Goal: Information Seeking & Learning: Learn about a topic

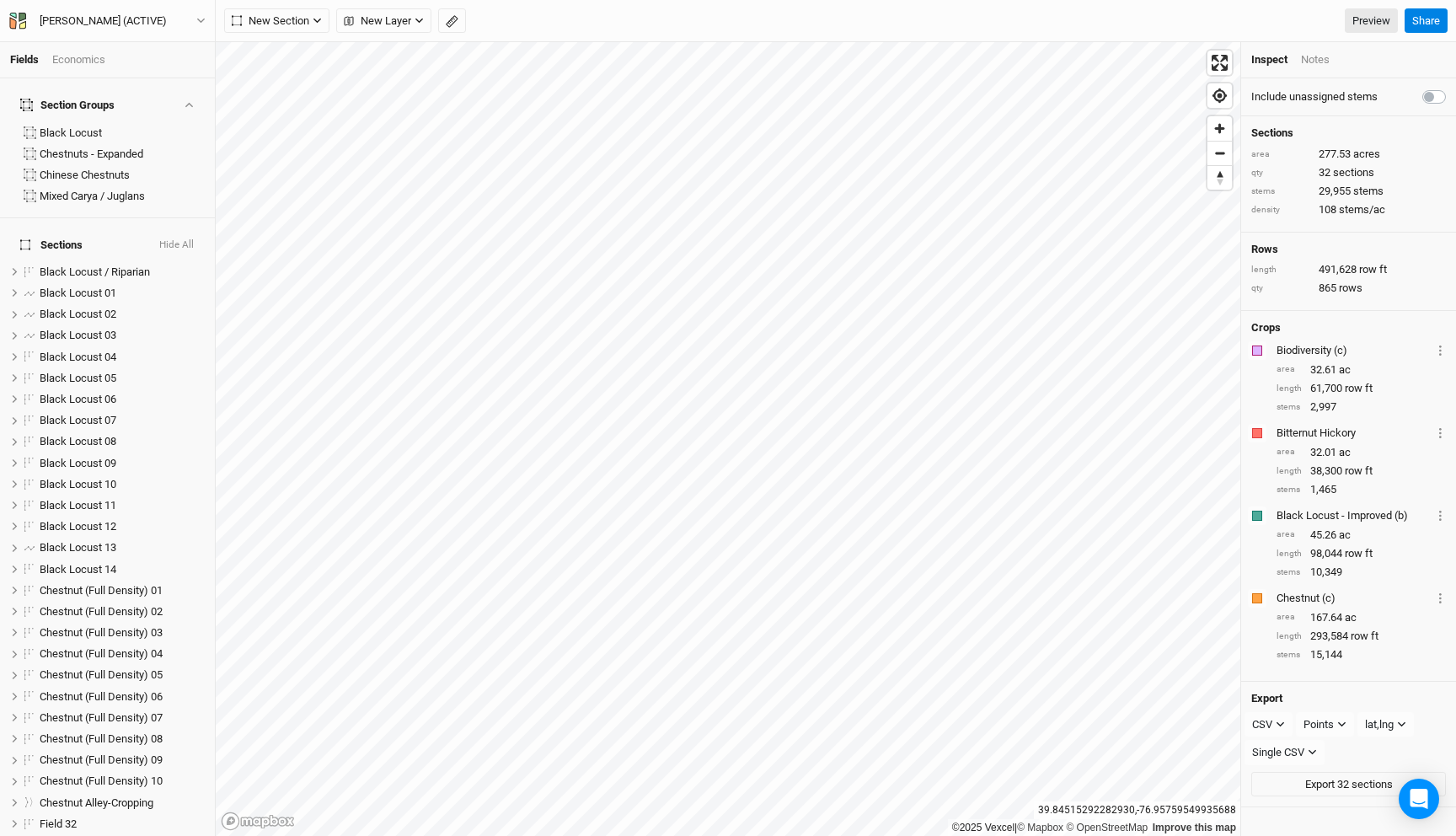
click at [75, 59] on div "Economics" at bounding box center [79, 60] width 53 height 15
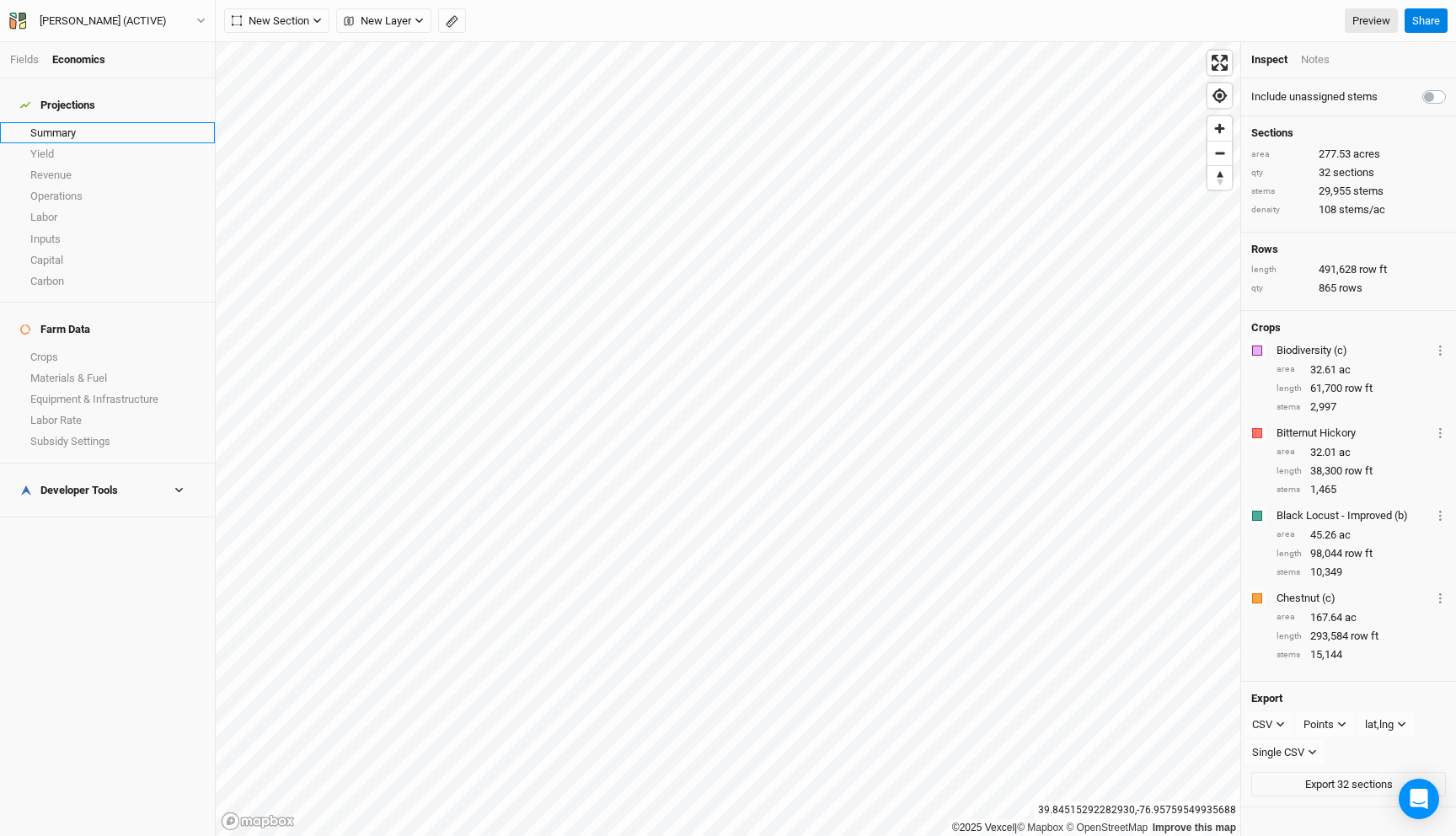
click at [65, 124] on link "Summary" at bounding box center [108, 132] width 215 height 21
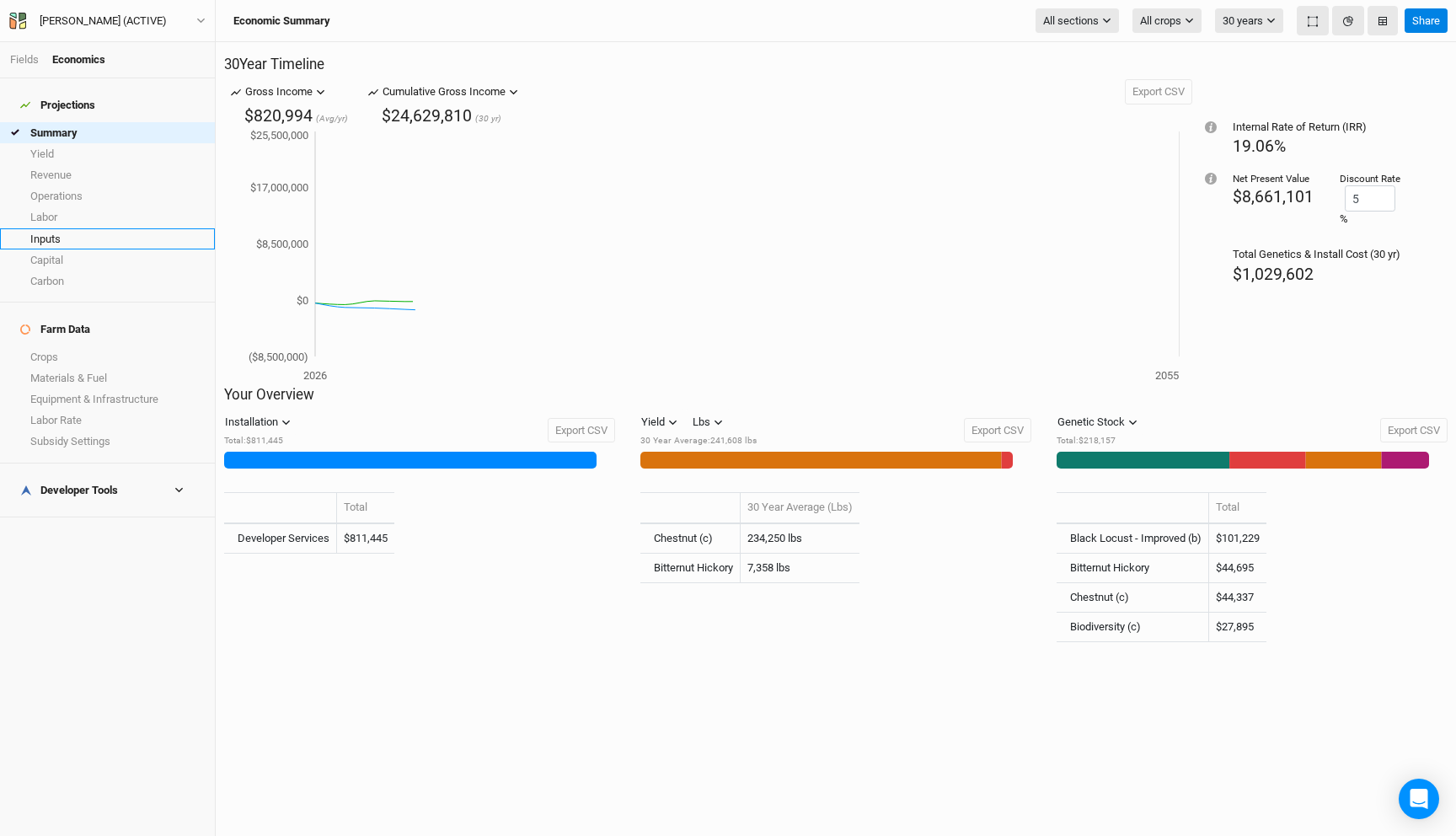
click at [85, 229] on link "Inputs" at bounding box center [108, 239] width 215 height 21
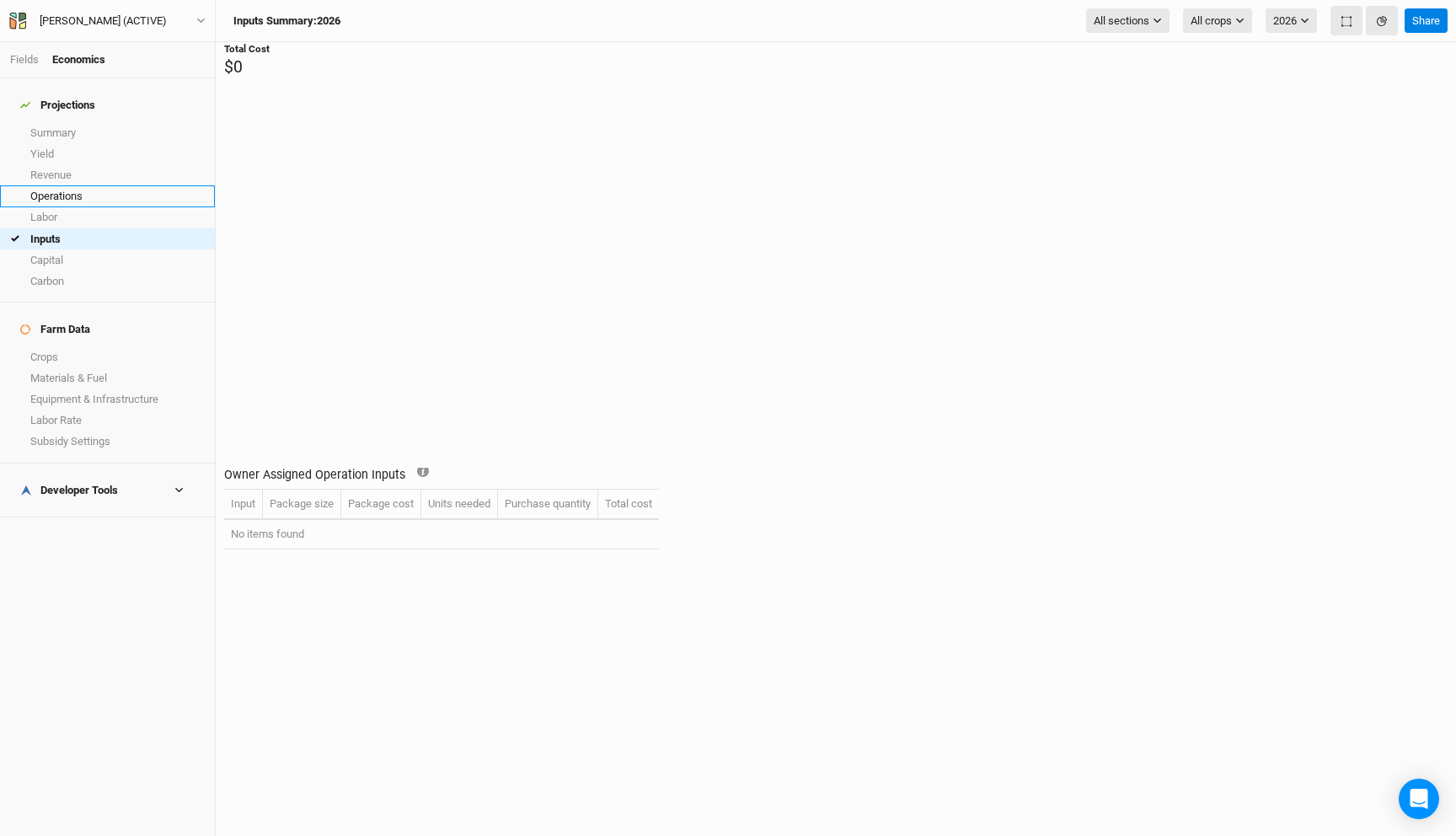
click at [91, 185] on link "Operations" at bounding box center [108, 196] width 215 height 21
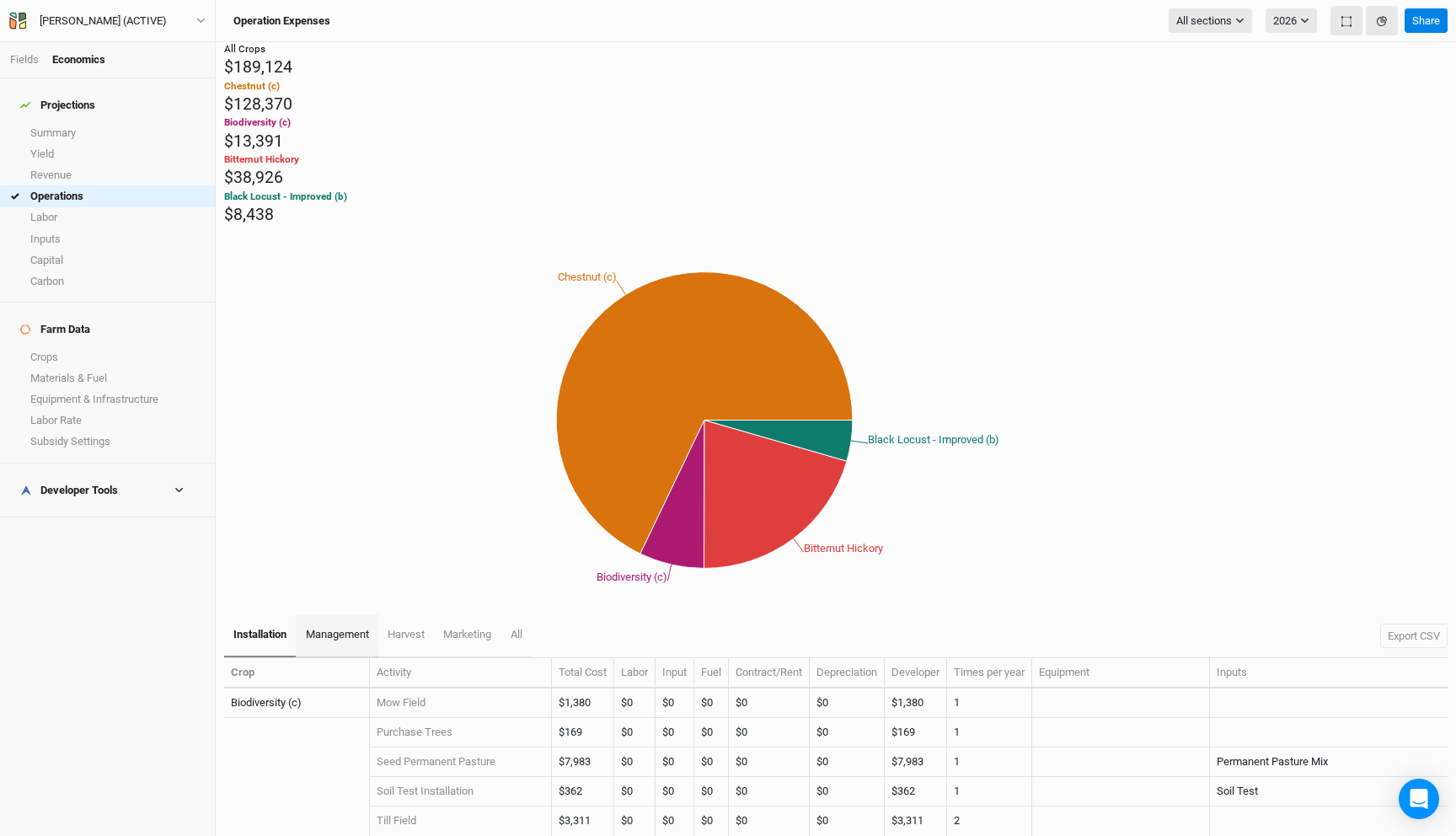
click at [340, 628] on span "management" at bounding box center [337, 634] width 64 height 13
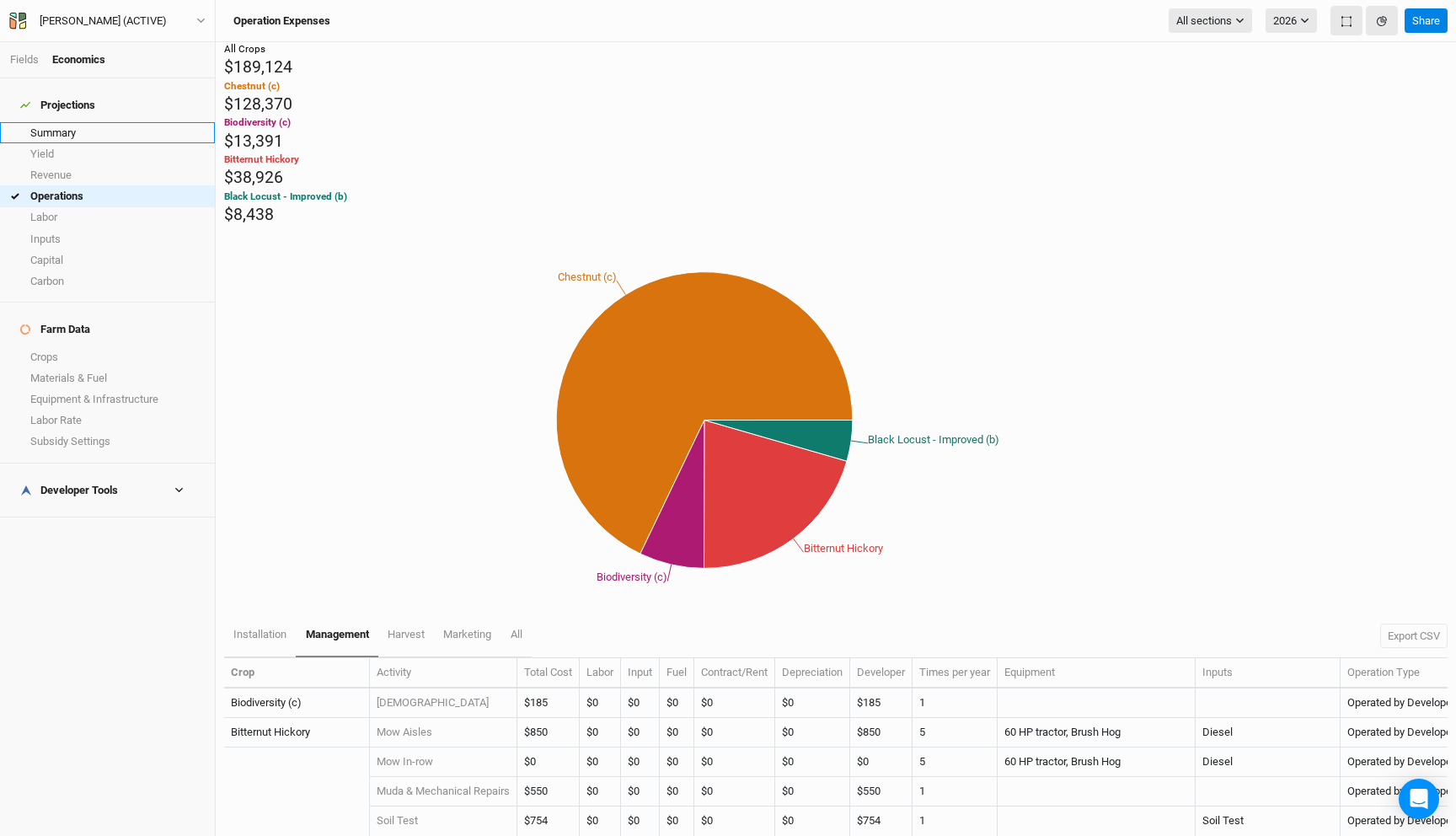
click at [87, 122] on link "Summary" at bounding box center [108, 132] width 215 height 21
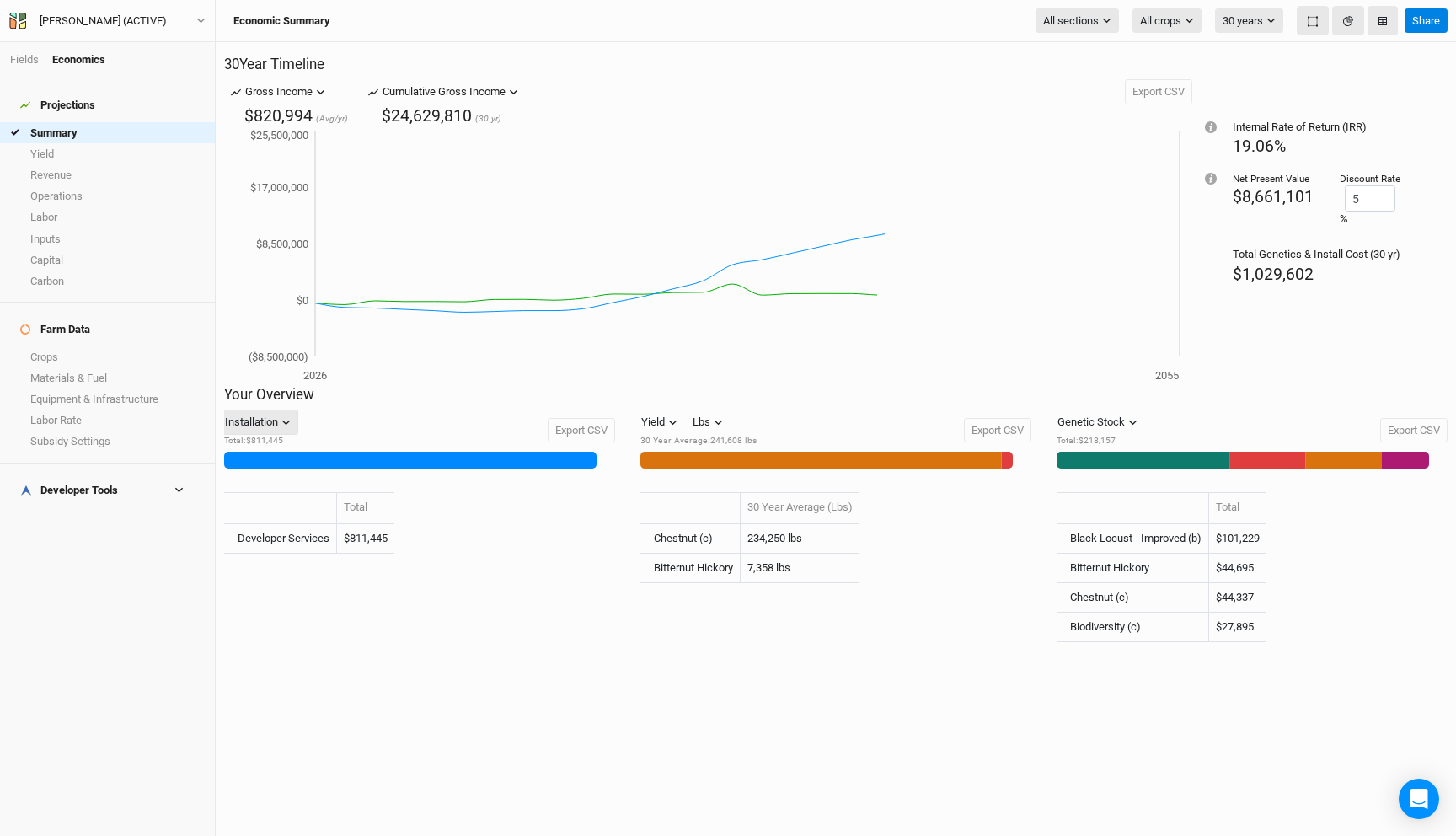
click at [278, 430] on div "Installation" at bounding box center [252, 422] width 53 height 17
click at [297, 529] on span "Management" at bounding box center [287, 531] width 80 height 19
click at [162, 473] on h4 "Developer Tools" at bounding box center [108, 490] width 195 height 34
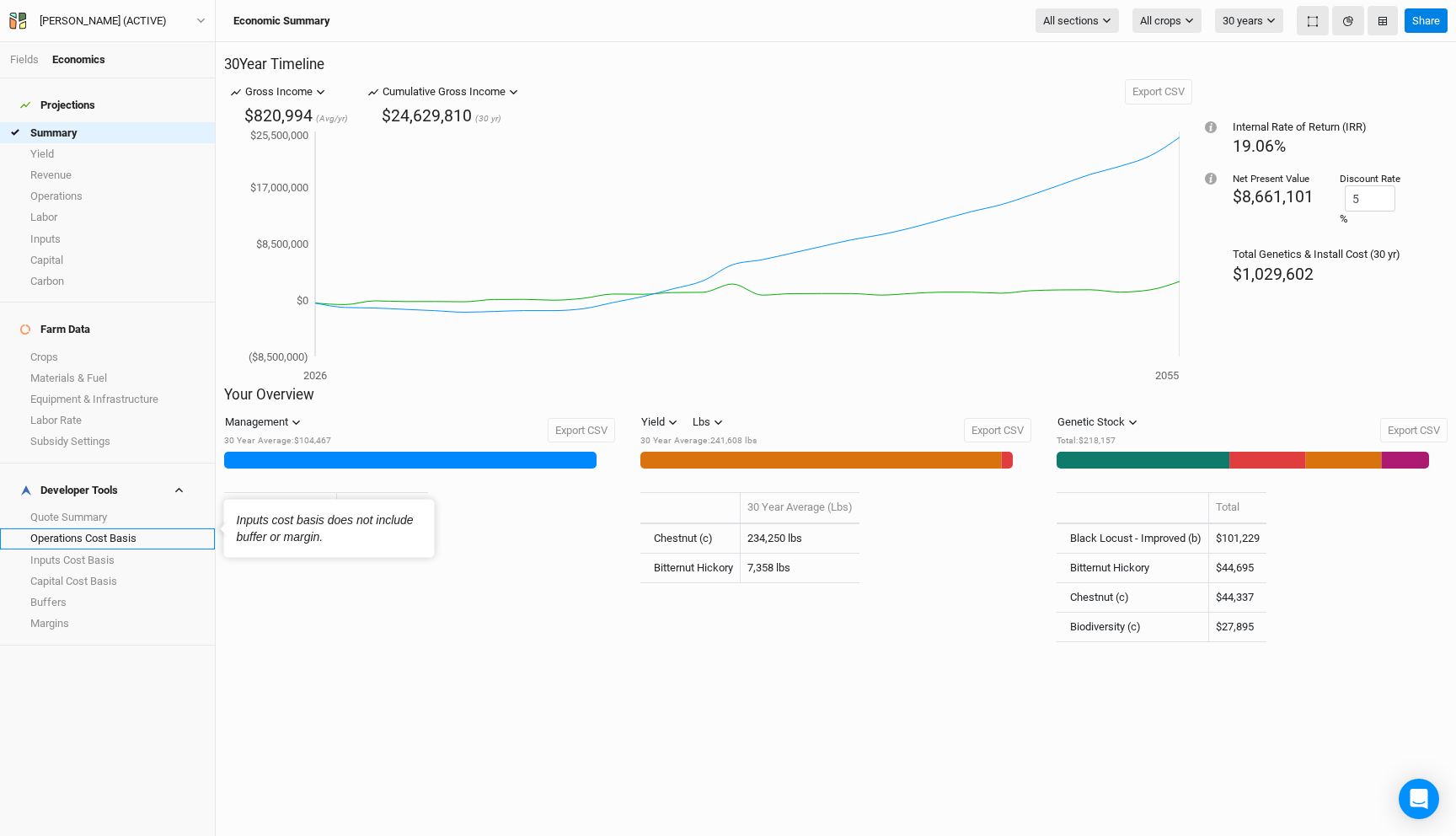
click at [115, 529] on link "Operations Cost Basis" at bounding box center [108, 539] width 215 height 21
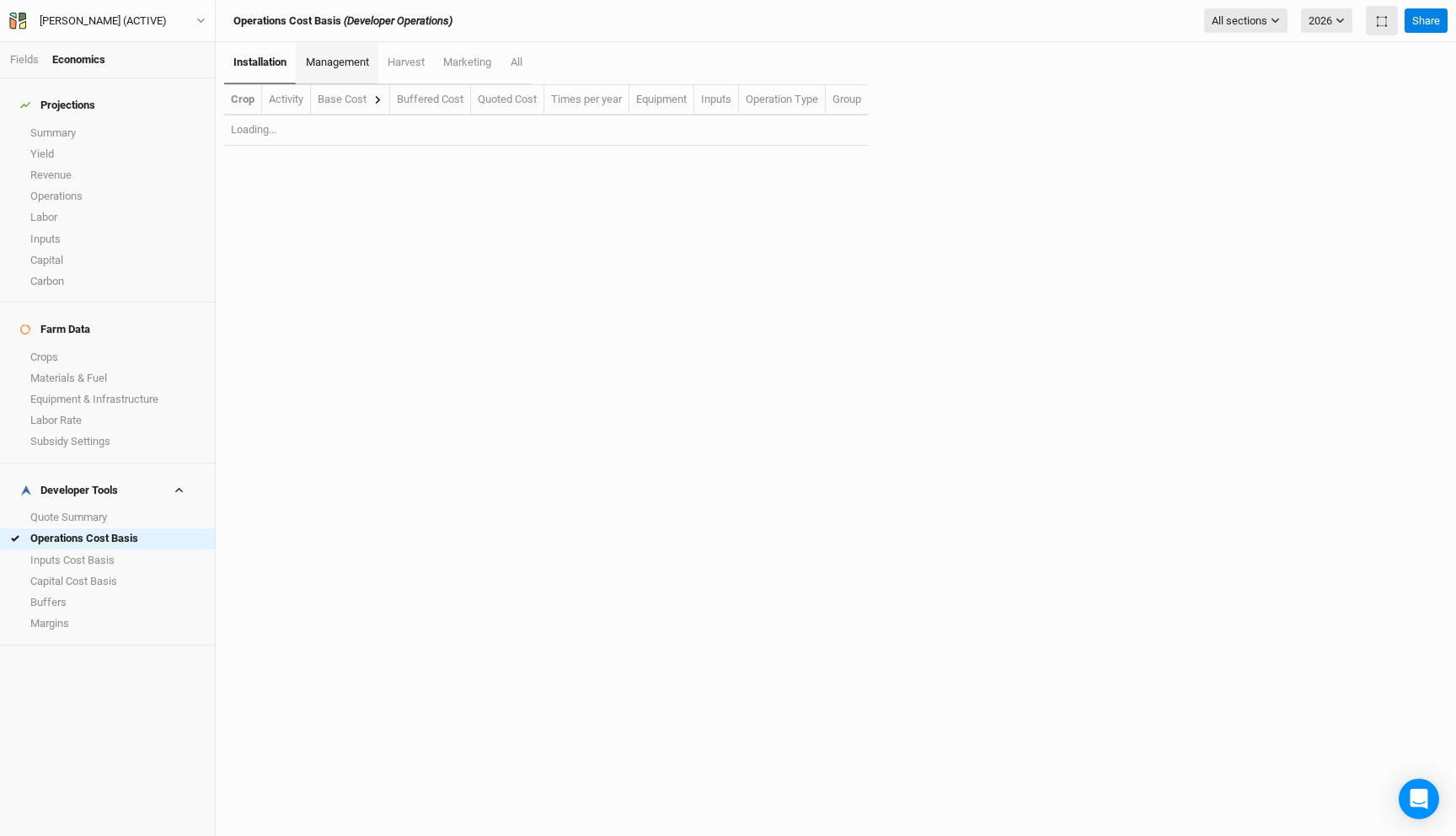
click at [356, 80] on link "management" at bounding box center [336, 64] width 81 height 42
click at [374, 99] on div "Base Cost" at bounding box center [350, 99] width 65 height 15
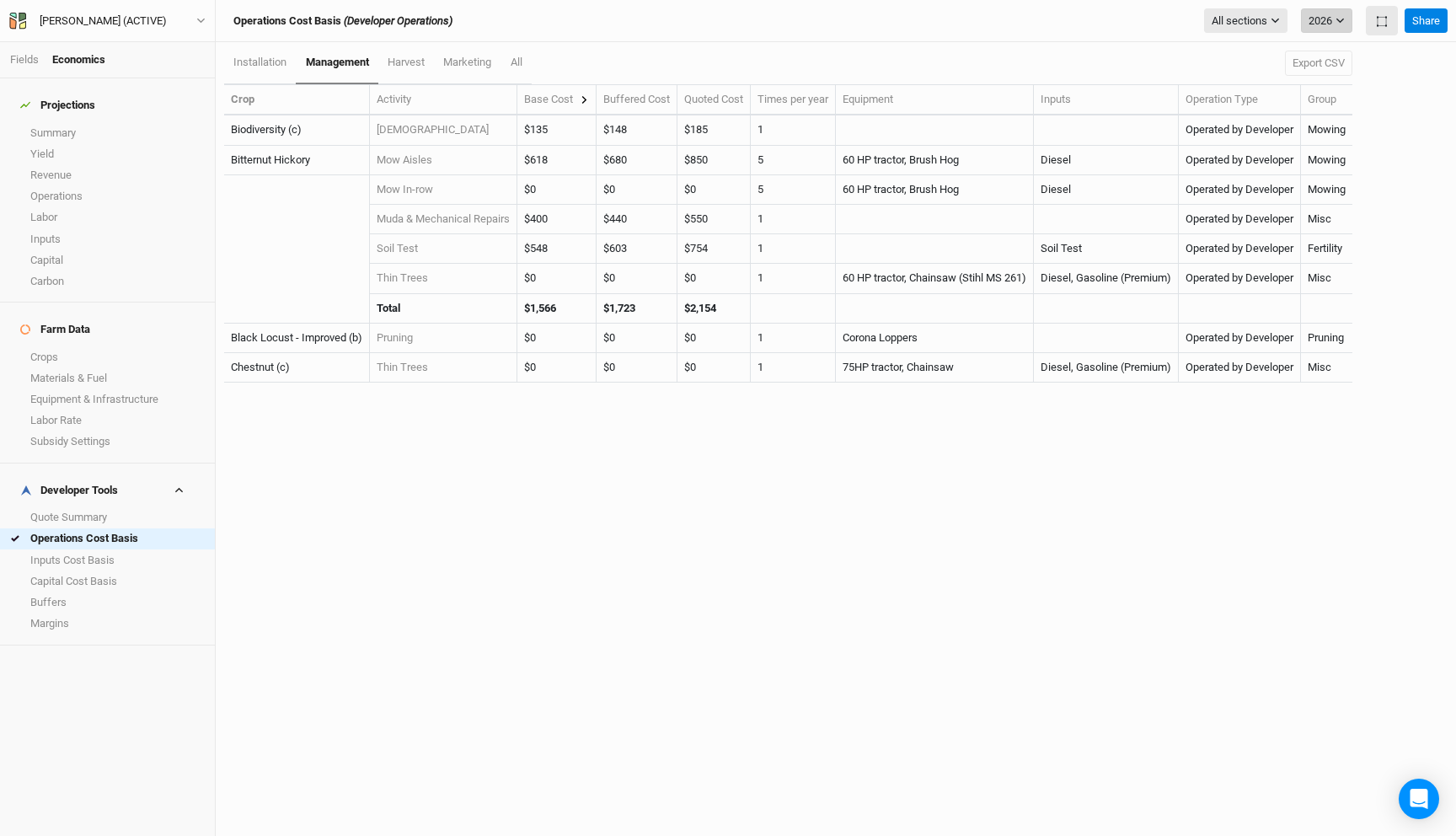
click at [1328, 26] on button "2026" at bounding box center [1326, 21] width 52 height 25
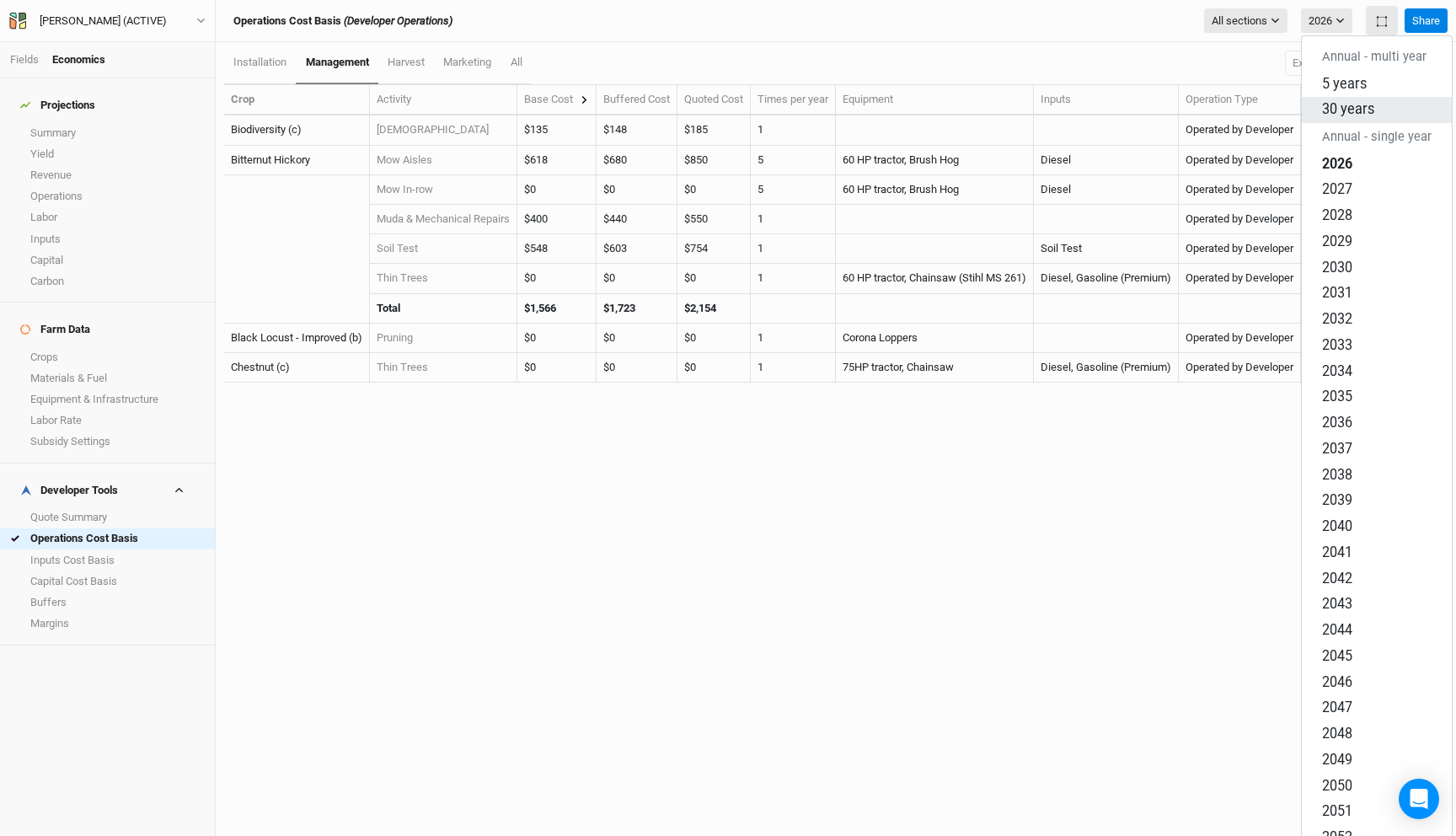
click at [1345, 101] on span "30 years" at bounding box center [1348, 108] width 53 height 16
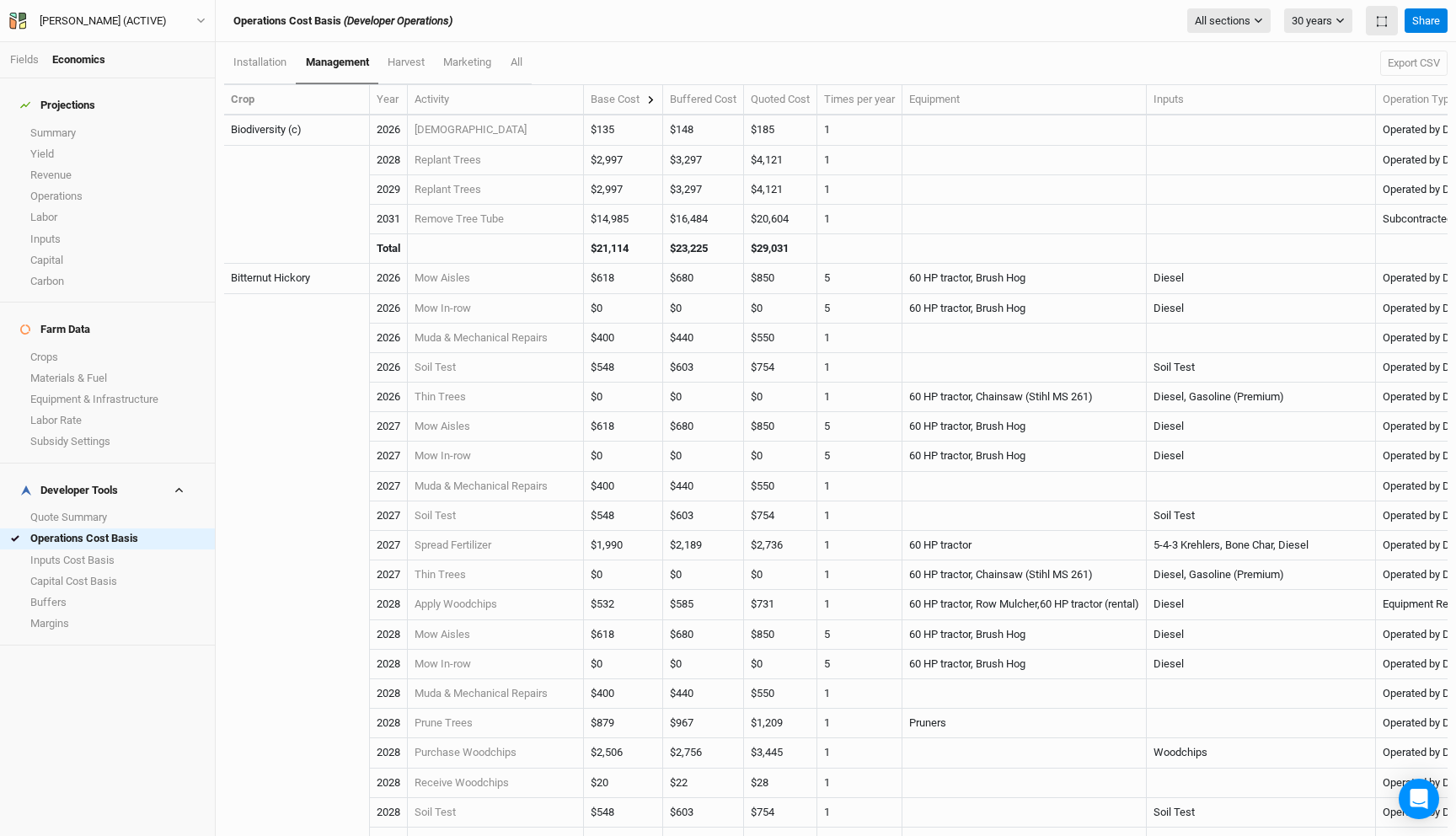
click at [650, 97] on div "Base Cost" at bounding box center [623, 99] width 65 height 15
click at [656, 96] on icon at bounding box center [650, 99] width 9 height 9
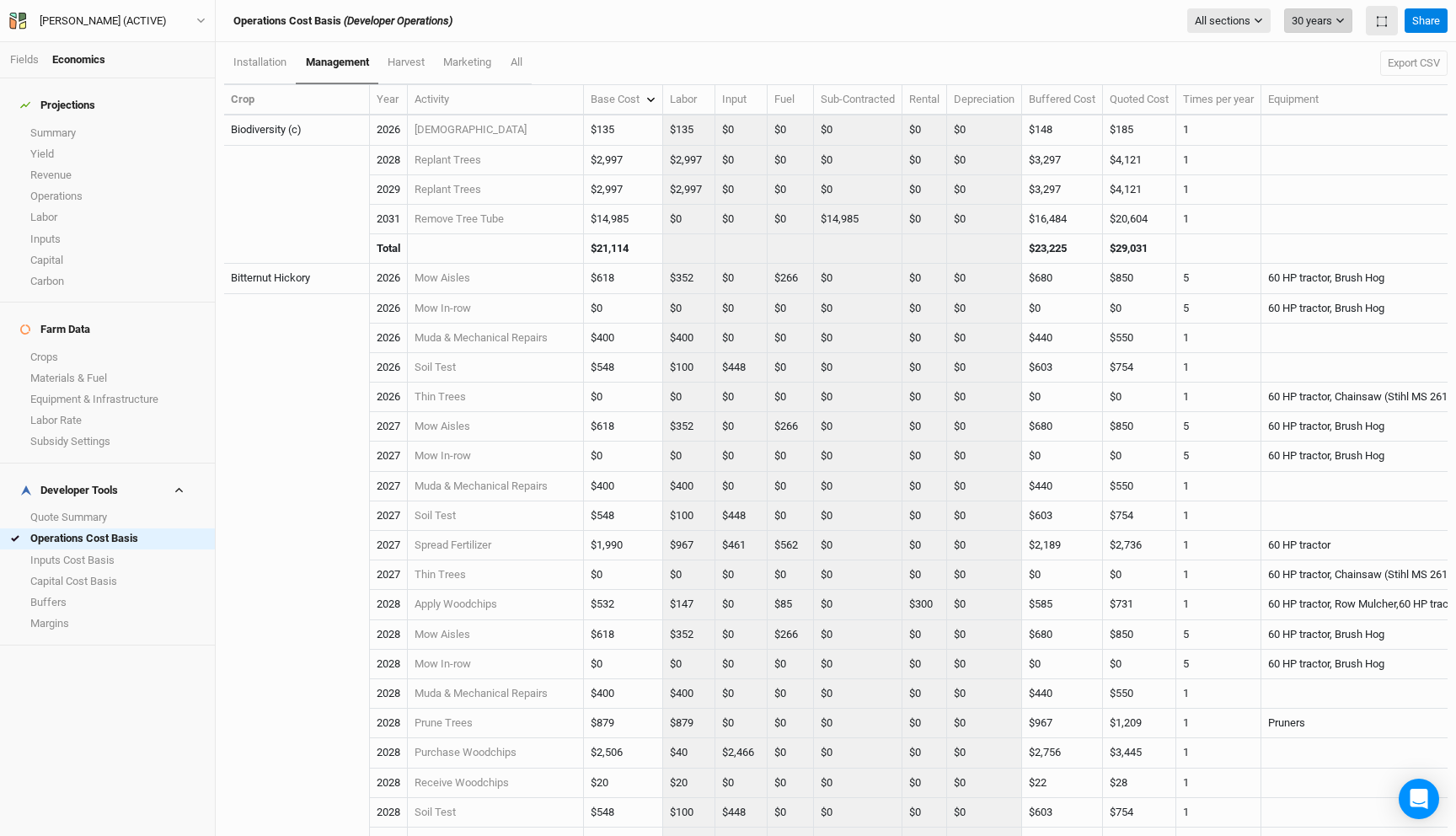
click at [1339, 29] on button "30 years" at bounding box center [1318, 21] width 69 height 25
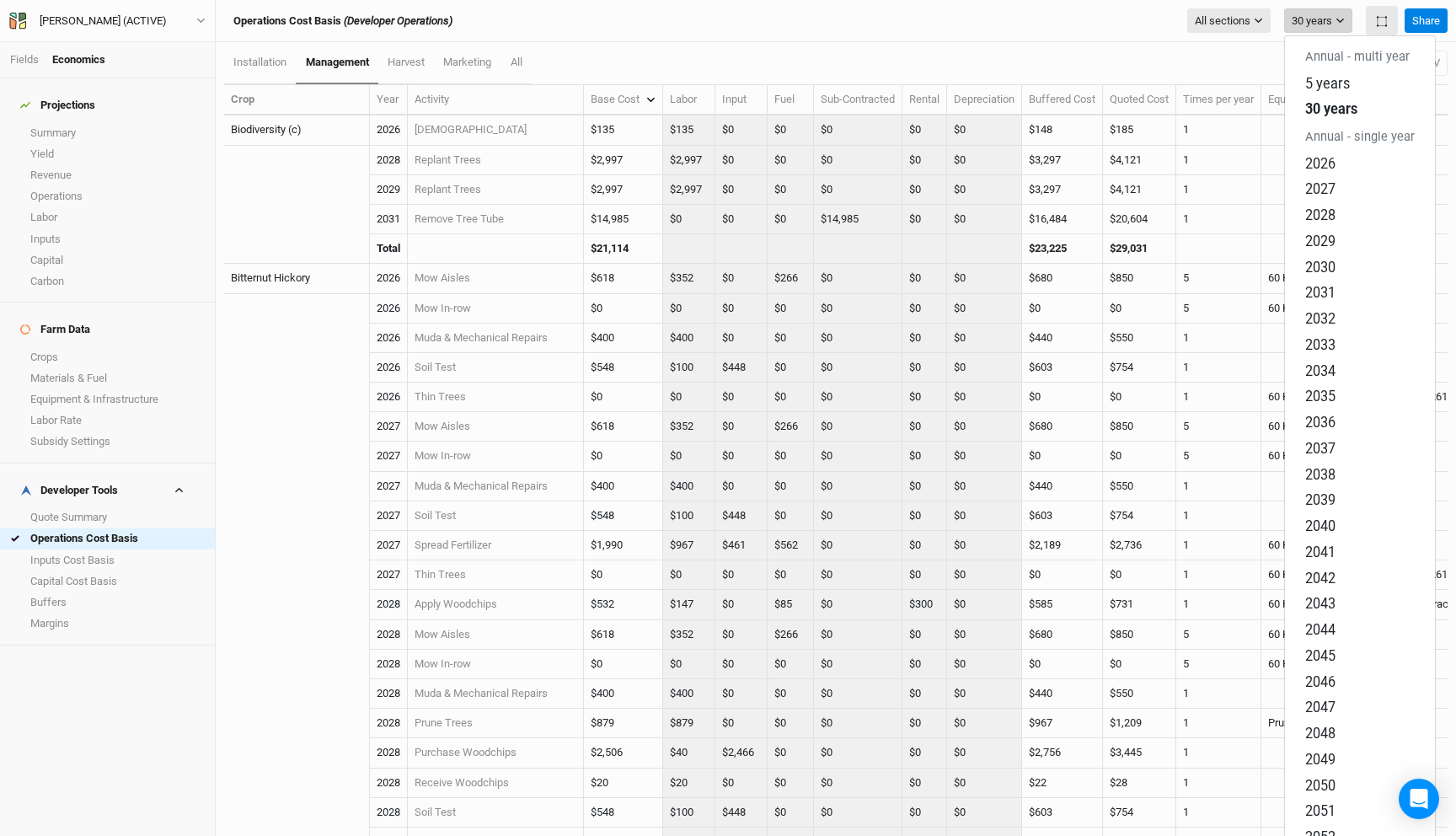
click at [1340, 25] on button "30 years" at bounding box center [1318, 21] width 69 height 25
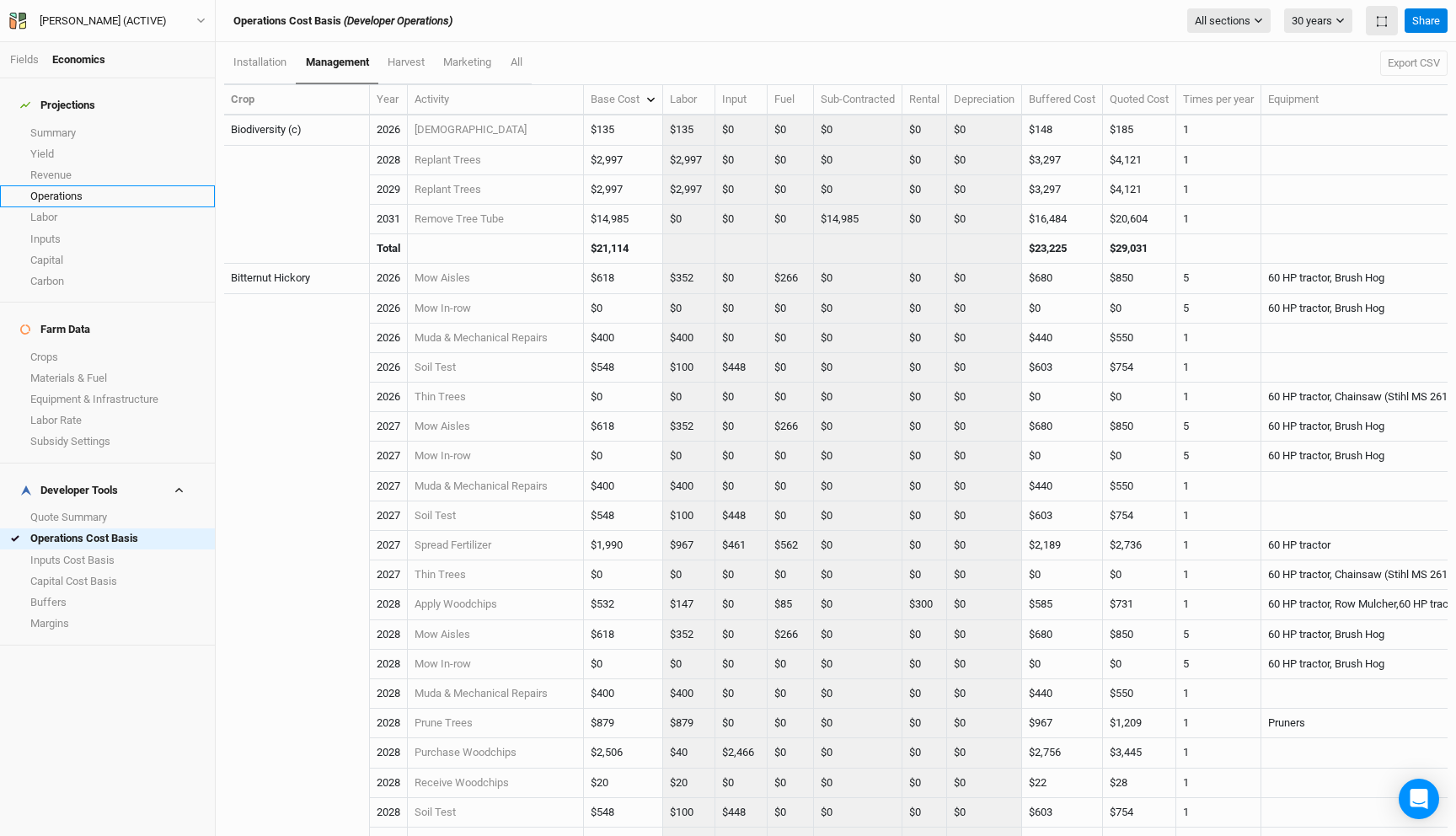
click at [88, 188] on link "Operations" at bounding box center [108, 196] width 215 height 21
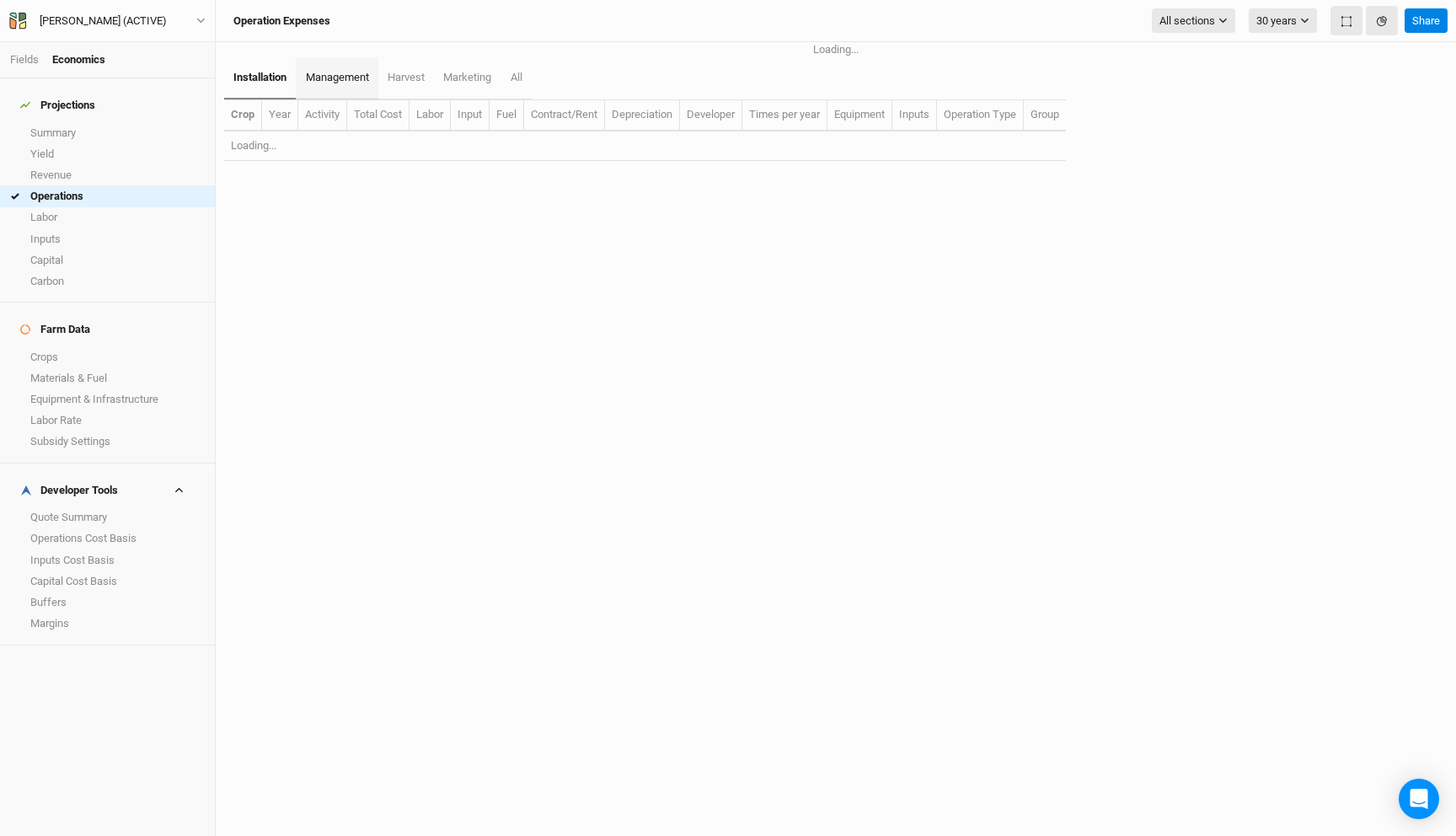
click at [368, 83] on span "management" at bounding box center [337, 77] width 64 height 13
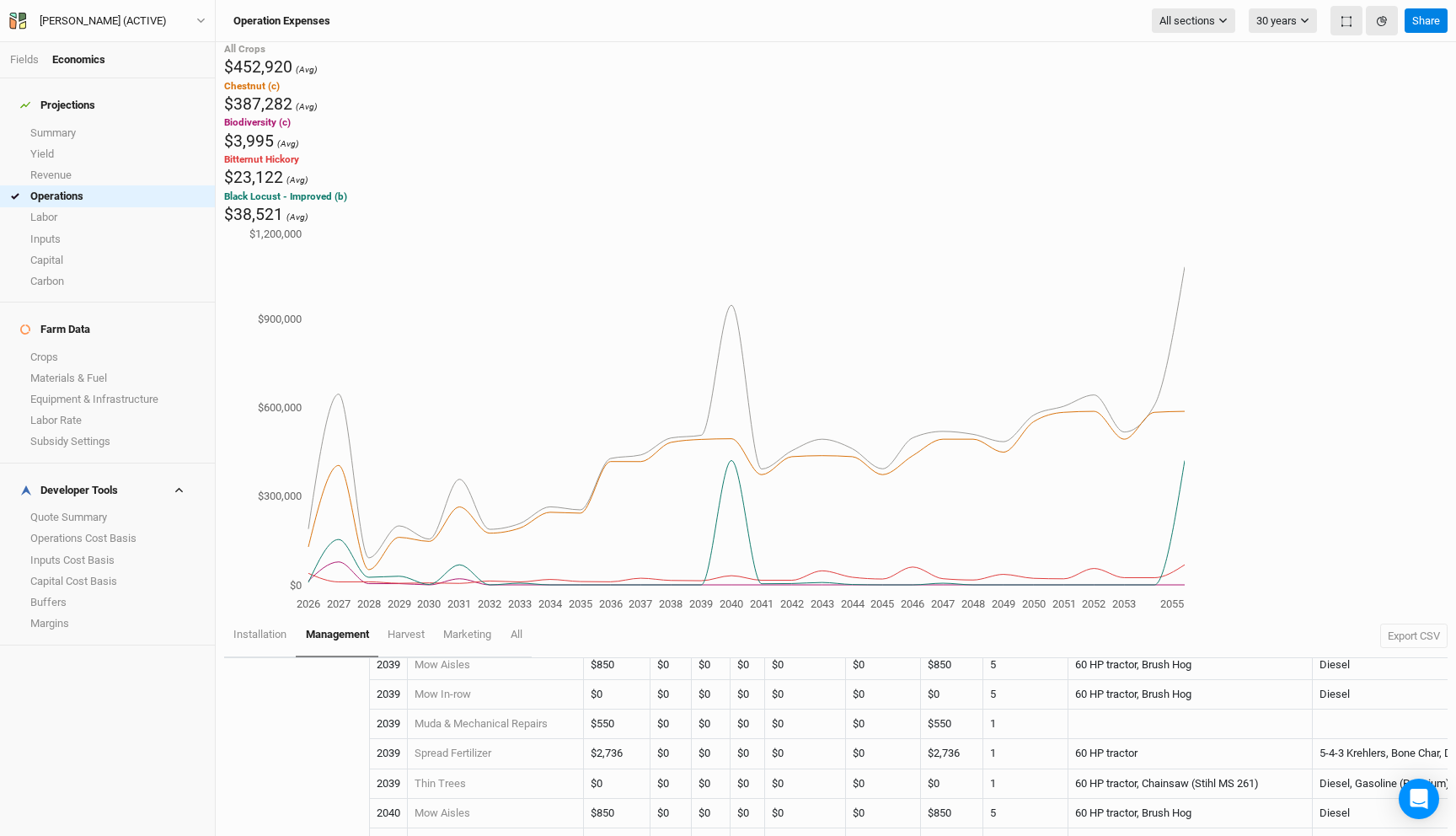
scroll to position [2793, 0]
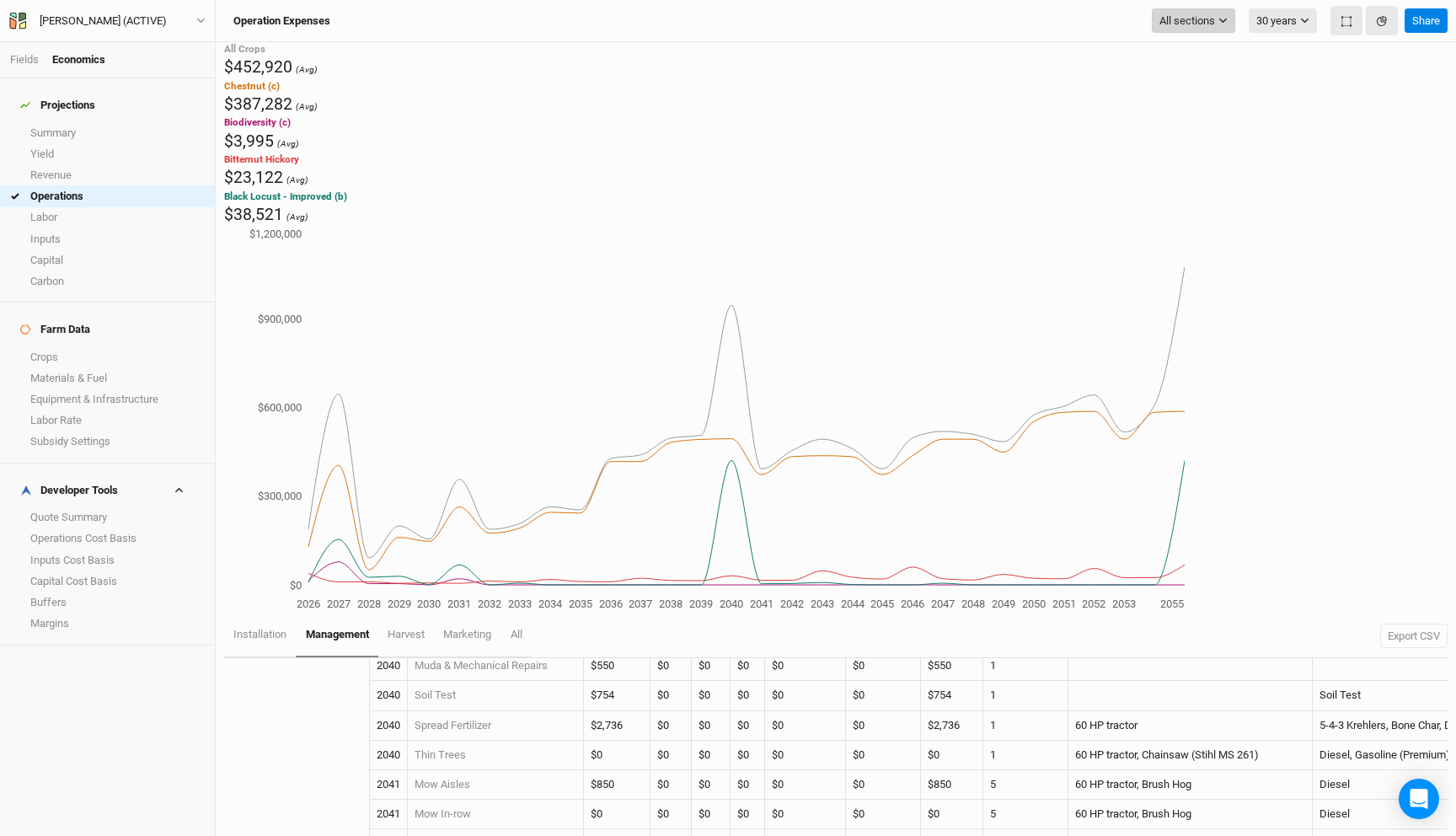
click at [1197, 30] on button "All sections" at bounding box center [1193, 21] width 83 height 25
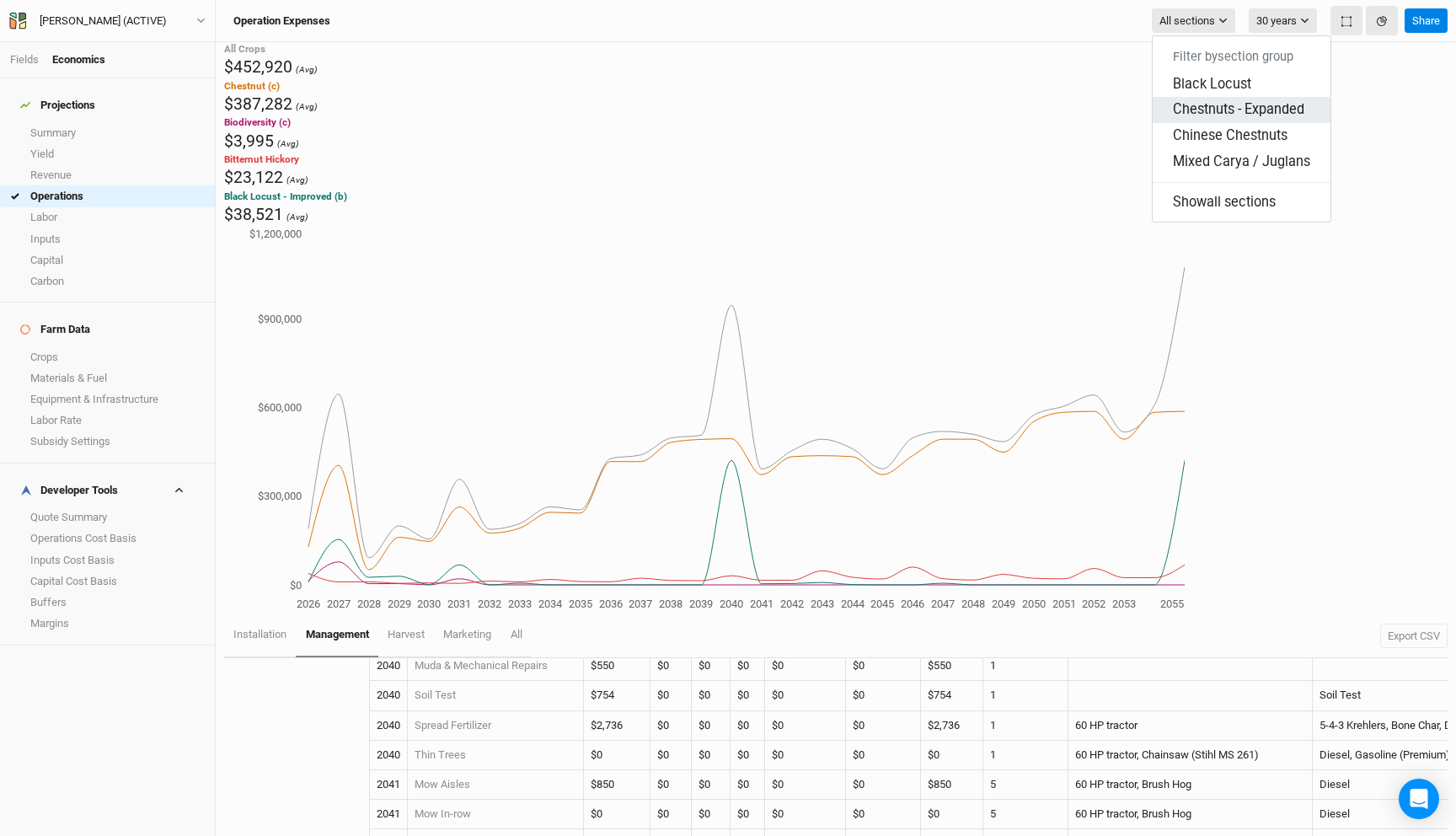
click at [1236, 101] on span "Chestnuts - Expanded" at bounding box center [1238, 108] width 131 height 16
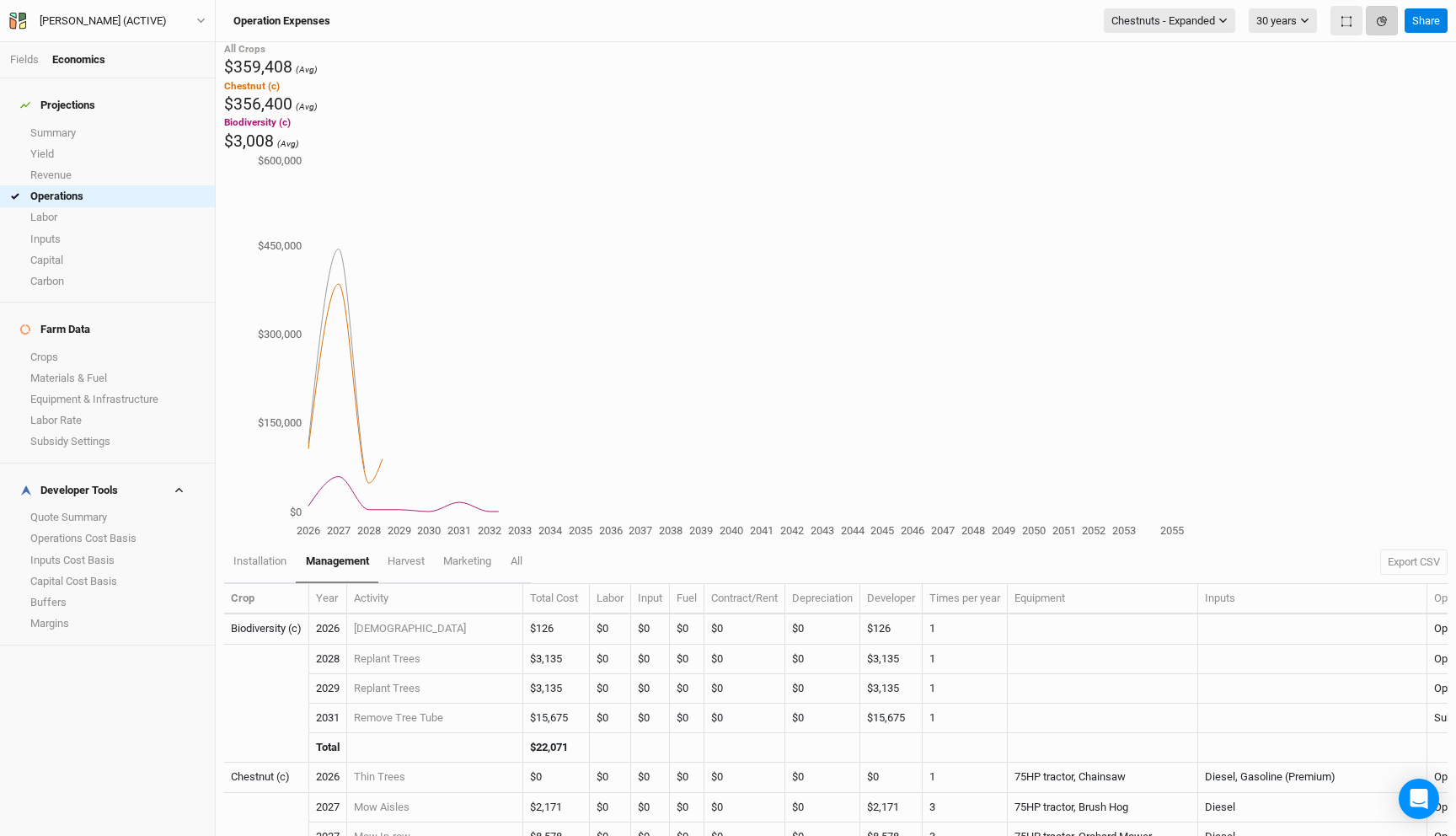
click at [1379, 33] on button "button" at bounding box center [1381, 20] width 32 height 30
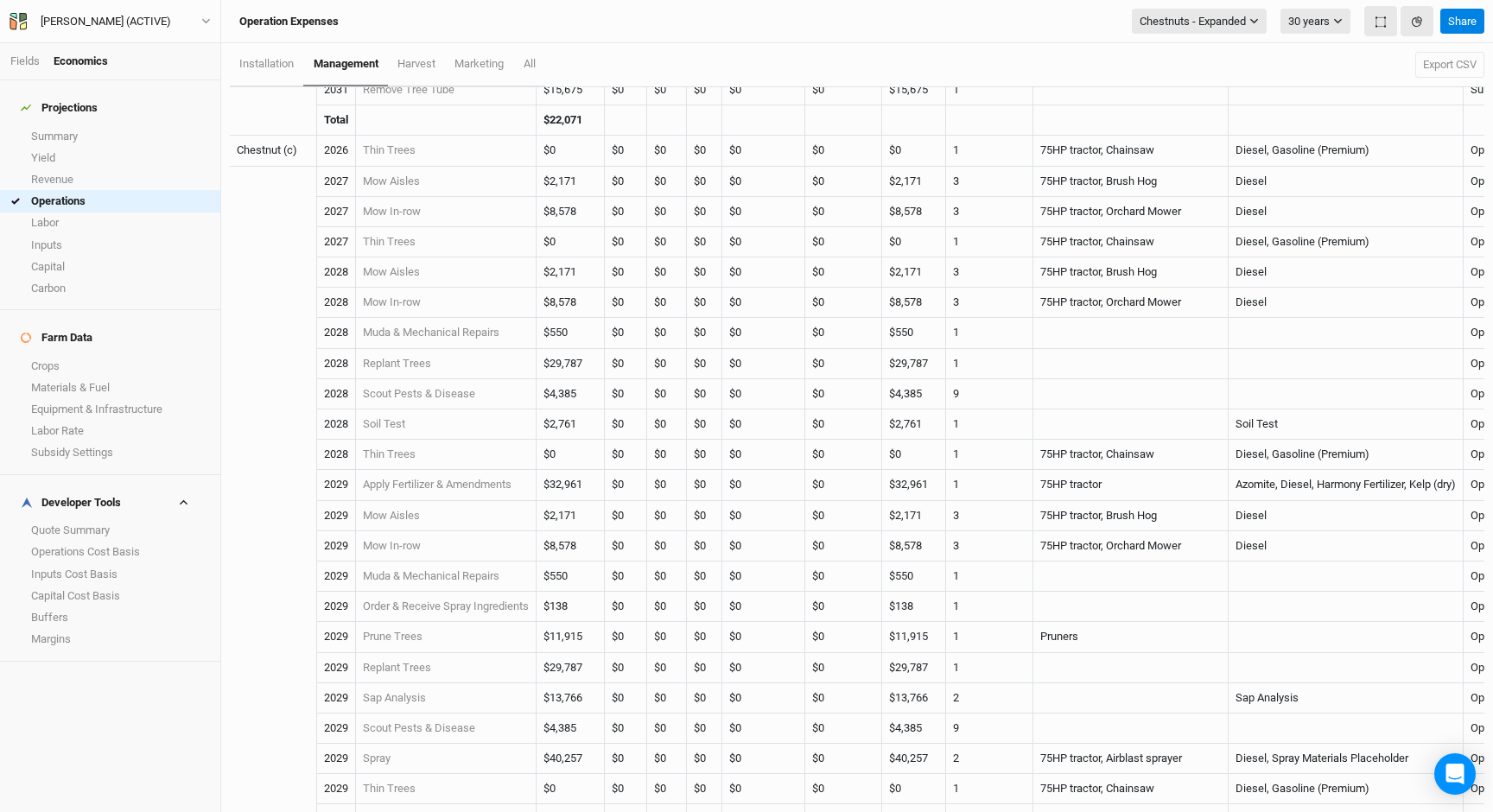
scroll to position [139, 0]
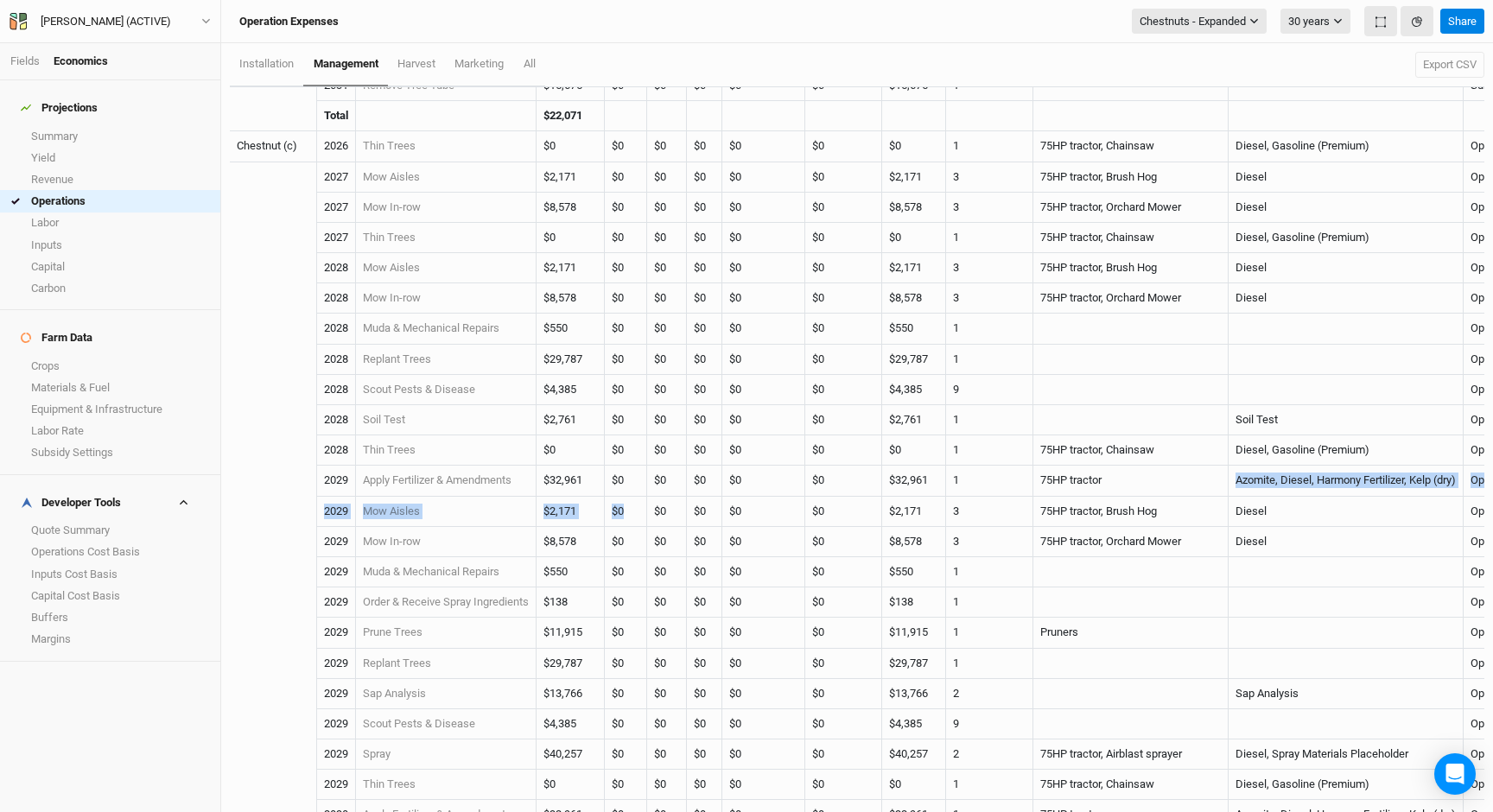
drag, startPoint x: 1122, startPoint y: 473, endPoint x: 612, endPoint y: 508, distance: 511.2
click at [598, 462] on td "$0" at bounding box center [571, 450] width 69 height 30
drag, startPoint x: 598, startPoint y: 481, endPoint x: 549, endPoint y: 481, distance: 49.0
click at [549, 481] on td "$32,961" at bounding box center [571, 480] width 69 height 30
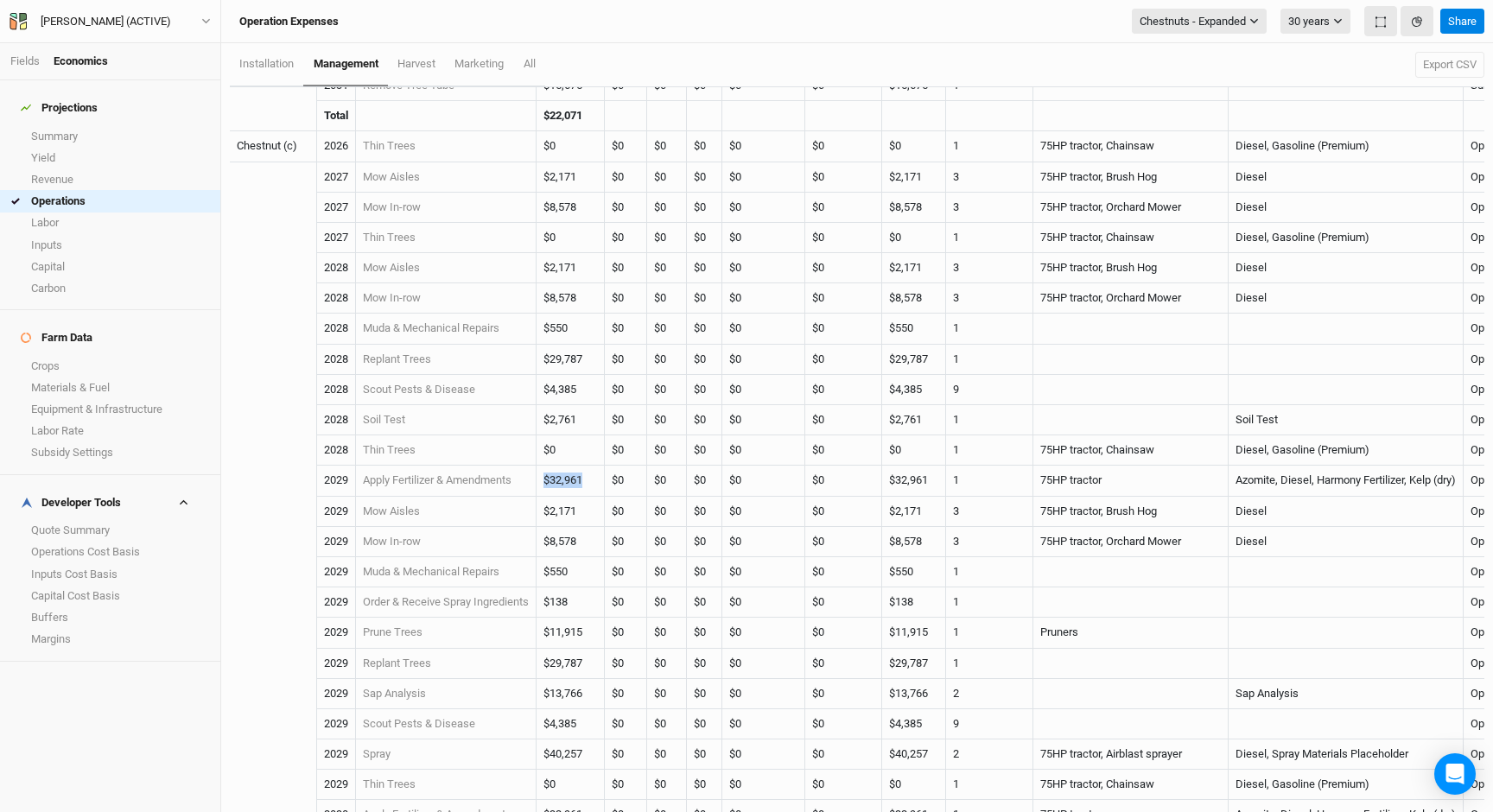
copy td "$32,961"
click at [594, 474] on td "$32,961" at bounding box center [571, 480] width 69 height 30
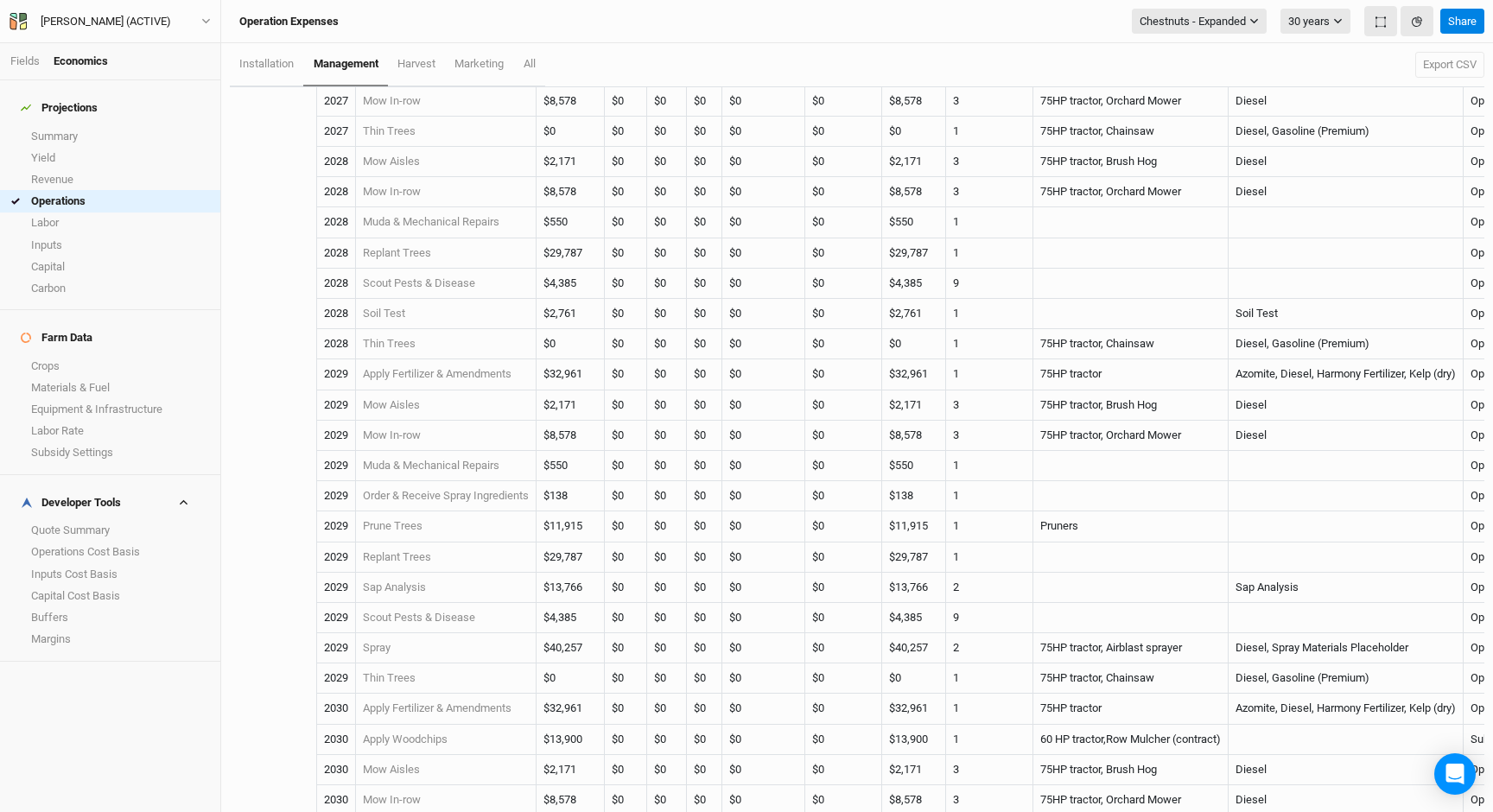
scroll to position [366, 0]
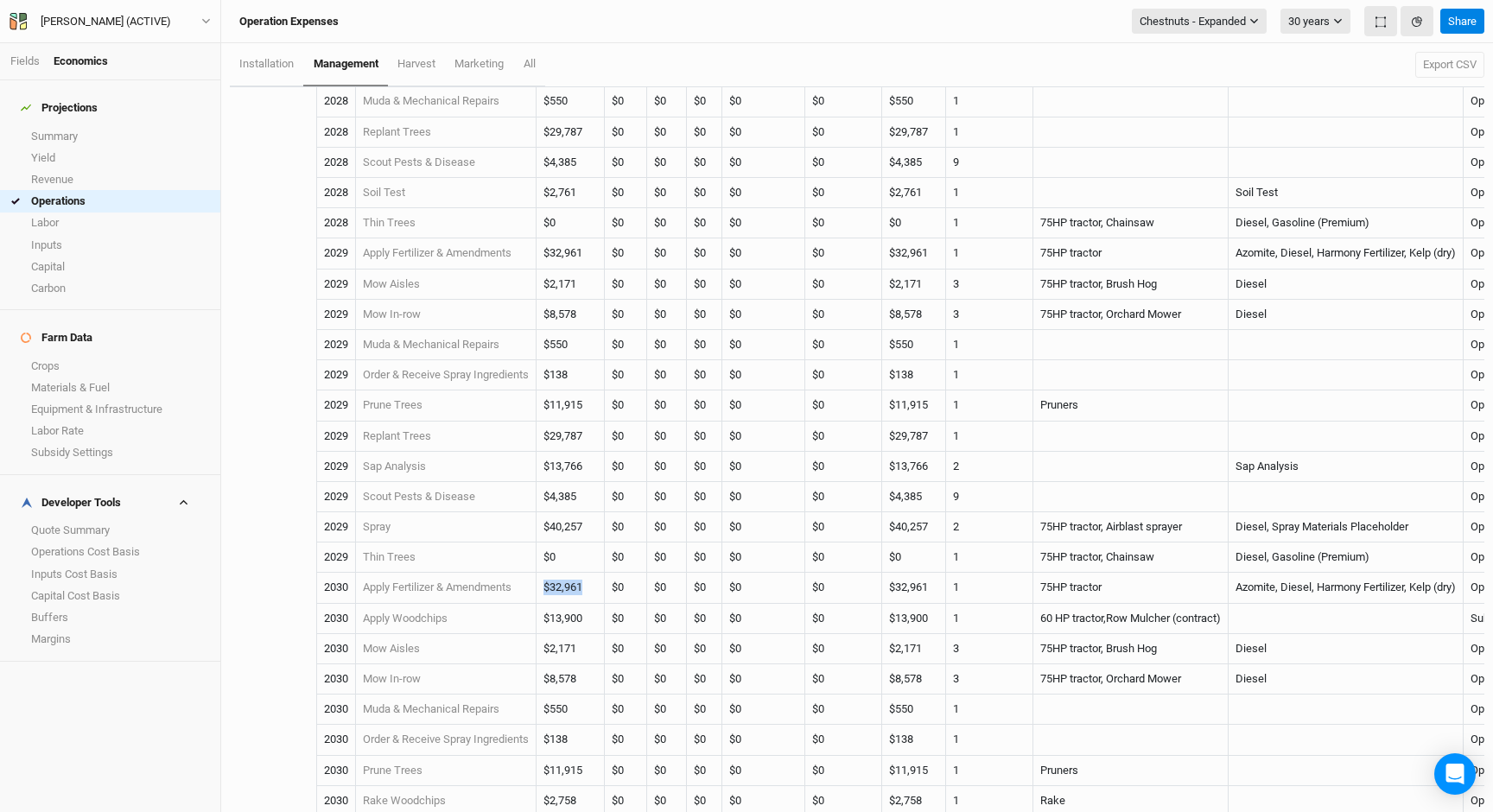
drag, startPoint x: 598, startPoint y: 585, endPoint x: 532, endPoint y: 586, distance: 66.0
click at [532, 586] on tr "2030 Apply Fertilizer & Amendments $32,961 $0 $0 $0 $0 $0 $32,961 1 75HP tracto…" at bounding box center [968, 587] width 1475 height 30
copy tr "$32,961"
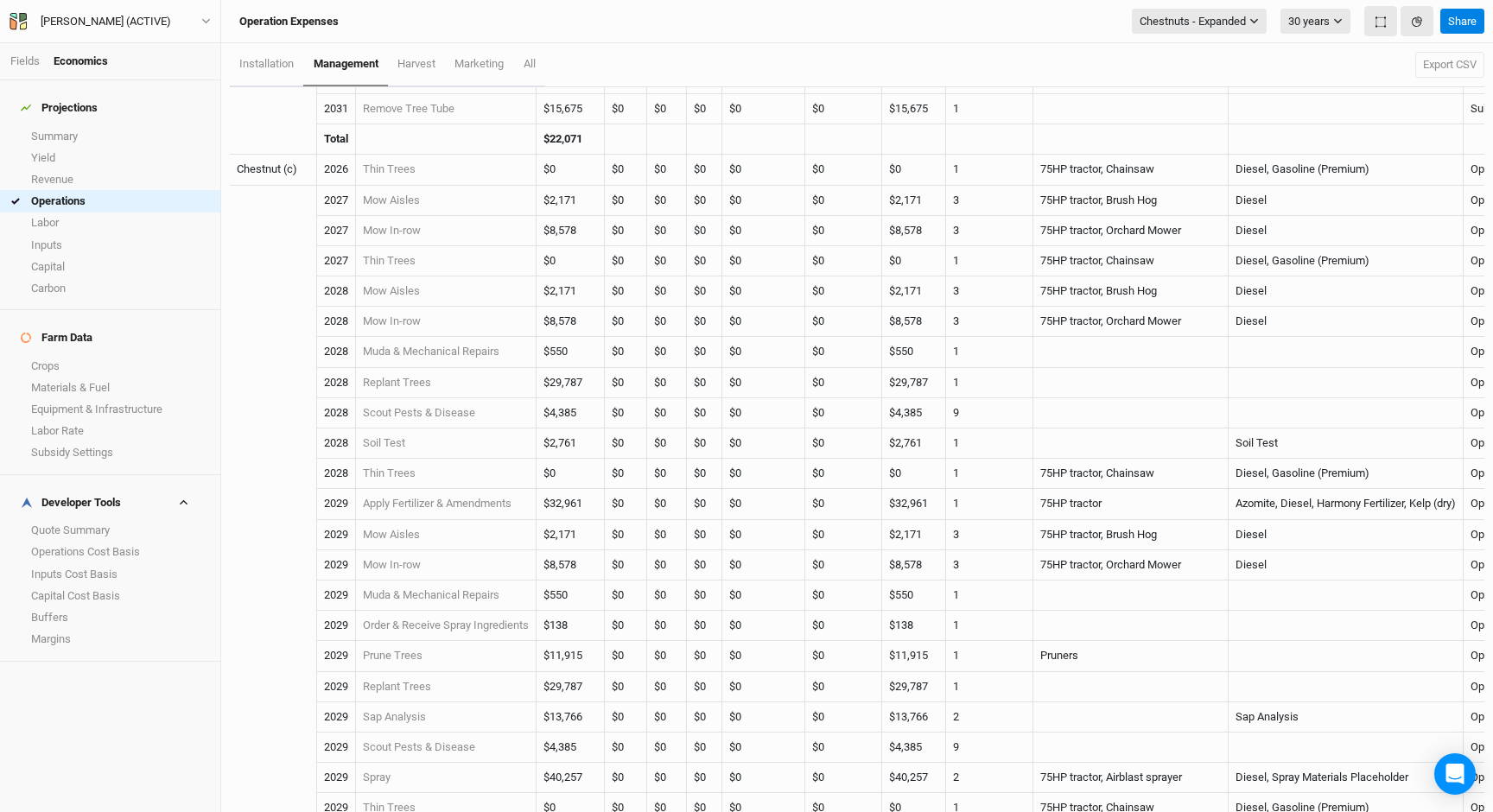
scroll to position [383, 0]
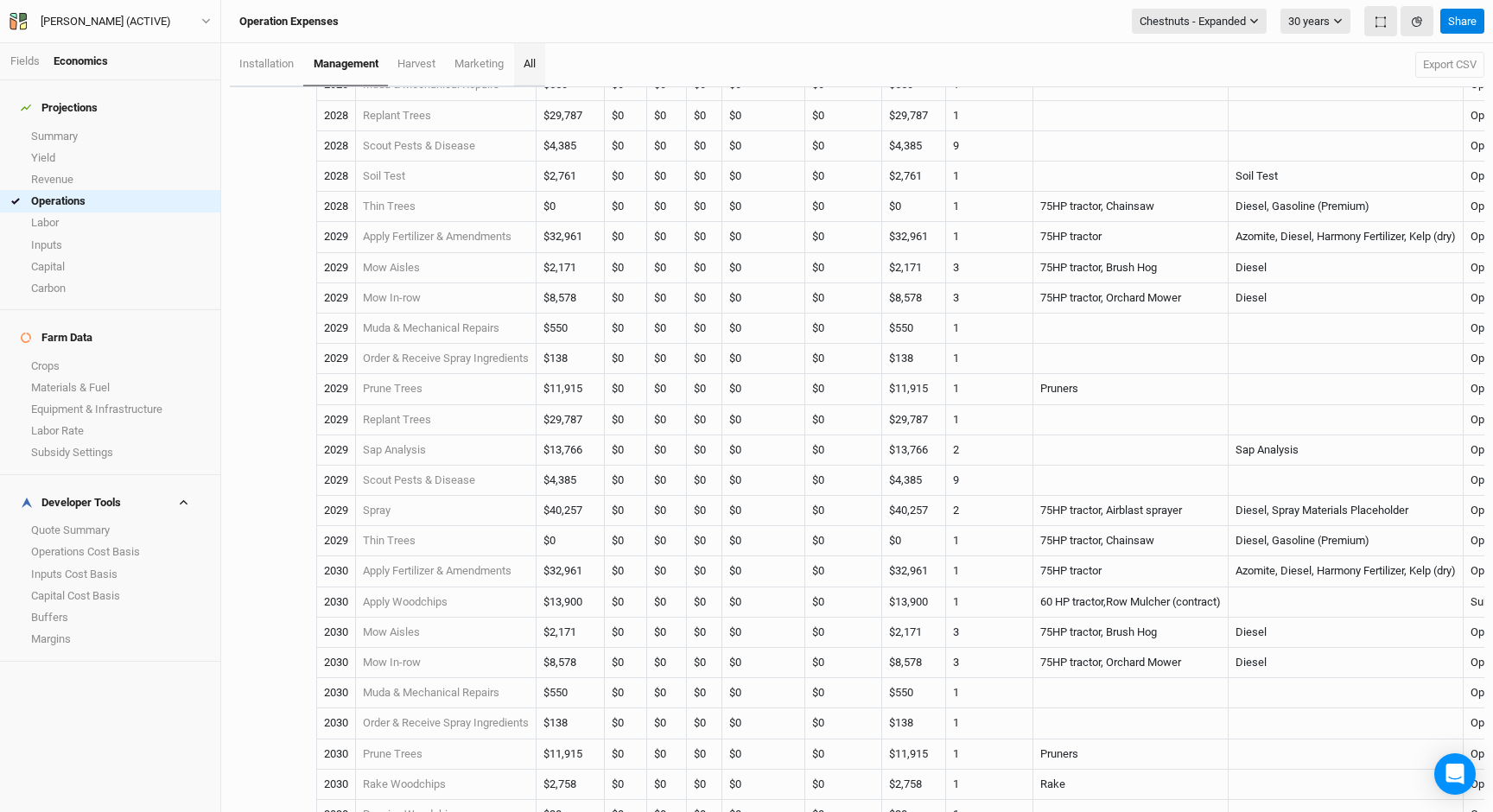
click at [530, 57] on span "All" at bounding box center [530, 63] width 12 height 13
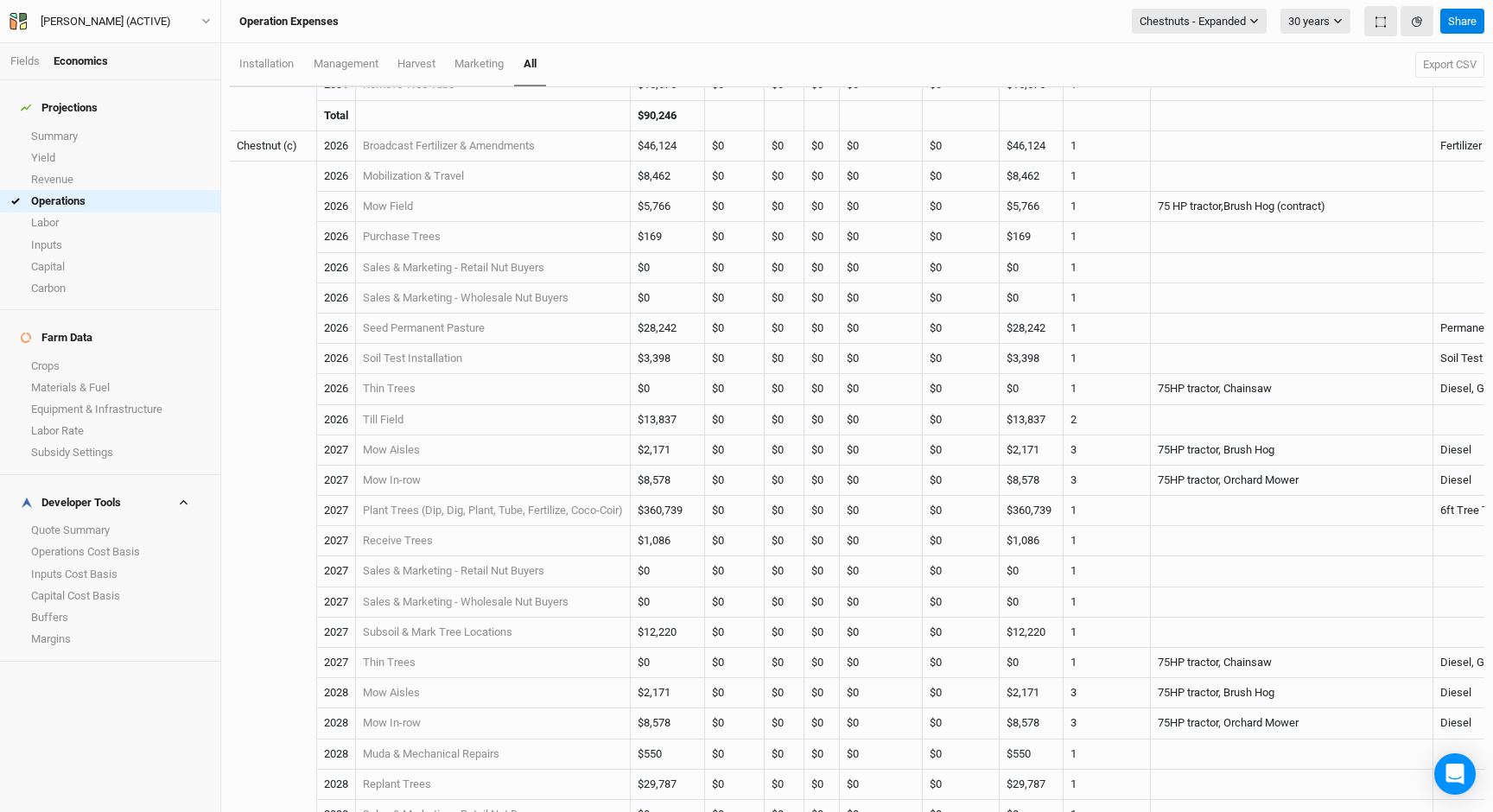
scroll to position [899, 0]
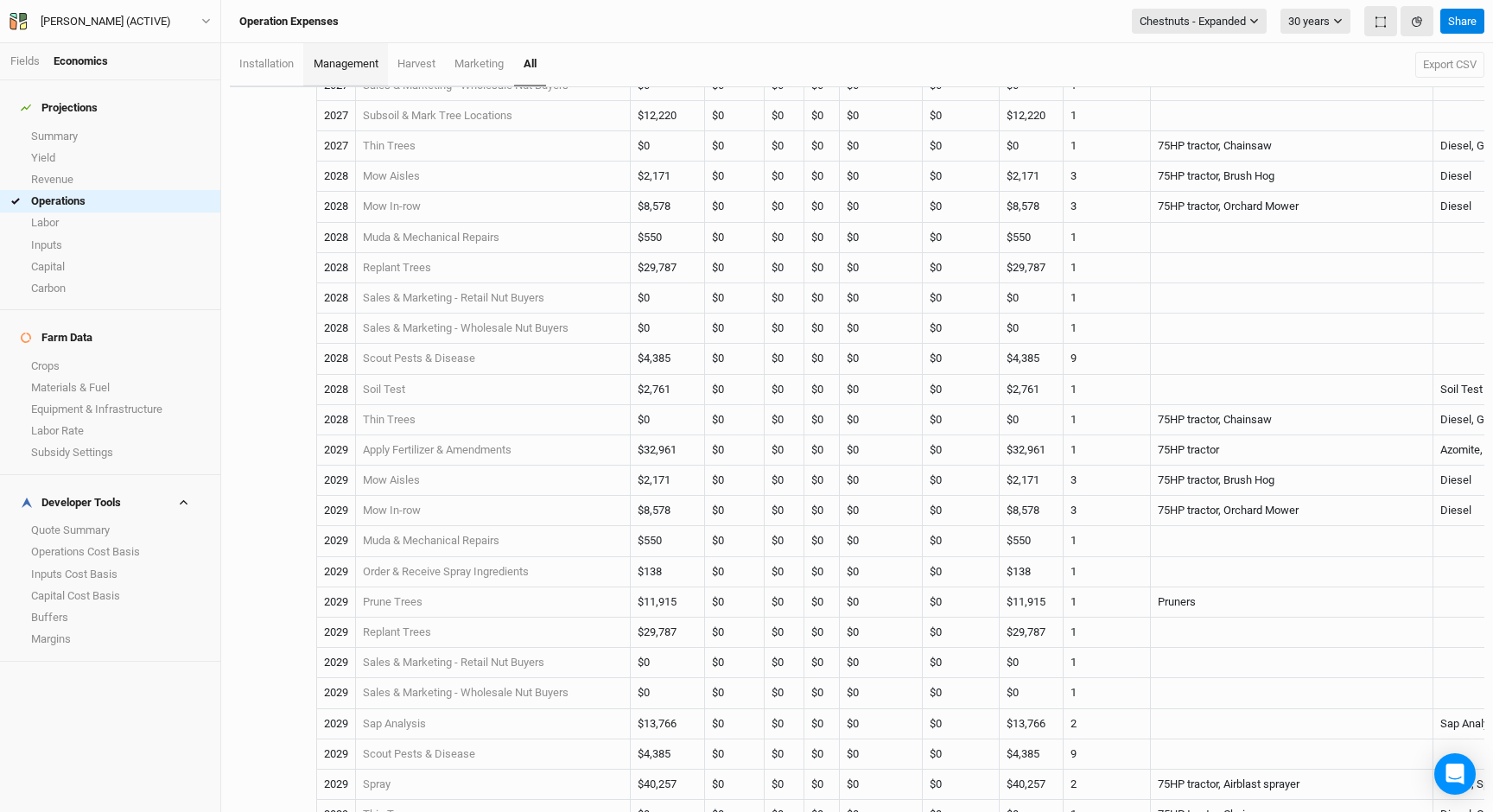
click at [374, 54] on link "management" at bounding box center [345, 65] width 83 height 43
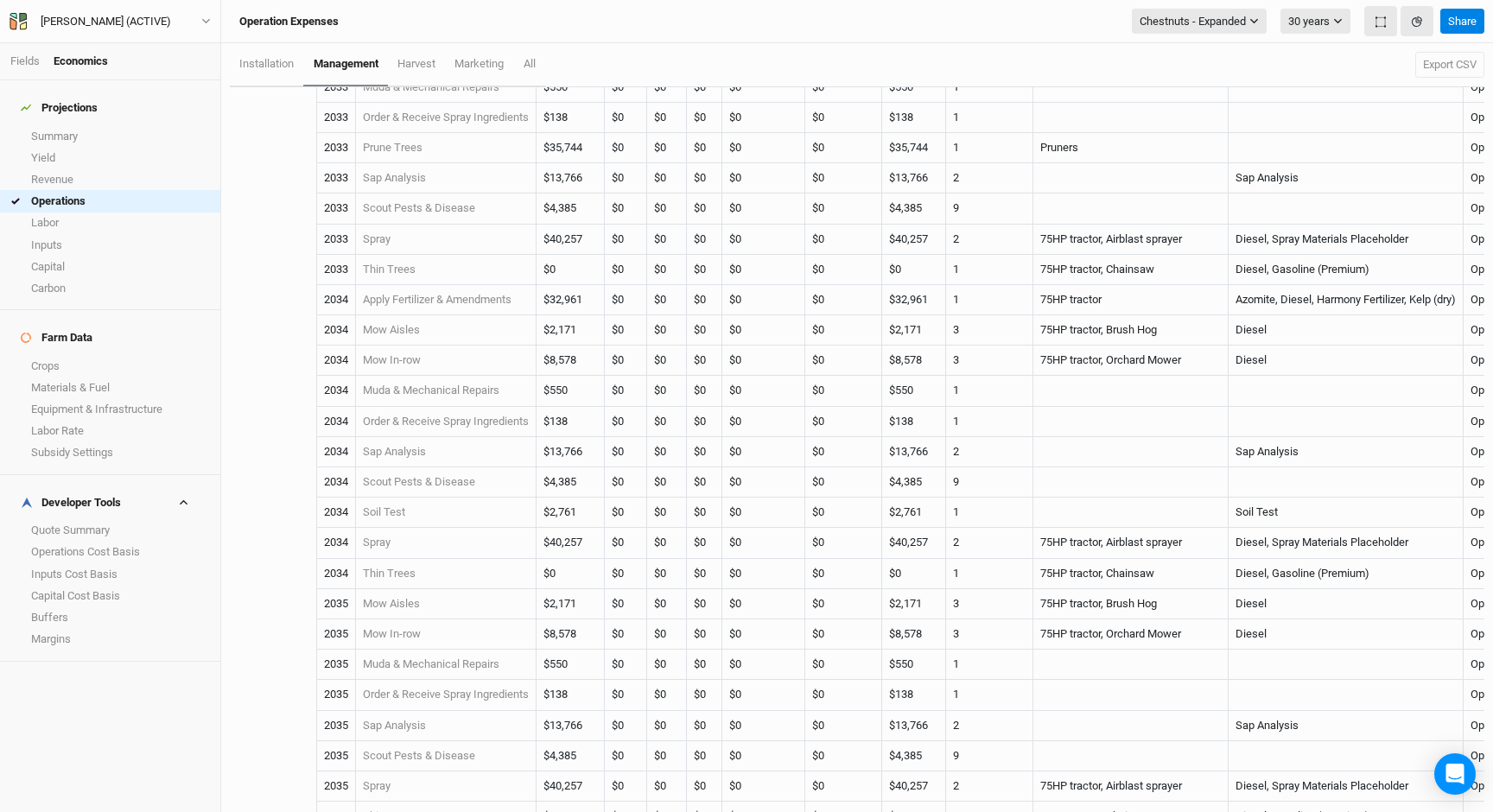
scroll to position [2017, 0]
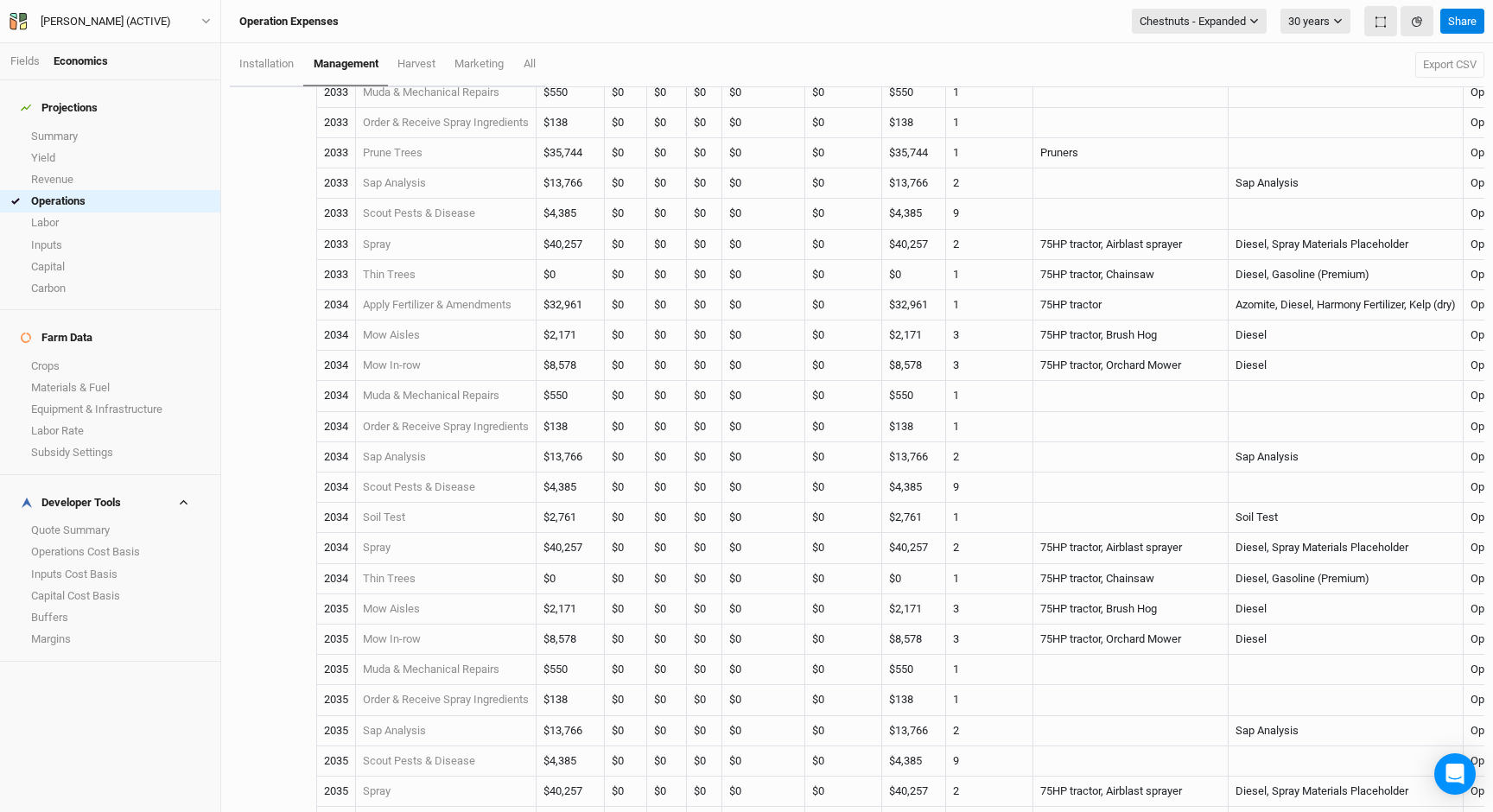
click at [472, 298] on td "Apply Fertilizer & Amendments" at bounding box center [446, 305] width 181 height 30
click at [475, 307] on link "Apply Fertilizer & Amendments" at bounding box center [437, 304] width 149 height 13
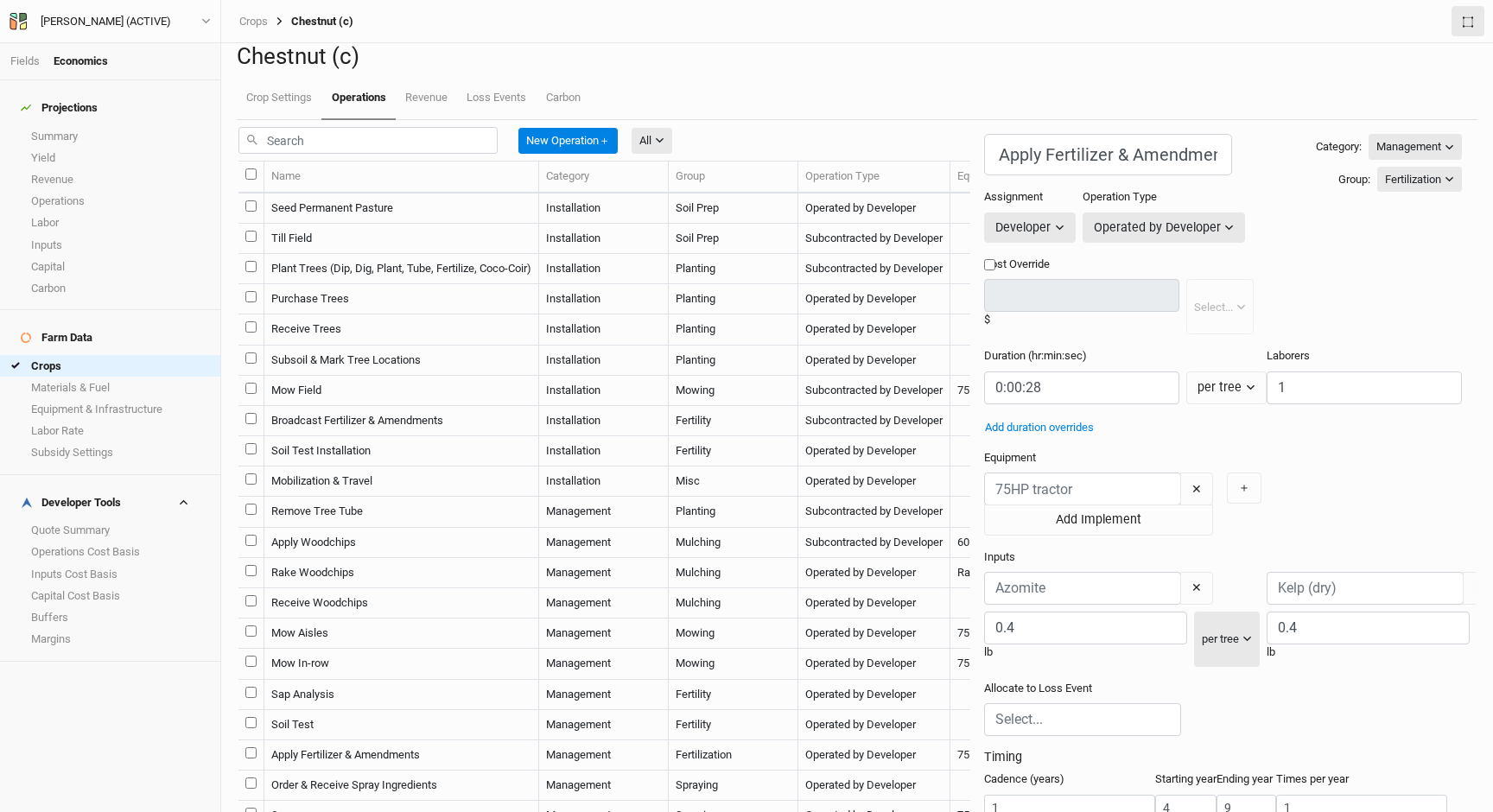
scroll to position [109, 0]
click at [1217, 795] on input "9" at bounding box center [1246, 808] width 60 height 27
click at [1095, 681] on div "Allocate to Loss Event" at bounding box center [1223, 716] width 478 height 69
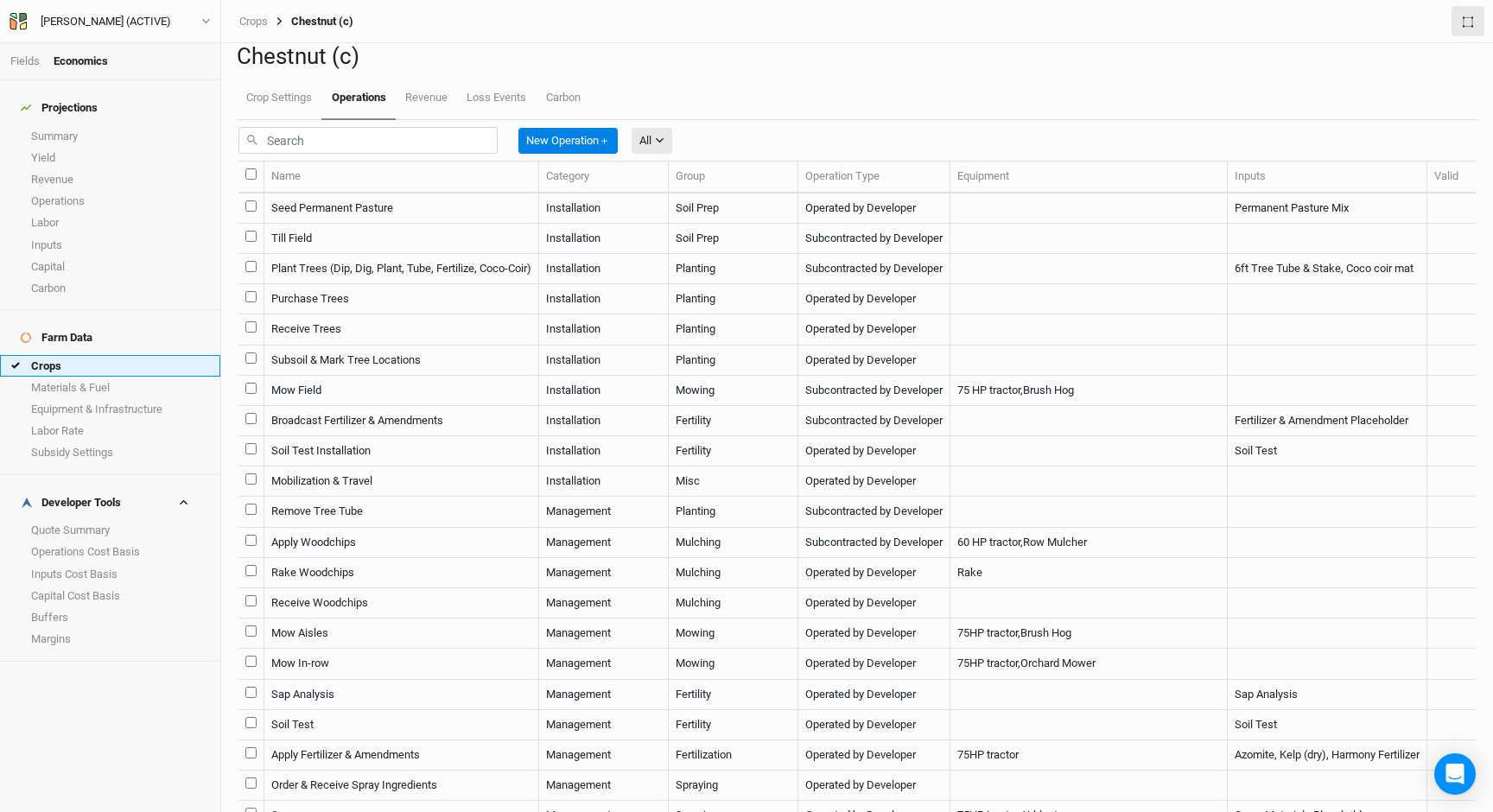
click at [141, 355] on link "Crops" at bounding box center [110, 366] width 221 height 22
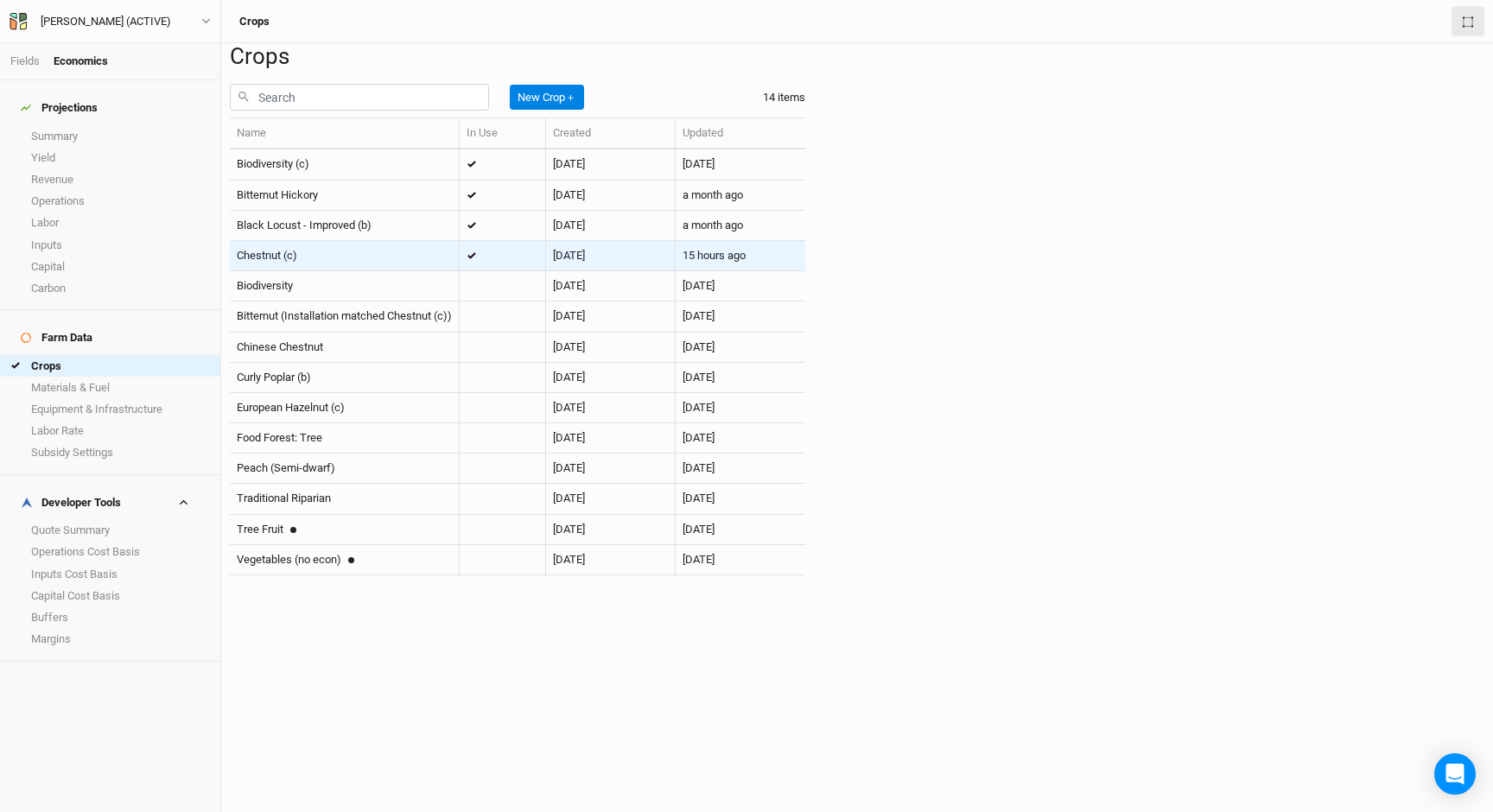
click at [401, 263] on div "Chestnut (c)" at bounding box center [345, 255] width 215 height 16
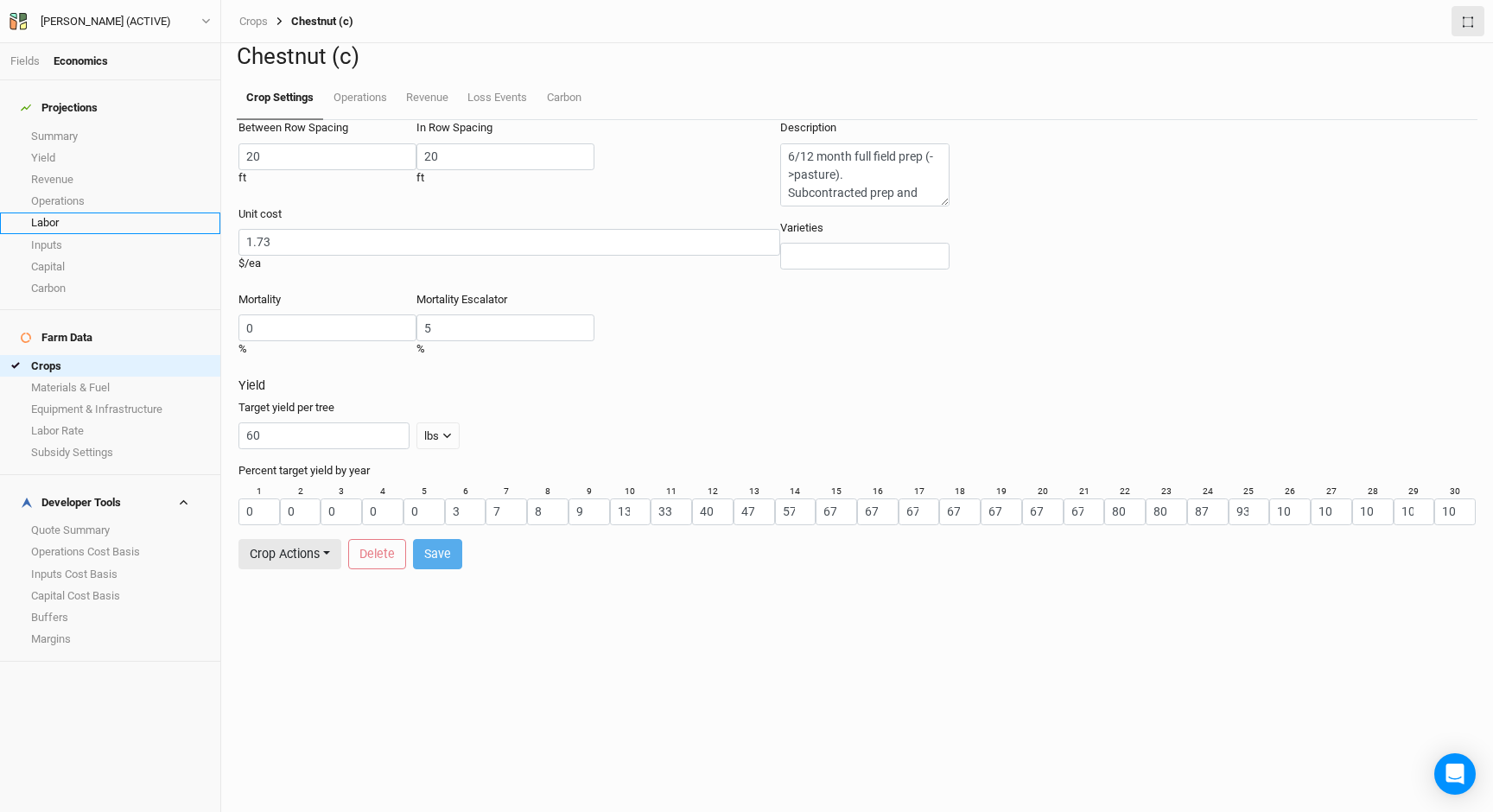
click at [73, 213] on link "Labor" at bounding box center [110, 223] width 221 height 22
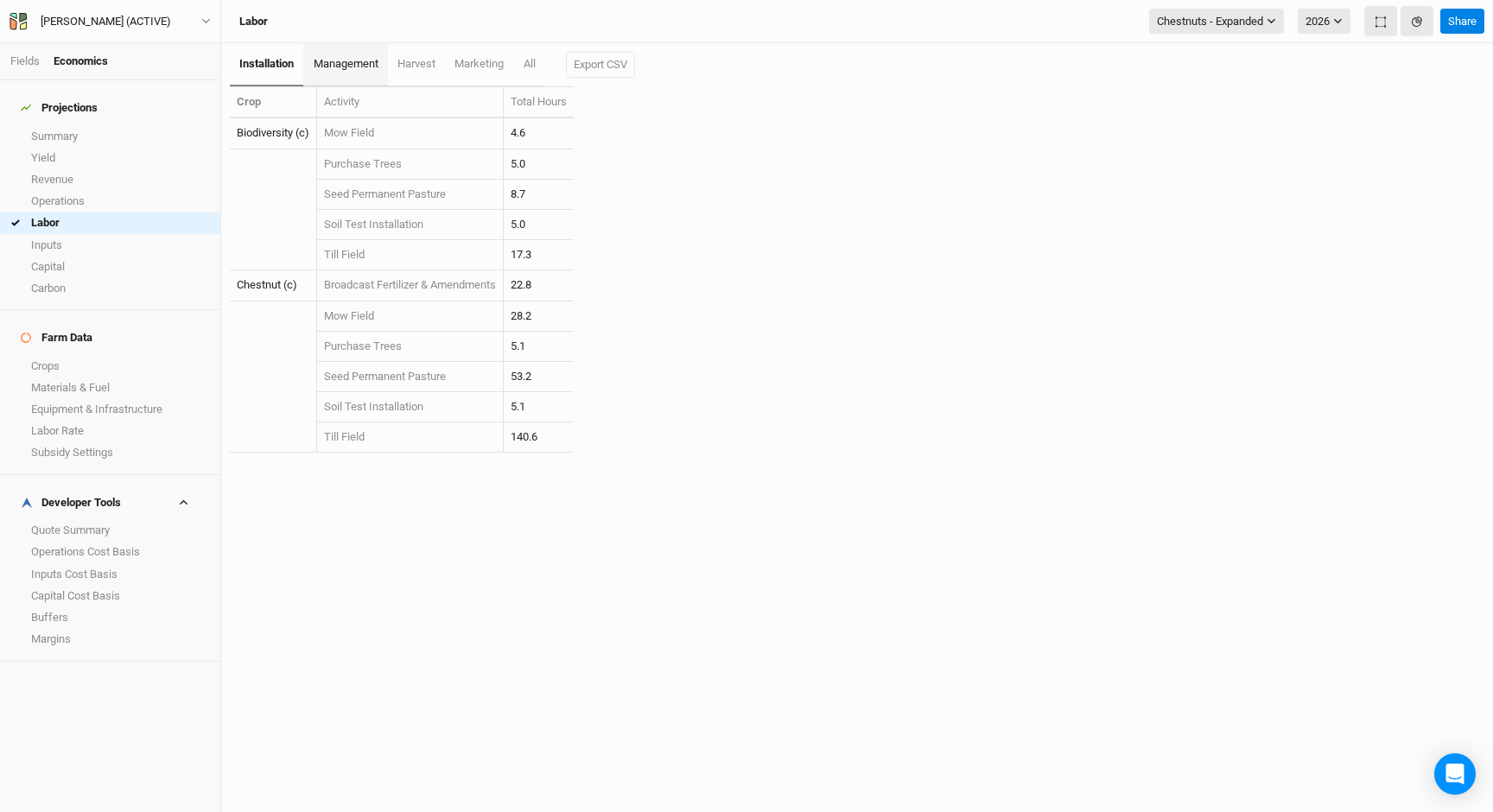
click at [366, 65] on span "management" at bounding box center [346, 63] width 65 height 13
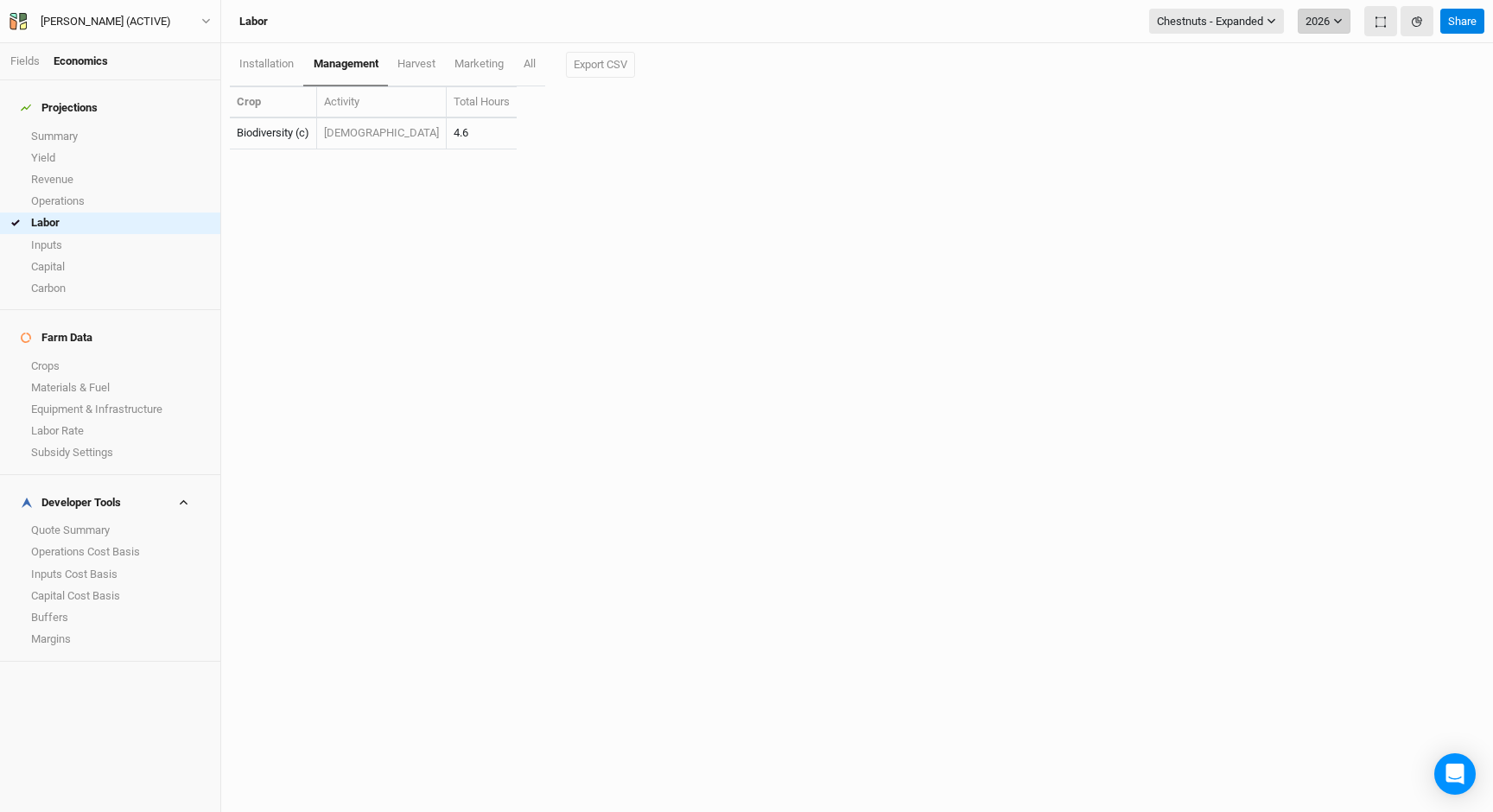
click at [1328, 27] on button "2026" at bounding box center [1324, 22] width 53 height 26
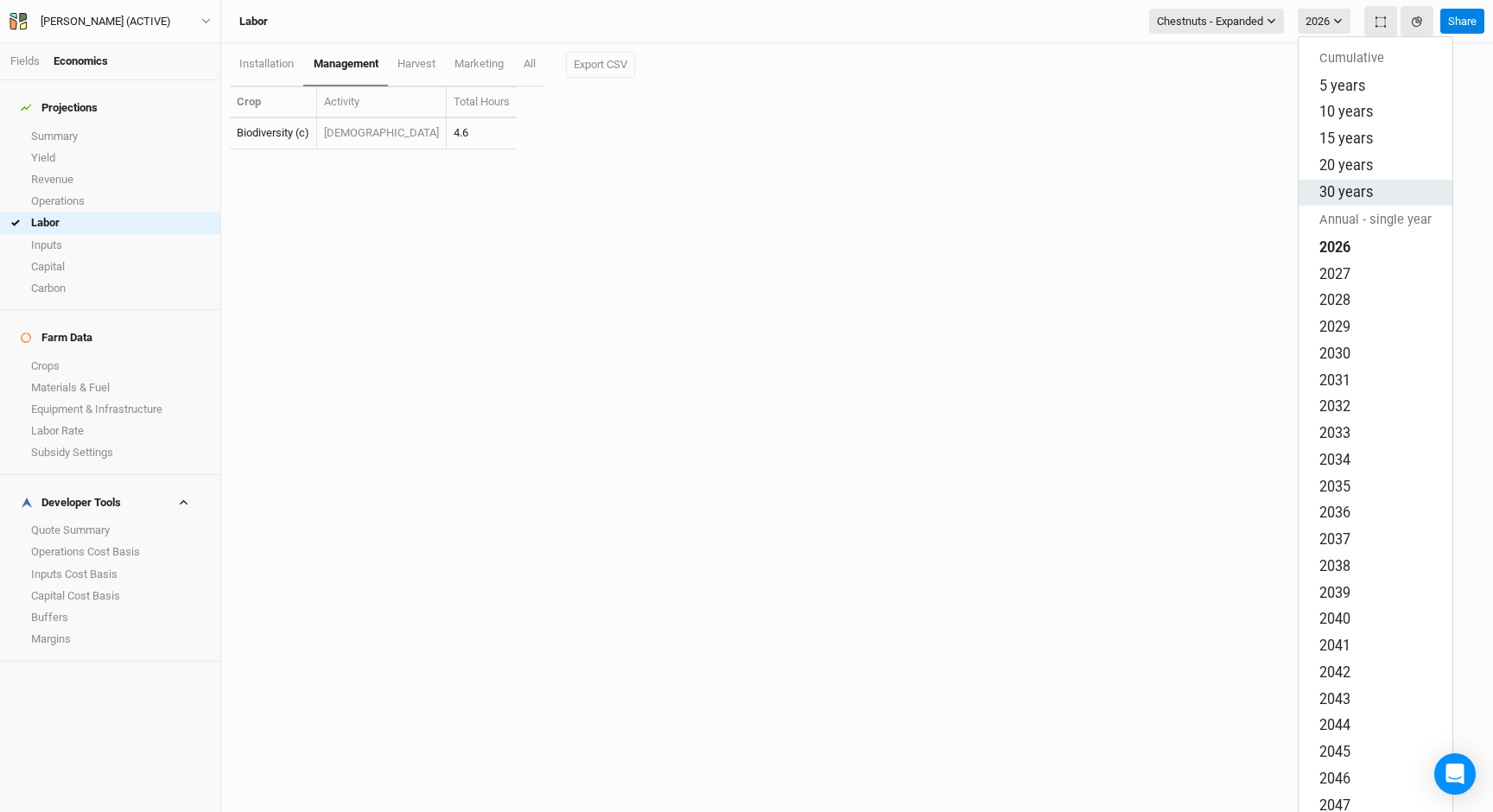
click at [1357, 183] on span "30 years" at bounding box center [1346, 191] width 54 height 17
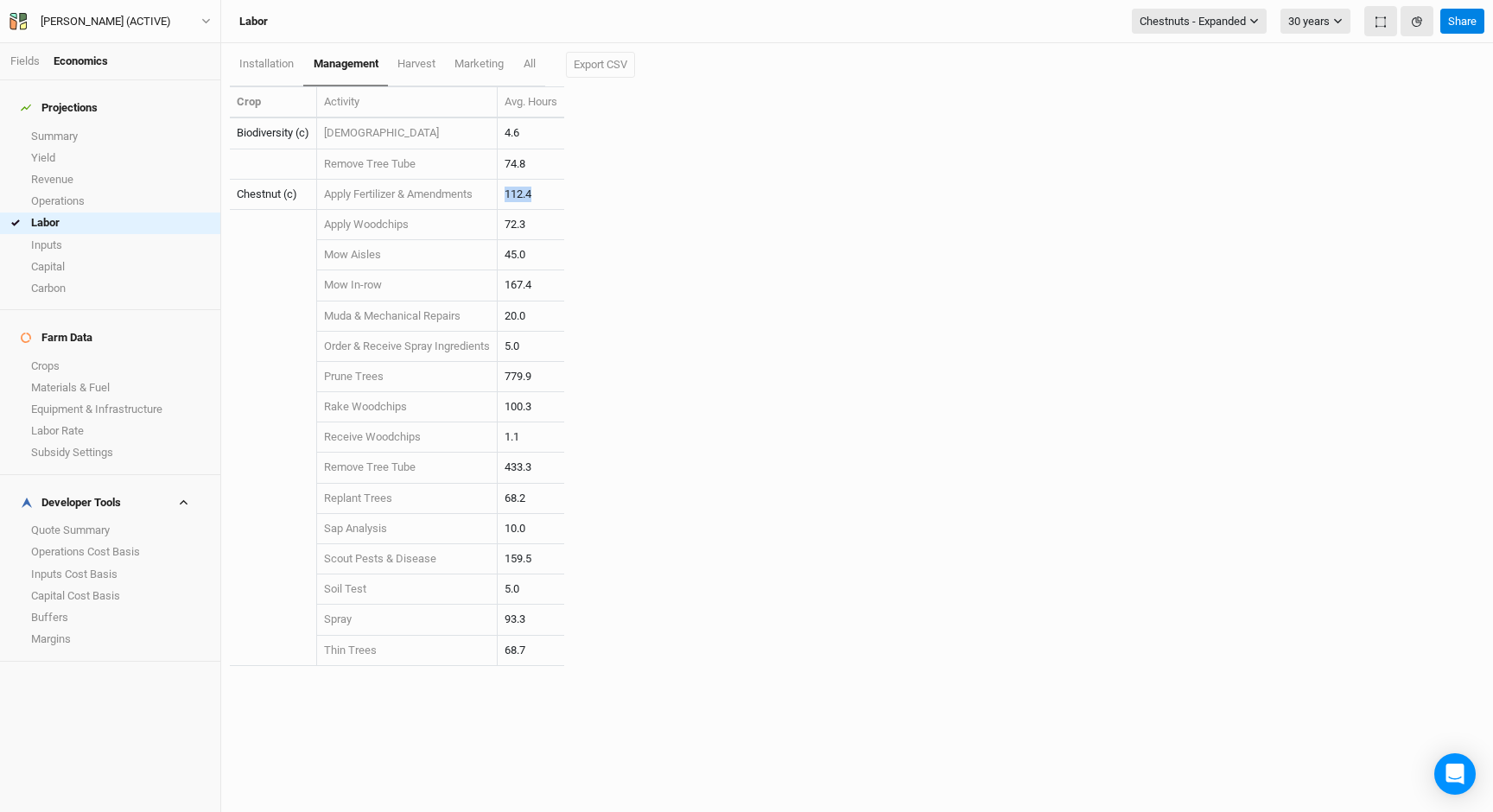
drag, startPoint x: 538, startPoint y: 196, endPoint x: 506, endPoint y: 196, distance: 32.0
click at [506, 196] on td "112.4" at bounding box center [531, 195] width 67 height 30
copy td "112.4"
click at [623, 215] on div "Crop Activity Avg. Hours Biodiversity (c) Mow 4.6 Remove Tree Tube 74.8 Chestnu…" at bounding box center [433, 385] width 406 height 597
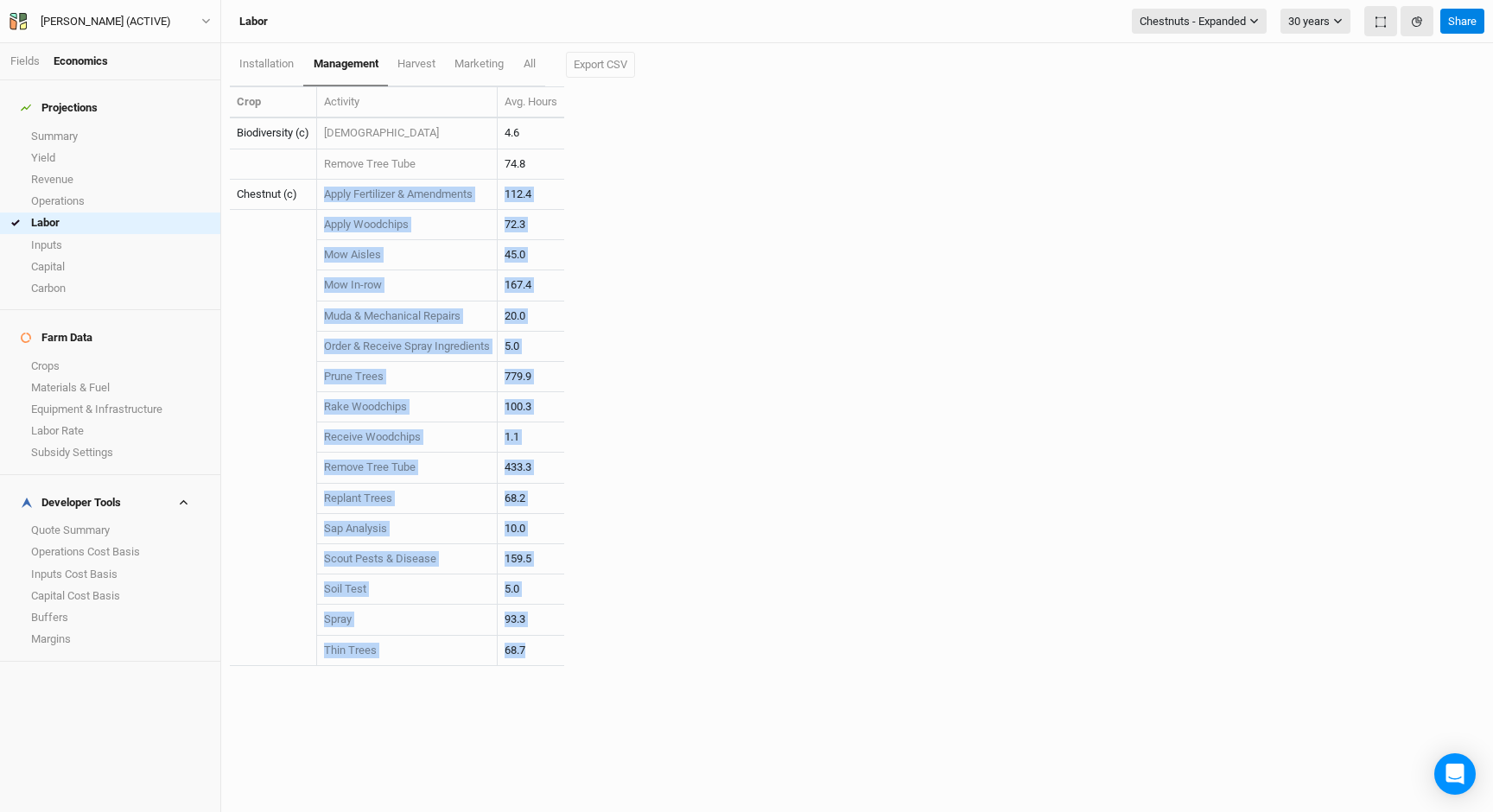
drag, startPoint x: 548, startPoint y: 646, endPoint x: 324, endPoint y: 196, distance: 502.7
click at [324, 196] on tbody "Biodiversity (c) Mow 4.6 Remove Tree Tube 74.8 Chestnut (c) Apply Fertilizer & …" at bounding box center [397, 392] width 334 height 547
copy tbody "Apply Fertilizer & Amendments 112.4 Apply Woodchips 72.3 Mow Aisles 45.0 Mow In…"
click at [23, 71] on div "Fields Economics" at bounding box center [110, 62] width 221 height 37
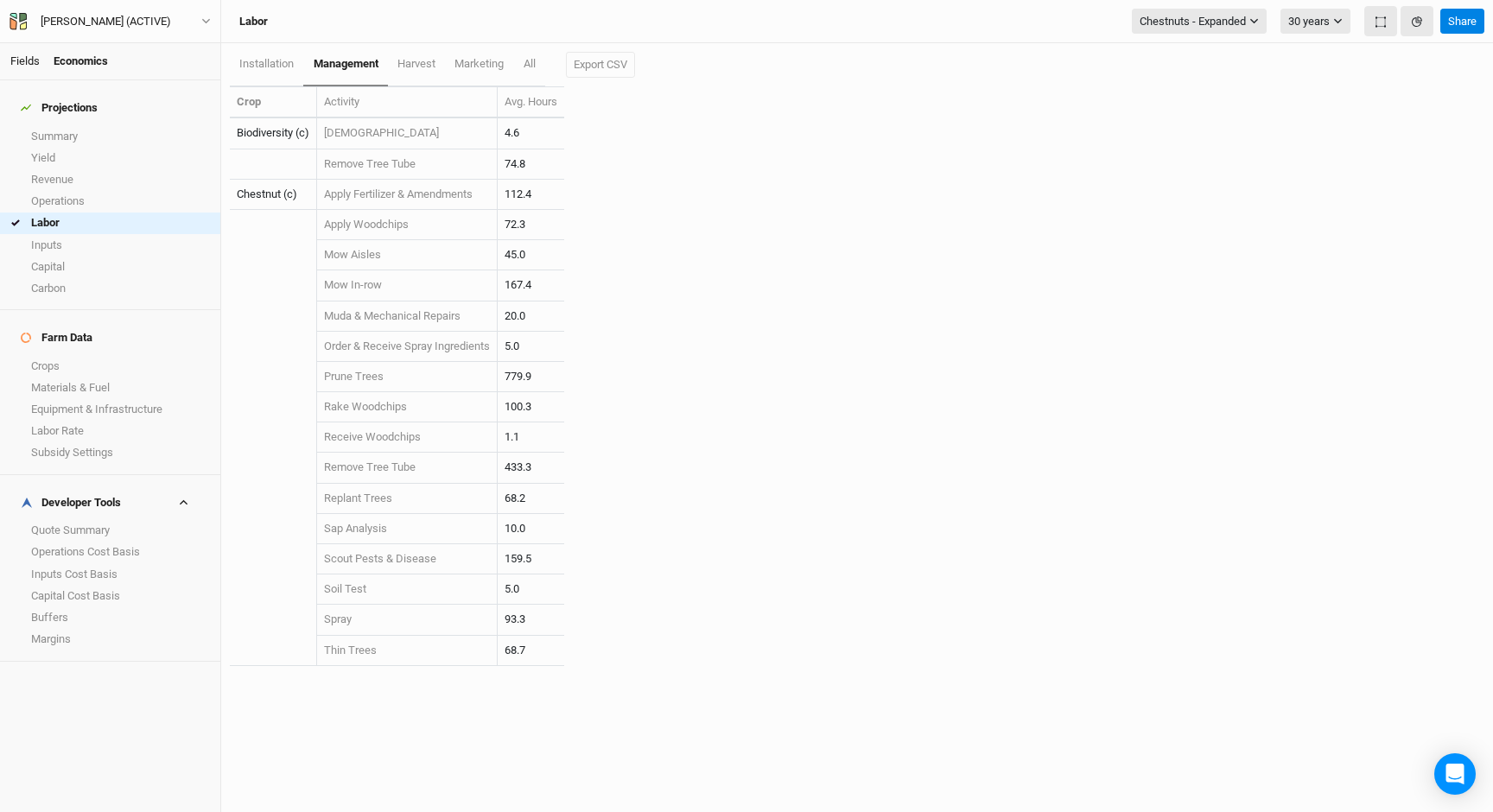
click at [31, 60] on link "Fields" at bounding box center [25, 61] width 30 height 13
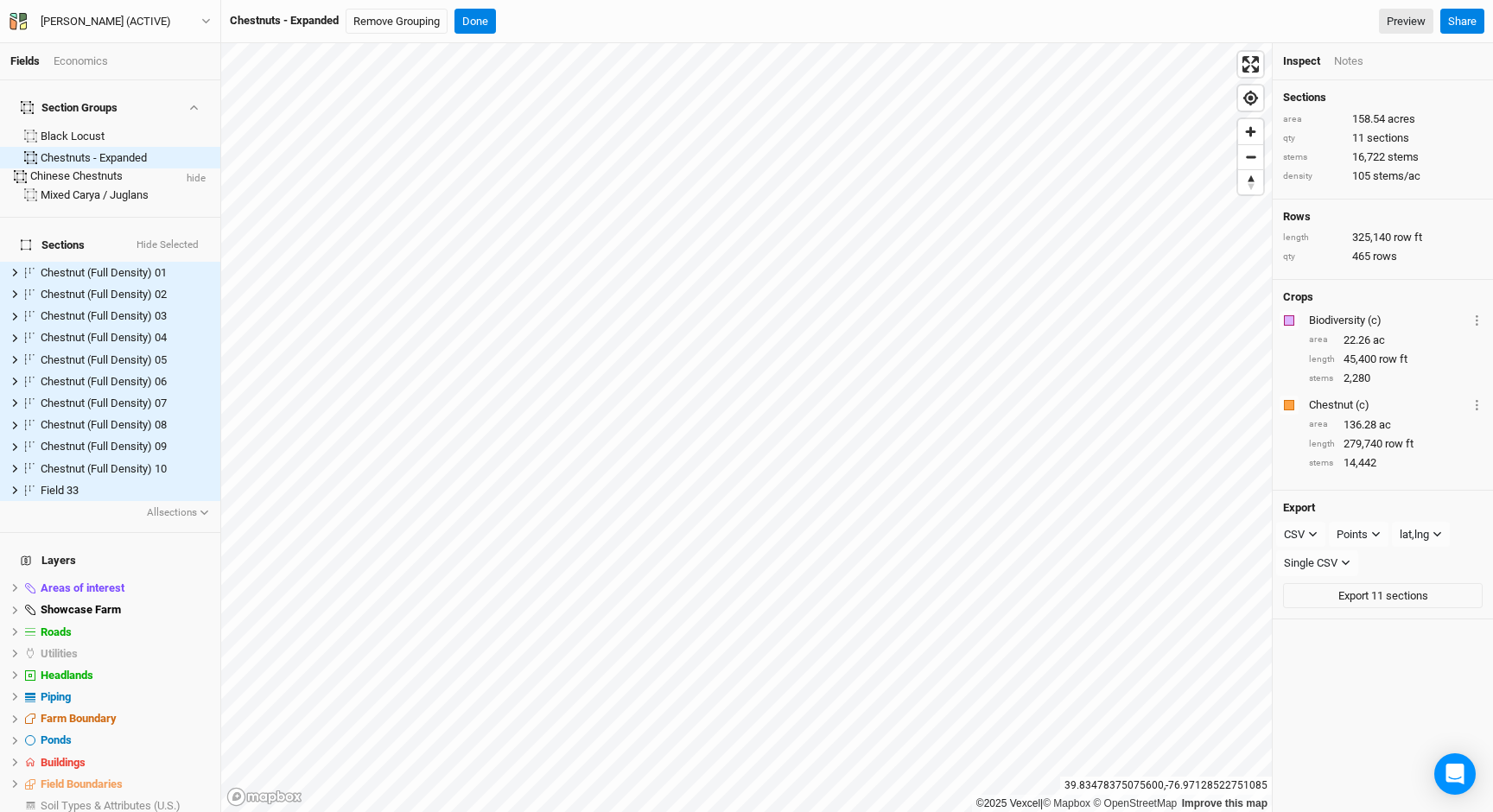
click at [112, 168] on div "Chinese Chestnuts" at bounding box center [101, 176] width 142 height 16
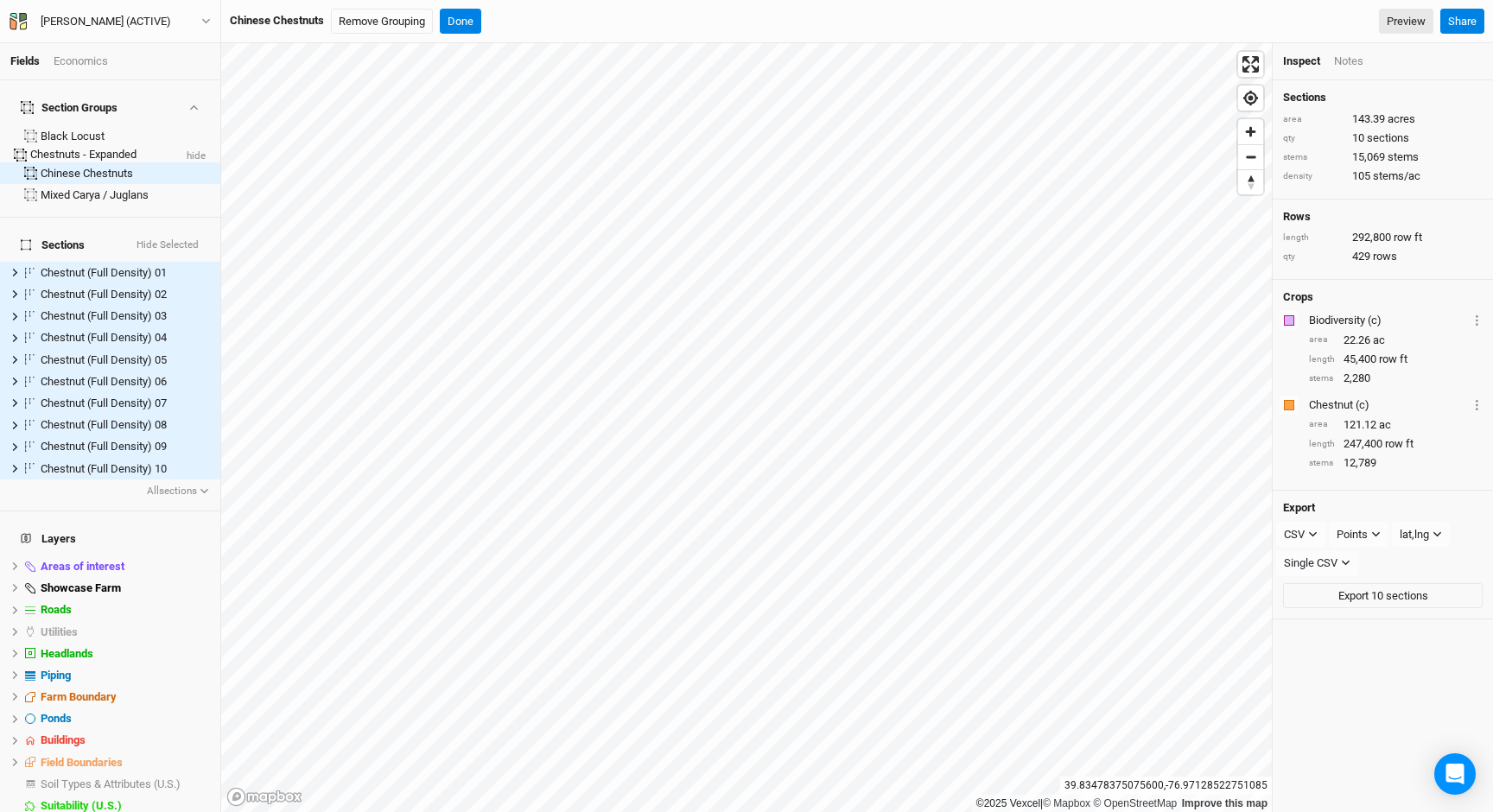
click at [109, 147] on div "Chestnuts - Expanded" at bounding box center [101, 155] width 142 height 16
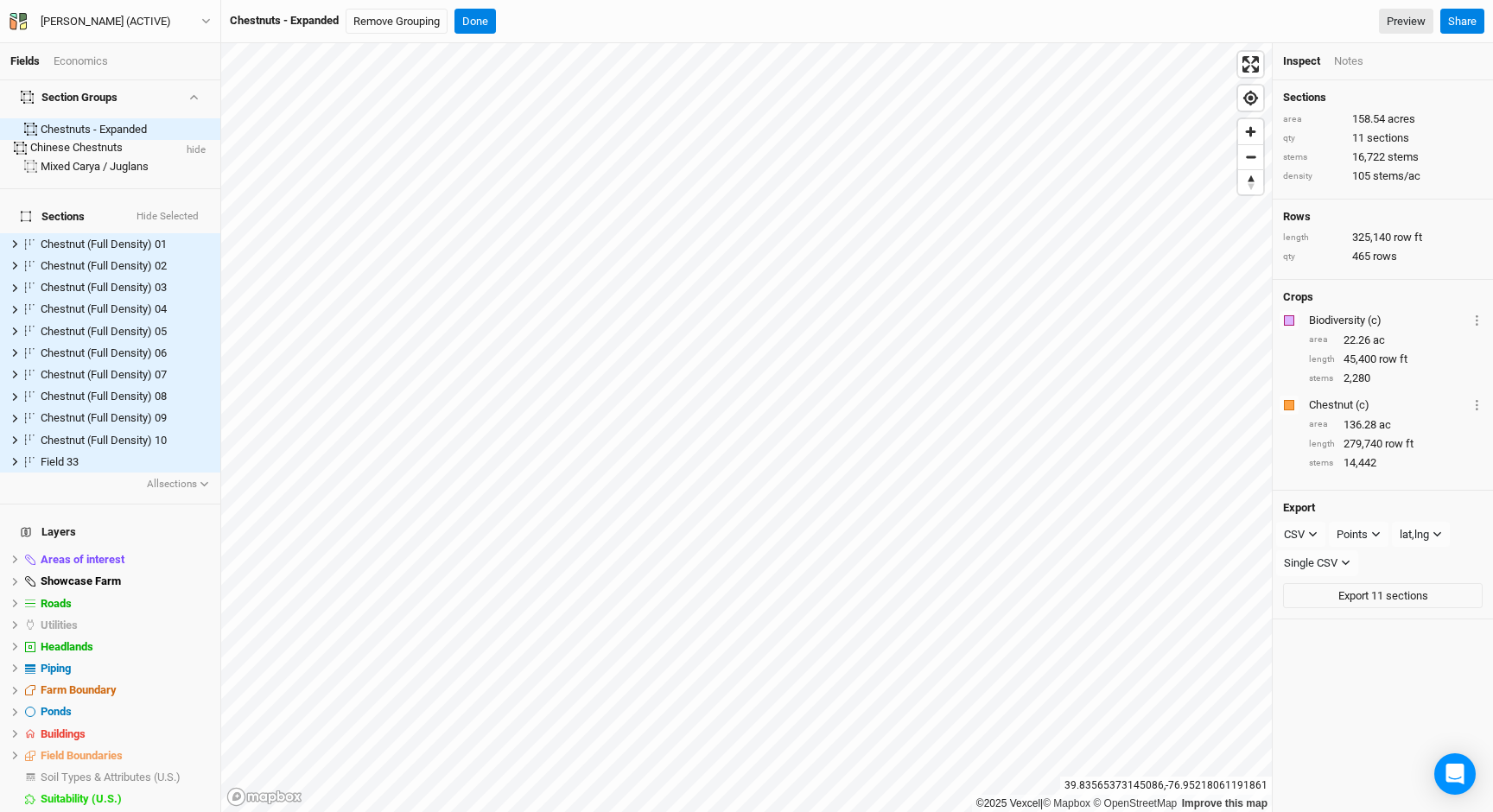
click at [85, 140] on div "Chinese Chestnuts" at bounding box center [101, 148] width 142 height 16
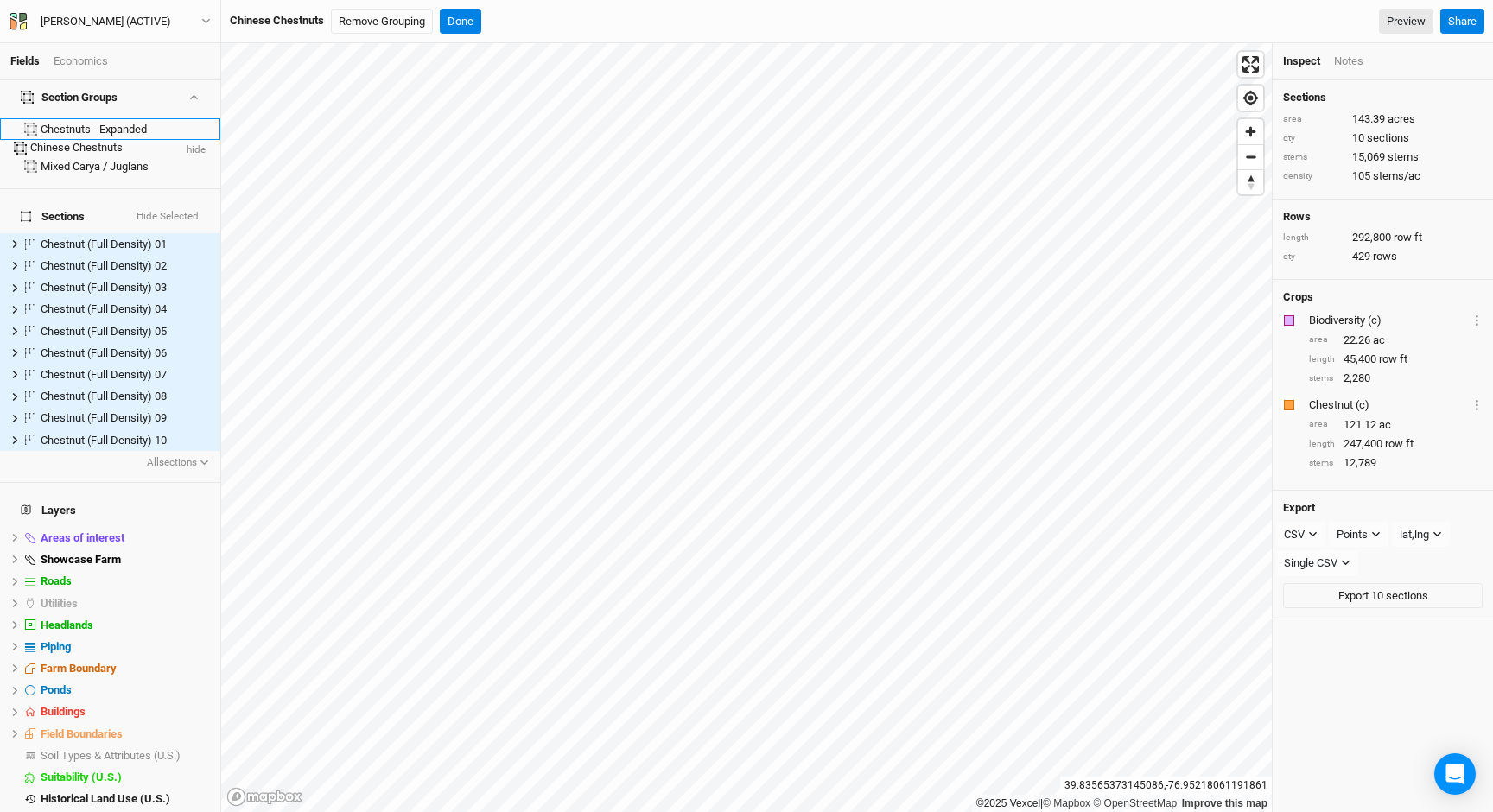
click at [101, 122] on div "Chestnuts - Expanded" at bounding box center [125, 129] width 169 height 14
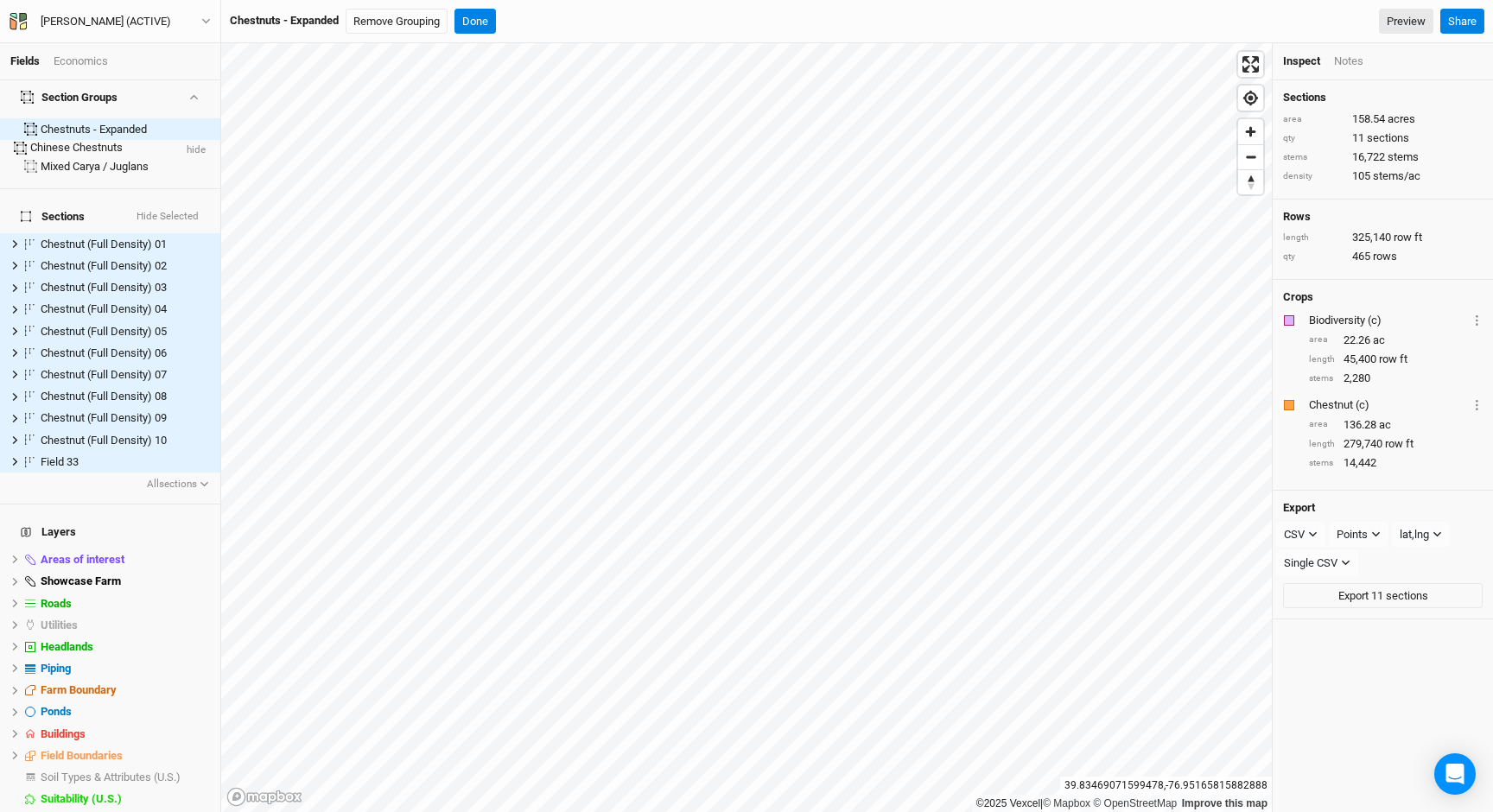
click at [129, 140] on div "Chinese Chestnuts" at bounding box center [101, 148] width 142 height 16
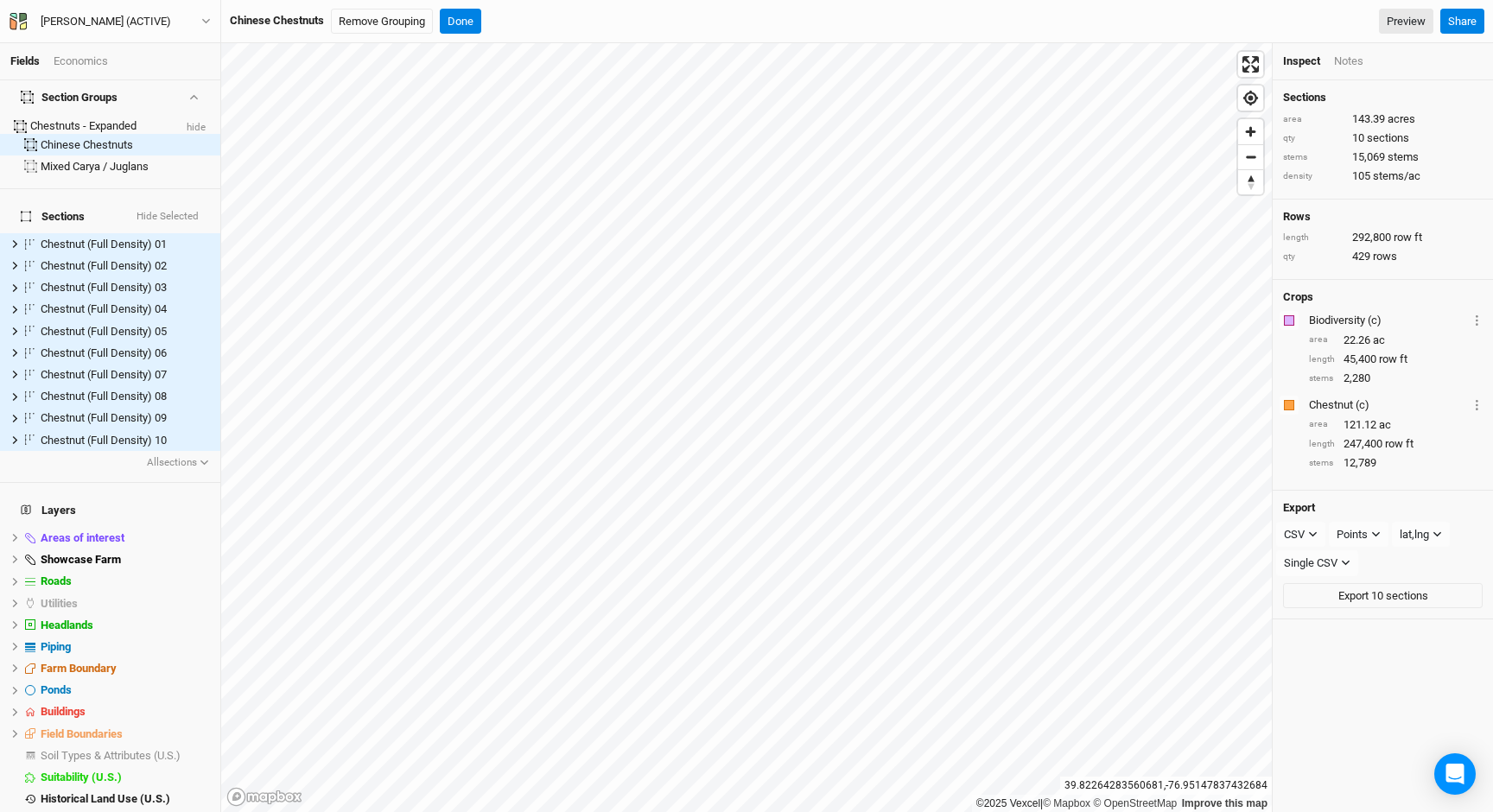
click at [88, 118] on div "Chestnuts - Expanded" at bounding box center [101, 126] width 142 height 16
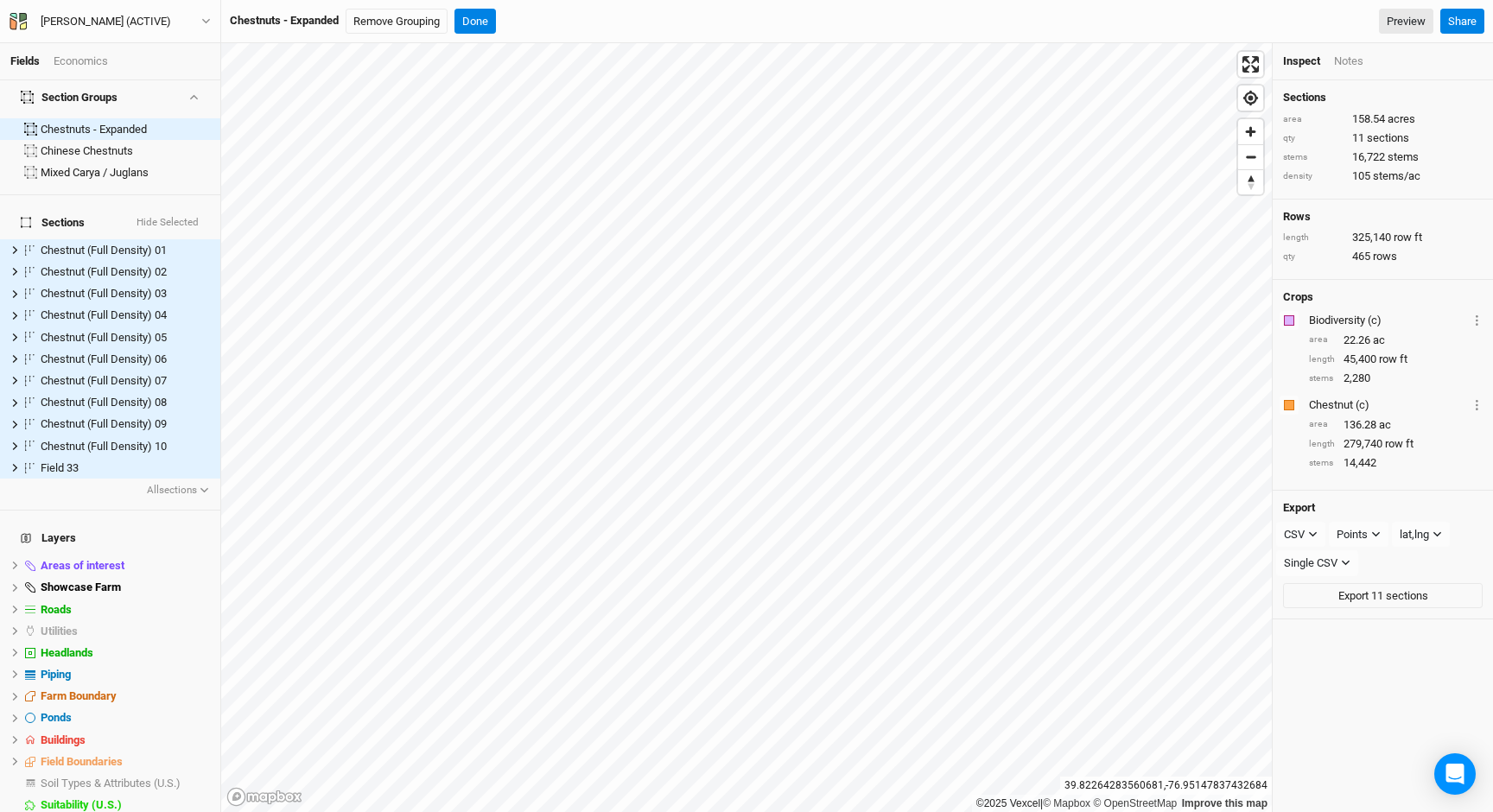
click at [83, 54] on div "Economics" at bounding box center [81, 62] width 55 height 16
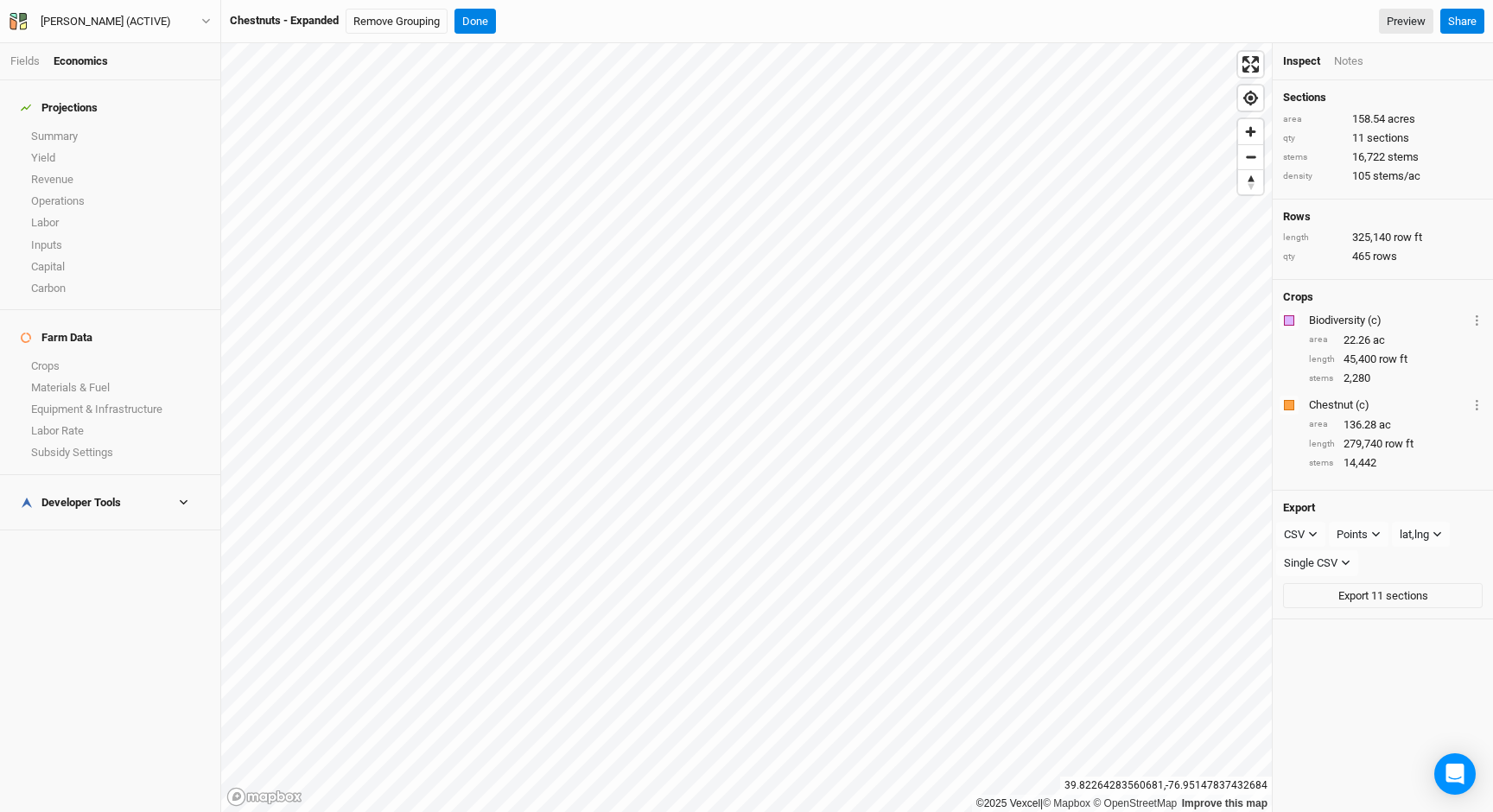
click at [71, 106] on h4 "Projections" at bounding box center [110, 108] width 200 height 35
click at [71, 125] on link "Summary" at bounding box center [110, 135] width 221 height 22
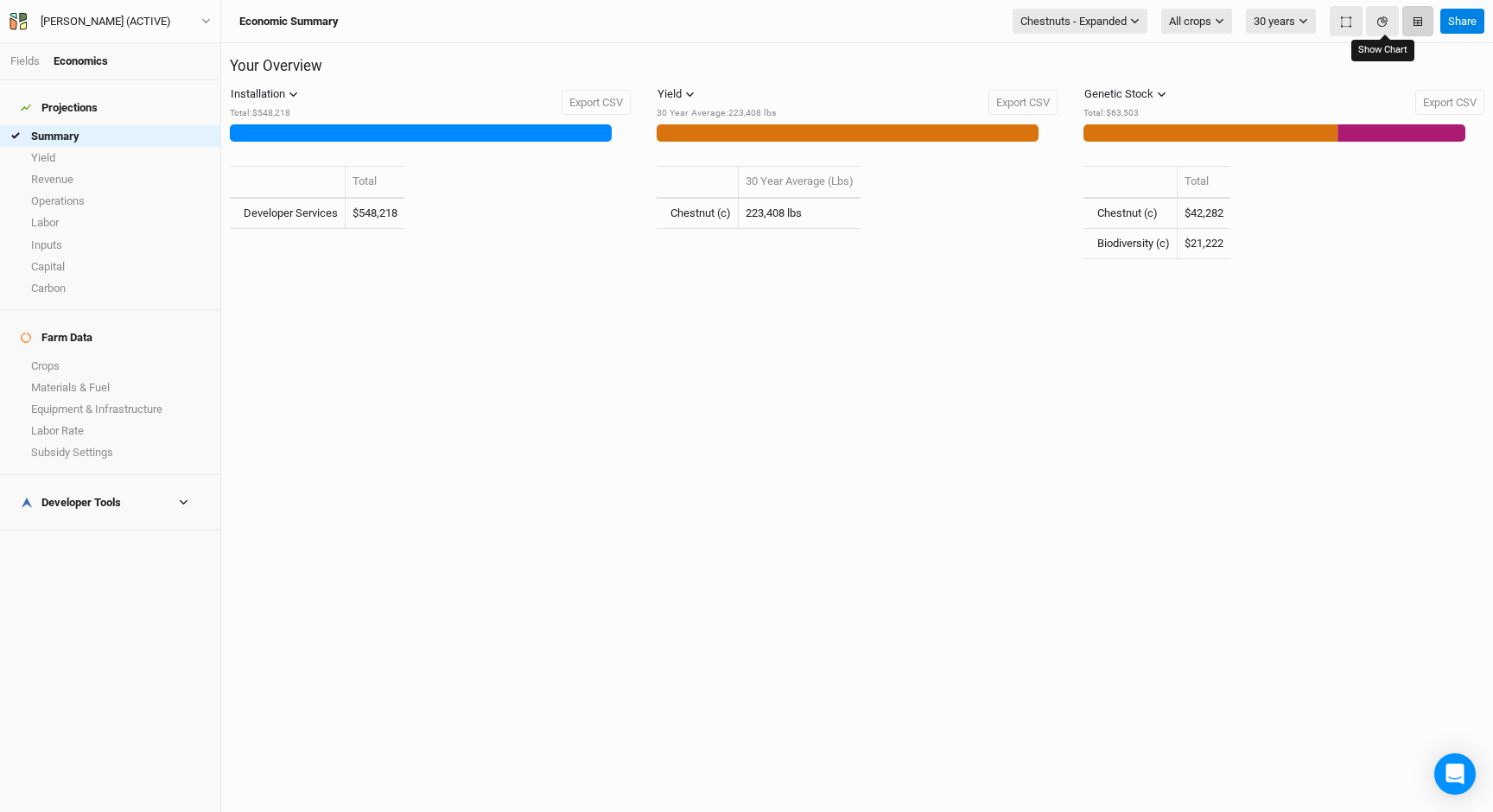
click at [1410, 26] on button "button" at bounding box center [1417, 21] width 31 height 30
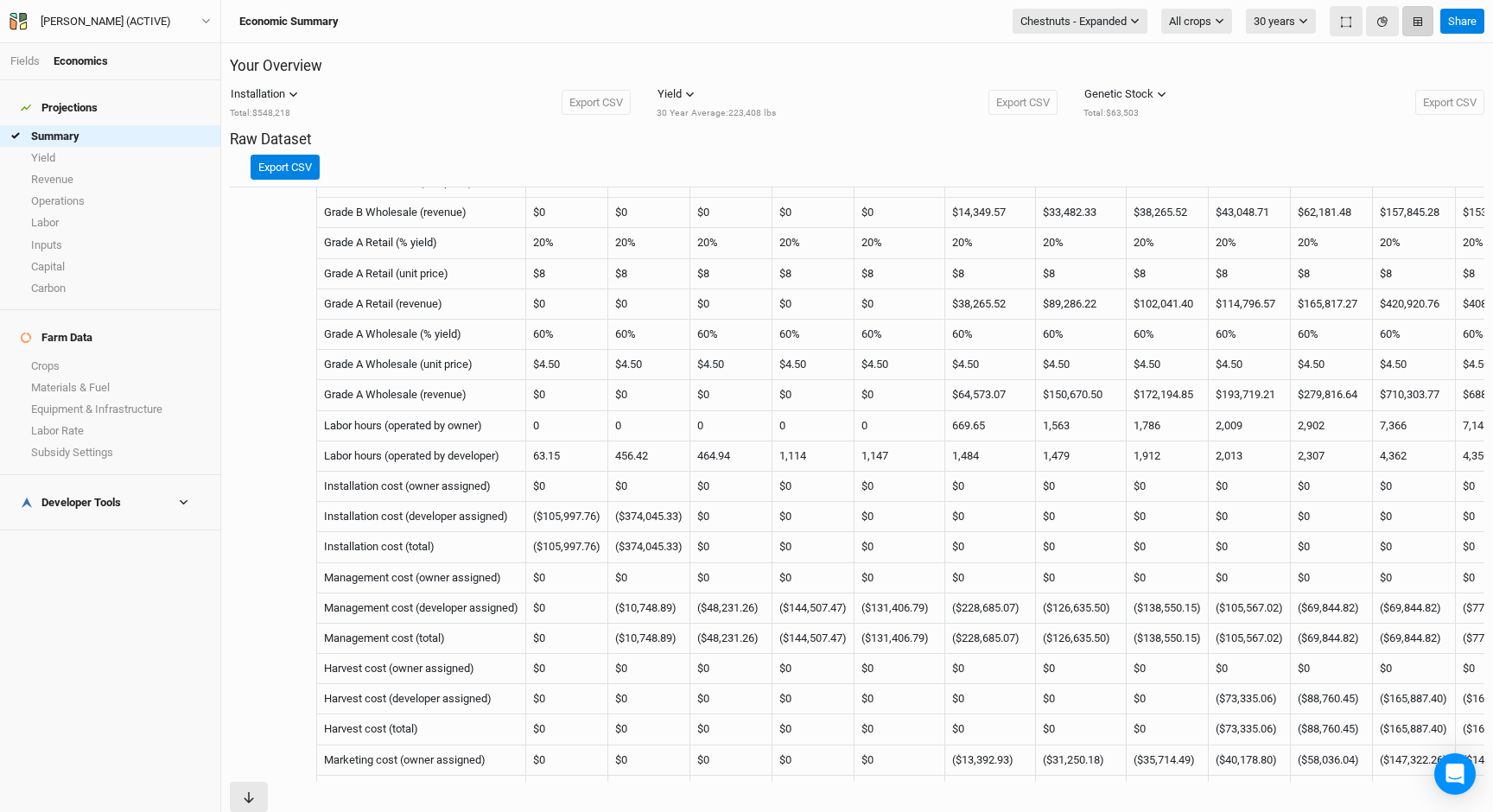
scroll to position [1807, 0]
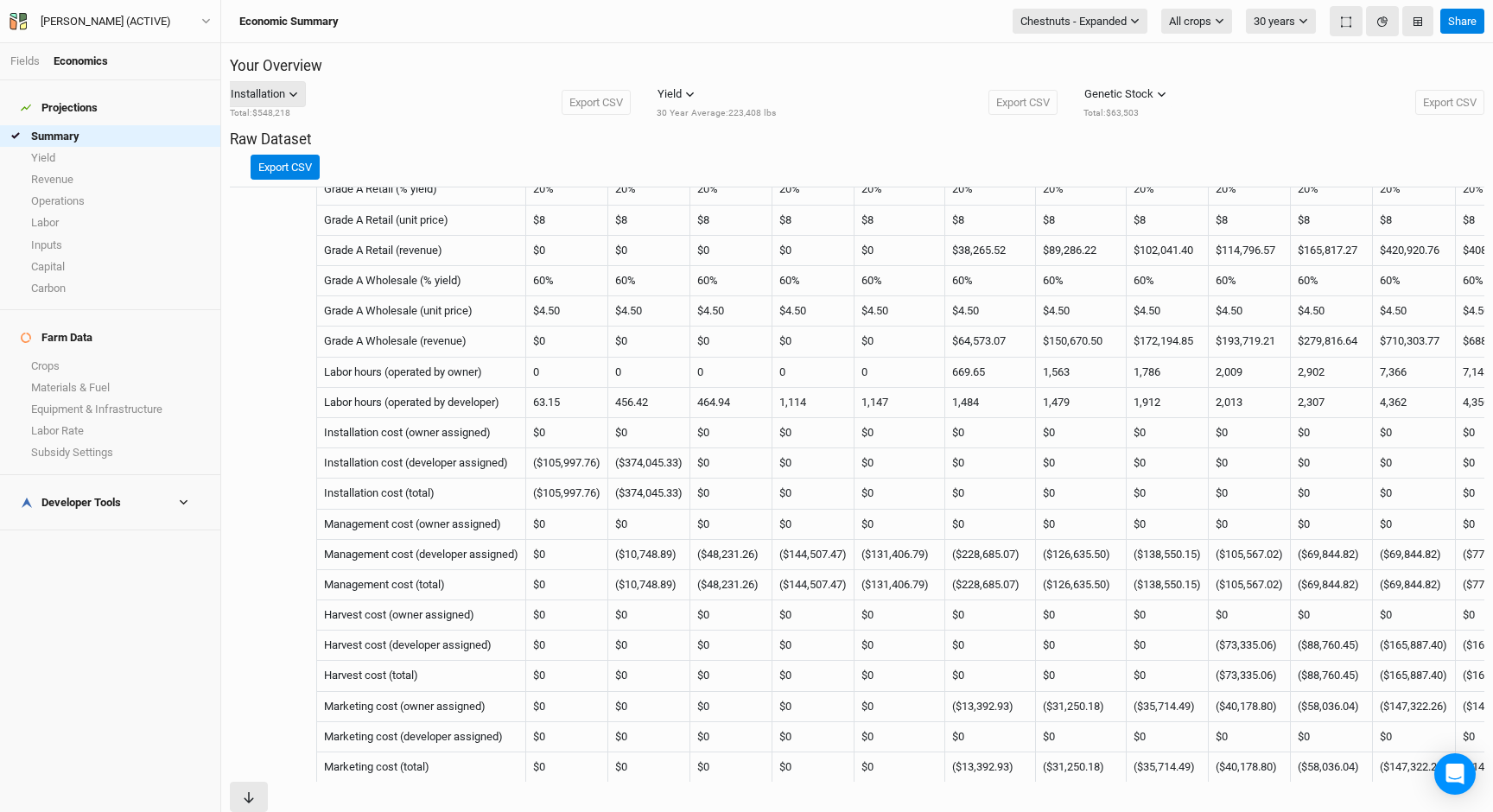
click at [272, 100] on div "Installation" at bounding box center [258, 94] width 55 height 17
click at [297, 166] on span "Management" at bounding box center [294, 167] width 83 height 20
drag, startPoint x: 354, startPoint y: 122, endPoint x: 308, endPoint y: 122, distance: 46.0
click at [308, 122] on div "Management Installation Management Harvest Marketing 30 Year Average : $81,942 …" at bounding box center [431, 102] width 401 height 42
click at [316, 120] on div "30 Year Average : $81,942" at bounding box center [282, 113] width 104 height 13
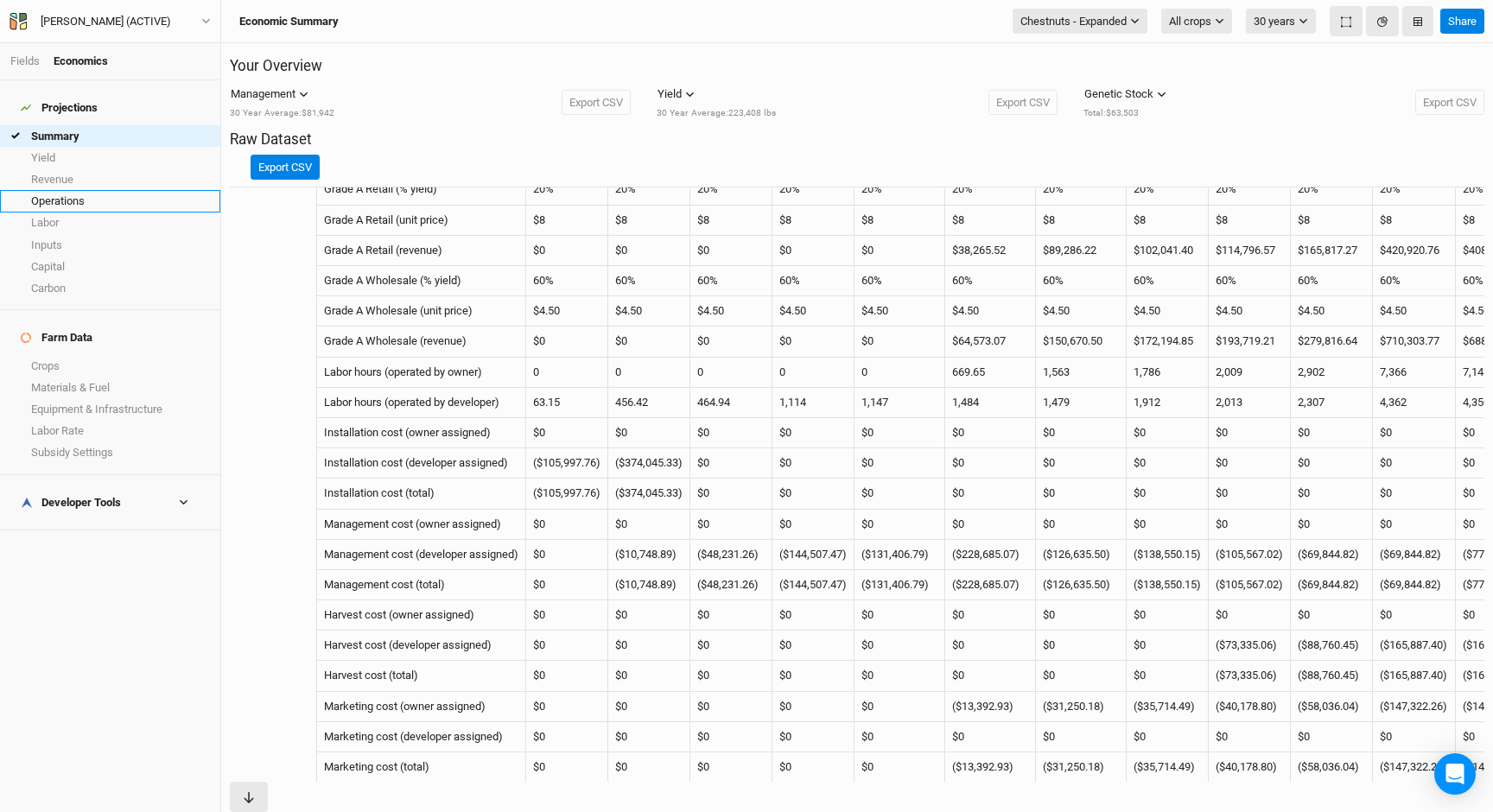
click at [69, 191] on link "Operations" at bounding box center [110, 201] width 221 height 22
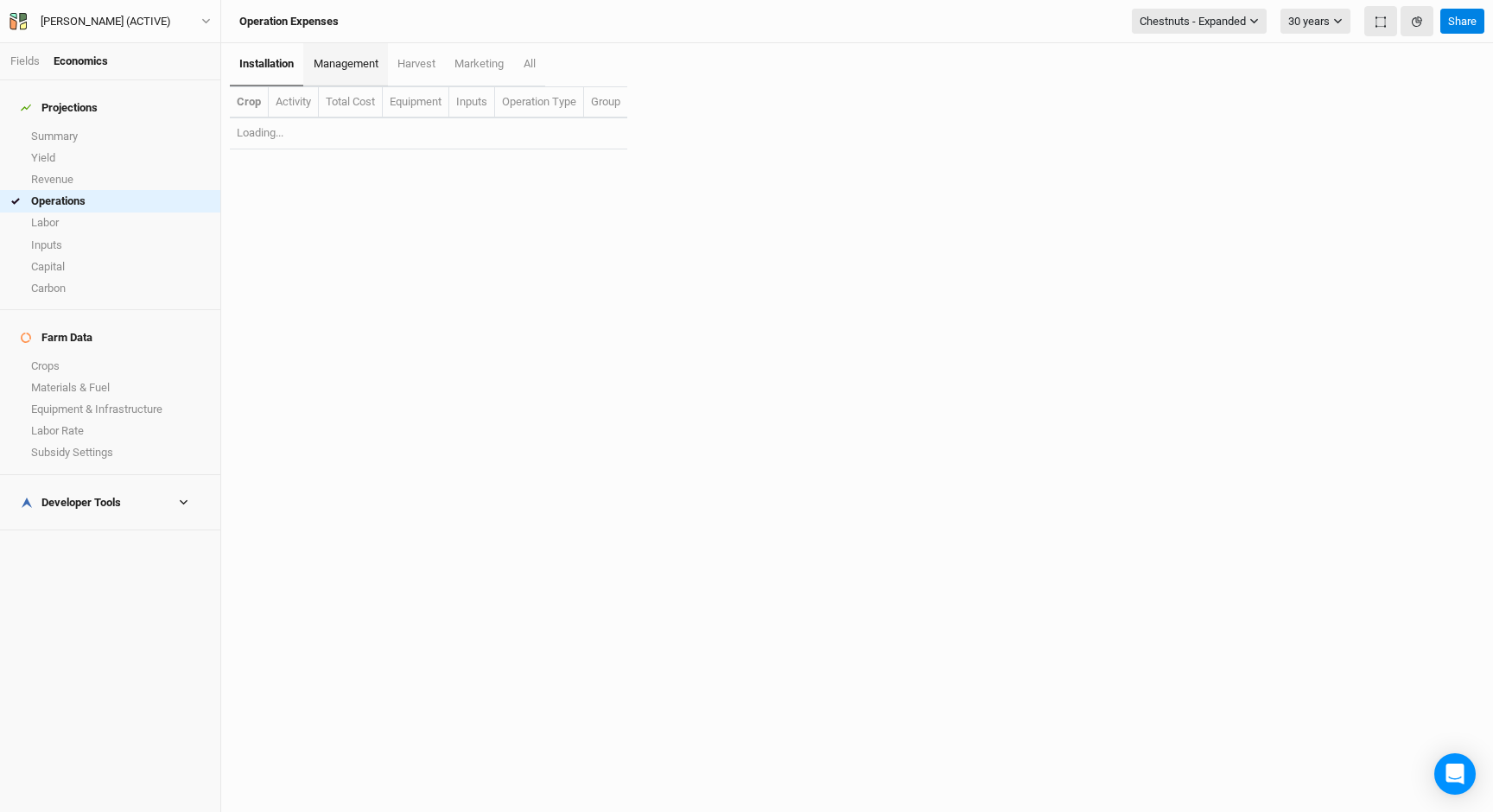
click at [342, 63] on span "management" at bounding box center [346, 63] width 65 height 13
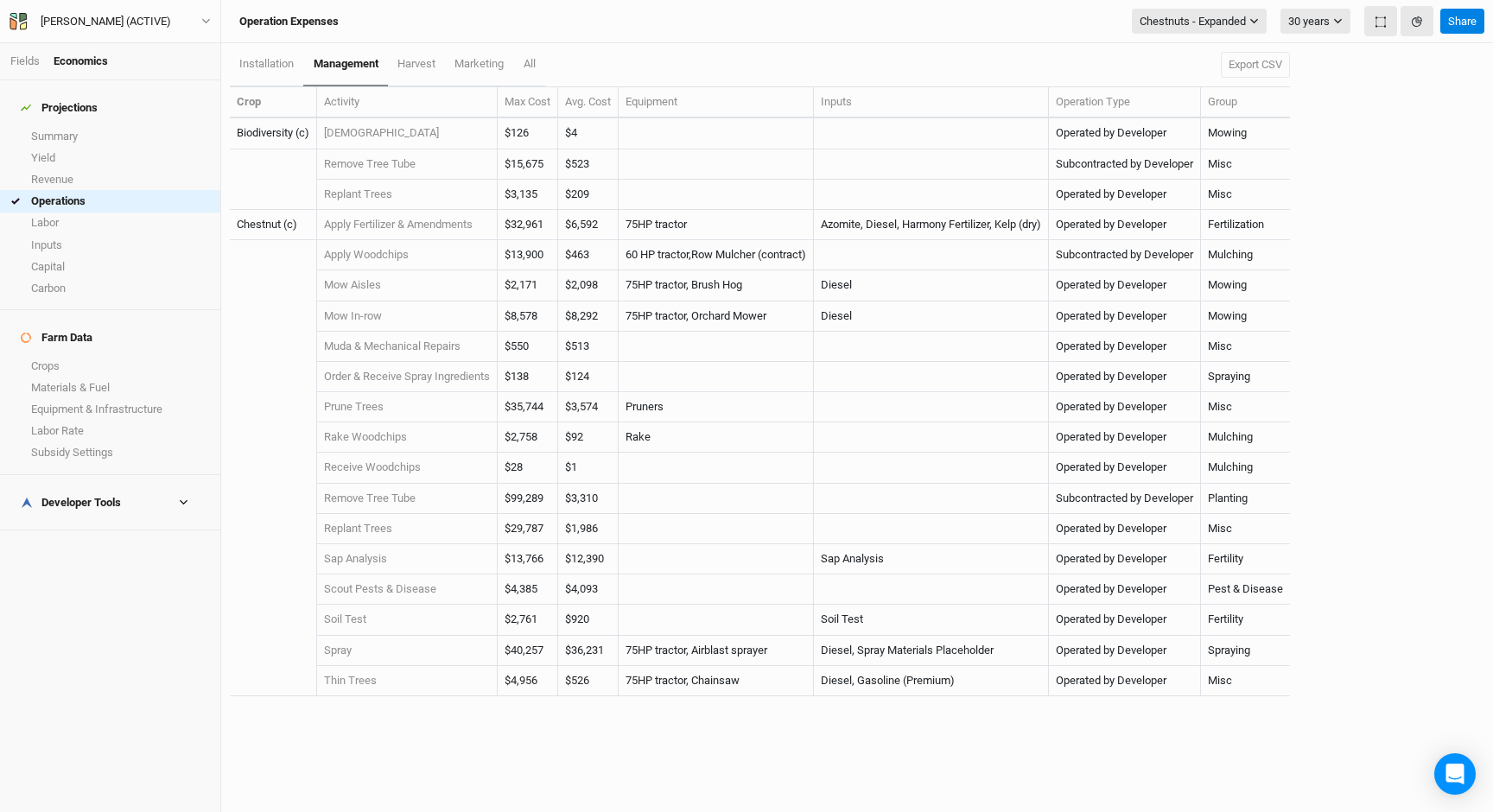
click at [599, 224] on td "$6,592" at bounding box center [589, 225] width 61 height 30
copy td "$6,592"
click at [611, 233] on td "$6,592" at bounding box center [589, 225] width 61 height 30
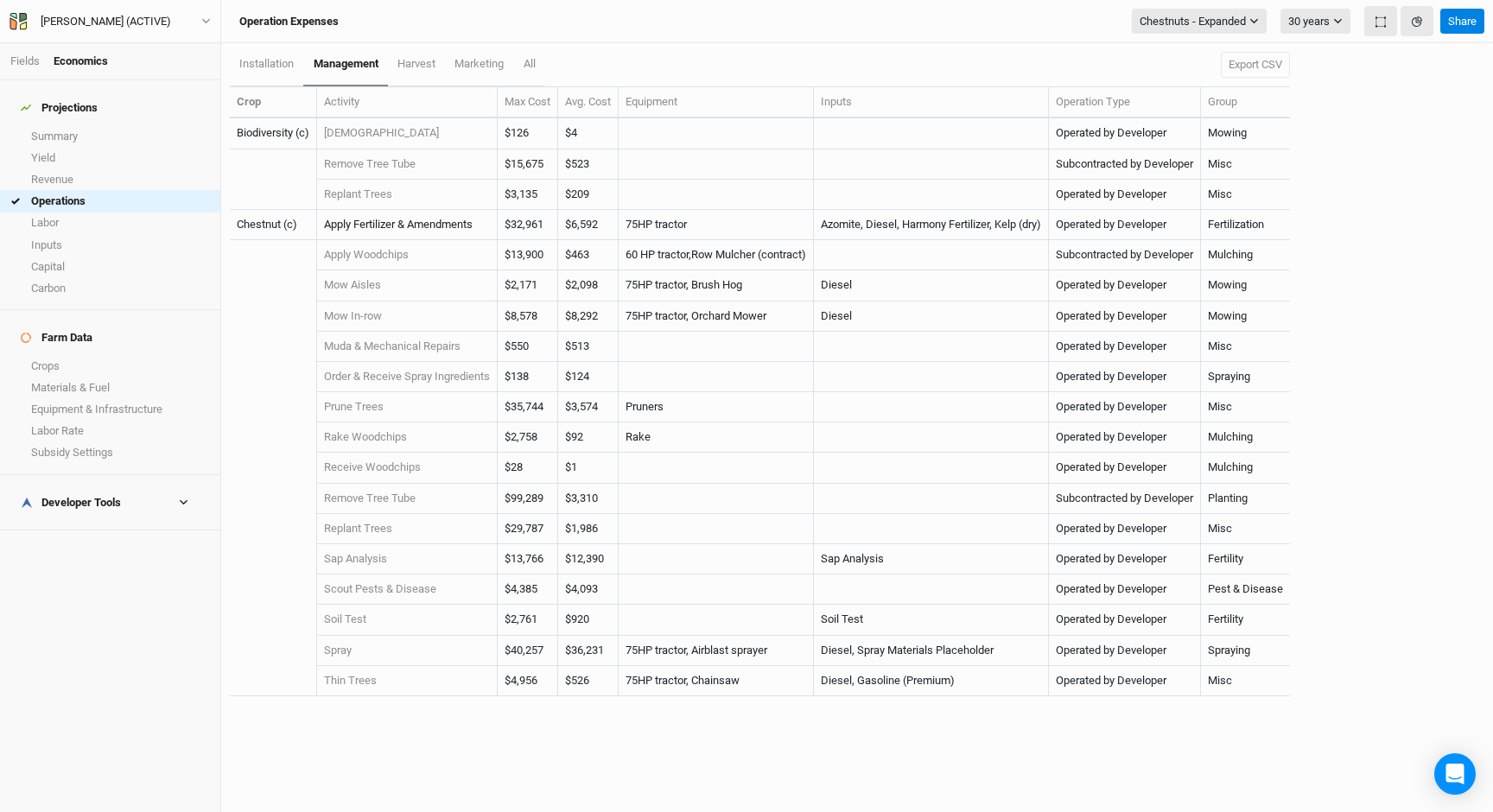
click at [459, 226] on link "Apply Fertilizer & Amendments" at bounding box center [398, 224] width 149 height 13
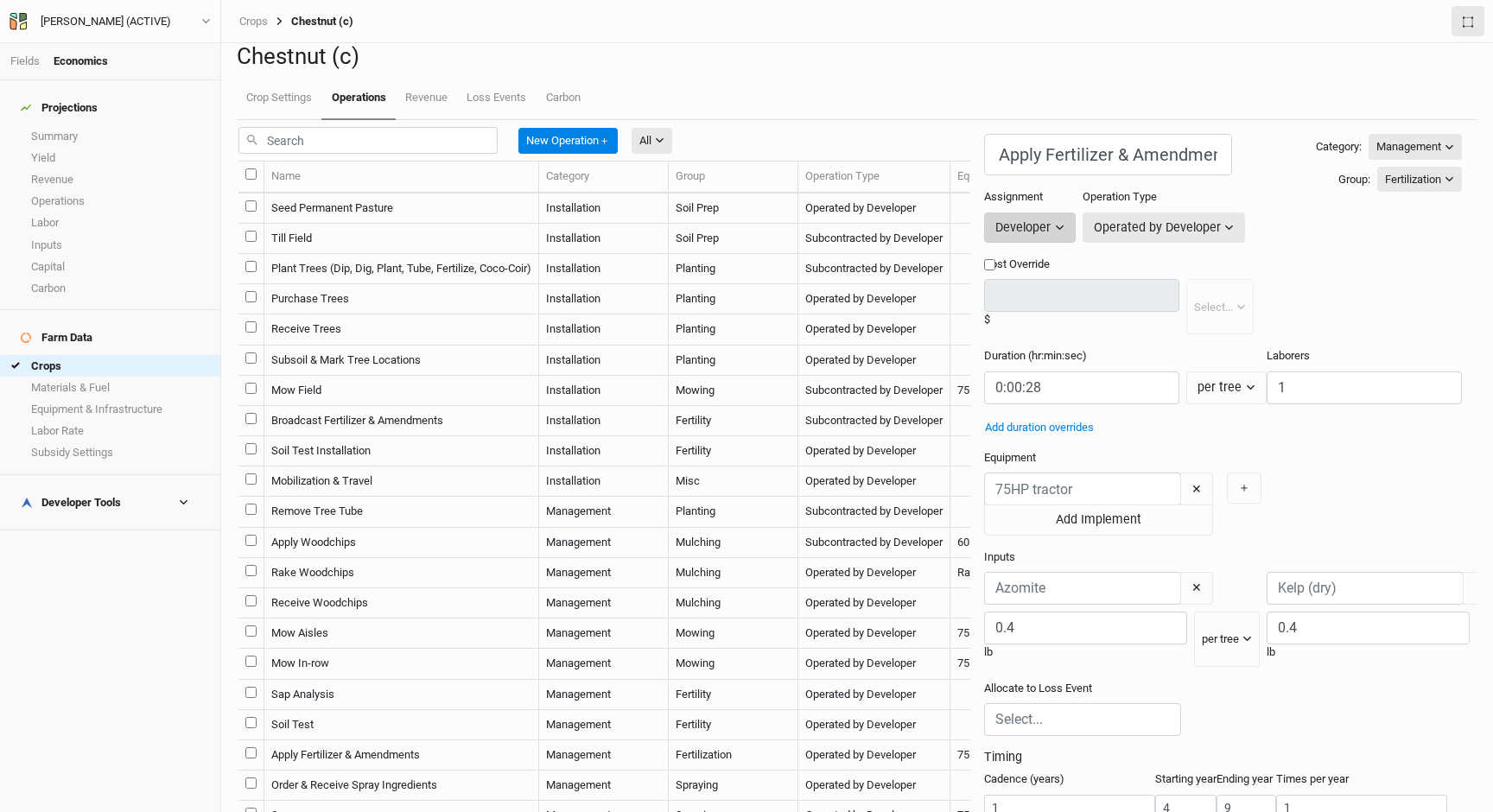
scroll to position [109, 0]
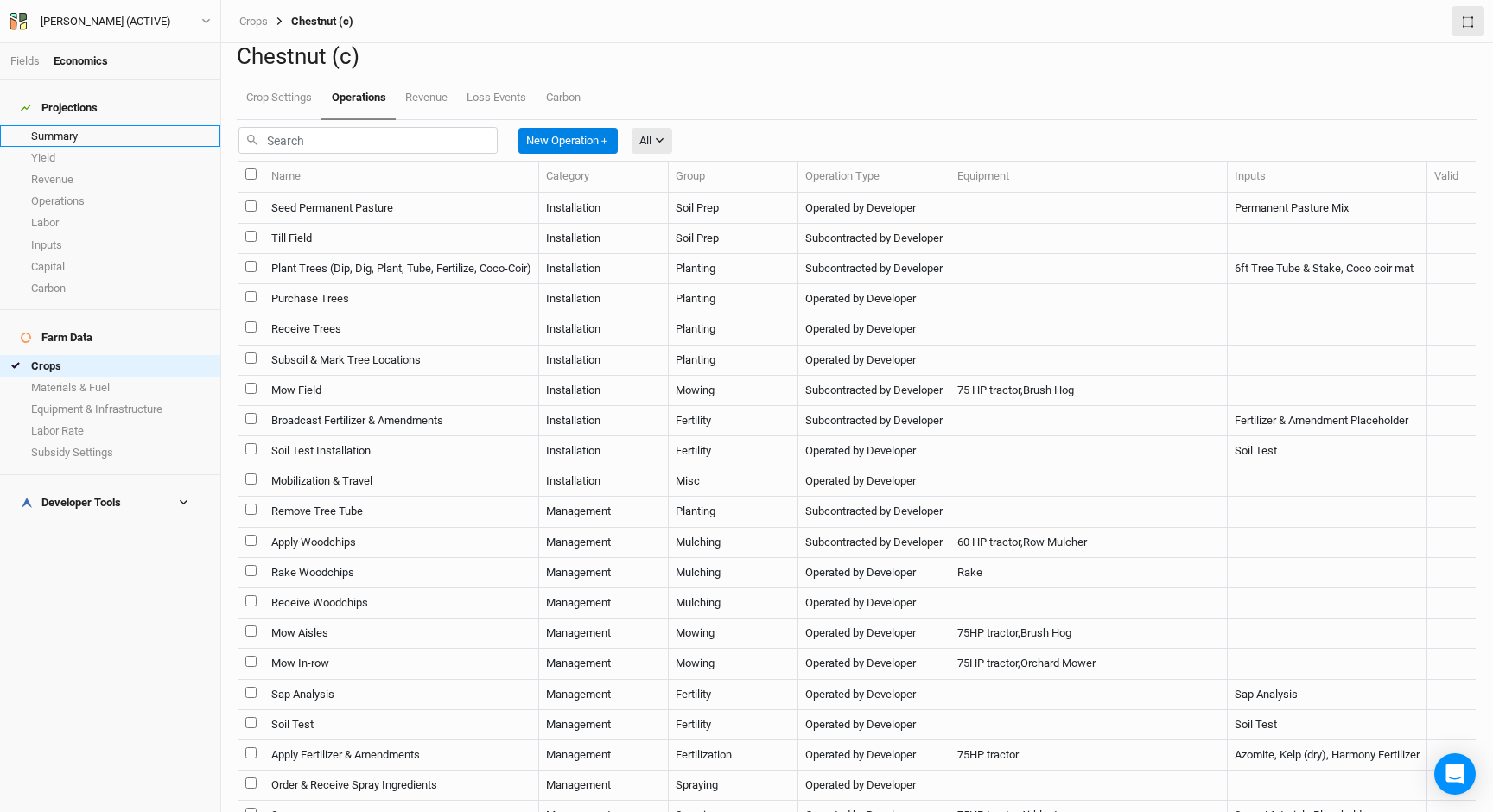
click at [112, 125] on link "Summary" at bounding box center [110, 135] width 221 height 22
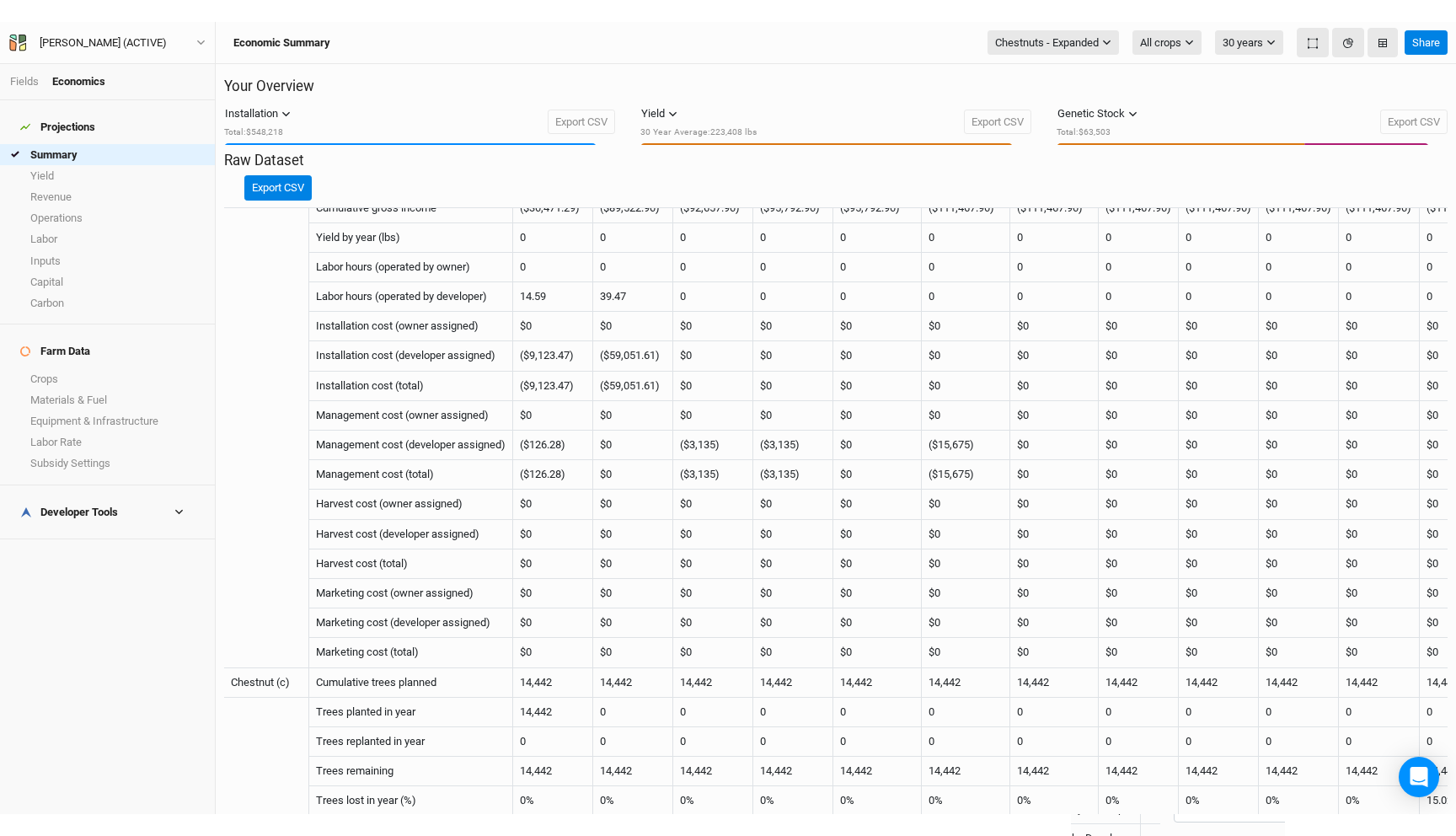
scroll to position [936, 0]
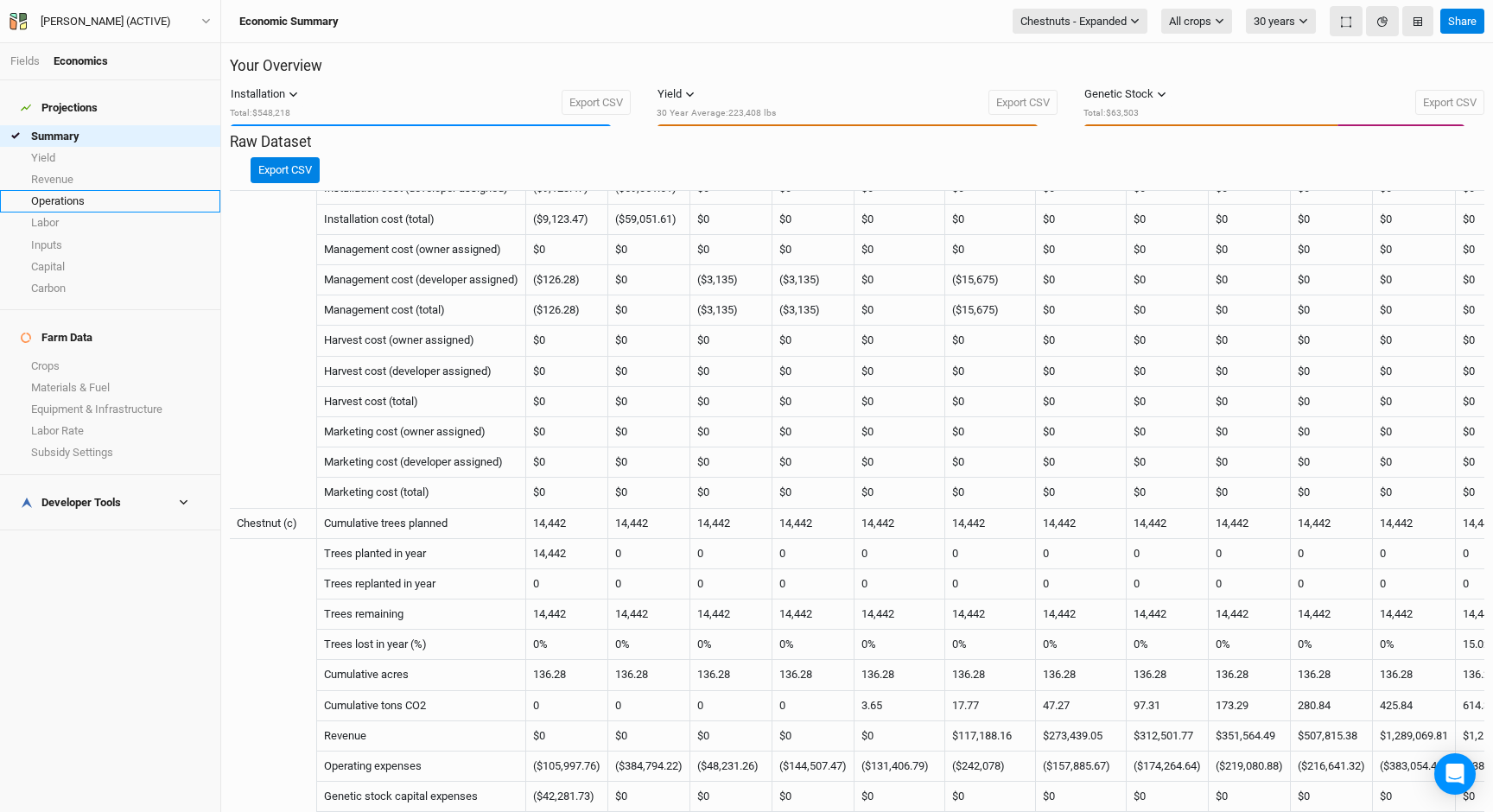
click at [78, 191] on link "Operations" at bounding box center [110, 201] width 221 height 22
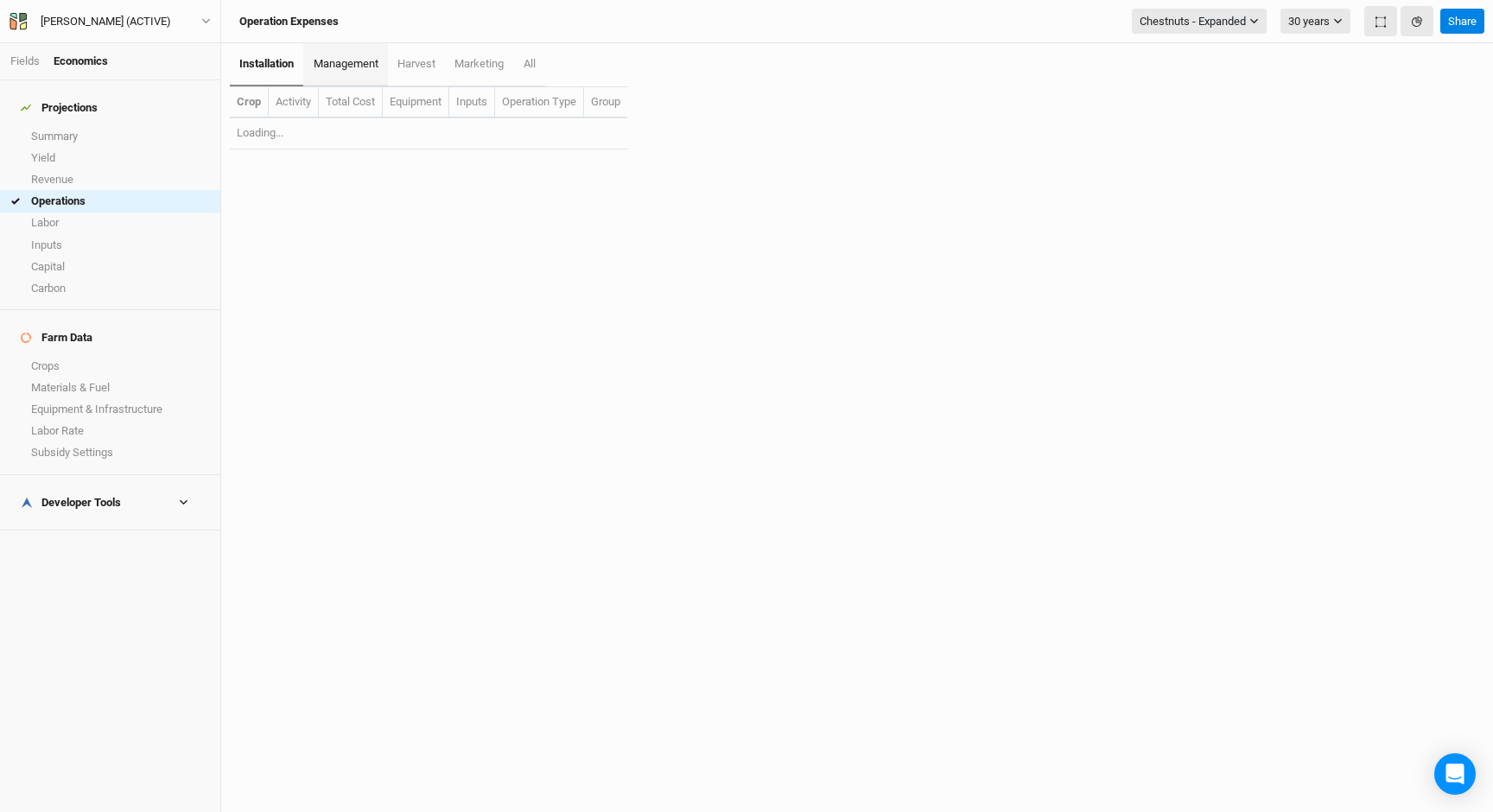
click at [338, 68] on span "management" at bounding box center [346, 63] width 65 height 13
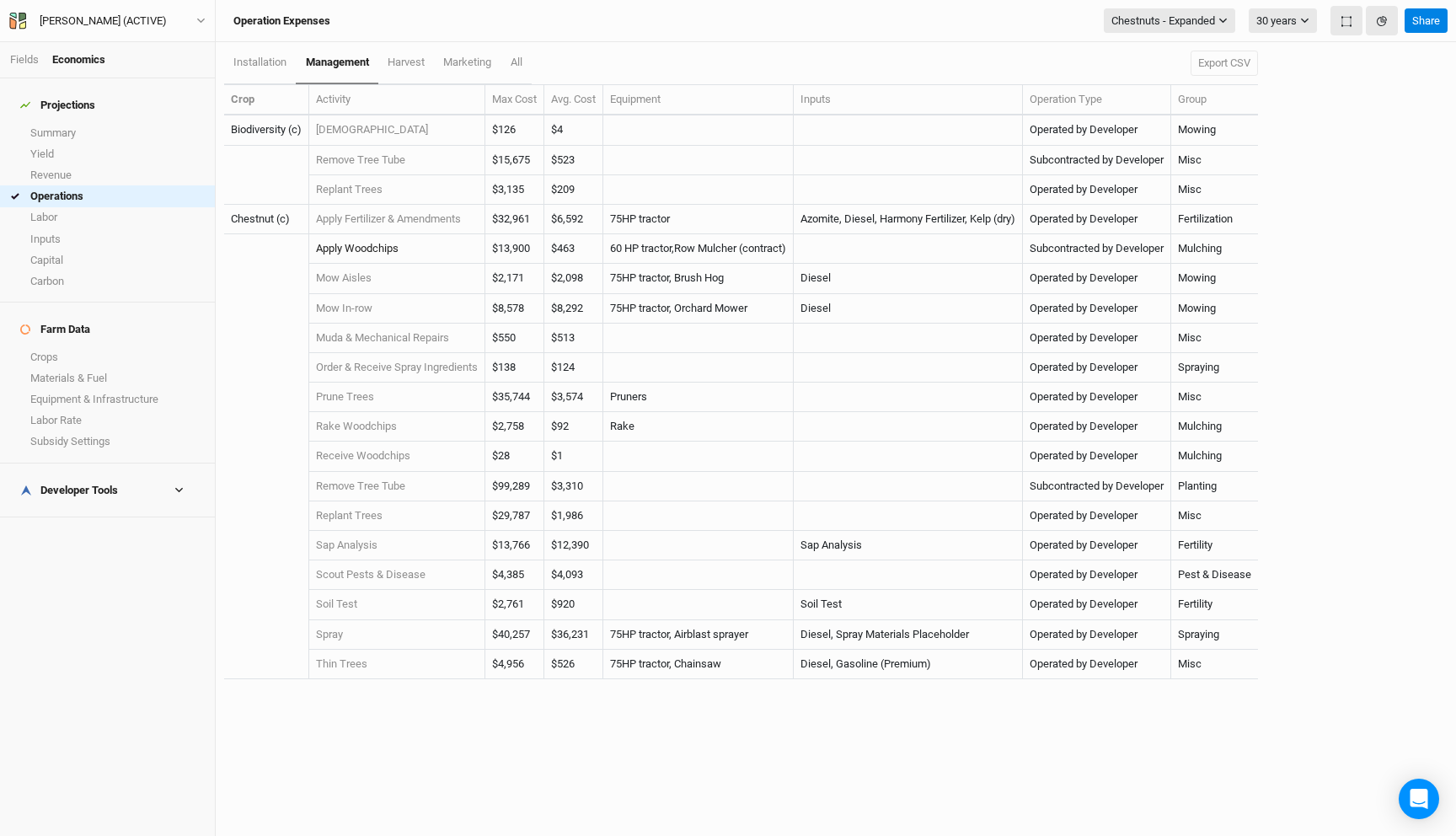
click at [386, 252] on link "Apply Woodchips" at bounding box center [357, 247] width 82 height 13
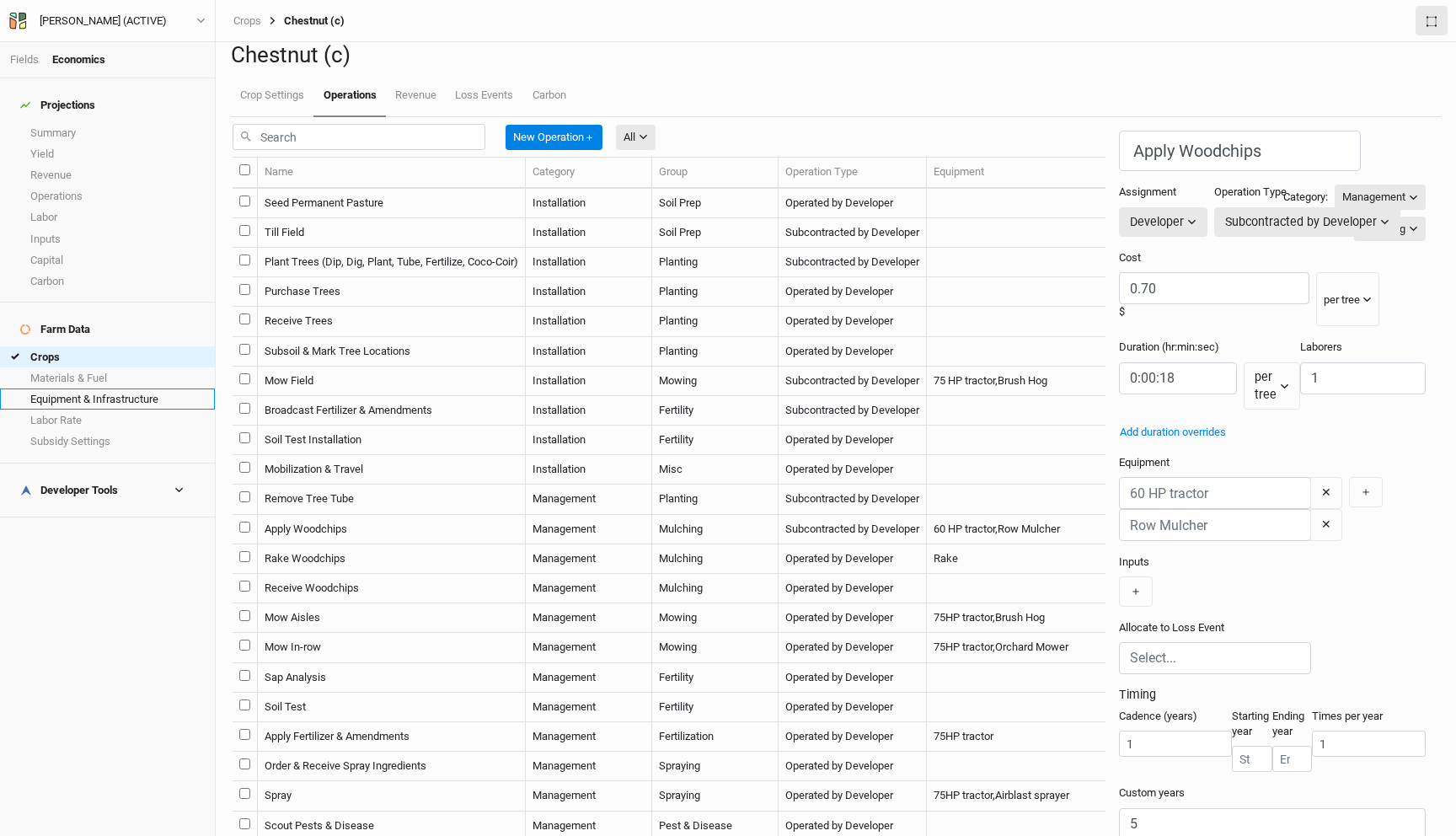
click at [81, 389] on link "Equipment & Infrastructure" at bounding box center [108, 399] width 215 height 21
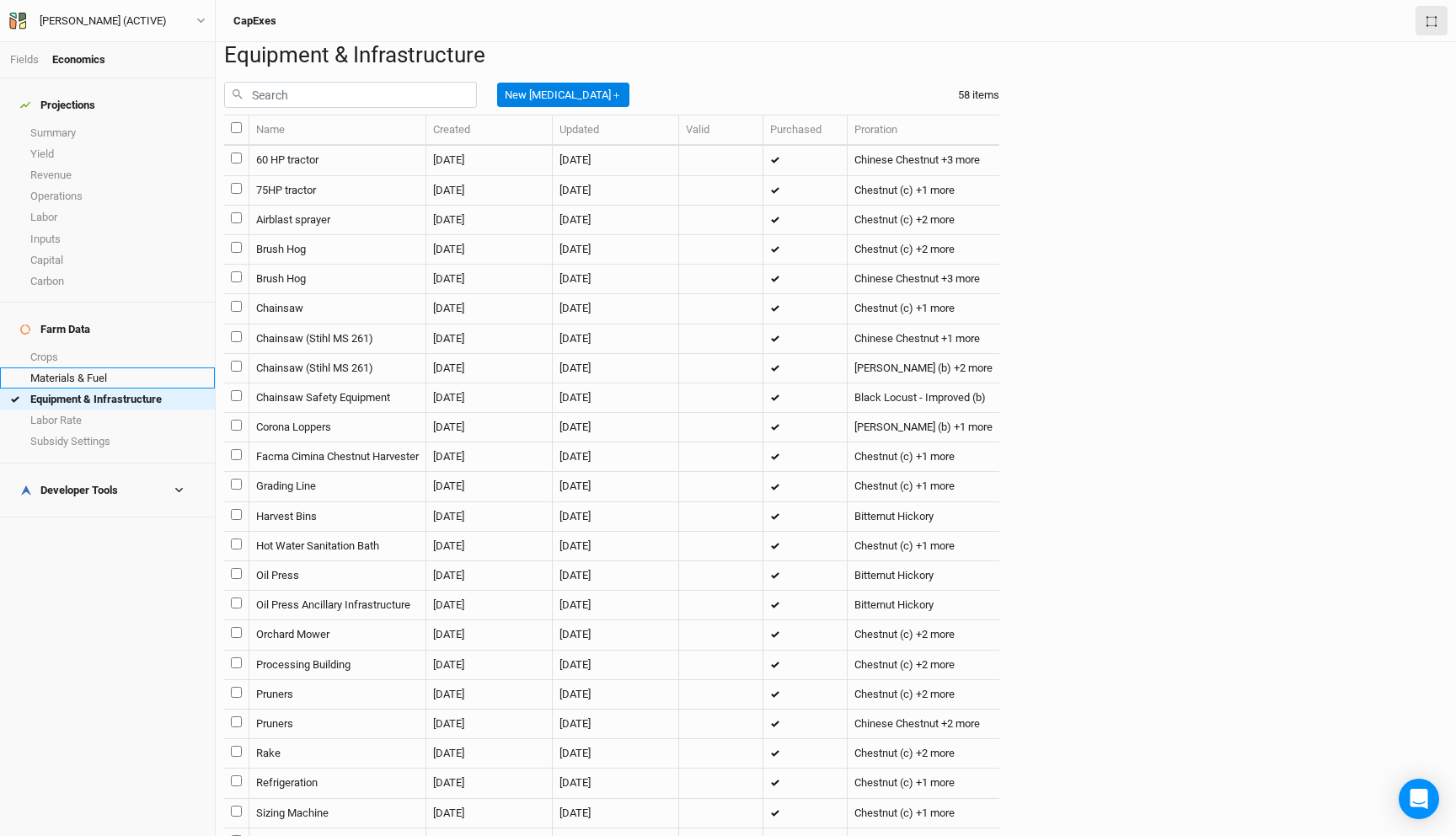
click at [47, 368] on link "Materials & Fuel" at bounding box center [108, 378] width 215 height 21
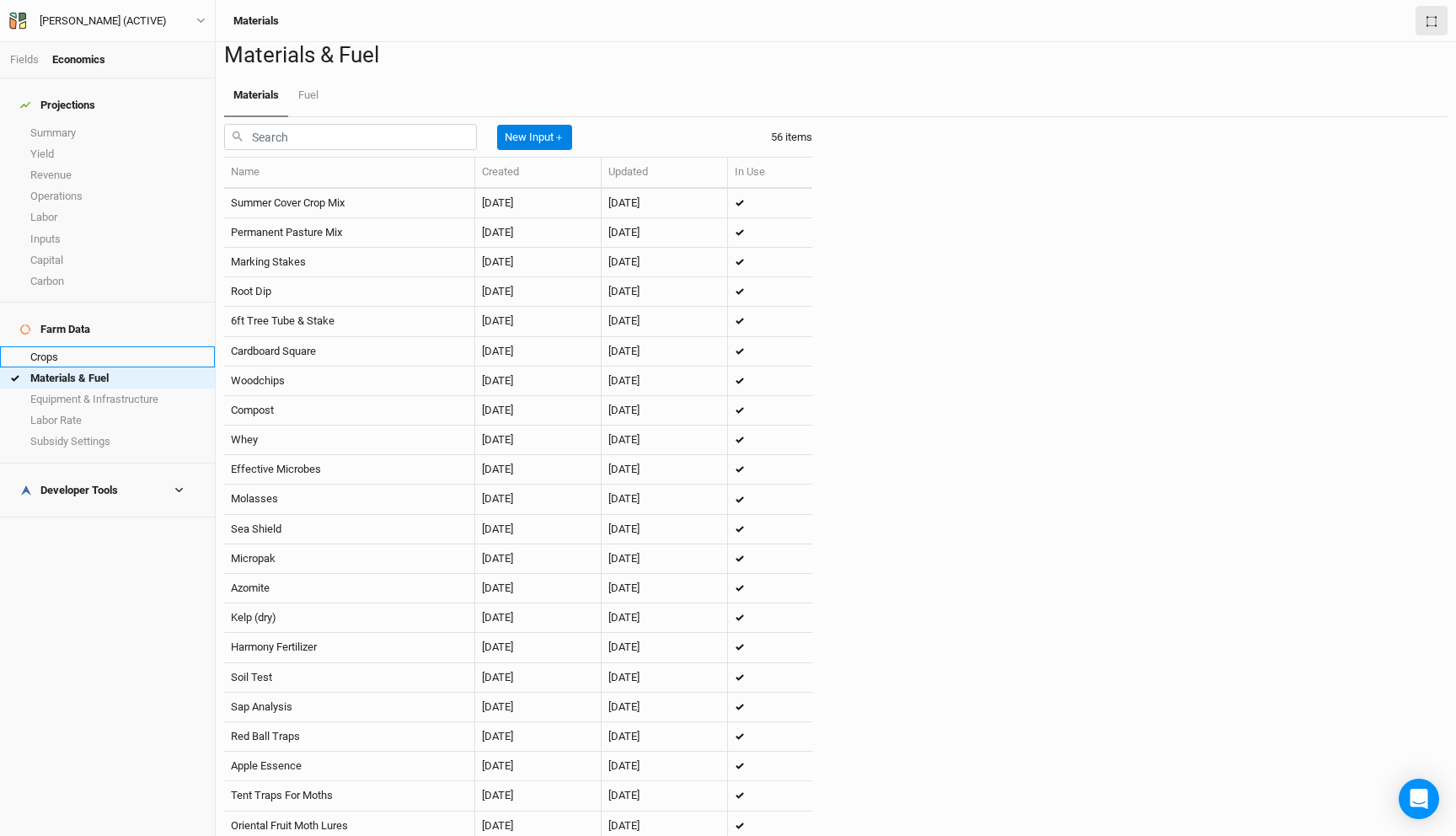
click at [59, 346] on link "Crops" at bounding box center [108, 357] width 215 height 21
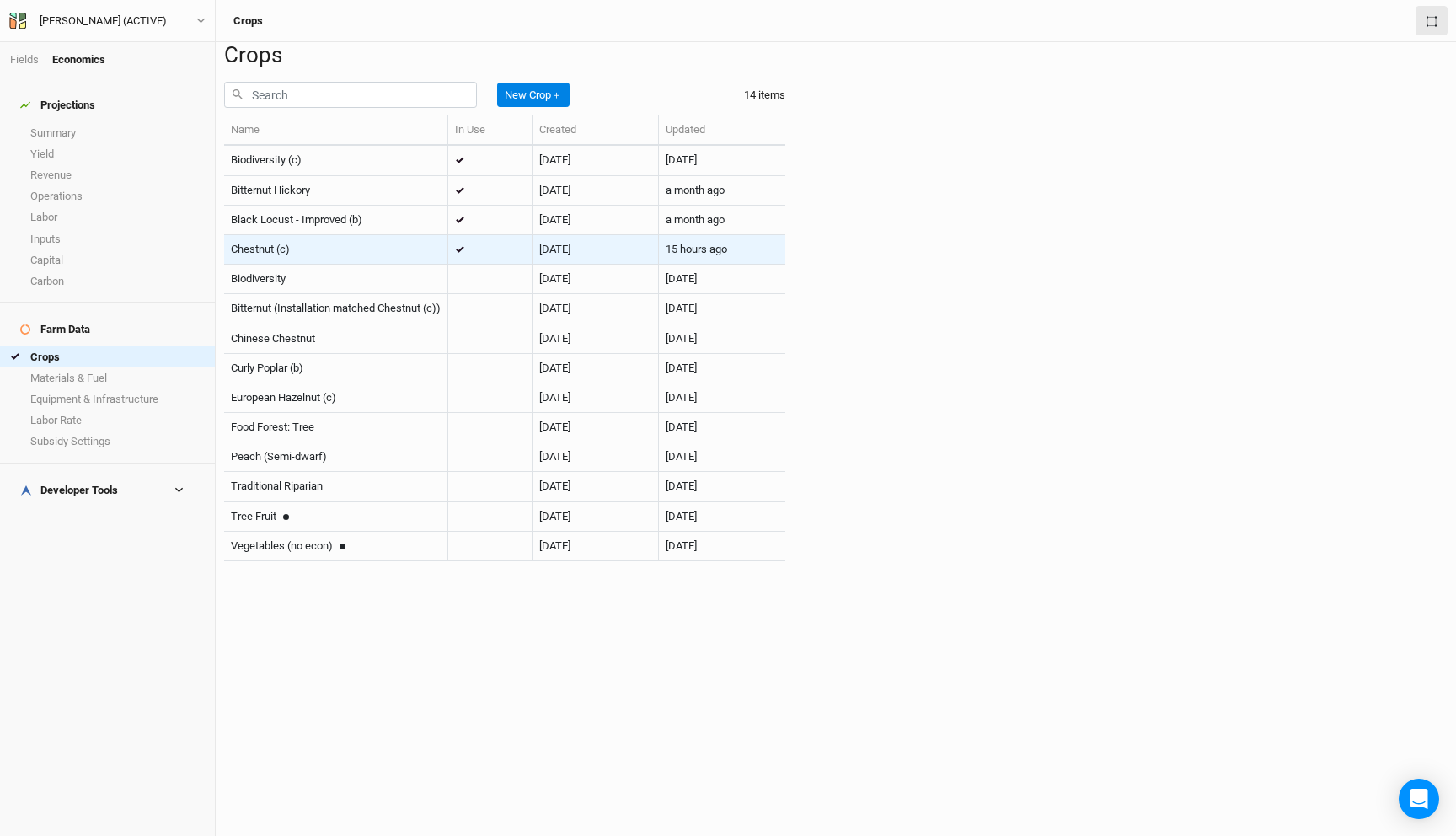
click at [378, 264] on td "Chestnut (c)" at bounding box center [336, 250] width 224 height 30
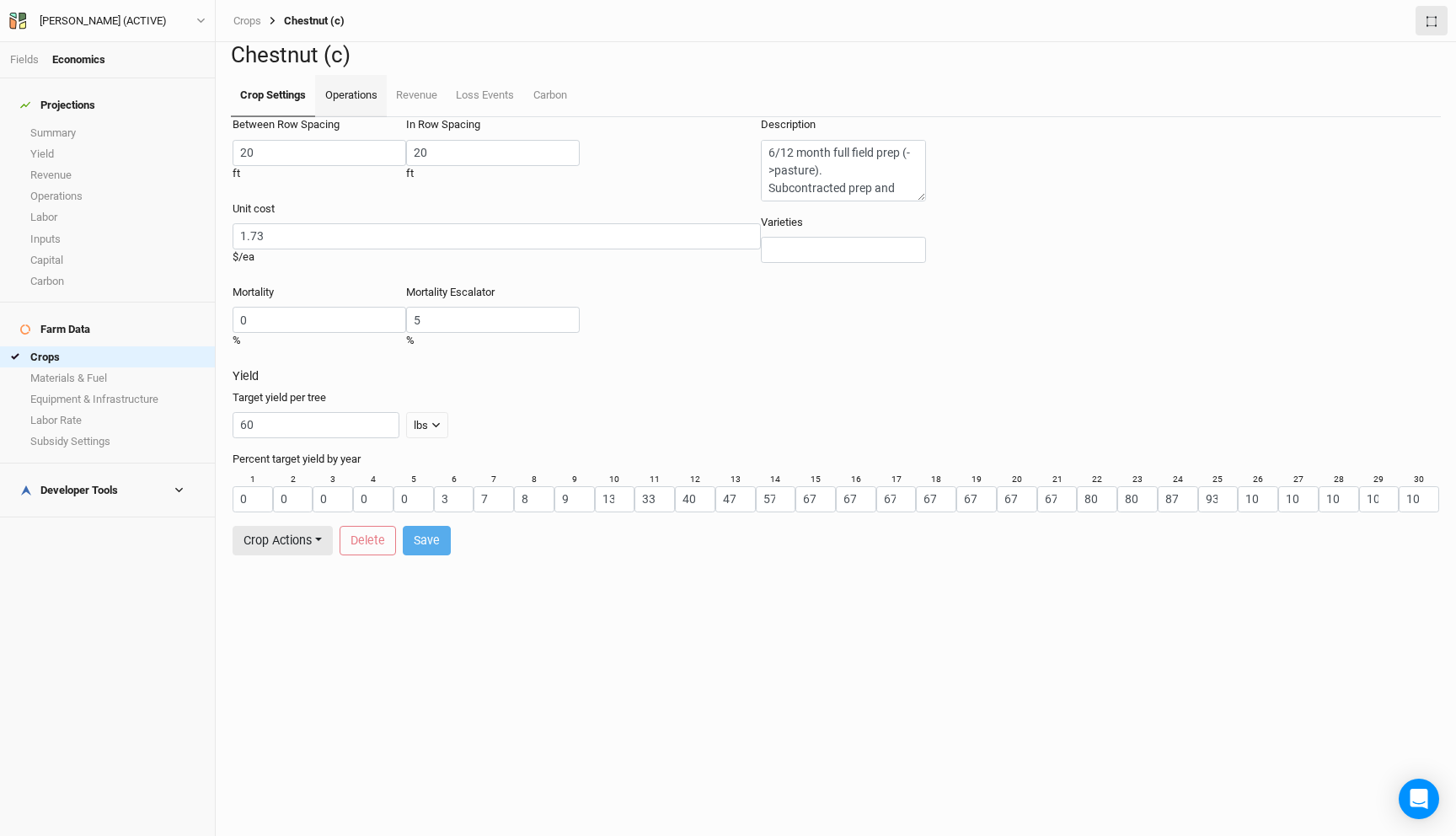
click at [346, 117] on link "Operations" at bounding box center [351, 97] width 71 height 42
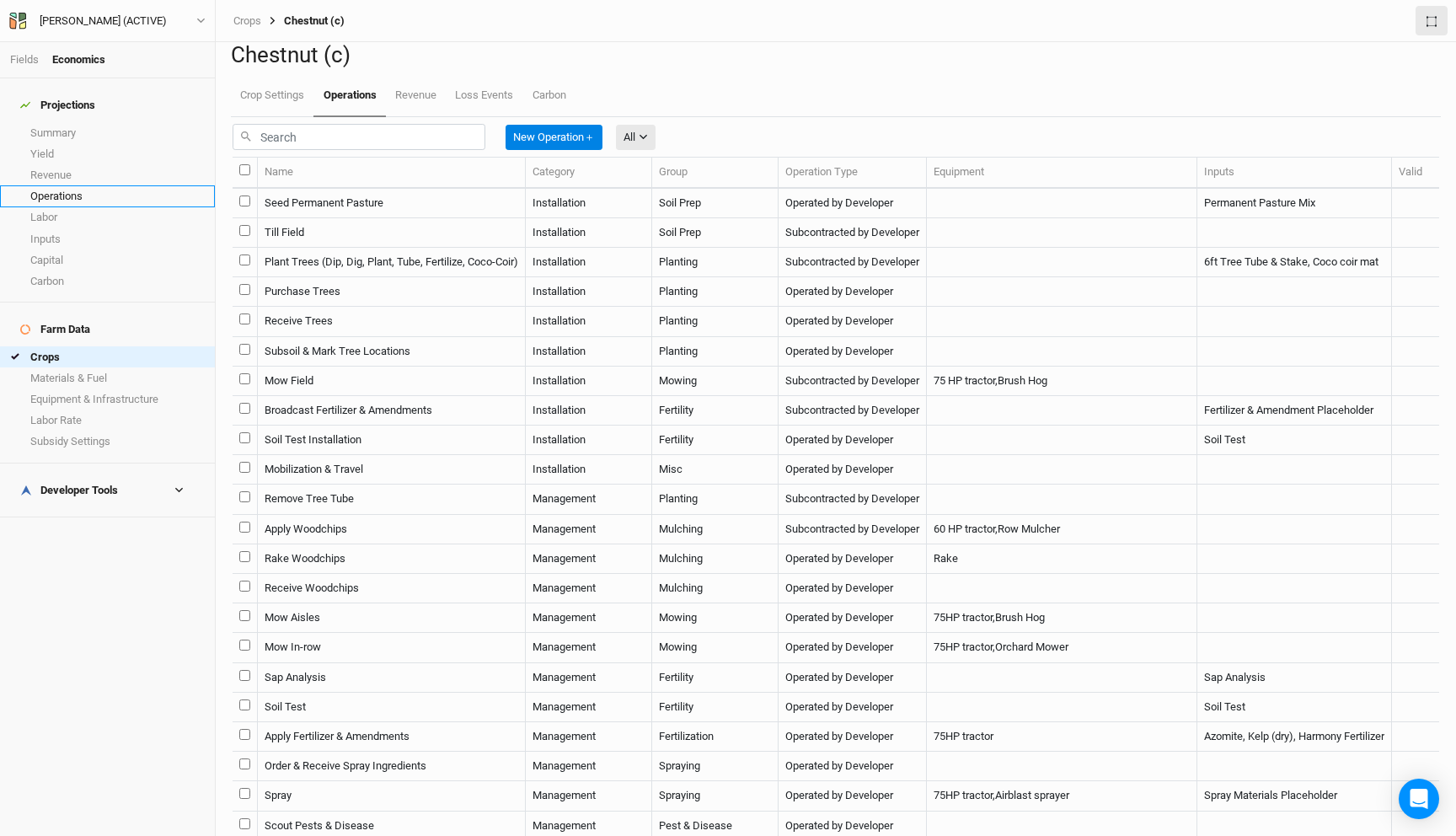
click at [83, 186] on link "Operations" at bounding box center [108, 196] width 215 height 21
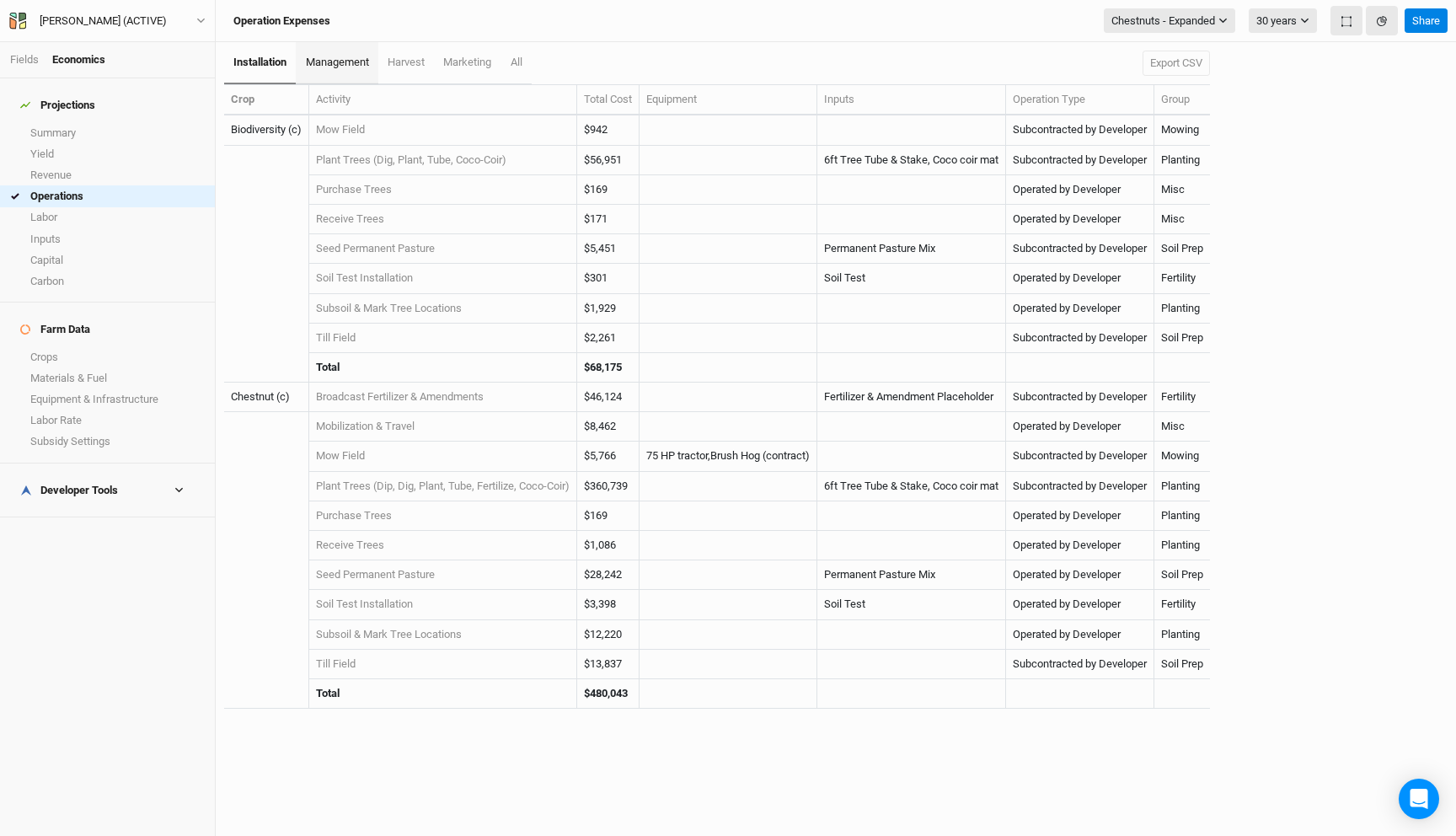
click at [347, 62] on span "management" at bounding box center [337, 62] width 64 height 13
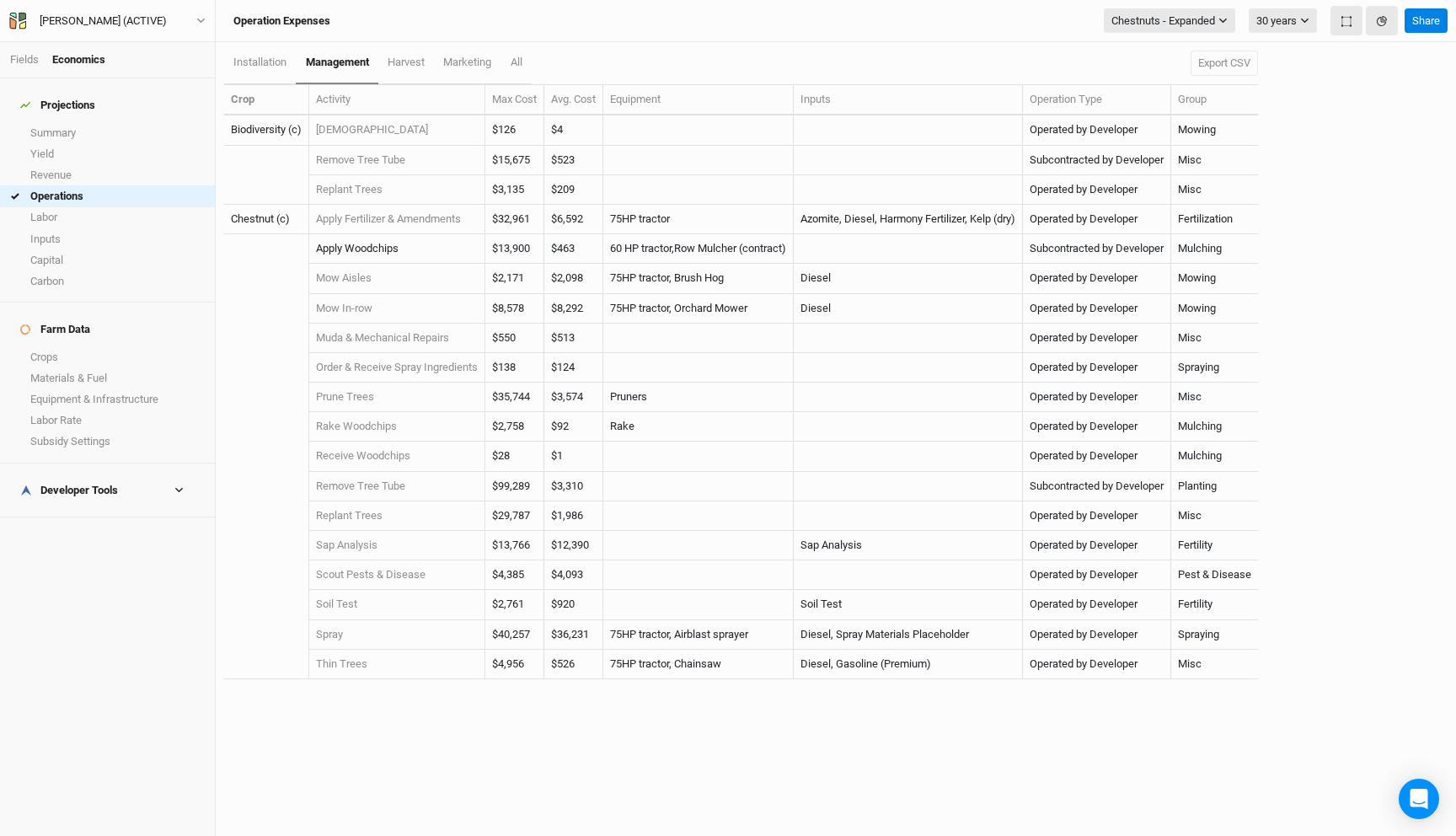
click at [380, 242] on link "Apply Woodchips" at bounding box center [357, 247] width 82 height 13
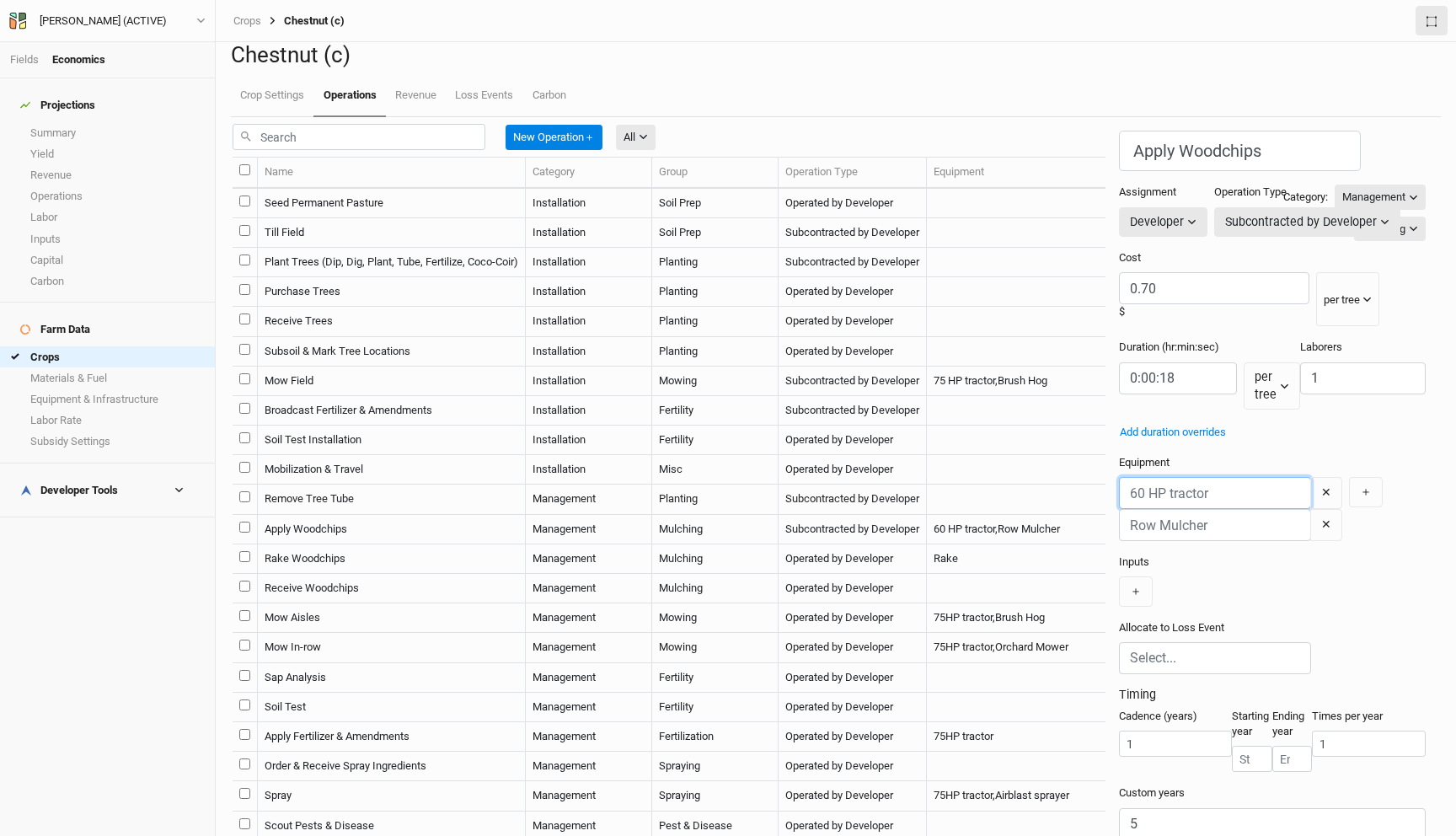
click at [1119, 477] on input "text" at bounding box center [1215, 493] width 192 height 32
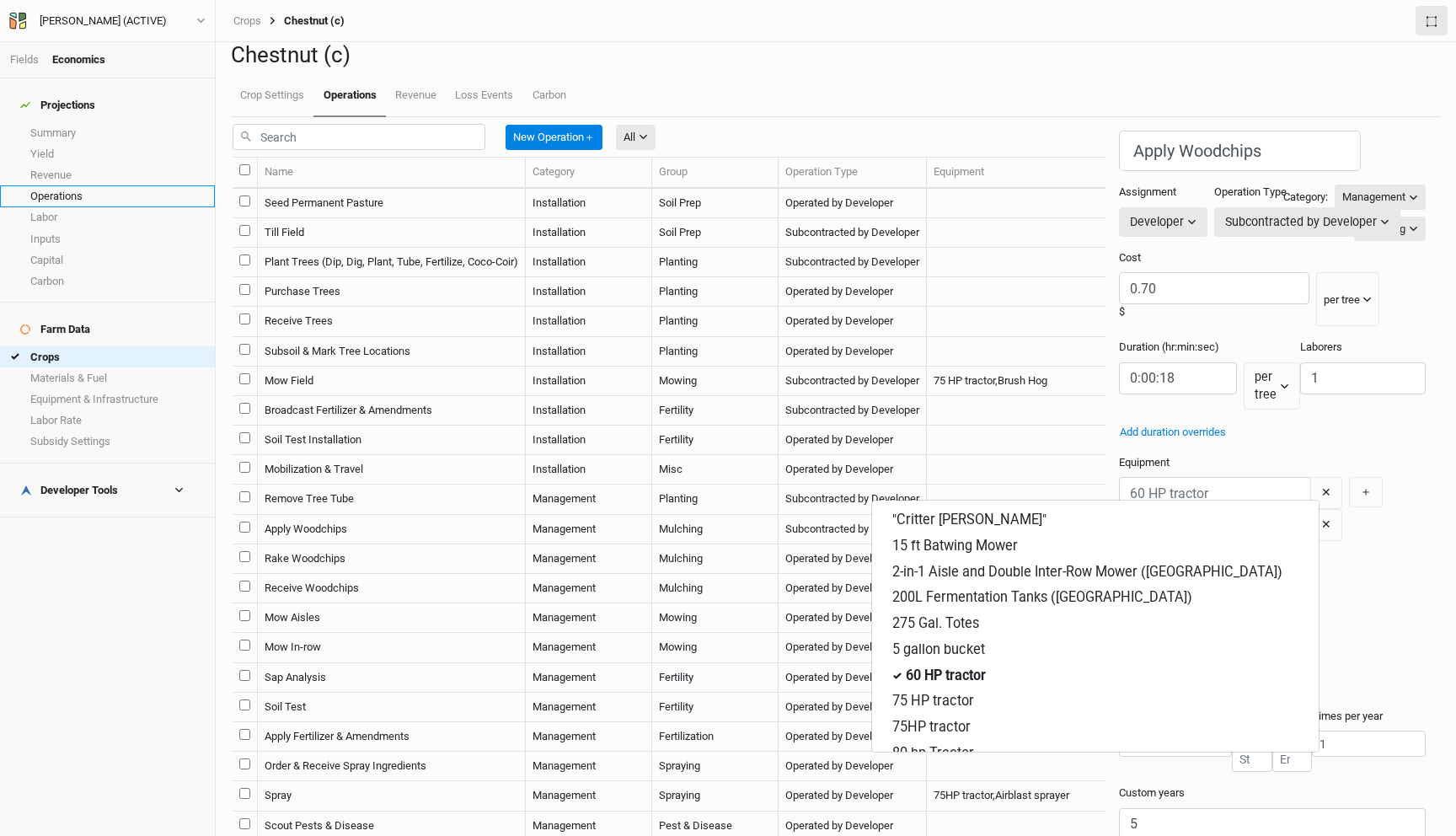
click at [94, 185] on link "Operations" at bounding box center [108, 196] width 215 height 21
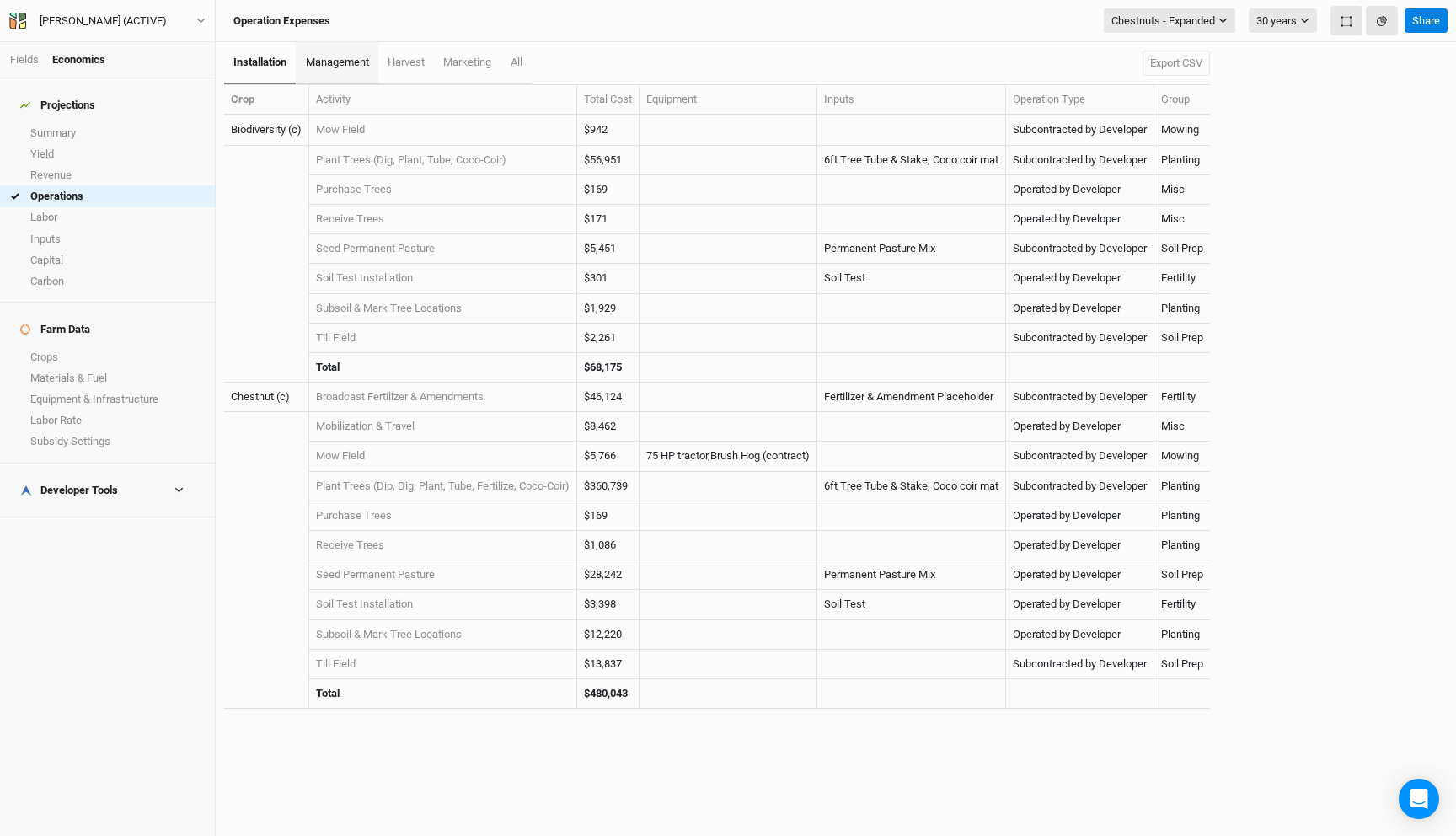
click at [320, 61] on span "management" at bounding box center [337, 62] width 64 height 13
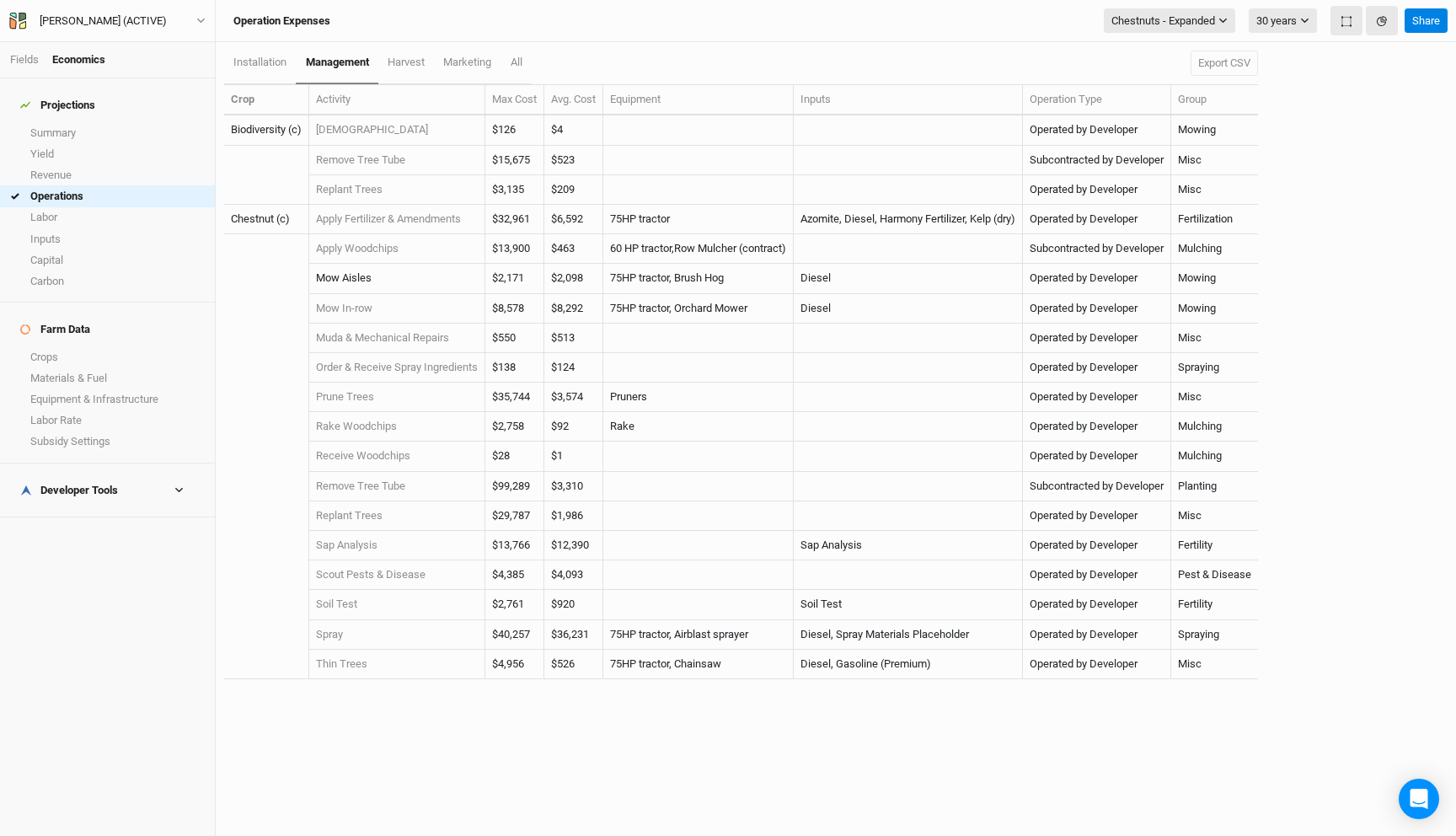
click at [353, 277] on link "Mow Aisles" at bounding box center [344, 277] width 56 height 13
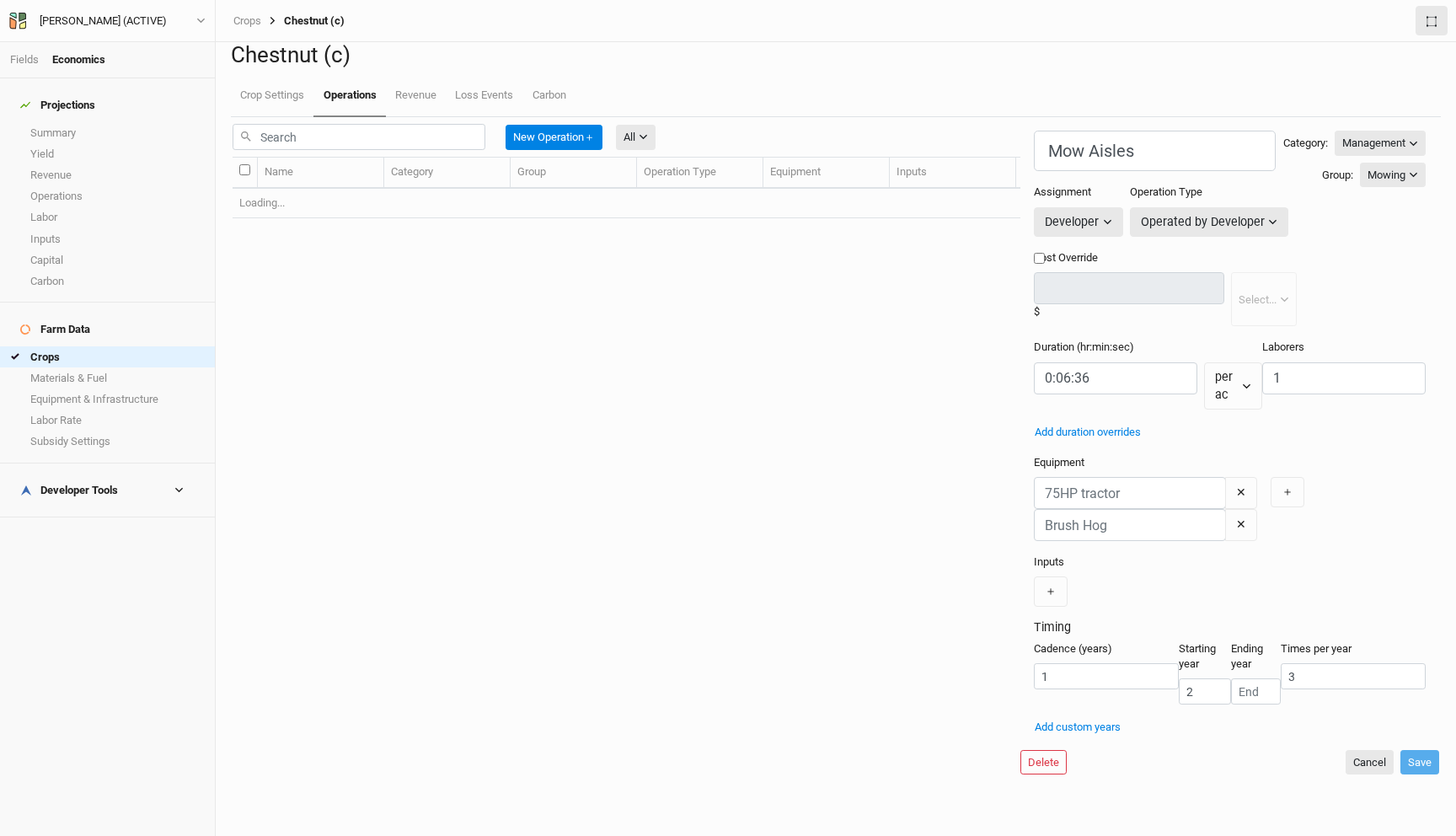
click at [353, 219] on td "Loading..." at bounding box center [688, 203] width 910 height 30
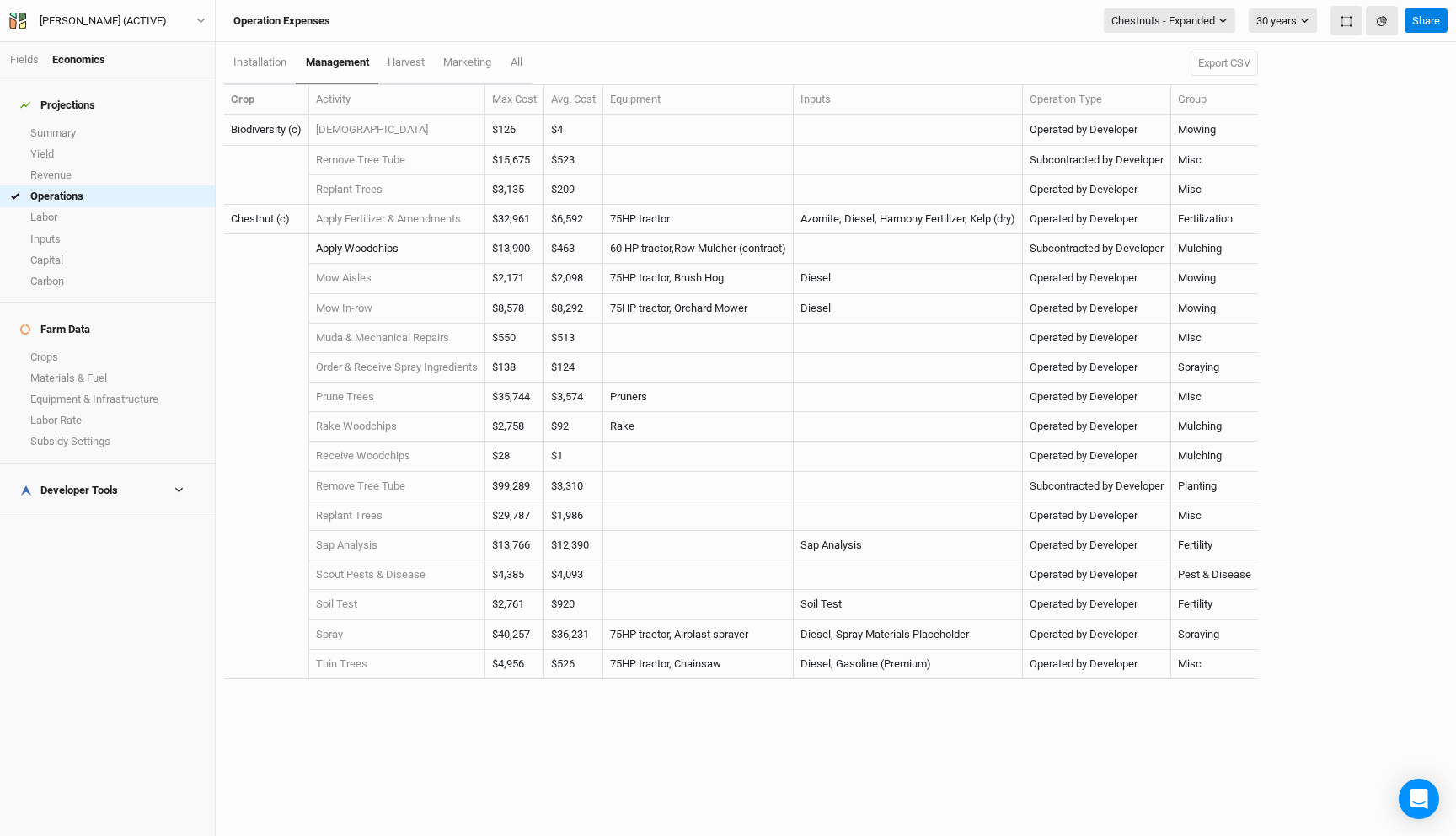
click at [368, 246] on link "Apply Woodchips" at bounding box center [357, 247] width 82 height 13
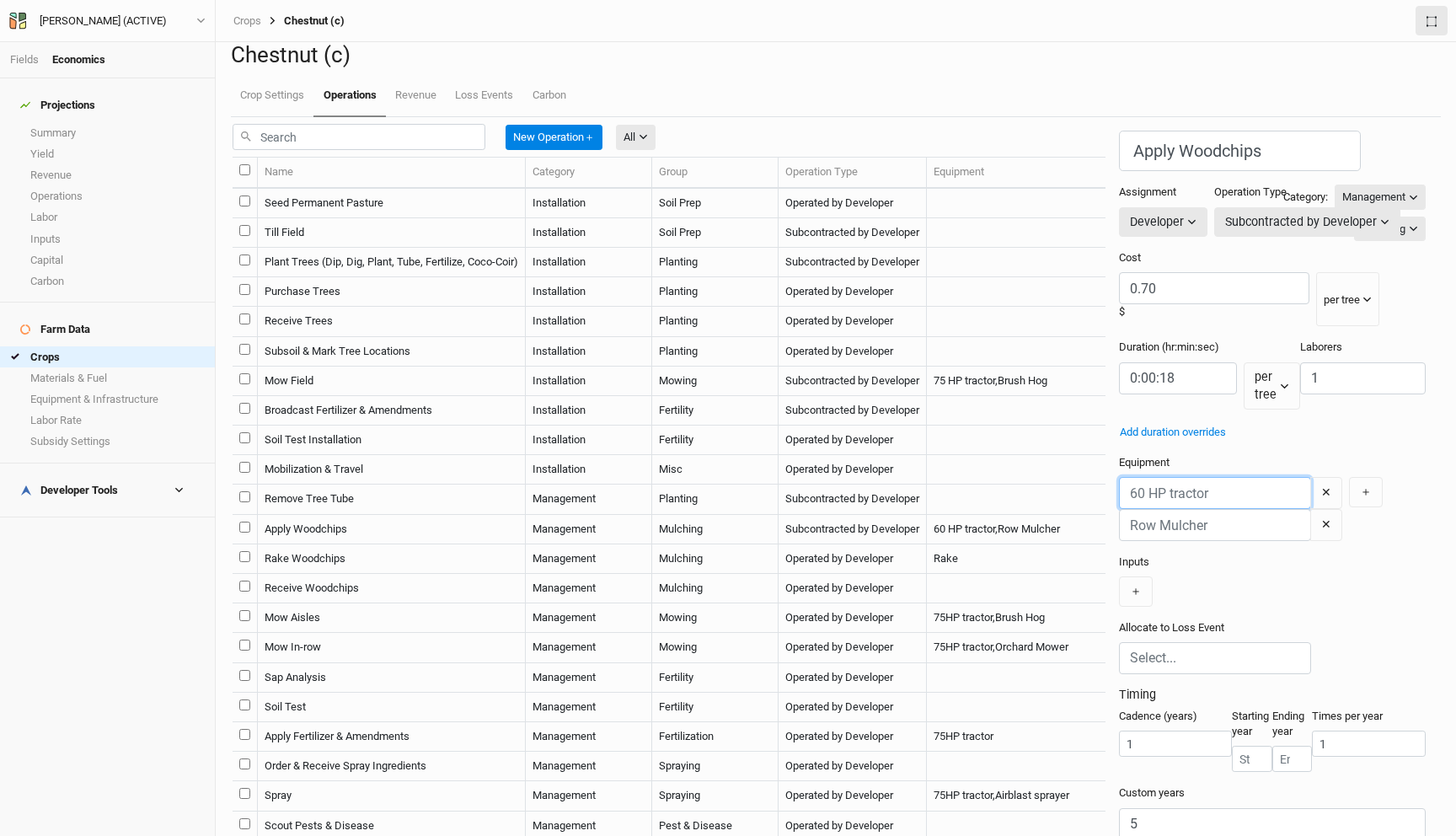
click at [1119, 480] on input "text" at bounding box center [1215, 493] width 192 height 32
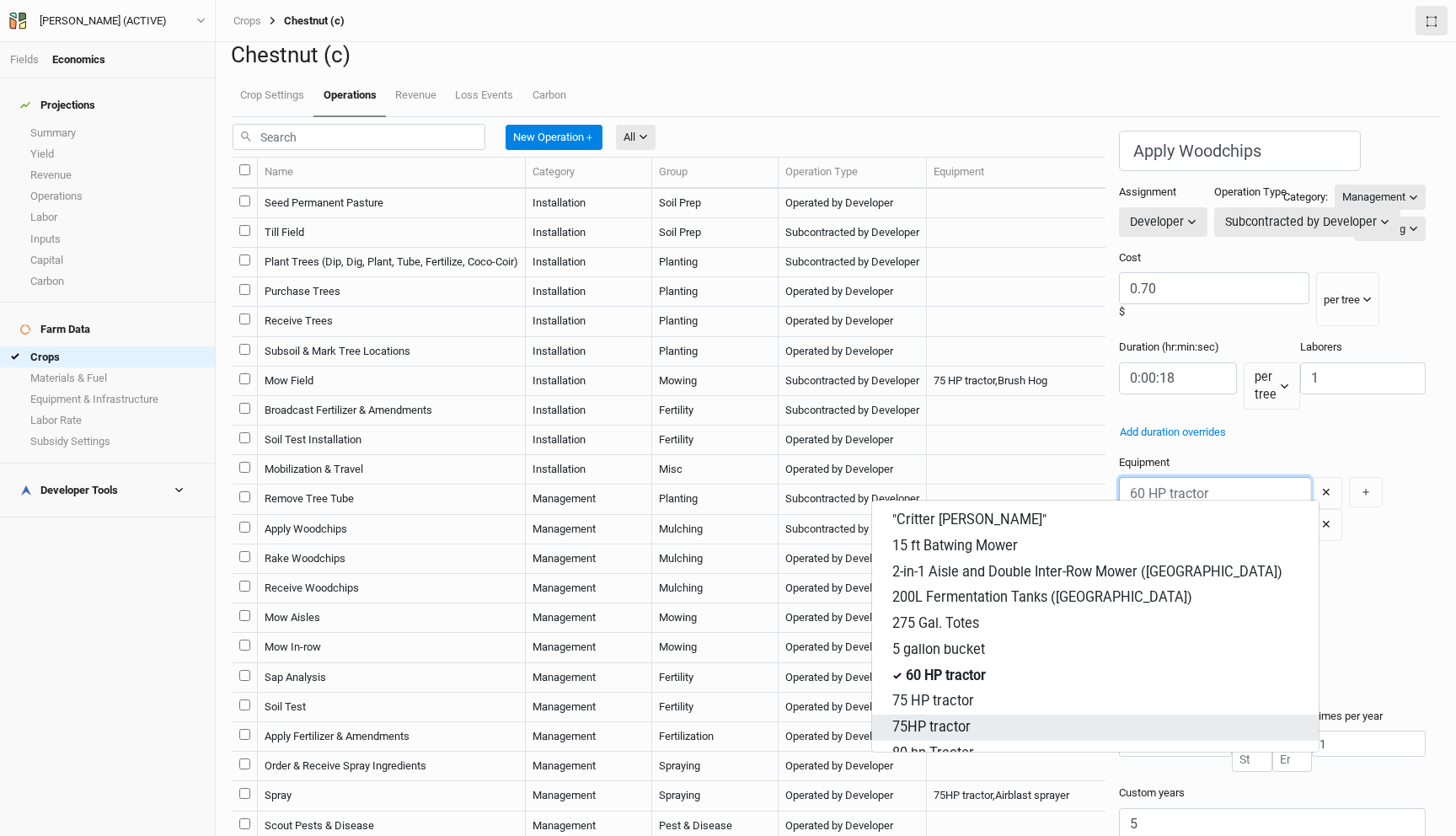
click at [949, 717] on tractor "75HP tractor" at bounding box center [931, 727] width 79 height 19
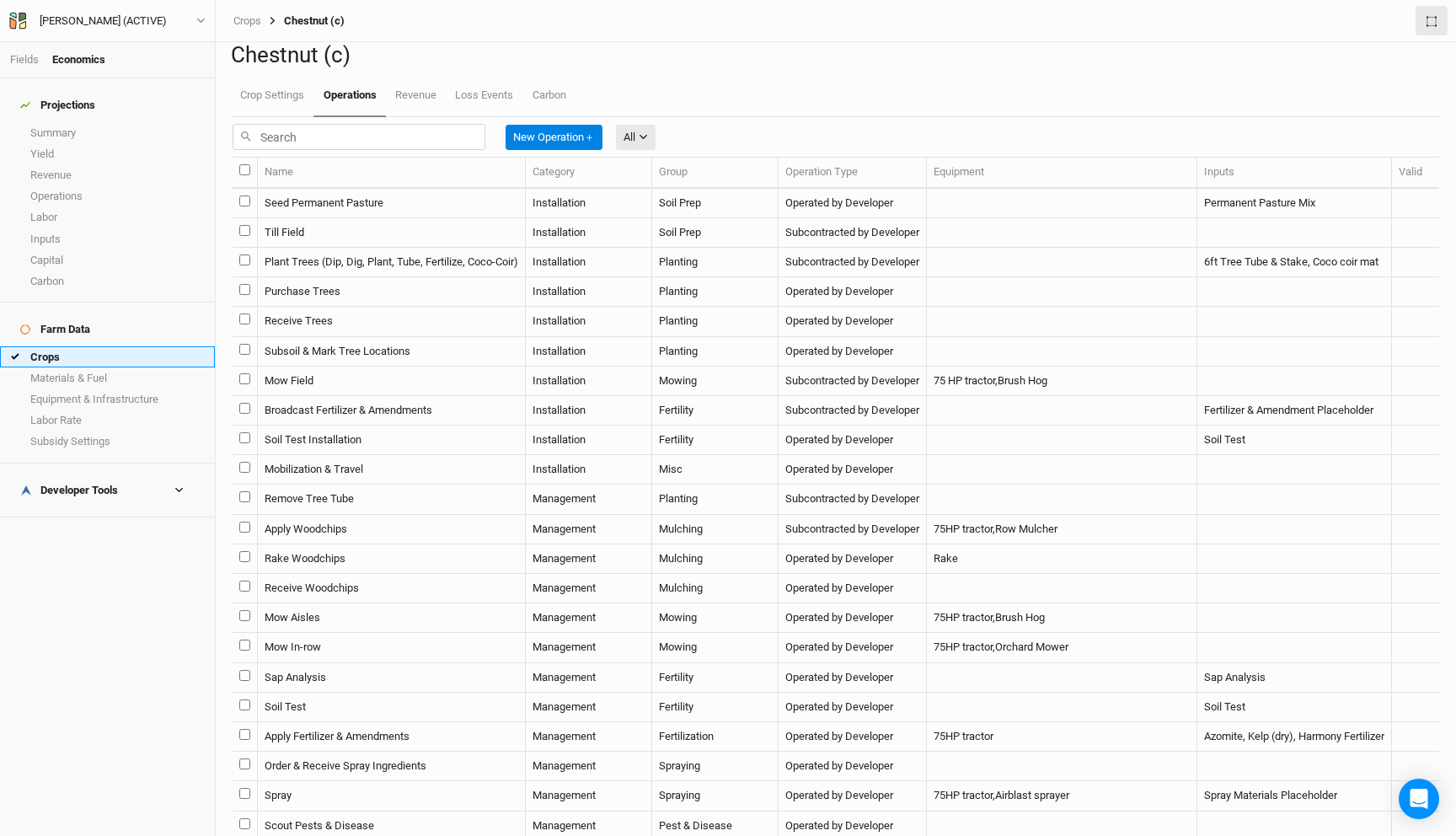
click at [86, 346] on link "Crops" at bounding box center [108, 357] width 215 height 21
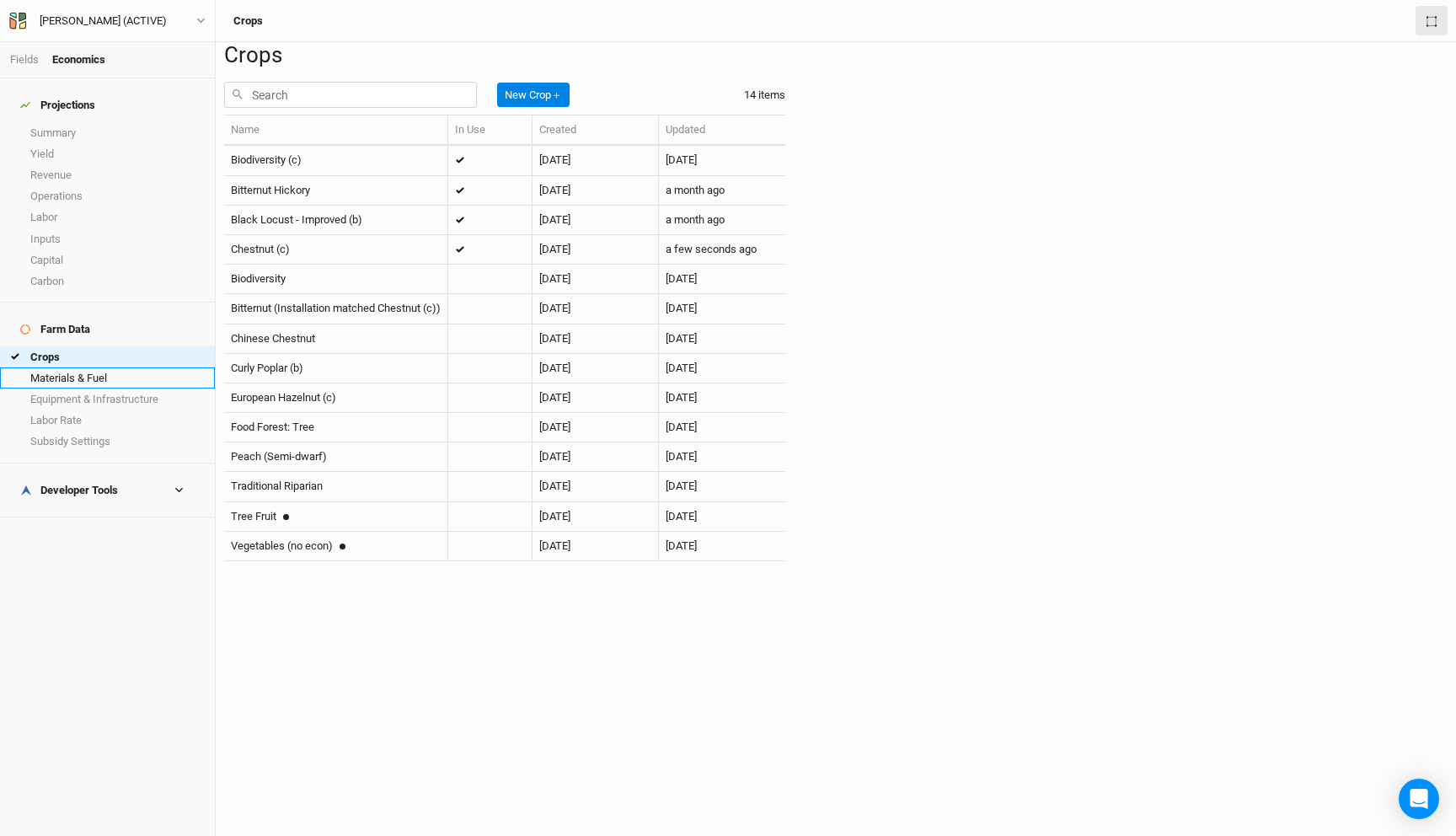
click at [102, 368] on link "Materials & Fuel" at bounding box center [108, 378] width 215 height 21
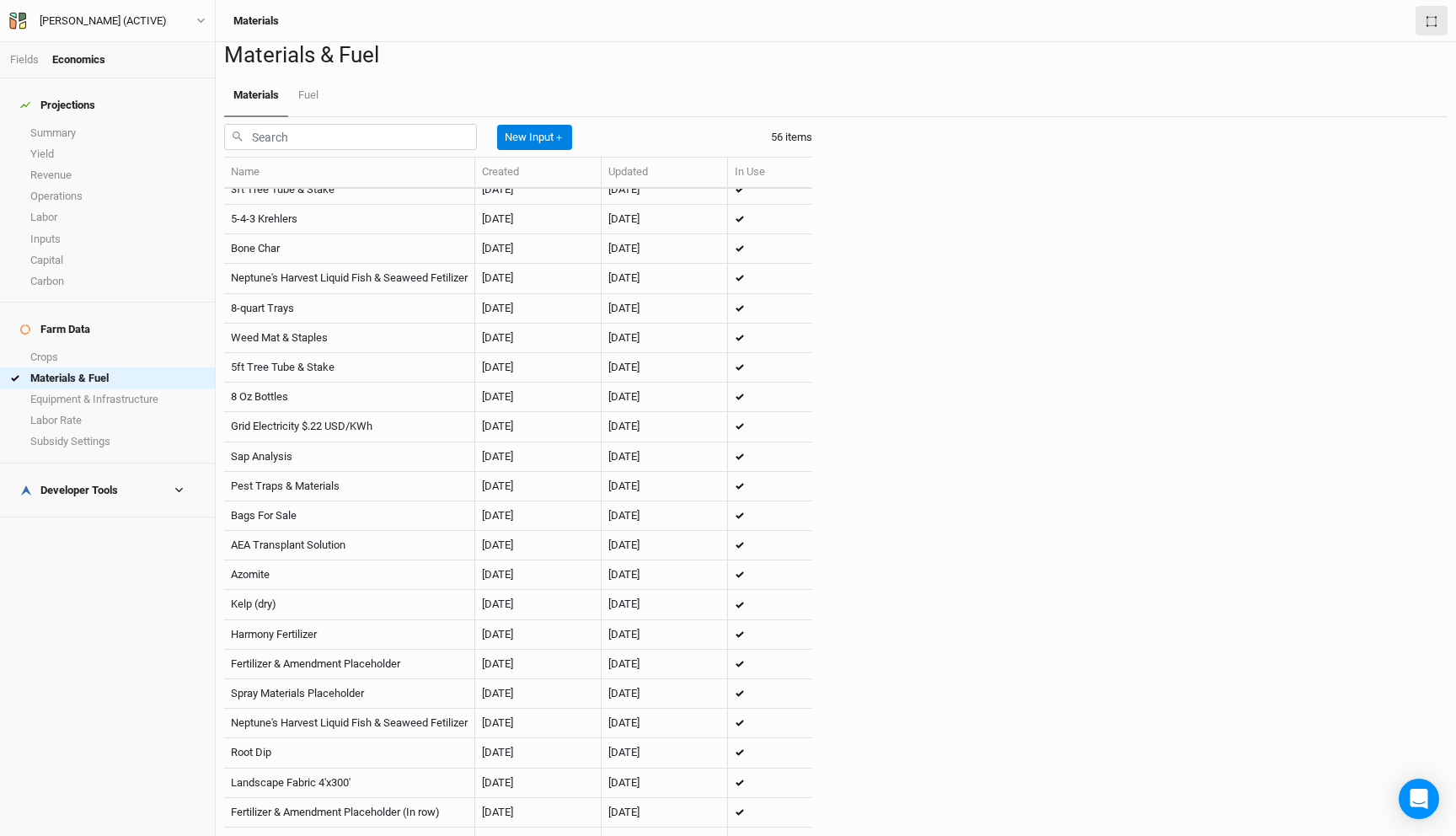
scroll to position [864, 0]
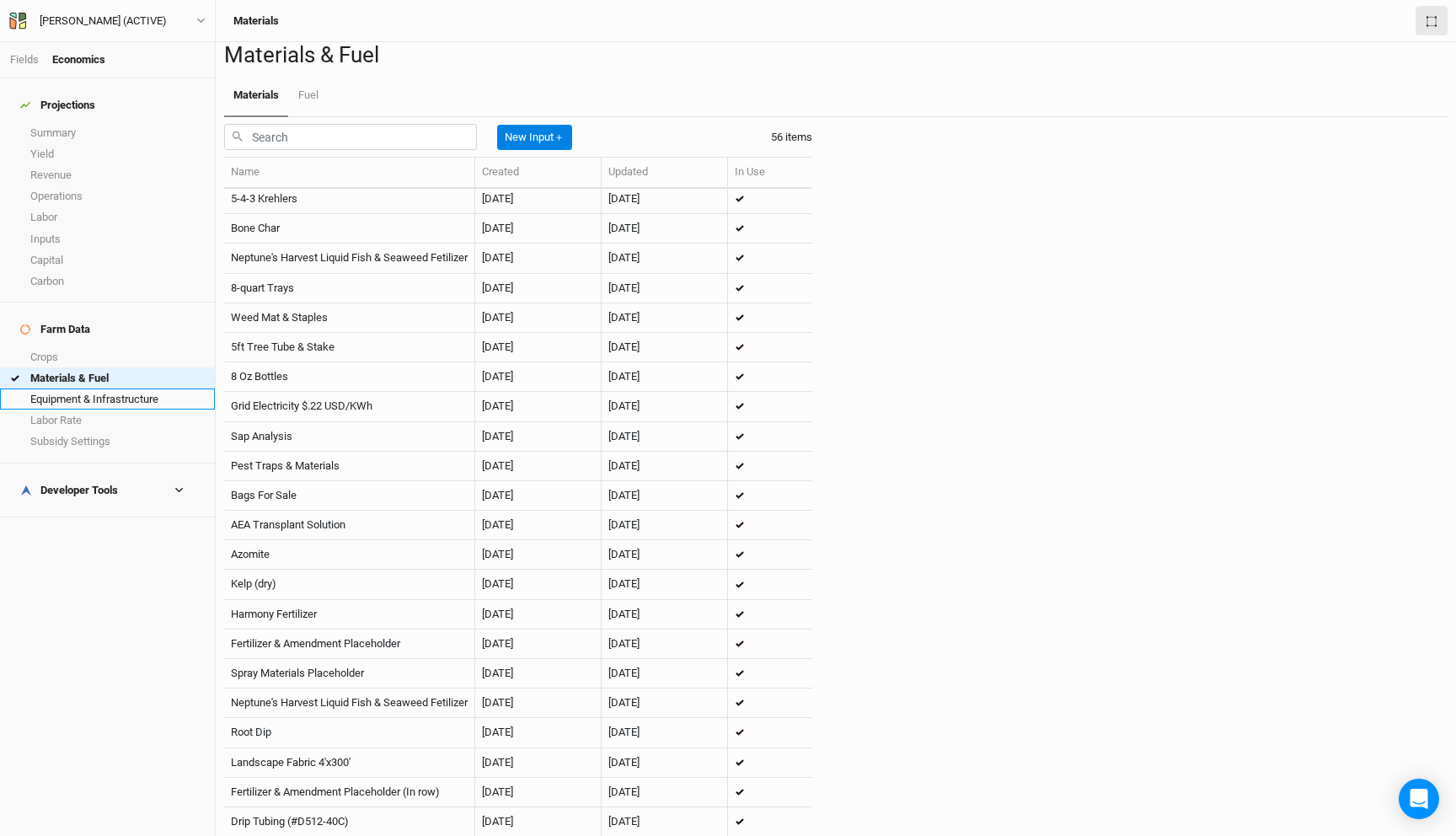
click at [85, 389] on link "Equipment & Infrastructure" at bounding box center [108, 399] width 215 height 21
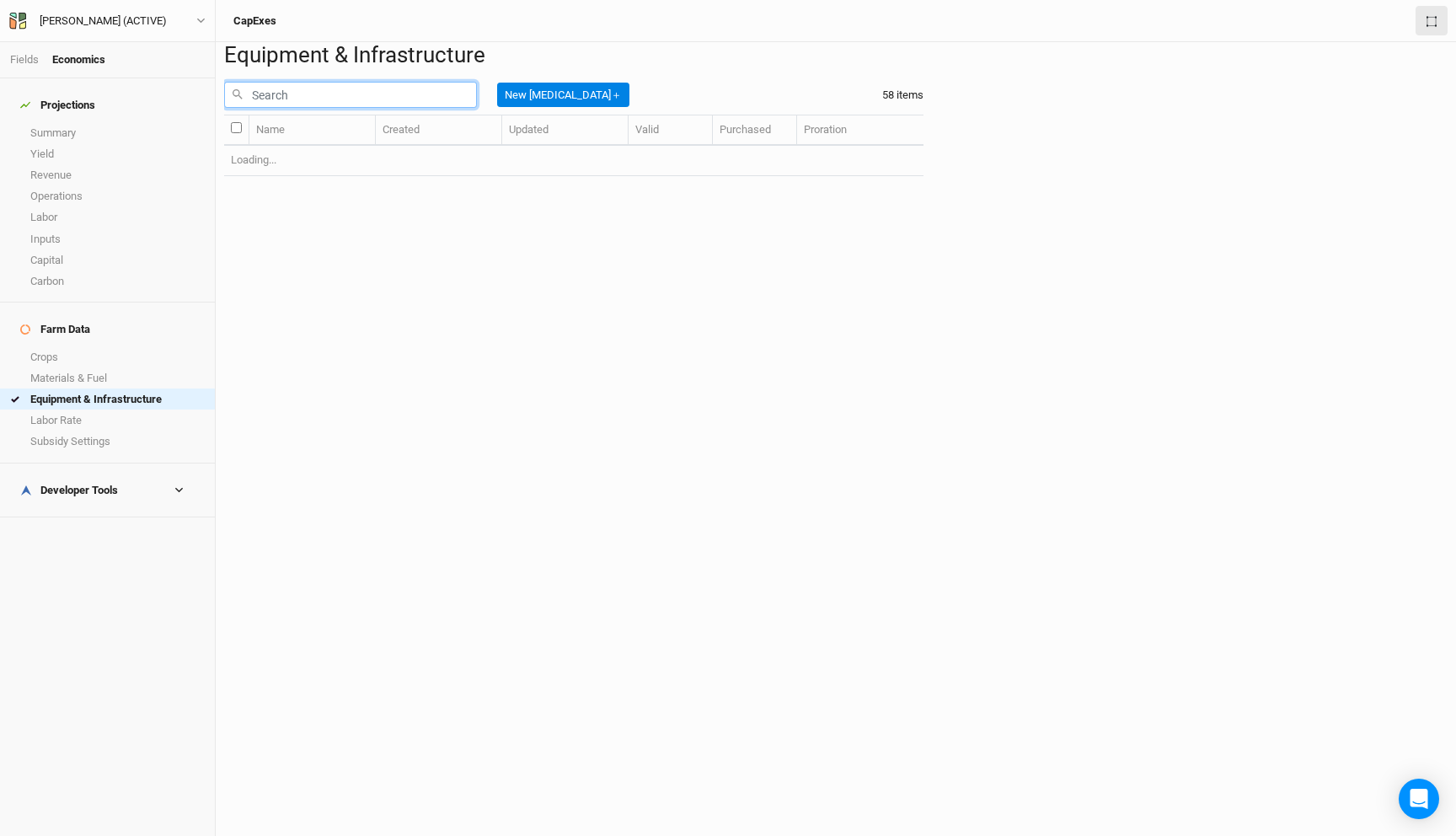
click at [340, 108] on input "text" at bounding box center [351, 94] width 252 height 26
type input "7"
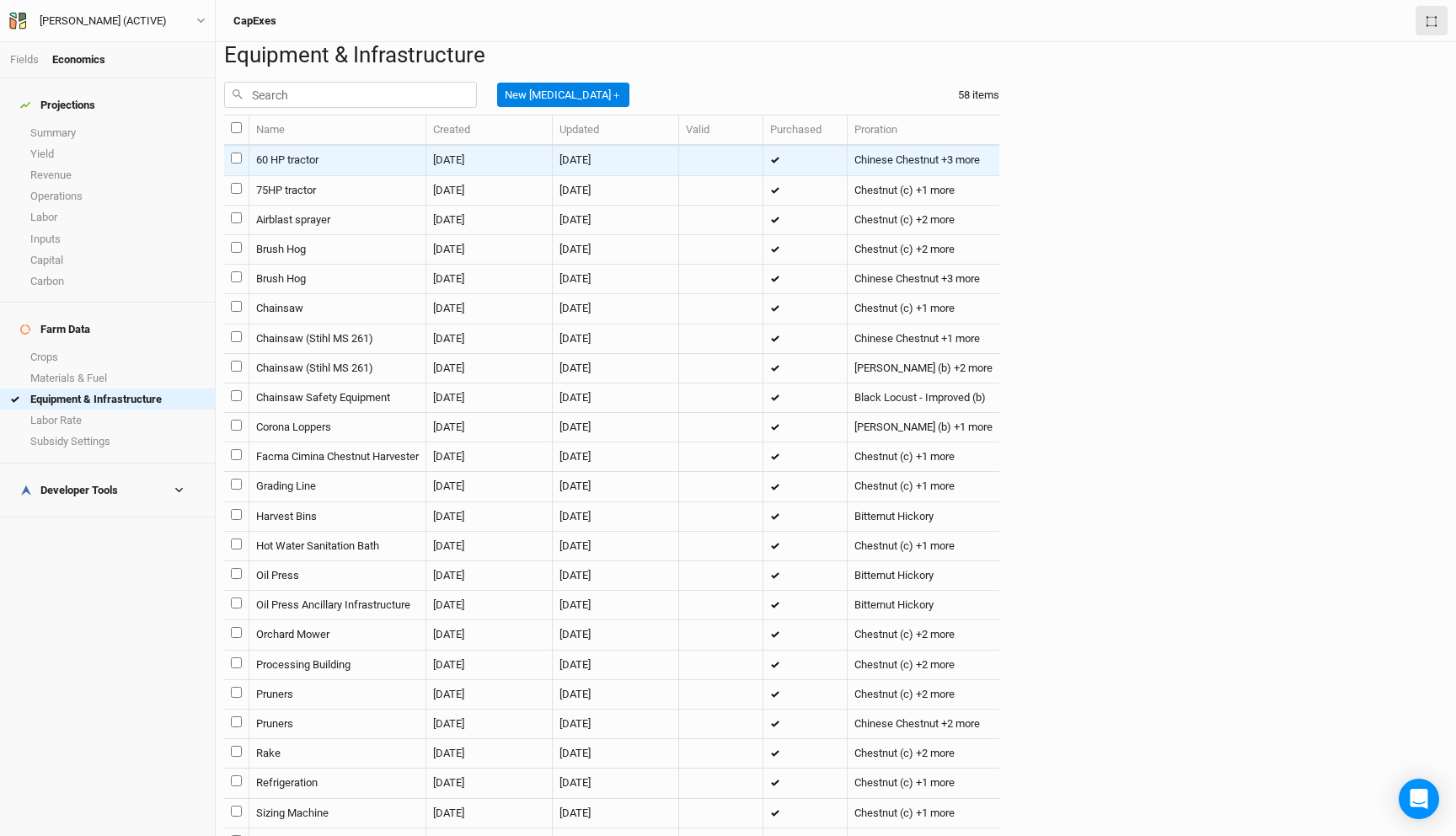
click at [305, 175] on td "60 HP tractor" at bounding box center [337, 160] width 177 height 30
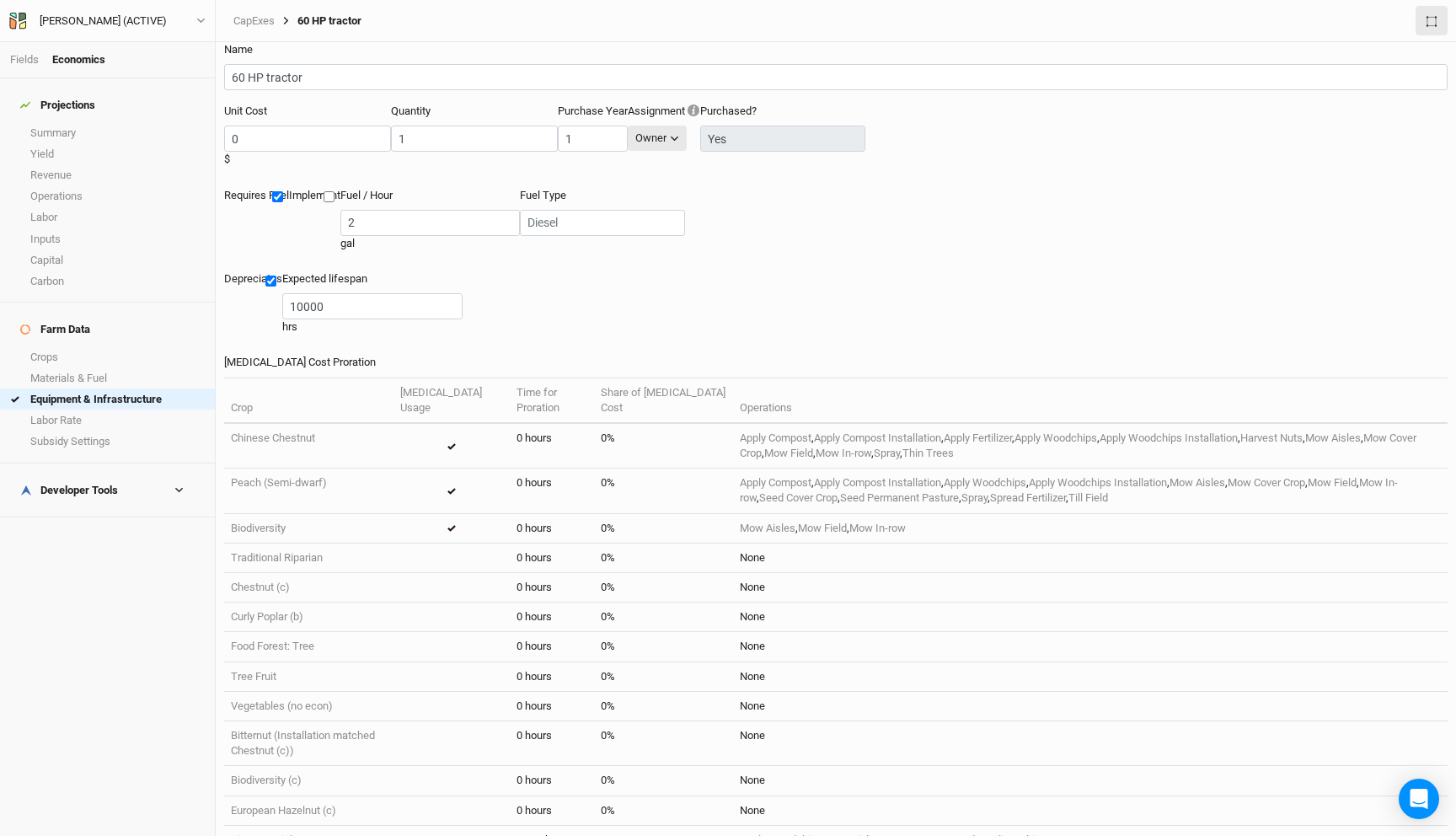
scroll to position [24, 0]
click at [8, 54] on div "Fields Economics" at bounding box center [108, 60] width 215 height 36
click at [22, 54] on link "Fields" at bounding box center [25, 59] width 29 height 13
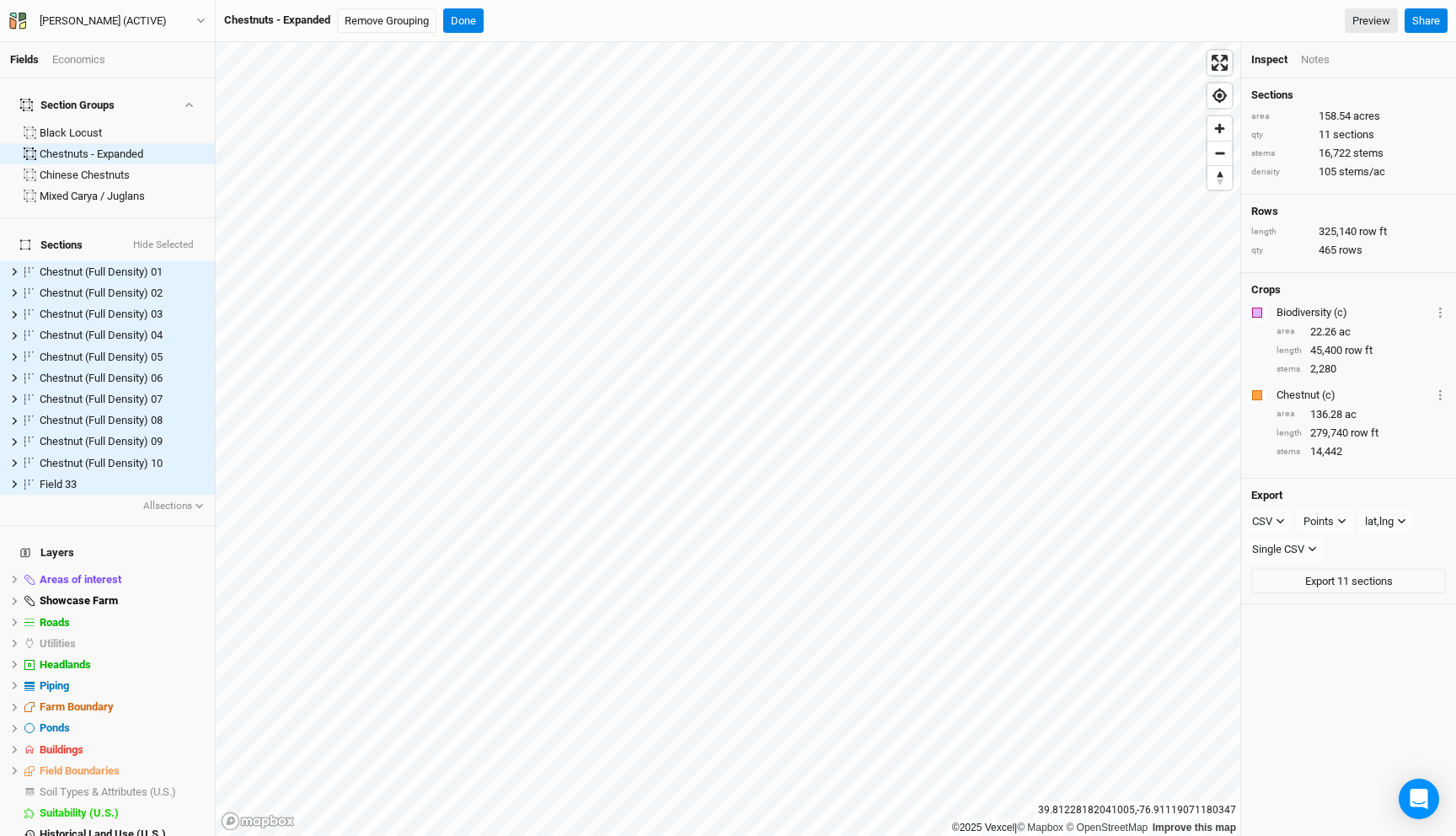
scroll to position [30, 0]
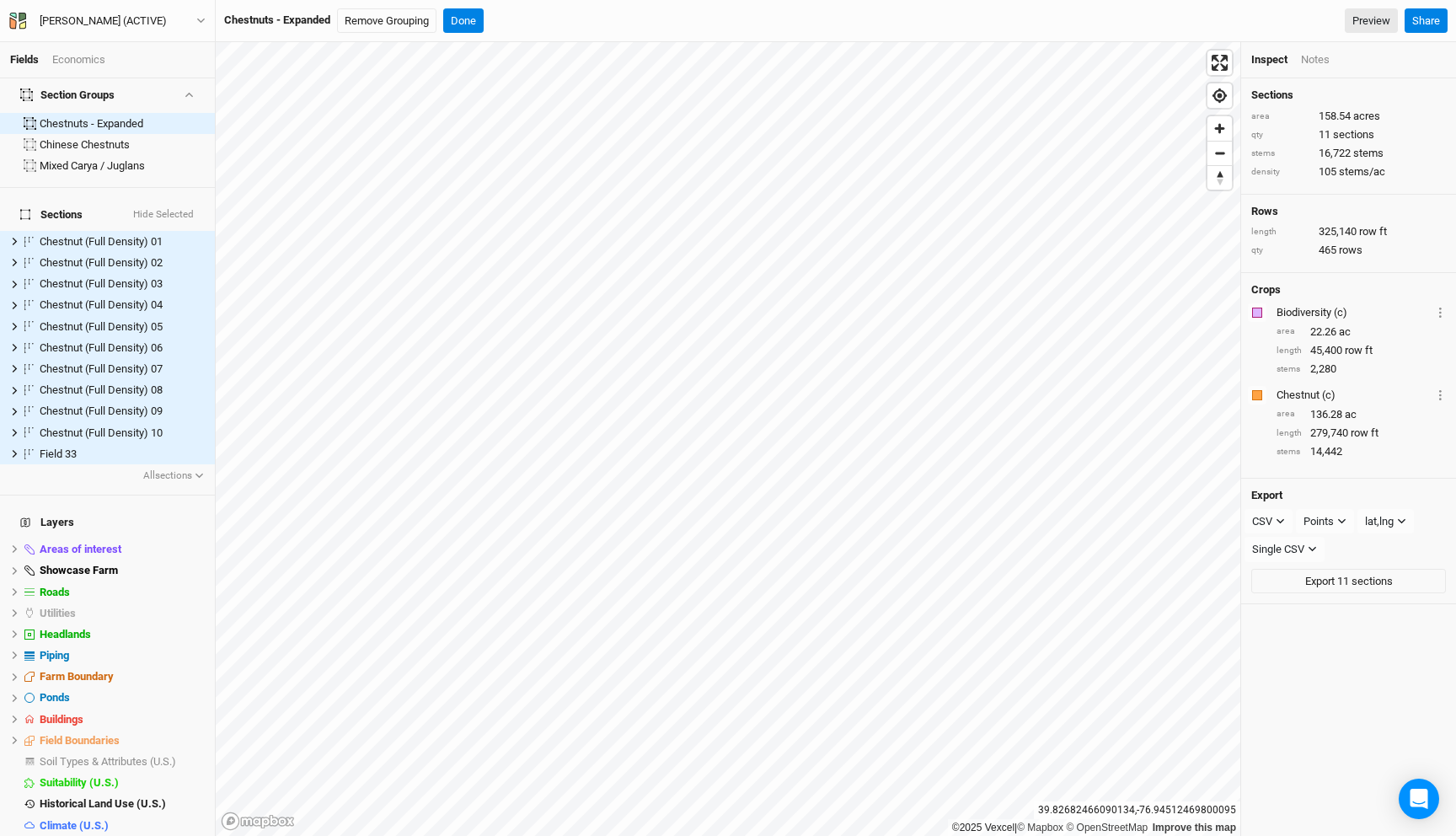
click at [87, 62] on div "Economics" at bounding box center [79, 60] width 53 height 15
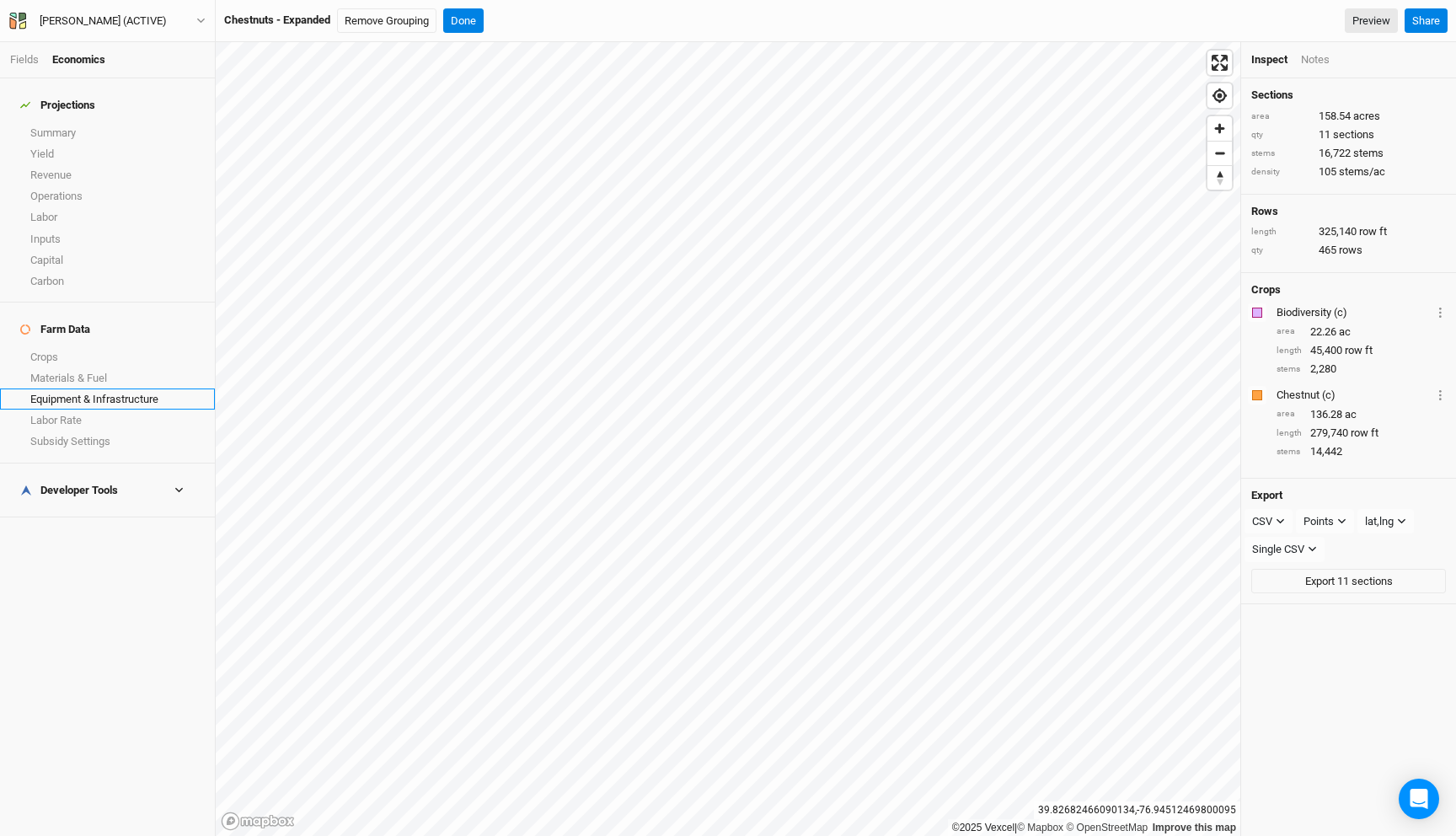
click at [81, 389] on link "Equipment & Infrastructure" at bounding box center [108, 399] width 215 height 21
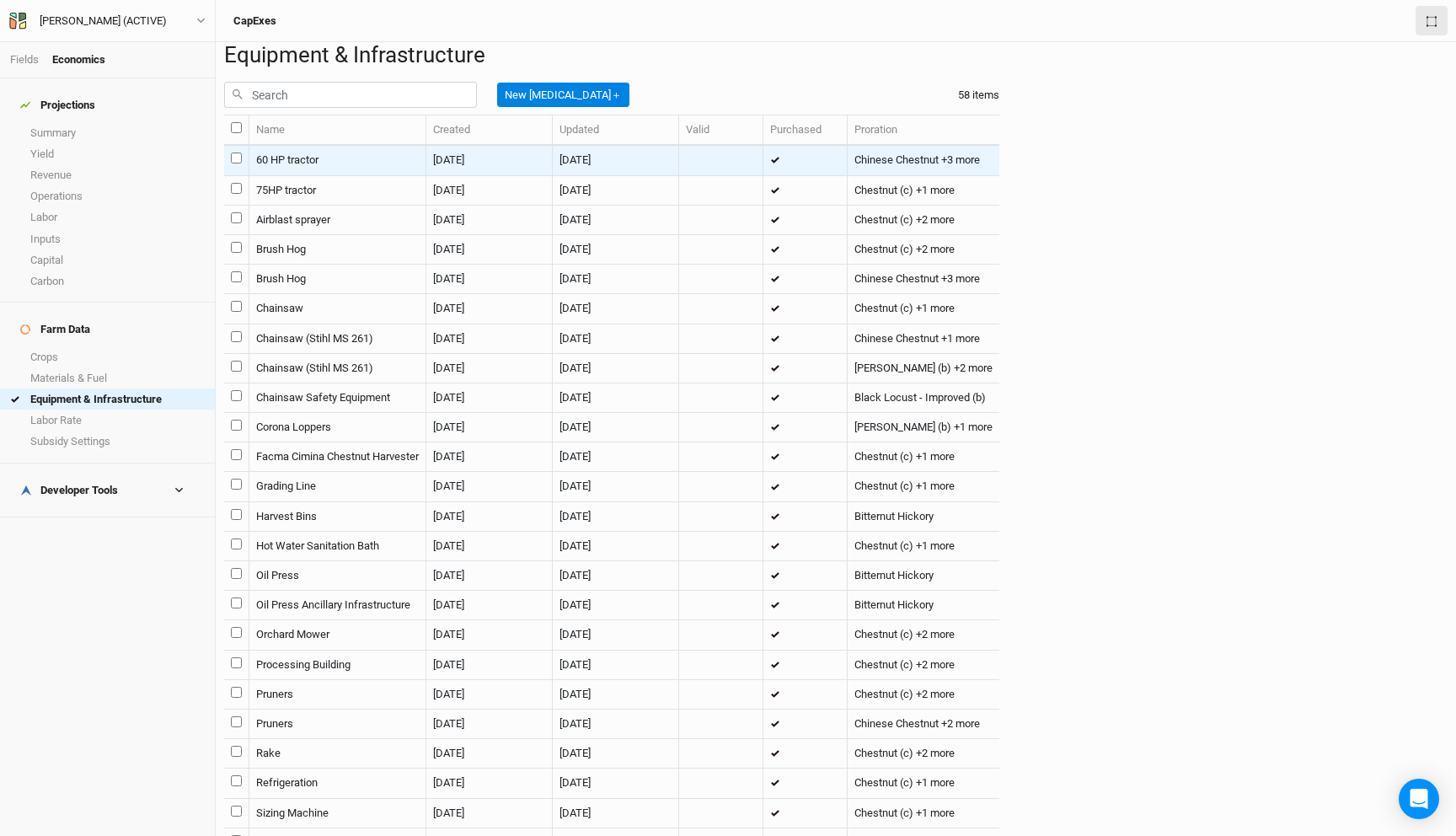
click at [312, 175] on td "60 HP tractor" at bounding box center [337, 160] width 177 height 30
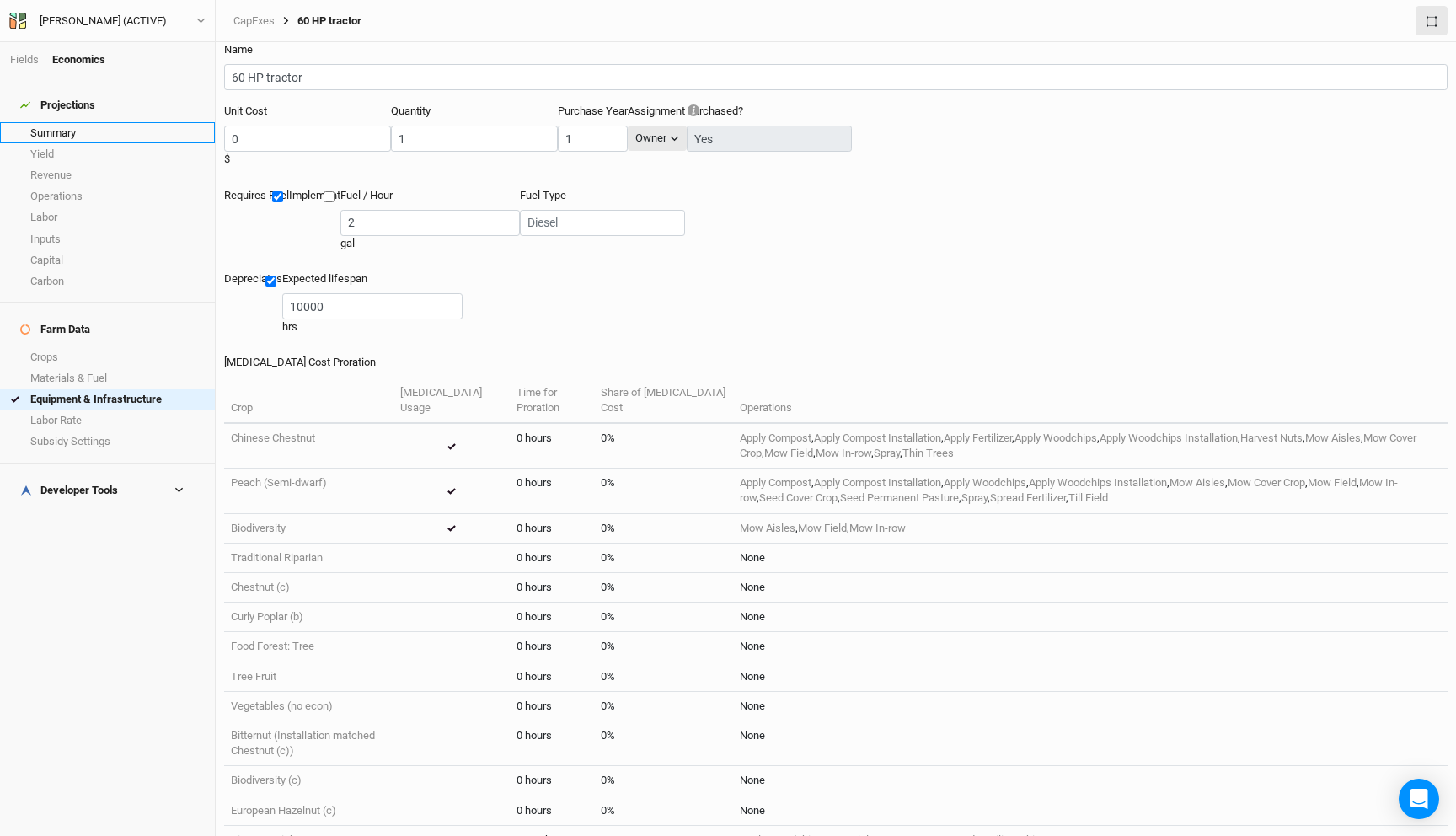
click at [86, 122] on link "Summary" at bounding box center [108, 132] width 215 height 21
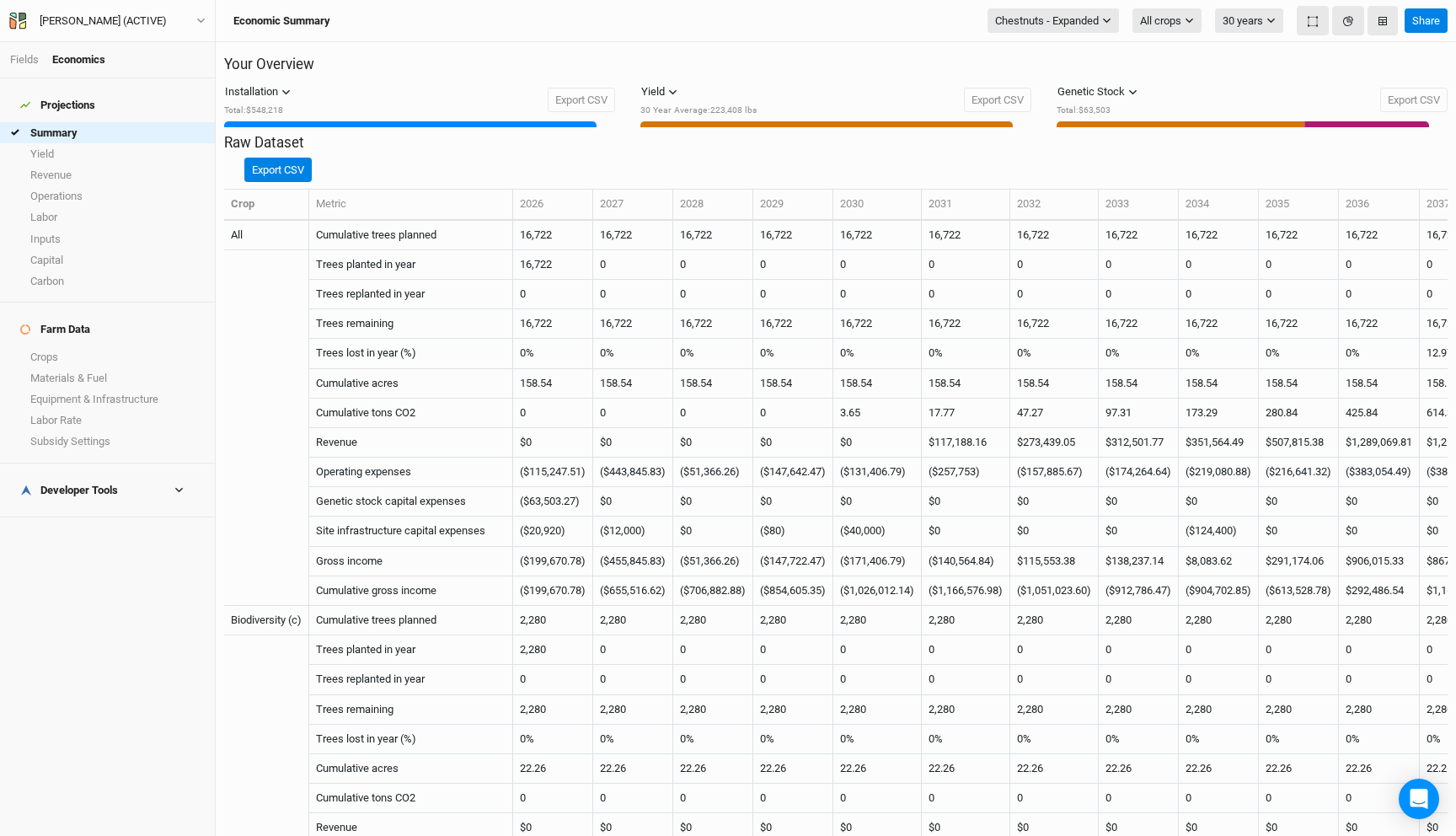
click at [18, 51] on div "Fields Economics" at bounding box center [108, 60] width 215 height 36
click at [19, 58] on link "Fields" at bounding box center [25, 59] width 29 height 13
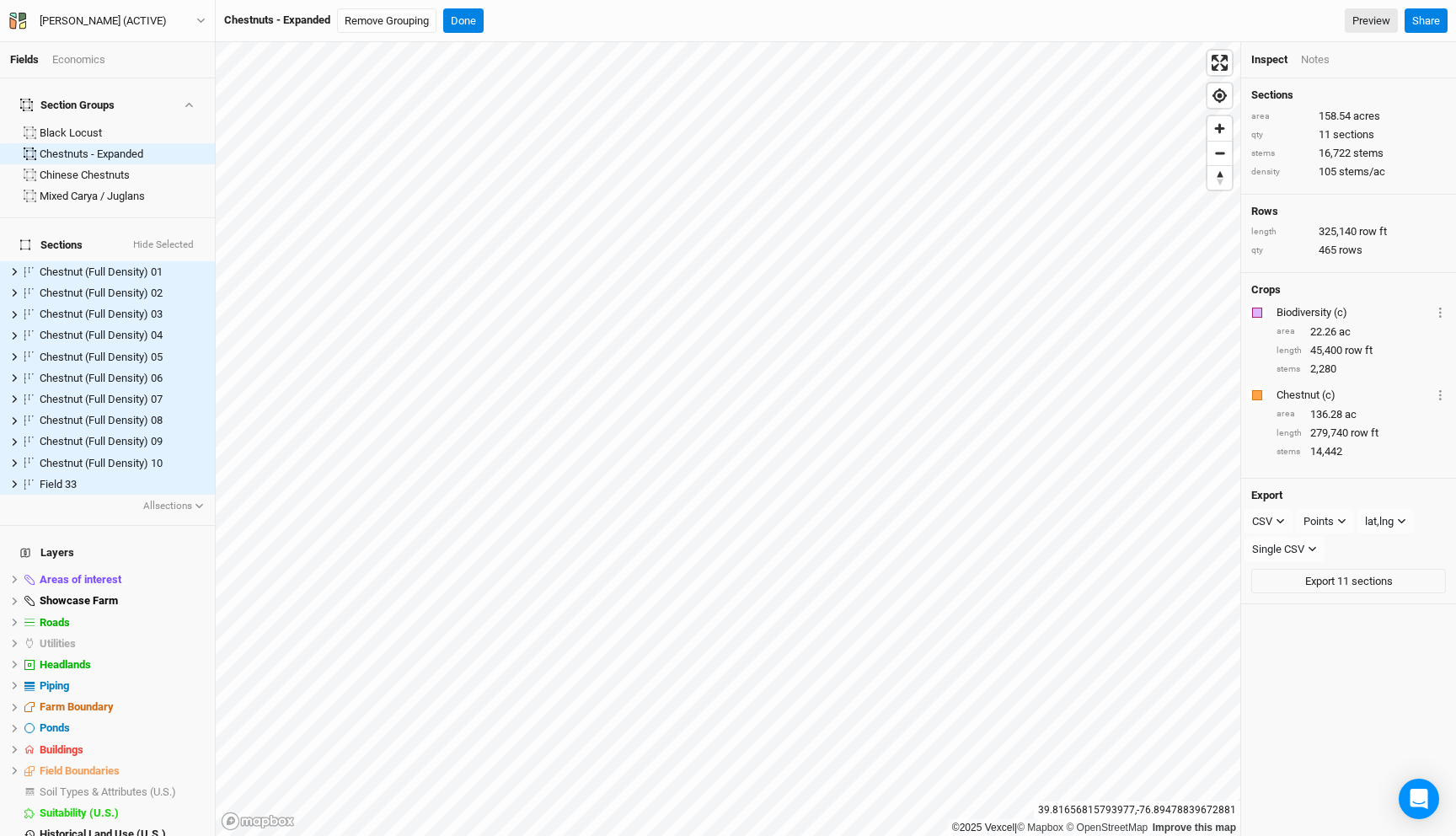
scroll to position [30, 0]
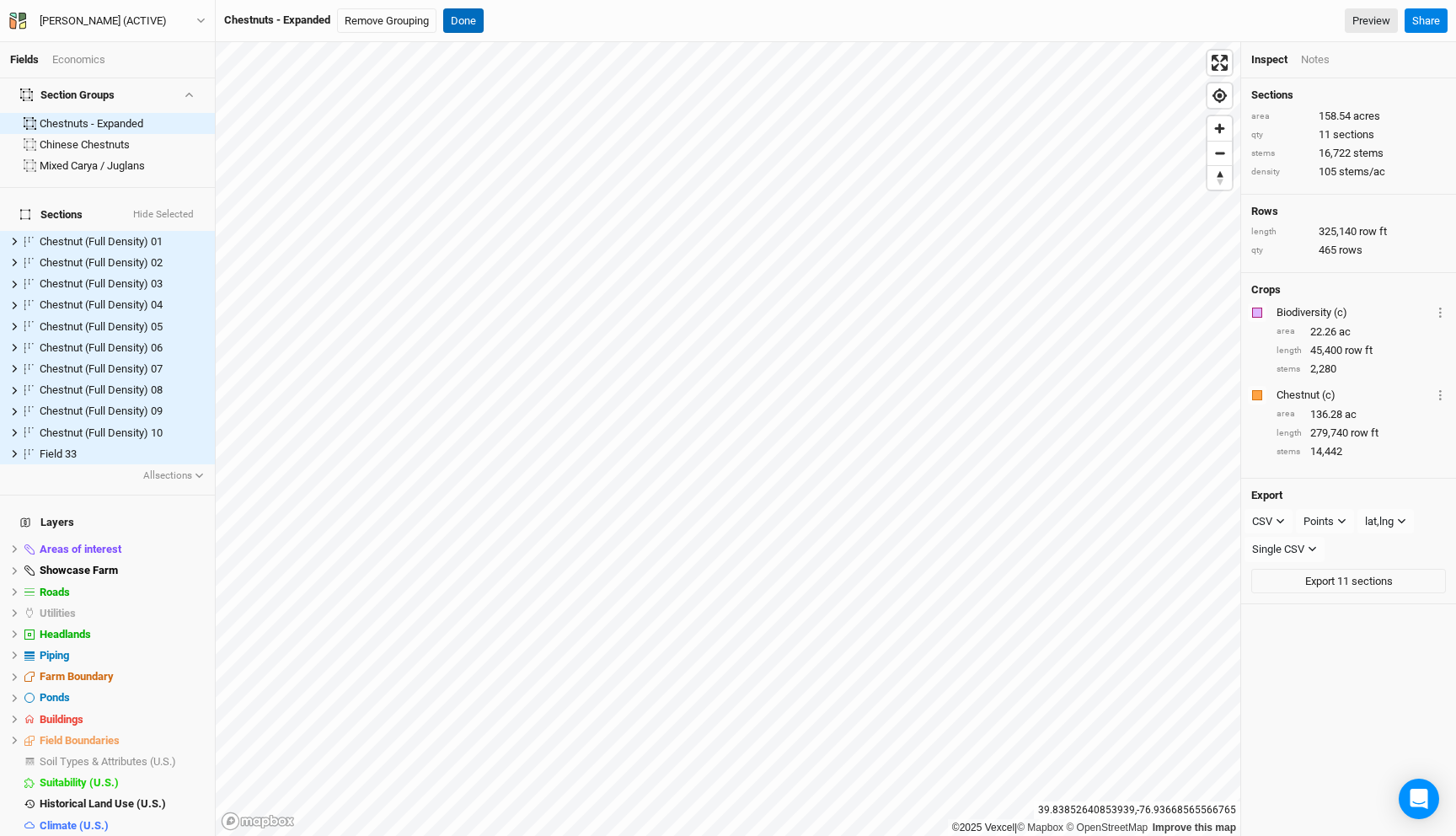
click at [470, 21] on button "Done" at bounding box center [463, 21] width 41 height 25
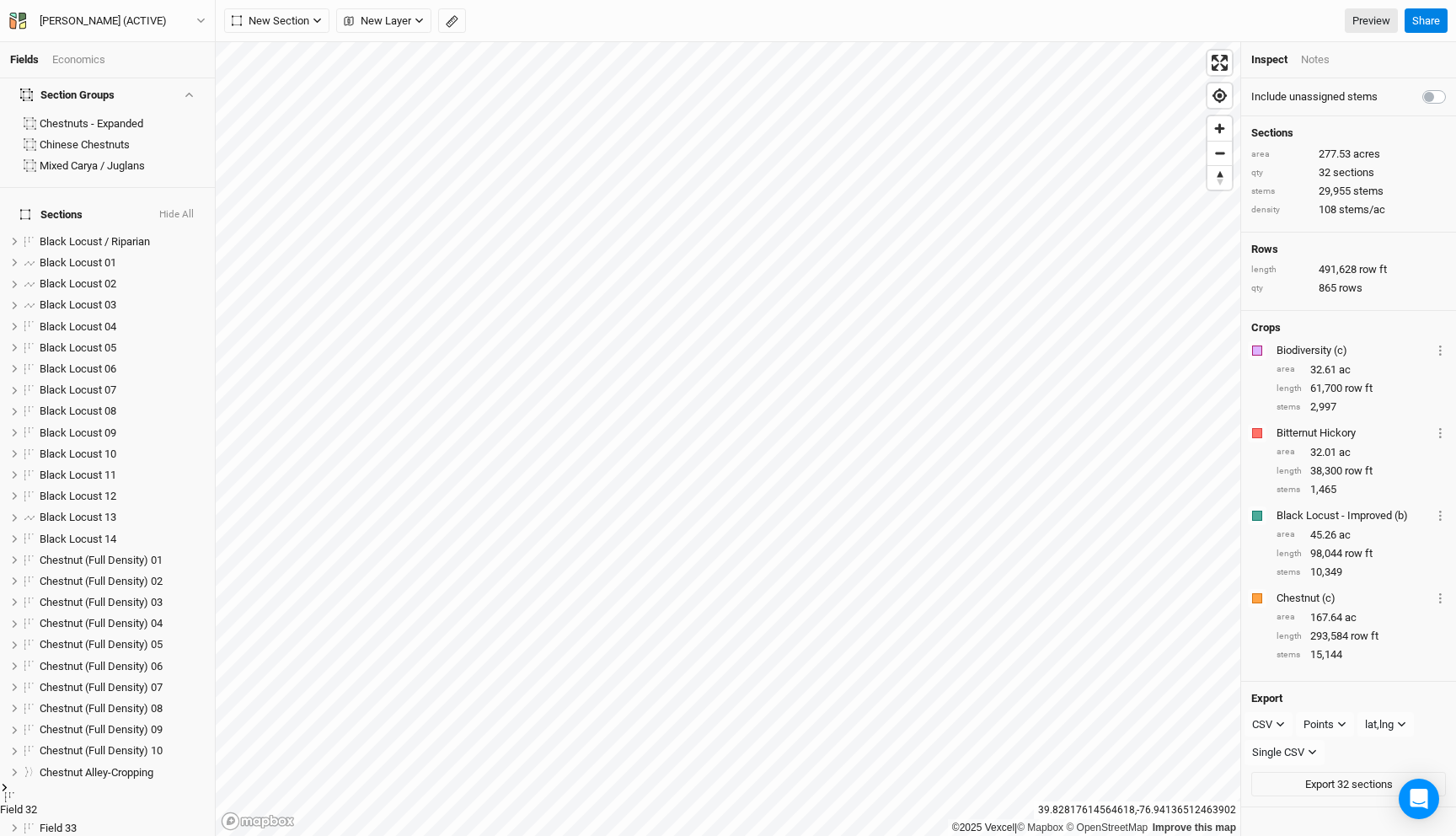
scroll to position [346, 0]
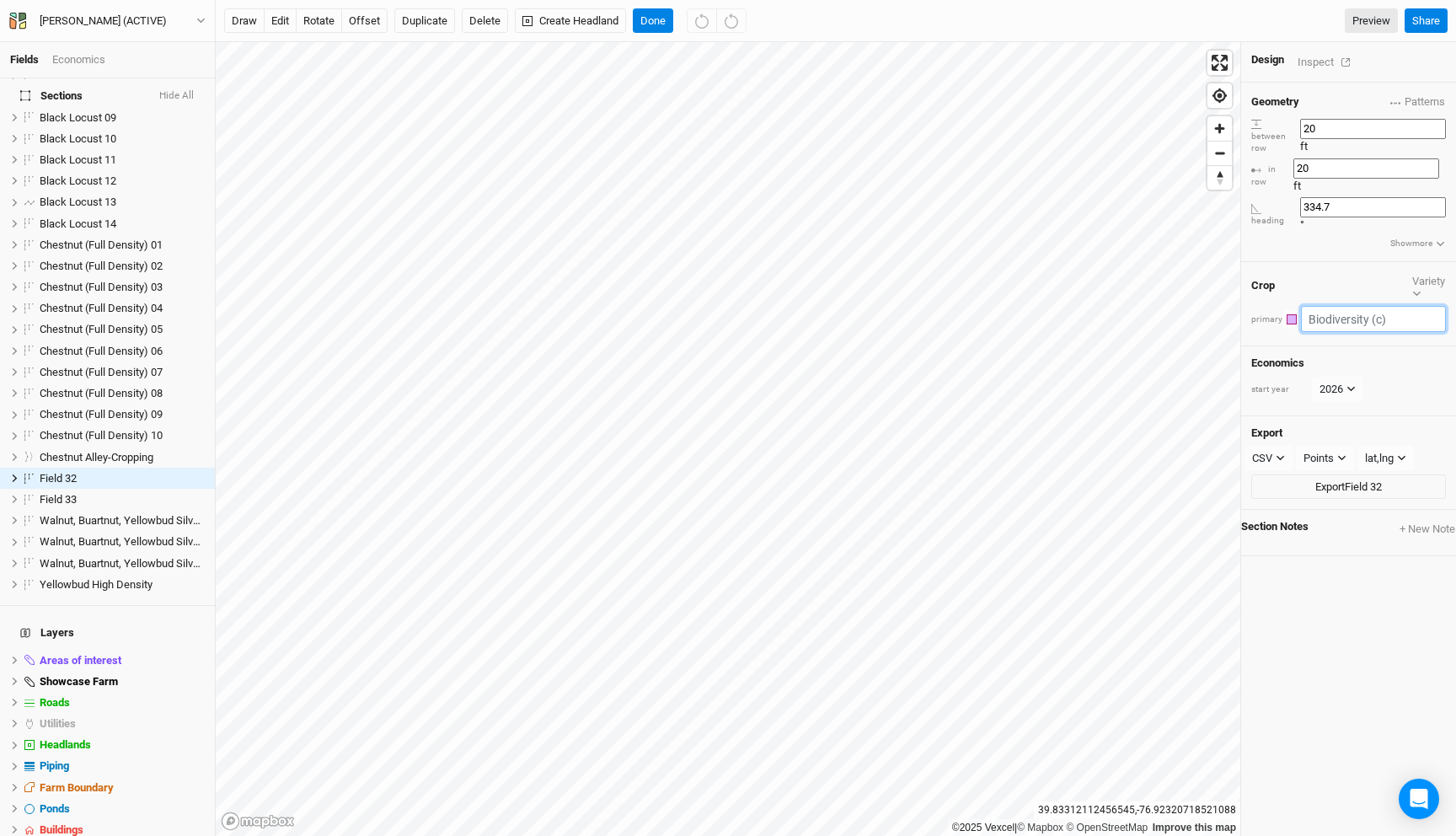
click at [1342, 306] on input "text" at bounding box center [1373, 318] width 145 height 26
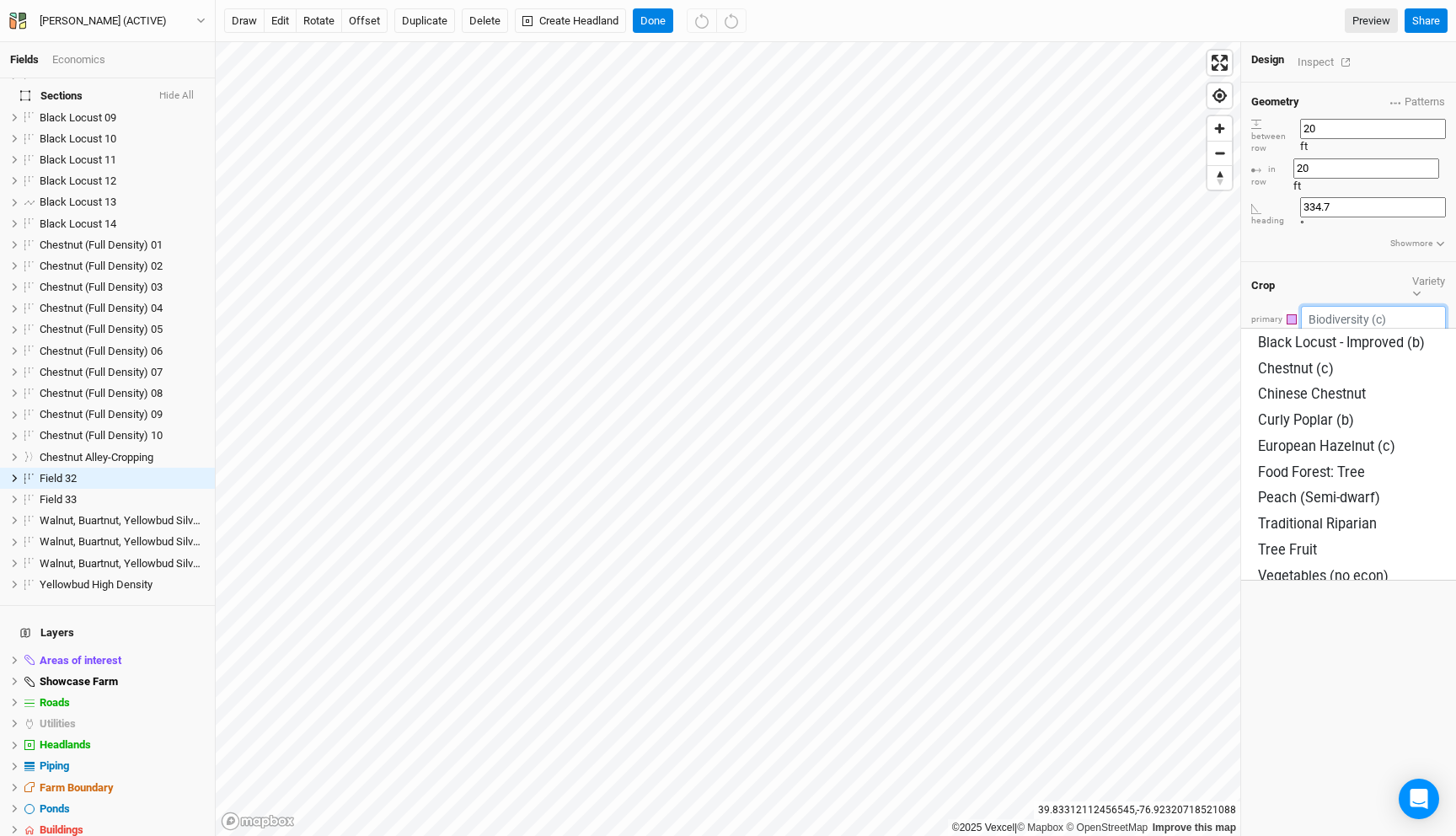
scroll to position [241, 0]
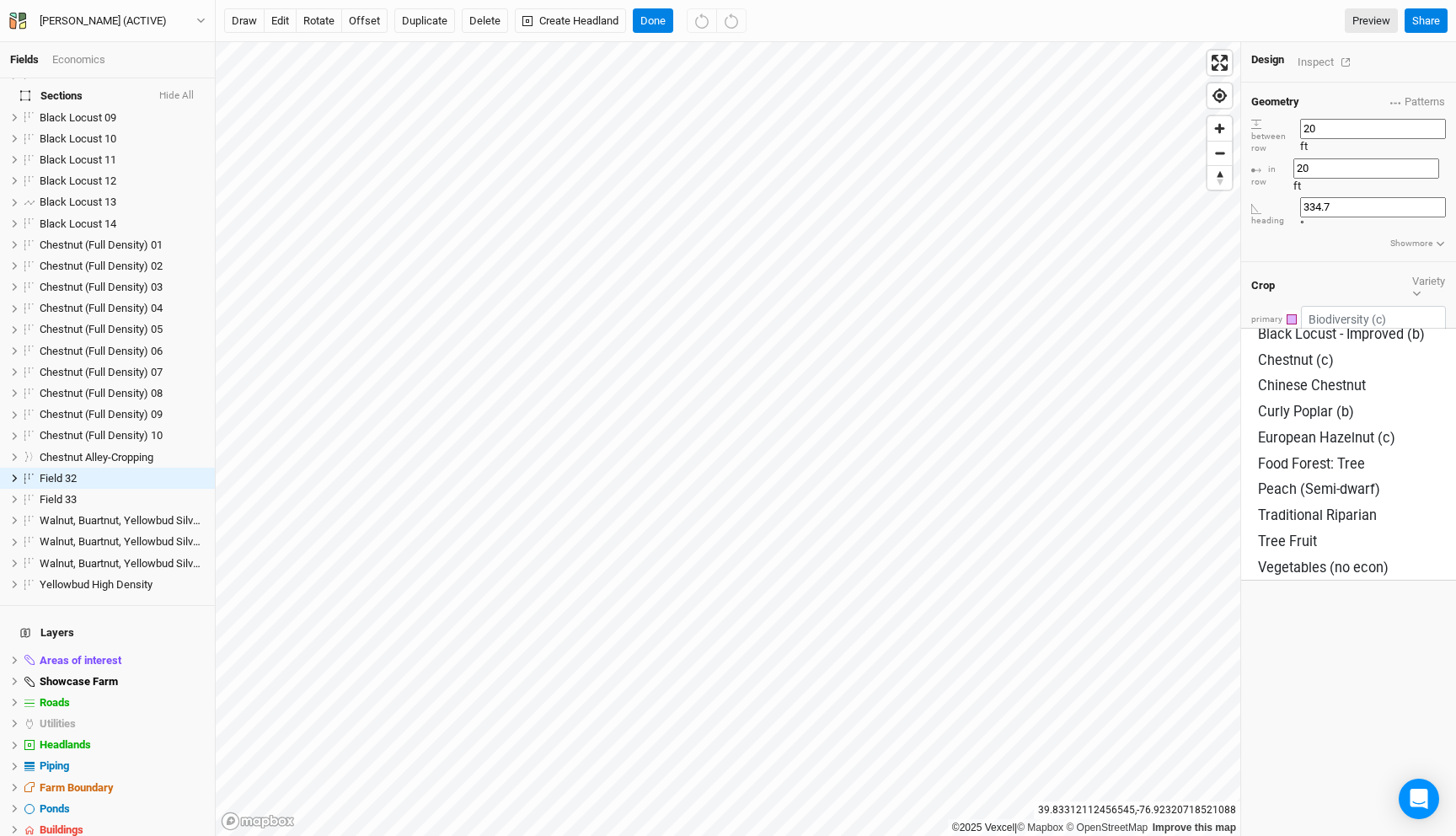
click at [1305, 272] on div "Crop Variety" at bounding box center [1348, 285] width 195 height 28
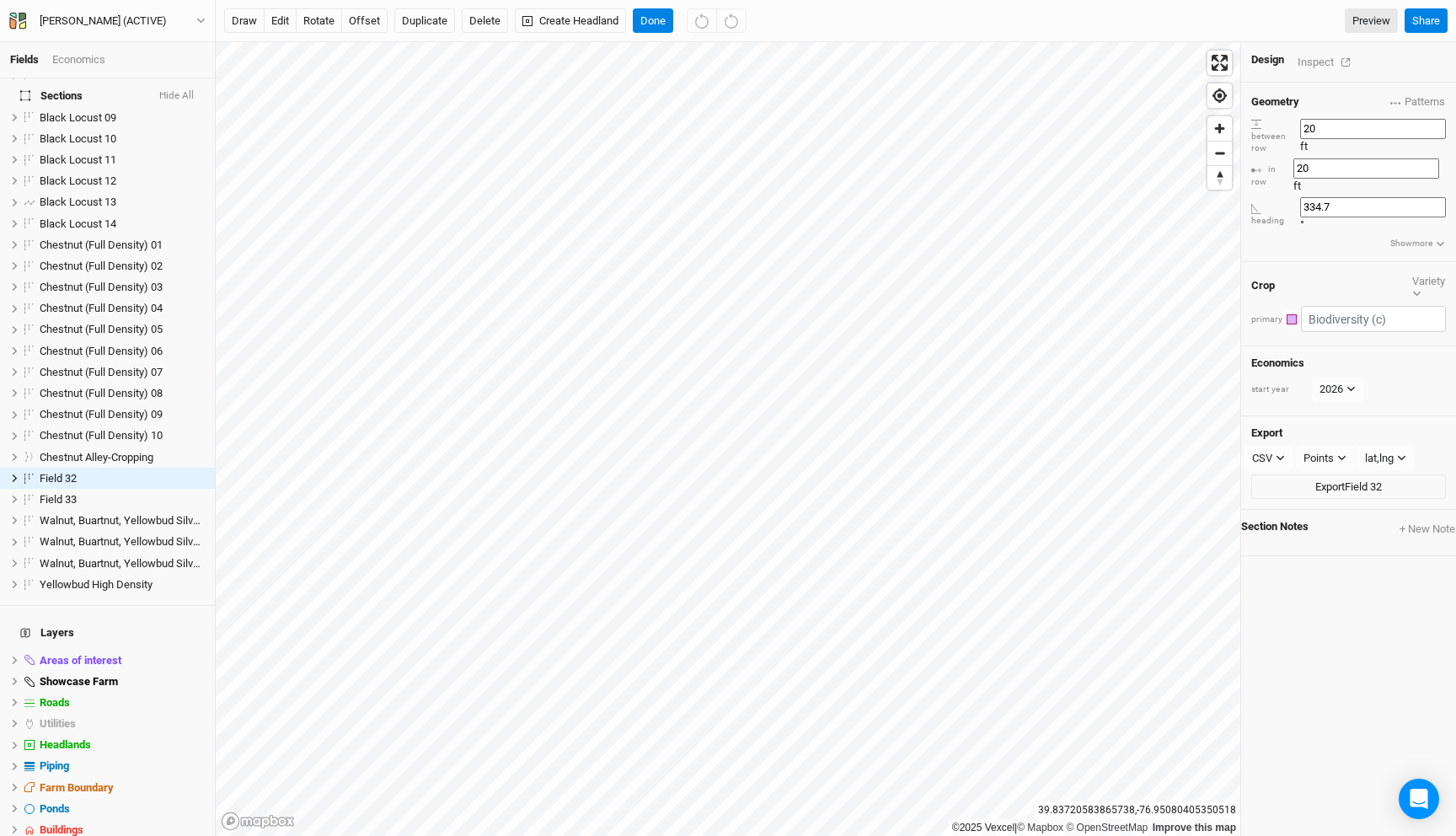
click at [87, 59] on div "Economics" at bounding box center [79, 60] width 53 height 15
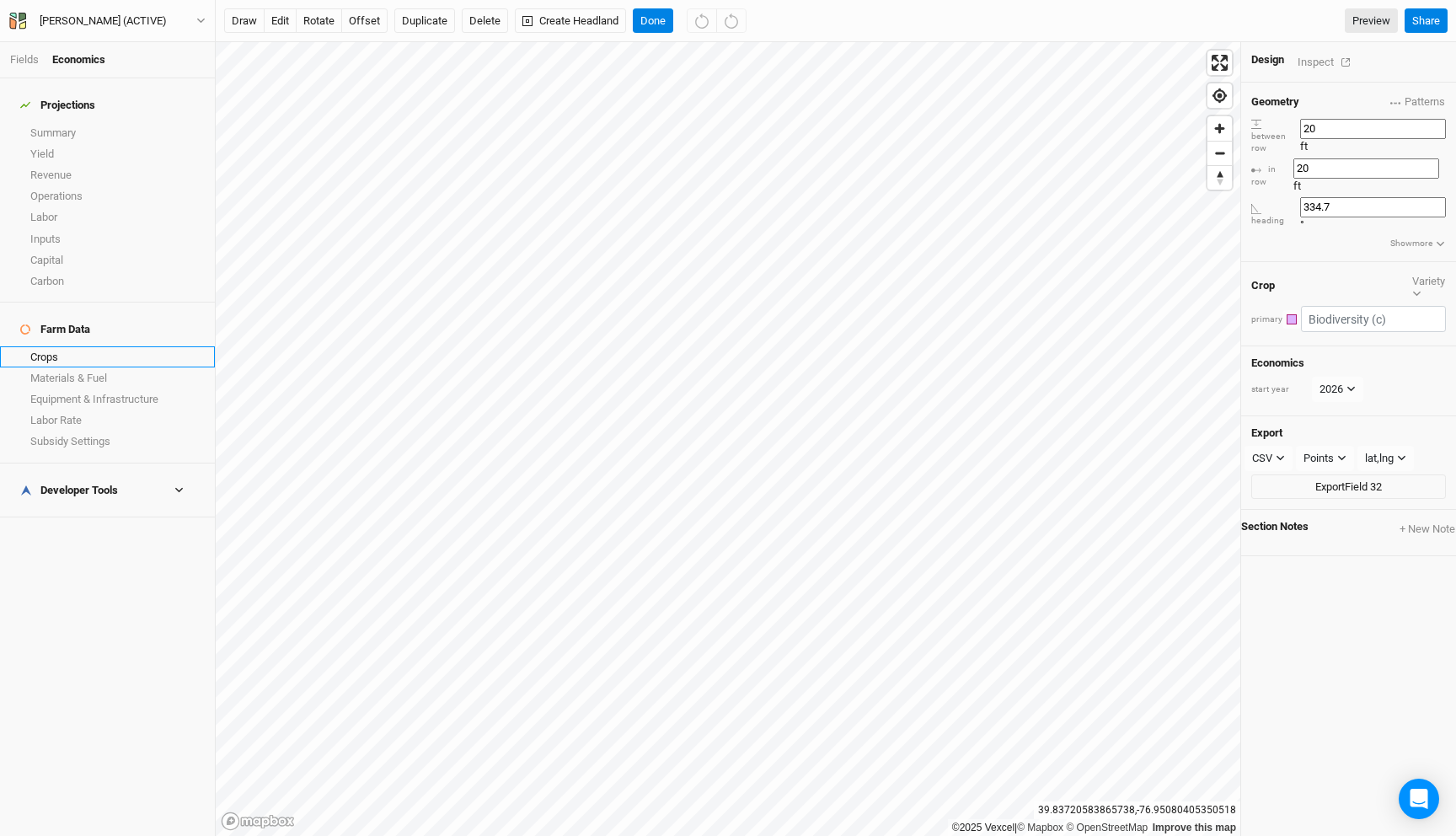
click at [75, 346] on link "Crops" at bounding box center [108, 357] width 215 height 21
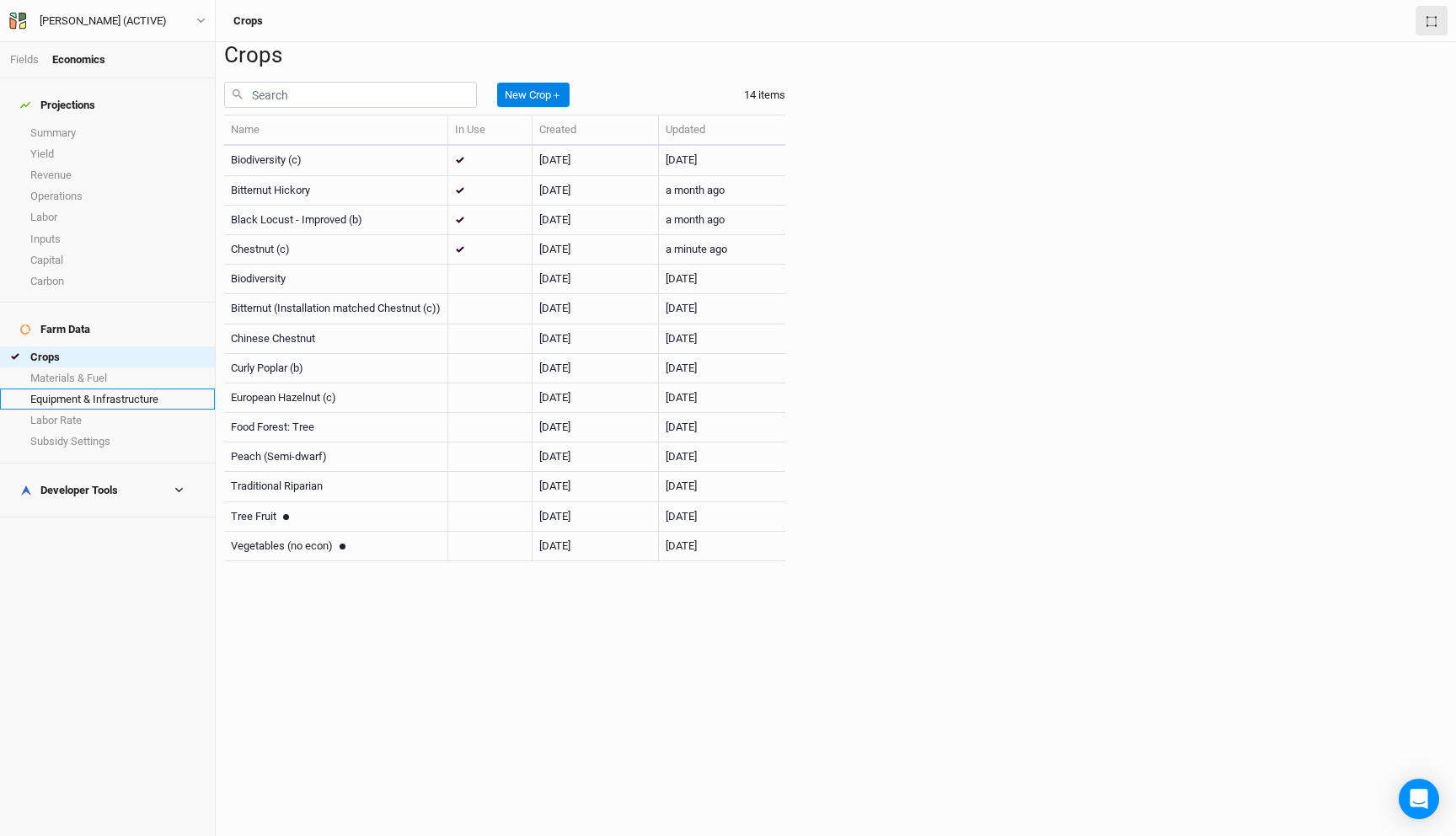
click at [163, 389] on link "Equipment & Infrastructure" at bounding box center [108, 399] width 215 height 21
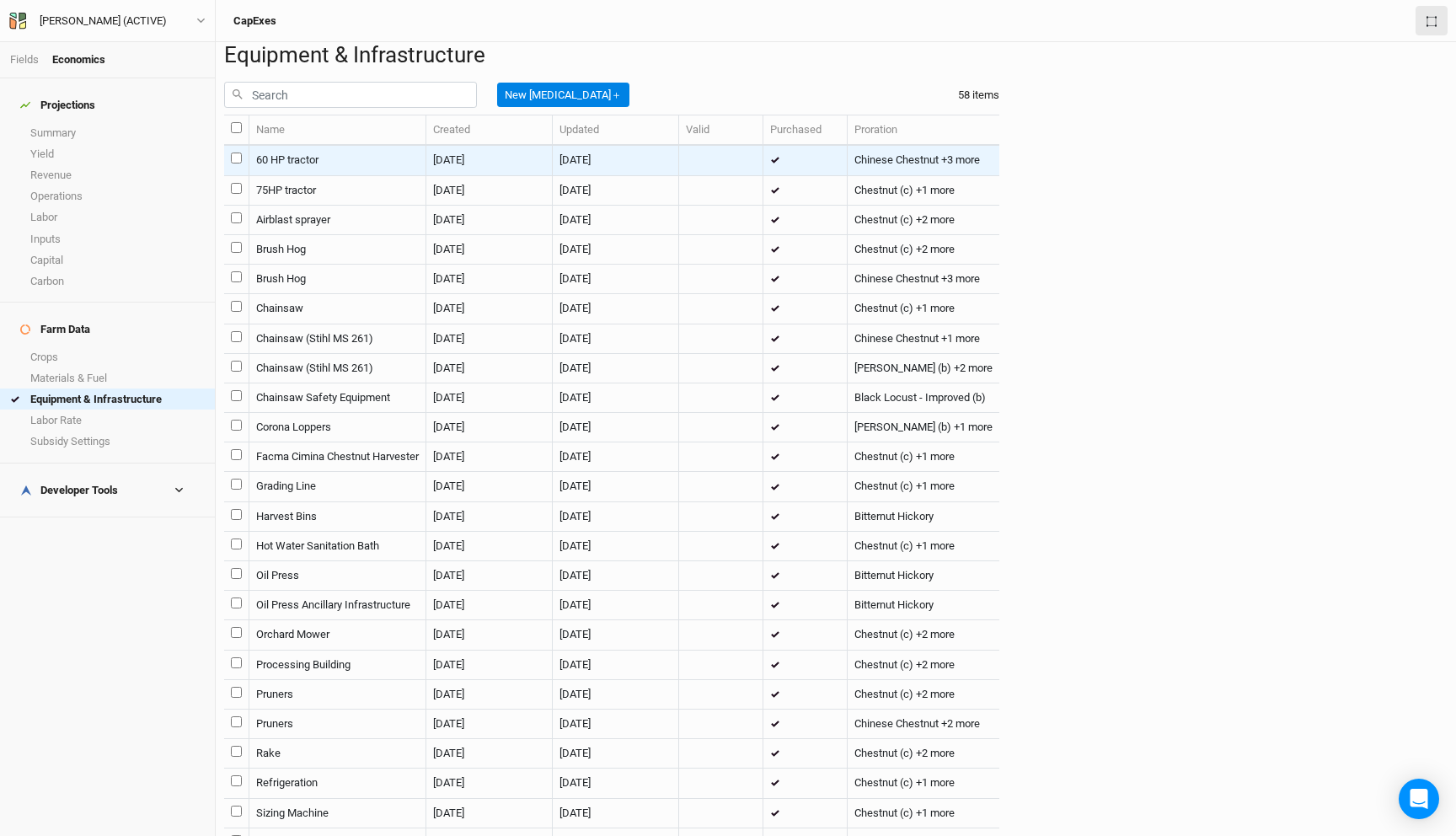
click at [426, 175] on td "60 HP tractor" at bounding box center [337, 160] width 177 height 30
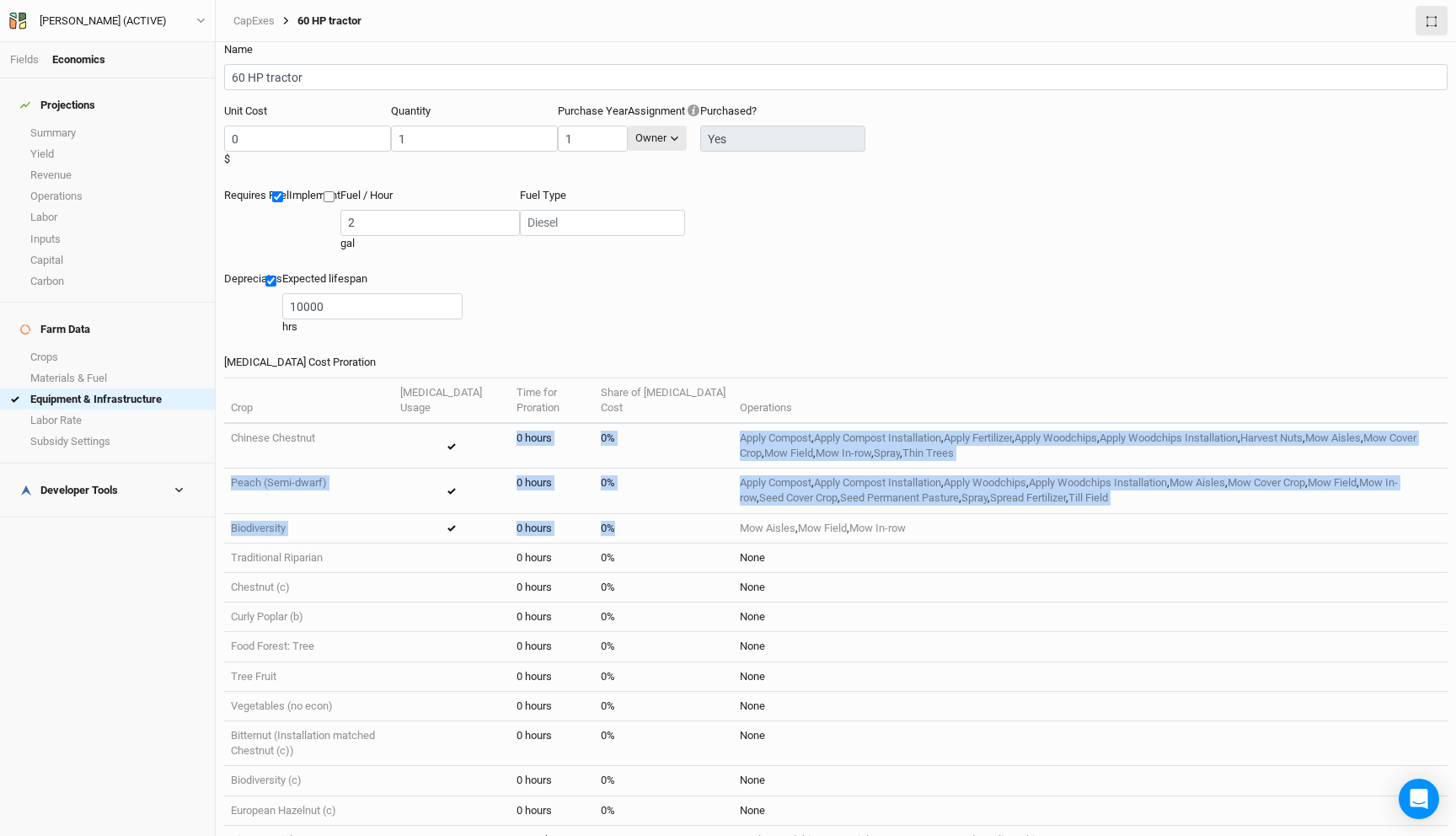
drag, startPoint x: 692, startPoint y: 436, endPoint x: 479, endPoint y: 365, distance: 224.5
click at [479, 423] on tbody "Chinese Chestnut 0 hours 0% Apply Compost , Apply Compost Installation , Apply …" at bounding box center [836, 653] width 1223 height 461
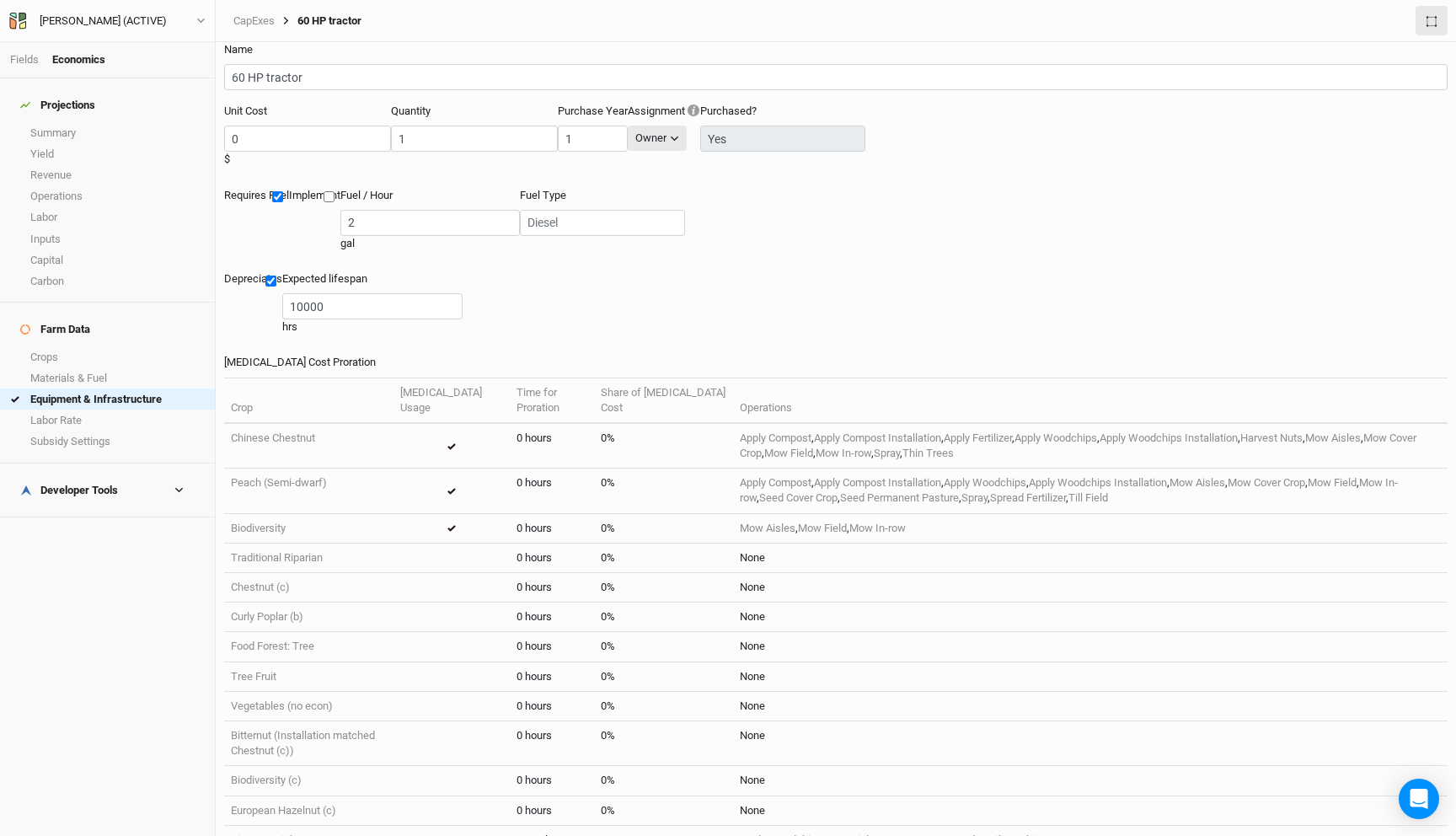
click at [584, 825] on td "1,913 hours" at bounding box center [551, 839] width 84 height 30
click at [76, 122] on link "Summary" at bounding box center [108, 132] width 215 height 21
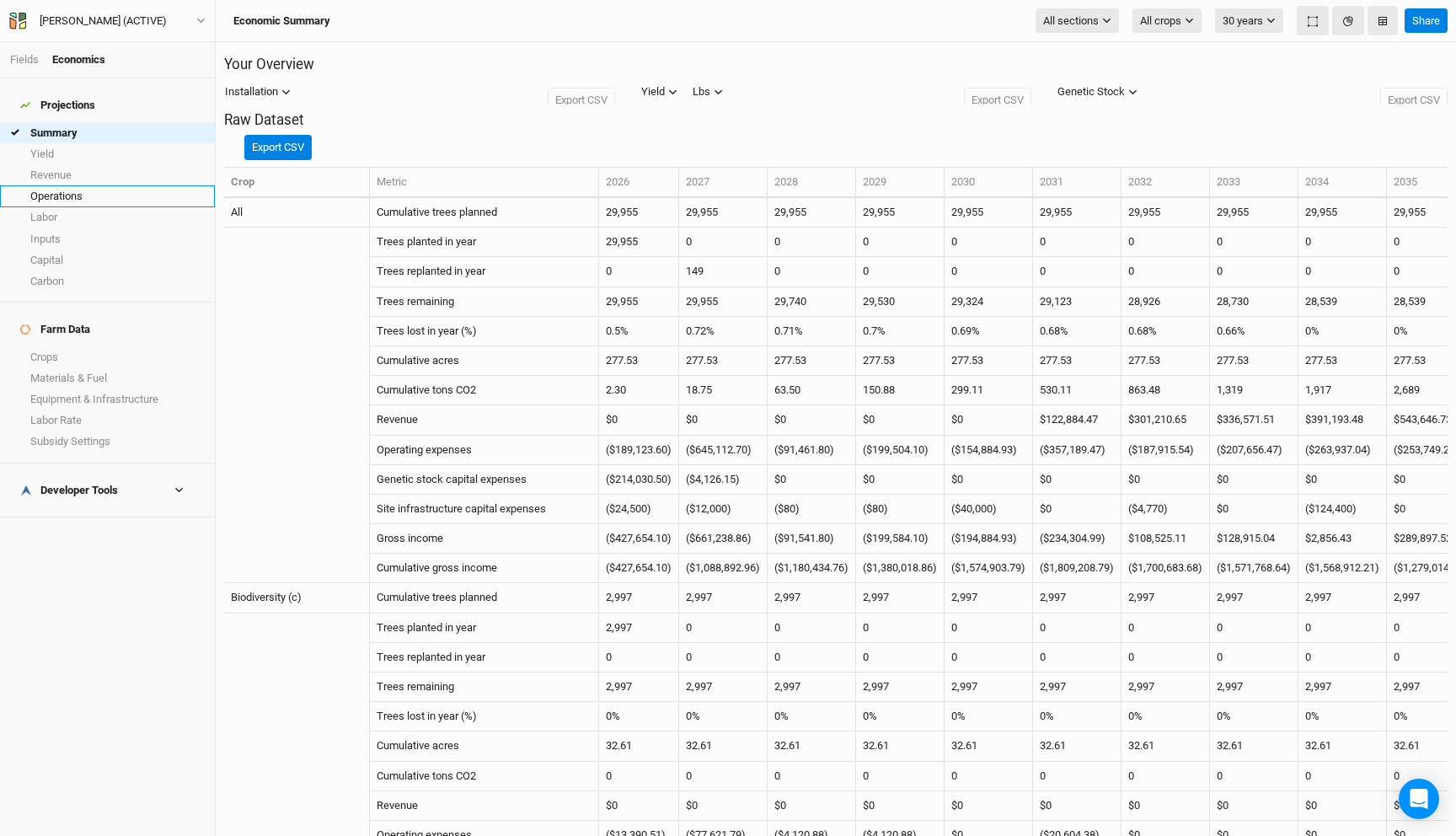
click at [80, 185] on link "Operations" at bounding box center [108, 196] width 215 height 21
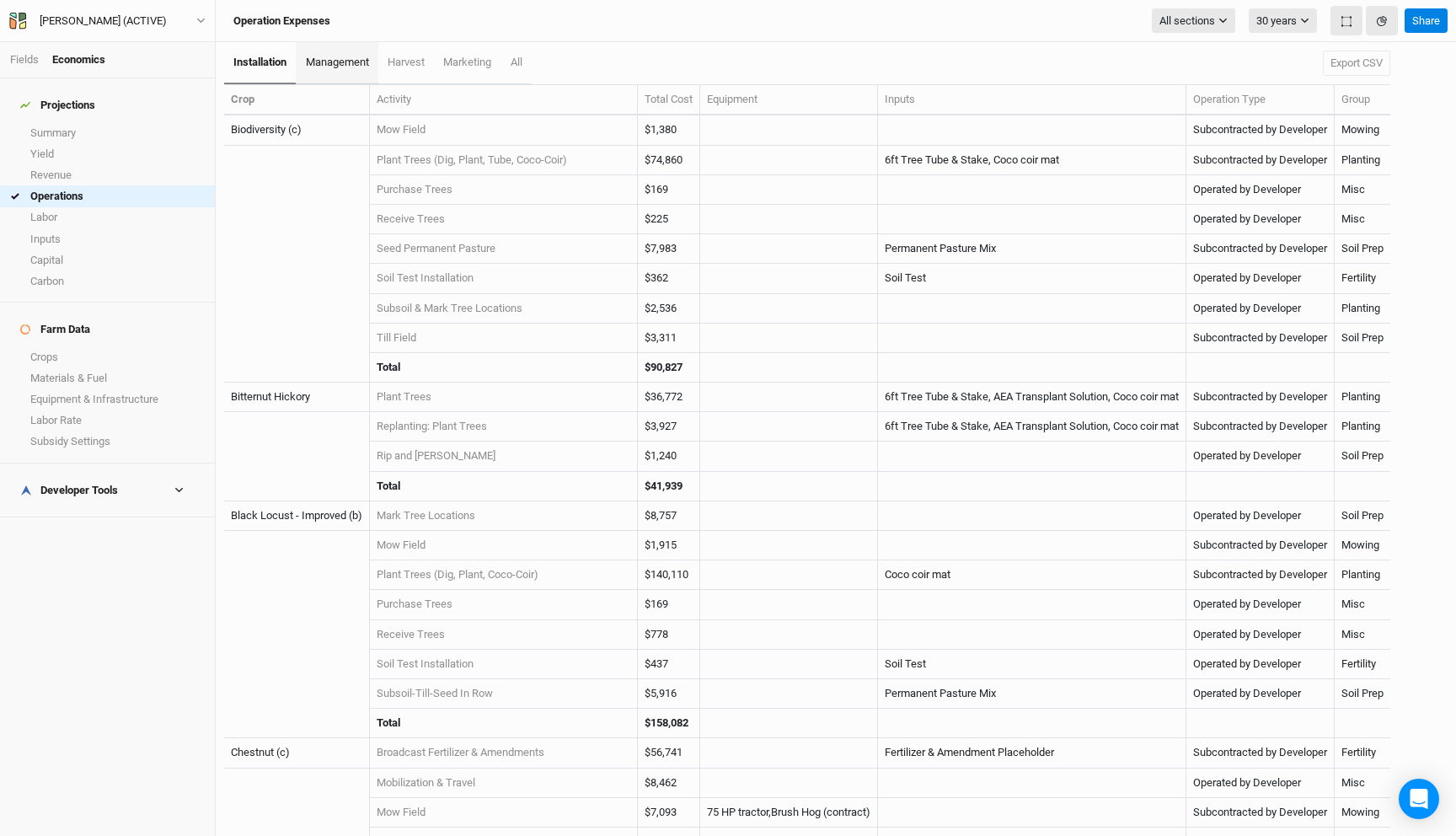
click at [348, 65] on span "management" at bounding box center [337, 62] width 64 height 13
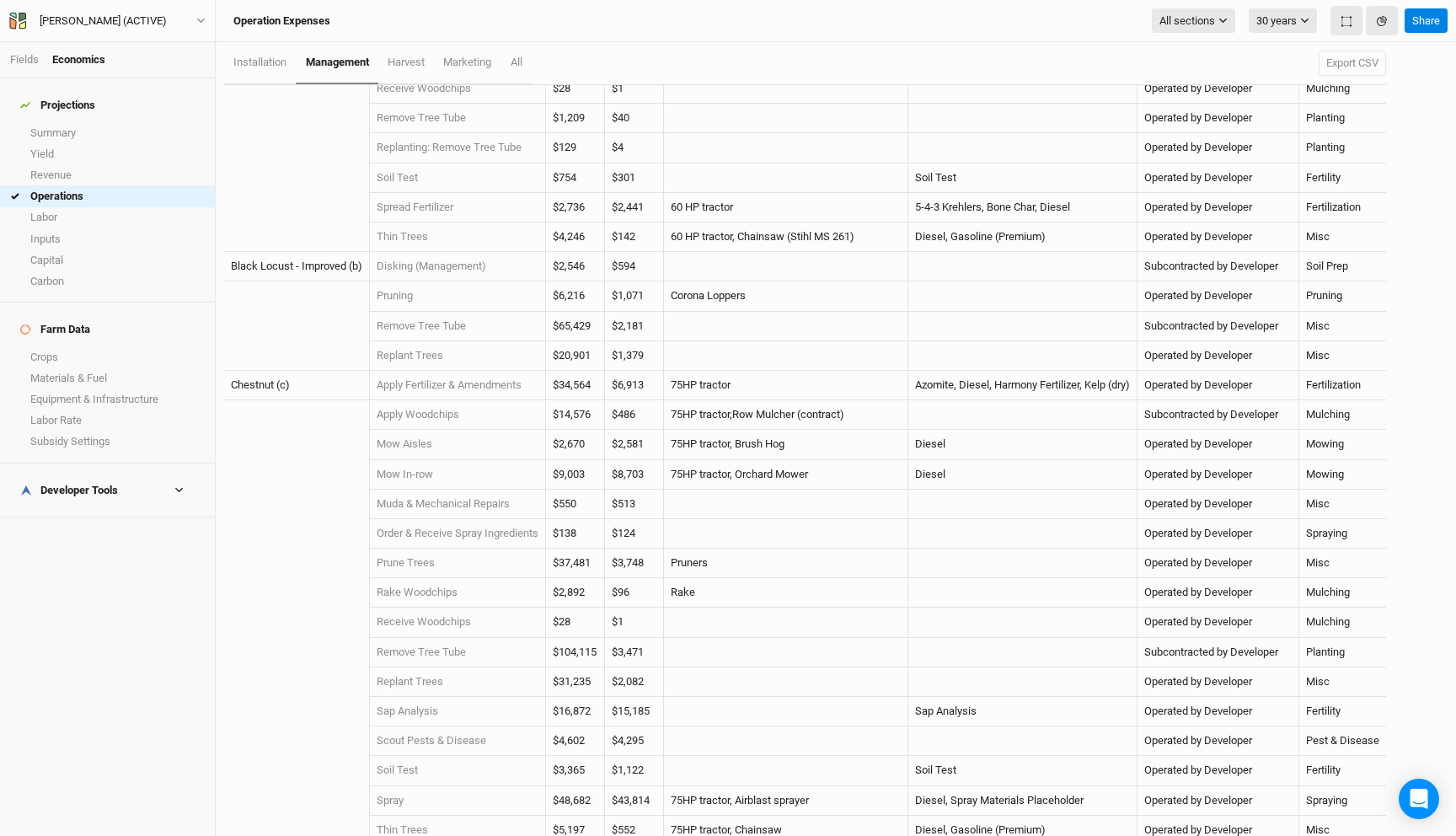
scroll to position [318, 0]
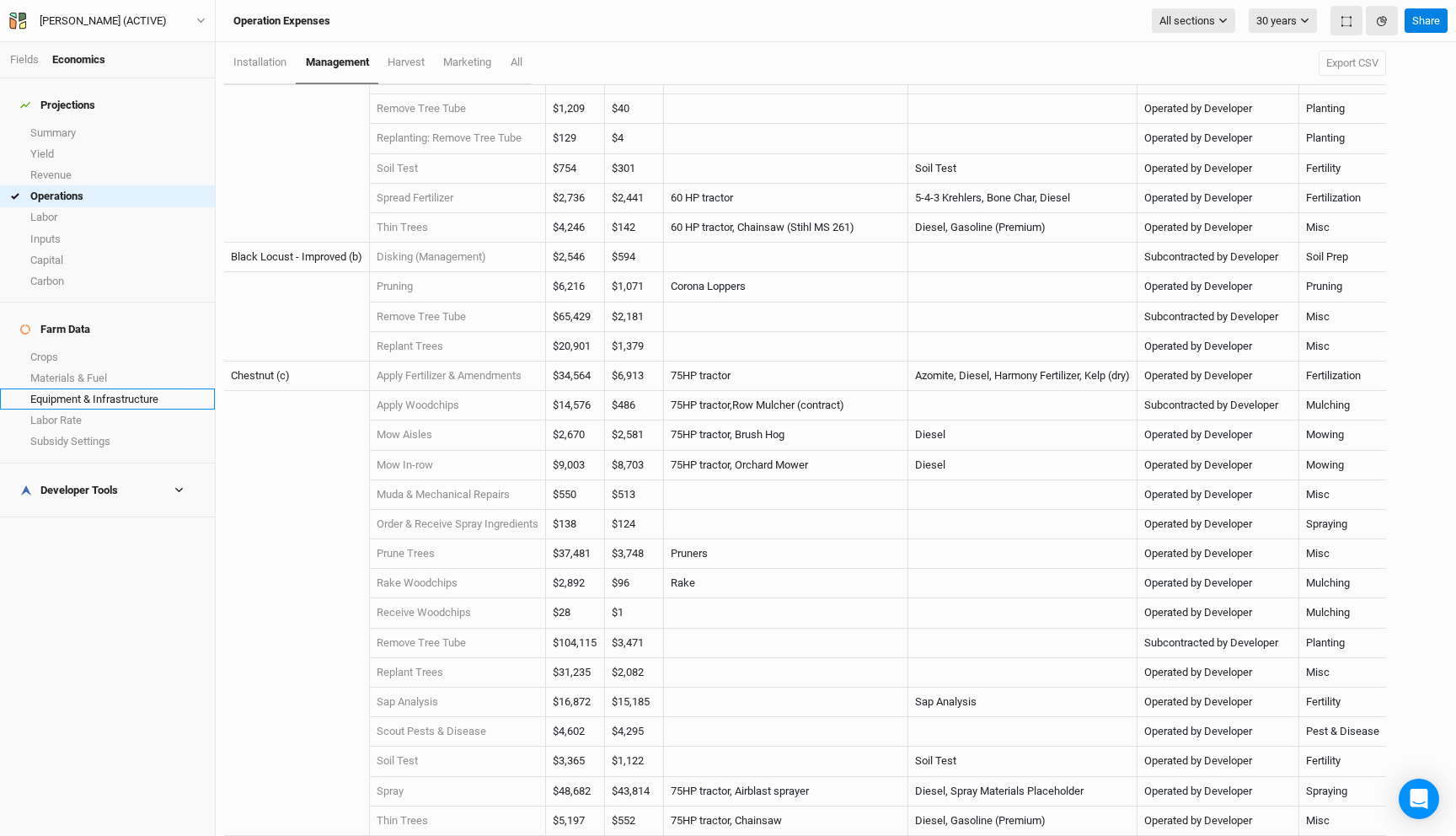
click at [83, 389] on link "Equipment & Infrastructure" at bounding box center [108, 399] width 215 height 21
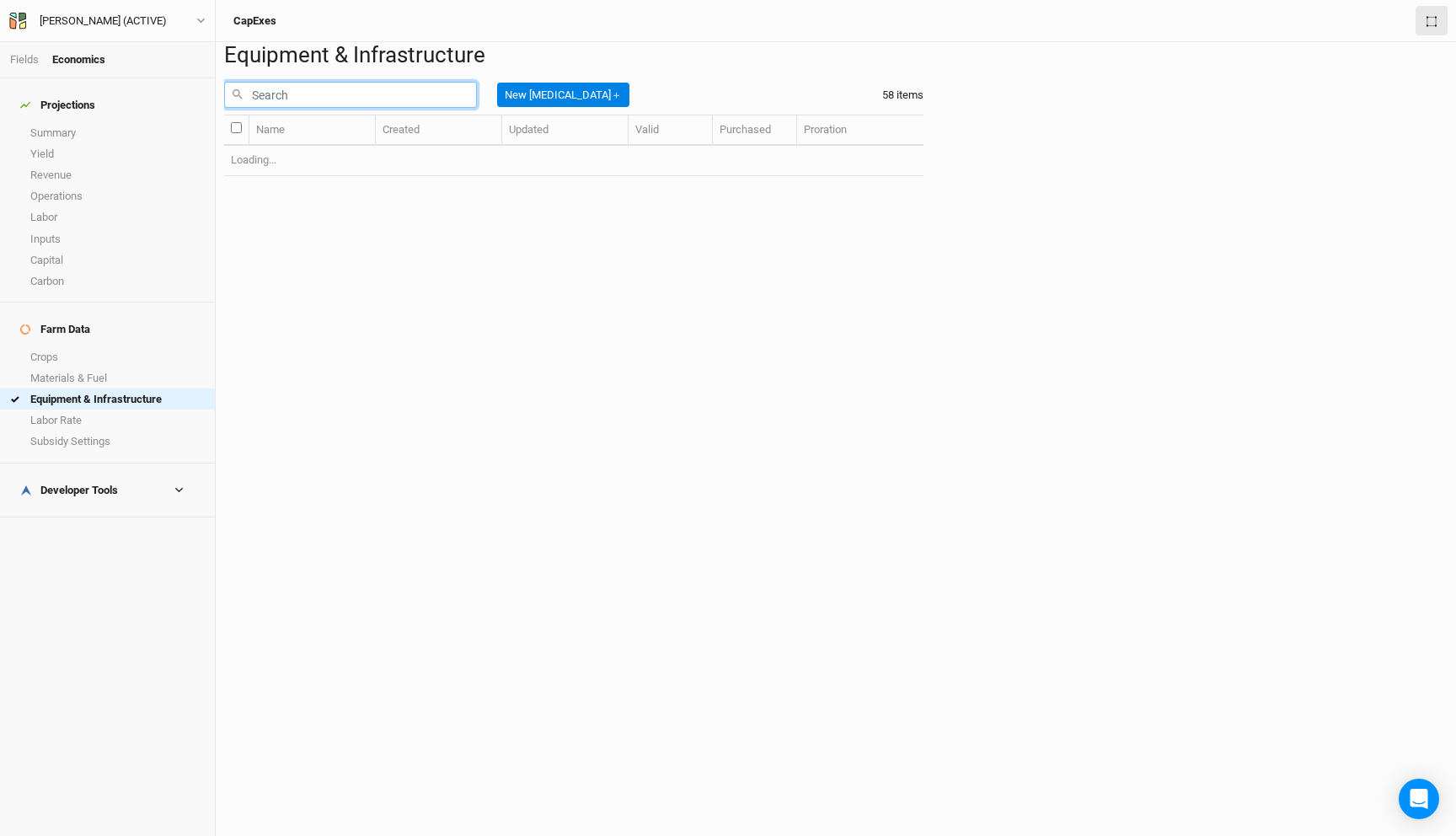
click at [384, 108] on input "text" at bounding box center [351, 94] width 252 height 26
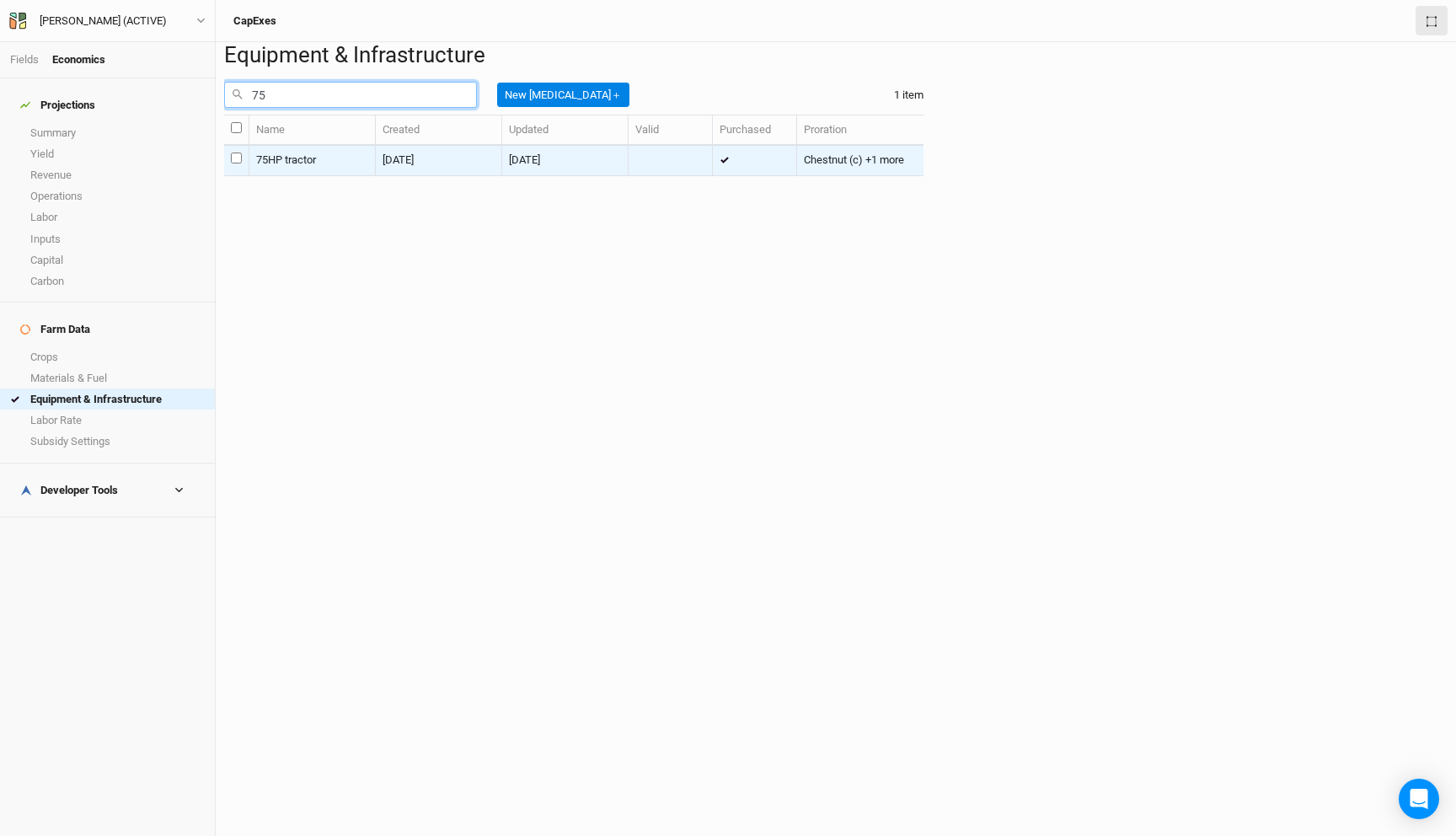
type input "75"
click at [376, 175] on td "75HP tractor" at bounding box center [312, 160] width 126 height 30
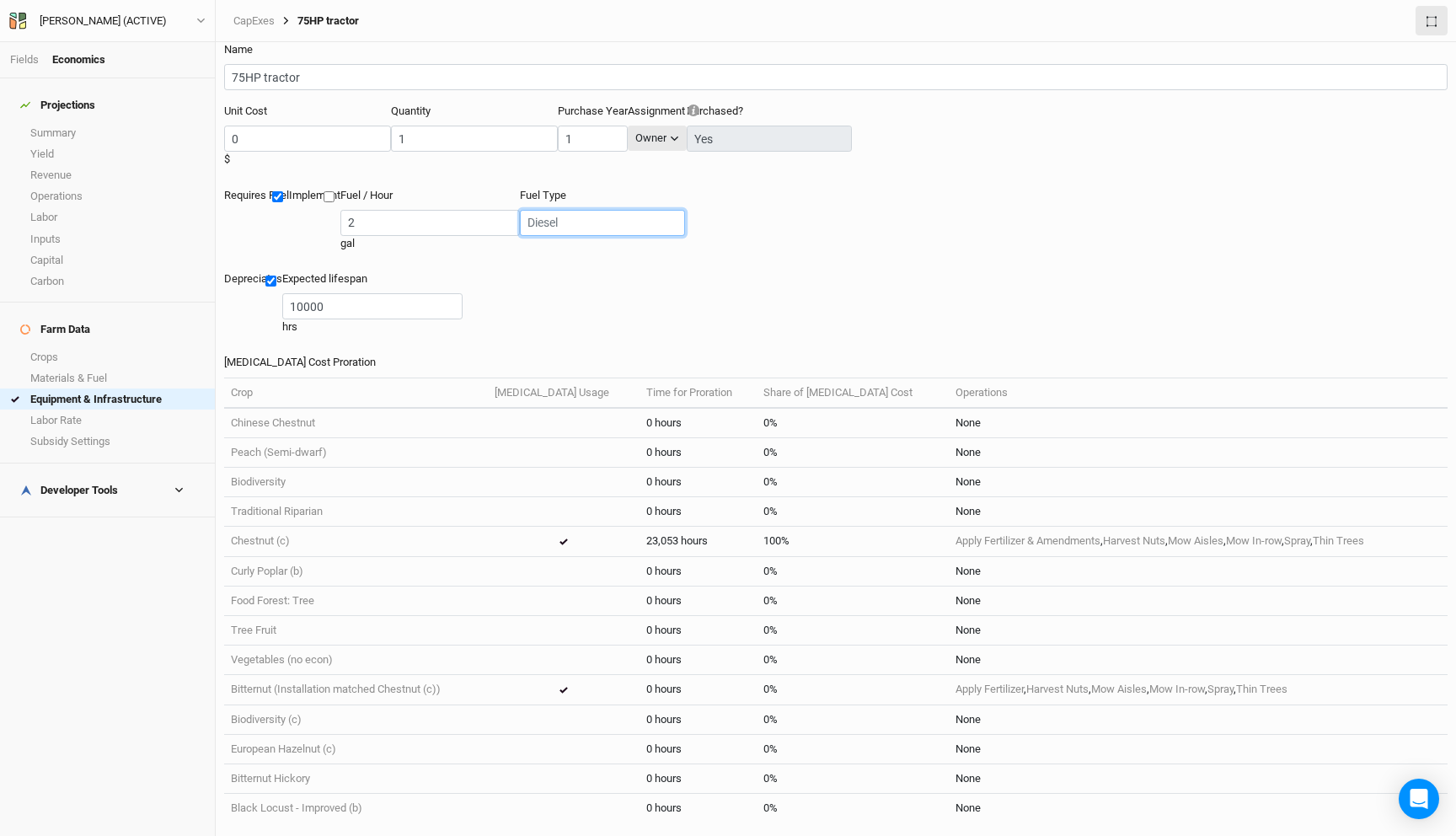
click at [520, 210] on input "text" at bounding box center [602, 223] width 165 height 26
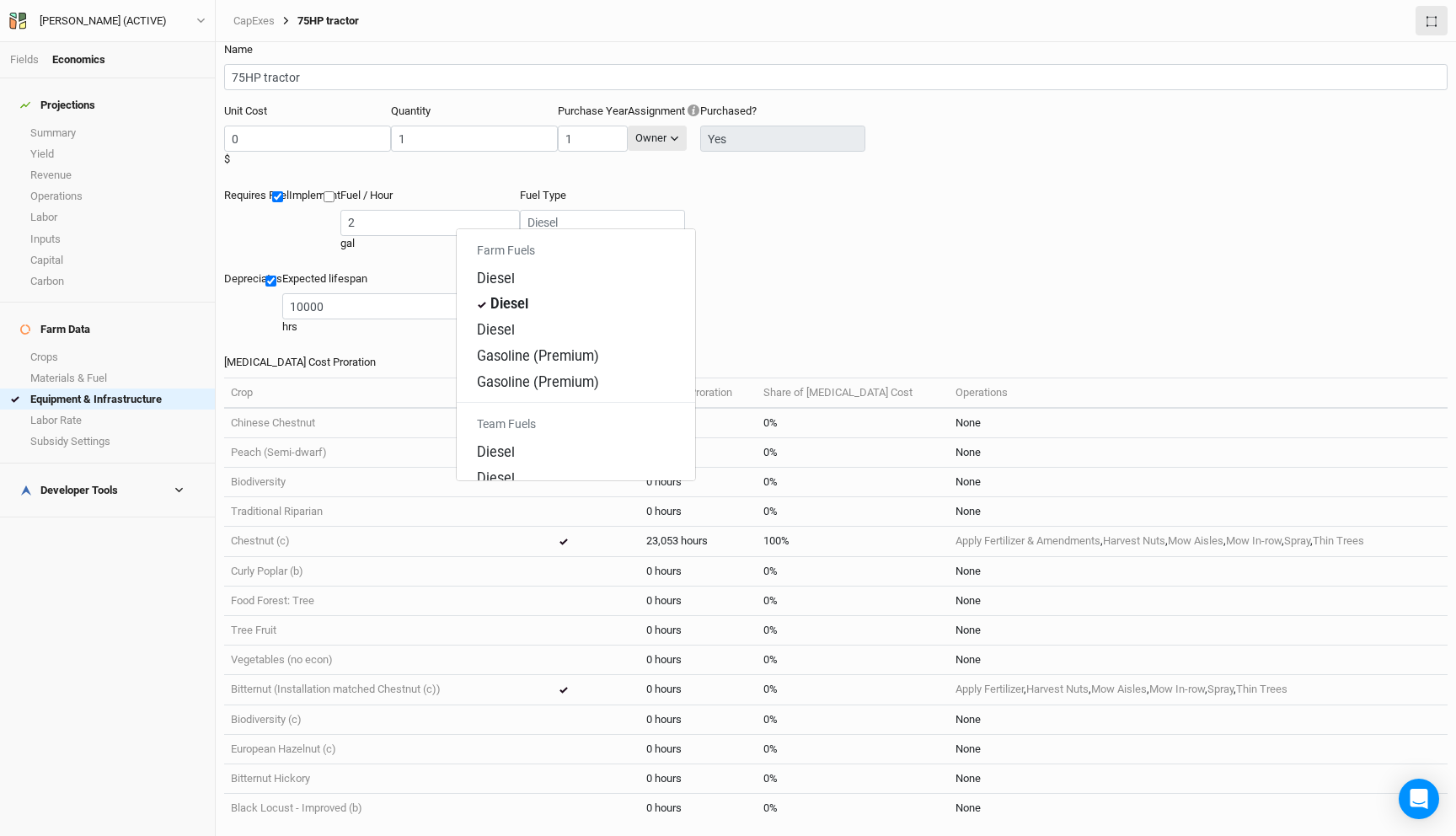
click at [740, 284] on div "Depreciates Expected lifespan 10000 hrs" at bounding box center [836, 313] width 1223 height 83
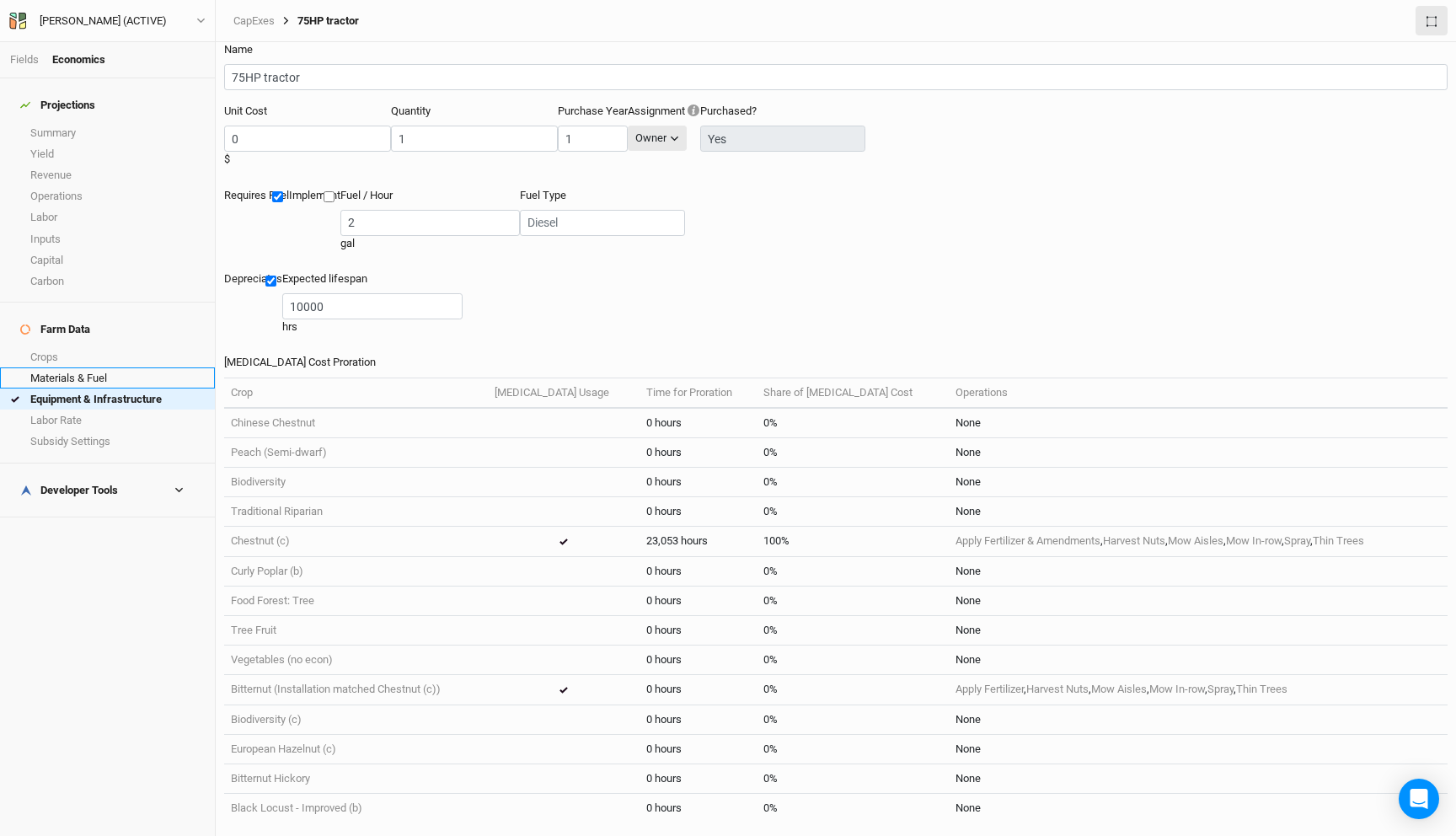
click at [86, 368] on link "Materials & Fuel" at bounding box center [108, 378] width 215 height 21
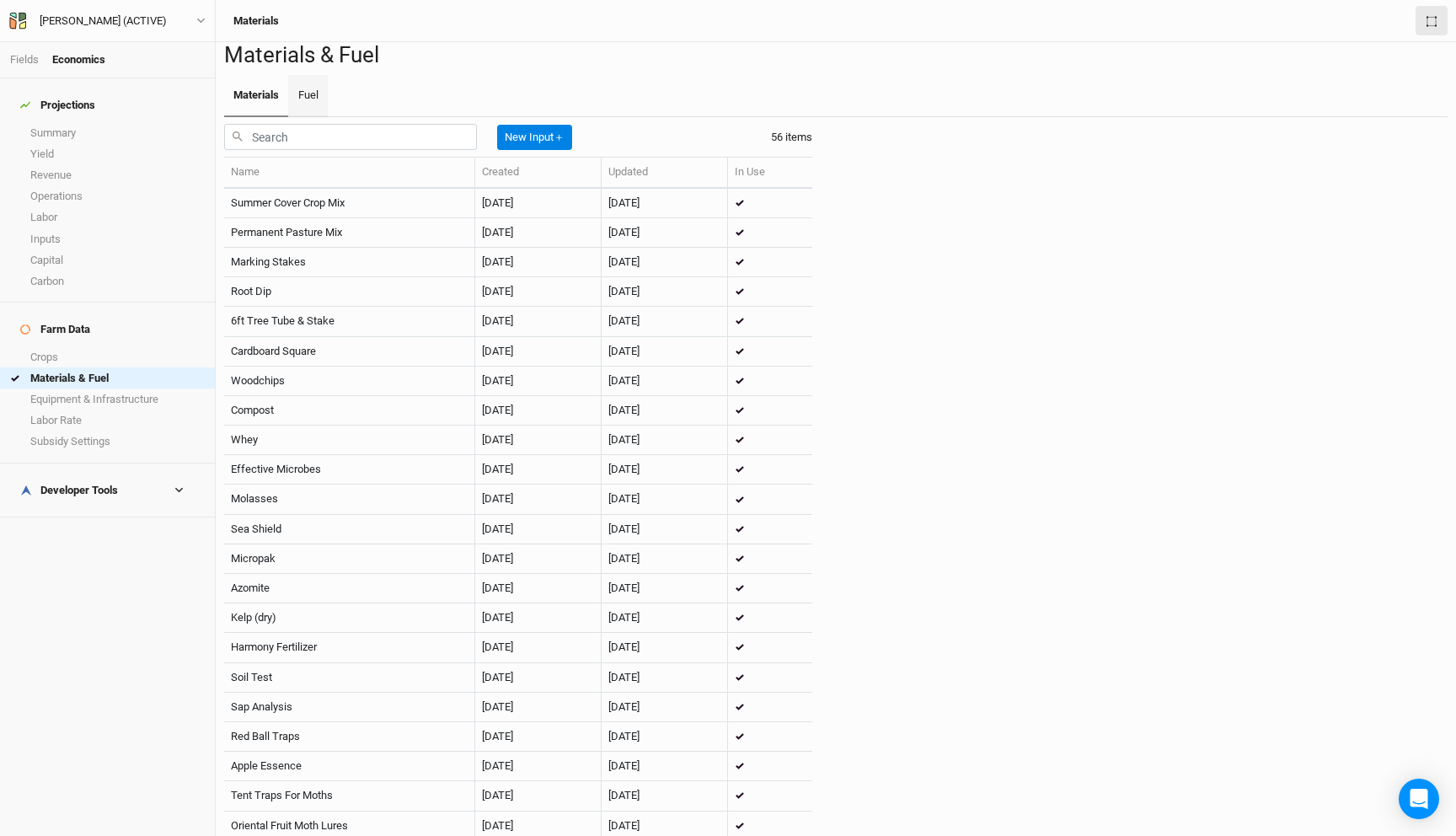
click at [291, 117] on link "Fuel" at bounding box center [307, 97] width 39 height 42
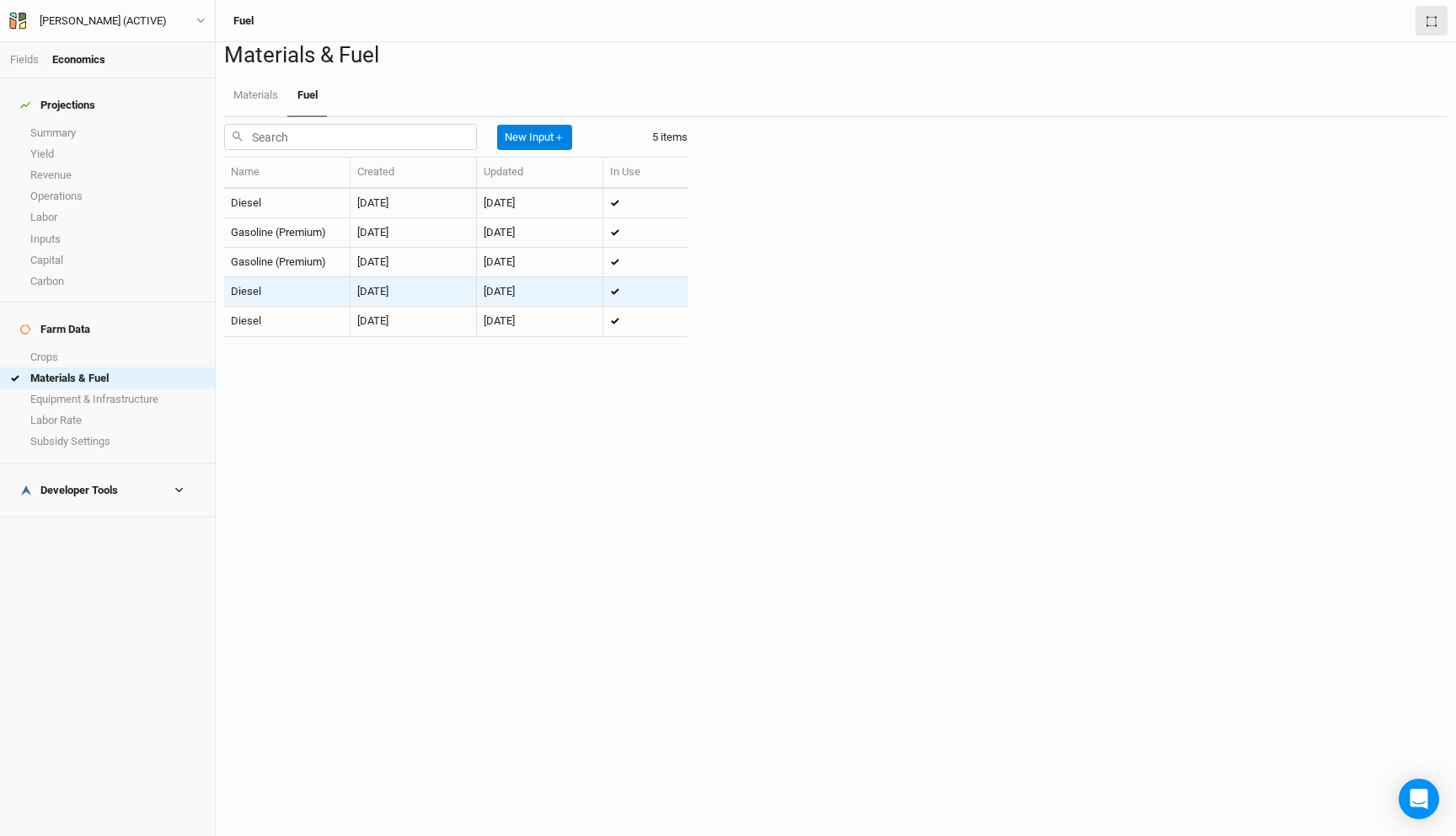
click at [333, 307] on td "Diesel" at bounding box center [287, 291] width 126 height 30
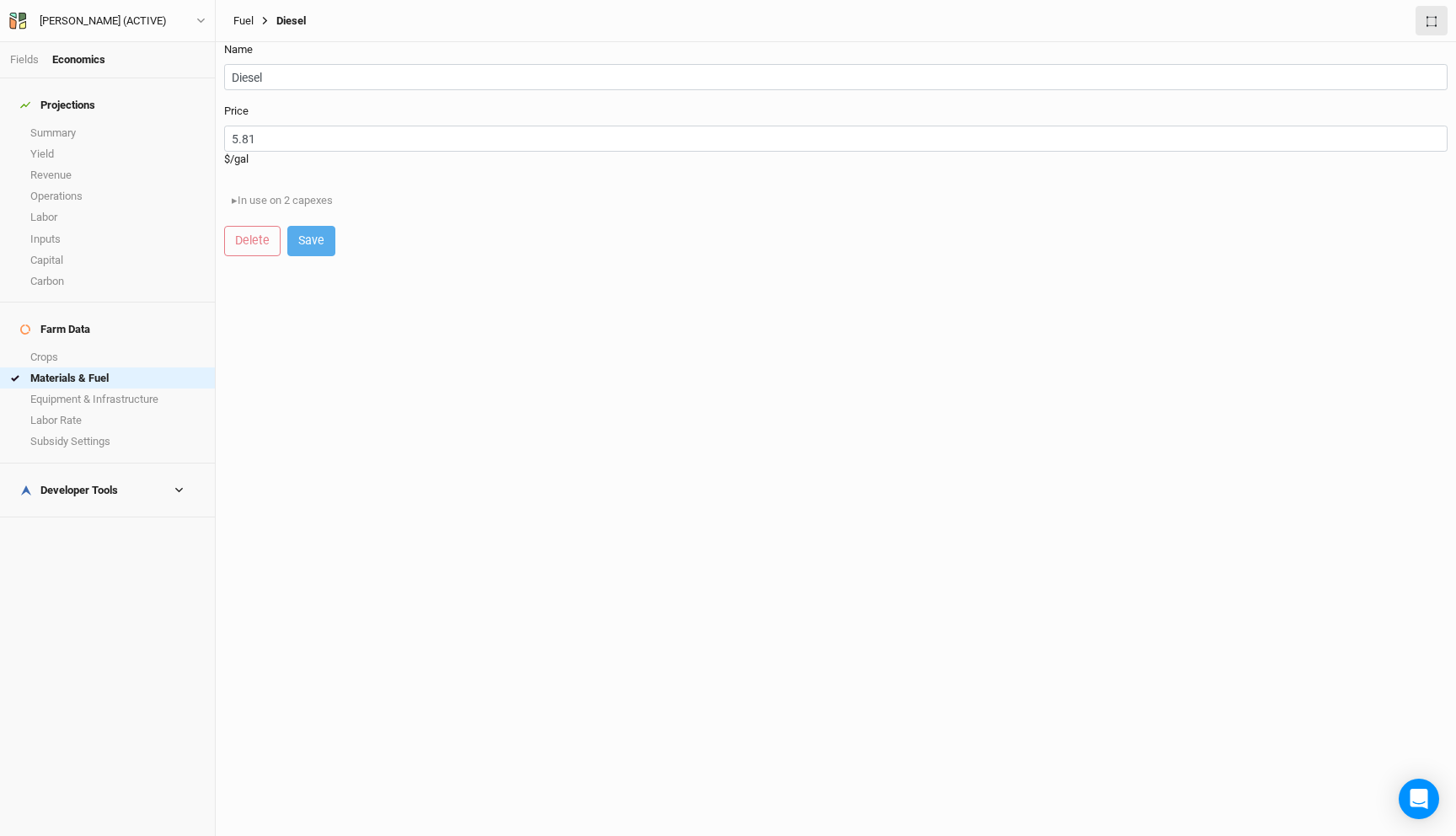
click at [245, 14] on link "Fuel" at bounding box center [244, 21] width 20 height 14
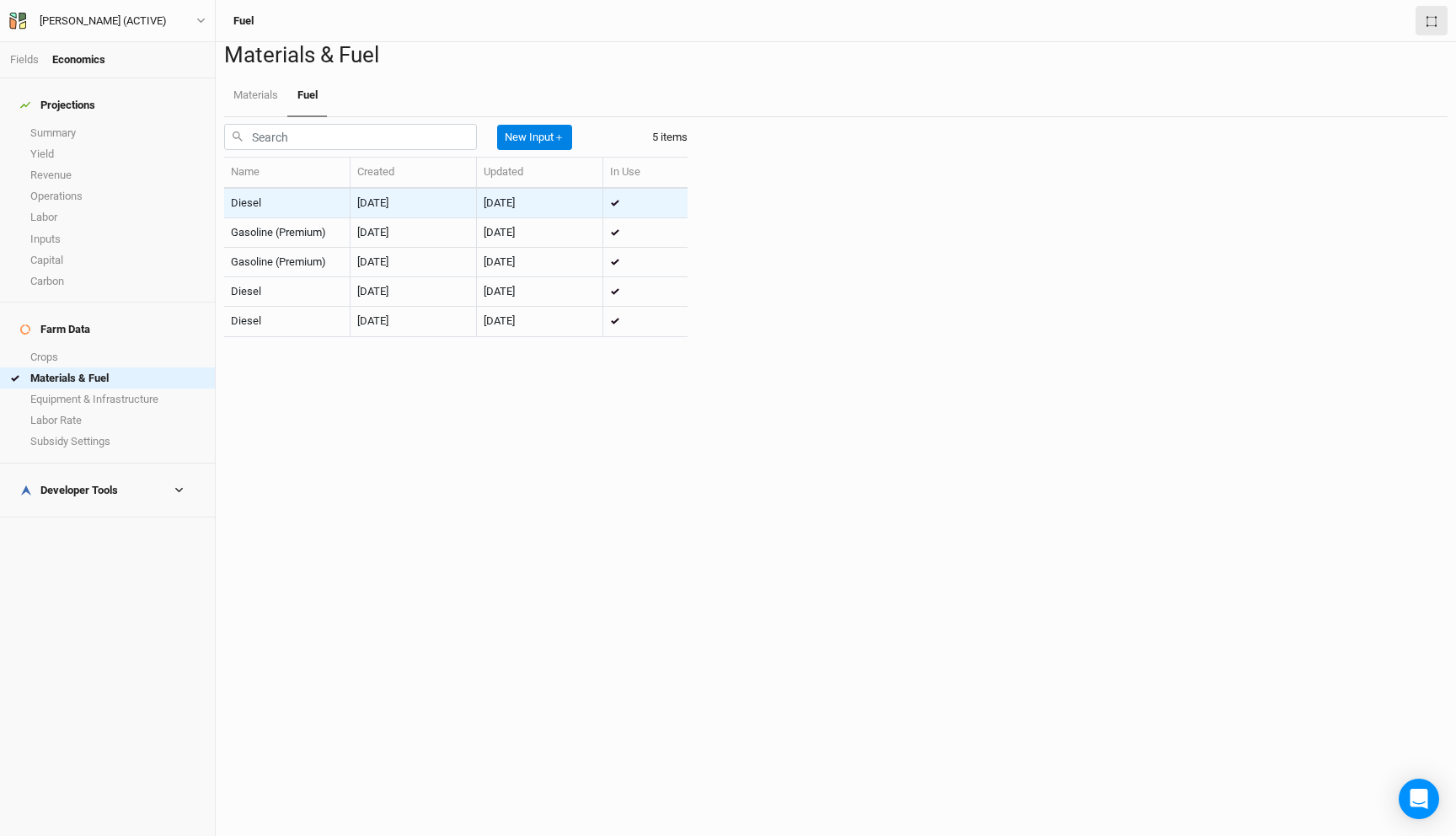
click at [302, 219] on td "Diesel" at bounding box center [287, 203] width 126 height 30
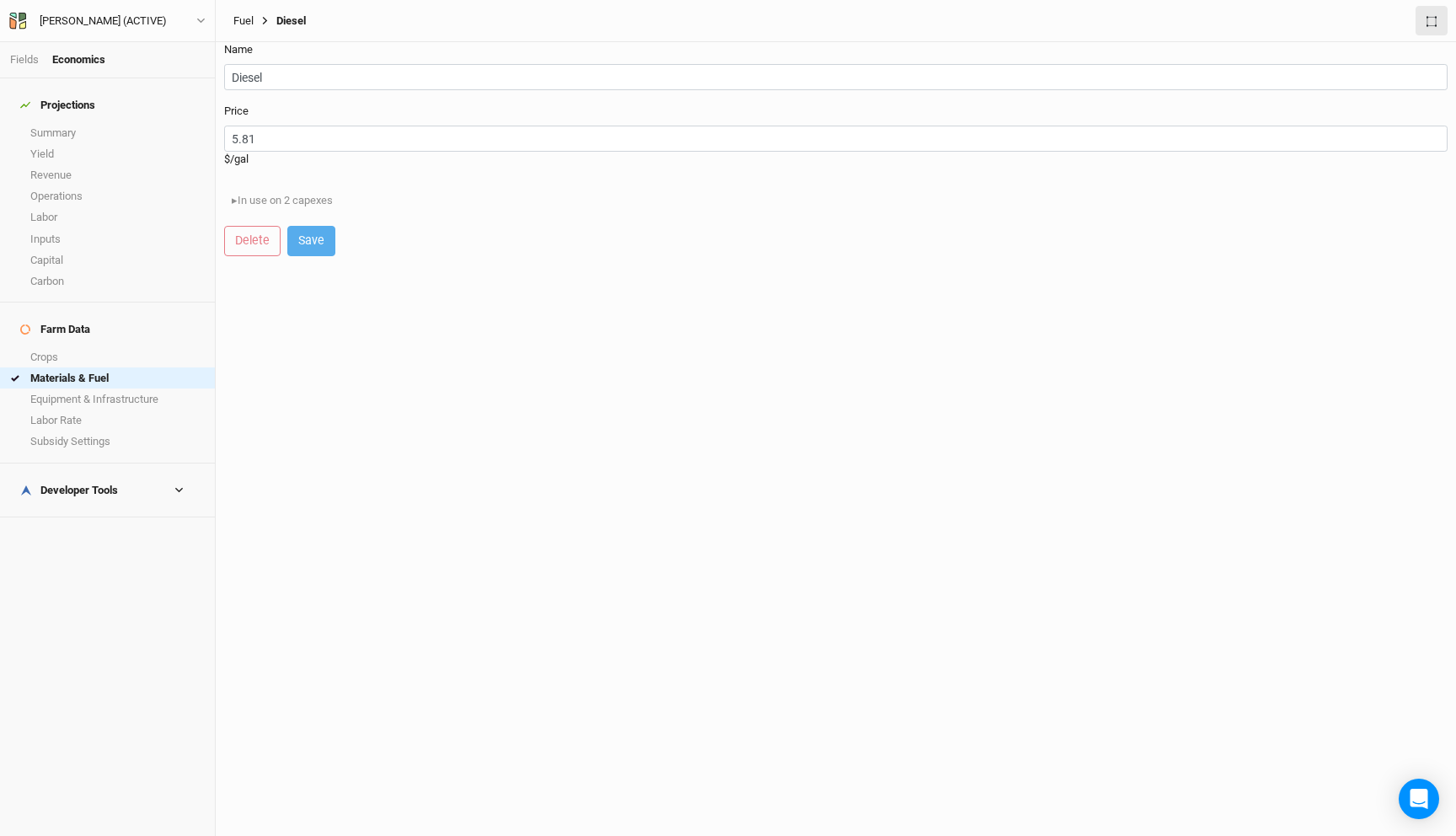
click at [244, 19] on link "Fuel" at bounding box center [244, 21] width 20 height 14
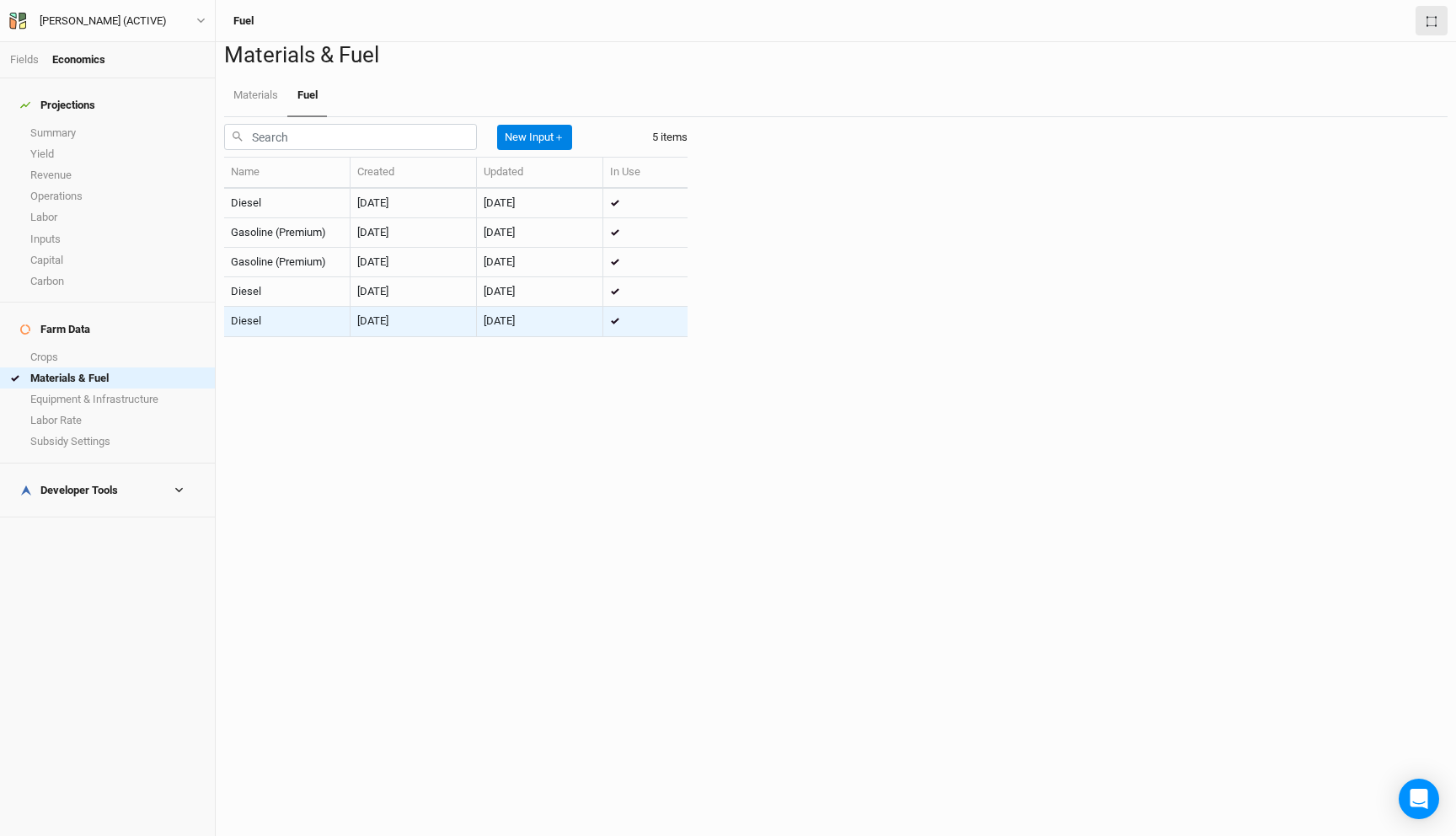
click at [290, 336] on td "Diesel" at bounding box center [287, 321] width 126 height 30
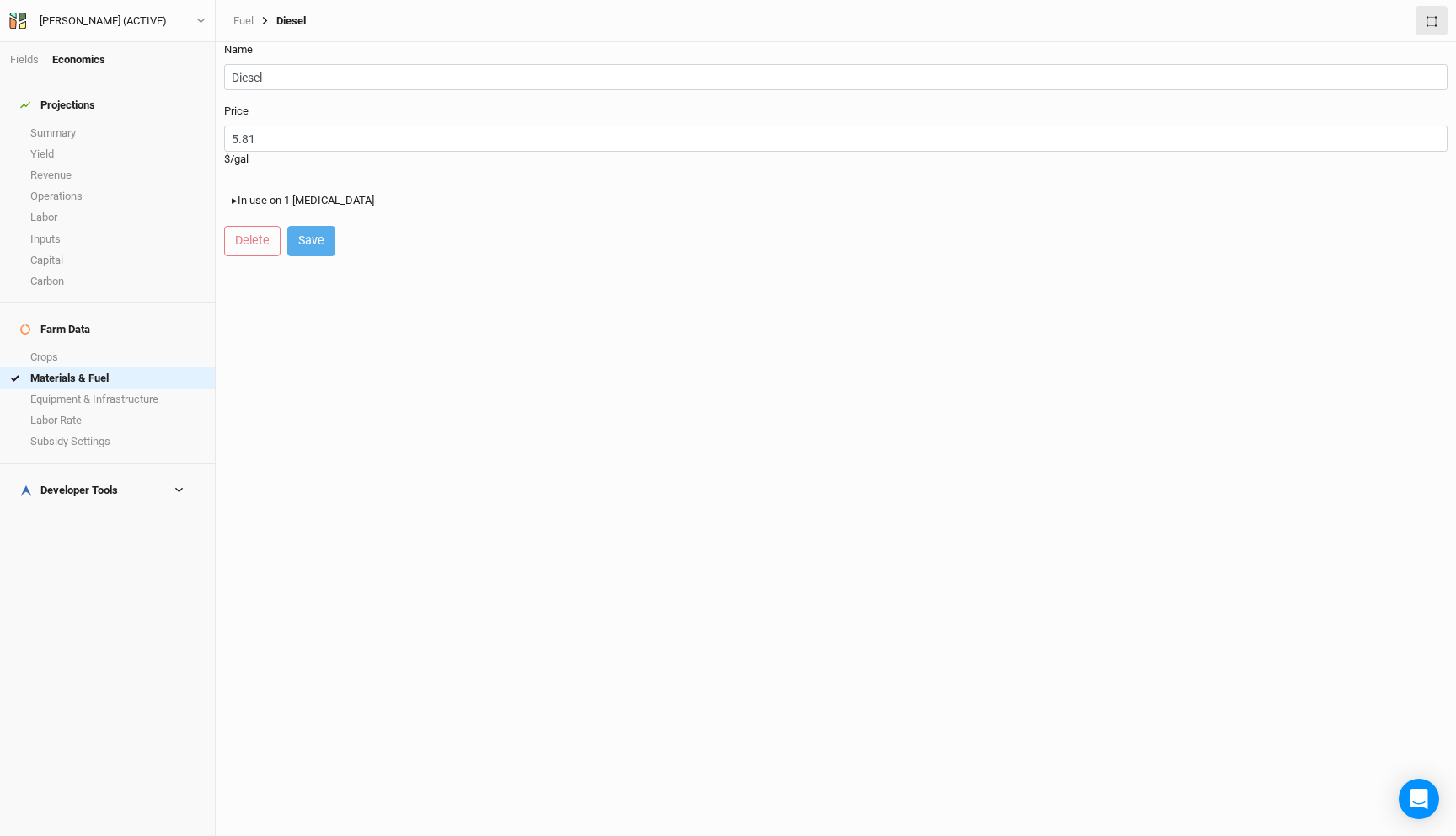
click at [238, 200] on span "▸" at bounding box center [235, 201] width 6 height 17
click at [376, 216] on link "Facma Cimina Chestnut Harvester" at bounding box center [329, 219] width 163 height 13
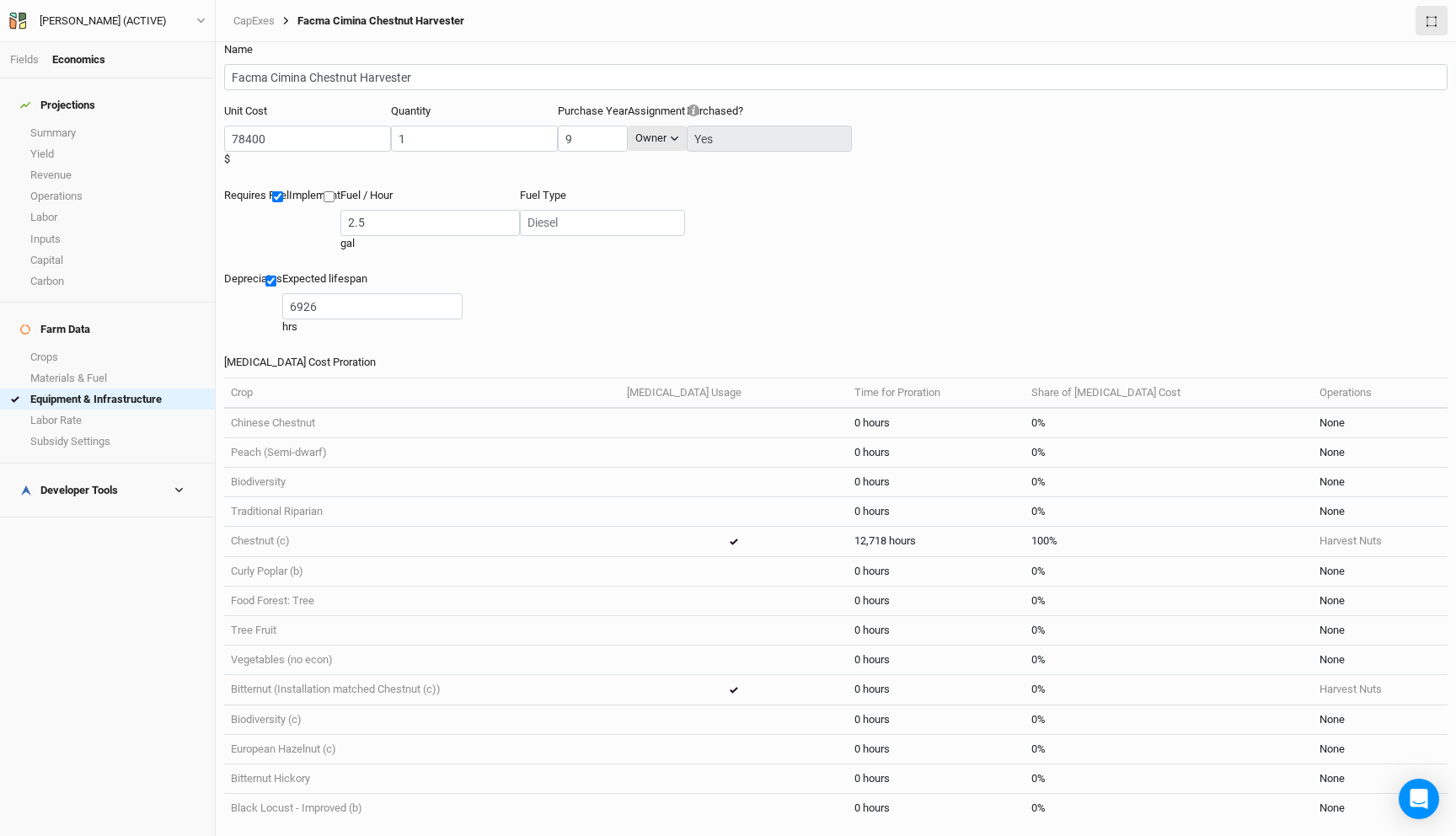
scroll to position [24, 0]
click at [520, 210] on input "text" at bounding box center [602, 223] width 165 height 26
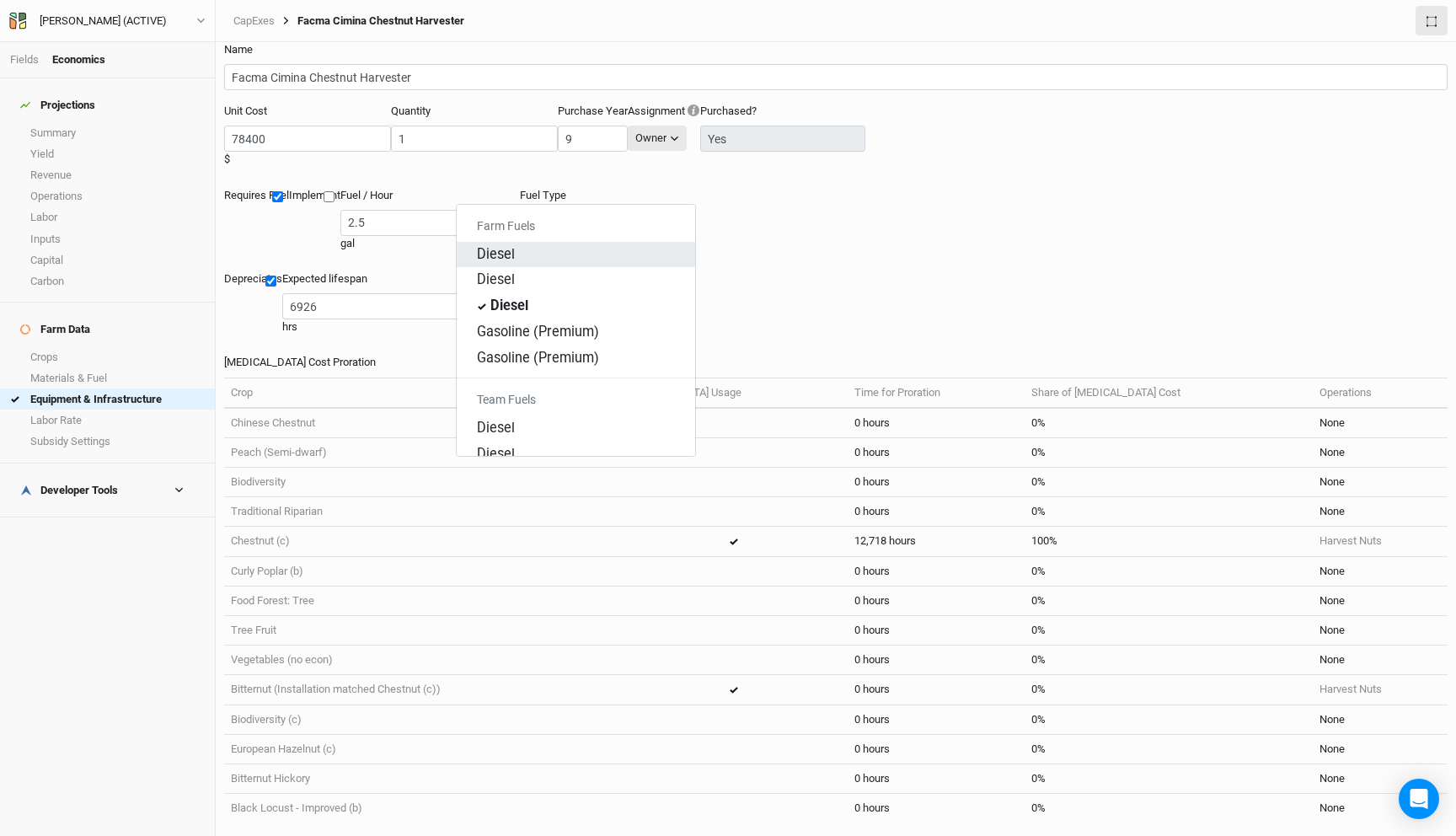
click at [510, 247] on div "Diesel" at bounding box center [576, 254] width 198 height 19
type input "Diesel"
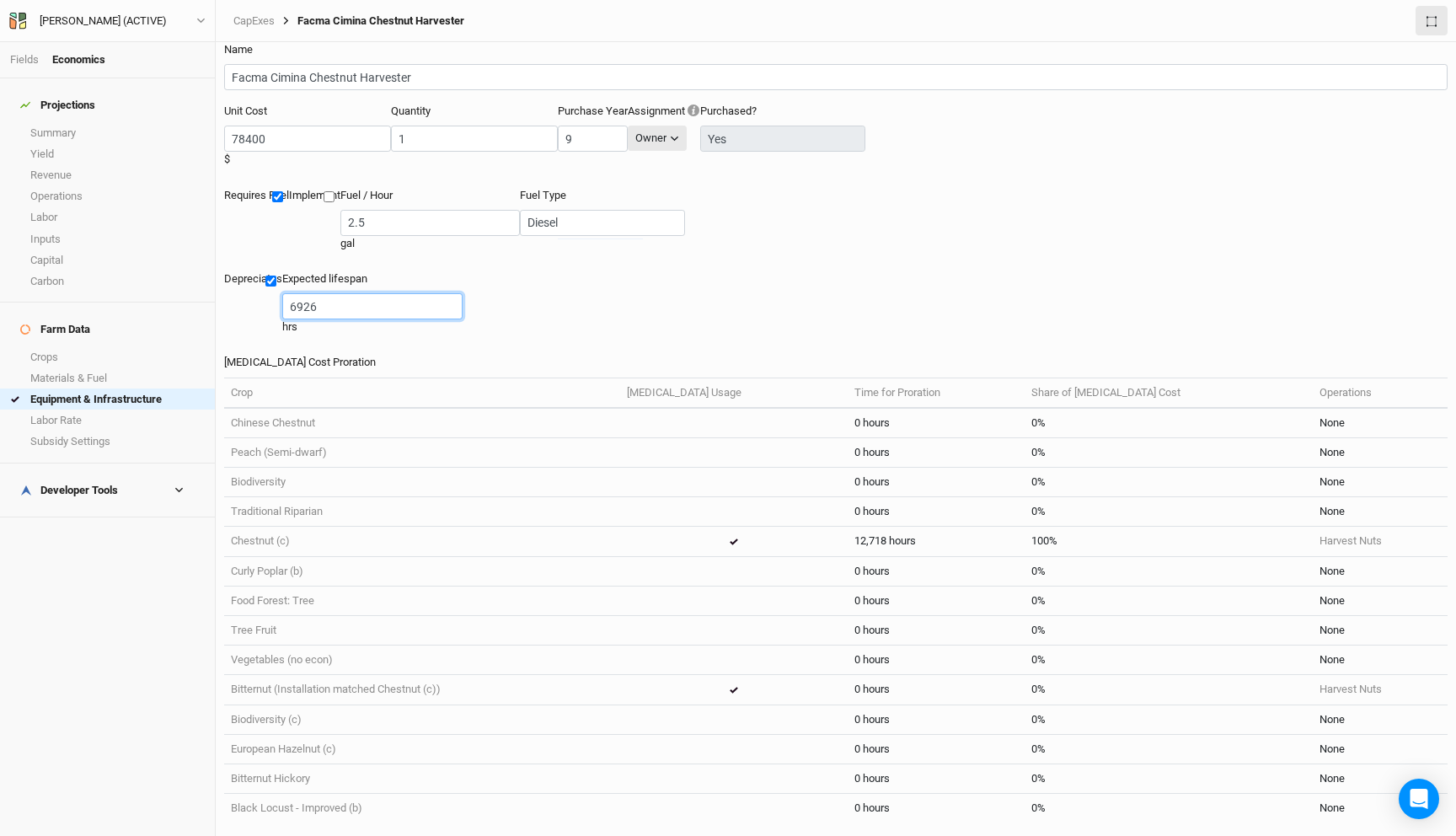
click at [476, 271] on div "Depreciates Expected lifespan 6926 hrs" at bounding box center [836, 313] width 1223 height 83
click at [69, 368] on link "Materials & Fuel" at bounding box center [108, 378] width 215 height 21
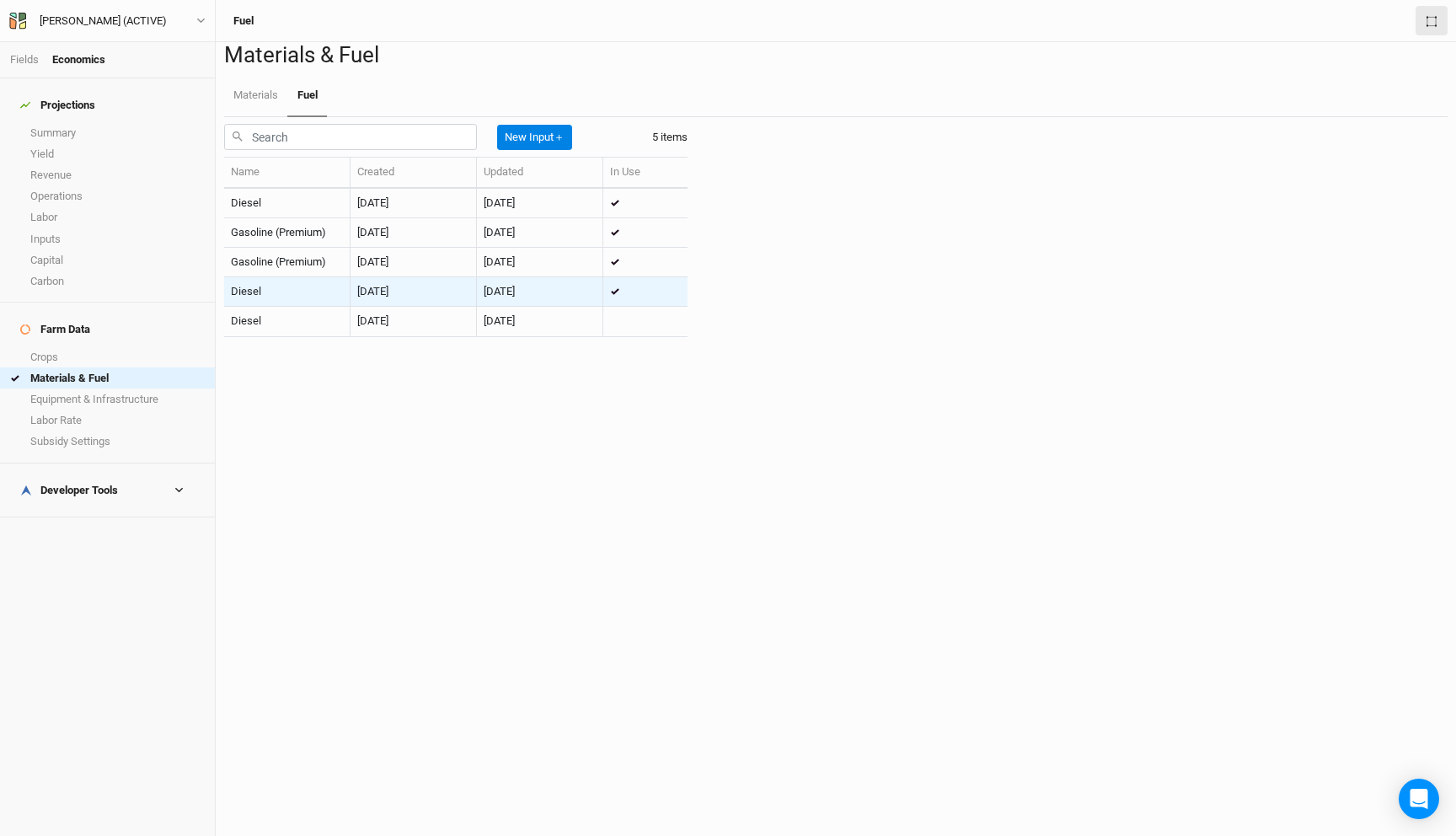
click at [351, 307] on td "Diesel" at bounding box center [287, 291] width 126 height 30
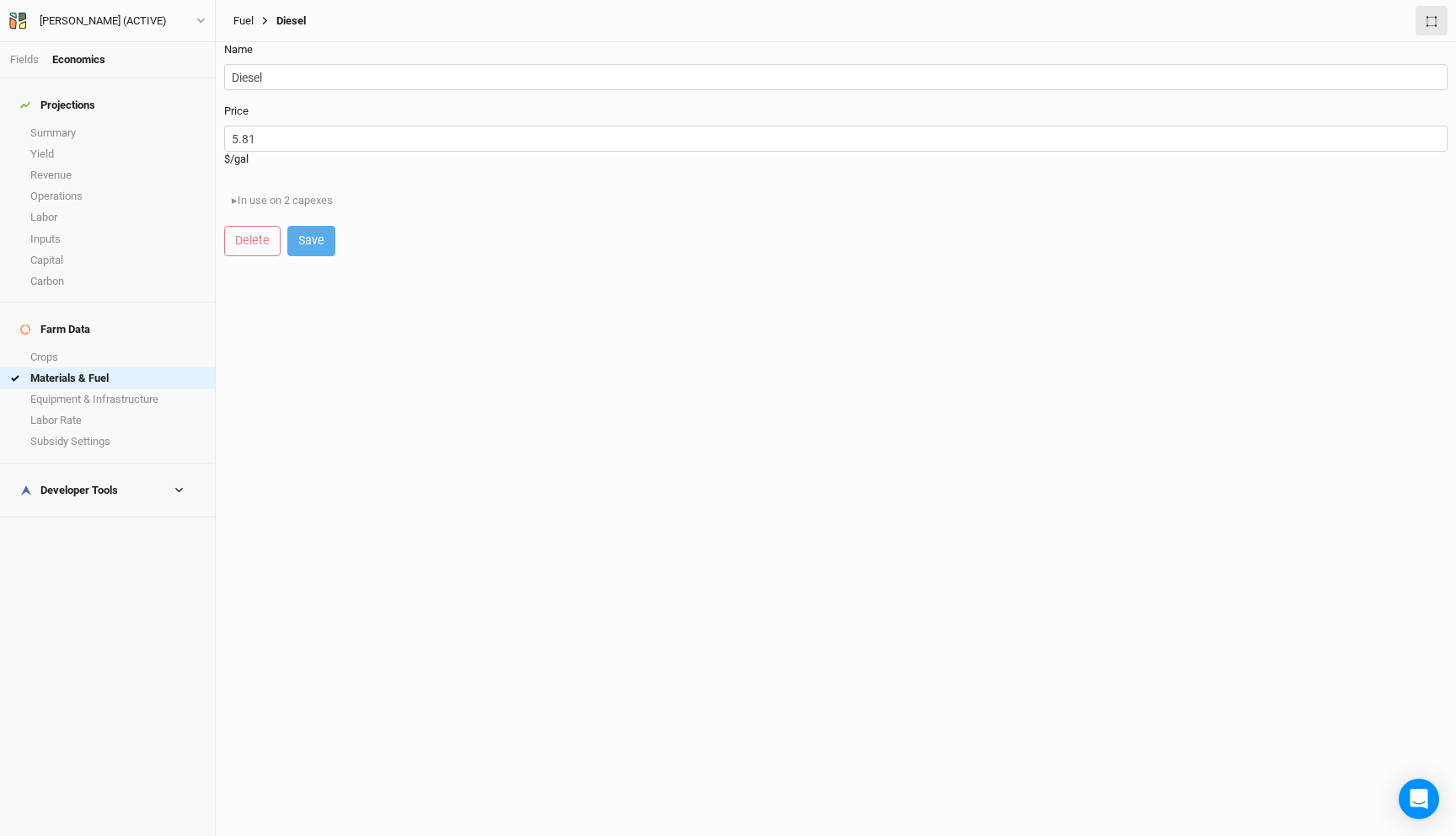
click at [241, 22] on link "Fuel" at bounding box center [244, 21] width 20 height 14
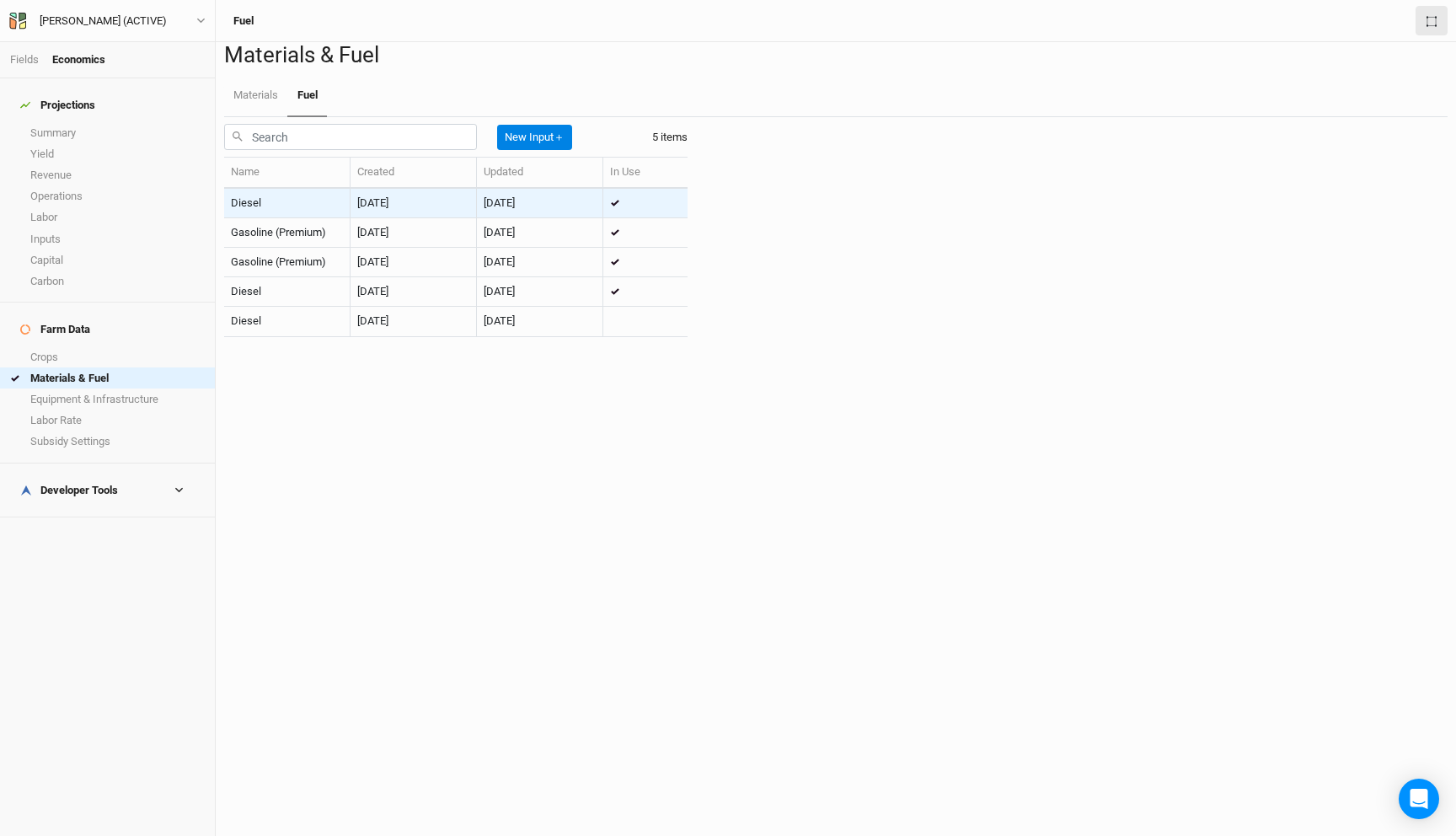
click at [342, 219] on td "Diesel" at bounding box center [287, 203] width 126 height 30
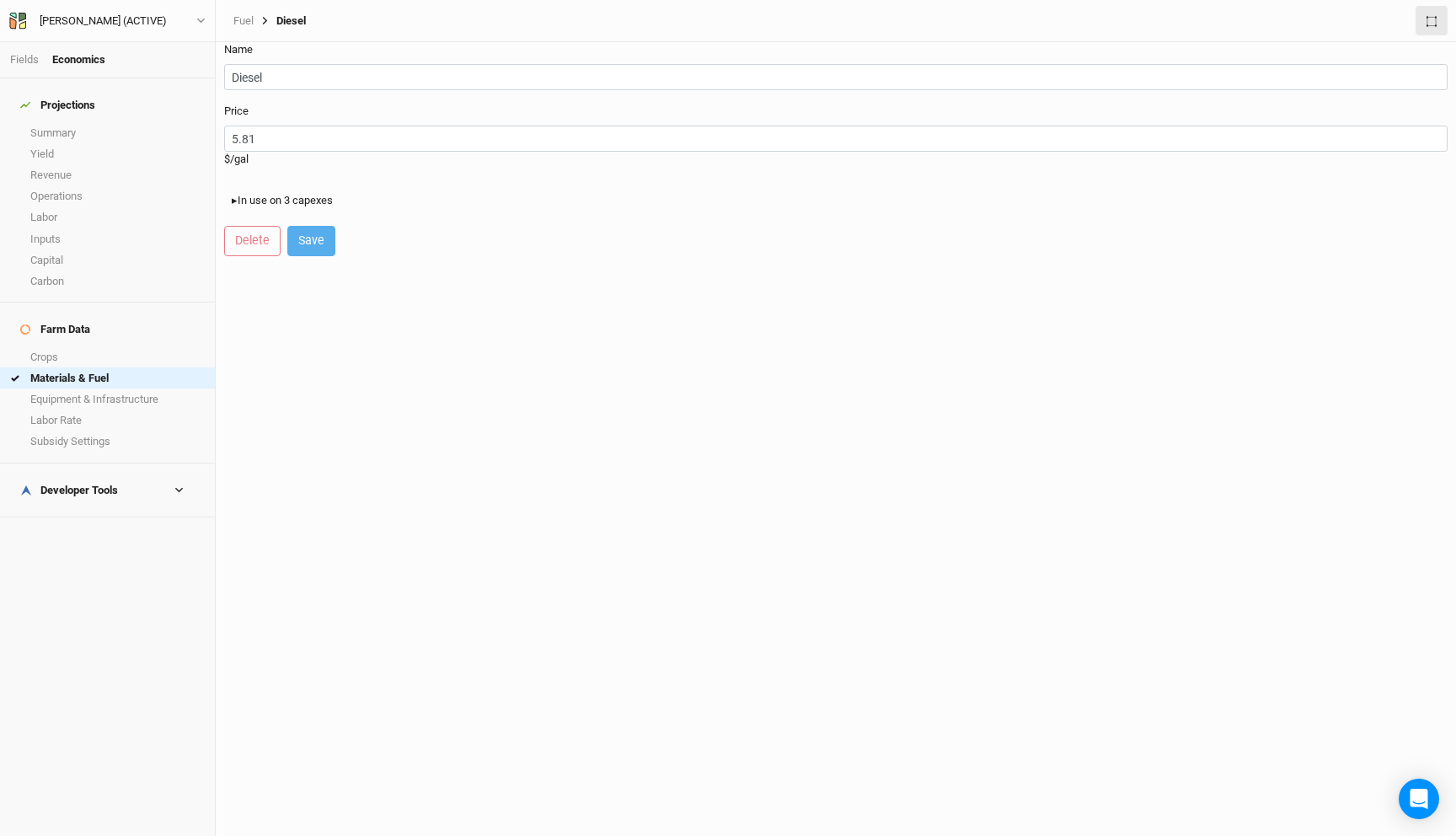
click at [271, 194] on button "▸ In use on 3 capexes" at bounding box center [282, 201] width 116 height 25
click at [344, 247] on link "Facma Cimina Chestnut Harvester" at bounding box center [329, 249] width 163 height 13
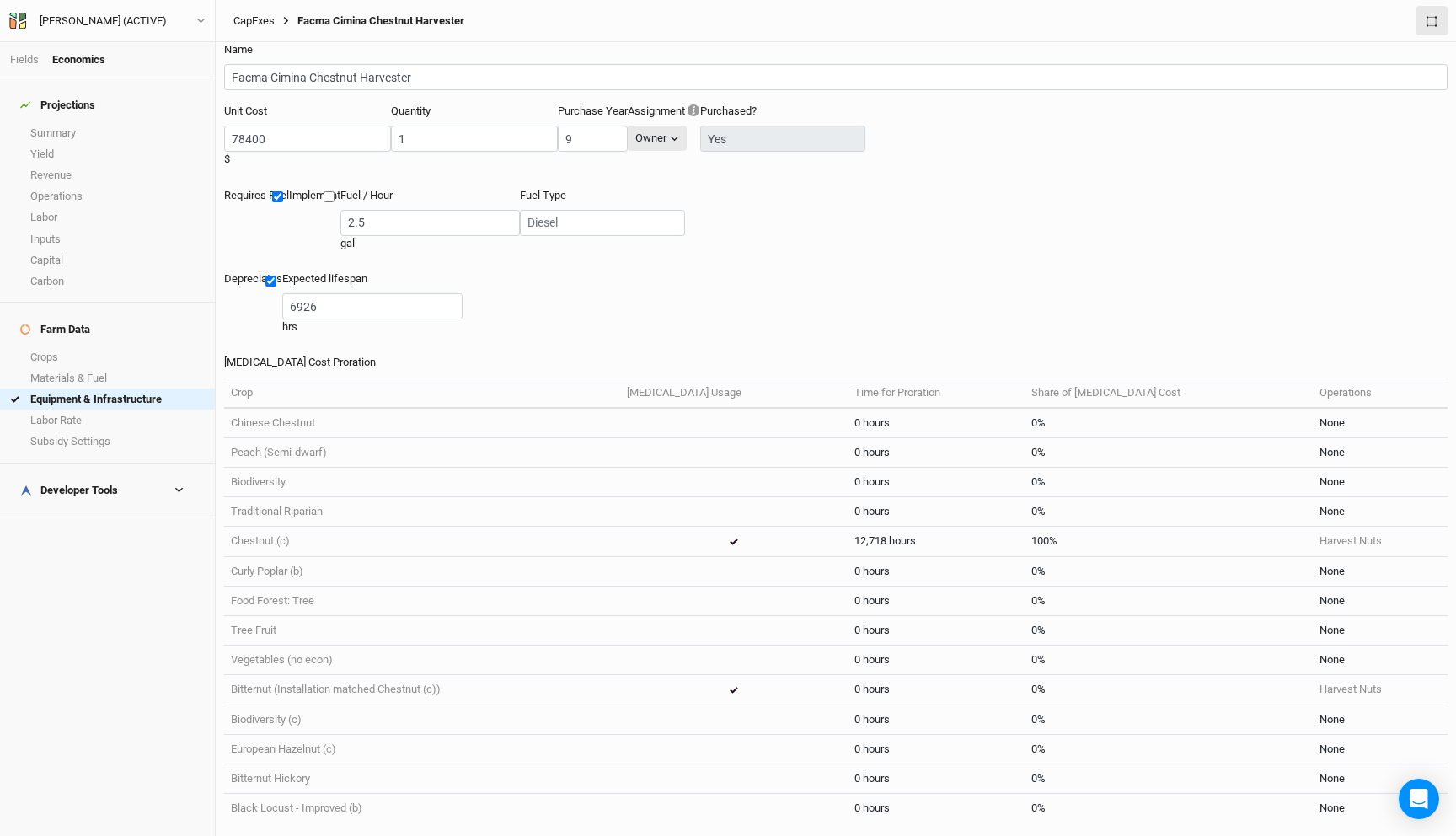
click at [268, 19] on link "CapExes" at bounding box center [254, 21] width 42 height 14
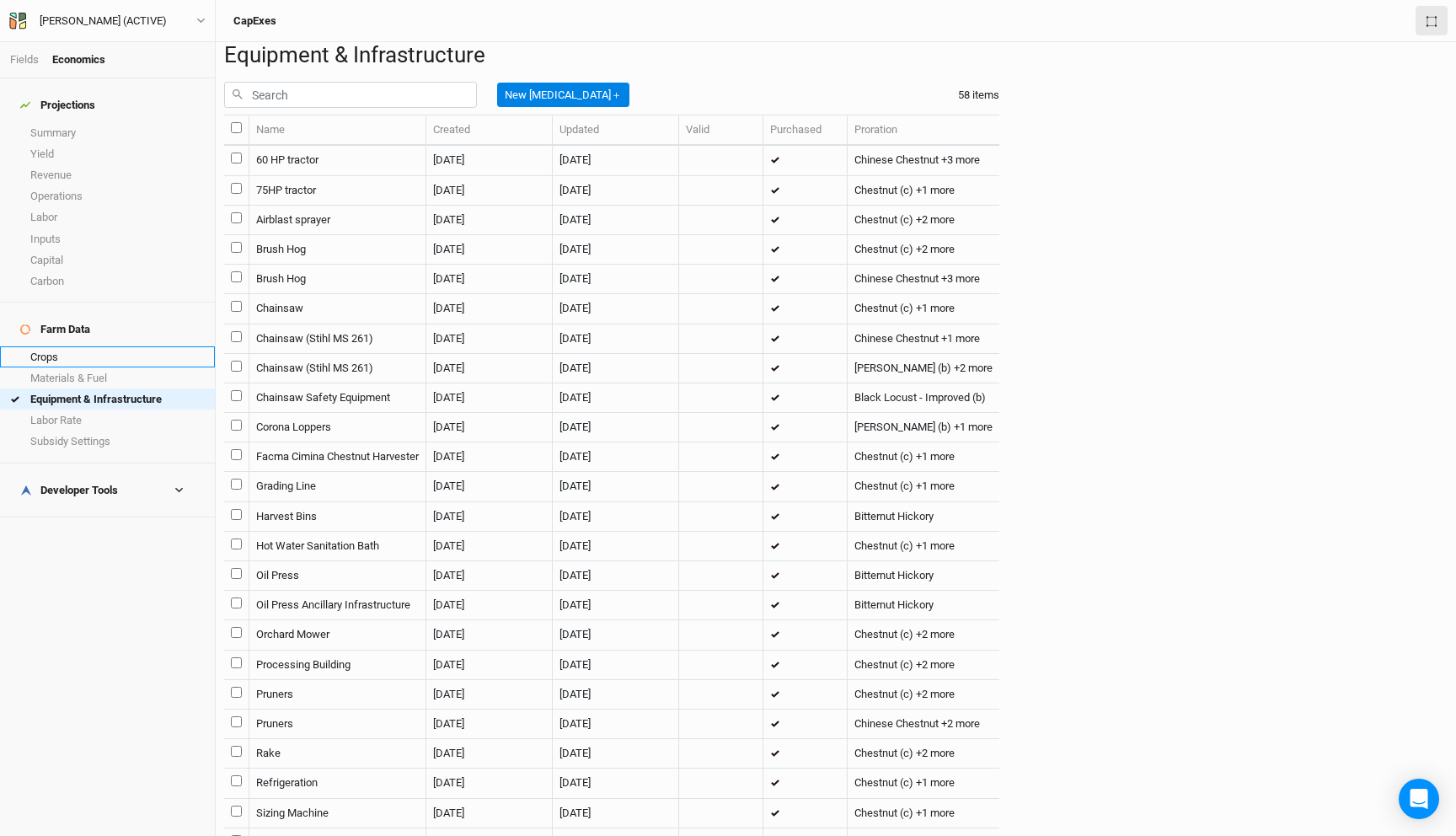
click at [102, 346] on link "Crops" at bounding box center [108, 357] width 215 height 21
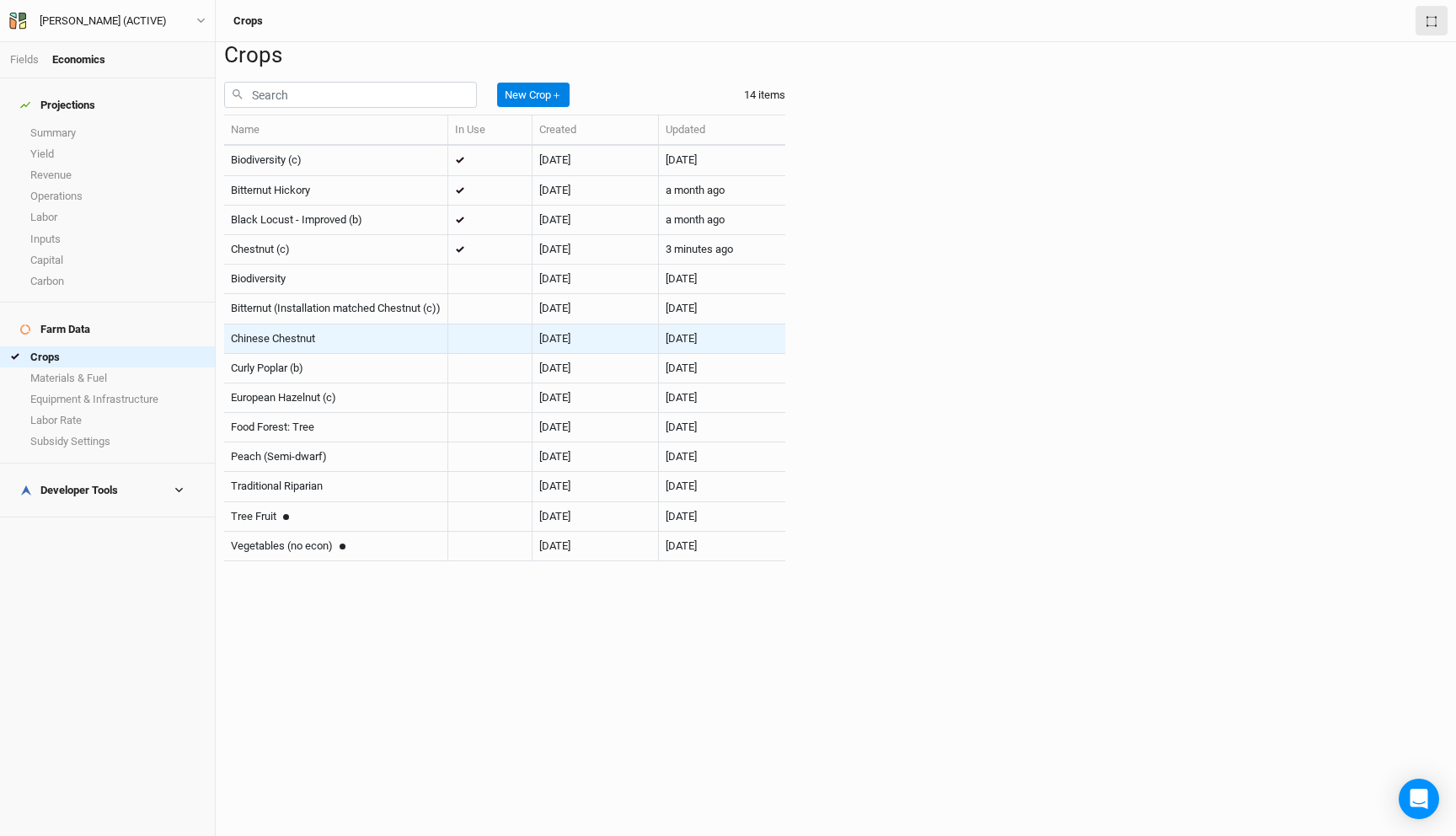
click at [312, 345] on span "Chinese Chestnut" at bounding box center [273, 338] width 84 height 13
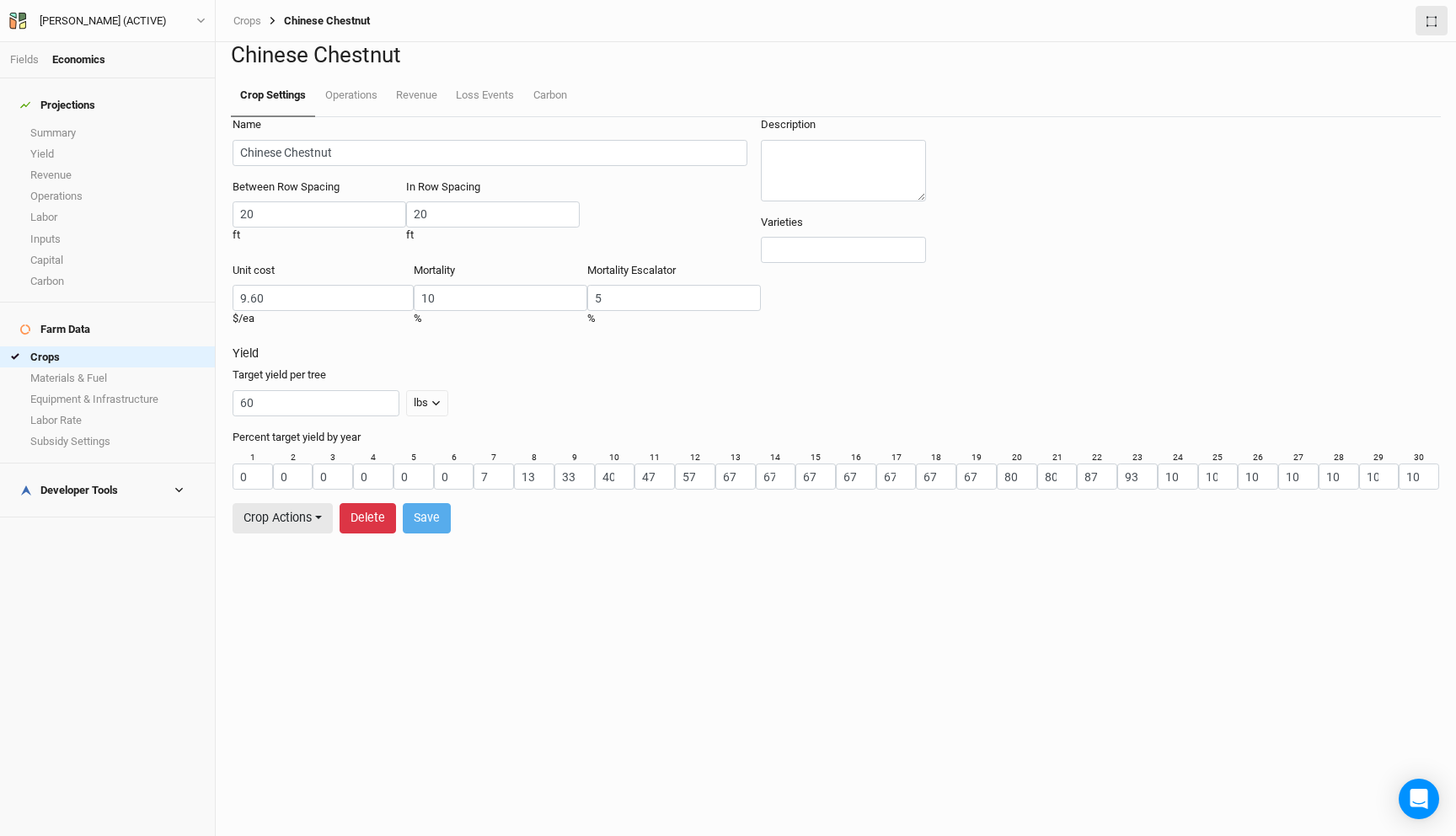
click at [374, 533] on button "Delete" at bounding box center [368, 518] width 57 height 30
click at [508, 533] on button "Delete" at bounding box center [507, 518] width 57 height 30
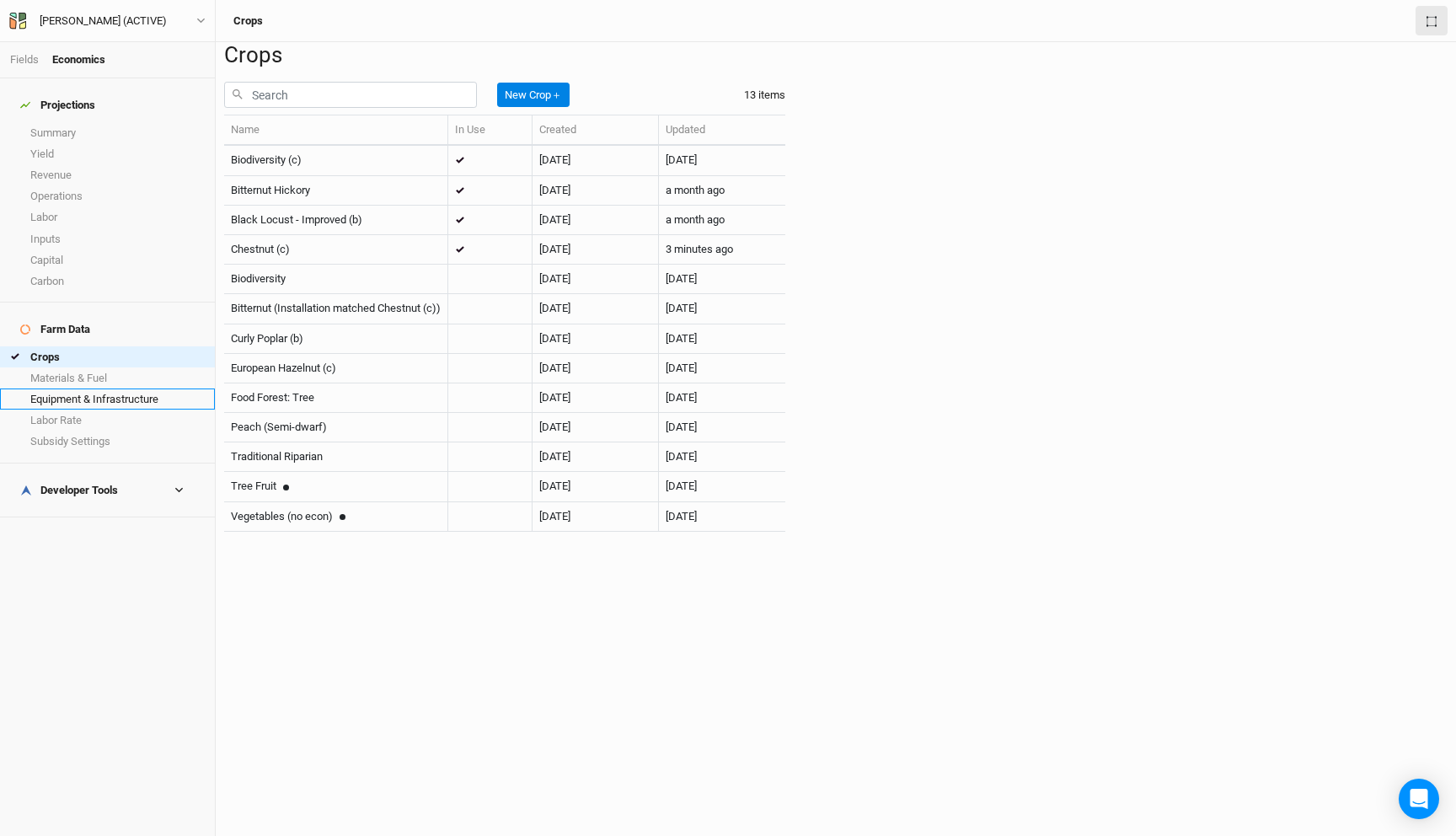
click at [99, 389] on link "Equipment & Infrastructure" at bounding box center [108, 399] width 215 height 21
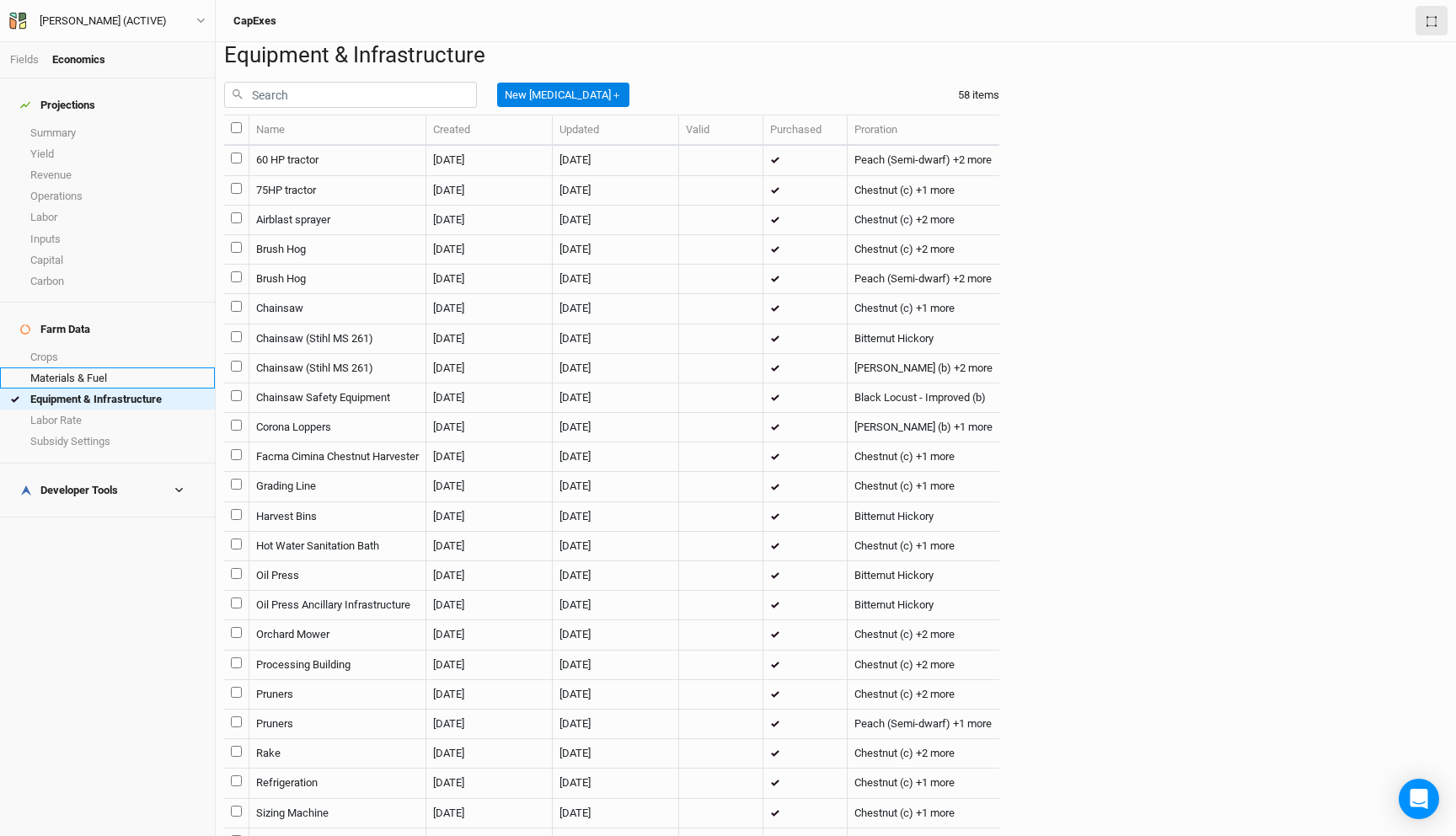
click at [53, 368] on link "Materials & Fuel" at bounding box center [108, 378] width 215 height 21
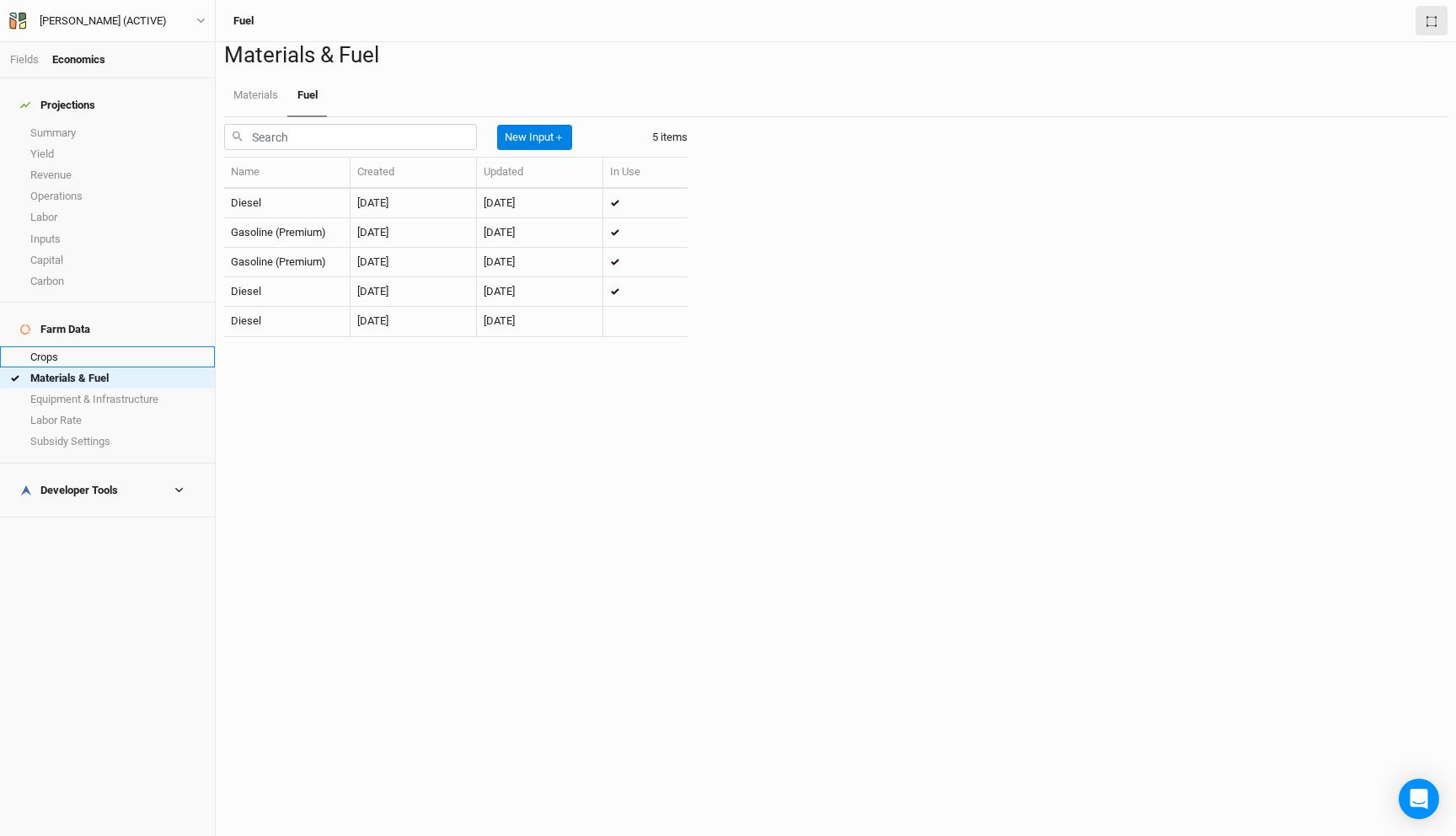
click at [47, 346] on link "Crops" at bounding box center [108, 357] width 215 height 21
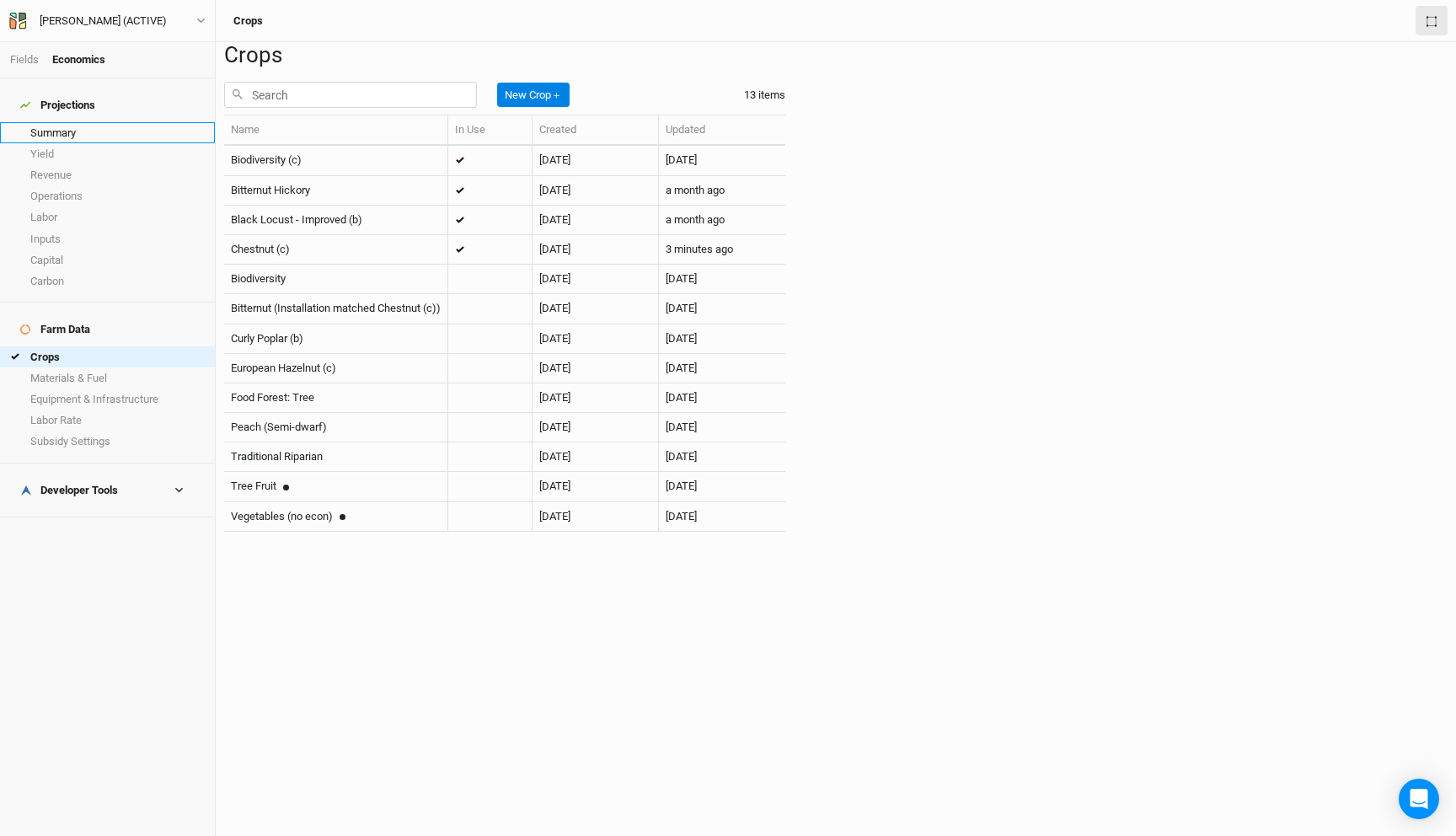
click at [84, 122] on link "Summary" at bounding box center [108, 132] width 215 height 21
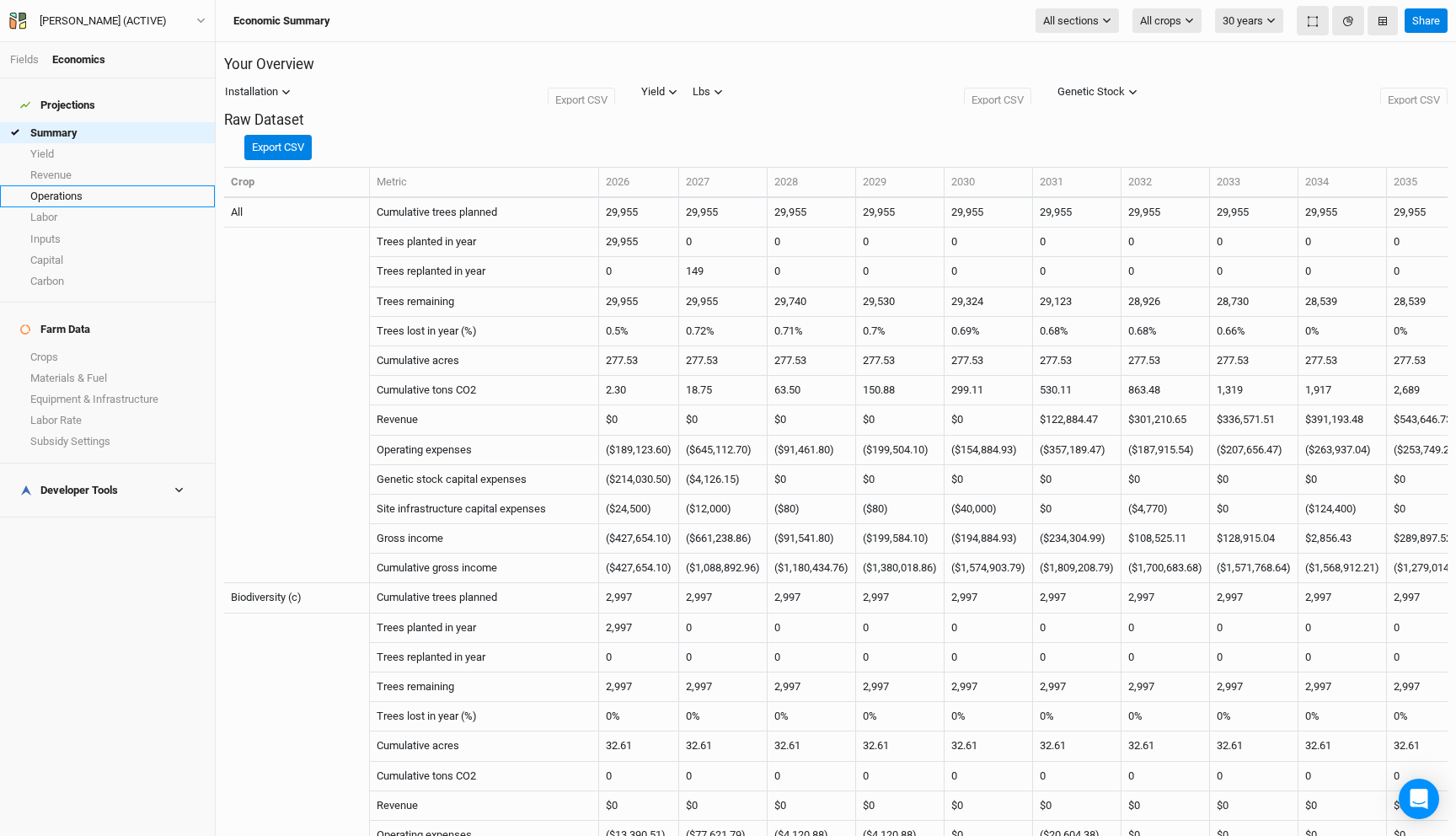
click at [69, 186] on link "Operations" at bounding box center [108, 196] width 215 height 21
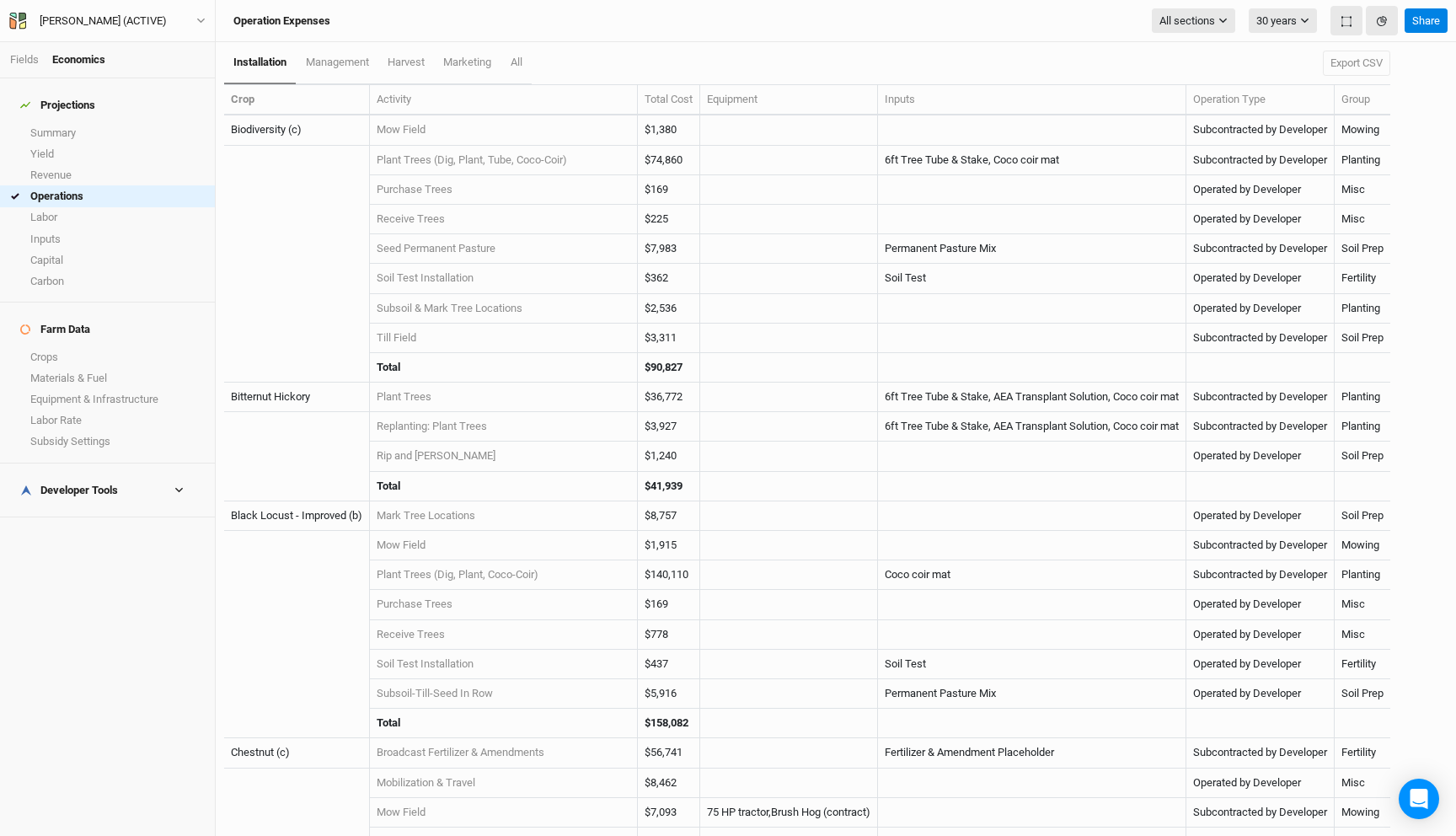
click at [114, 473] on h4 "Developer Tools" at bounding box center [108, 490] width 195 height 34
click at [118, 529] on link "Operations Cost Basis" at bounding box center [108, 539] width 215 height 21
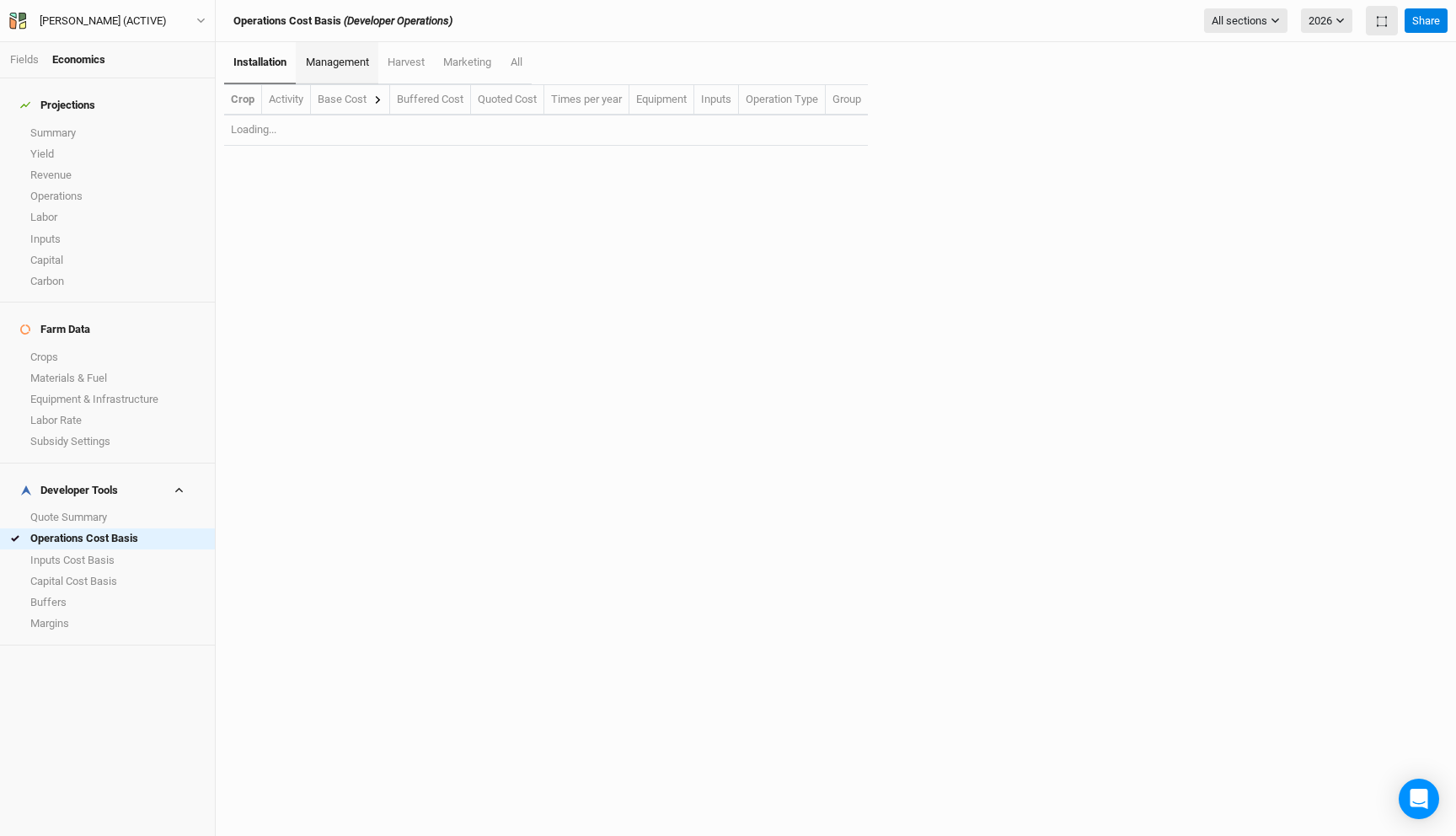
click at [320, 47] on link "management" at bounding box center [336, 64] width 81 height 42
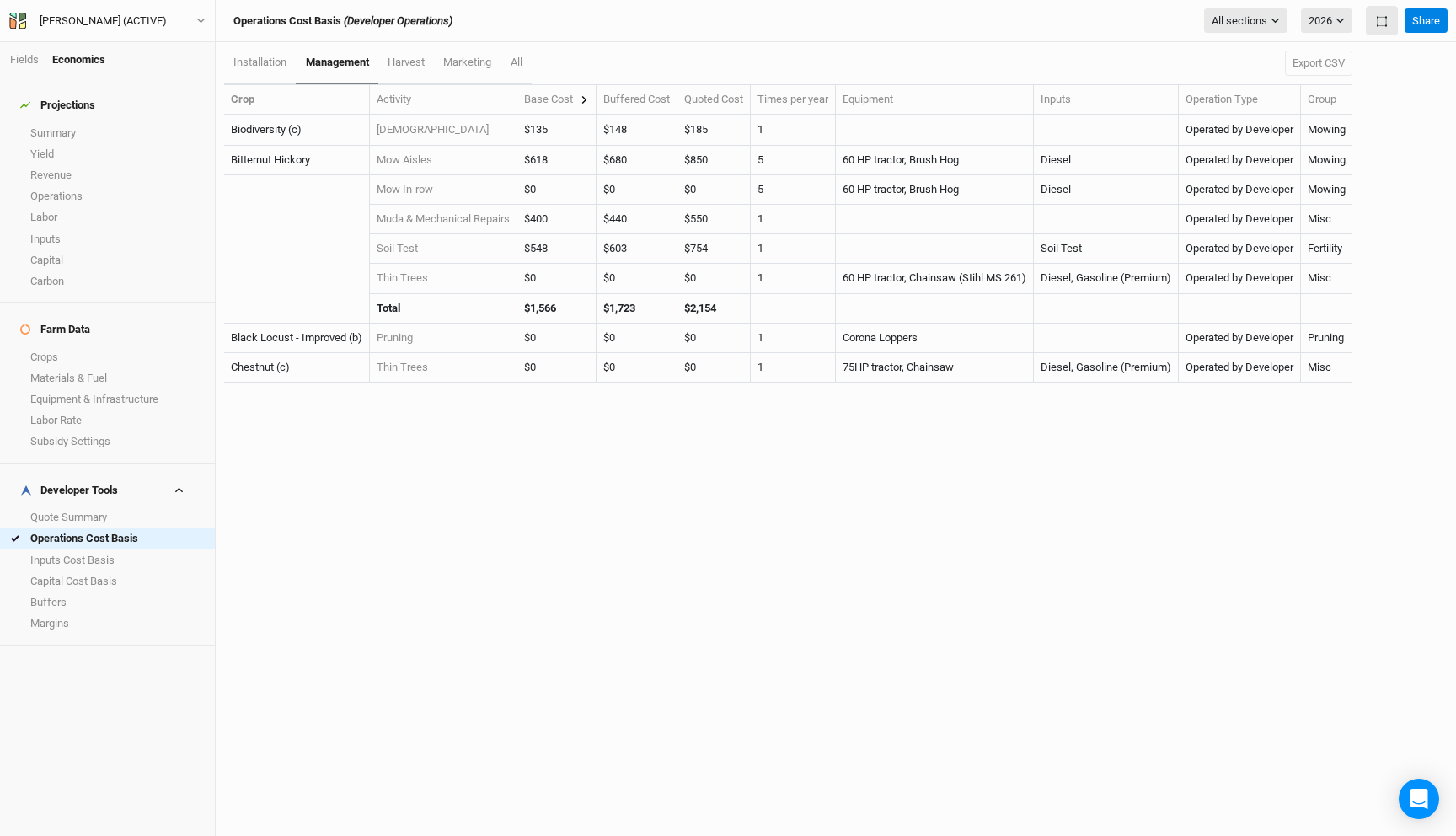
click at [587, 105] on button at bounding box center [584, 99] width 9 height 15
click at [573, 95] on div "Base Cost" at bounding box center [556, 99] width 65 height 15
click at [596, 99] on th "Base Cost" at bounding box center [557, 100] width 80 height 30
click at [589, 97] on icon at bounding box center [584, 99] width 9 height 9
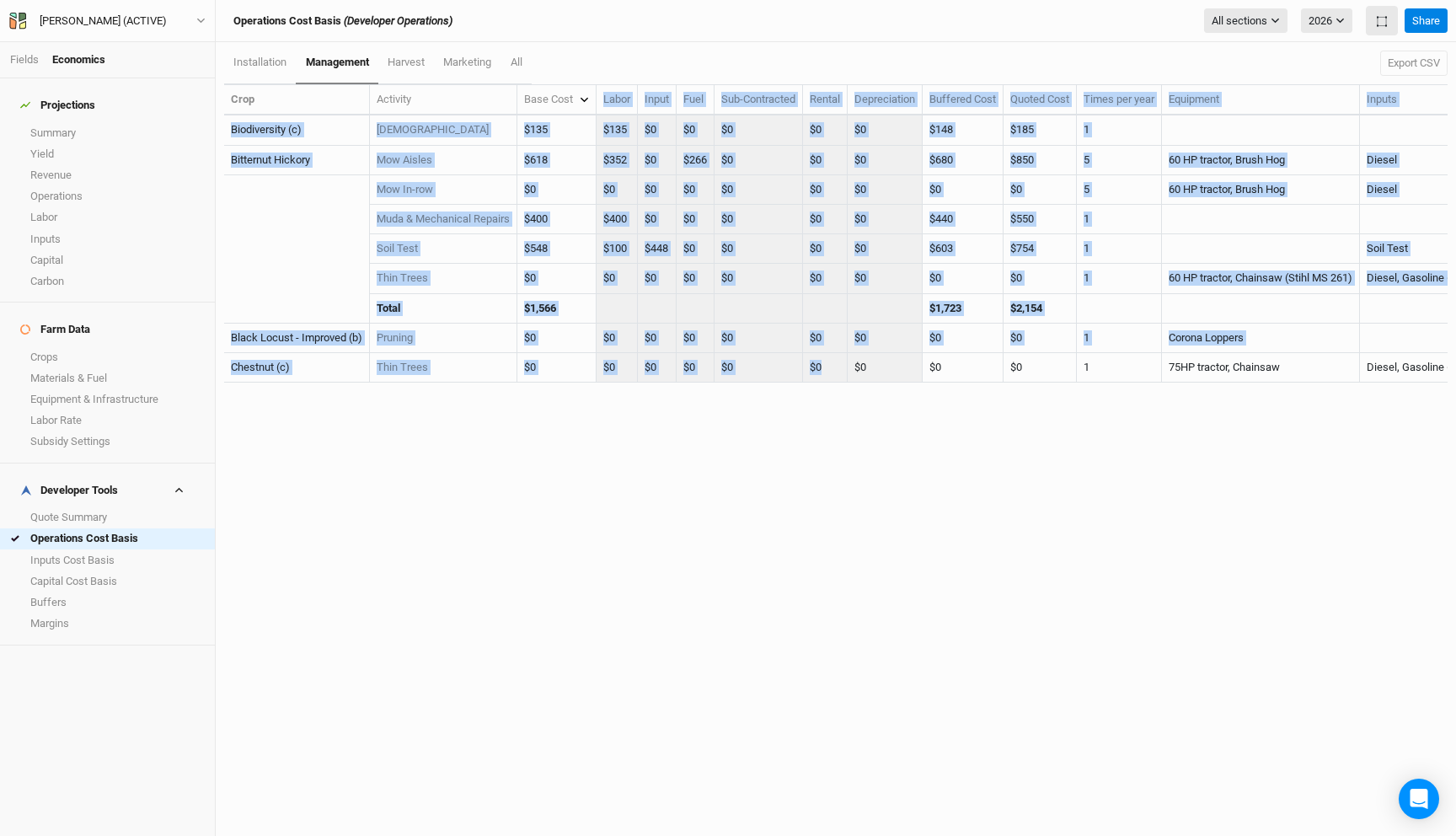
drag, startPoint x: 604, startPoint y: 84, endPoint x: 825, endPoint y: 384, distance: 372.6
click at [823, 384] on div "Crop Activity Base Cost Labor Input Fuel Sub-Contracted Rental Depreciation Buf…" at bounding box center [836, 241] width 1223 height 316
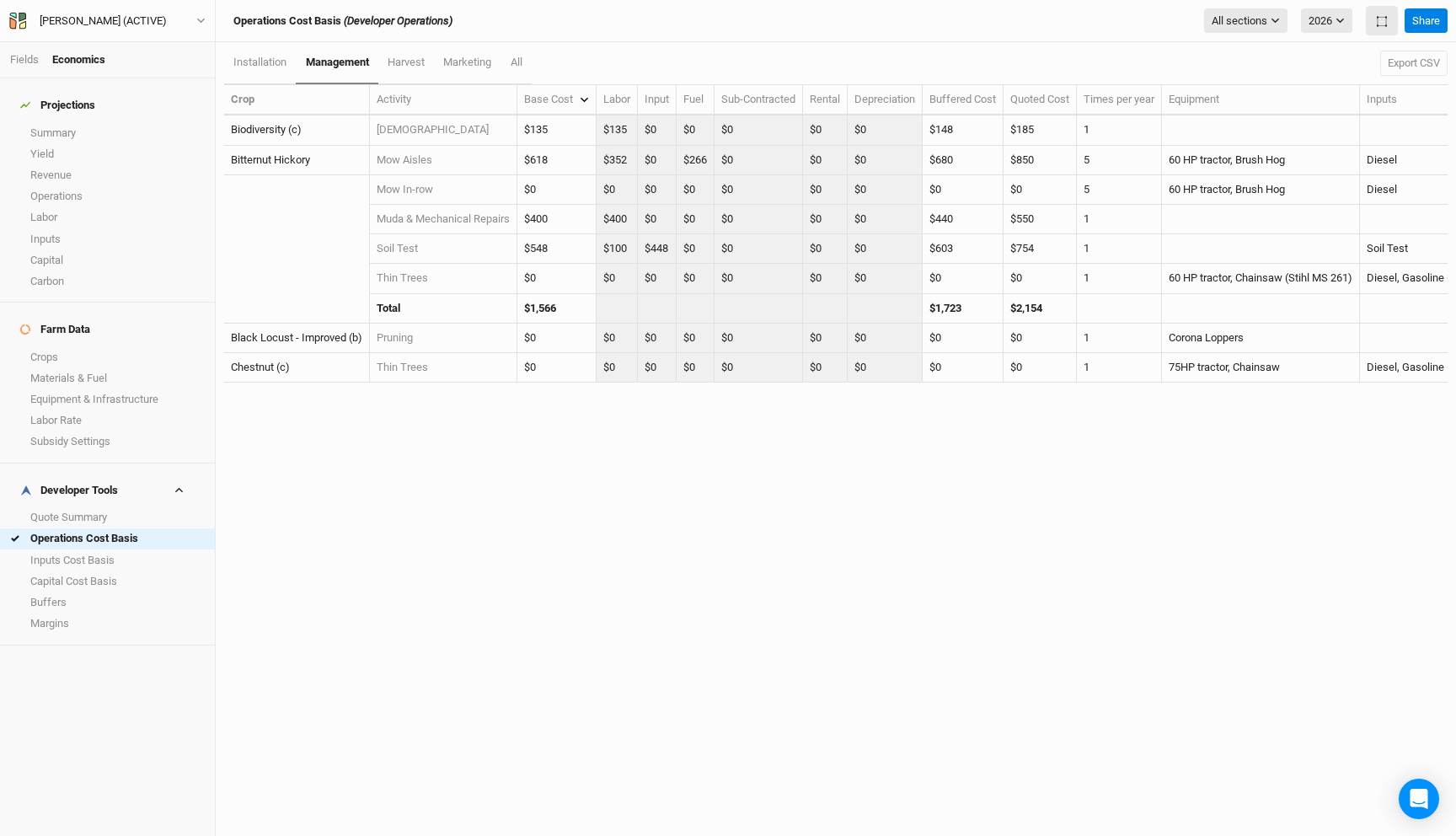
click at [889, 329] on td "$0" at bounding box center [885, 338] width 75 height 30
click at [1330, 11] on button "2026" at bounding box center [1326, 21] width 52 height 25
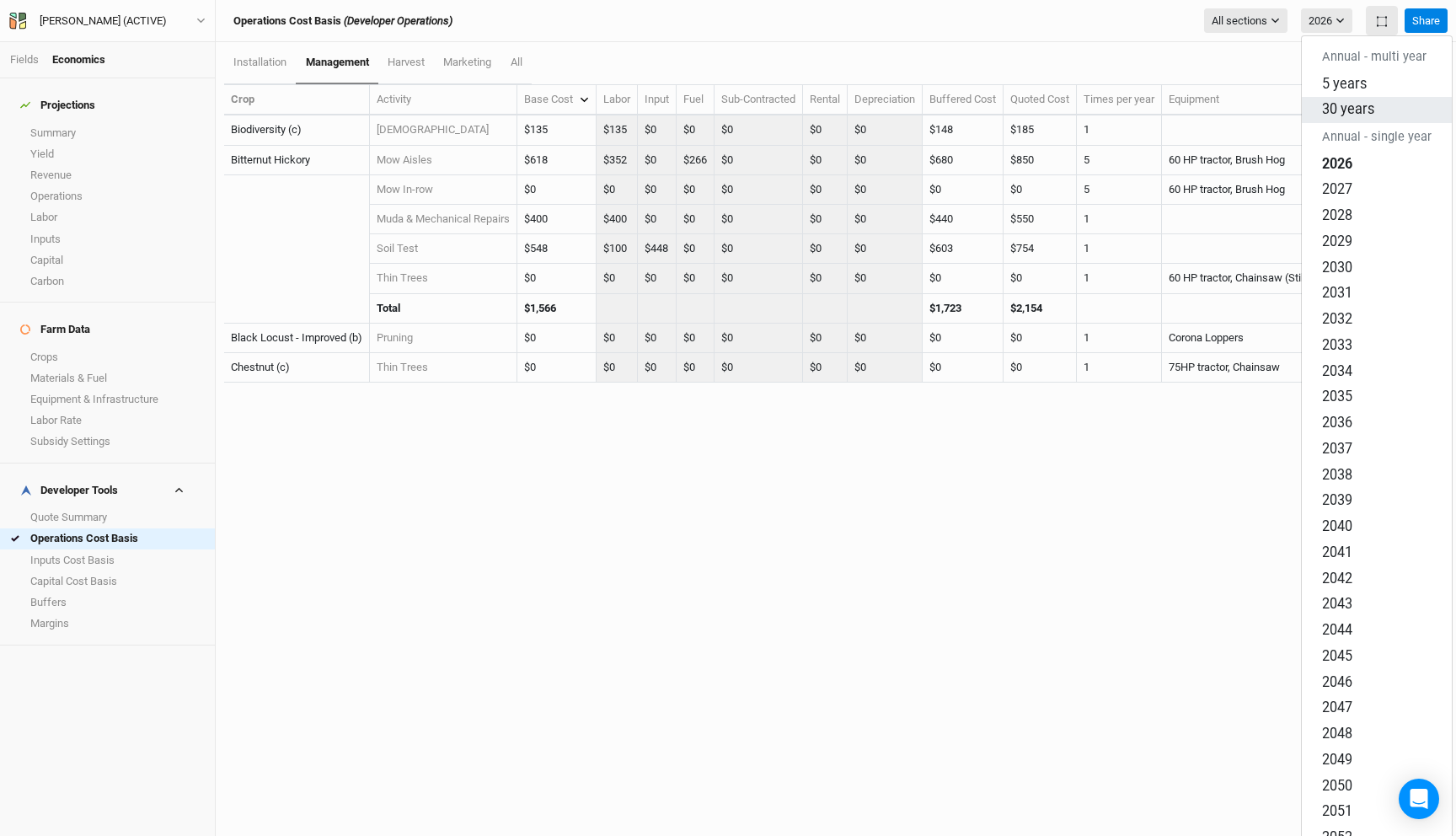
click at [1356, 102] on span "30 years" at bounding box center [1348, 108] width 53 height 16
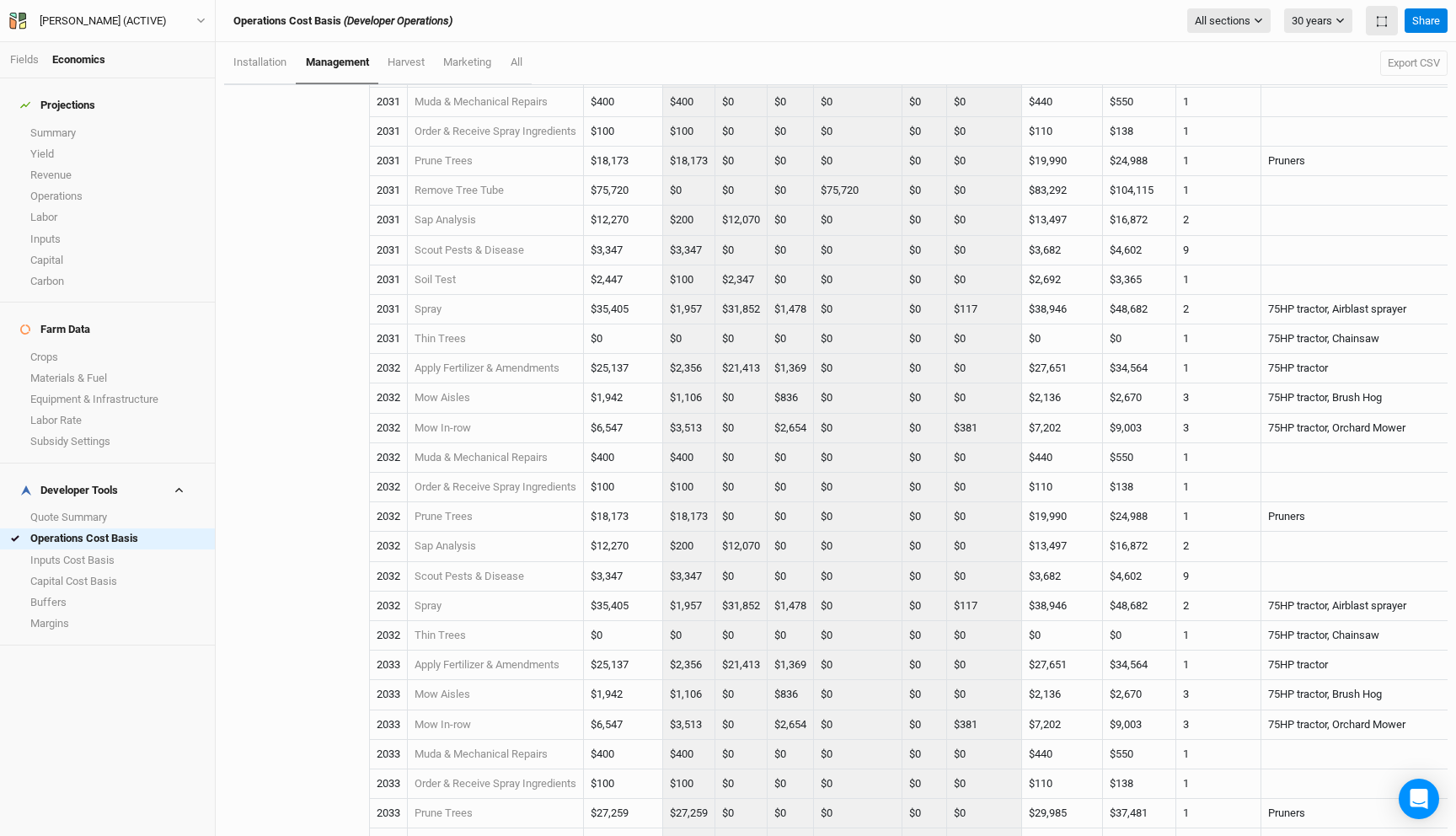
scroll to position [7518, 0]
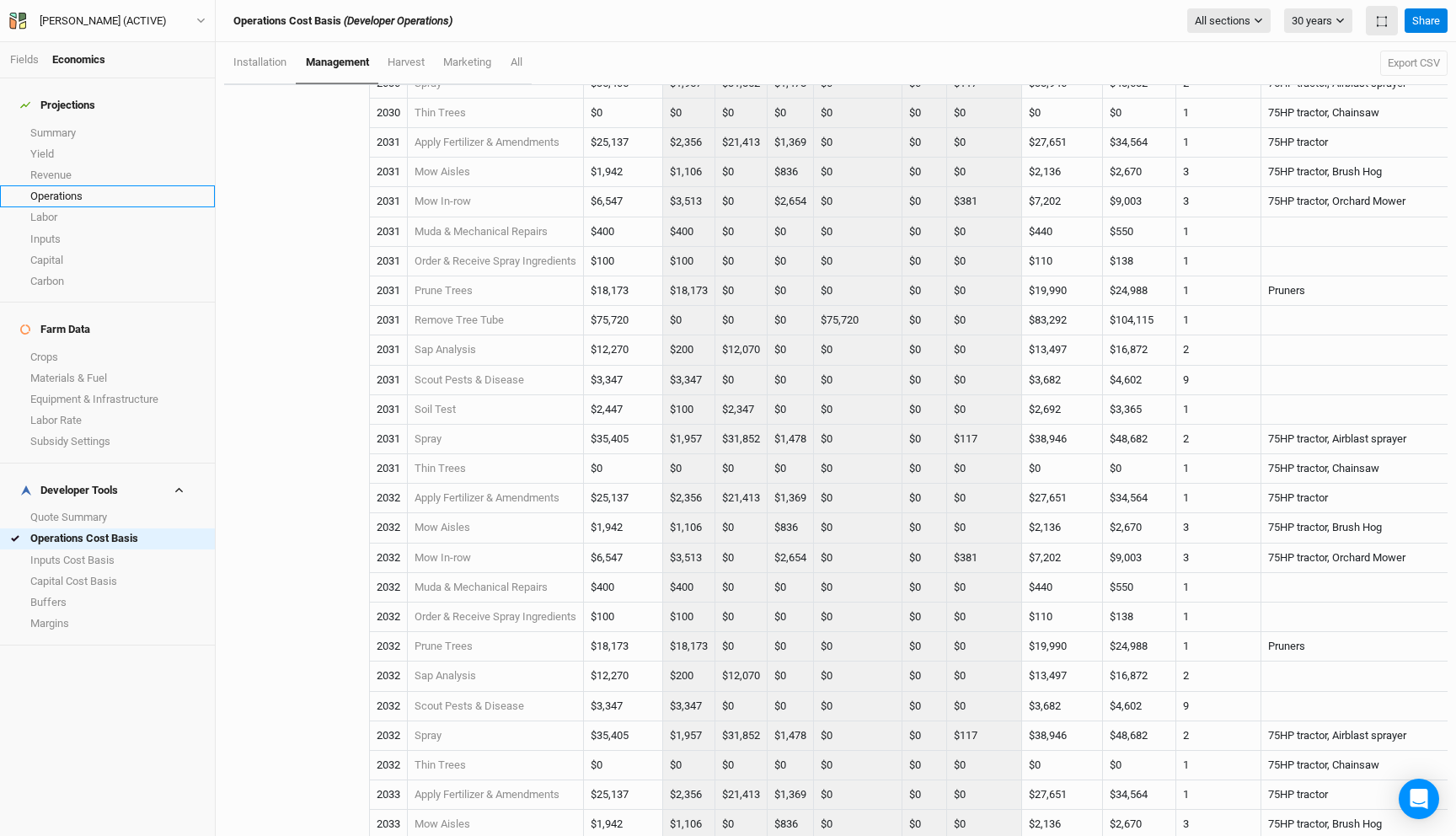
click at [91, 185] on link "Operations" at bounding box center [108, 196] width 215 height 21
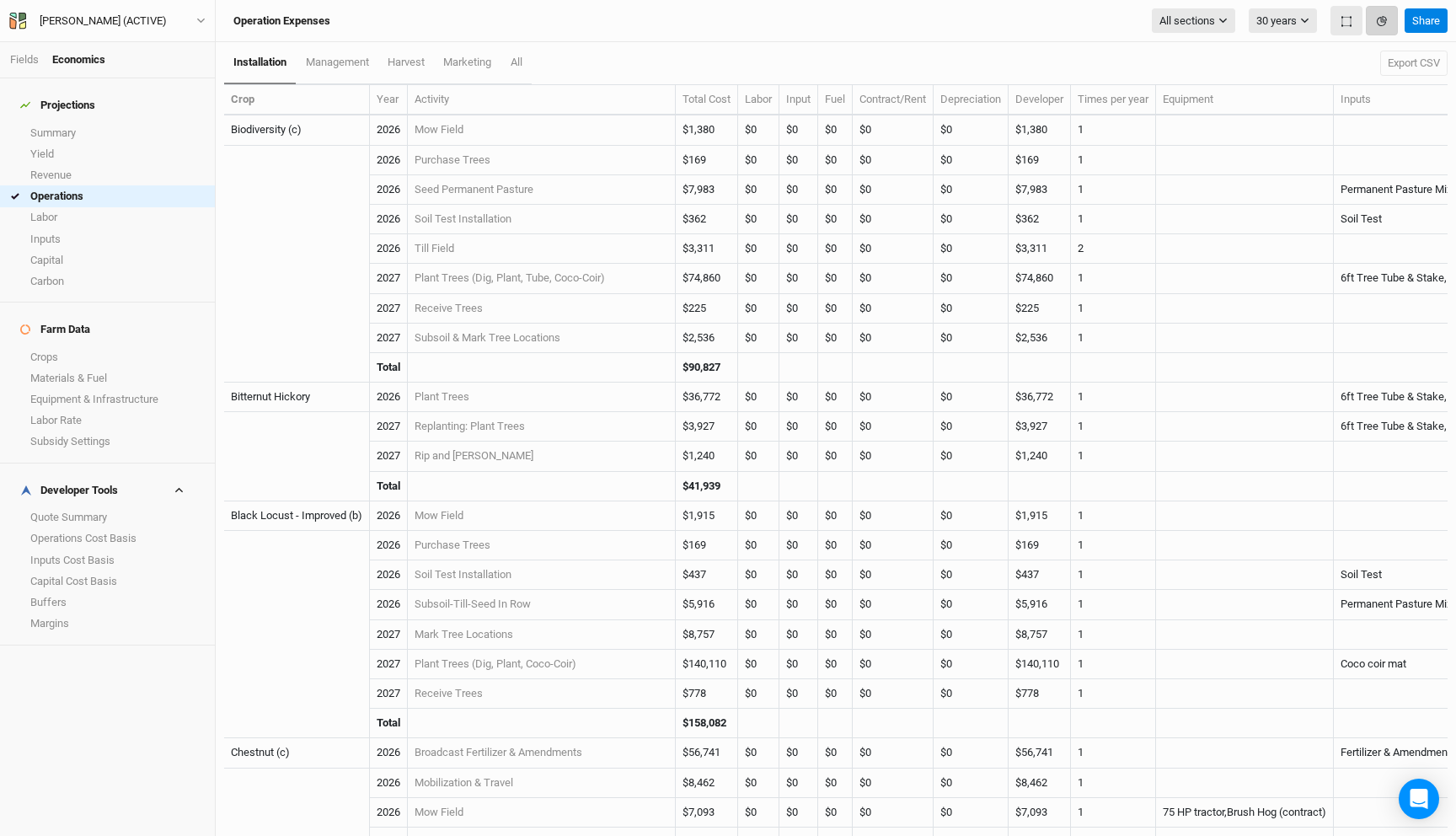
click at [1371, 23] on button "button" at bounding box center [1381, 20] width 32 height 30
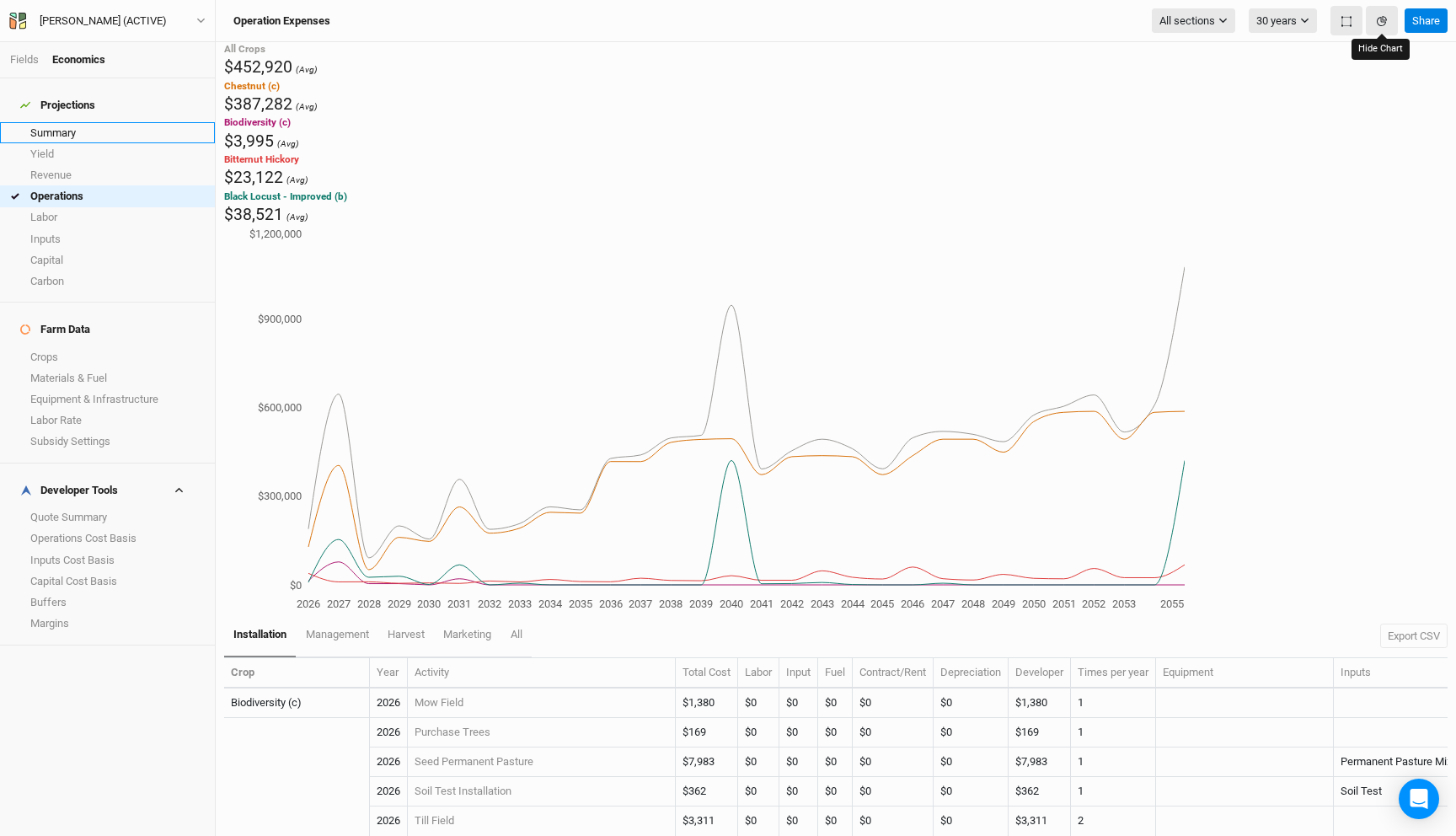
click at [58, 124] on link "Summary" at bounding box center [108, 132] width 215 height 21
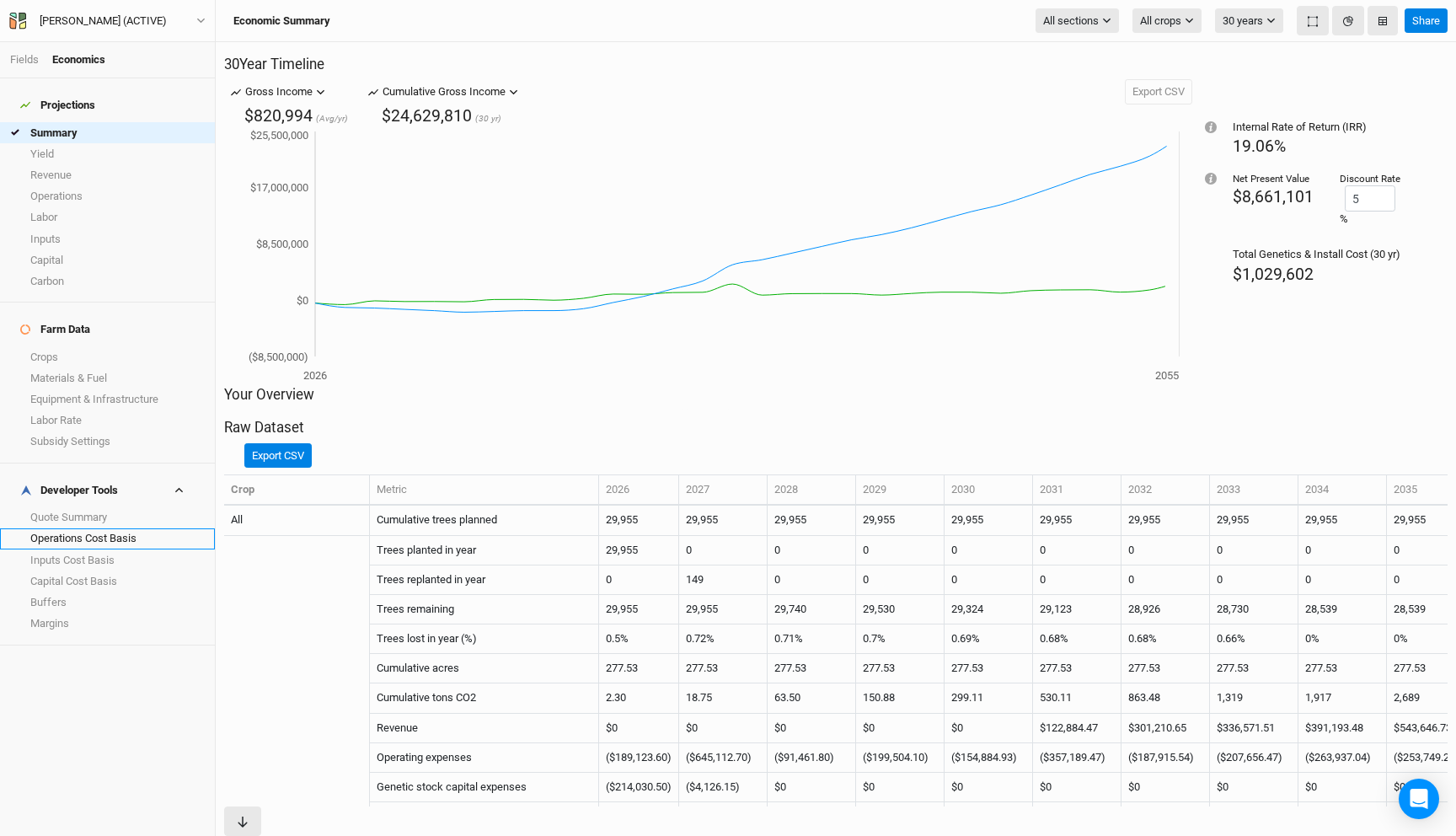
click at [93, 529] on link "Operations Cost Basis" at bounding box center [108, 539] width 215 height 21
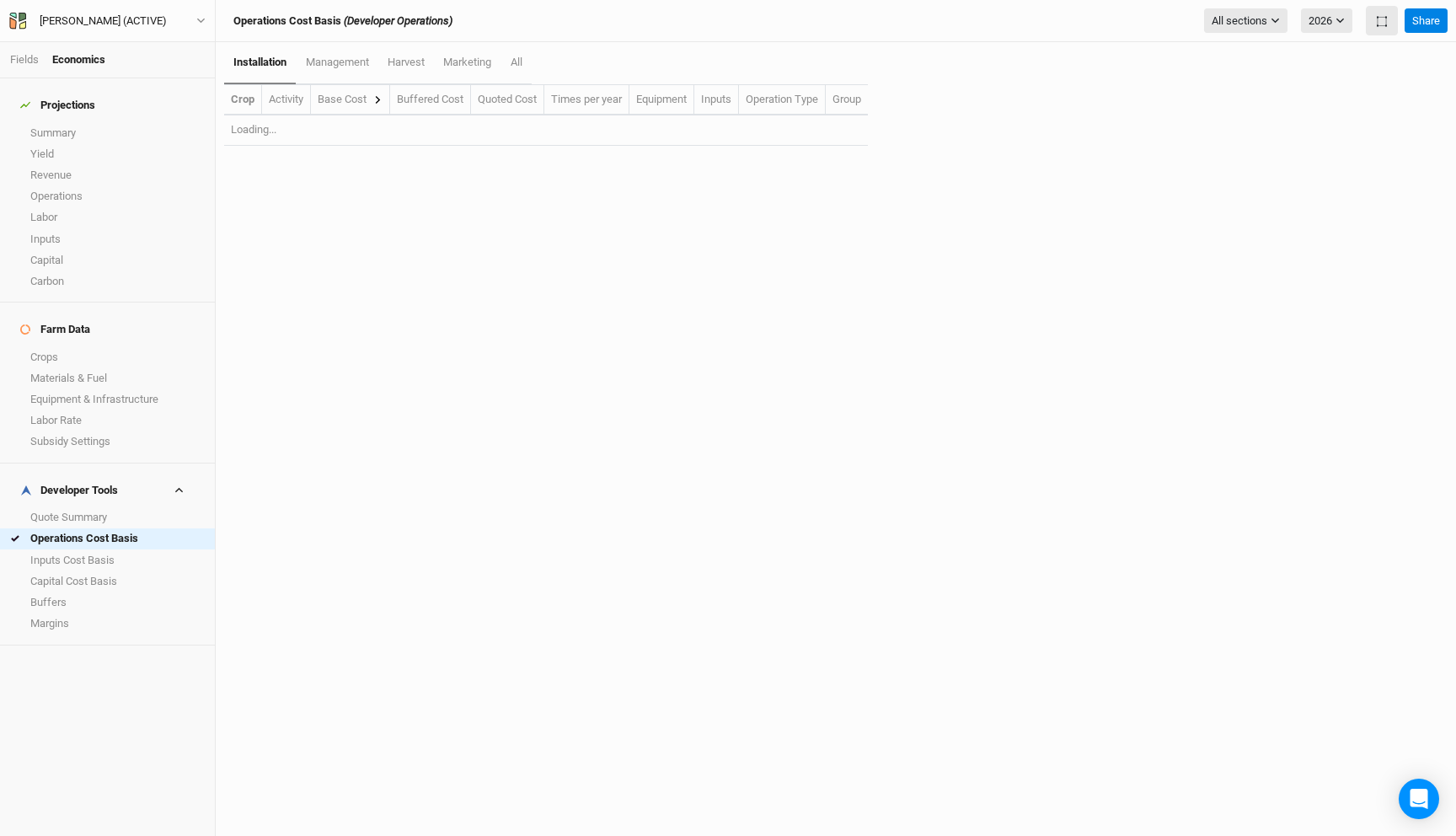
click at [378, 98] on icon at bounding box center [378, 99] width 9 height 9
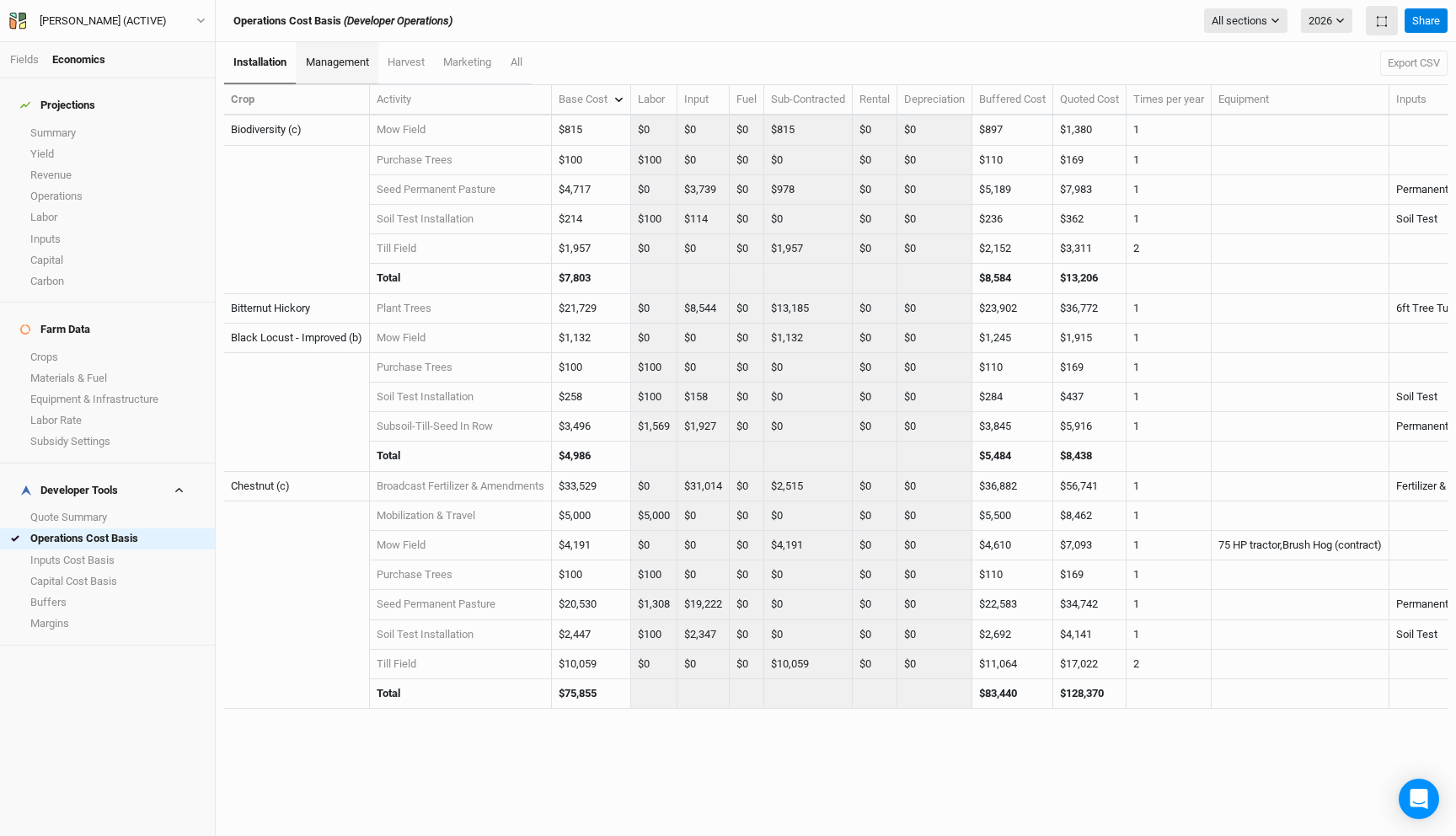
click at [334, 64] on span "management" at bounding box center [337, 62] width 64 height 13
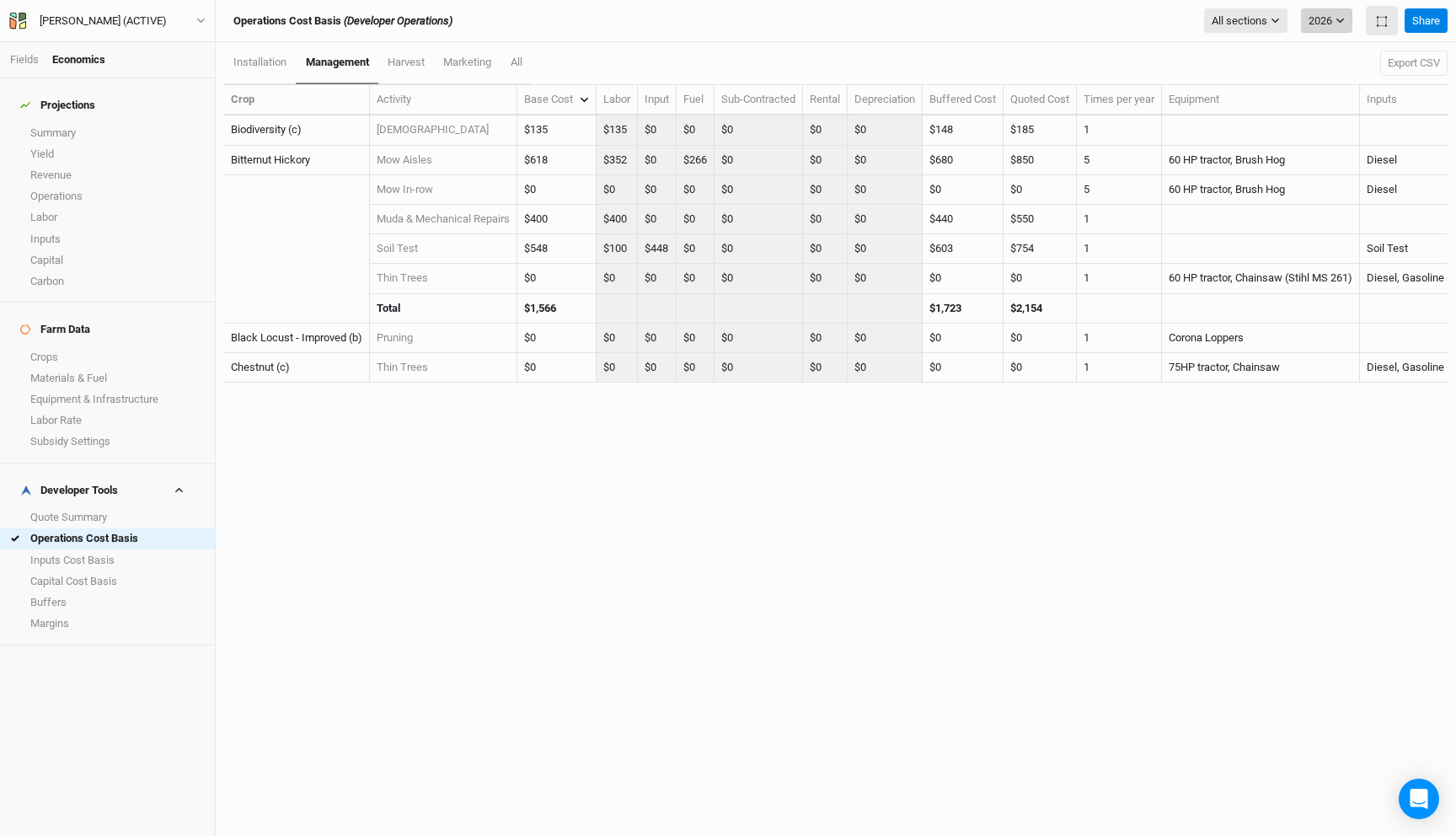
click at [1326, 14] on button "2026" at bounding box center [1326, 21] width 52 height 25
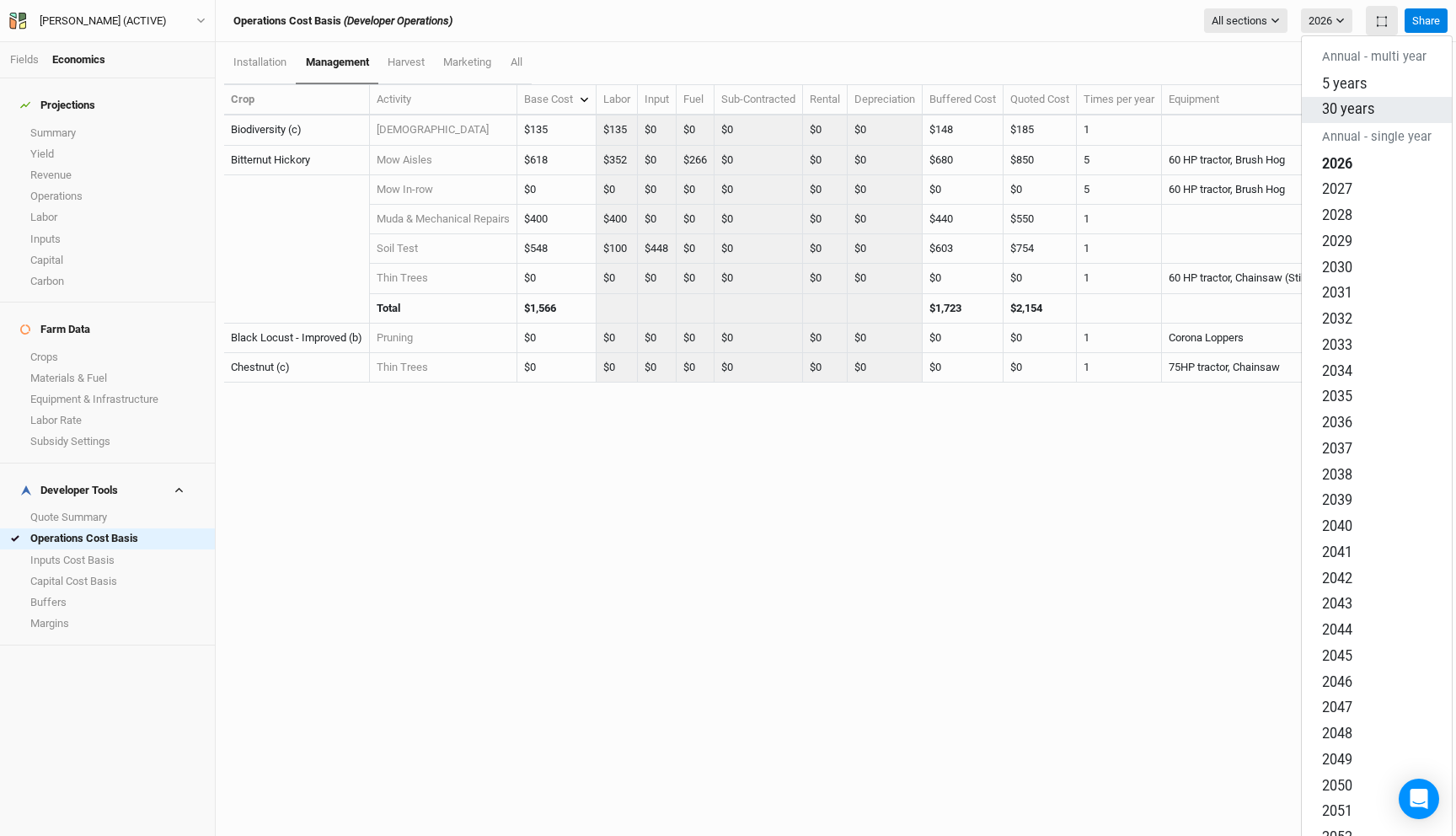
click at [1343, 101] on span "30 years" at bounding box center [1348, 108] width 53 height 16
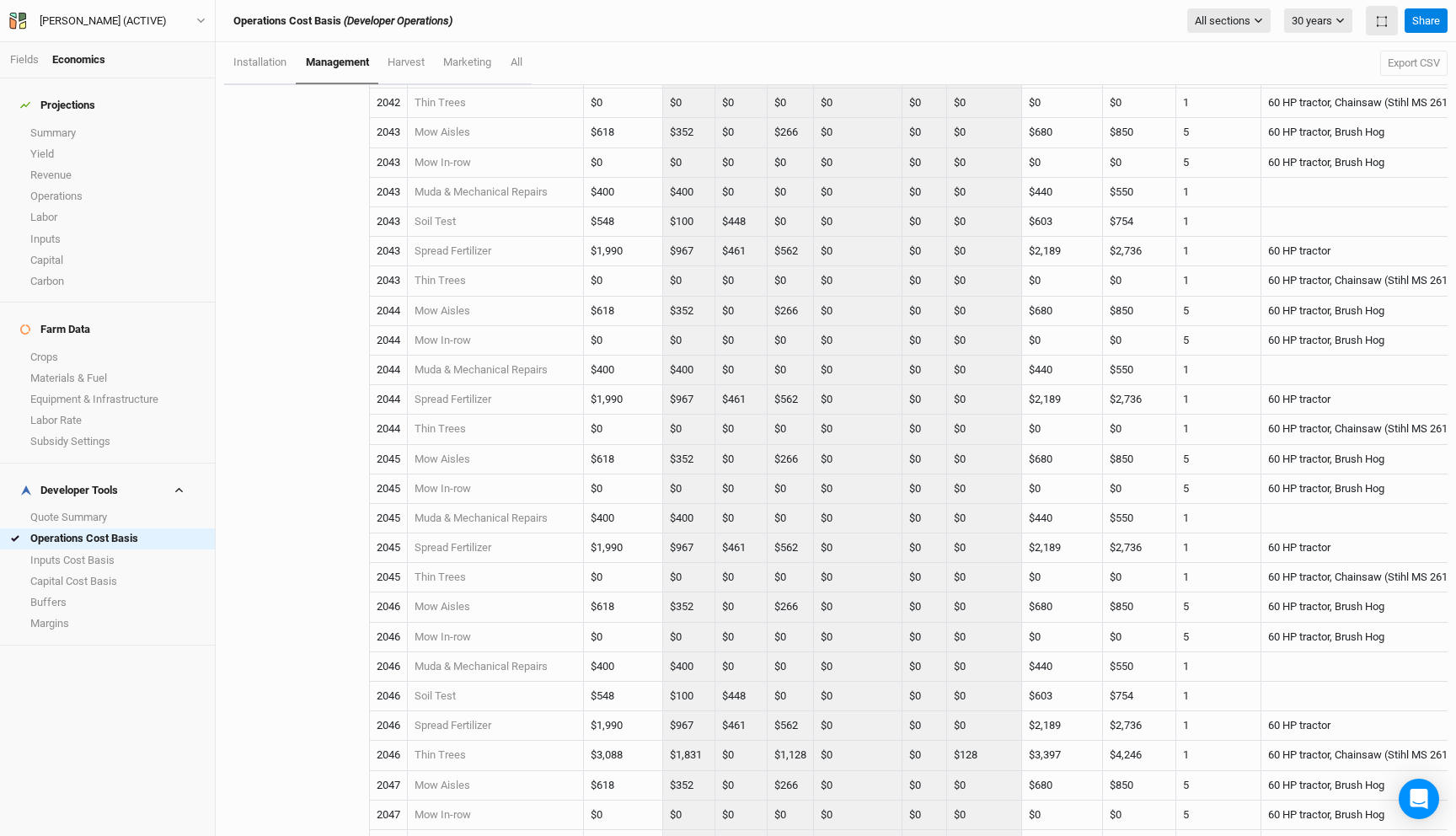
scroll to position [7335, 0]
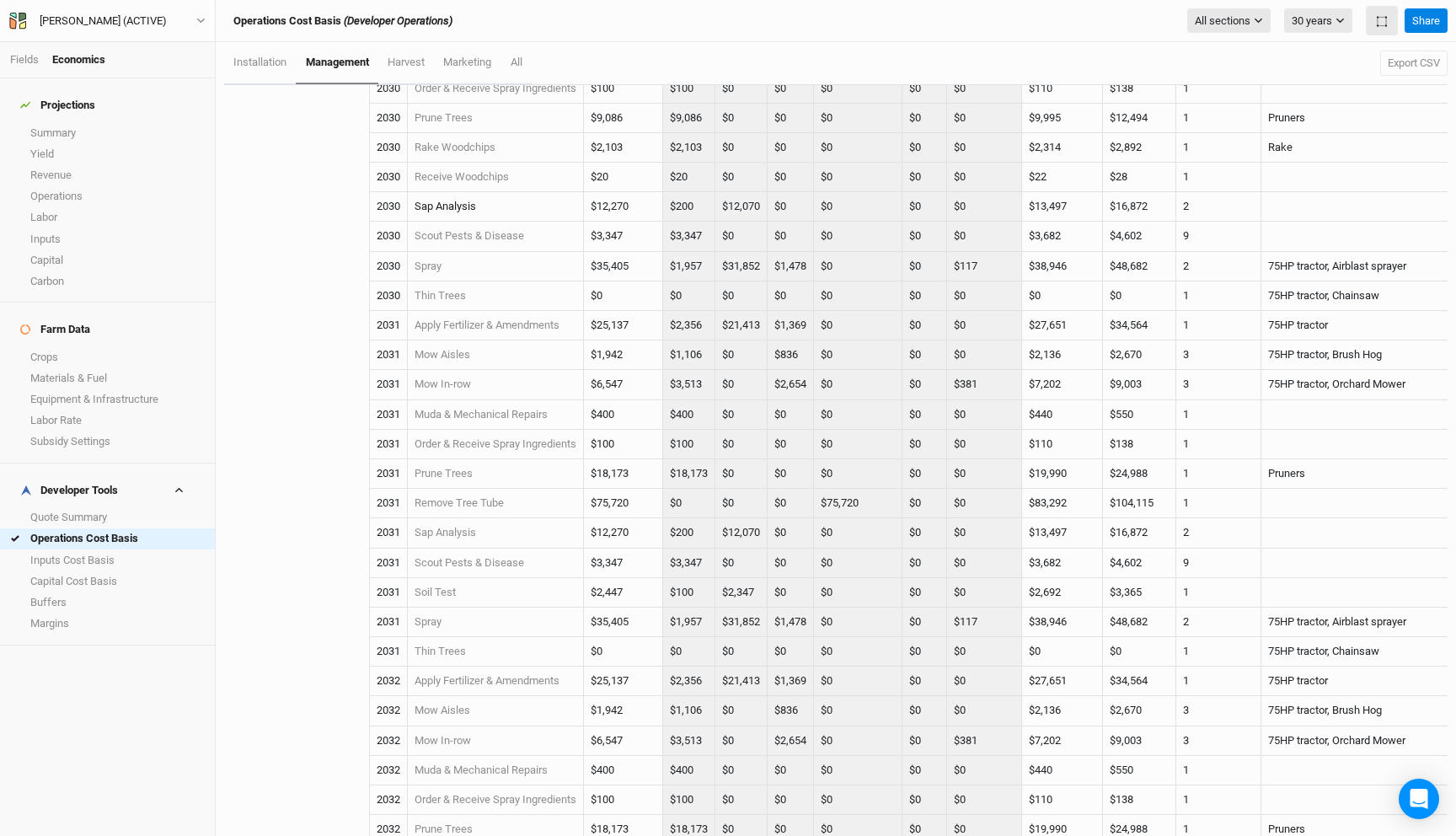
click at [457, 205] on link "Sap Analysis" at bounding box center [445, 206] width 62 height 13
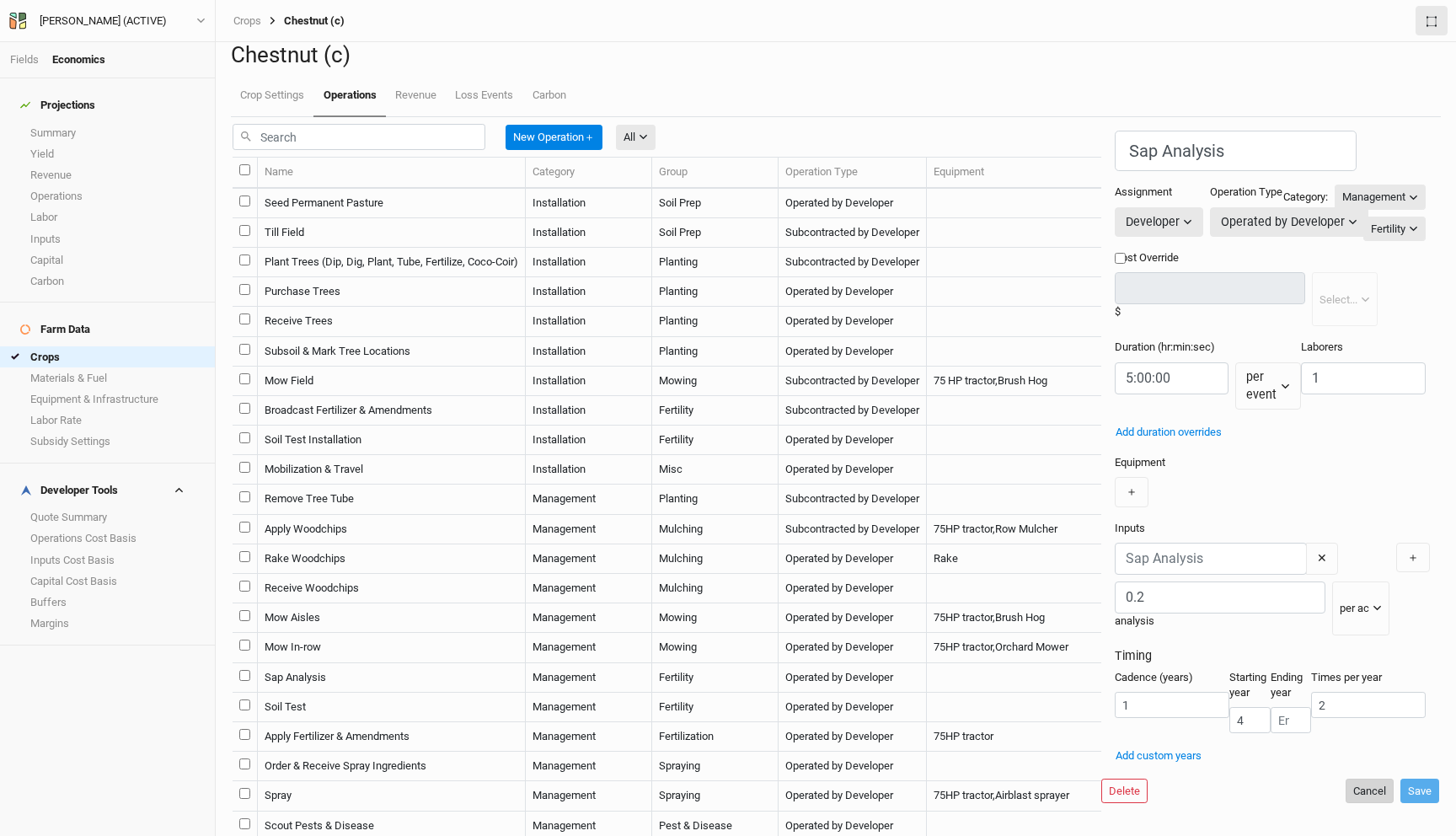
click at [1346, 804] on button "Cancel" at bounding box center [1370, 791] width 48 height 25
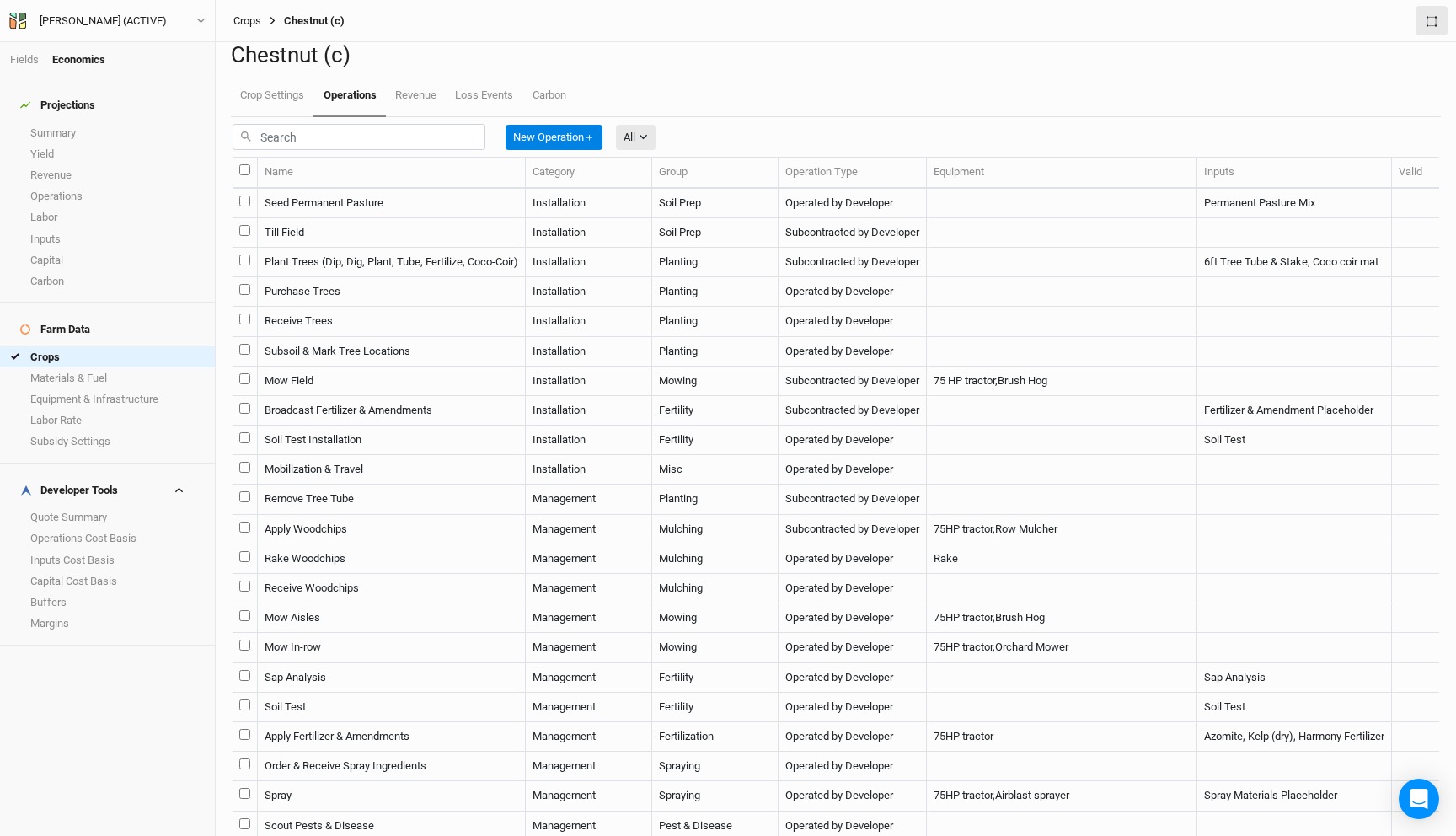
click at [242, 19] on link "Crops" at bounding box center [247, 21] width 28 height 14
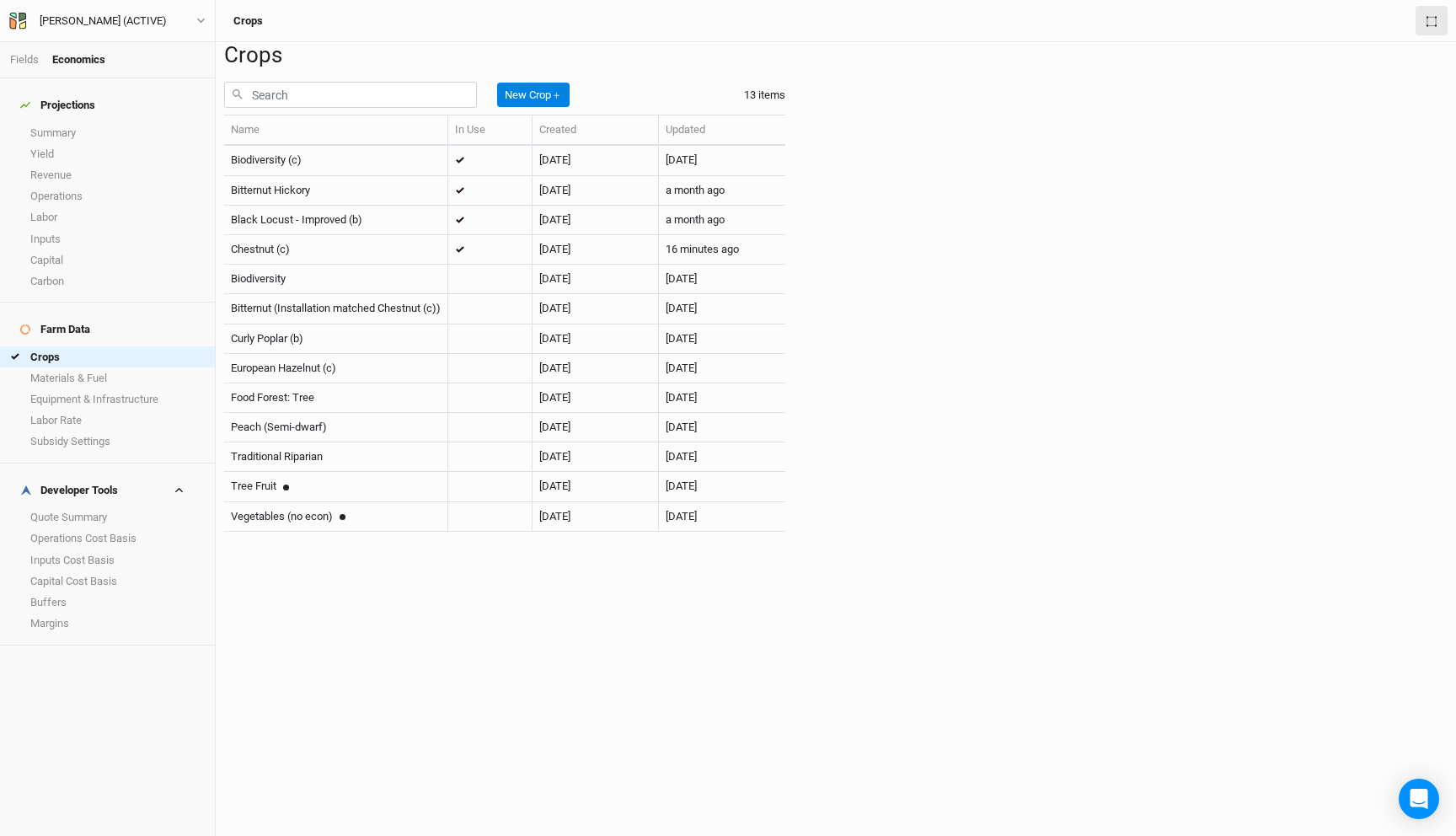
click at [19, 68] on div "Fields Economics" at bounding box center [108, 60] width 215 height 36
click at [30, 59] on link "Fields" at bounding box center [25, 59] width 29 height 13
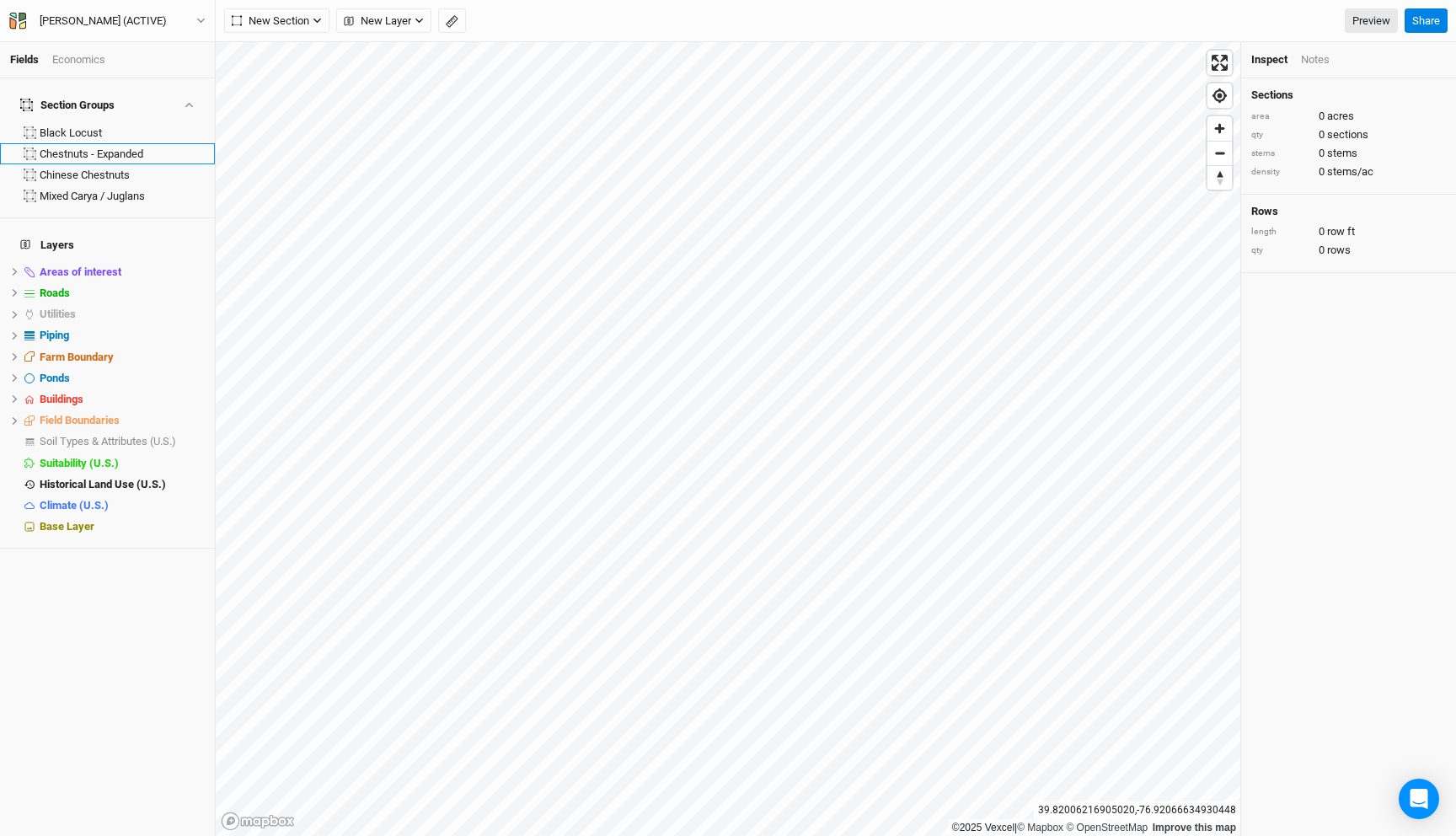
click at [125, 147] on div "Chestnuts - Expanded" at bounding box center [122, 154] width 165 height 14
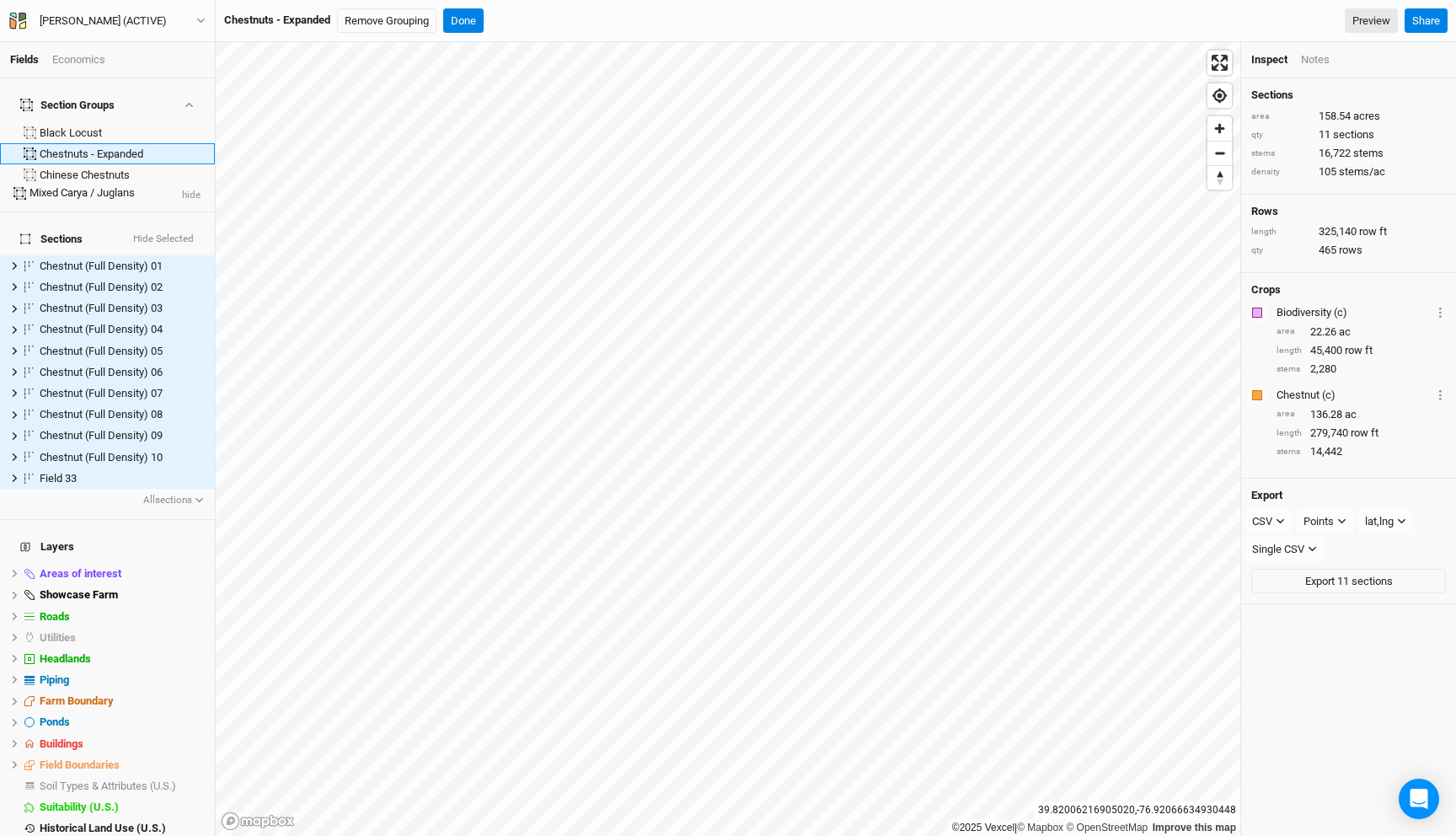
scroll to position [30, 0]
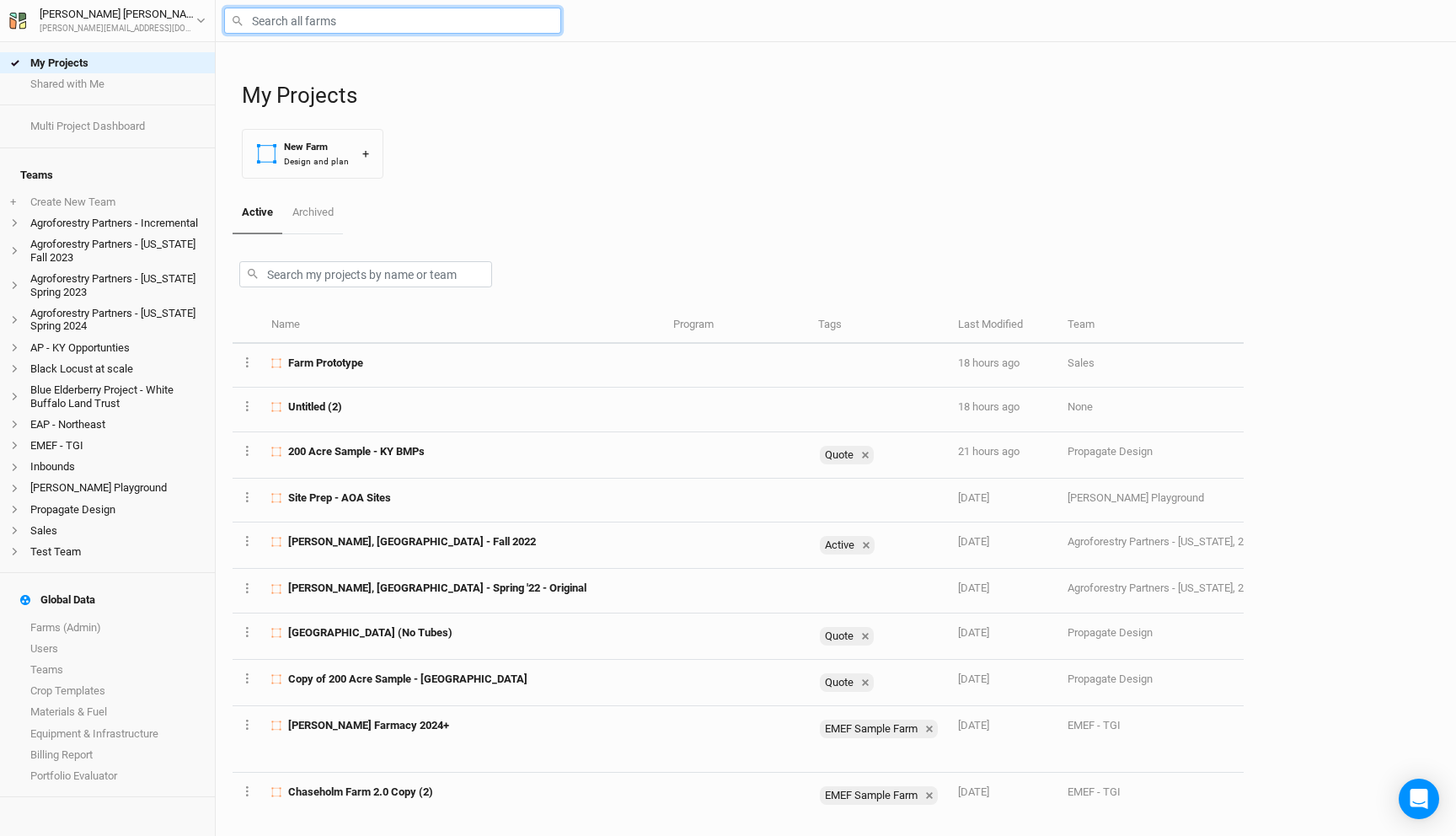
click at [301, 8] on input "text" at bounding box center [393, 20] width 337 height 26
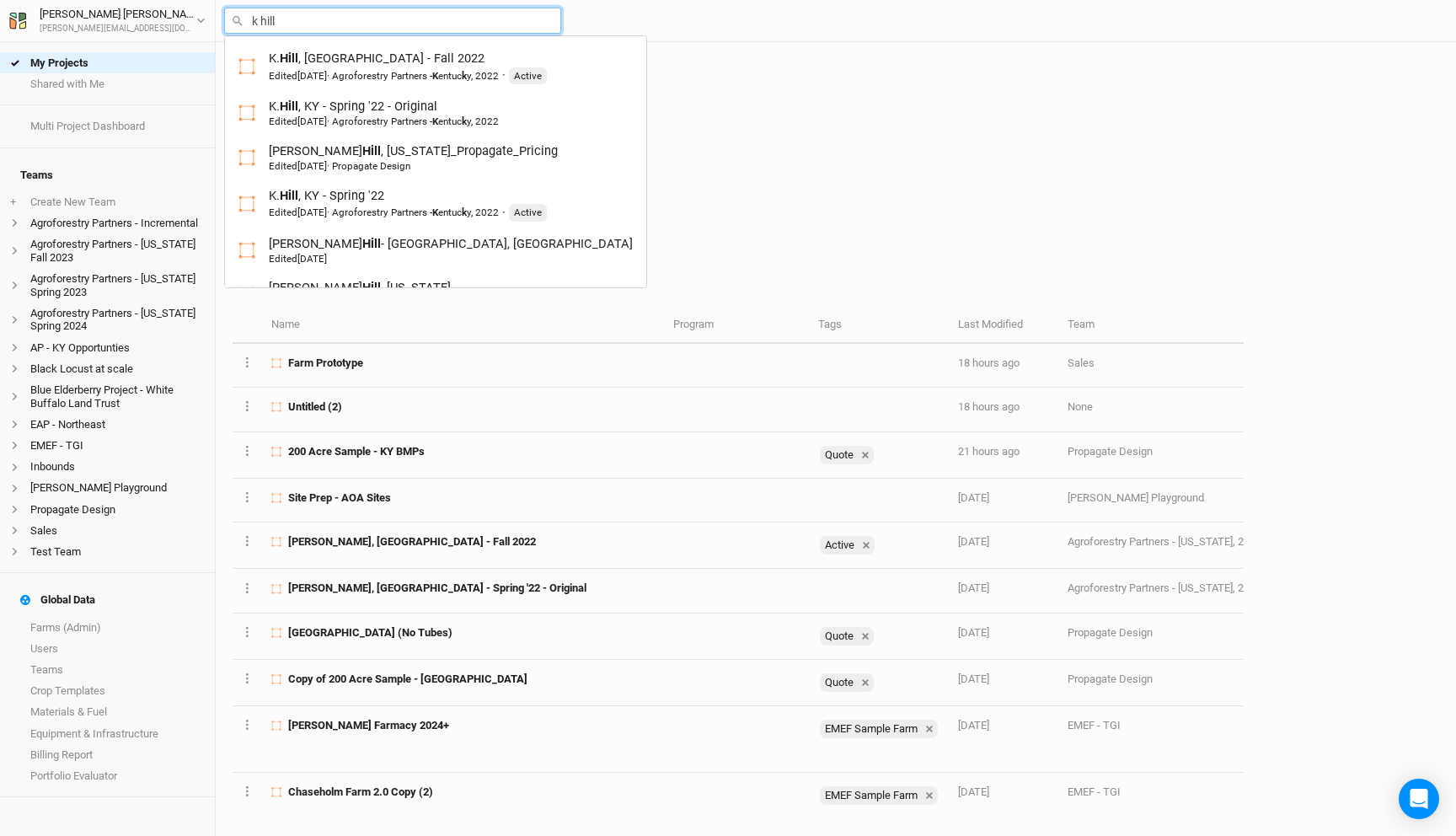
click at [327, 19] on input "k hill" at bounding box center [393, 20] width 337 height 26
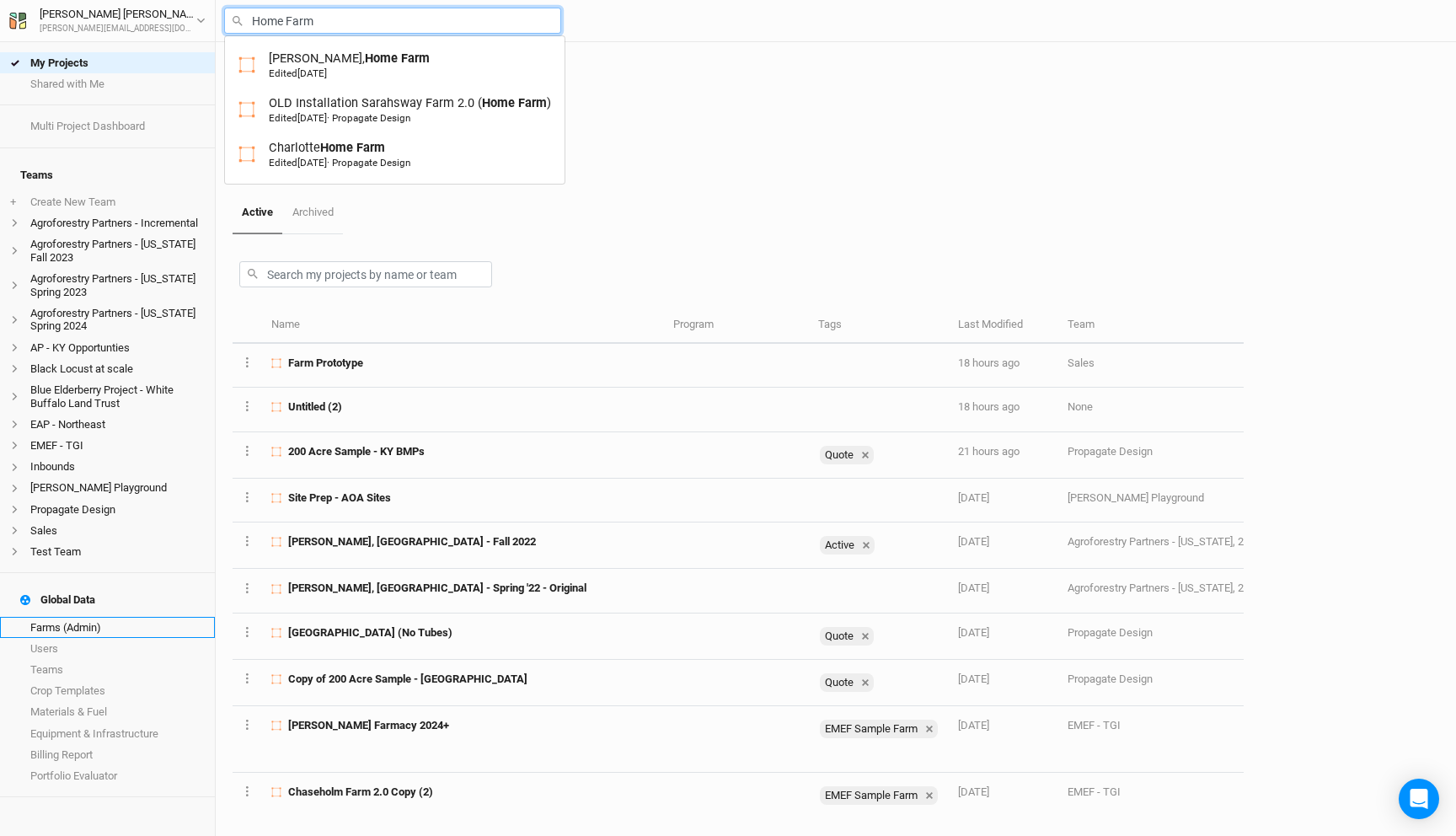
type input "Home Farm"
click at [72, 617] on link "Farms (Admin)" at bounding box center [108, 627] width 215 height 21
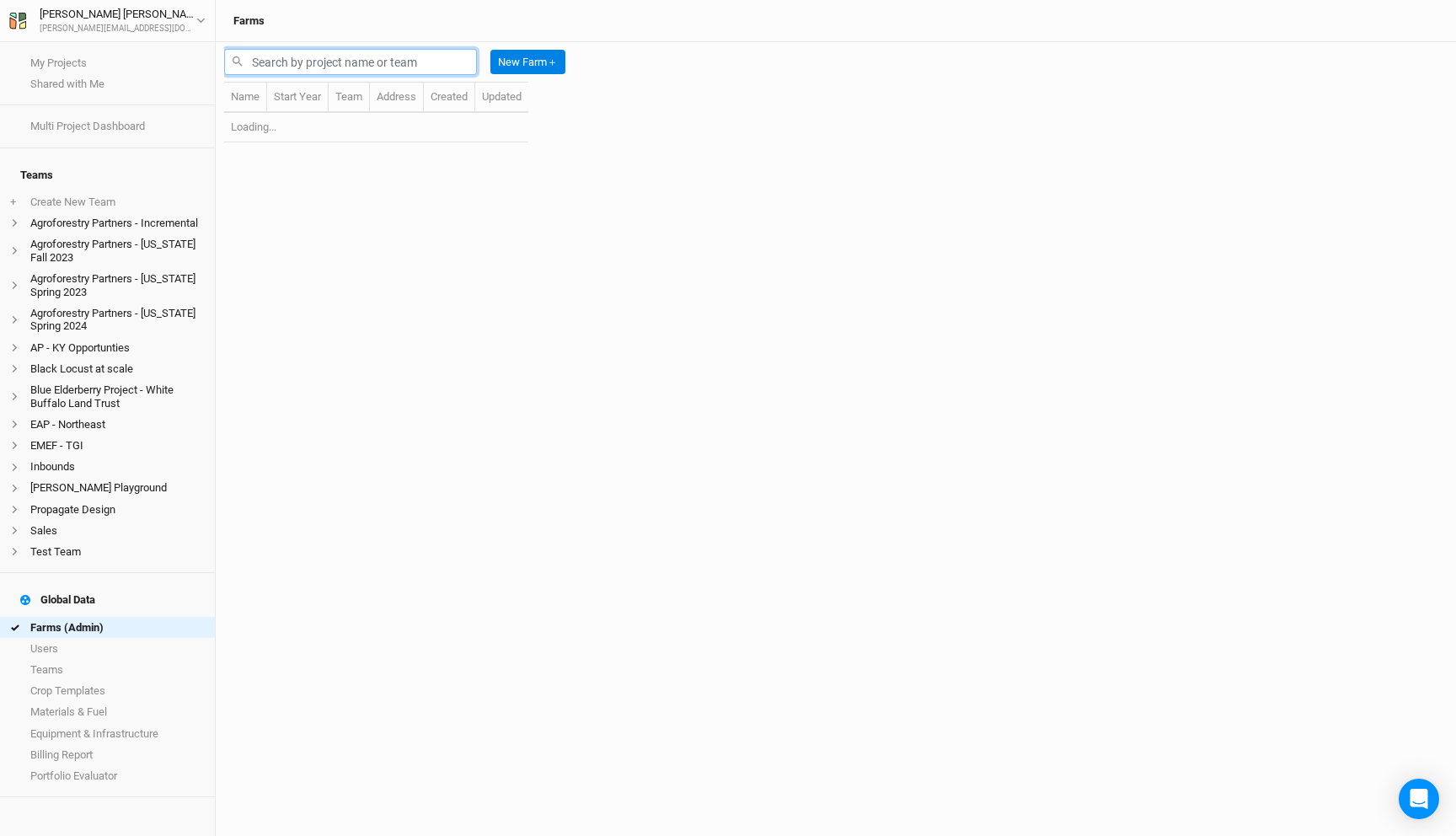
click at [349, 70] on input "text" at bounding box center [351, 62] width 252 height 26
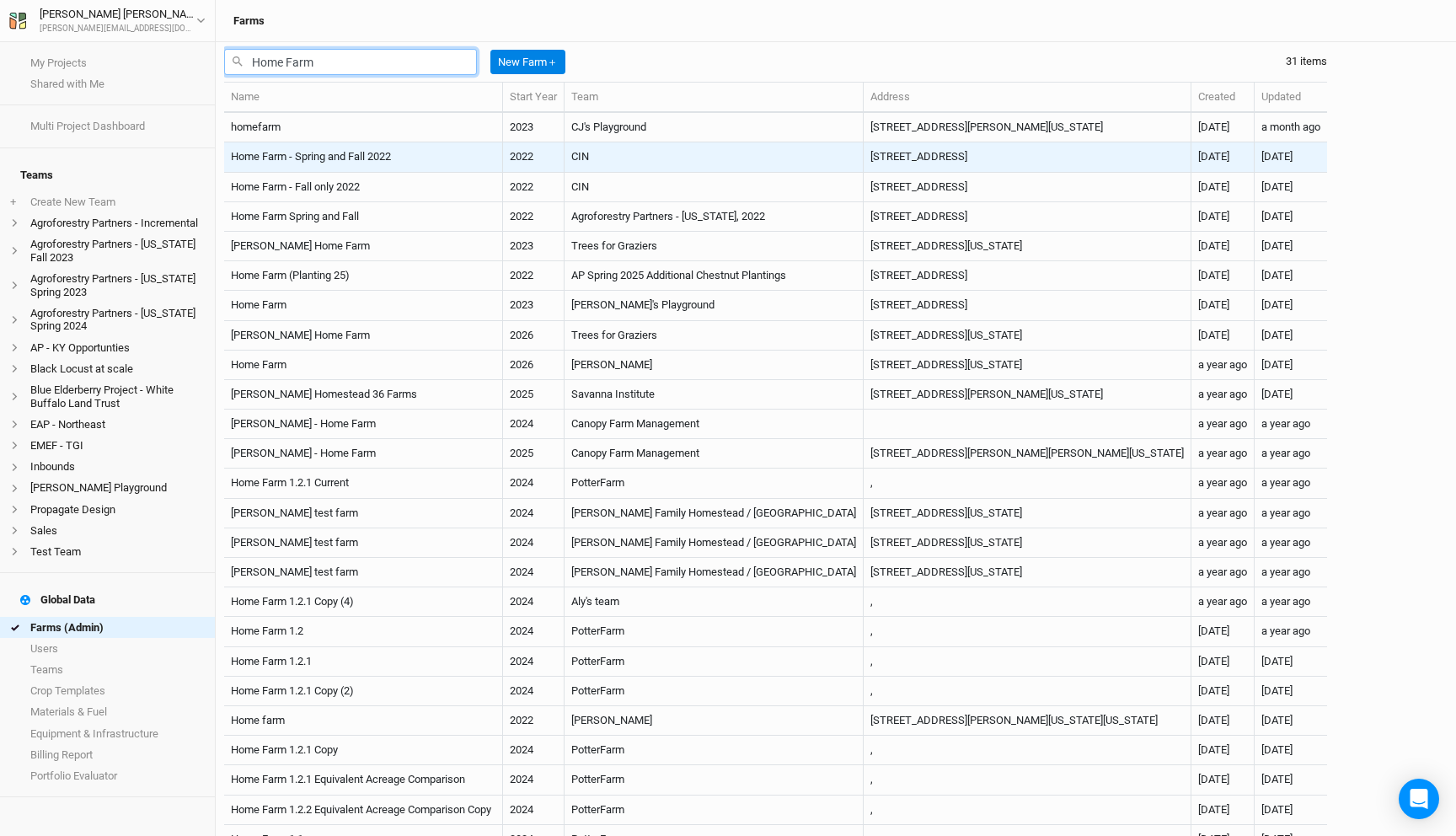
type input "Home Farm"
click at [436, 162] on td "Home Farm - Spring and Fall 2022" at bounding box center [363, 157] width 279 height 30
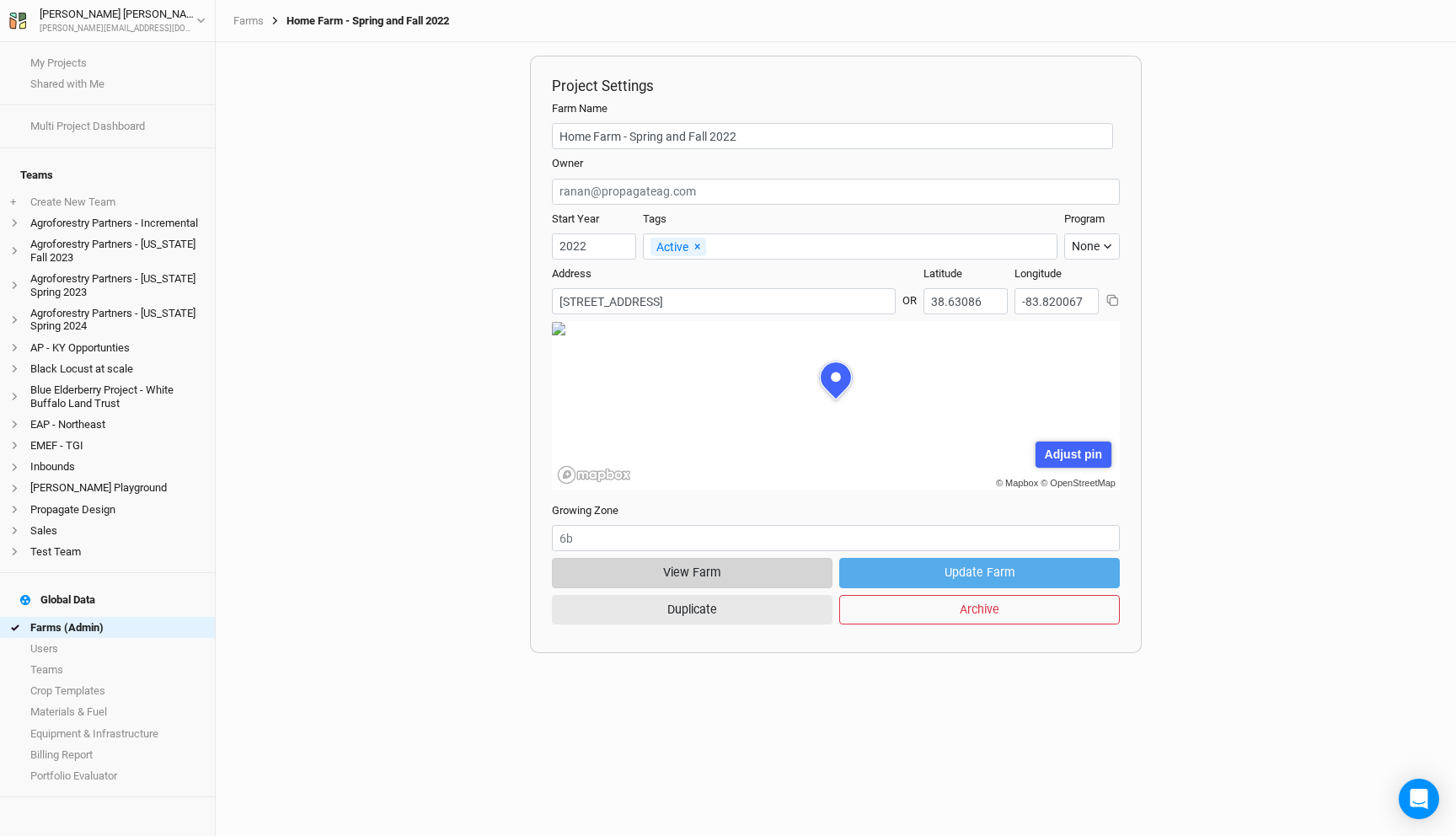
scroll to position [84, 255]
click at [735, 577] on button "View Farm" at bounding box center [692, 572] width 280 height 30
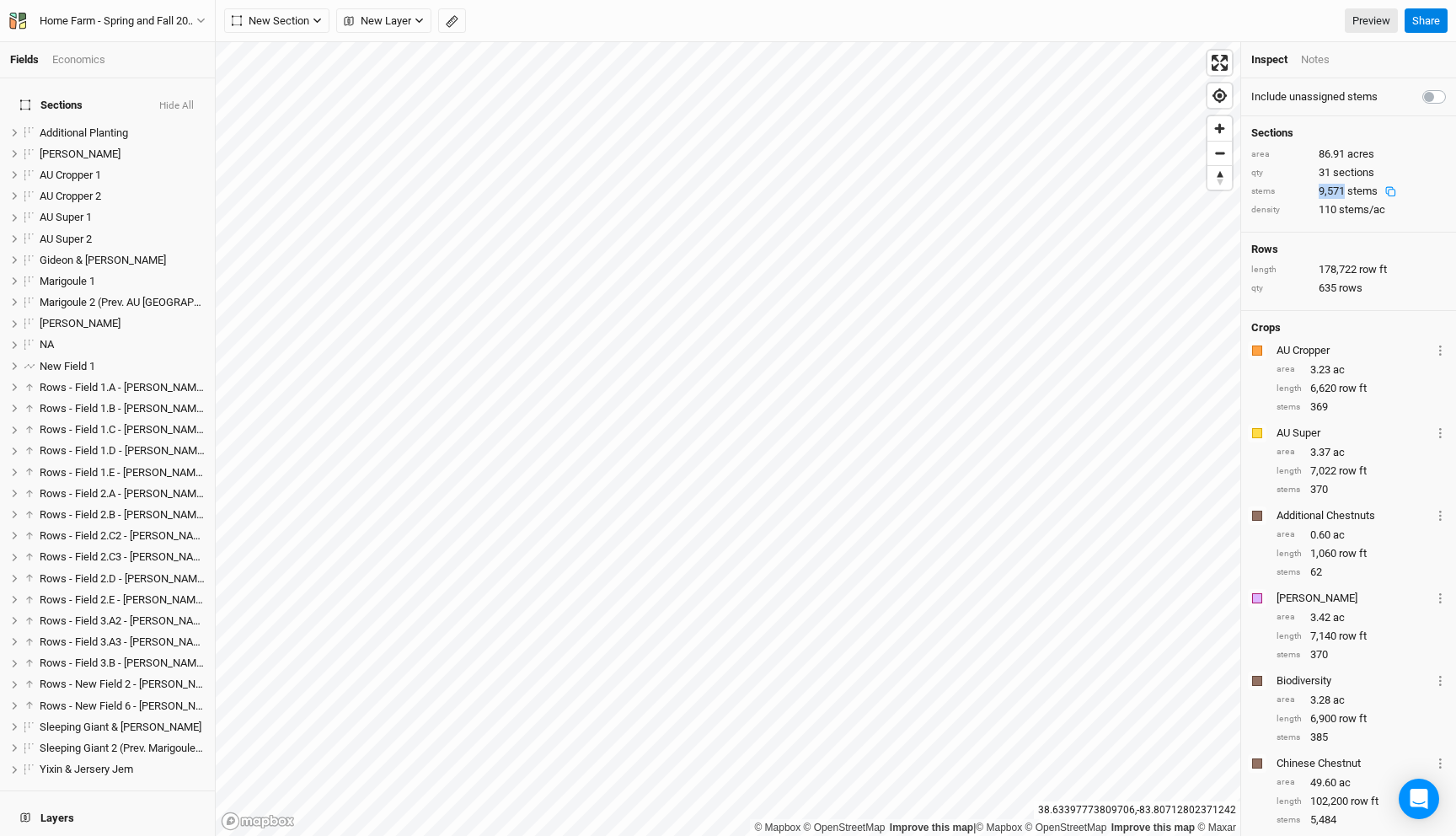
drag, startPoint x: 1344, startPoint y: 191, endPoint x: 1294, endPoint y: 194, distance: 50.1
click at [1294, 194] on div "stems 9,571 stems" at bounding box center [1348, 191] width 195 height 15
copy div "9,571"
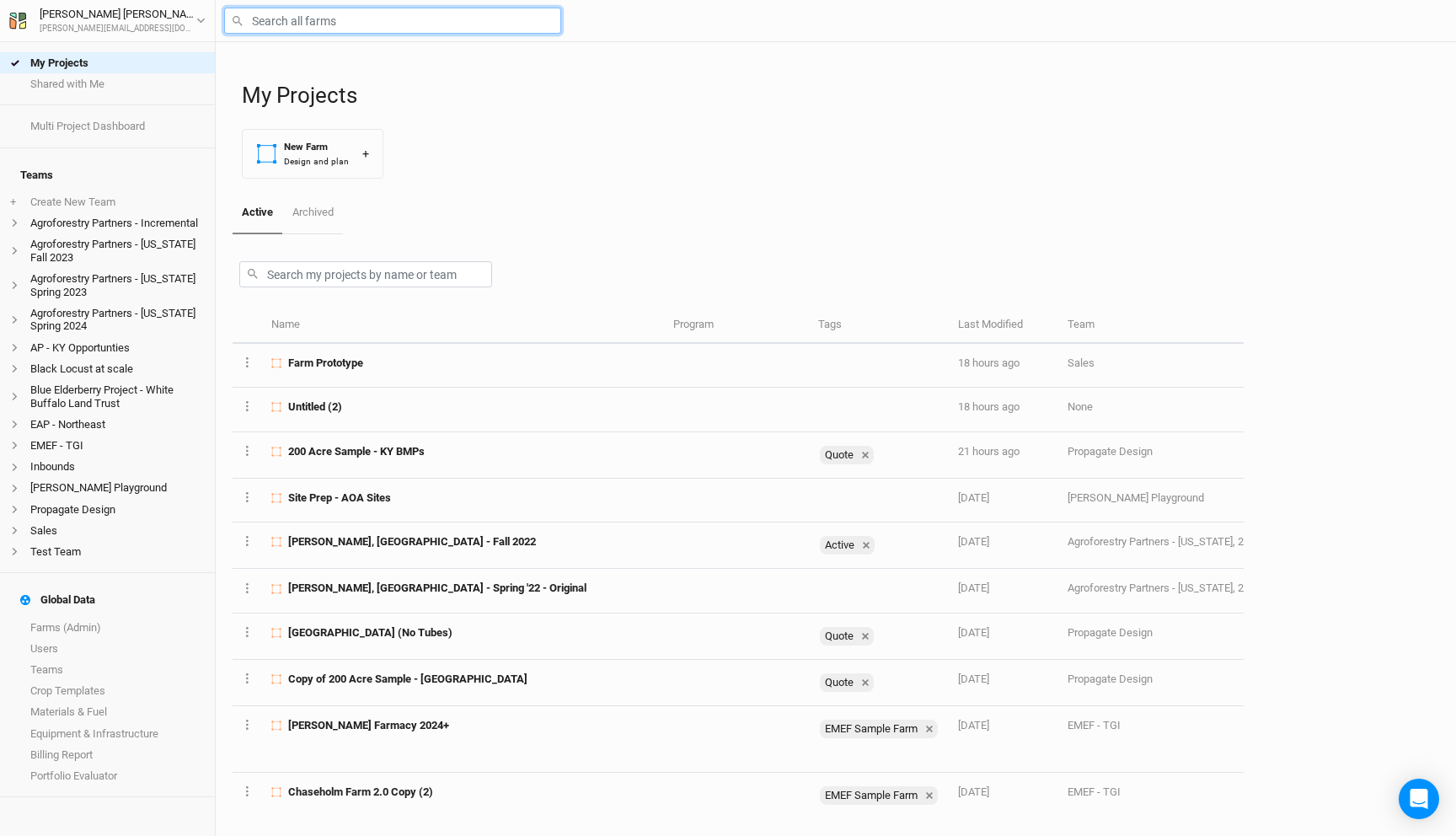
click at [418, 19] on input "text" at bounding box center [393, 20] width 337 height 26
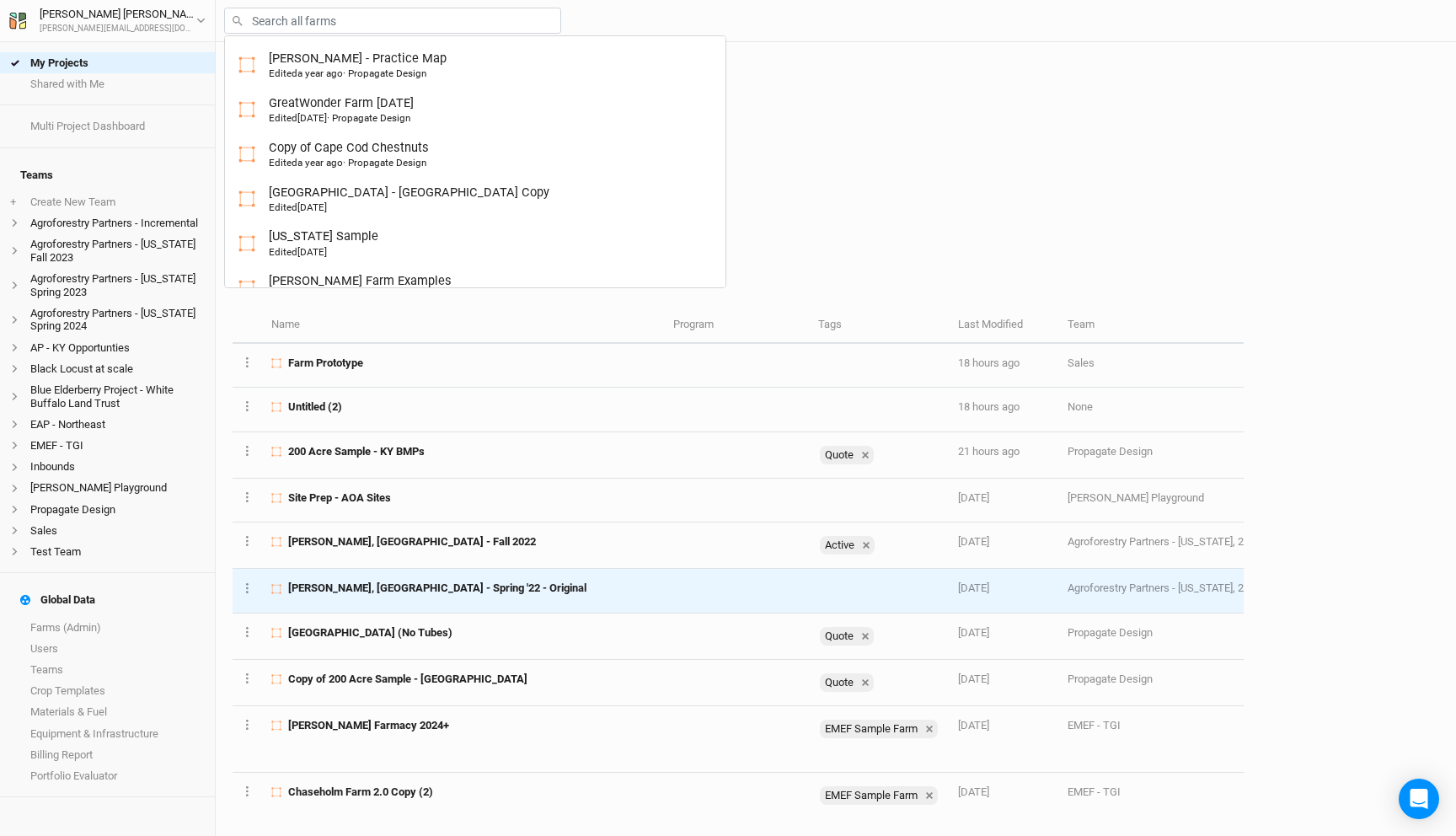
click at [486, 590] on div "[PERSON_NAME], [GEOGRAPHIC_DATA] - Spring '22 - Original" at bounding box center [462, 588] width 383 height 15
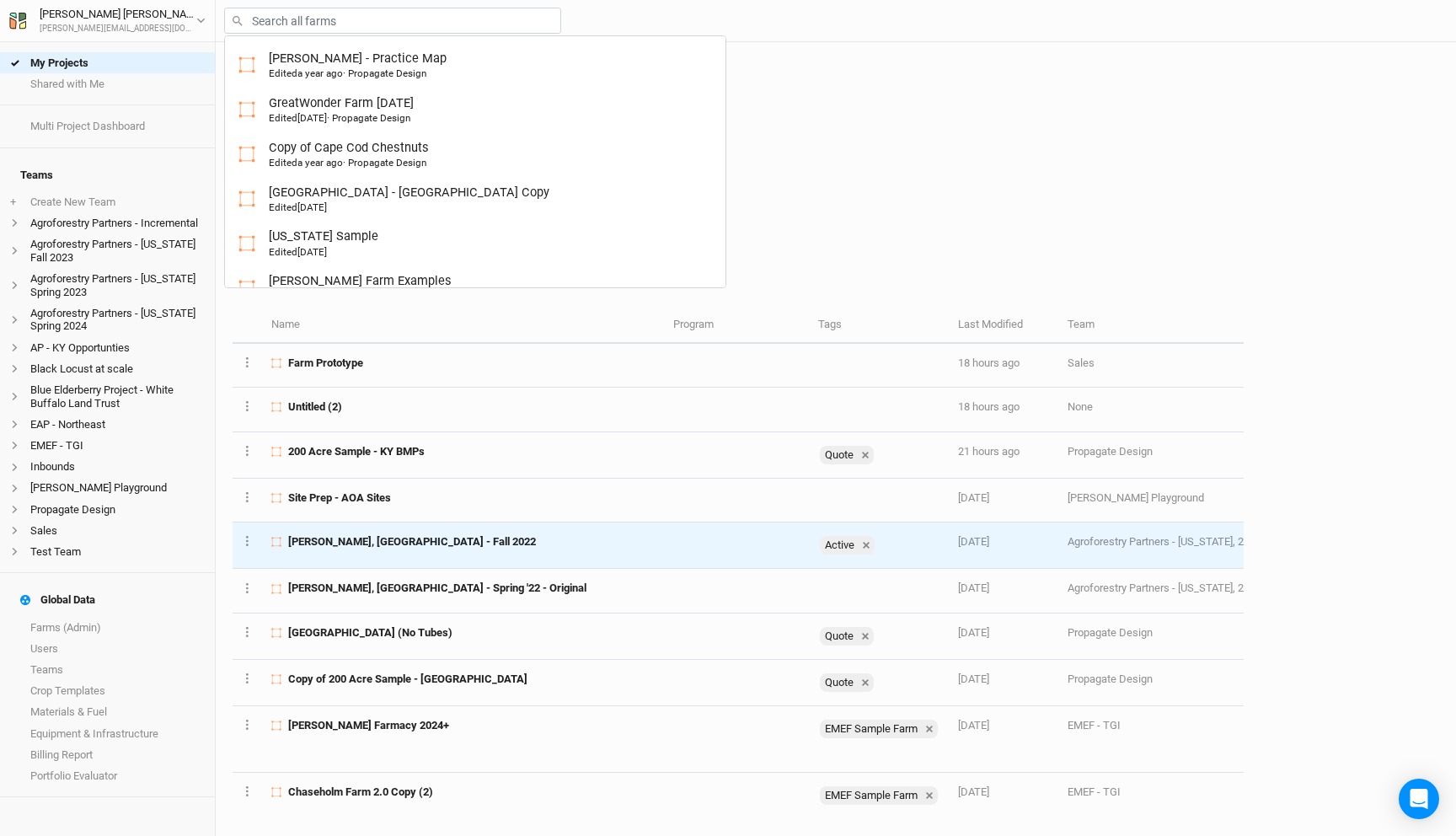
click at [479, 553] on td "[PERSON_NAME], [GEOGRAPHIC_DATA] - Fall 2022" at bounding box center [462, 545] width 401 height 47
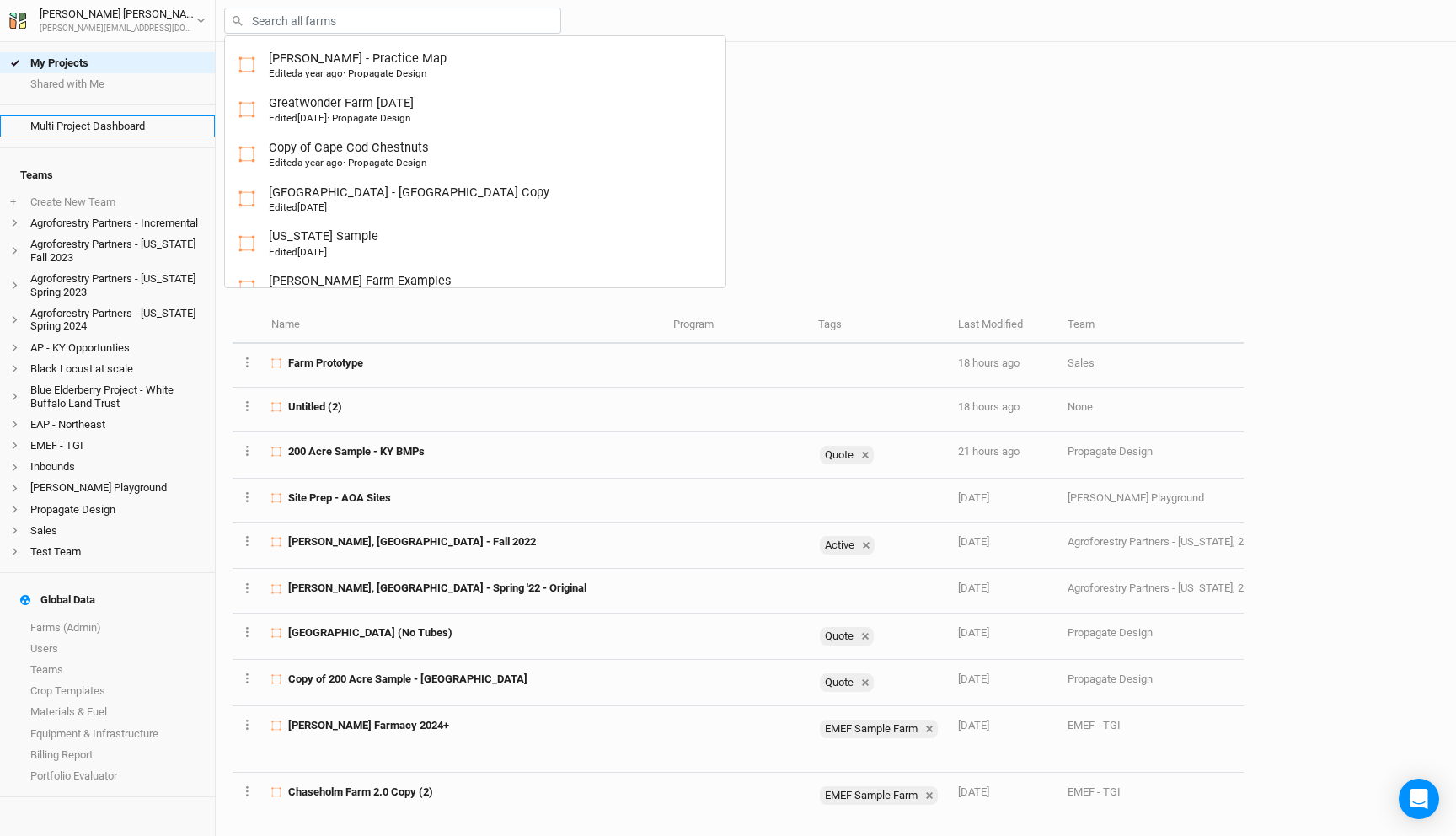
click at [98, 130] on link "Multi Project Dashboard" at bounding box center [108, 125] width 215 height 21
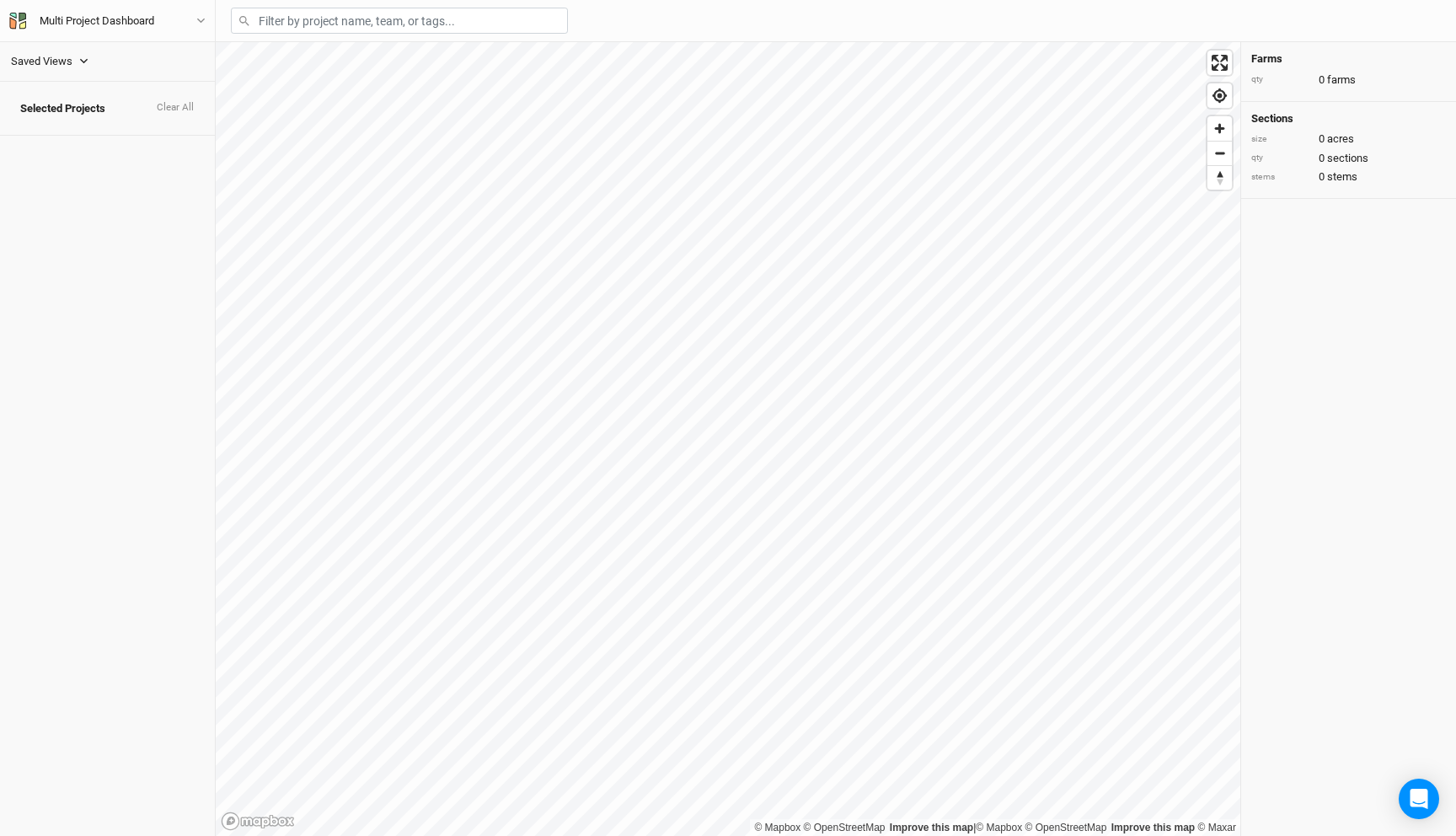
click at [77, 62] on button "Saved Views" at bounding box center [50, 62] width 80 height 19
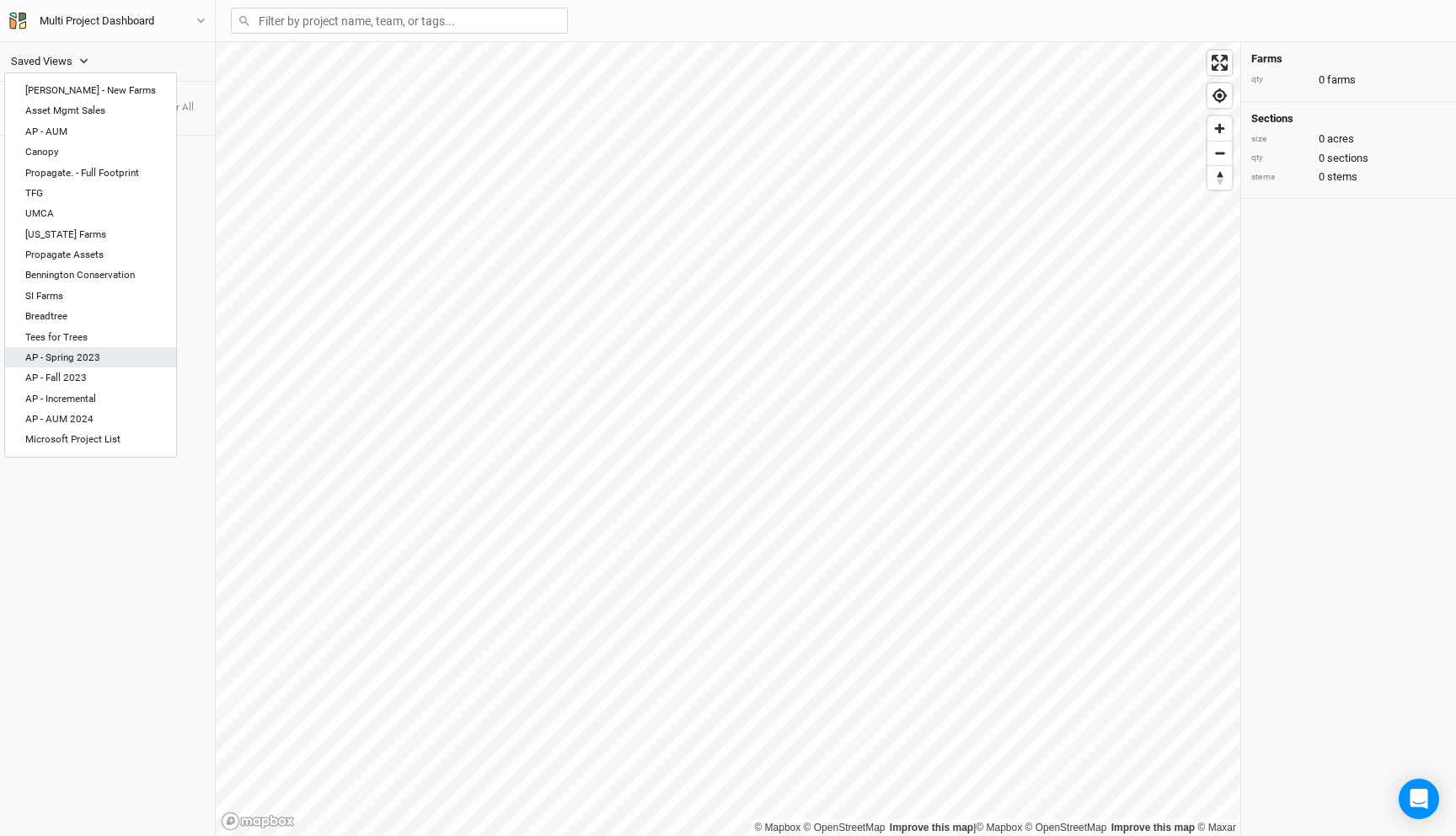
click at [100, 355] on div "AP - Spring 2023" at bounding box center [91, 357] width 130 height 14
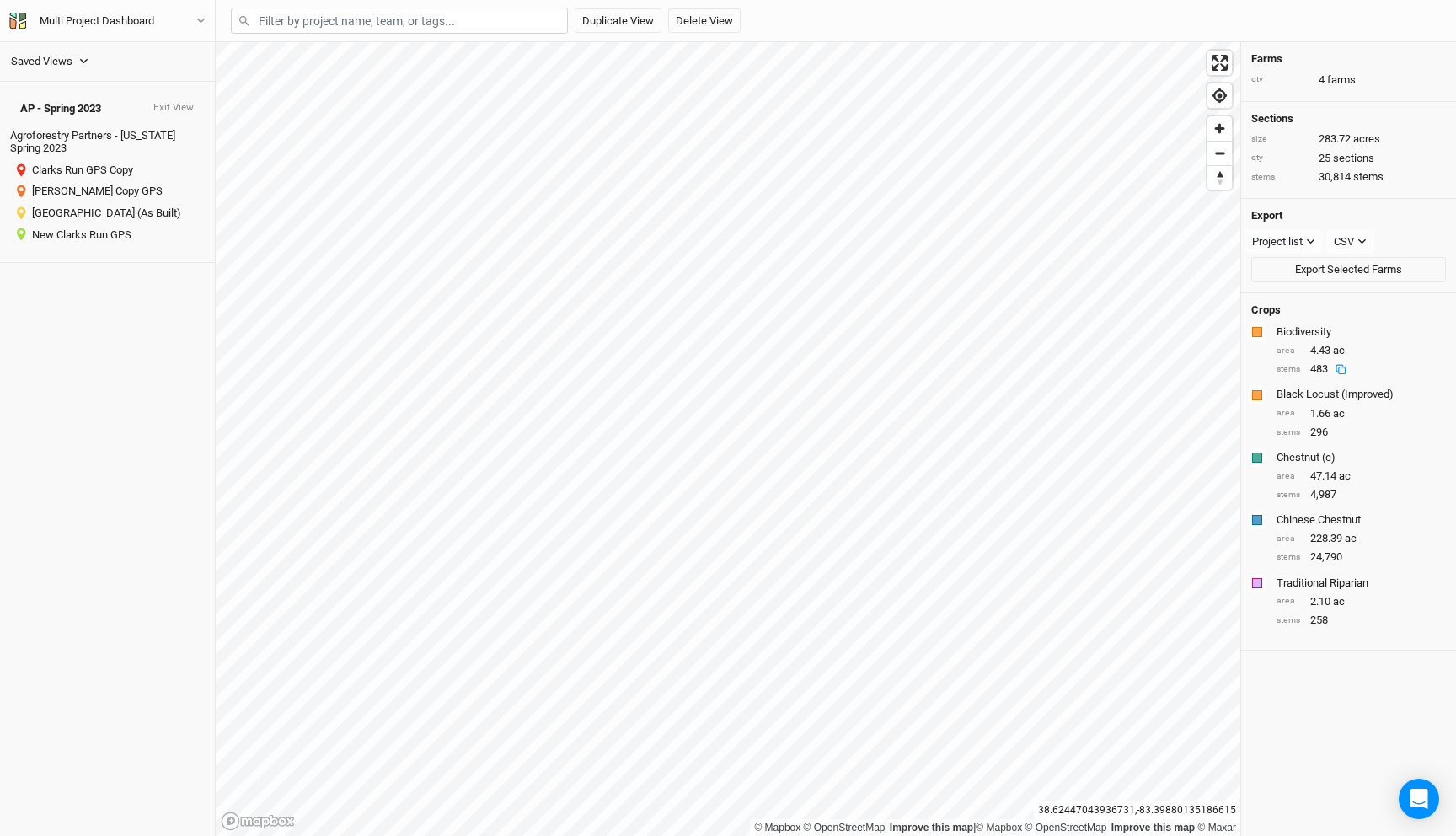
click at [1342, 370] on icon at bounding box center [1341, 369] width 11 height 11
click at [1342, 623] on rect at bounding box center [1343, 622] width 7 height 7
click at [1340, 428] on icon at bounding box center [1341, 432] width 11 height 11
click at [65, 63] on div "Saved Views" at bounding box center [42, 62] width 62 height 17
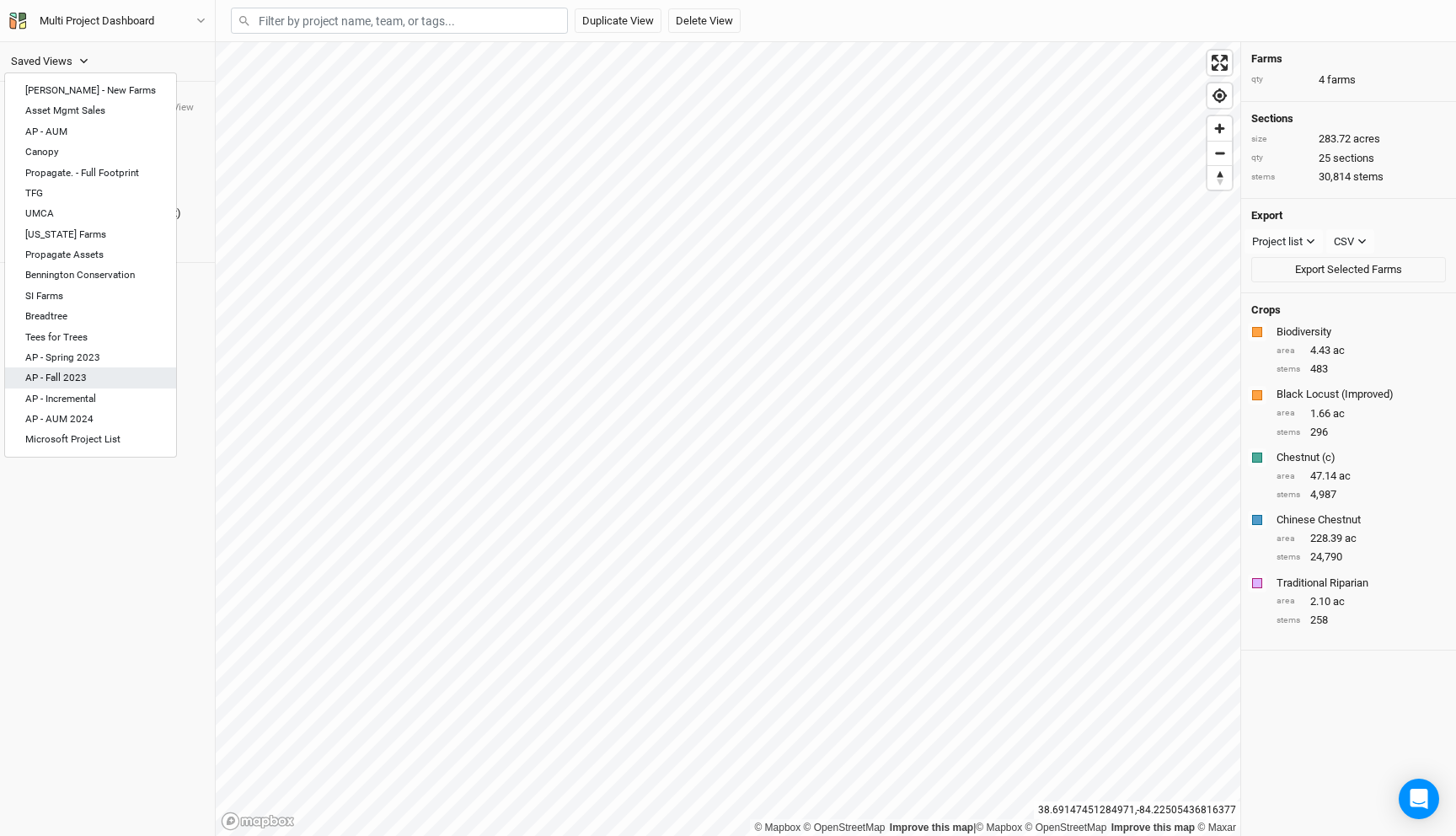
click at [77, 375] on div "AP - Fall 2023" at bounding box center [91, 378] width 130 height 14
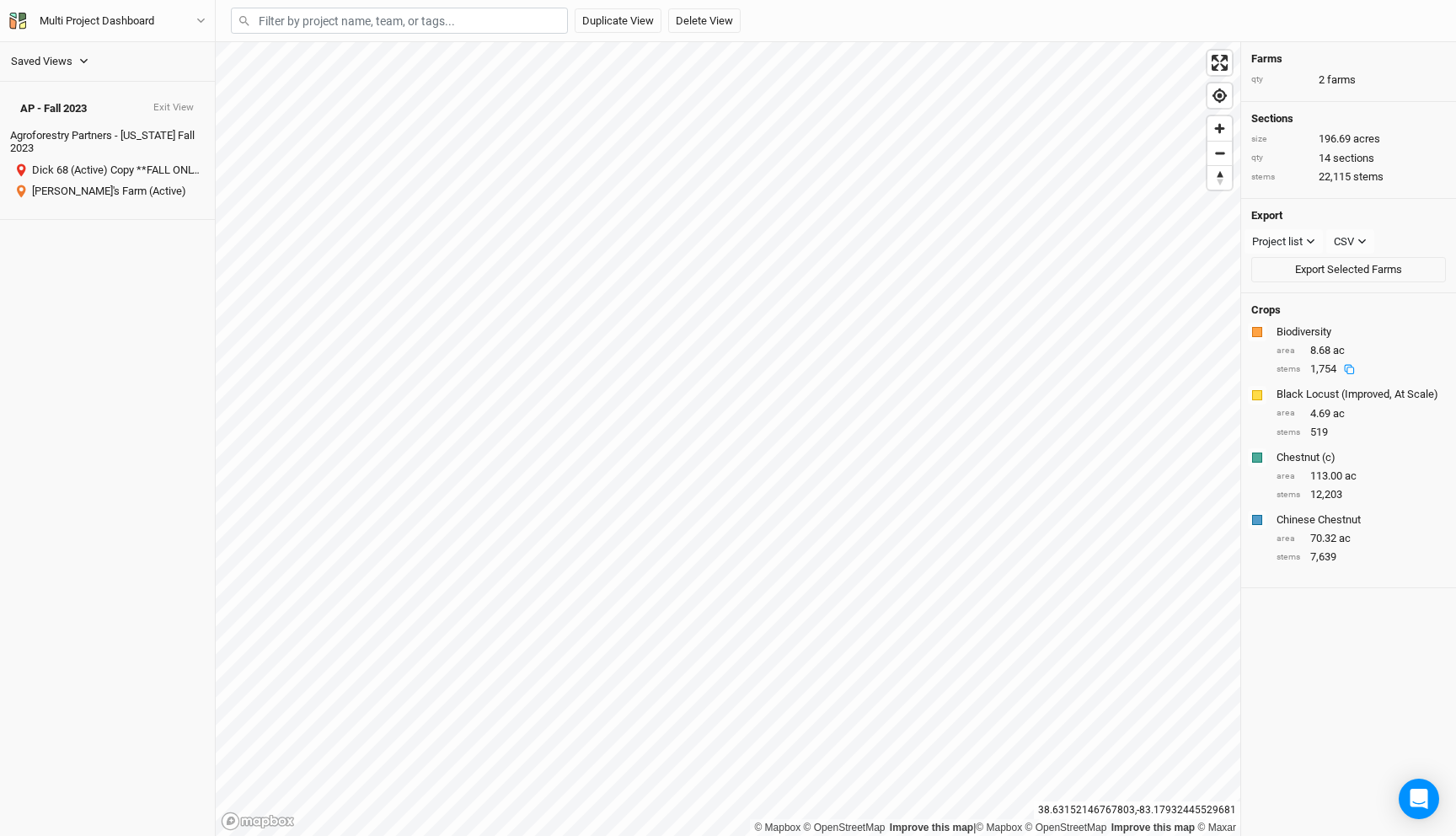
click at [1351, 368] on icon at bounding box center [1349, 369] width 11 height 11
click at [1346, 432] on rect at bounding box center [1343, 434] width 7 height 7
click at [73, 71] on div "Saved Views Keavin - New Farms Asset Mgmt Sales AP - AUM Canopy Propagate. - Fu…" at bounding box center [108, 62] width 215 height 40
click at [73, 57] on button "Saved Views" at bounding box center [50, 62] width 80 height 19
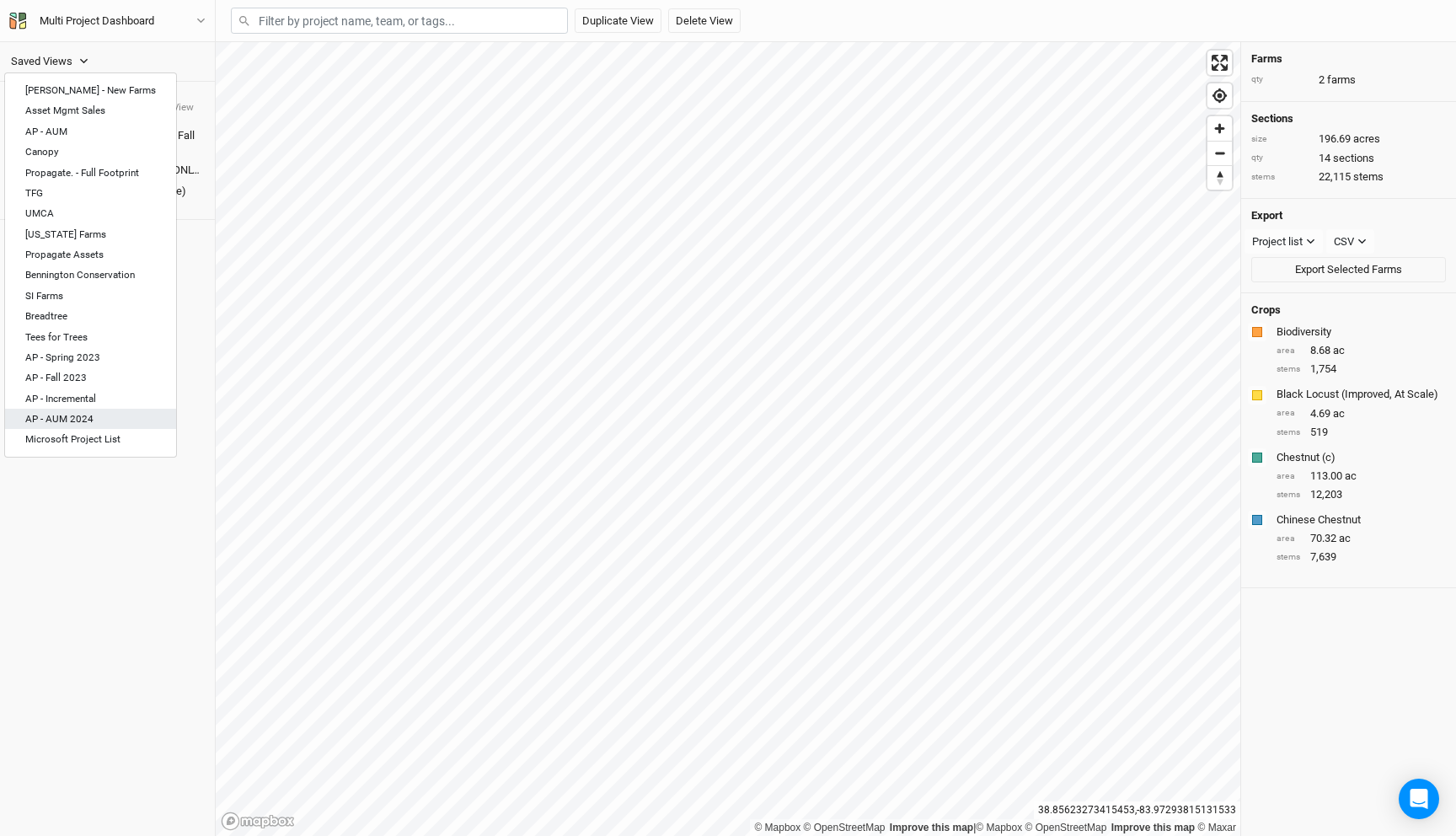
click at [101, 414] on div "AP - AUM 2024" at bounding box center [91, 418] width 130 height 14
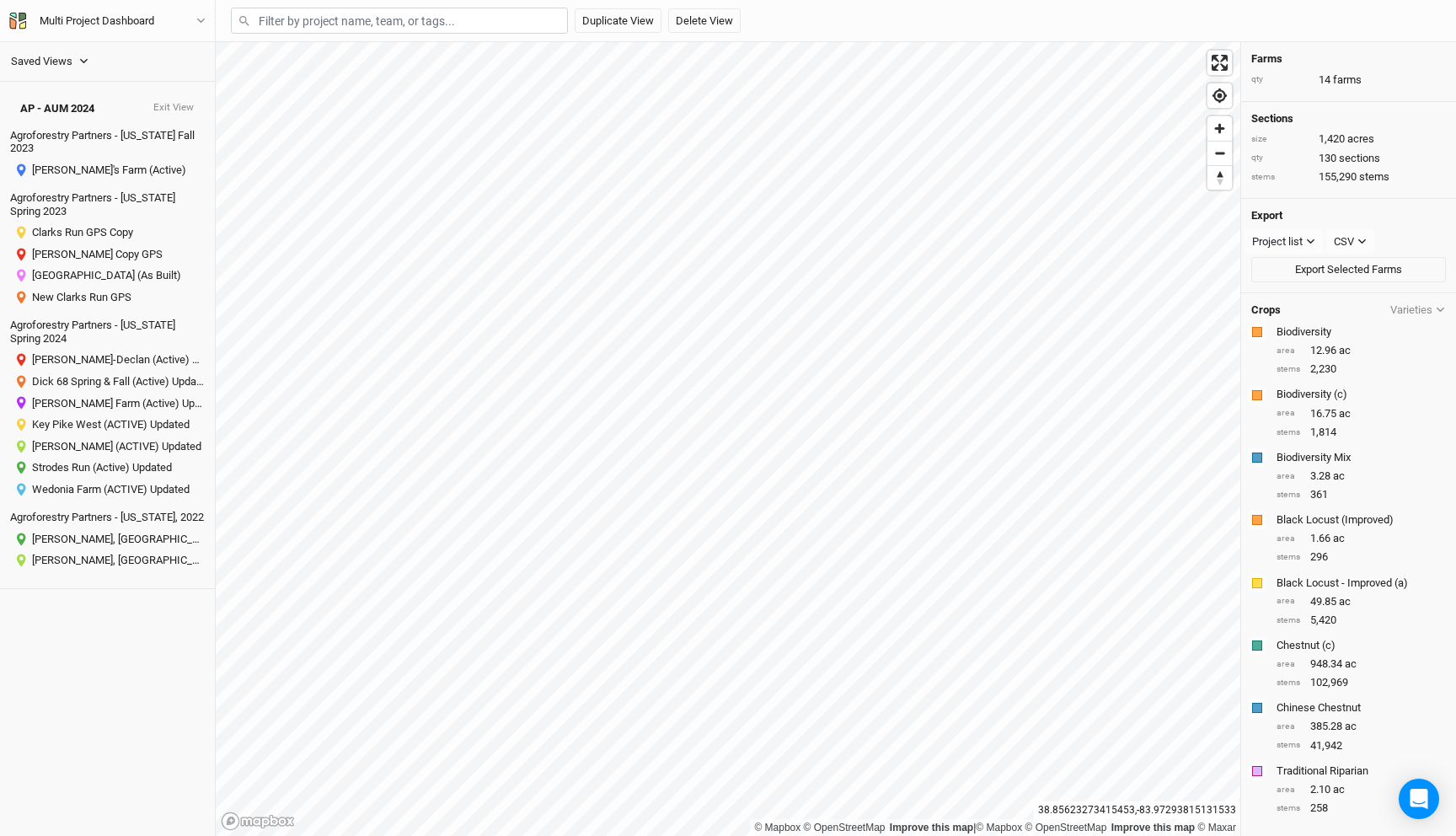
click at [63, 61] on div "Saved Views" at bounding box center [42, 62] width 62 height 17
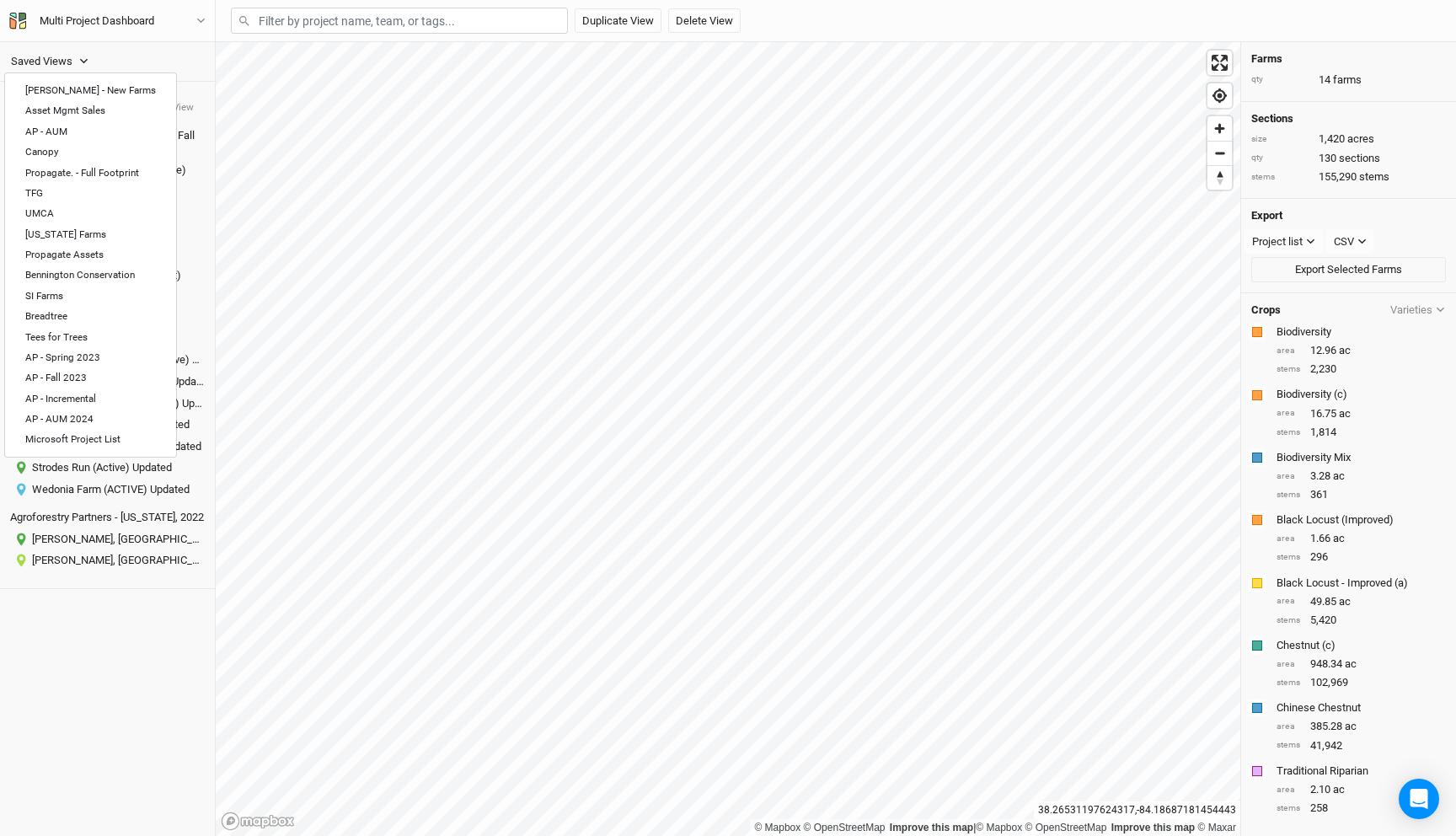
click at [155, 662] on div "Saved Views Keavin - New Farms Asset Mgmt Sales AP - AUM Canopy Propagate. - Fu…" at bounding box center [108, 439] width 215 height 794
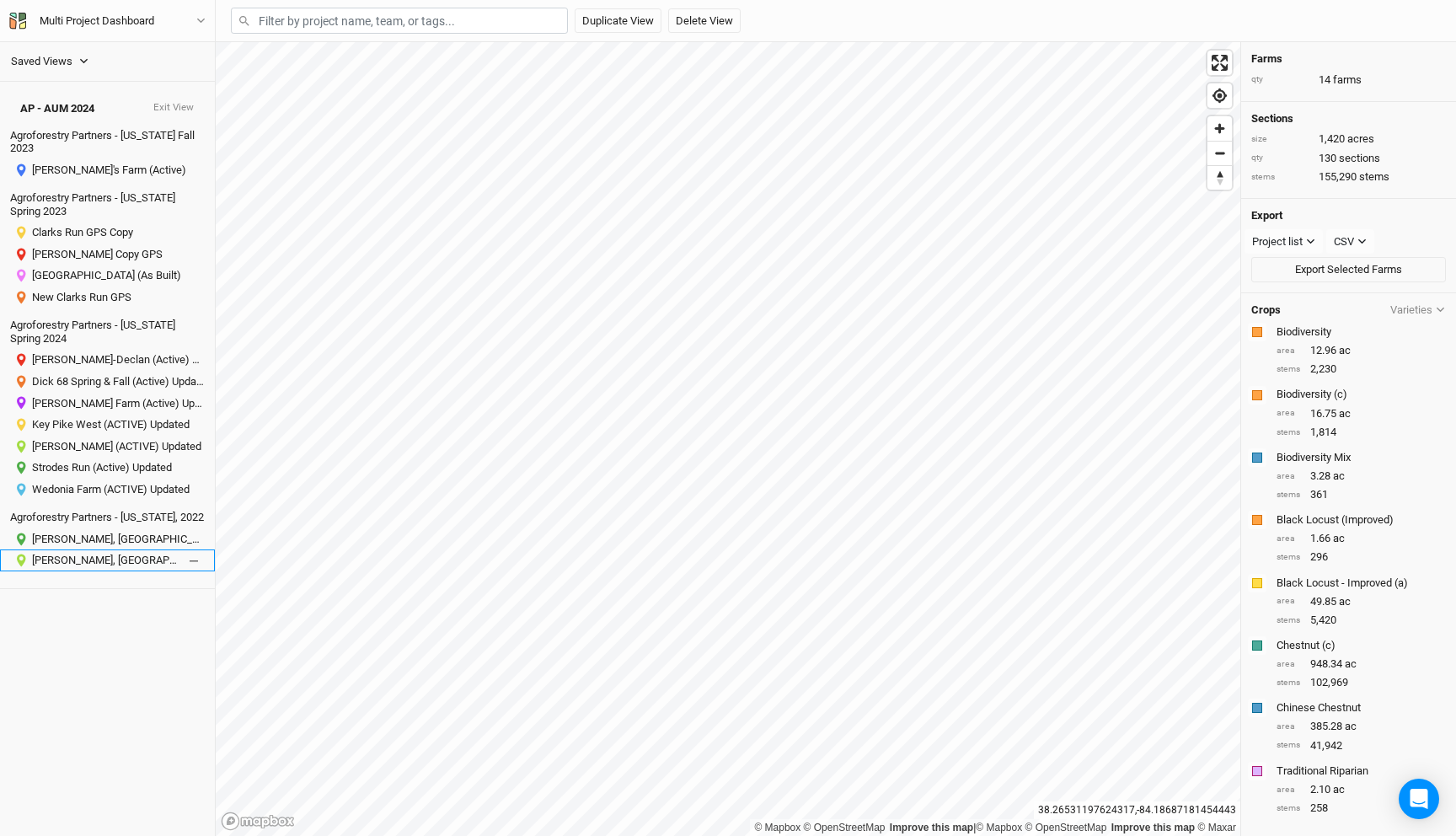
click at [195, 551] on div at bounding box center [195, 561] width 20 height 20
click at [195, 540] on icon at bounding box center [194, 540] width 8 height 0
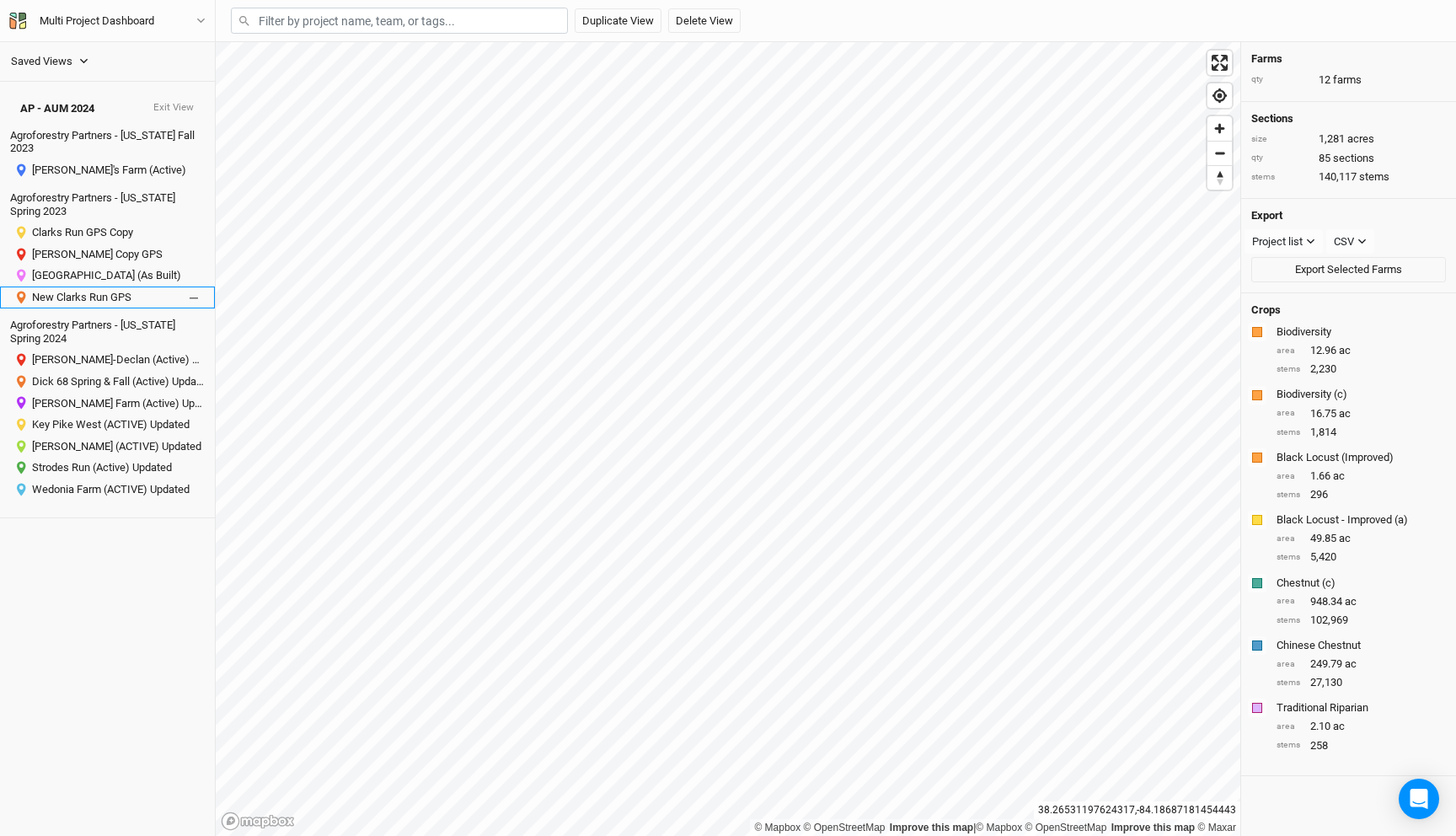
click at [185, 287] on div at bounding box center [195, 296] width 20 height 20
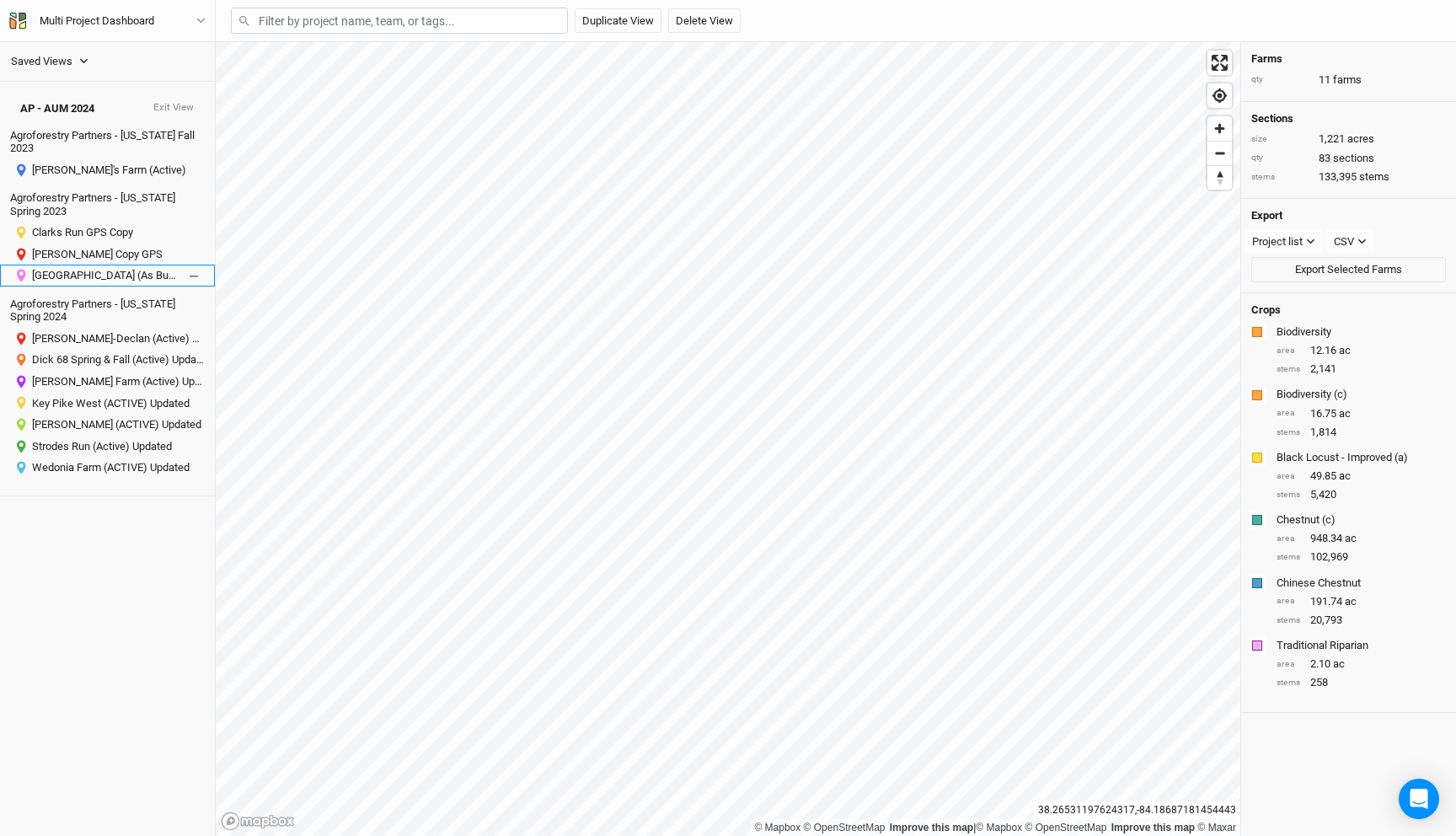
click at [192, 265] on div at bounding box center [195, 275] width 20 height 20
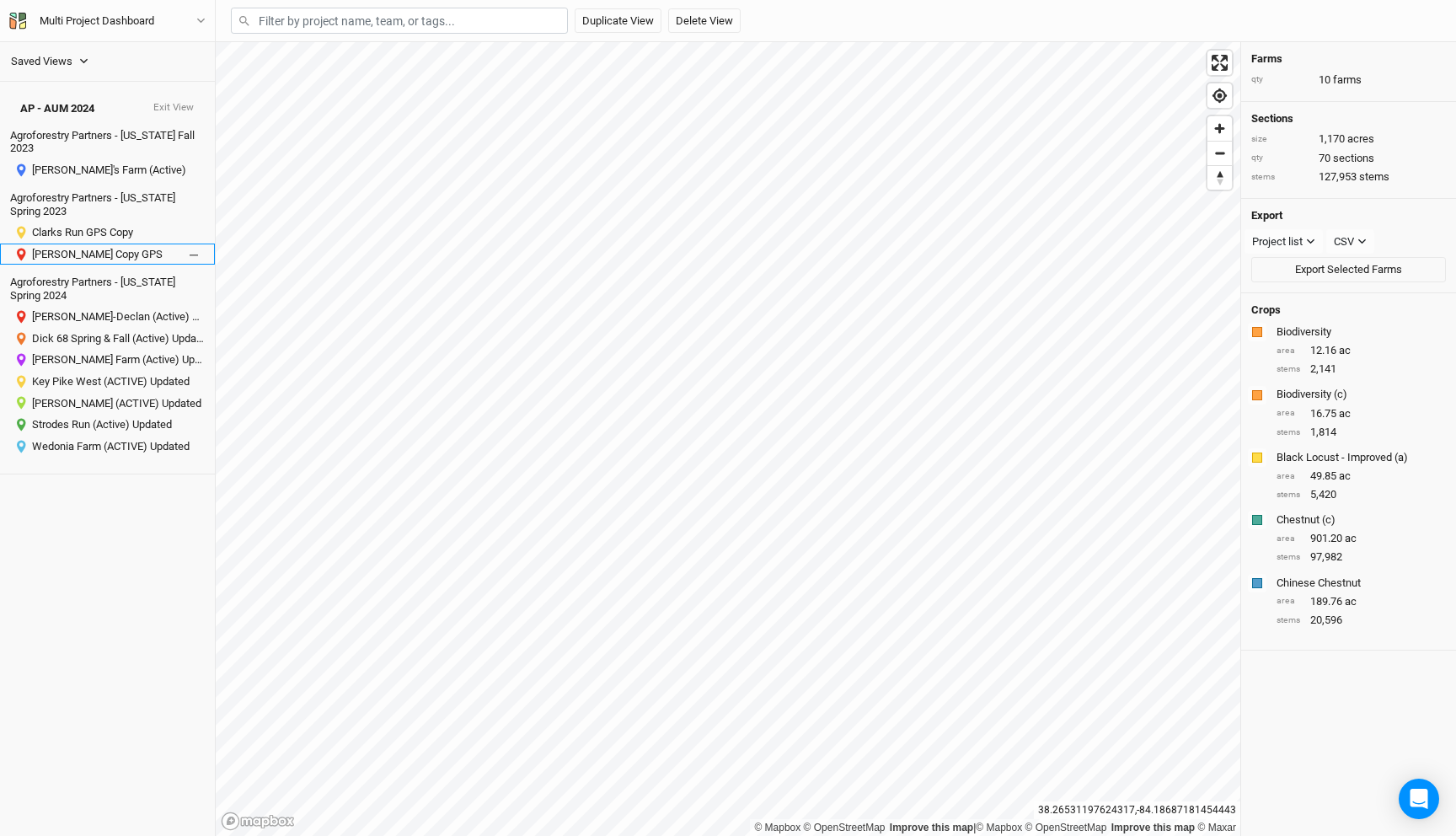
click at [192, 248] on div at bounding box center [195, 253] width 20 height 20
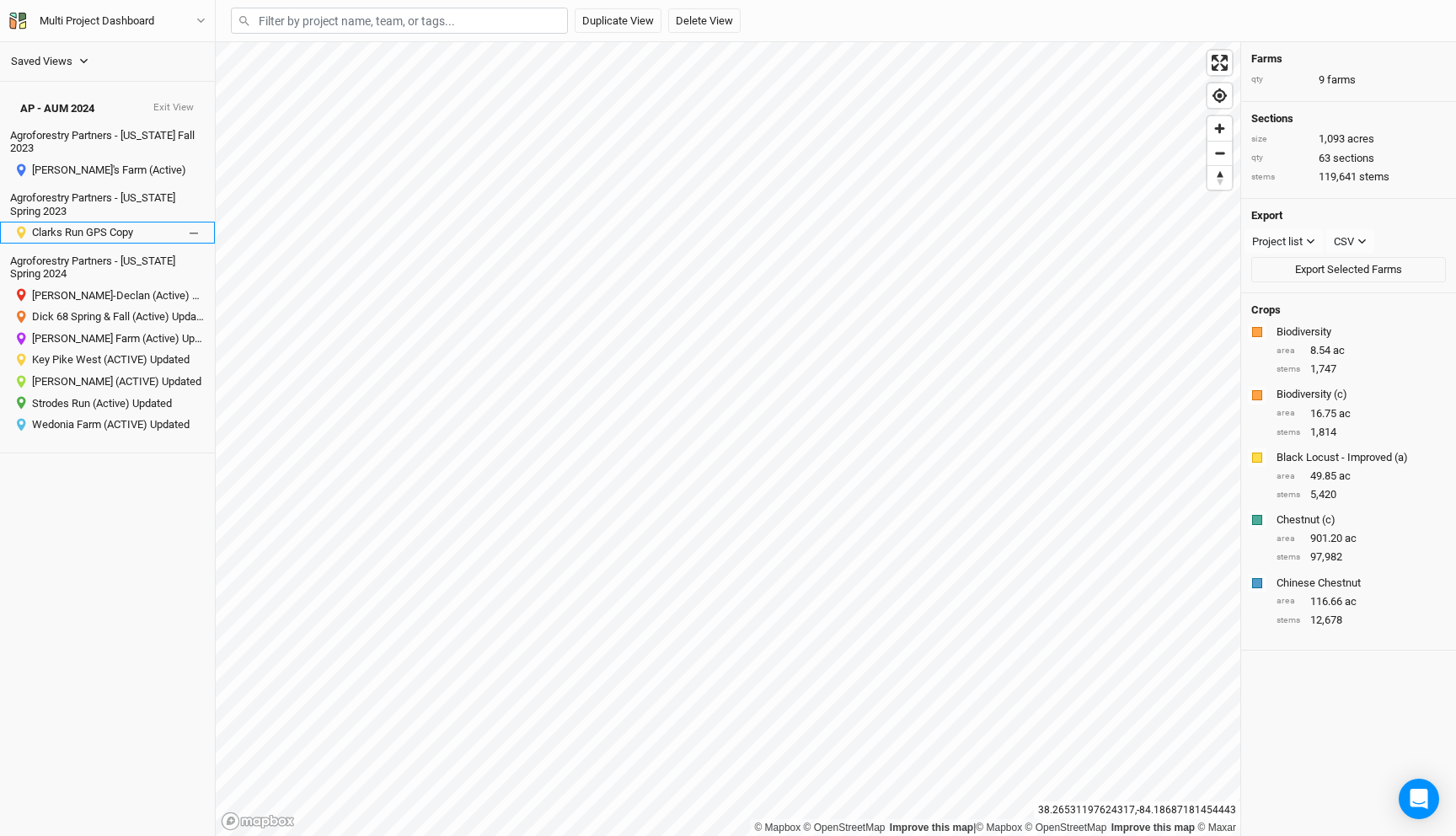
click at [192, 231] on div at bounding box center [195, 233] width 20 height 20
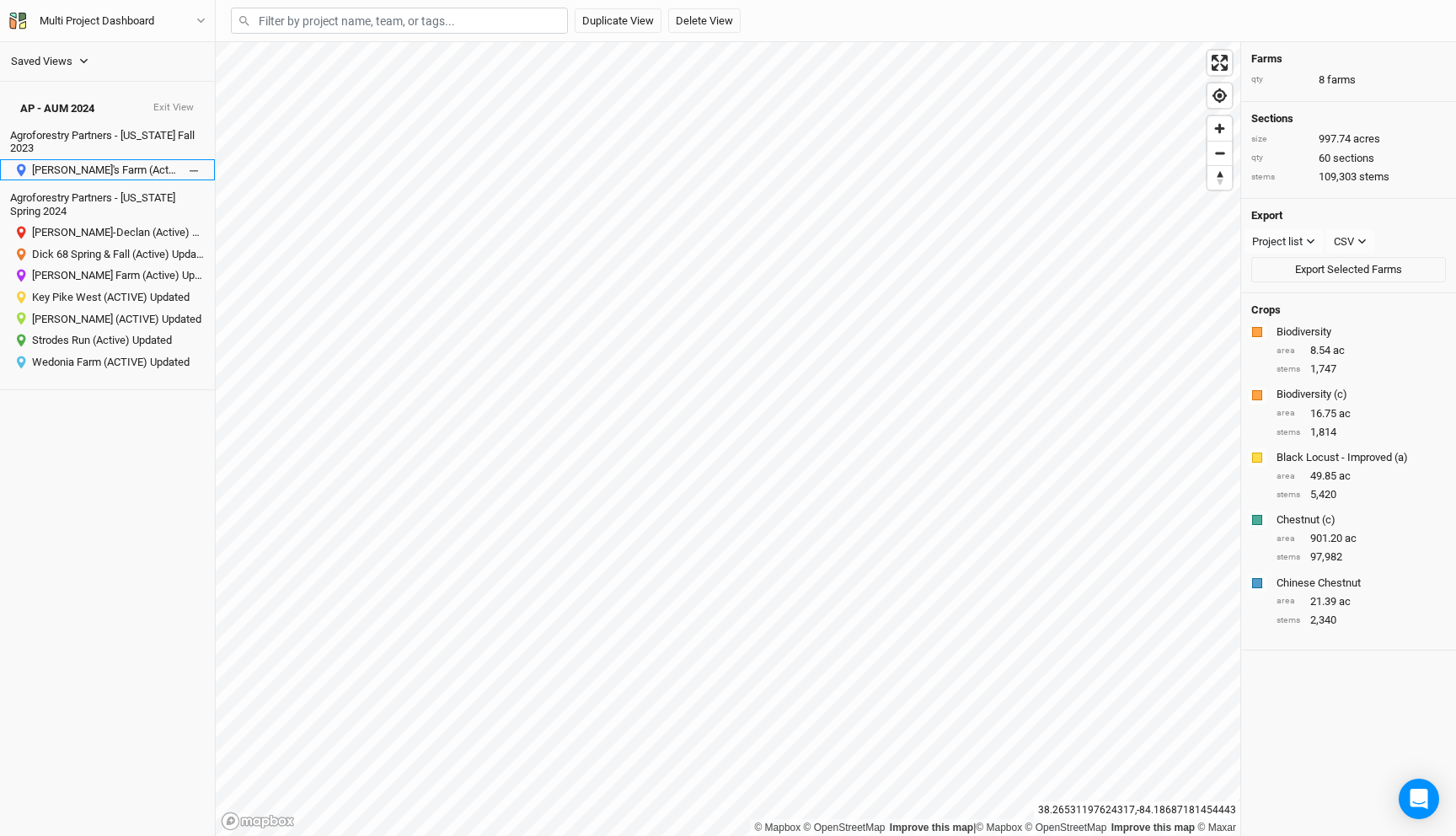
click at [191, 162] on div at bounding box center [195, 169] width 20 height 20
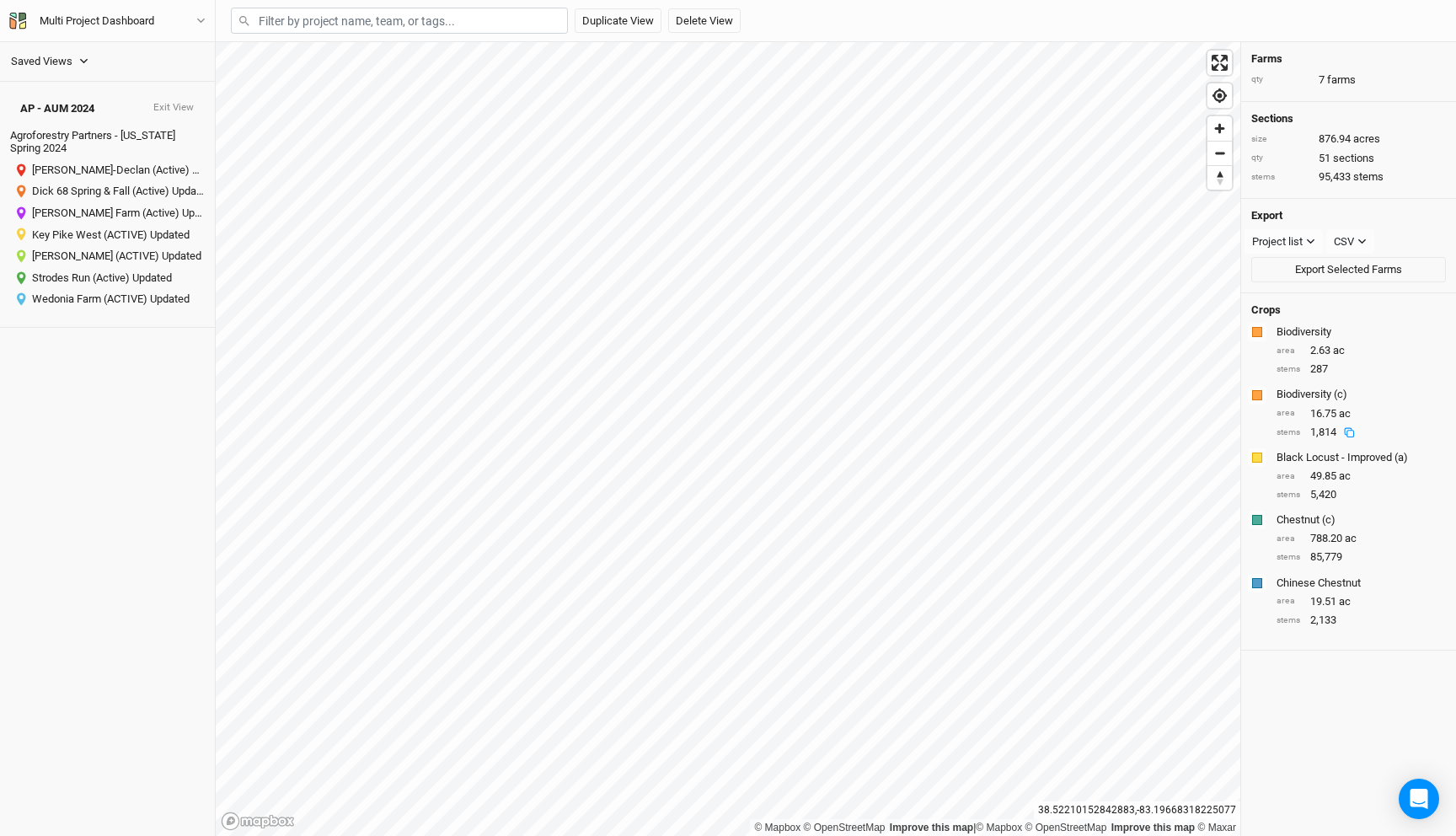
click at [1350, 427] on icon at bounding box center [1349, 432] width 11 height 11
click at [1343, 369] on icon at bounding box center [1341, 369] width 11 height 11
click at [1348, 493] on icon at bounding box center [1349, 495] width 11 height 11
click at [117, 25] on div "Multi Project Dashboard" at bounding box center [97, 21] width 114 height 17
click at [124, 47] on button "Back" at bounding box center [140, 47] width 133 height 22
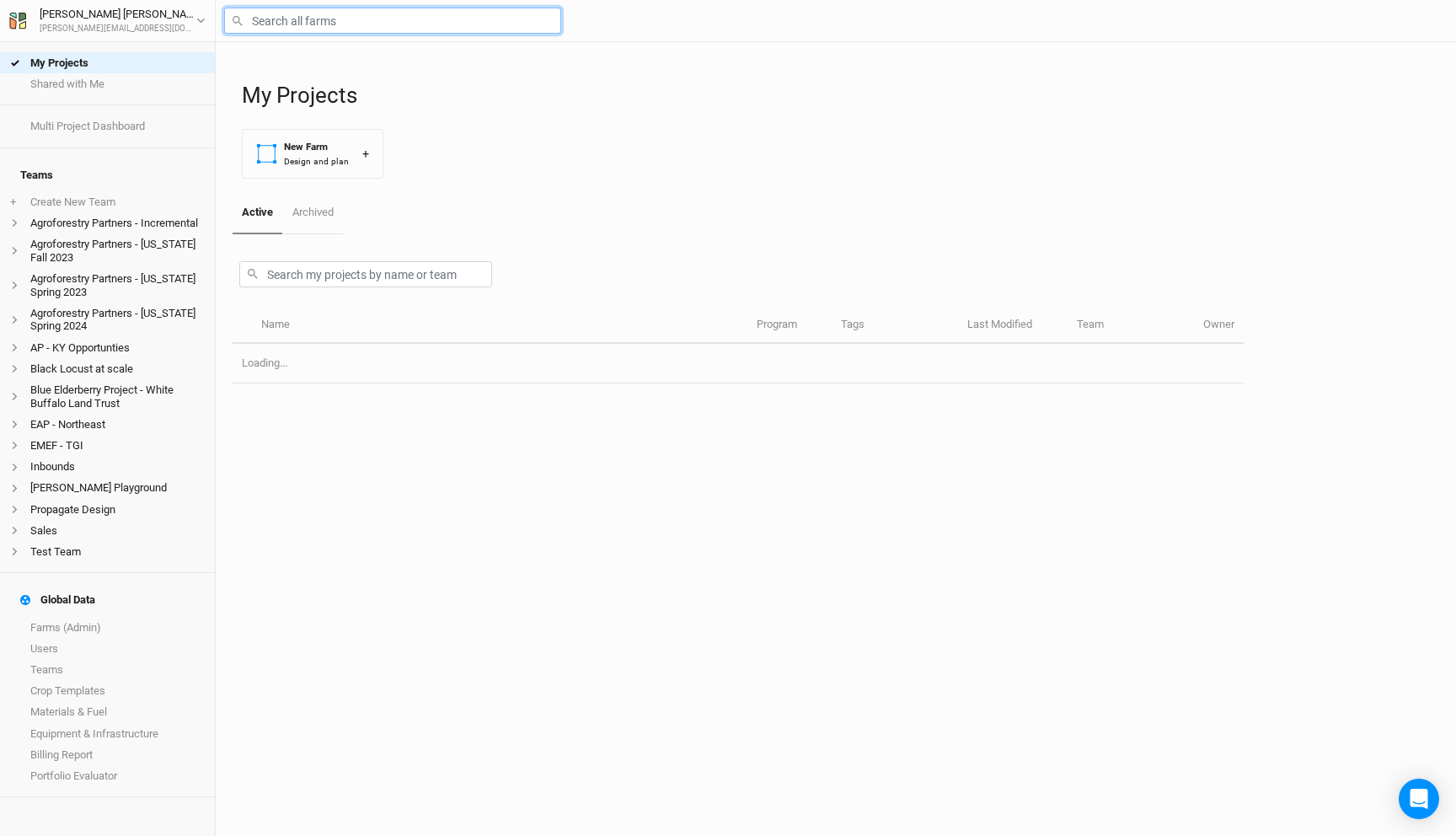
click at [304, 15] on input "text" at bounding box center [393, 20] width 337 height 26
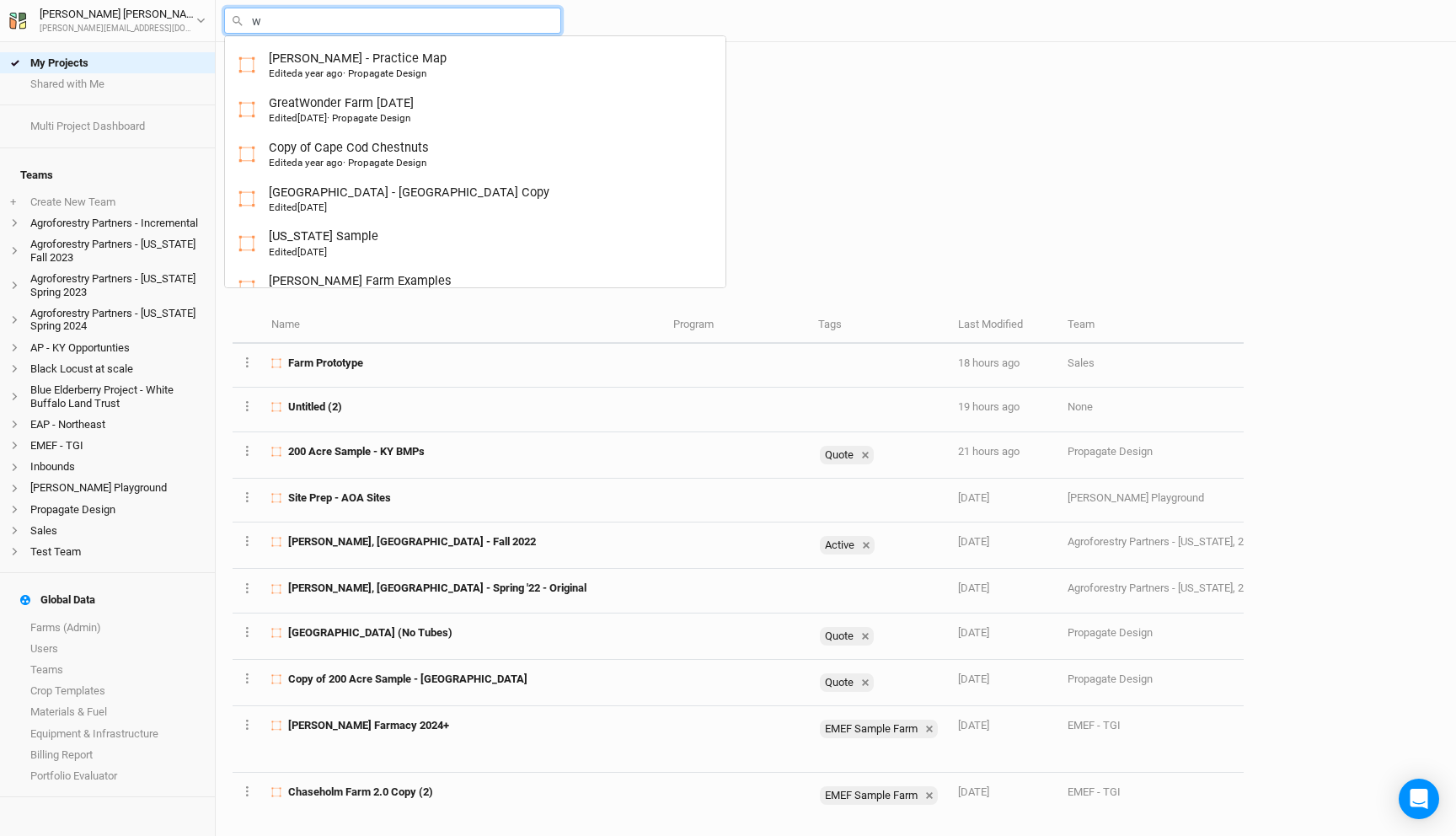
type input "we"
type input "weisberg Farm Examples"
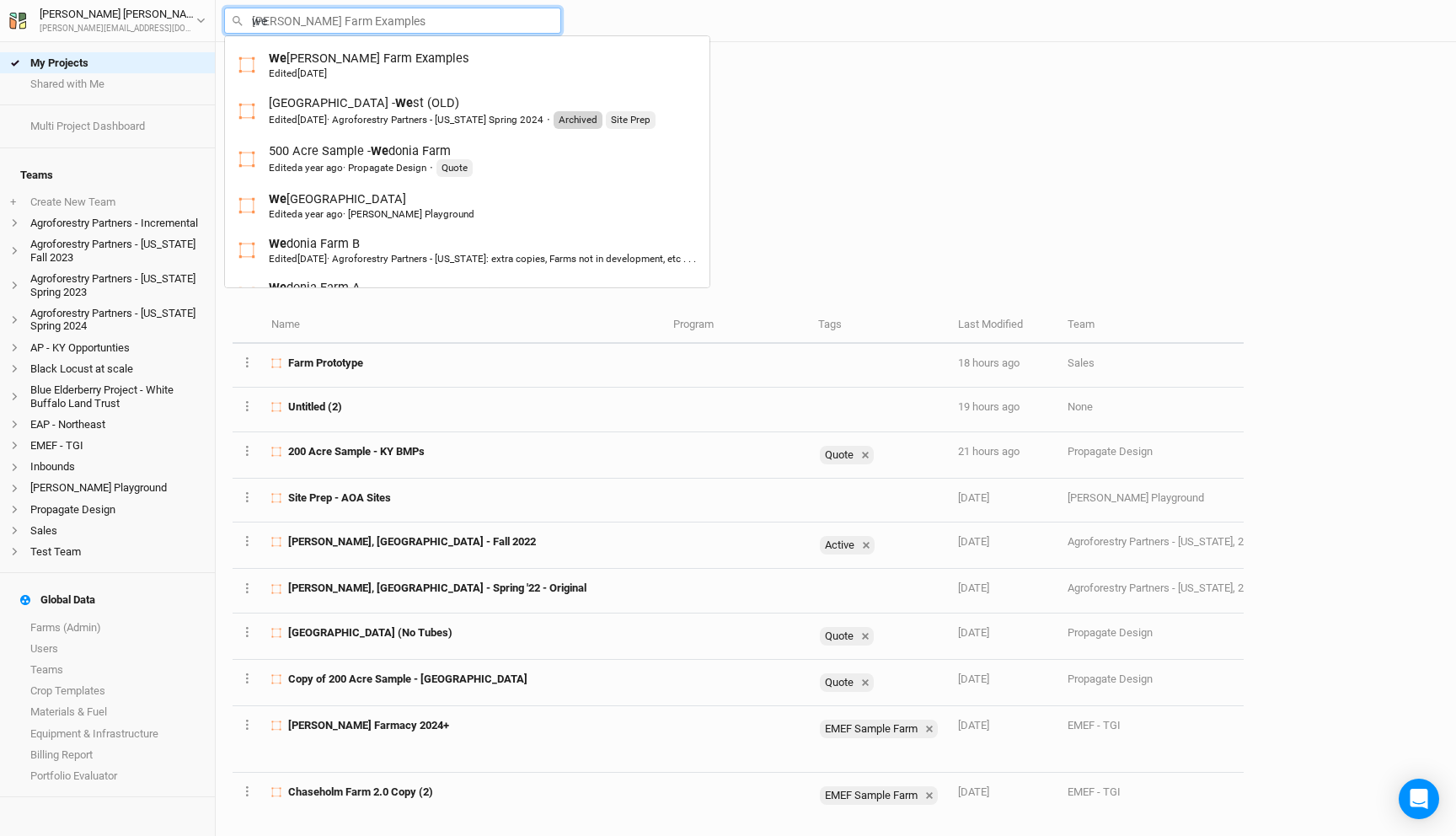
type input "wed"
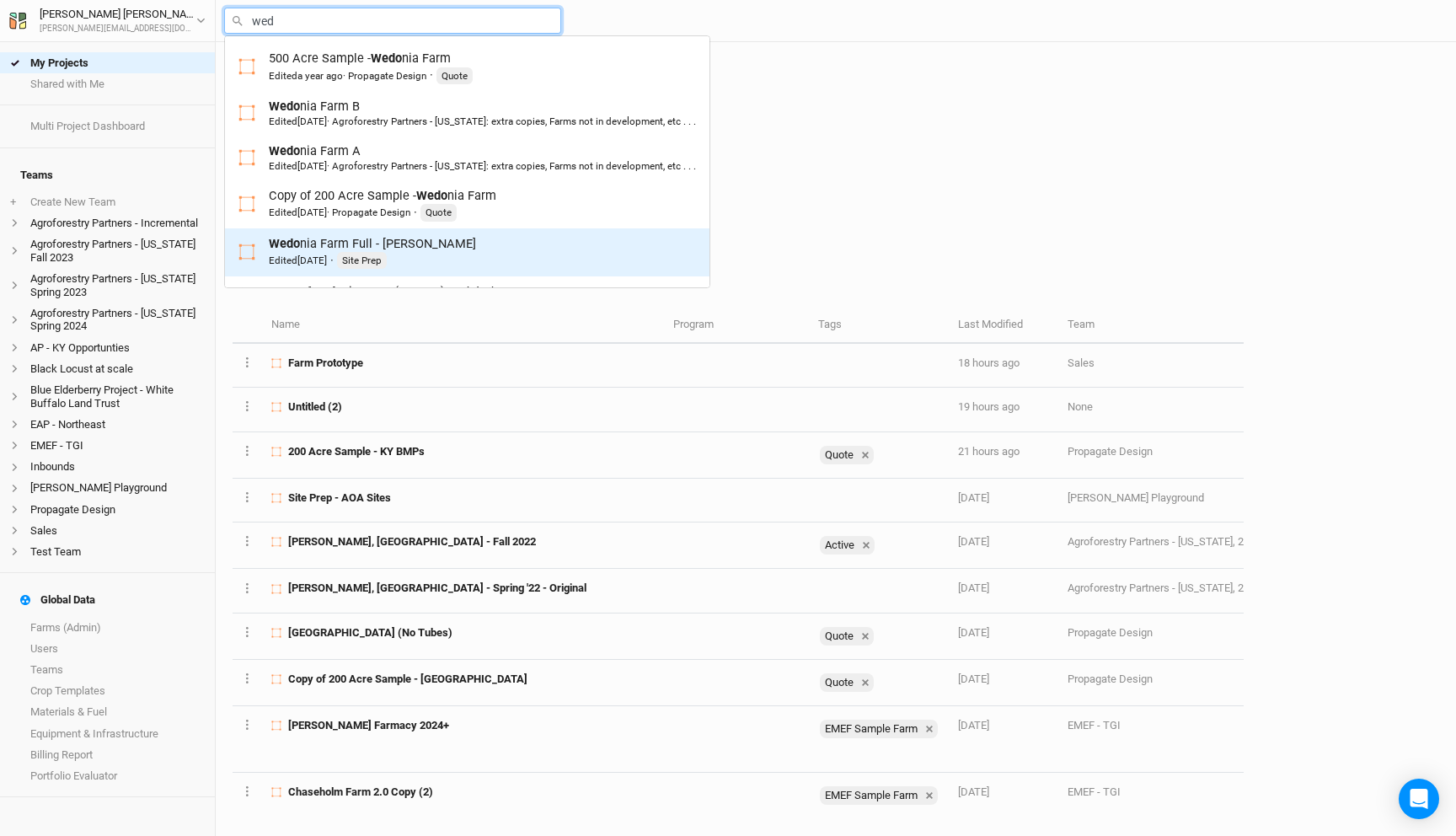
type input "we"
type input "weisberg Farm Examples"
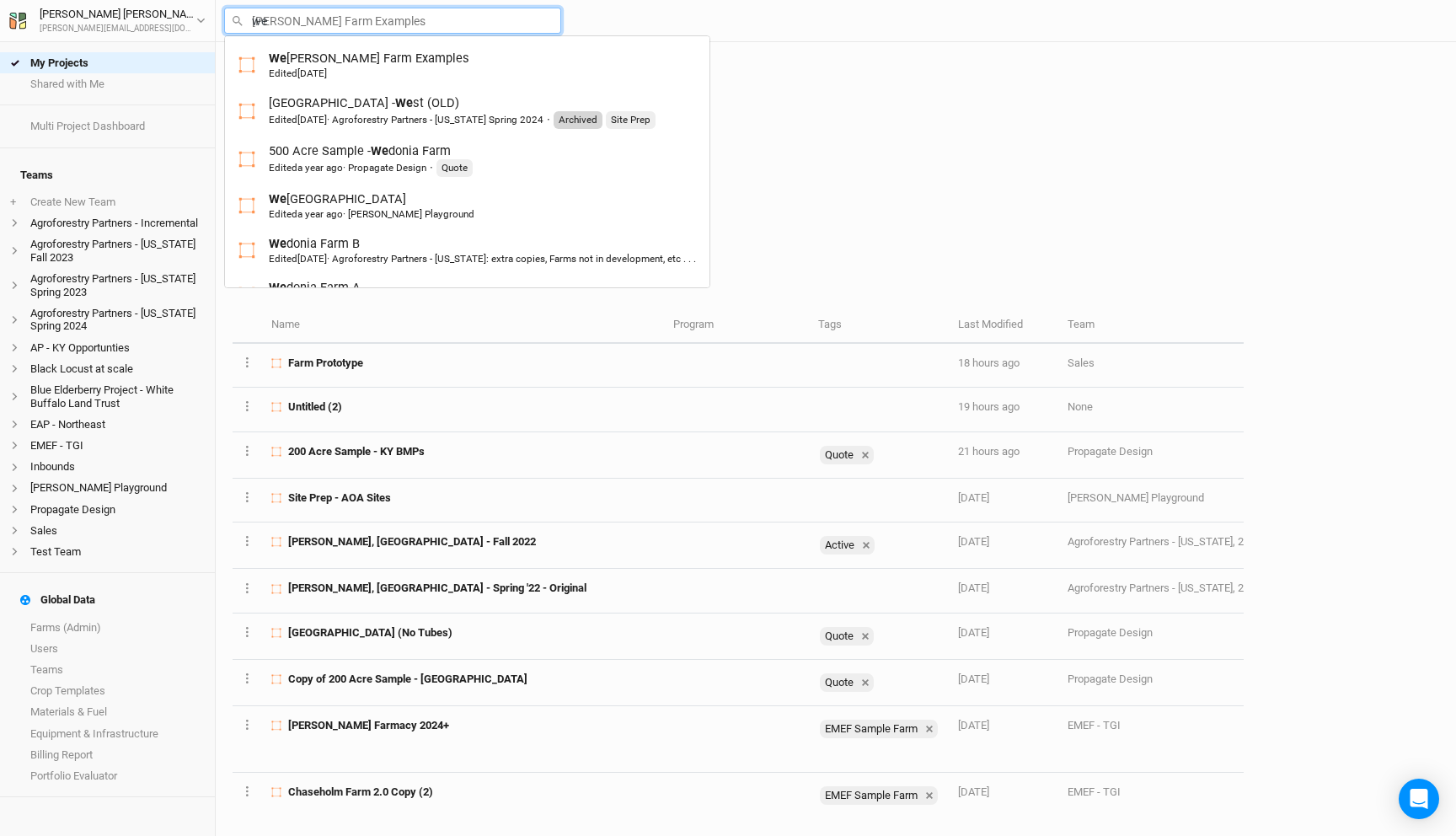
type input "w"
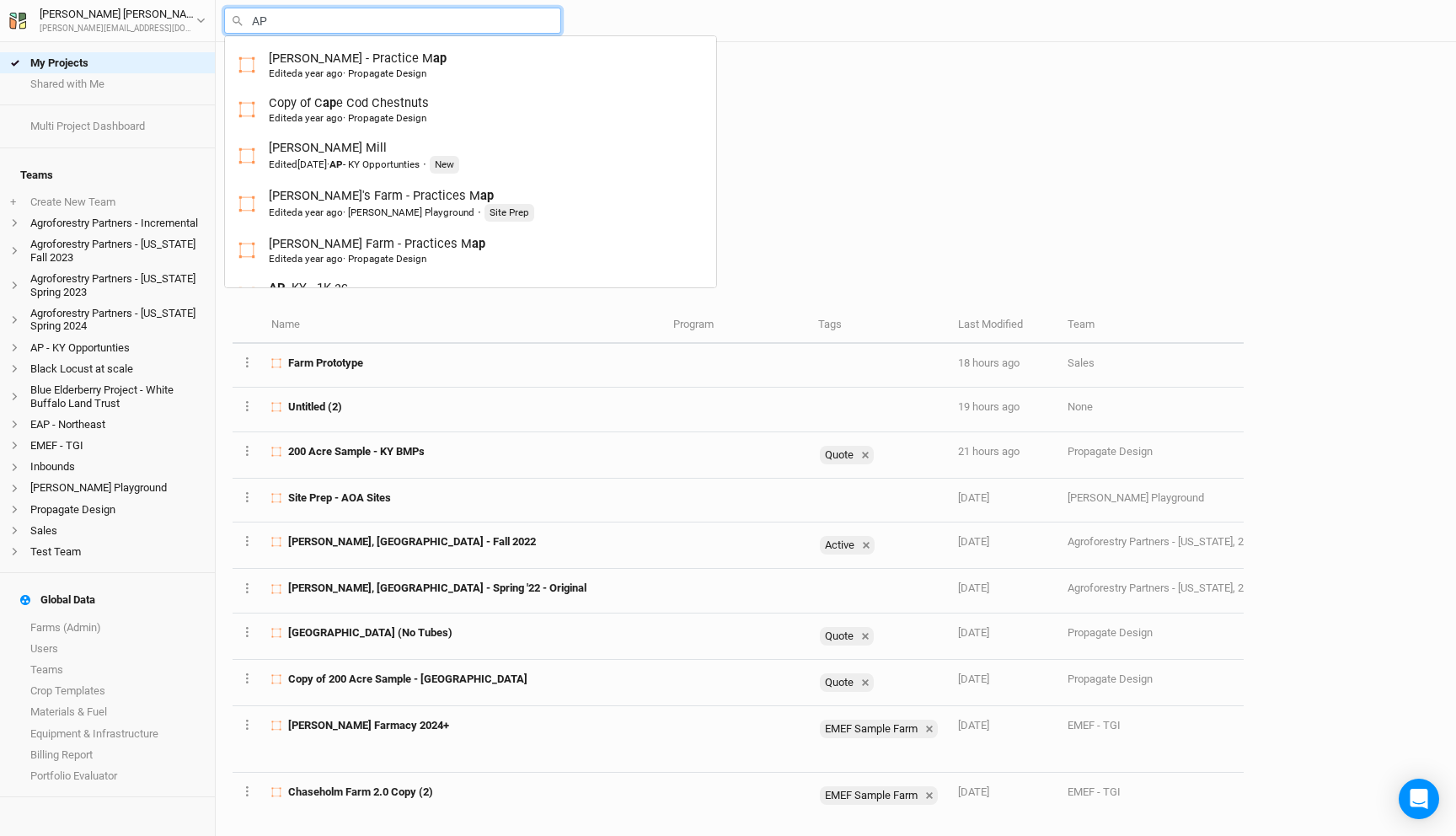
type input "AP"
click at [764, 74] on div "My Projects New Farm Design and plan +" at bounding box center [839, 117] width 1197 height 150
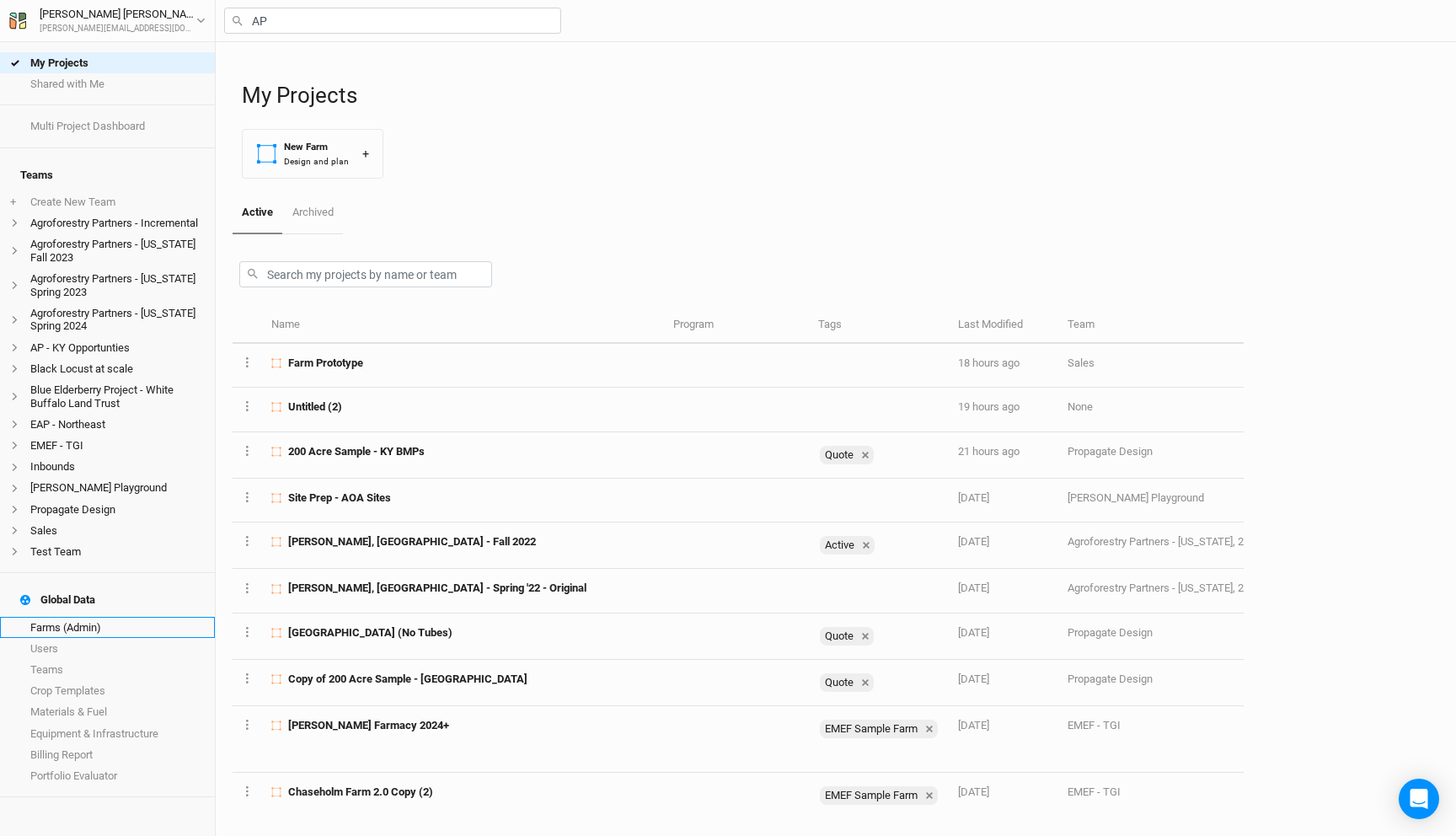
click at [74, 617] on link "Farms (Admin)" at bounding box center [108, 627] width 215 height 21
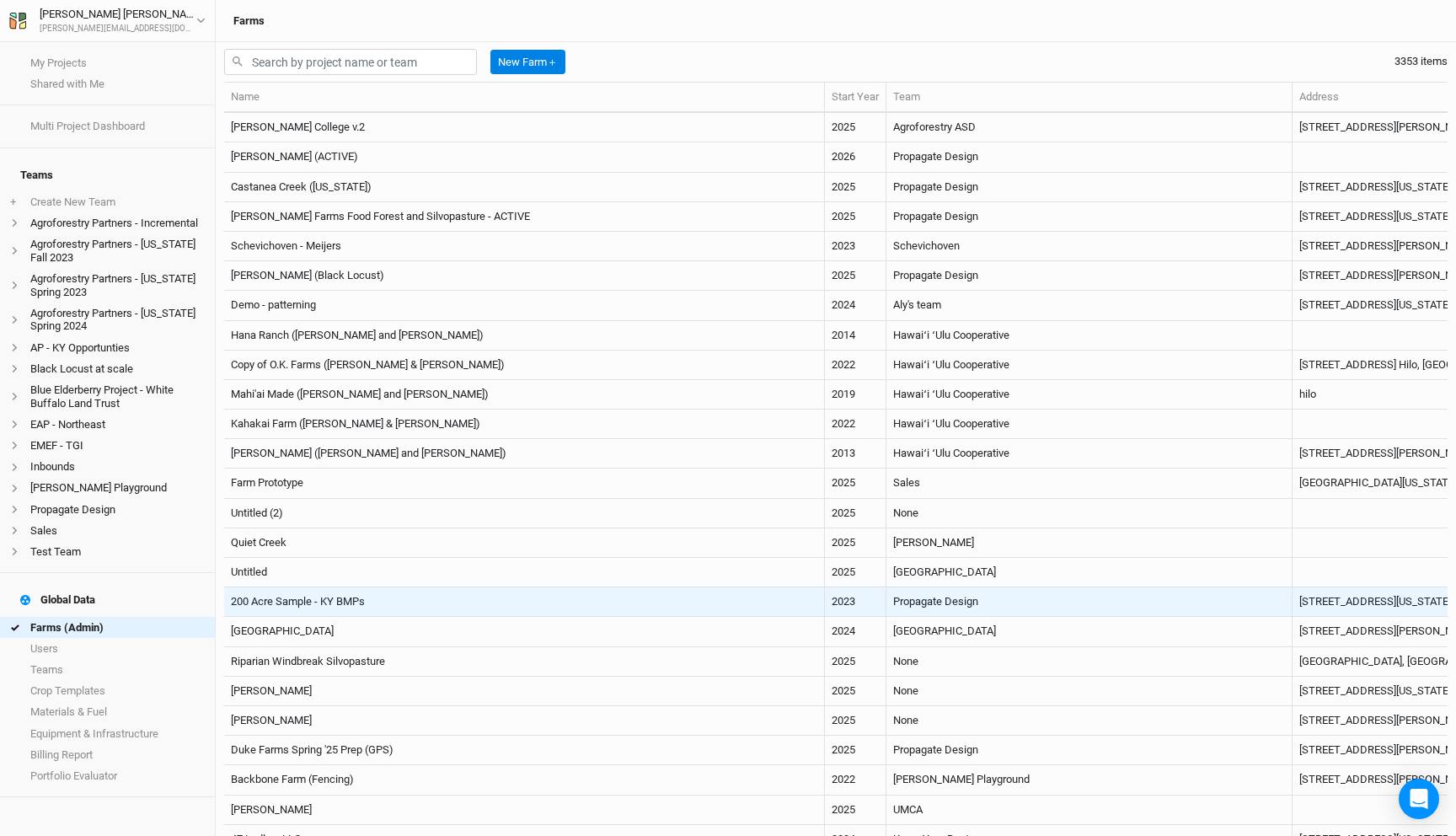
click at [378, 599] on td "200 Acre Sample - KY BMPs" at bounding box center [524, 601] width 601 height 30
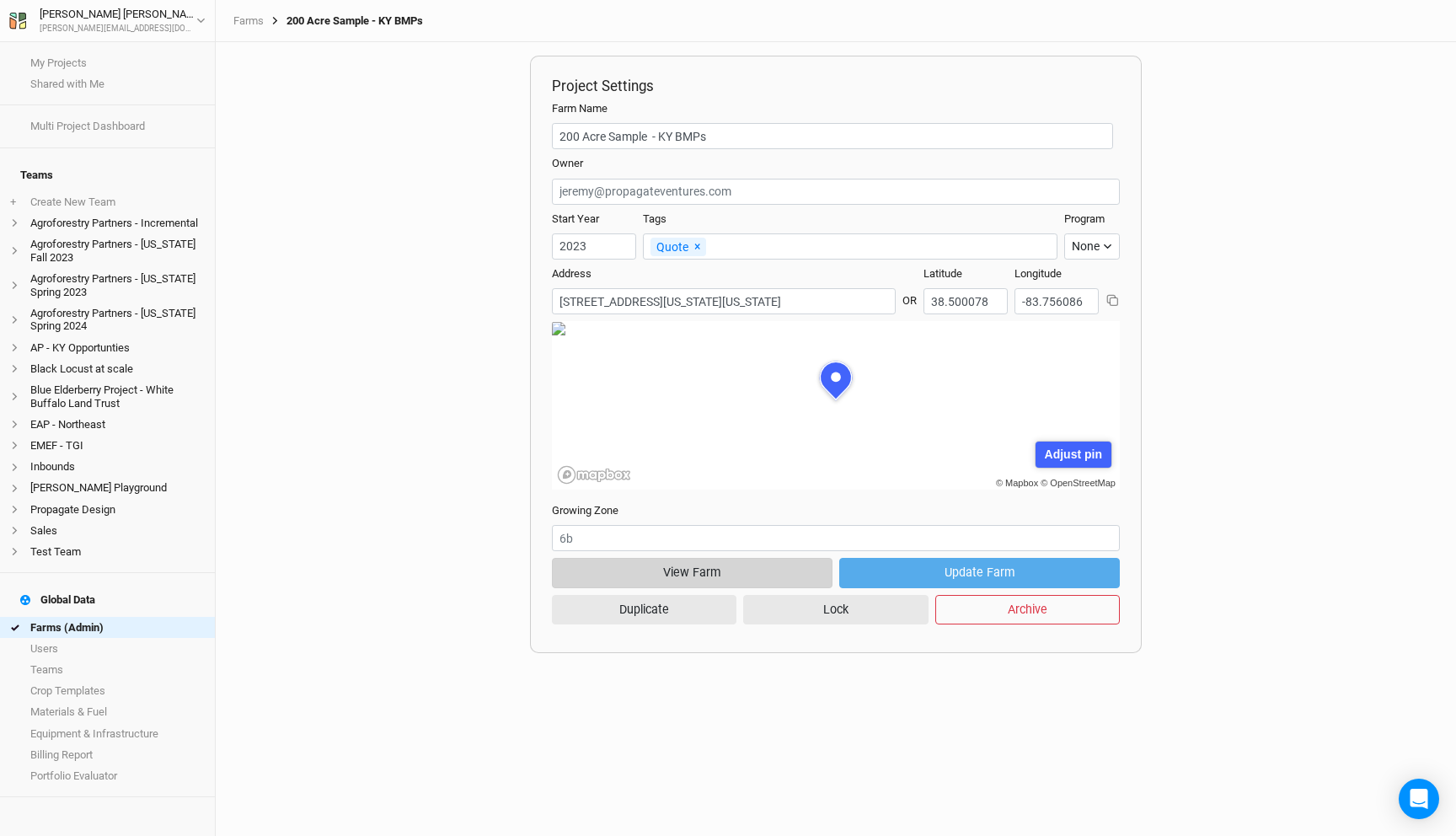
scroll to position [84, 255]
click at [674, 564] on button "View Farm" at bounding box center [692, 572] width 280 height 30
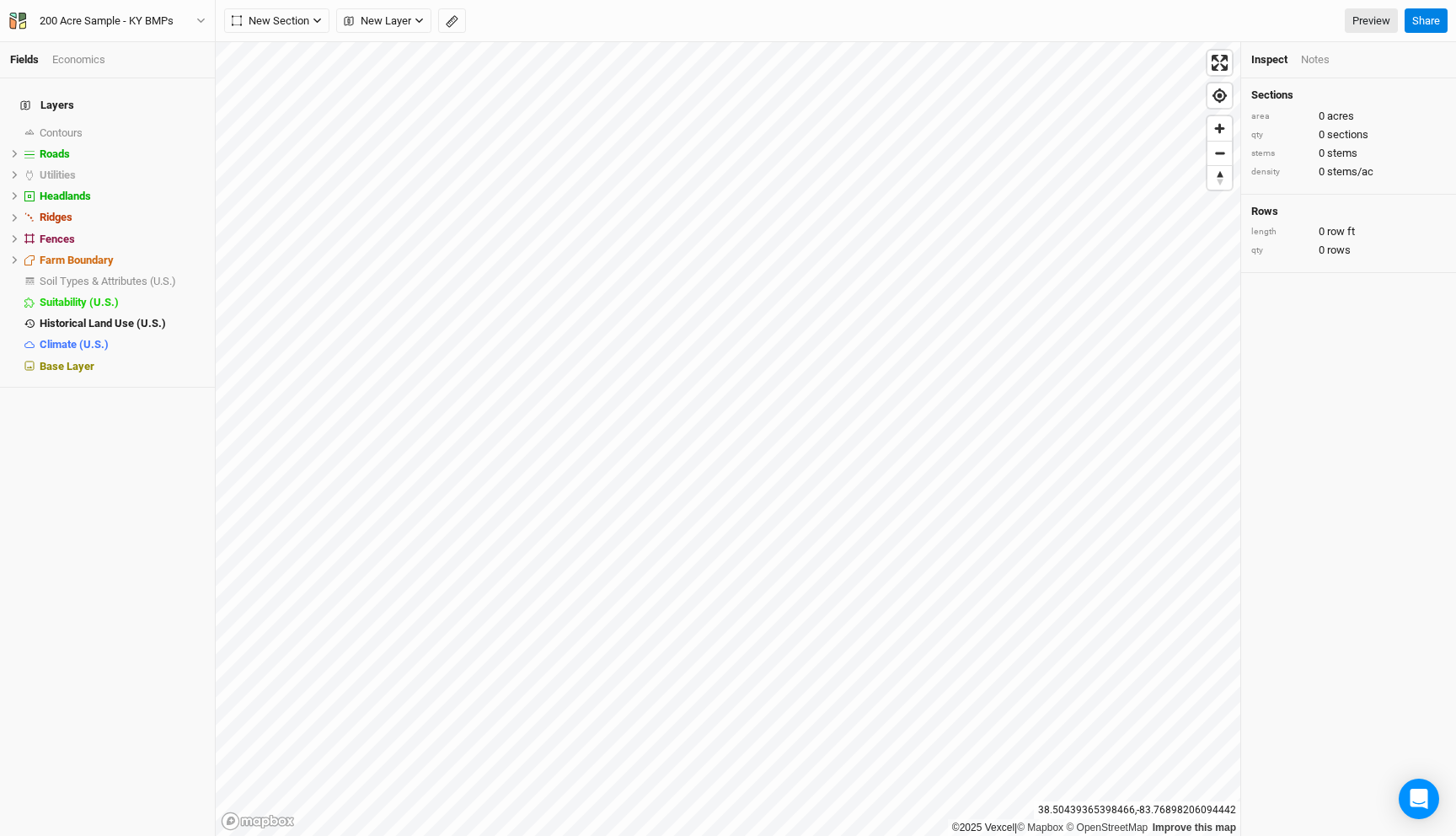
click at [88, 62] on div "Economics" at bounding box center [79, 60] width 53 height 15
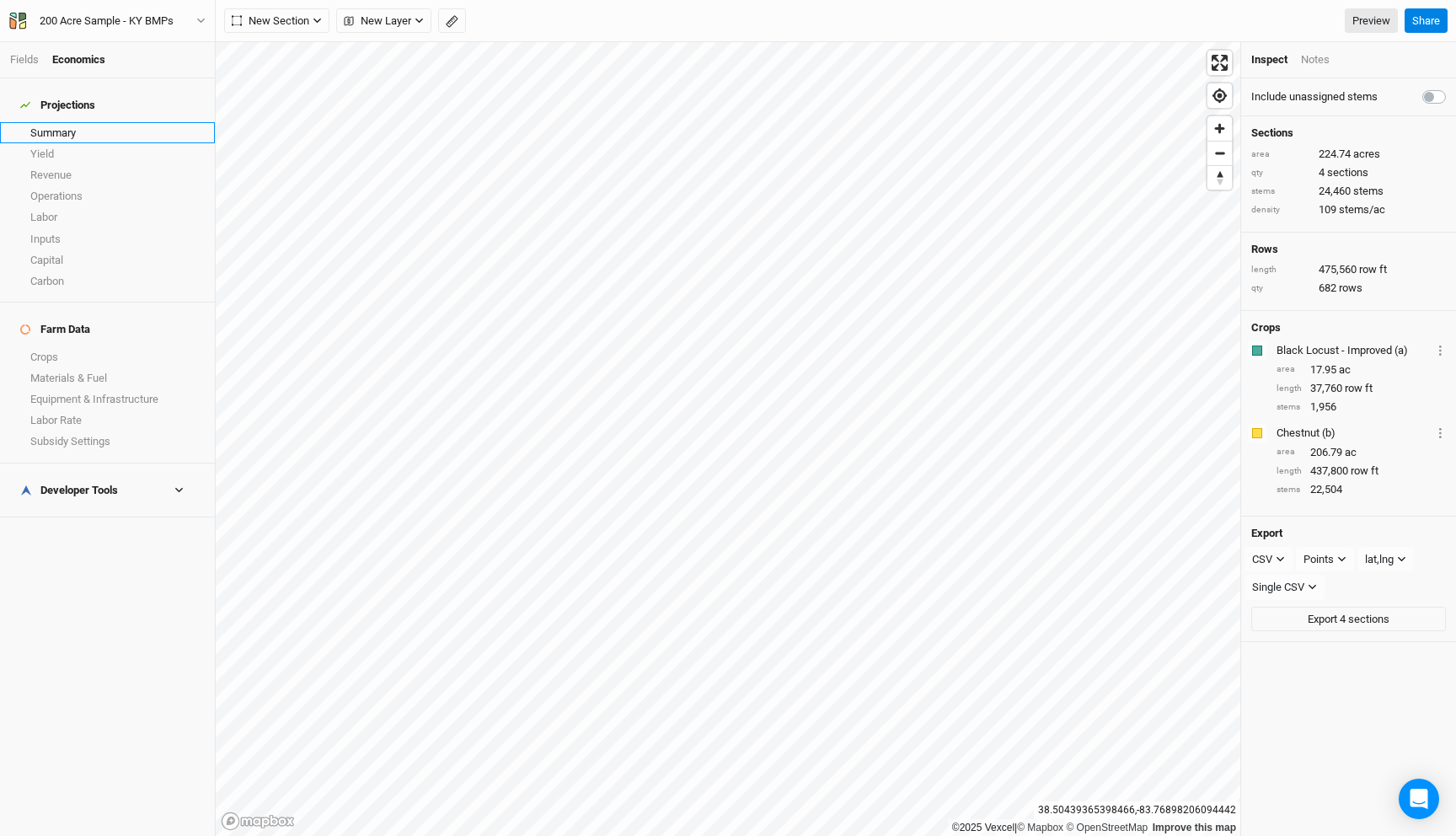
click at [70, 128] on link "Summary" at bounding box center [108, 132] width 215 height 21
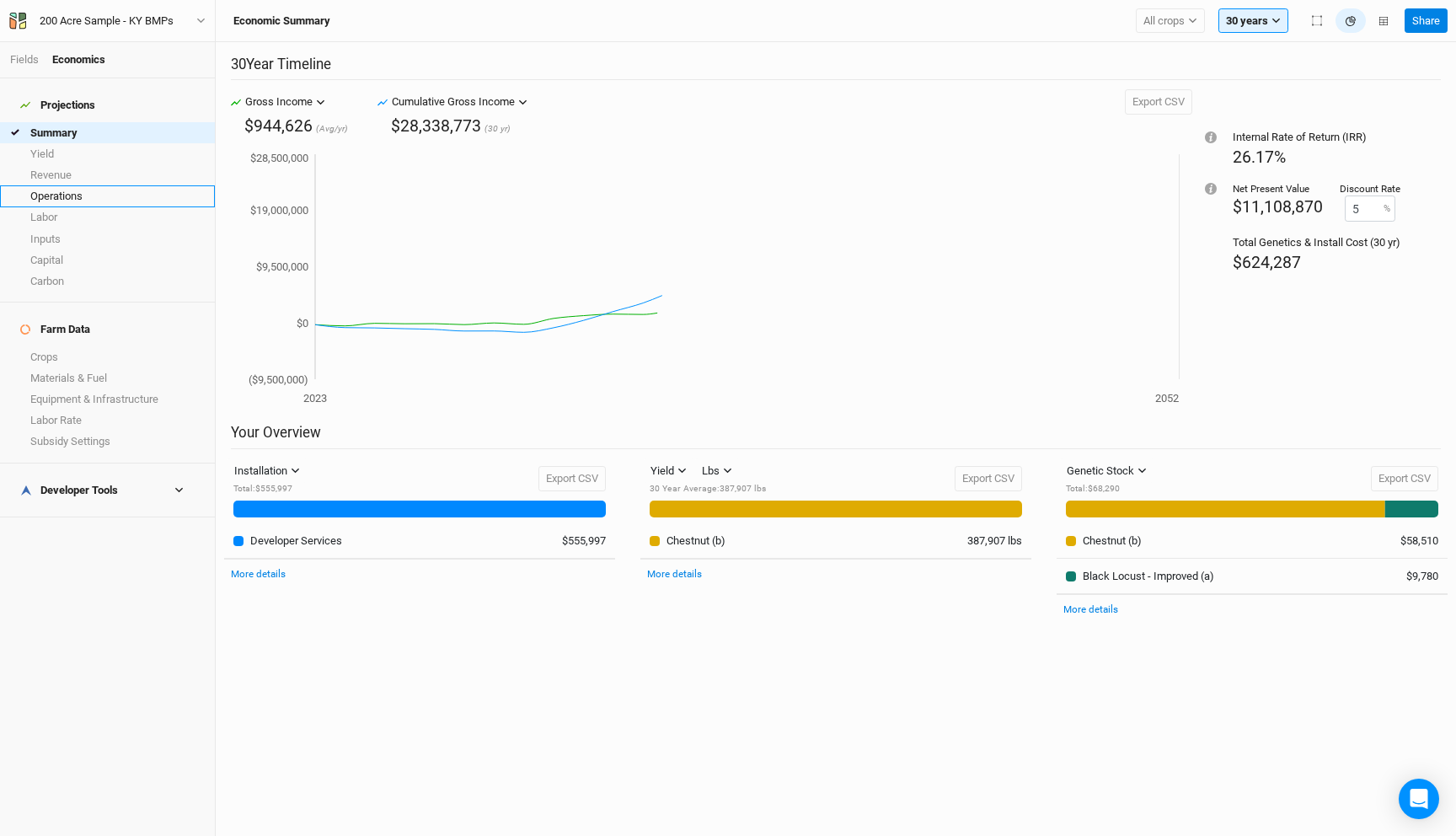
click at [80, 185] on link "Operations" at bounding box center [108, 196] width 215 height 21
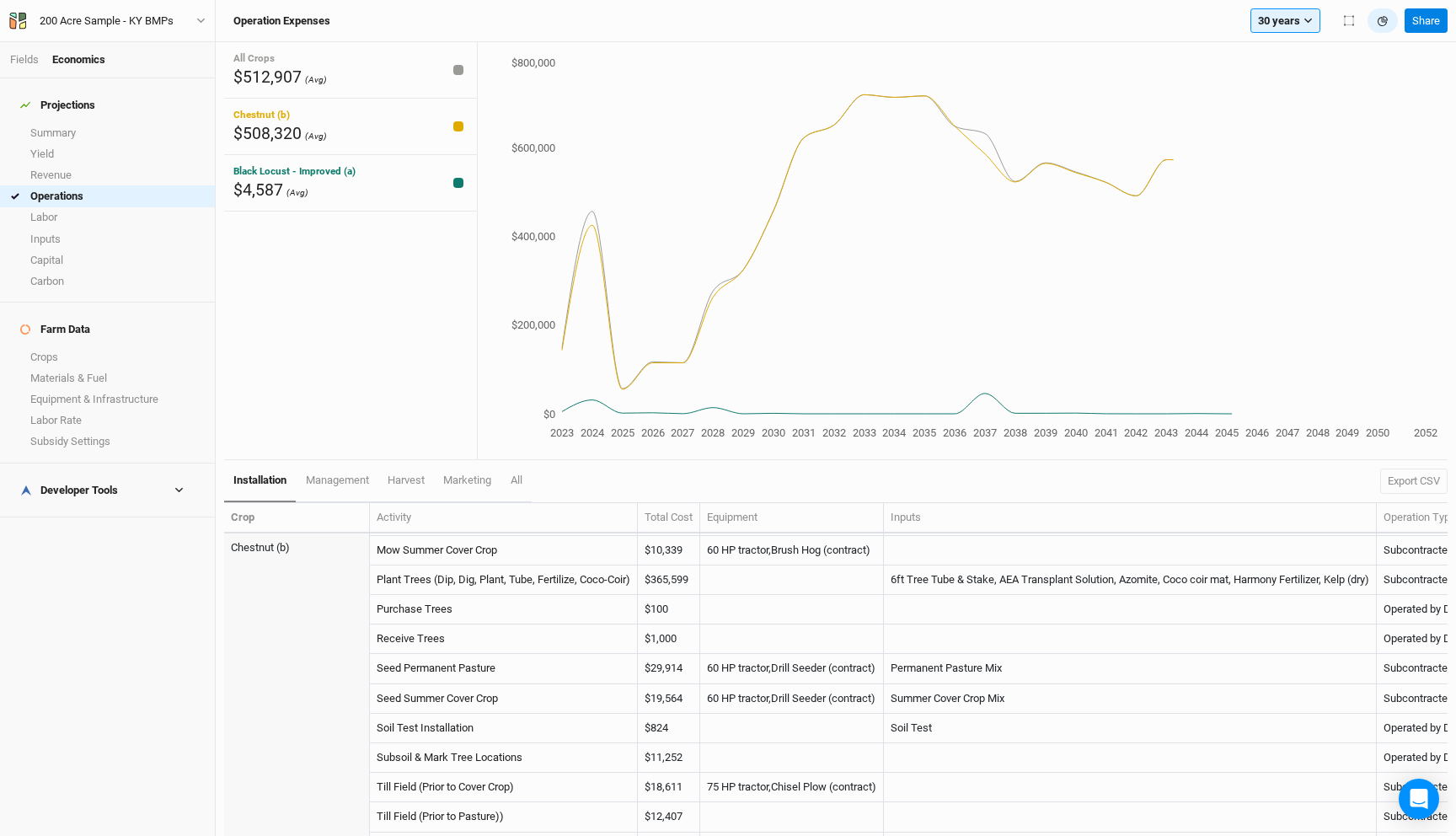
scroll to position [379, 0]
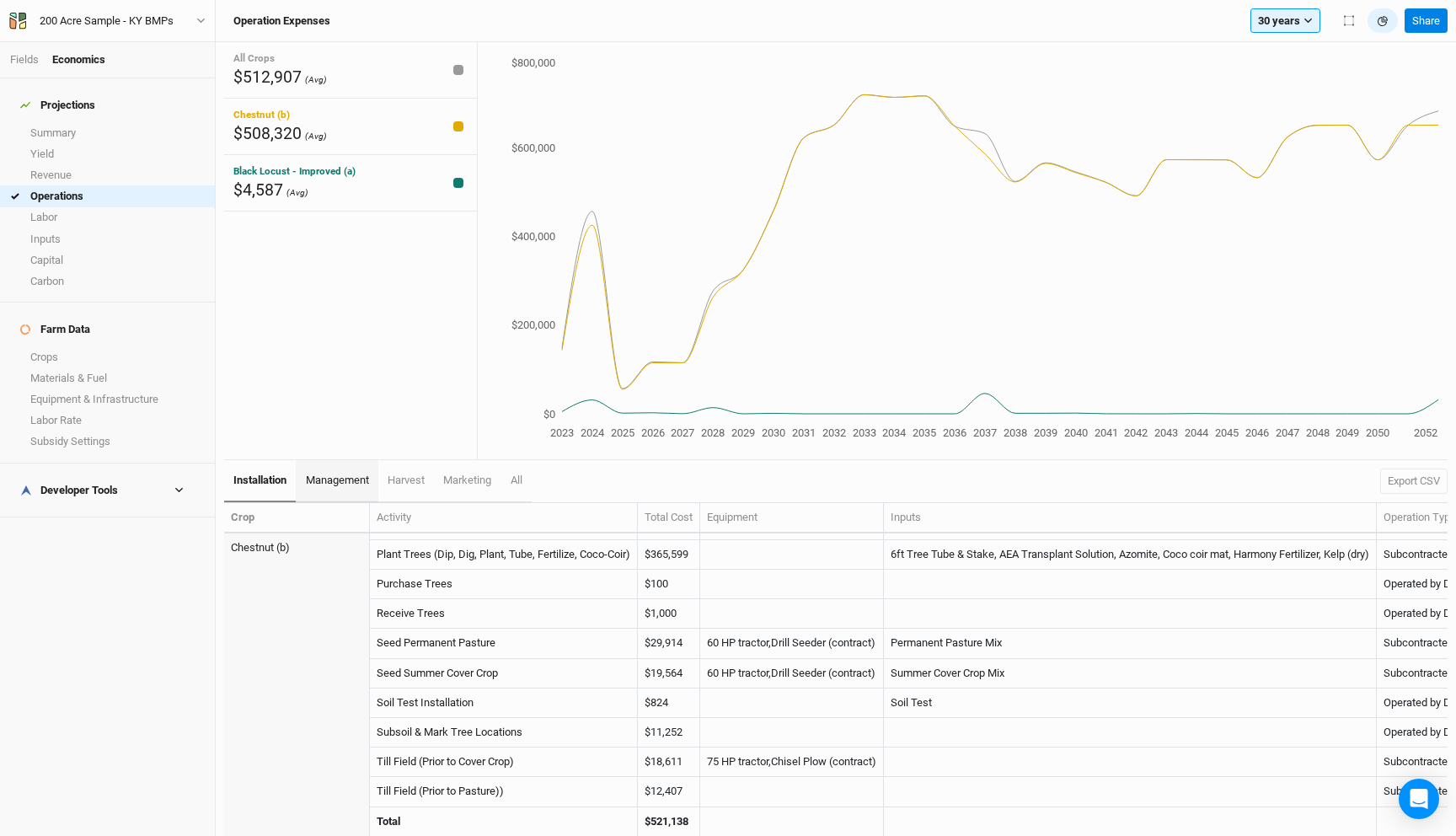
click at [353, 490] on link "management" at bounding box center [336, 481] width 81 height 42
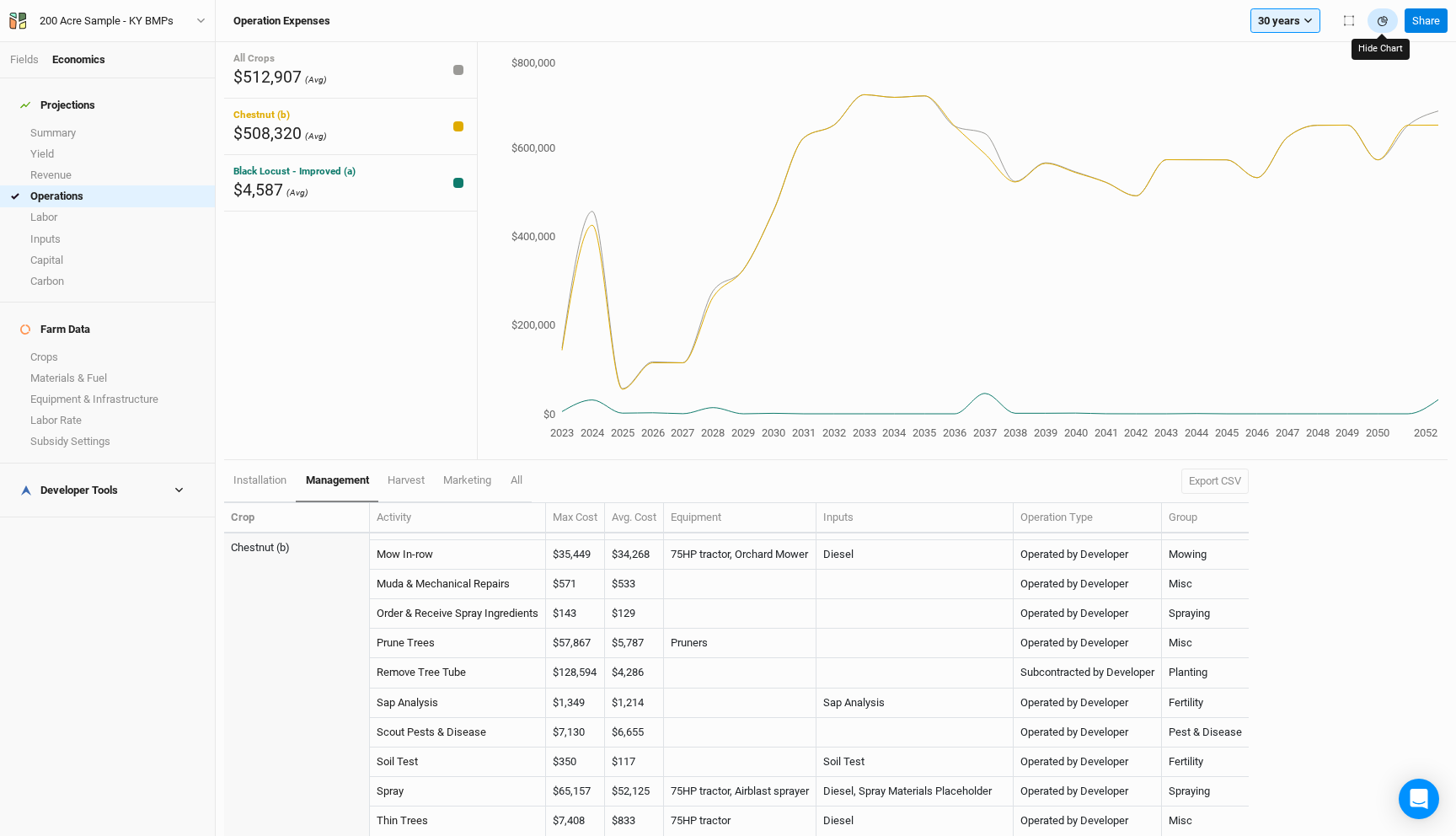
click at [1381, 19] on icon "button" at bounding box center [1381, 20] width 9 height 9
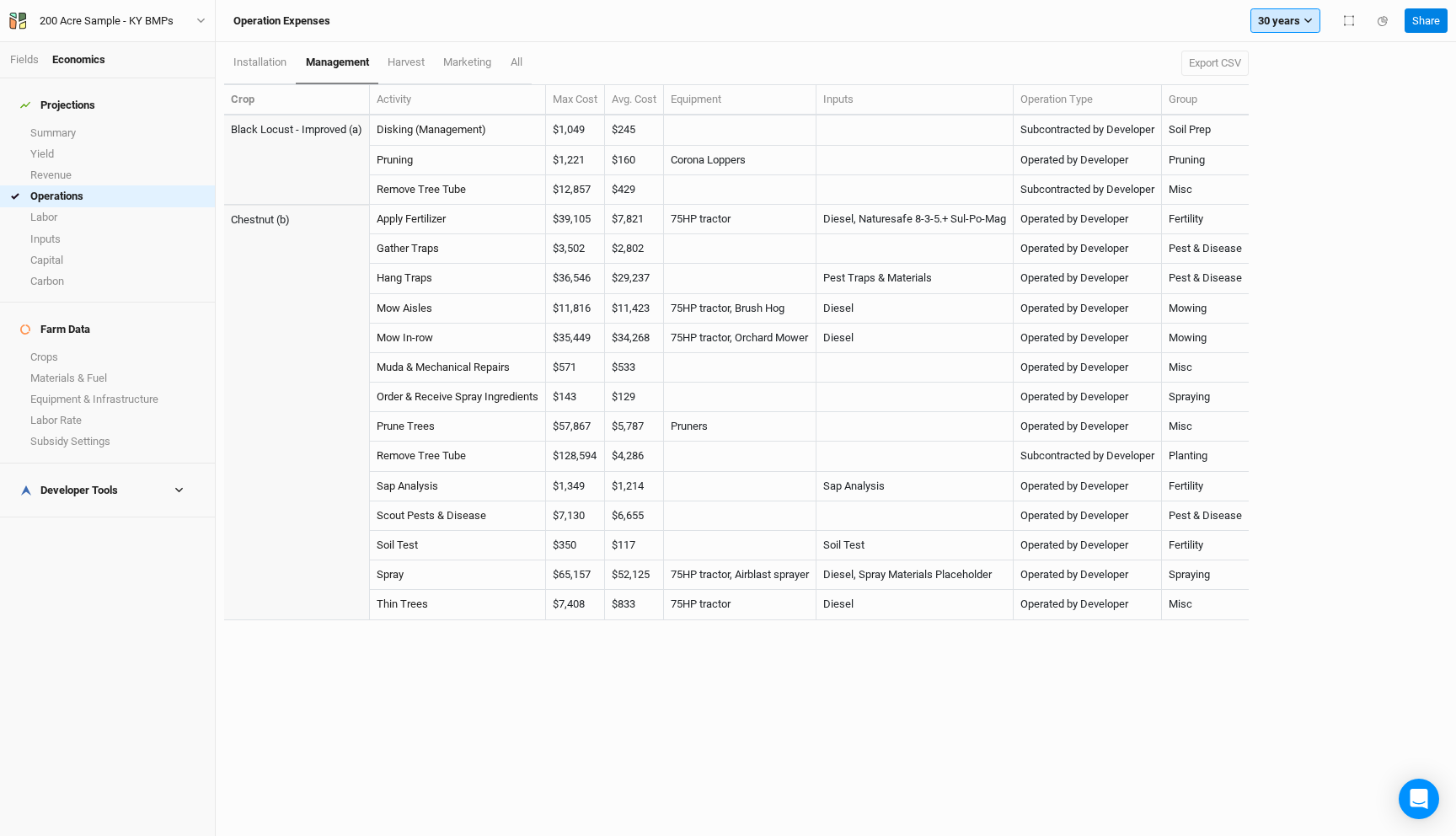
click at [1297, 16] on button "30 years" at bounding box center [1285, 21] width 70 height 25
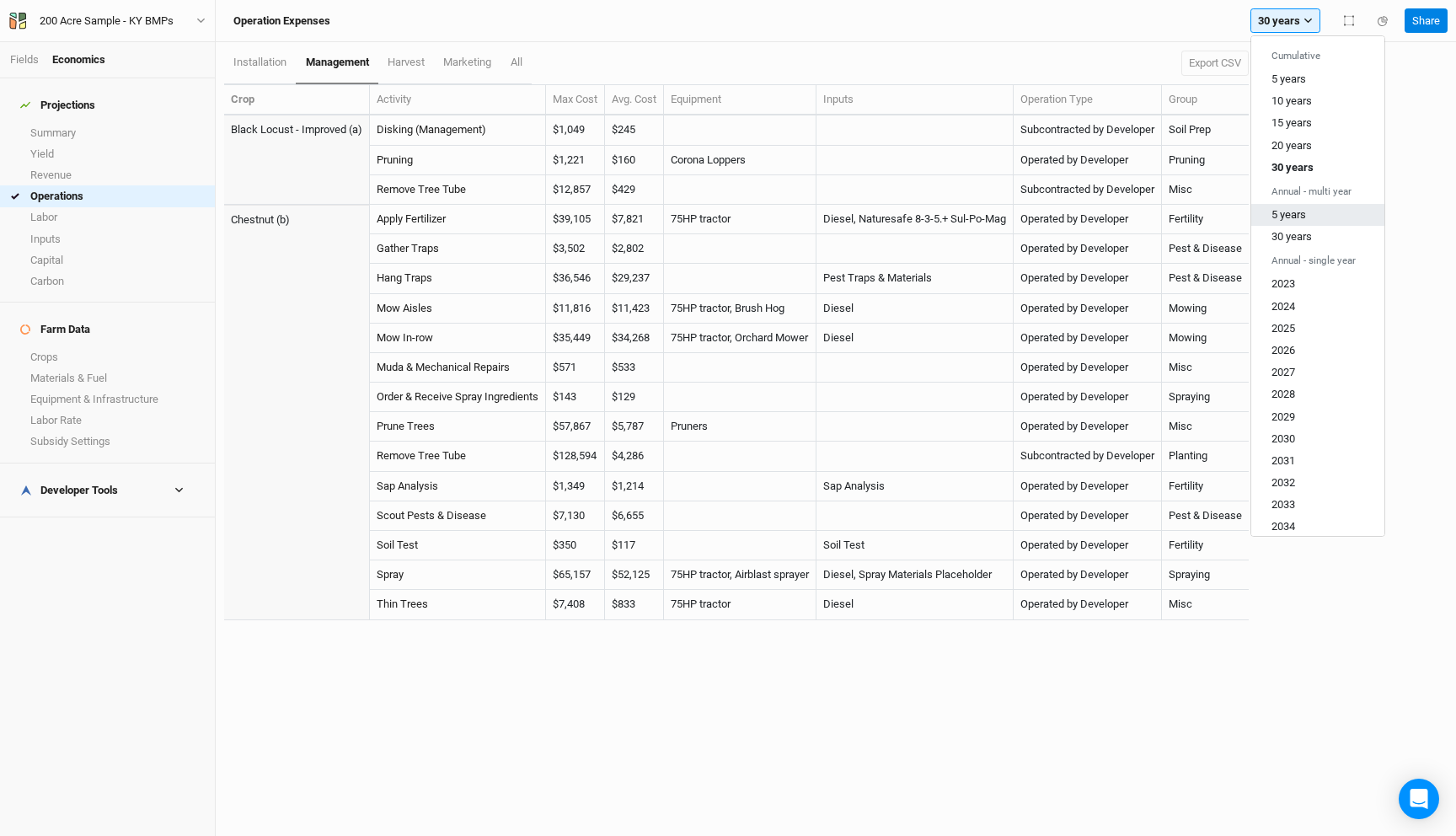
click at [1302, 217] on span "5 years" at bounding box center [1288, 214] width 35 height 13
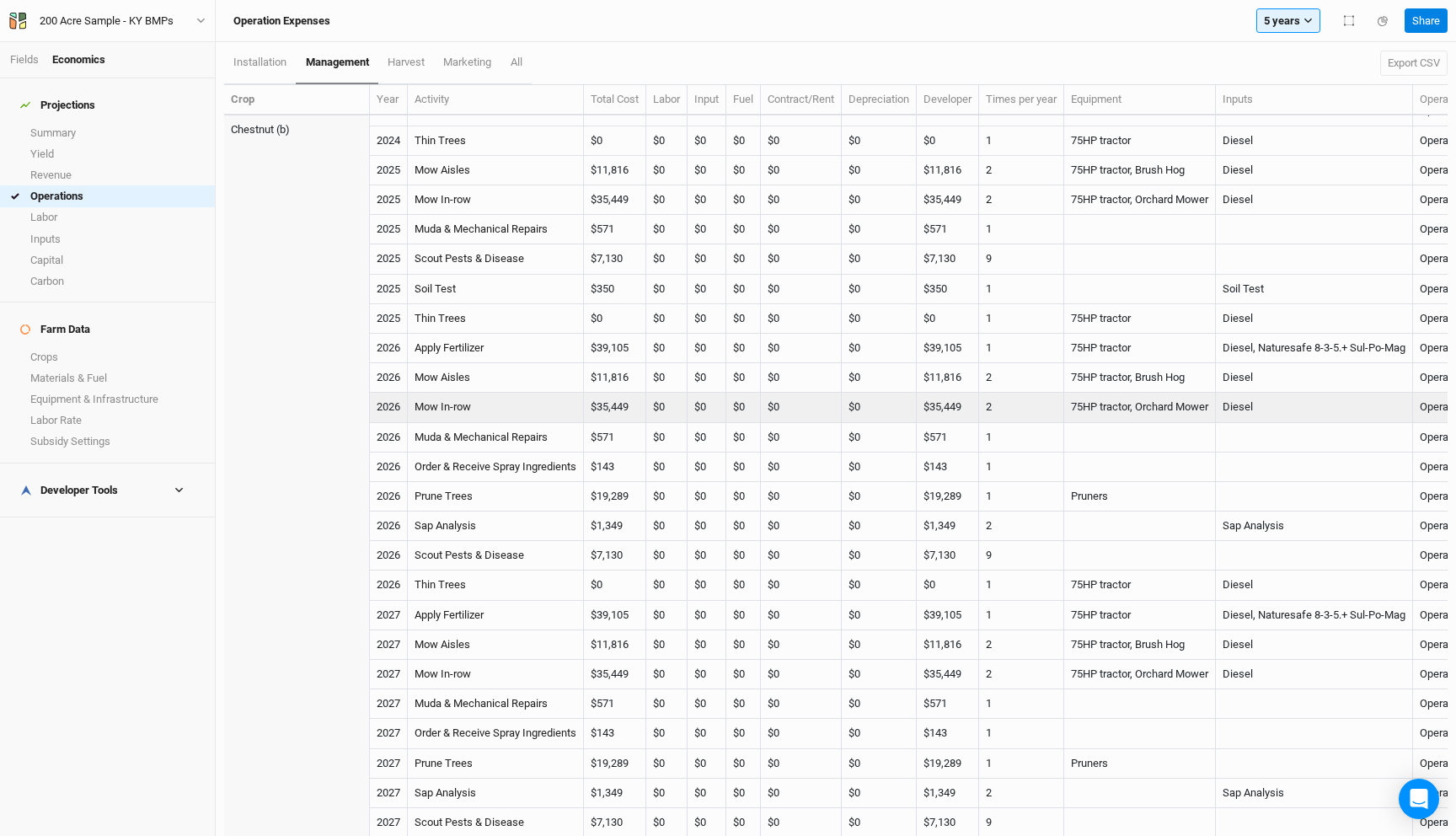
scroll to position [357, 0]
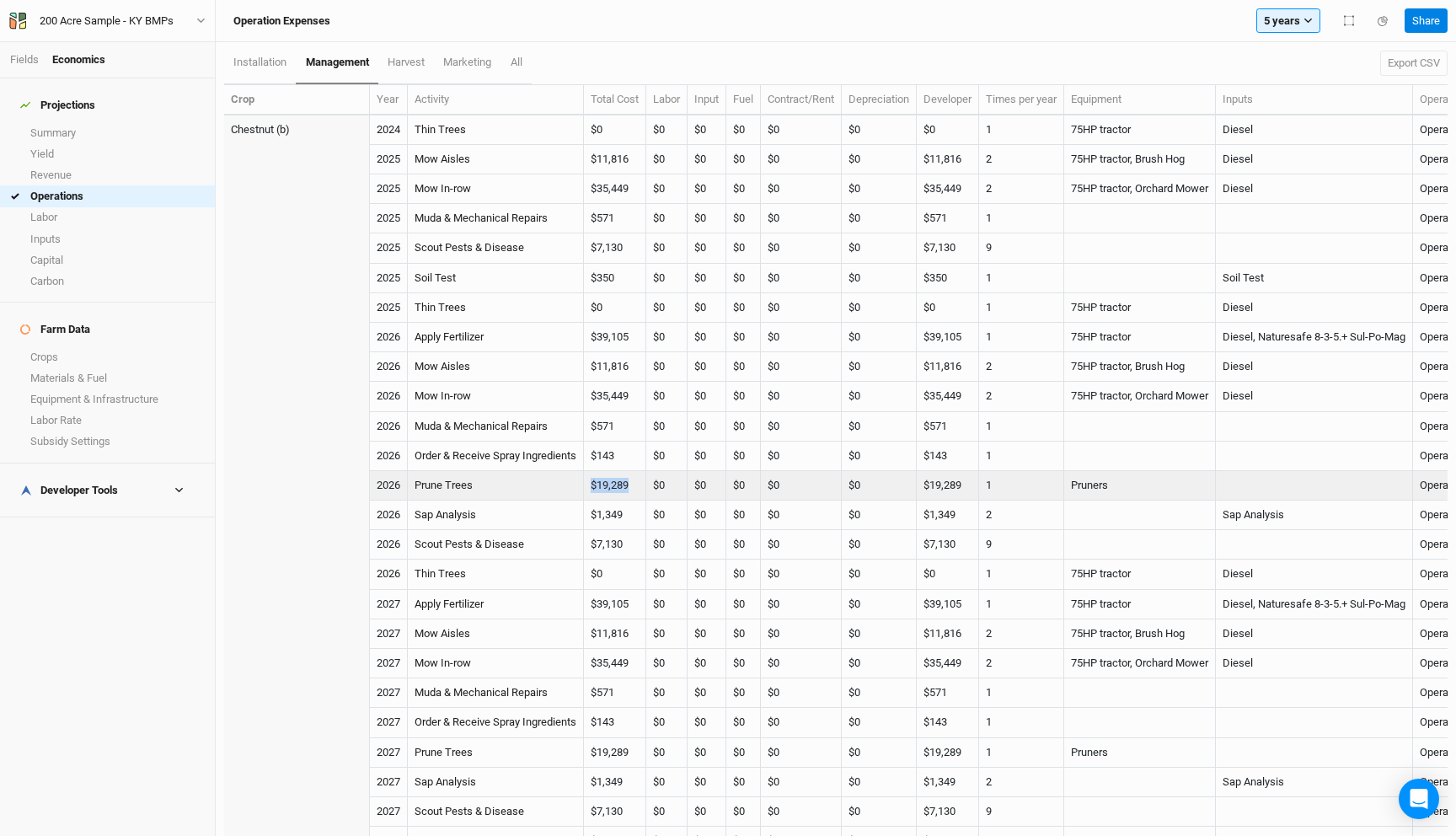
drag, startPoint x: 639, startPoint y: 484, endPoint x: 587, endPoint y: 484, distance: 52.0
click at [587, 484] on tr "2026 Prune Trees $19,289 $0 $0 $0 $0 $0 $19,289 1 Pruners Operated by Developer…" at bounding box center [936, 485] width 1424 height 30
copy tr "$19,289"
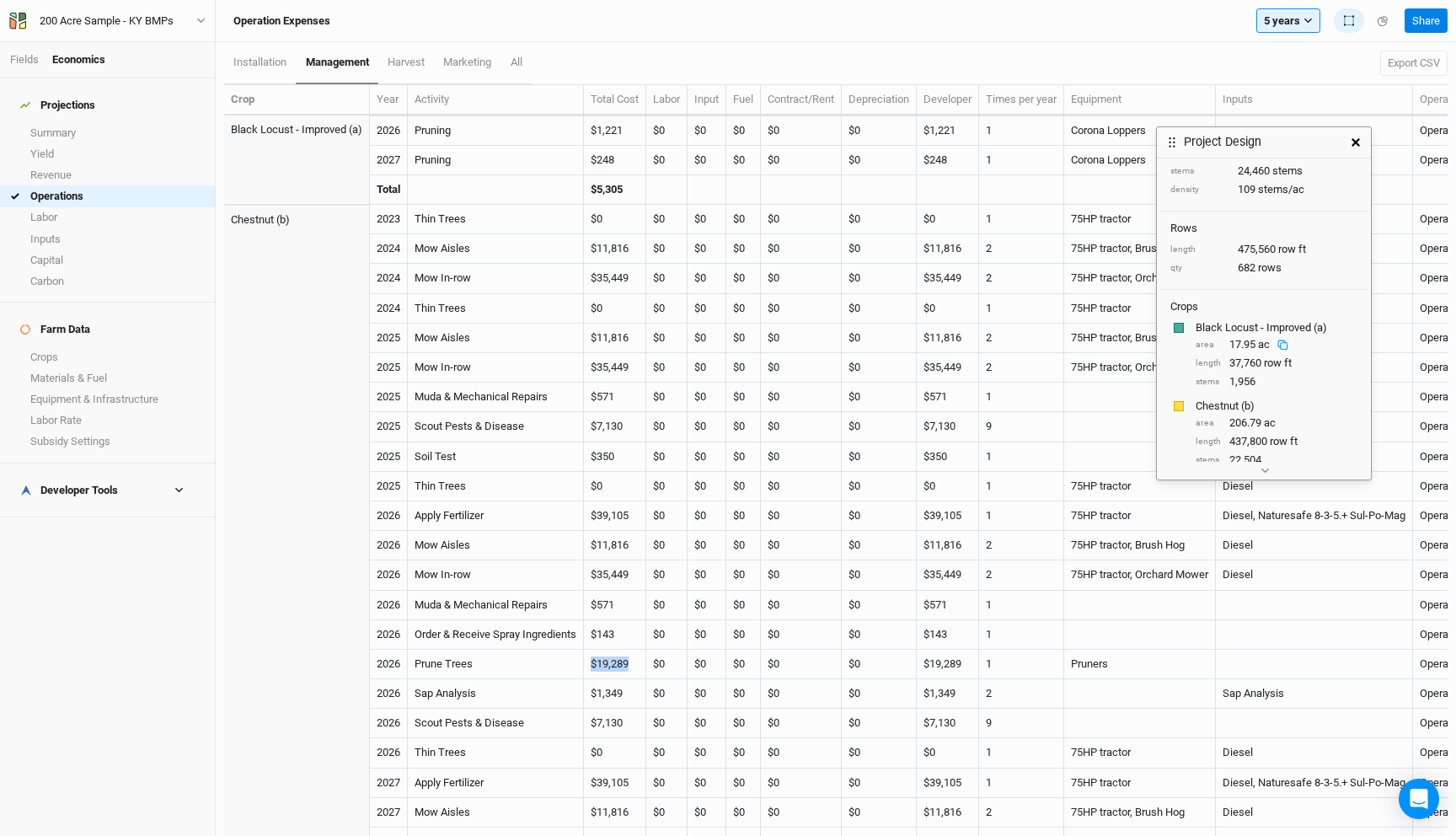
scroll to position [93, 0]
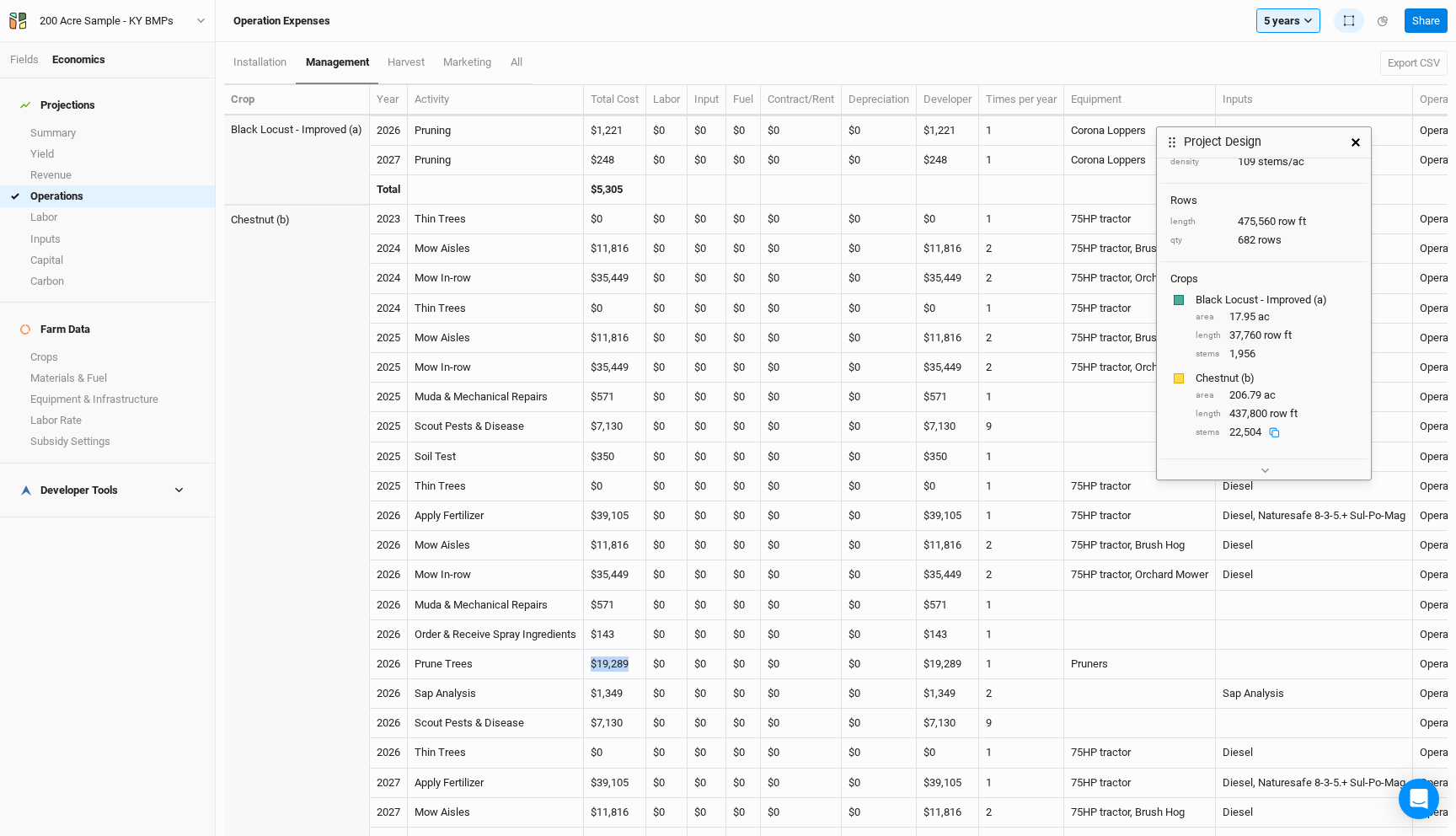
click at [1276, 430] on rect at bounding box center [1276, 434] width 7 height 7
click at [305, 501] on td at bounding box center [297, 650] width 146 height 830
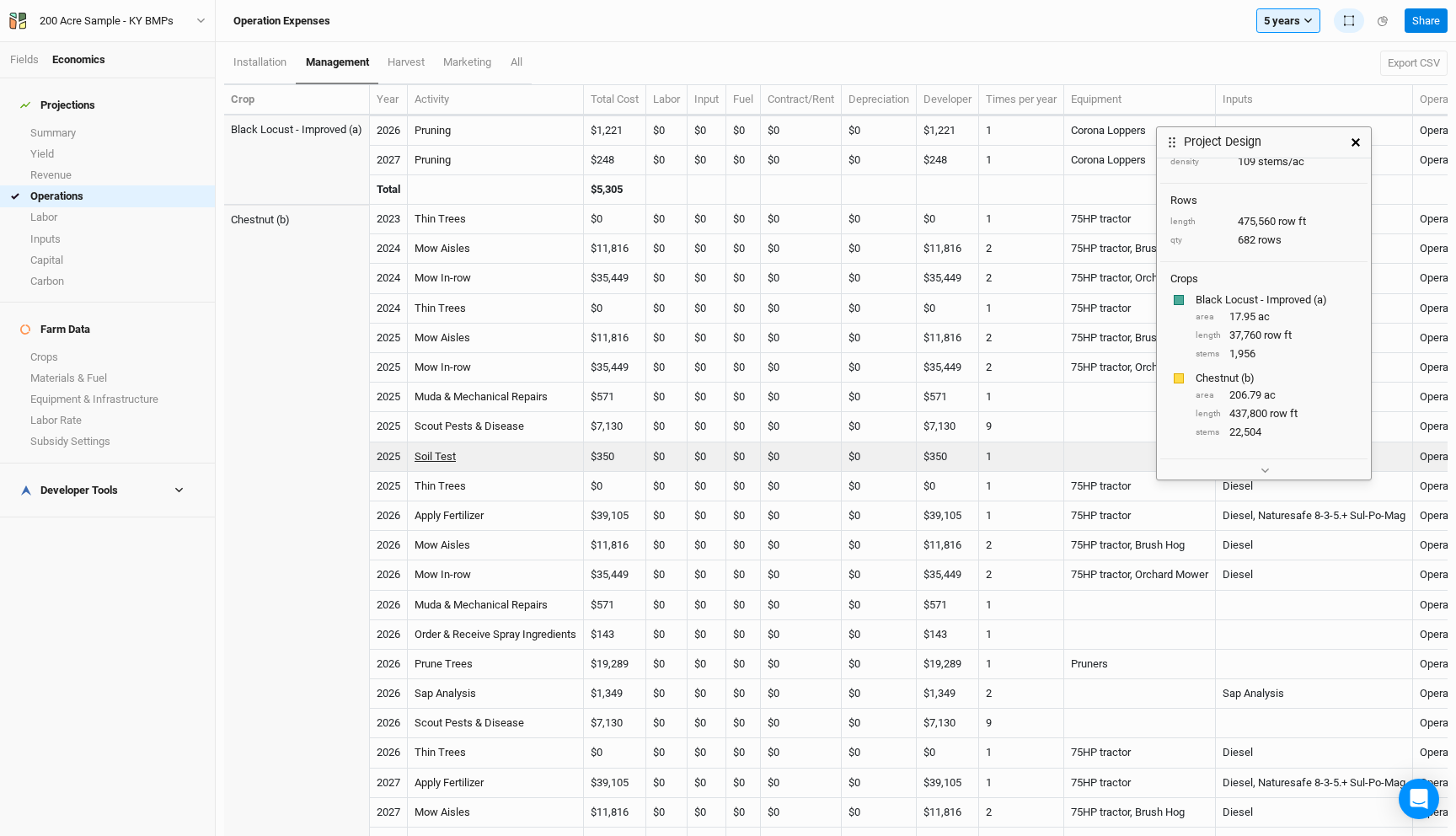
click at [433, 452] on link "Soil Test" at bounding box center [435, 456] width 42 height 13
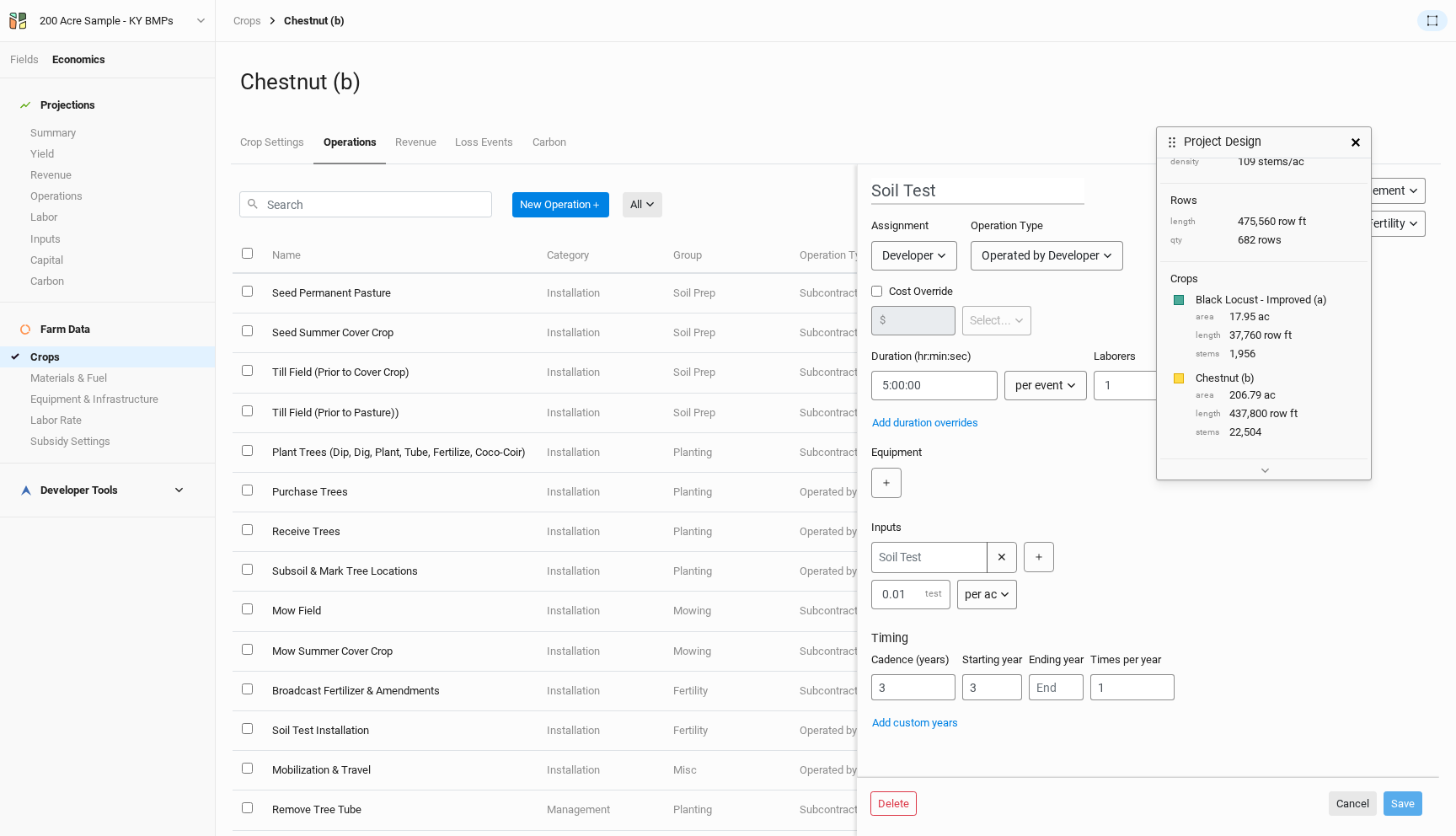
click at [1353, 138] on icon "button" at bounding box center [1356, 142] width 8 height 8
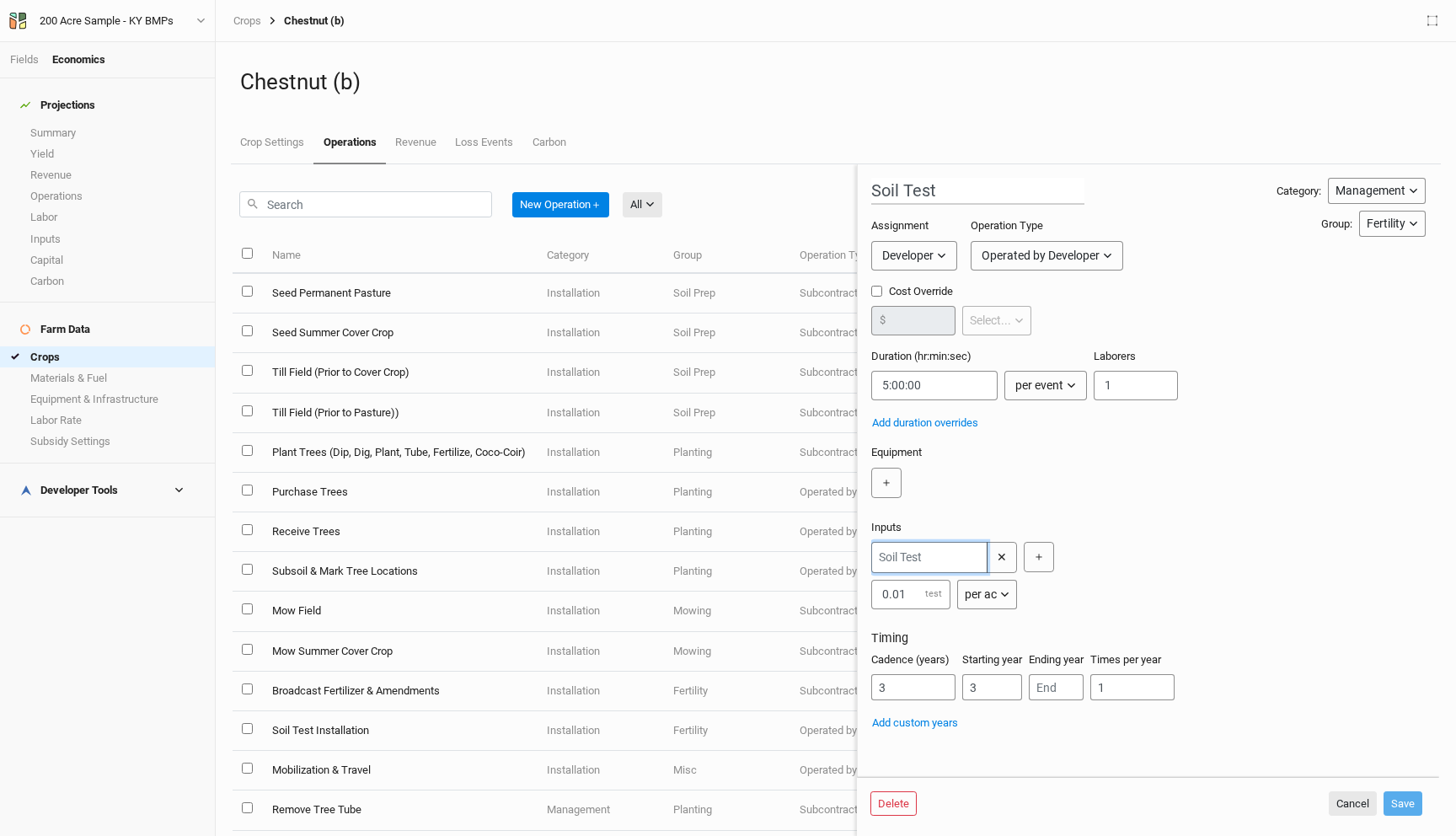
click at [912, 560] on input "text" at bounding box center [929, 557] width 116 height 31
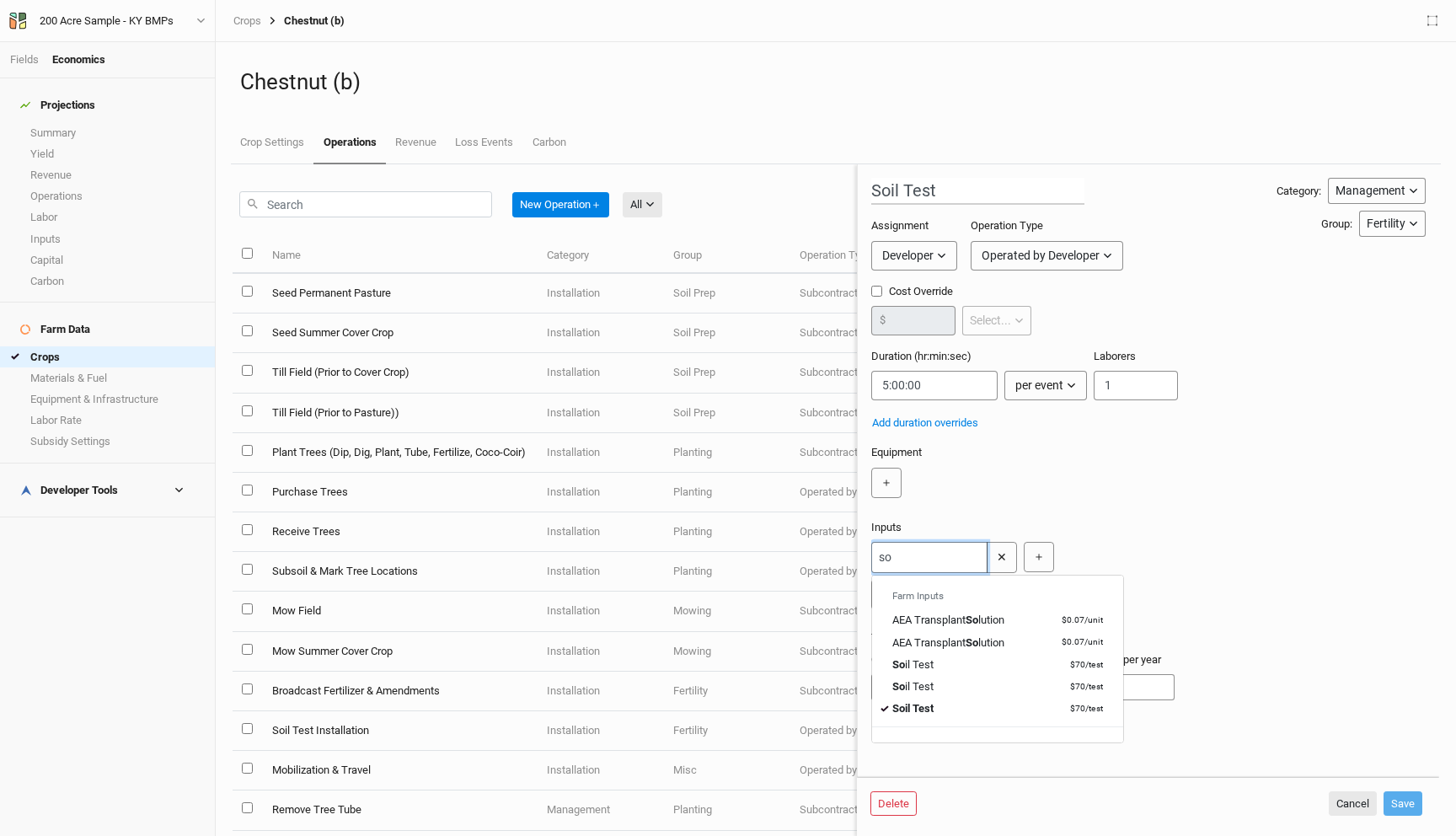
type input "soi"
type input "soil Test"
type input "soil"
click at [1204, 540] on div "Inputs soil Farm Inputs Soil Test $70 / test Soil Test $70 / test Soil Test $70…" at bounding box center [1145, 568] width 548 height 97
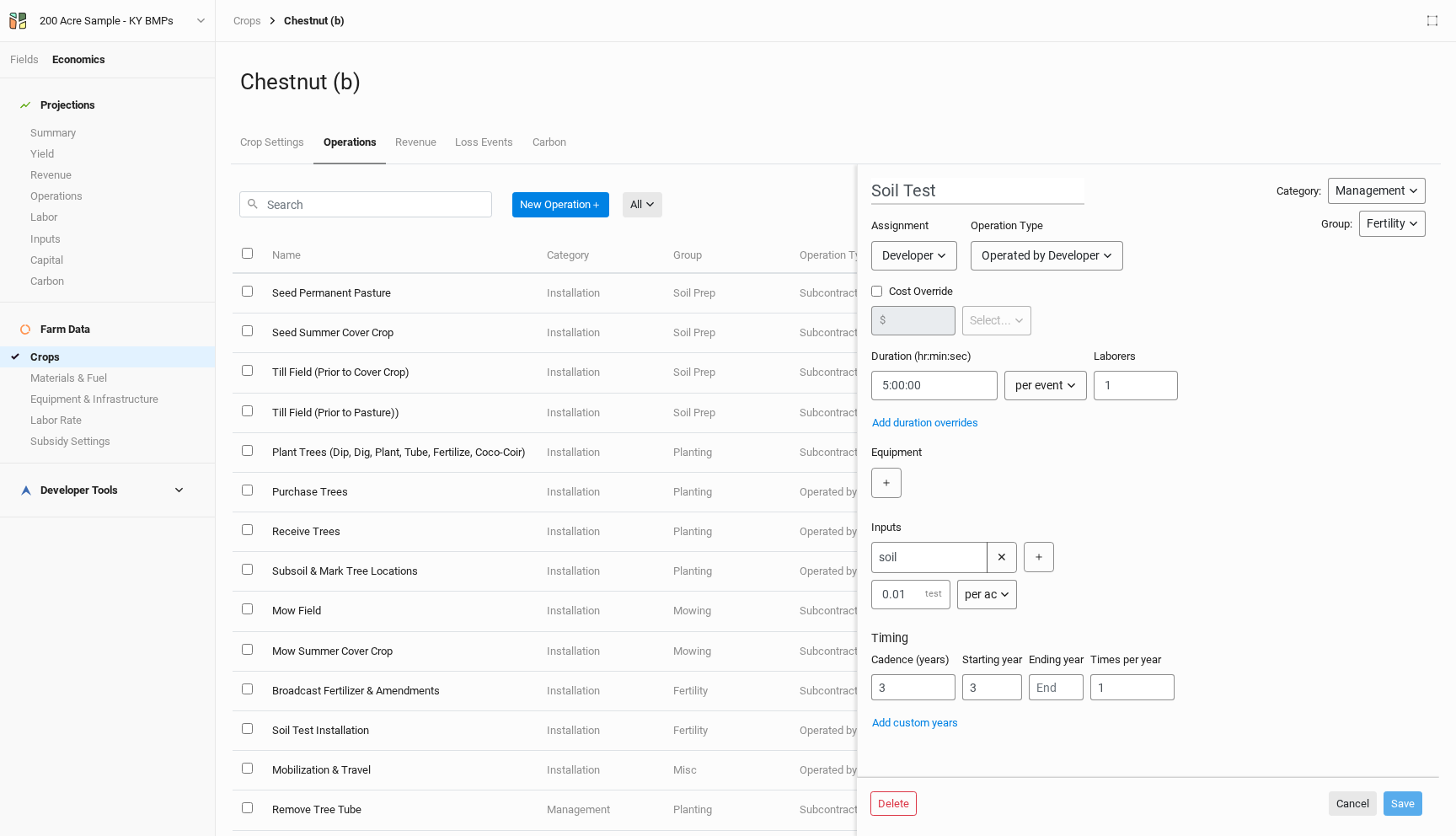
click at [1089, 632] on h3 "Timing" at bounding box center [1149, 638] width 555 height 14
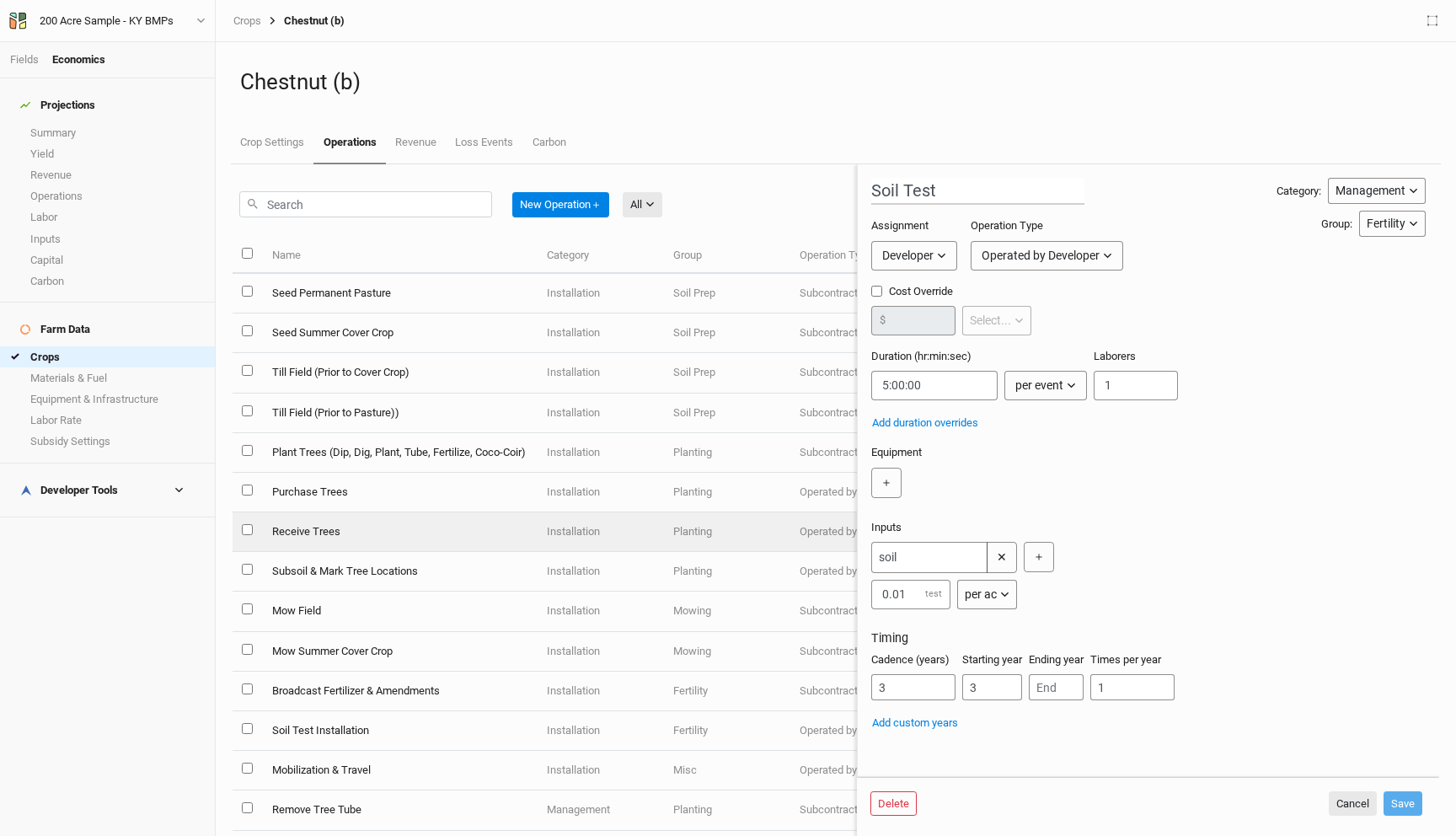
scroll to position [46, 0]
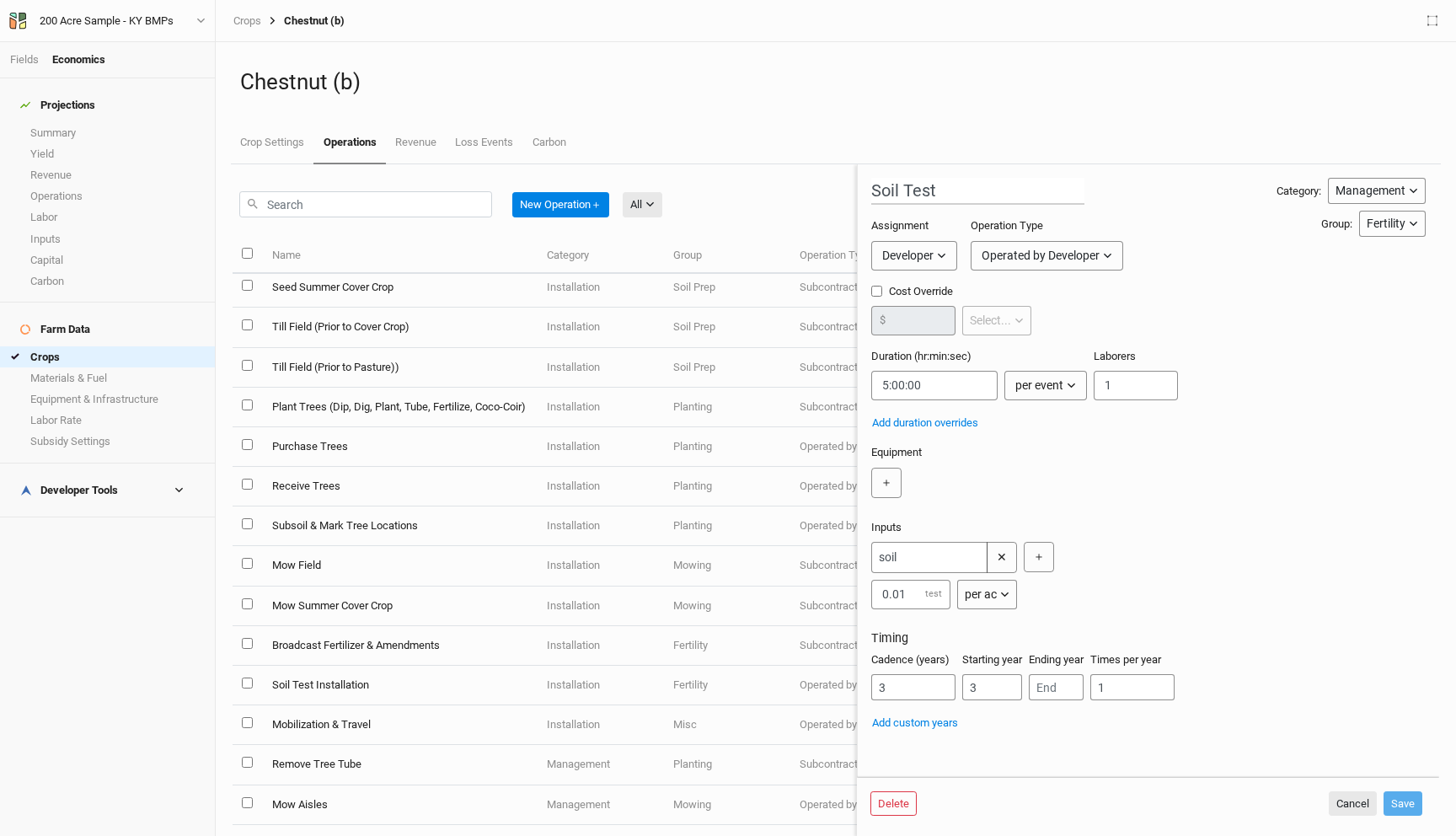
click at [137, 599] on div "Projections Summary Yield Revenue Operations Labor Inputs Capital Carbon Farm D…" at bounding box center [108, 457] width 215 height 757
click at [1337, 804] on button "Cancel" at bounding box center [1353, 804] width 48 height 25
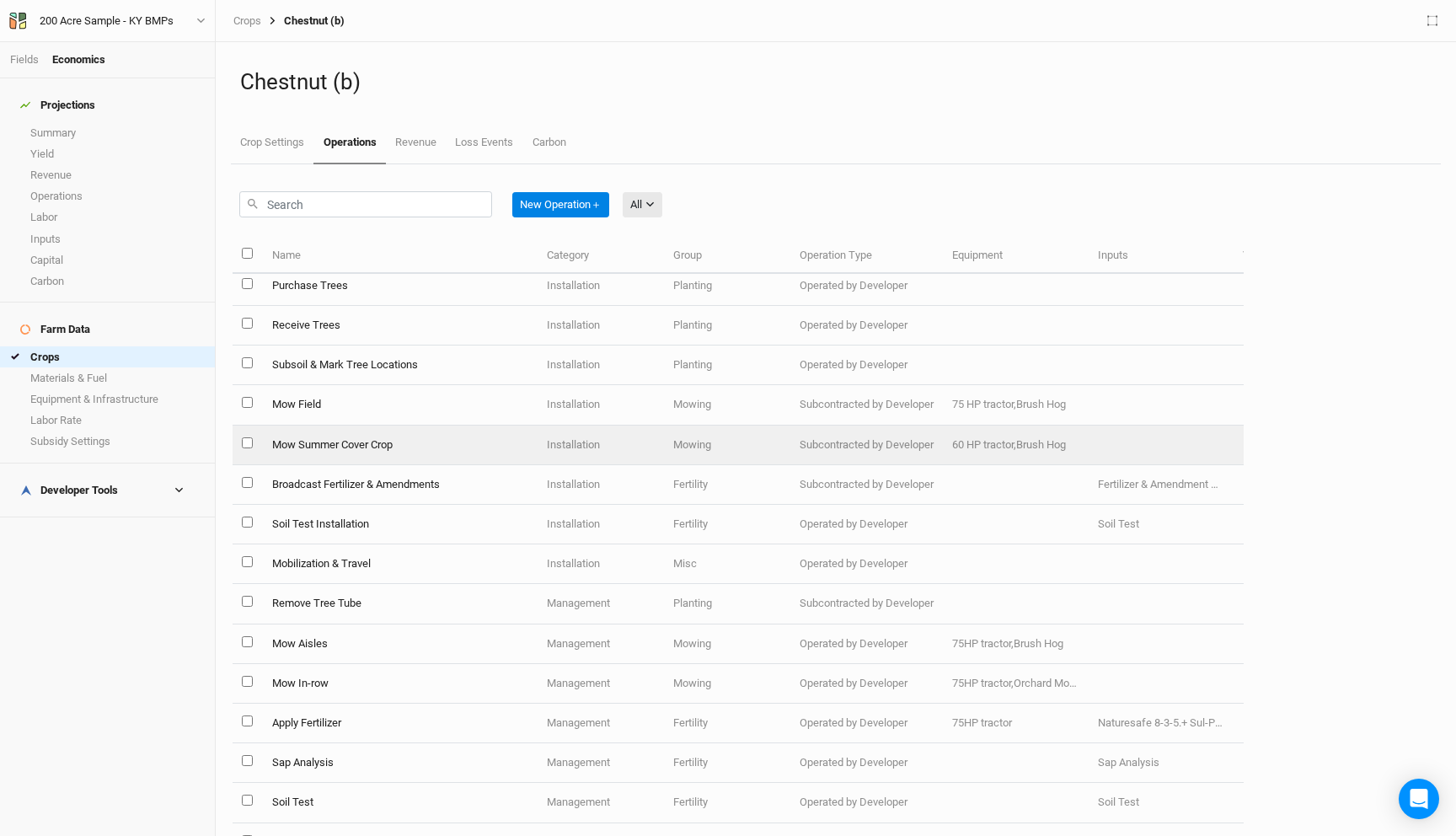
scroll to position [208, 0]
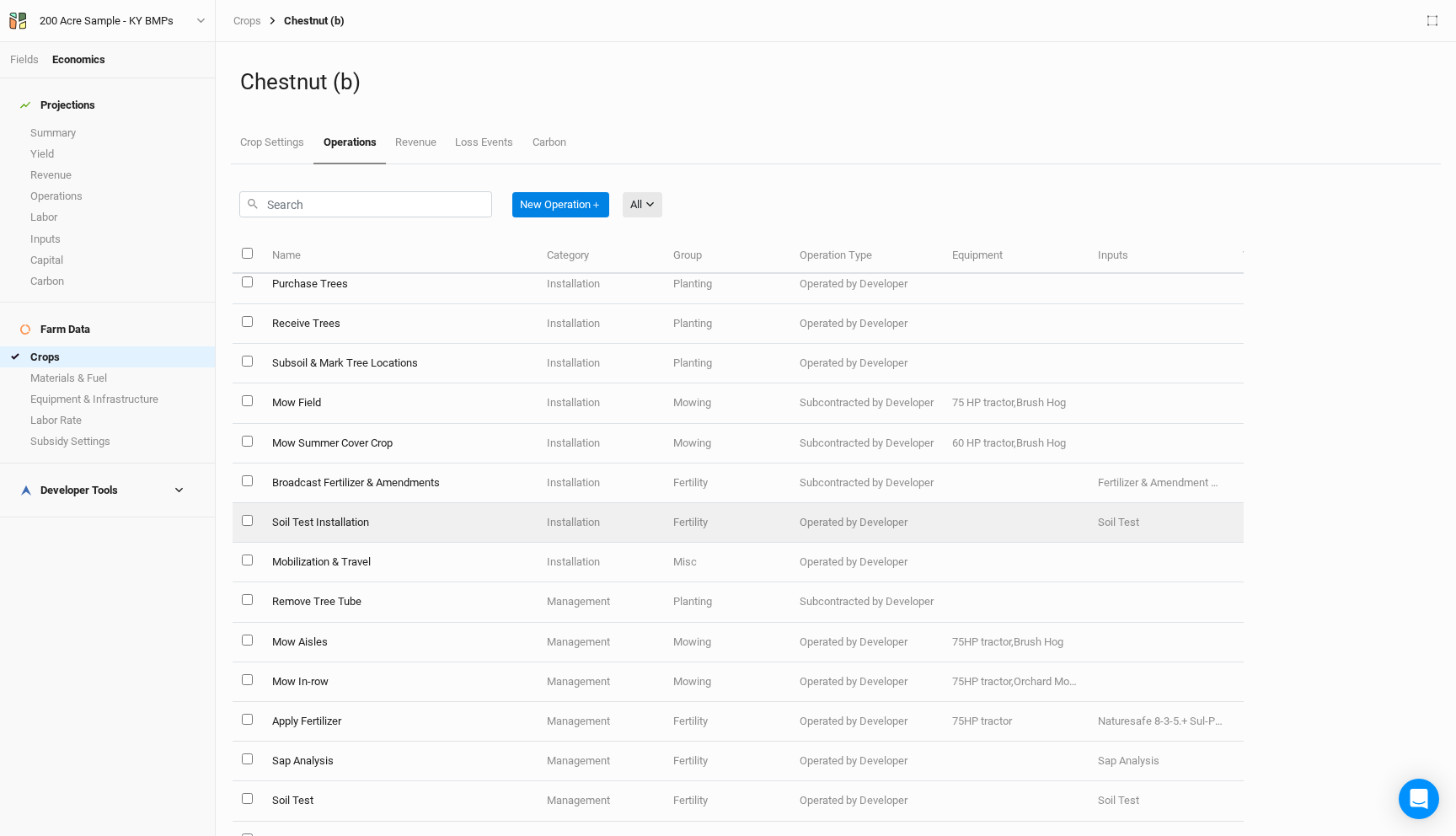
click at [580, 526] on td "Installation" at bounding box center [601, 523] width 126 height 40
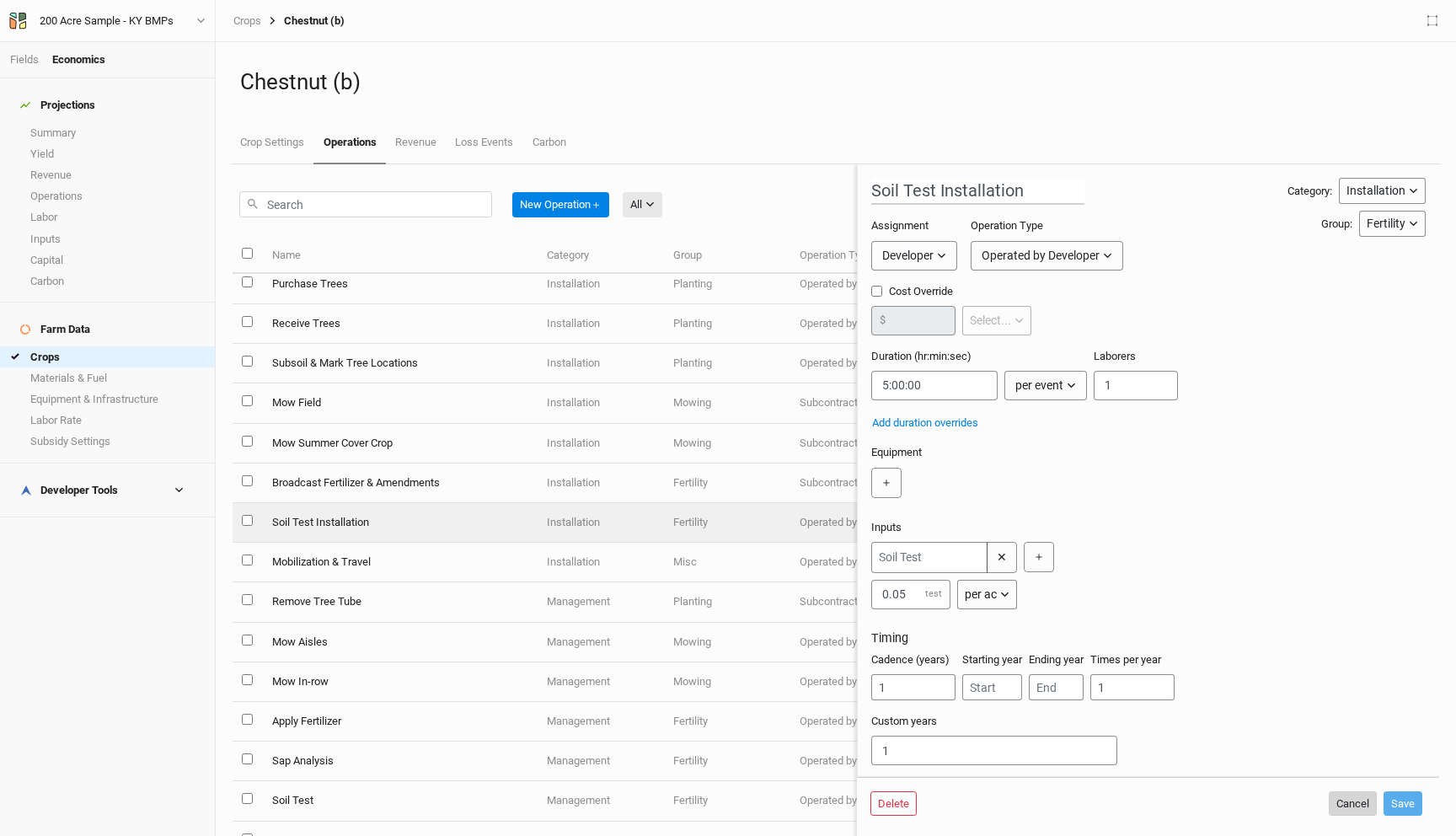
click at [1346, 798] on button "Cancel" at bounding box center [1353, 804] width 48 height 25
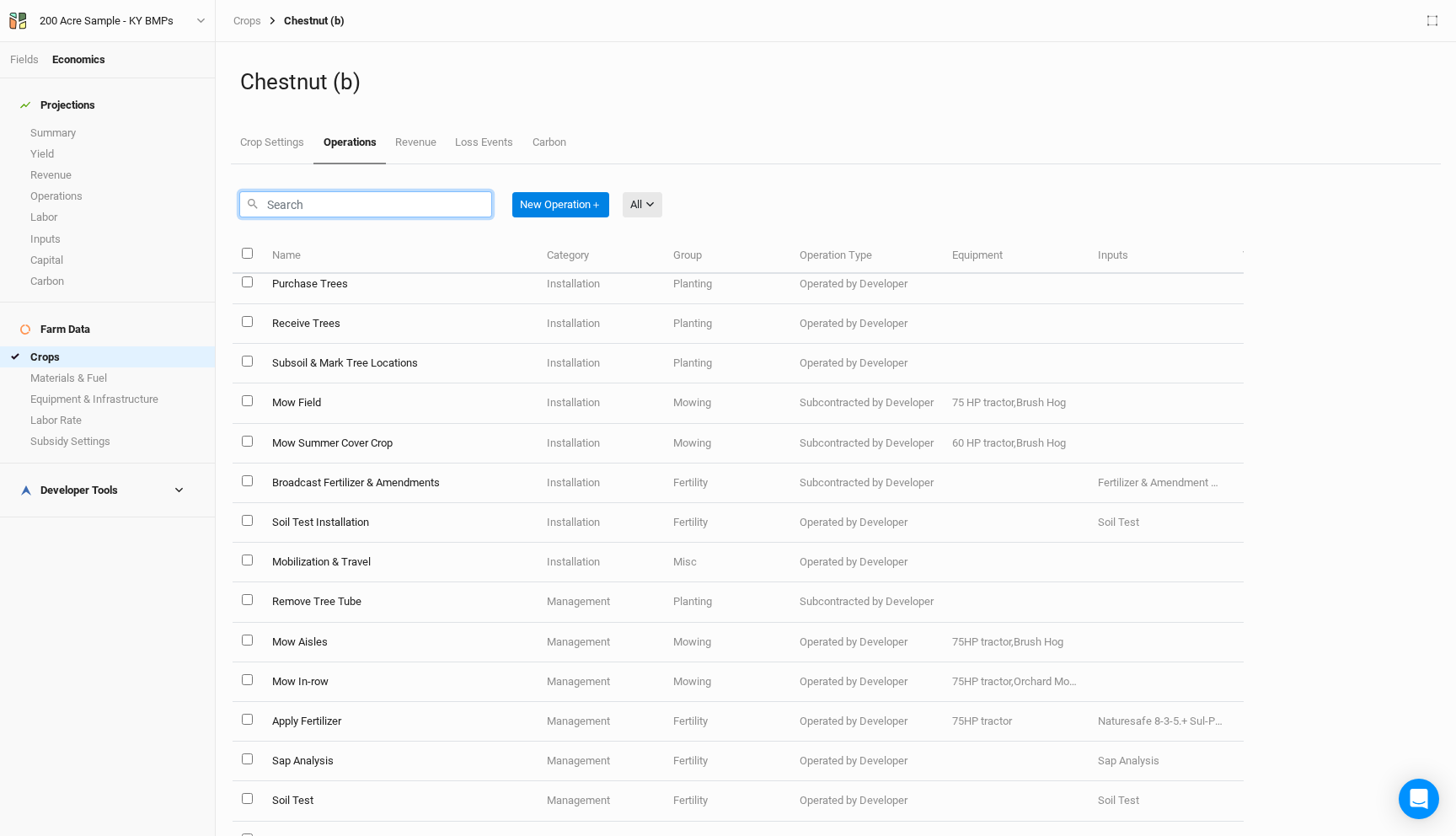
click at [387, 216] on input "text" at bounding box center [365, 204] width 252 height 26
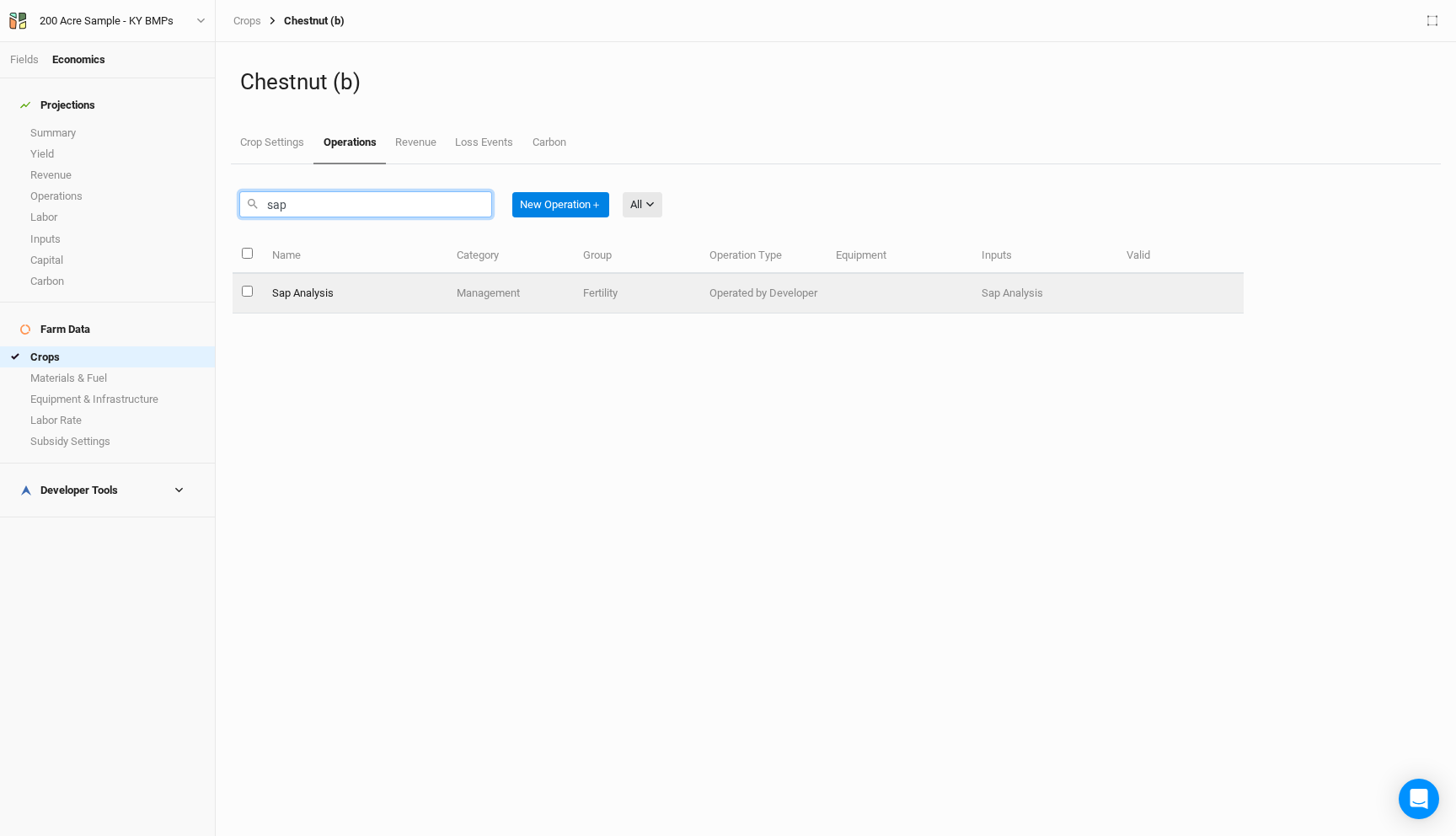
type input "sap"
click at [365, 297] on td "Sap Analysis" at bounding box center [354, 293] width 185 height 40
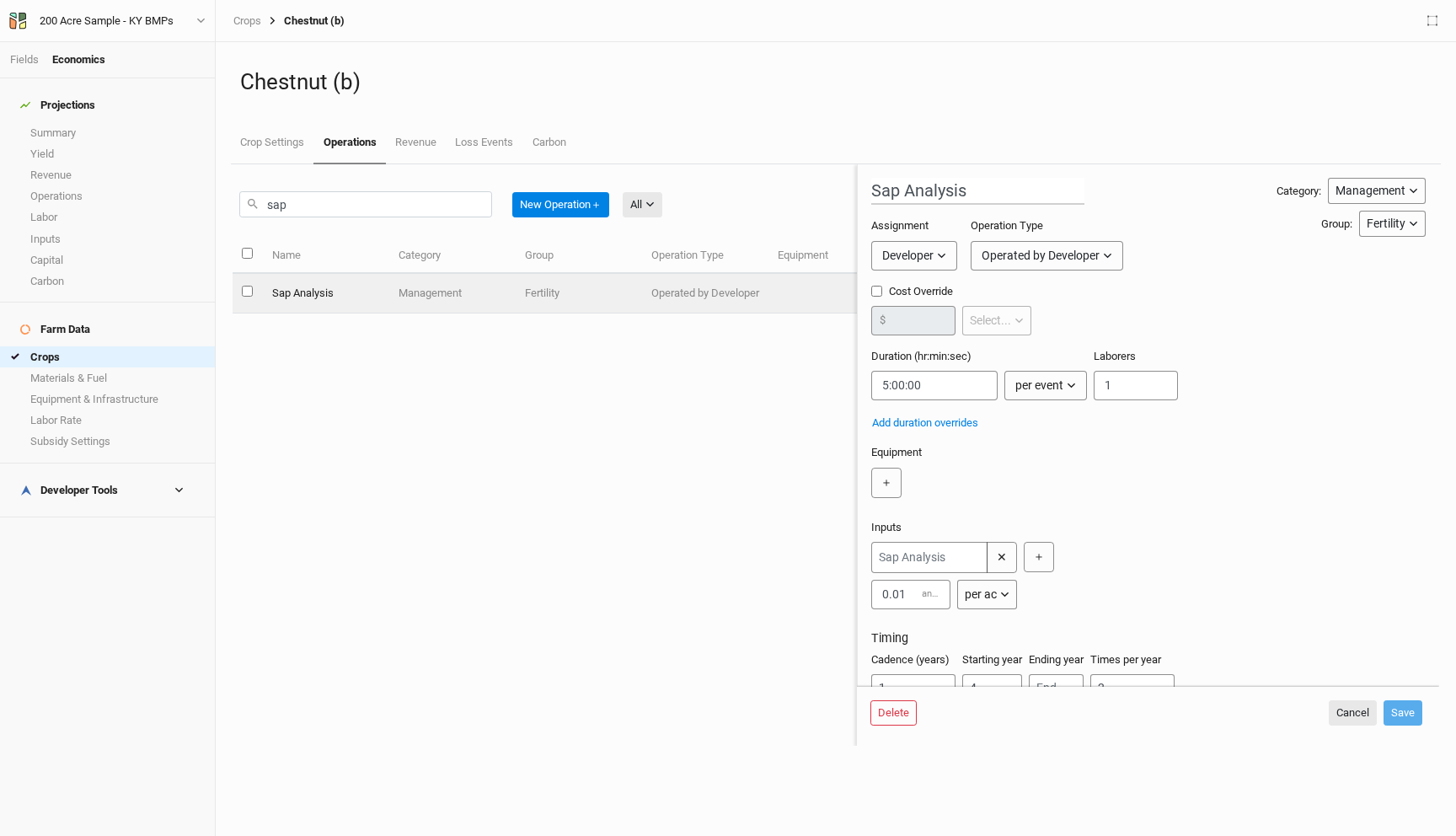
scroll to position [59, 0]
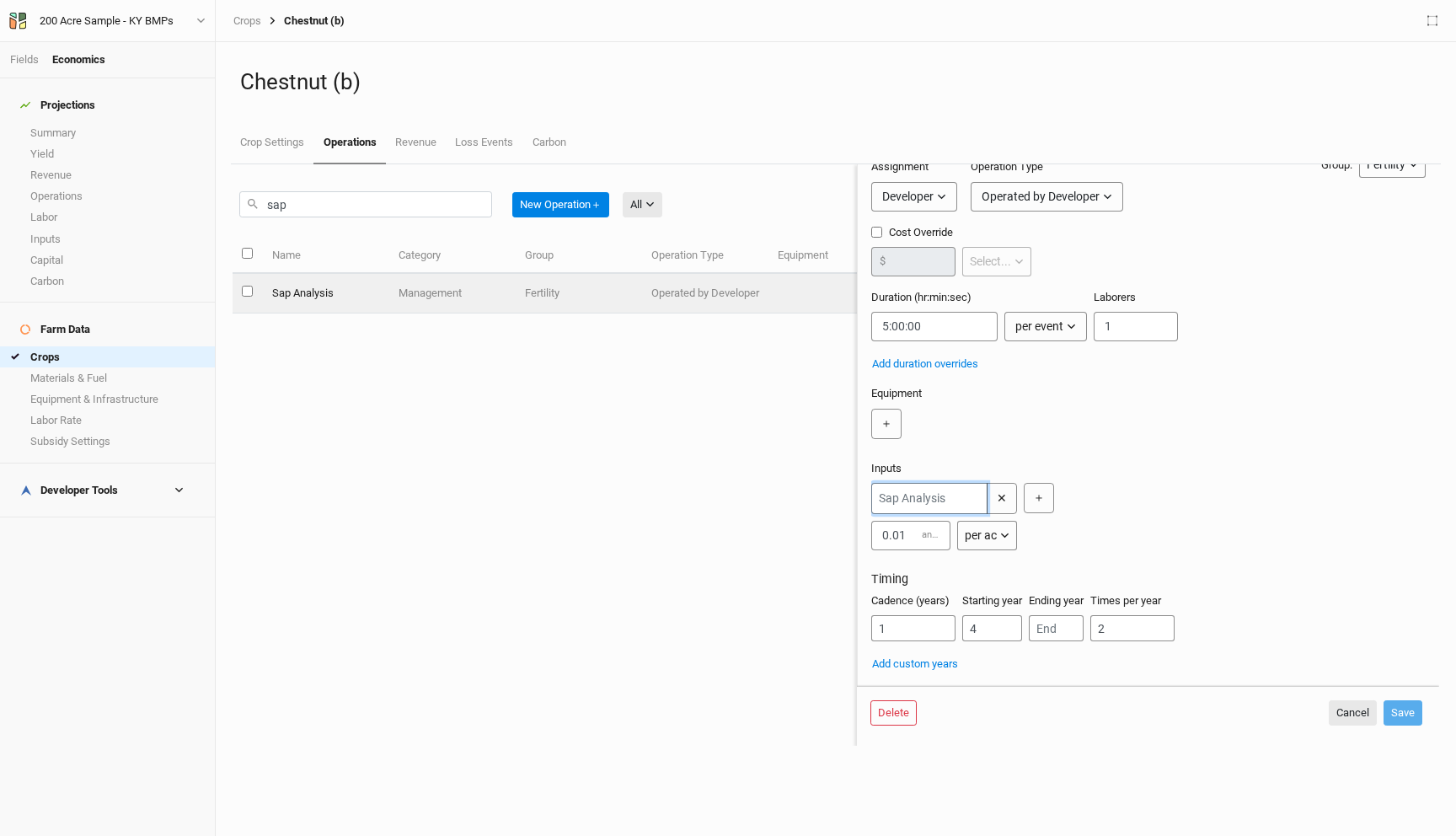
click at [924, 496] on input "text" at bounding box center [929, 498] width 116 height 31
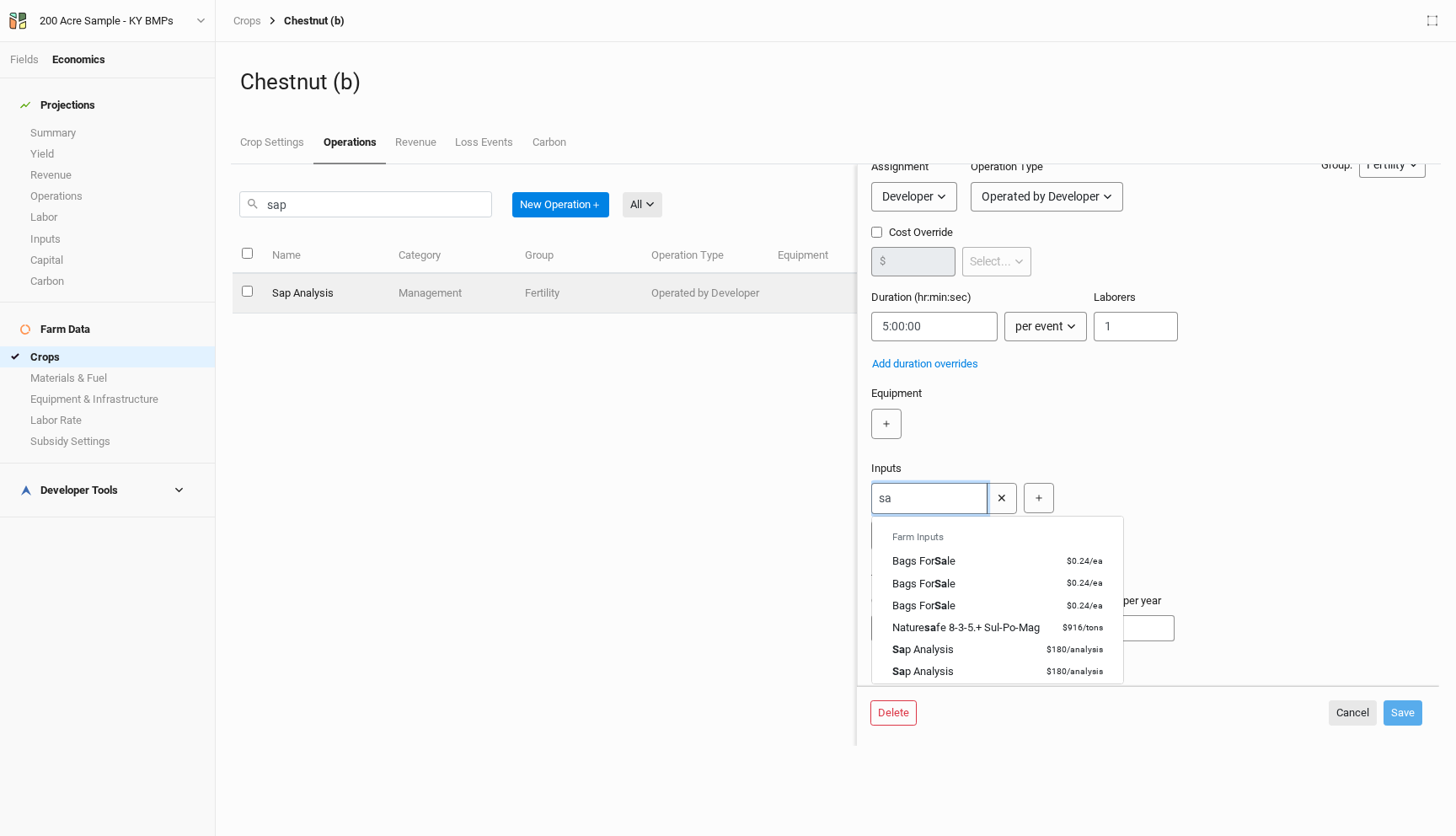
type input "sap"
type input "sap Analysis"
type input "sap"
type input "sap Analysis"
click at [1147, 443] on div "＋" at bounding box center [1145, 428] width 548 height 39
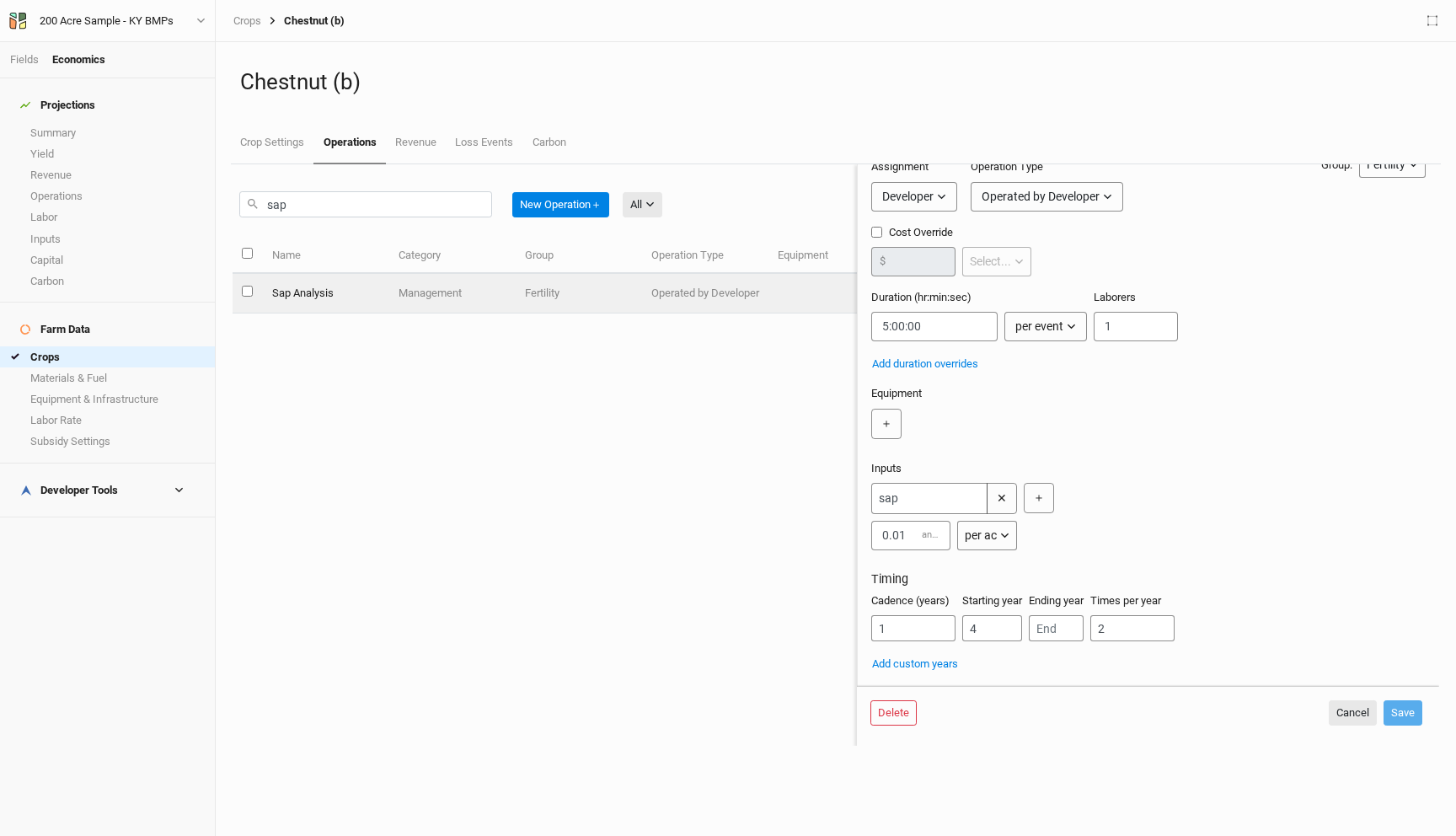
click at [325, 219] on div "sap New Operation ＋ All All Harvest Installation Management Marketing" at bounding box center [450, 204] width 423 height 40
click at [331, 207] on input "sap" at bounding box center [365, 204] width 252 height 26
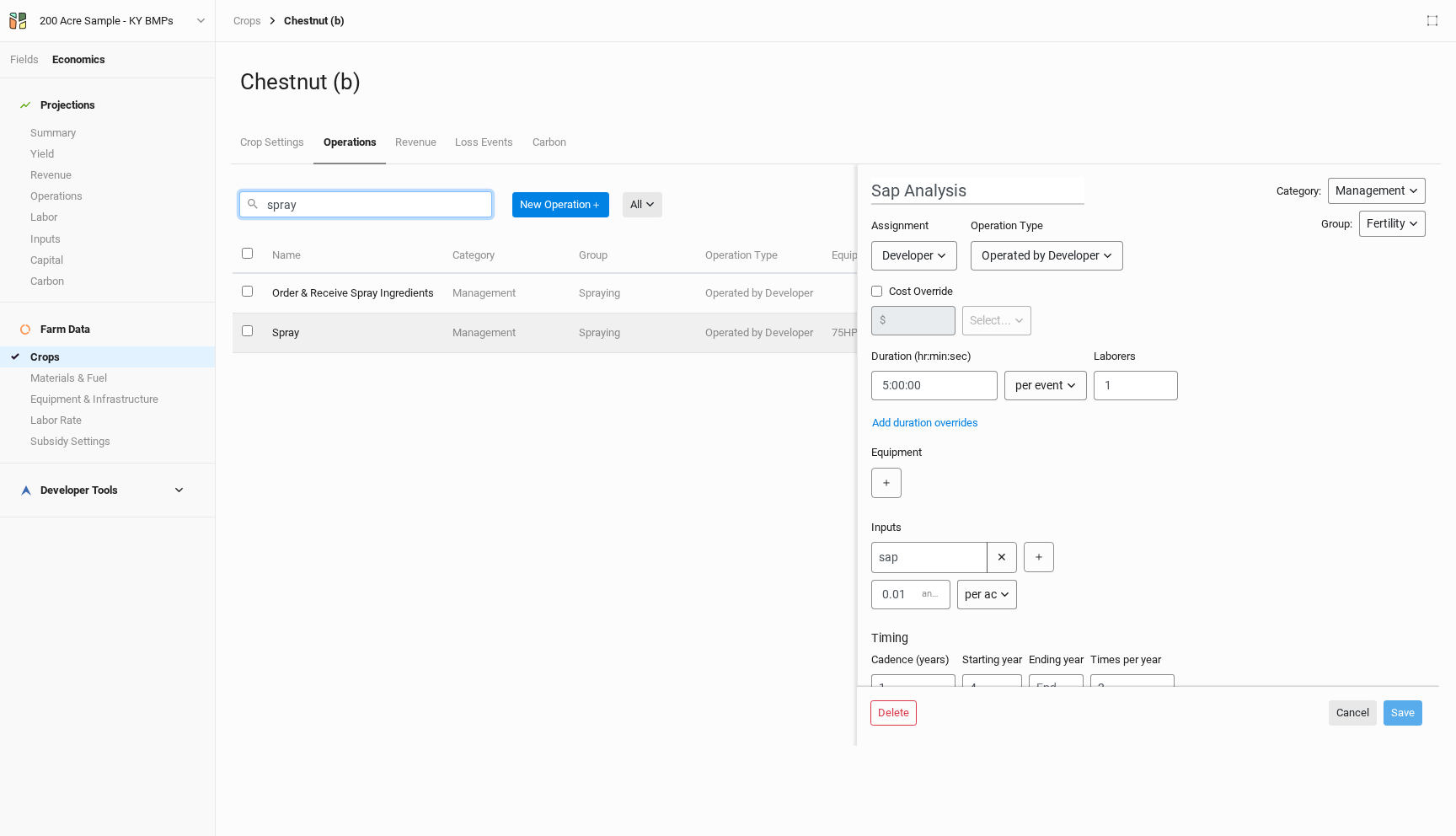
type input "spray"
click at [361, 327] on td "Spray" at bounding box center [352, 333] width 180 height 40
type input "Spray"
type input "0:00:00.600"
type input "7"
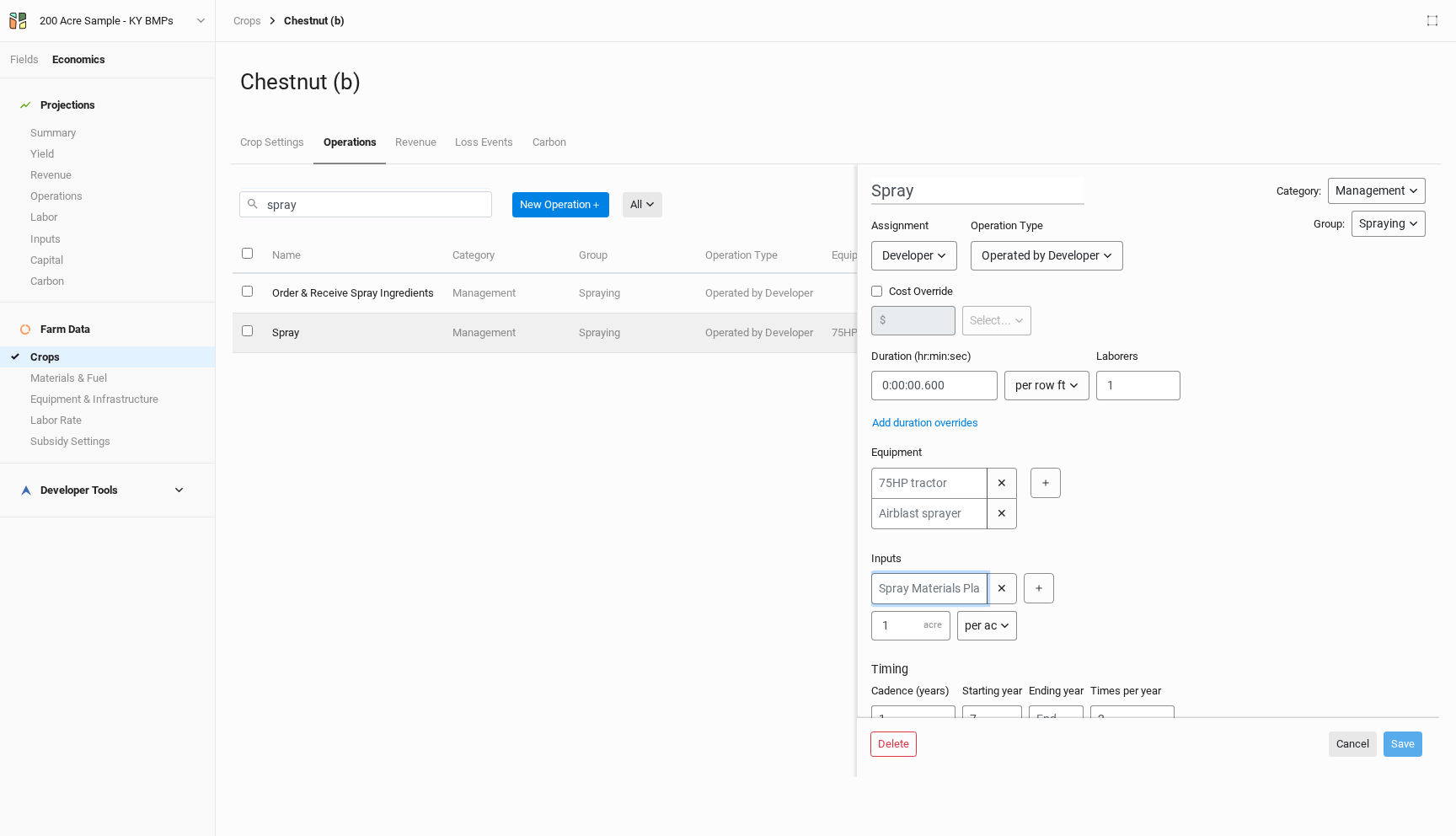
click at [944, 593] on input "text" at bounding box center [929, 588] width 116 height 31
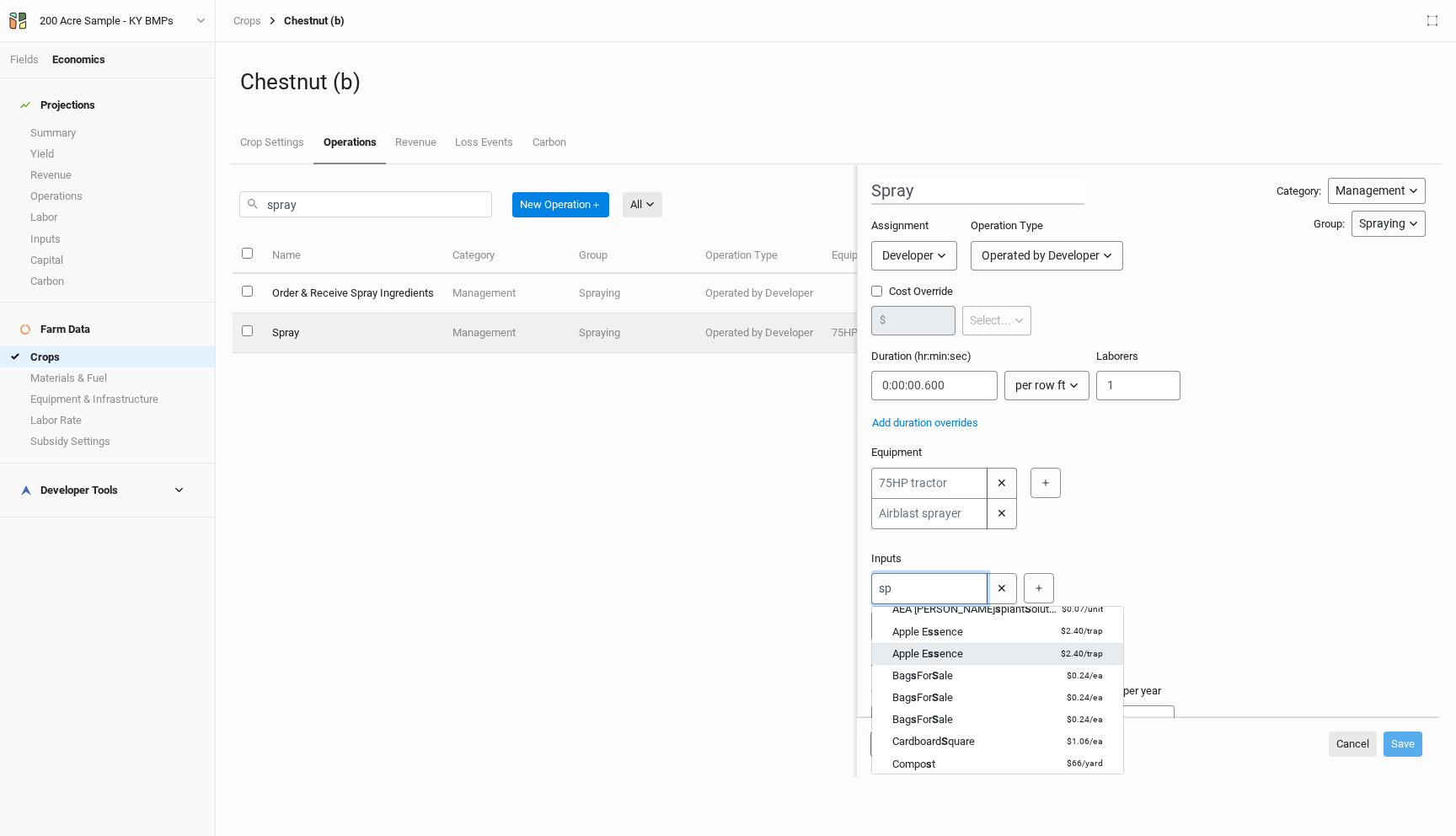
type input "spr"
type input "spray Materials Placeholder"
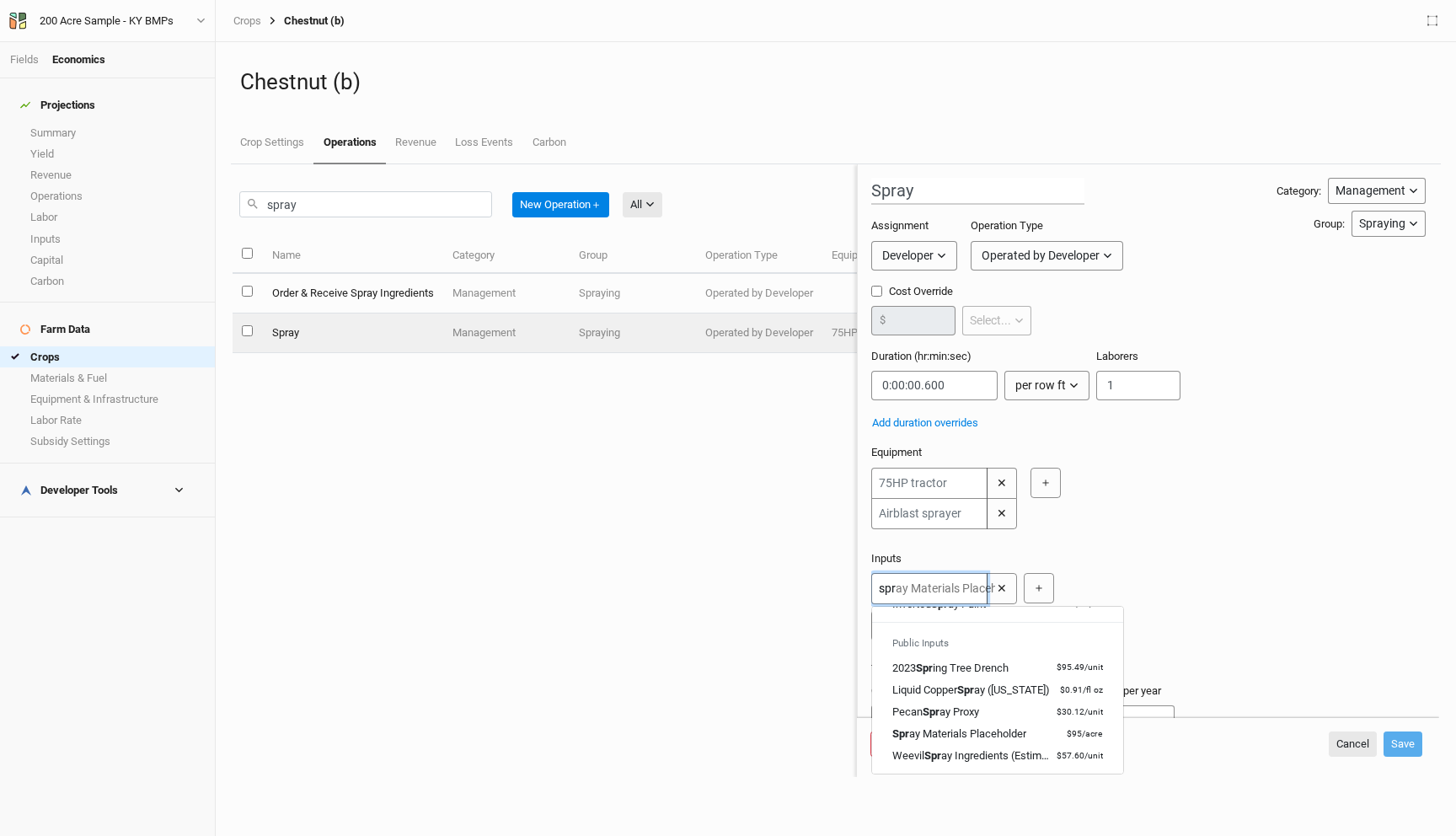
scroll to position [89, 0]
type input "spra"
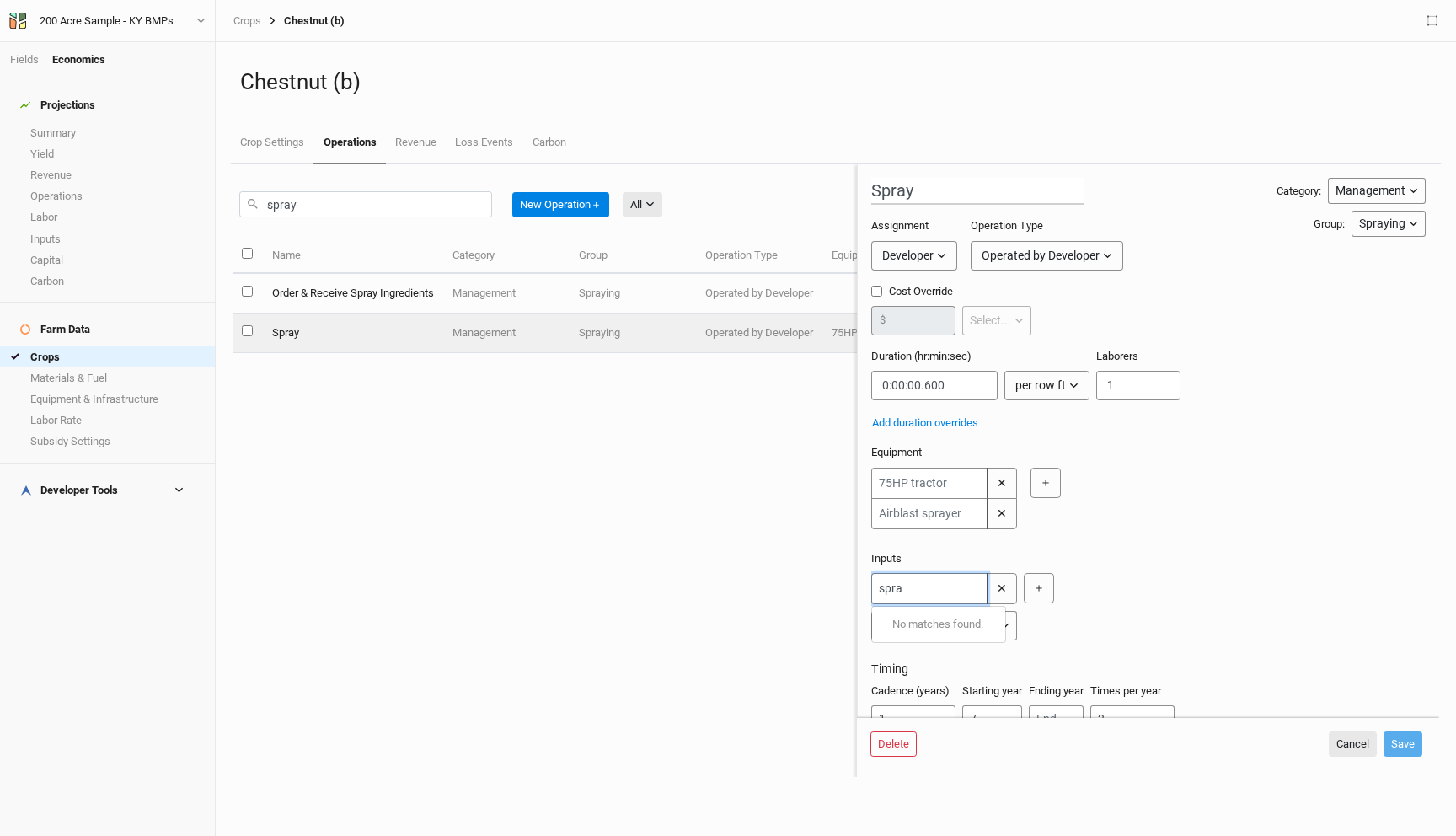
type input "spra"
type input "spray Materials Placeholder"
type input "spry"
type input "spr"
type input "spray Materials Placeholder"
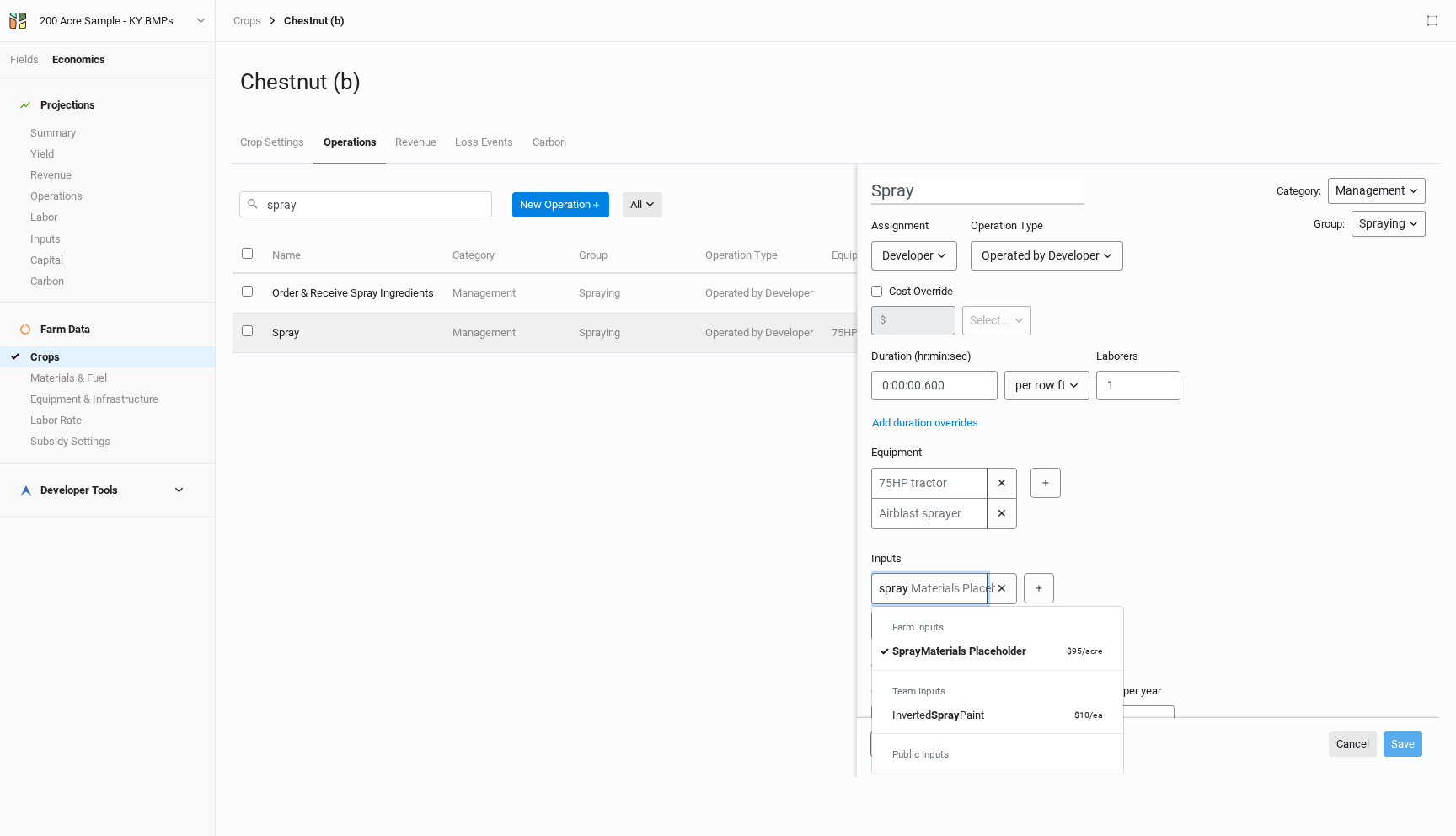
type input "spray"
type input "spray Materials Placeholder"
click at [313, 203] on input "spray" at bounding box center [365, 204] width 252 height 26
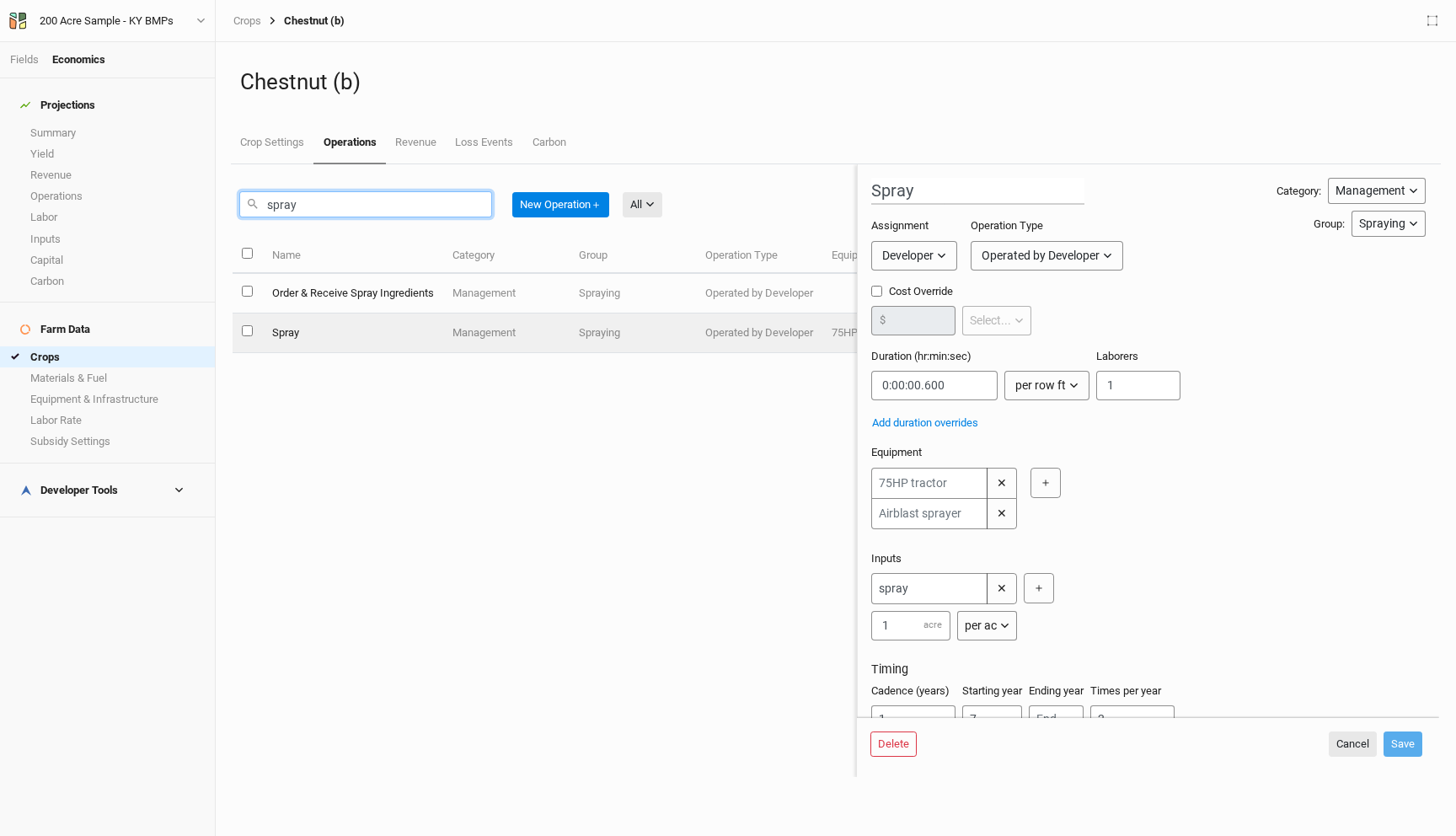
click at [313, 203] on input "spray" at bounding box center [365, 204] width 252 height 26
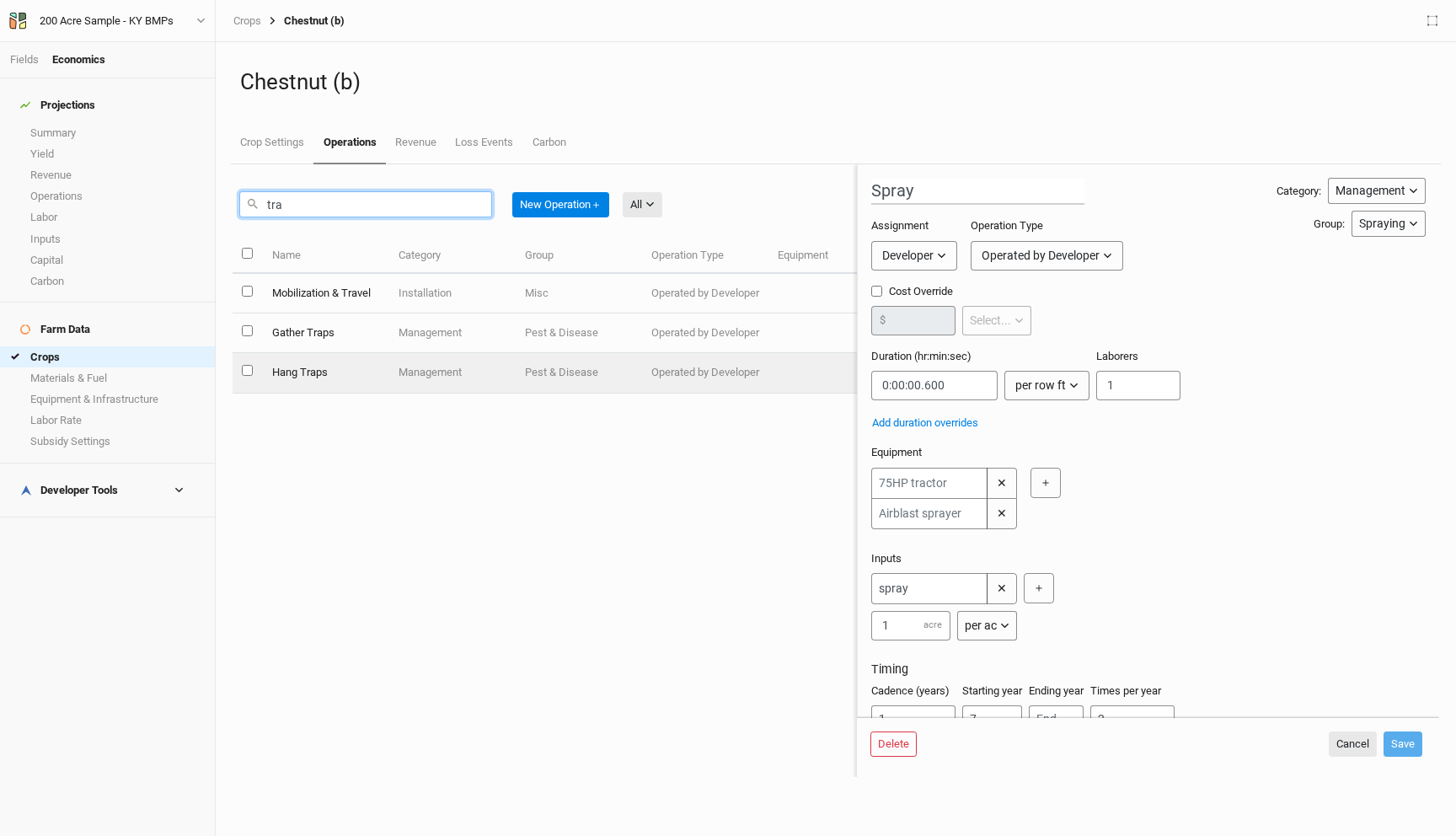
type input "tra"
click at [369, 372] on td "Hang Traps" at bounding box center [324, 373] width 126 height 40
type input "Hang Traps"
type input "0:00:01.008"
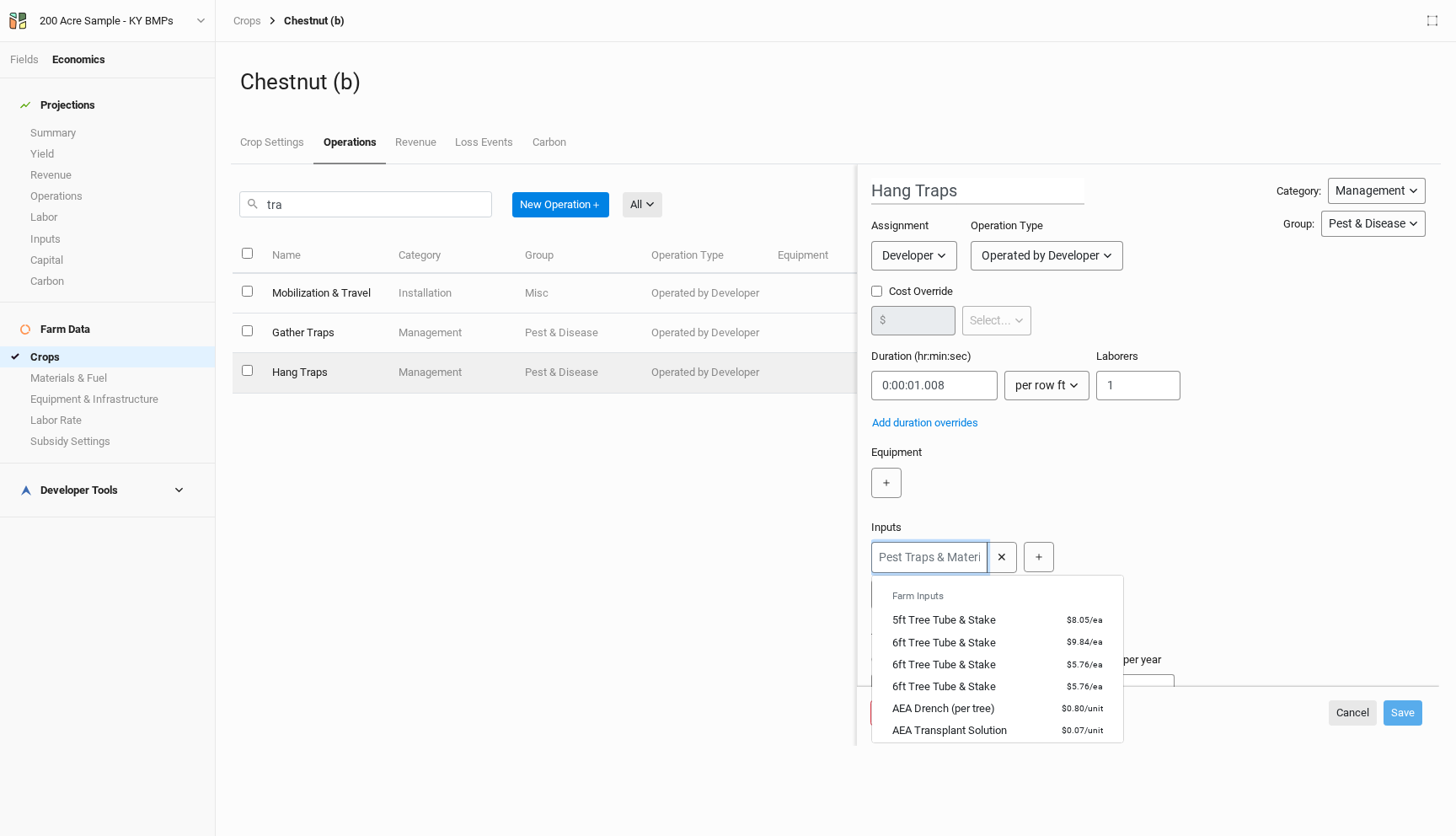
click at [914, 560] on input "text" at bounding box center [929, 557] width 116 height 31
type input "pes"
type input "pest Traps & Materials"
type input "pest"
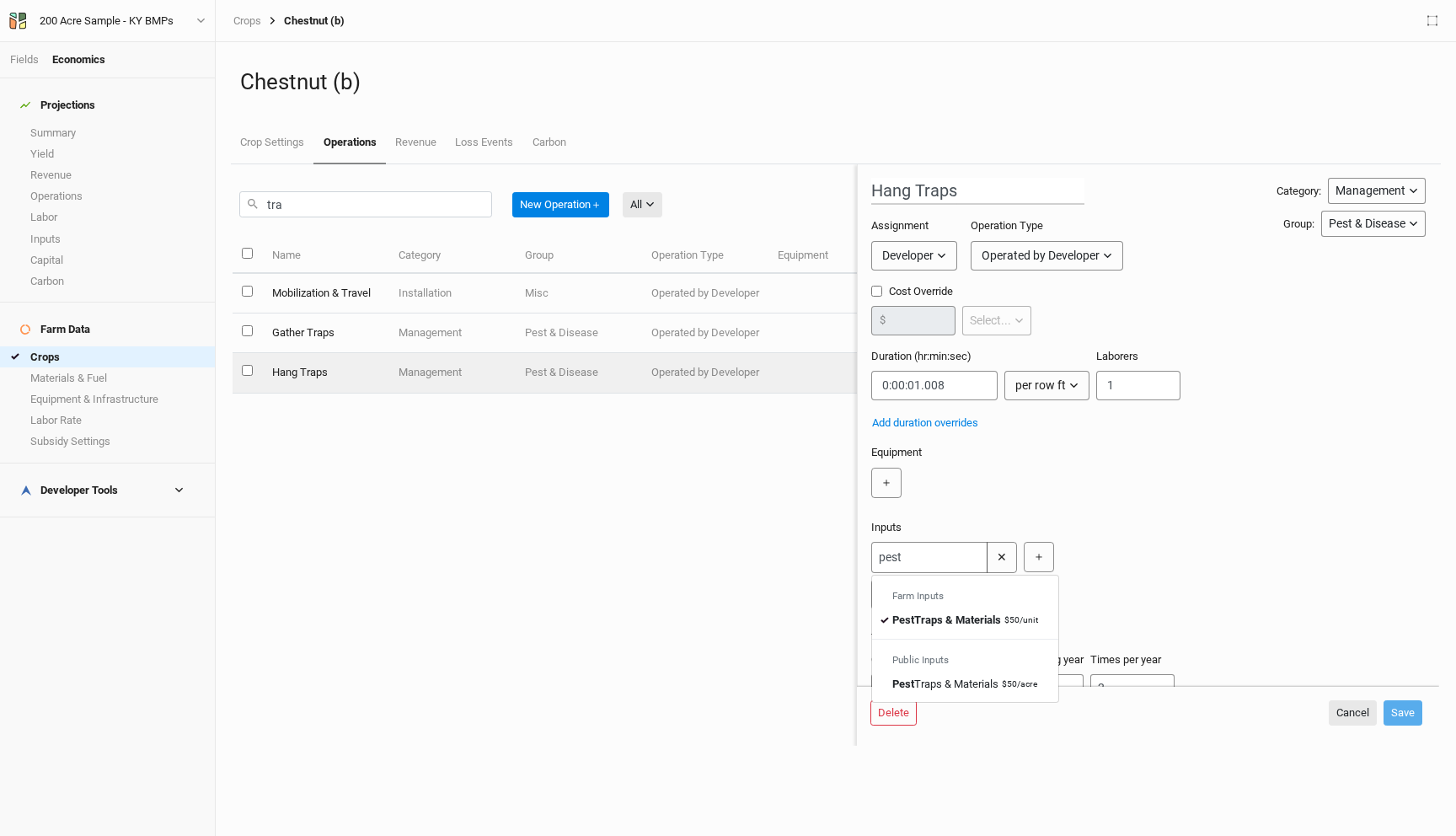
click at [1181, 568] on div "pest Farm Inputs Pest Traps & Materials $50 / unit Public Inputs Pest Traps & M…" at bounding box center [1145, 576] width 548 height 68
click at [894, 595] on input "1" at bounding box center [911, 594] width 80 height 30
type input ".2"
click at [1399, 707] on button "Save" at bounding box center [1403, 713] width 39 height 25
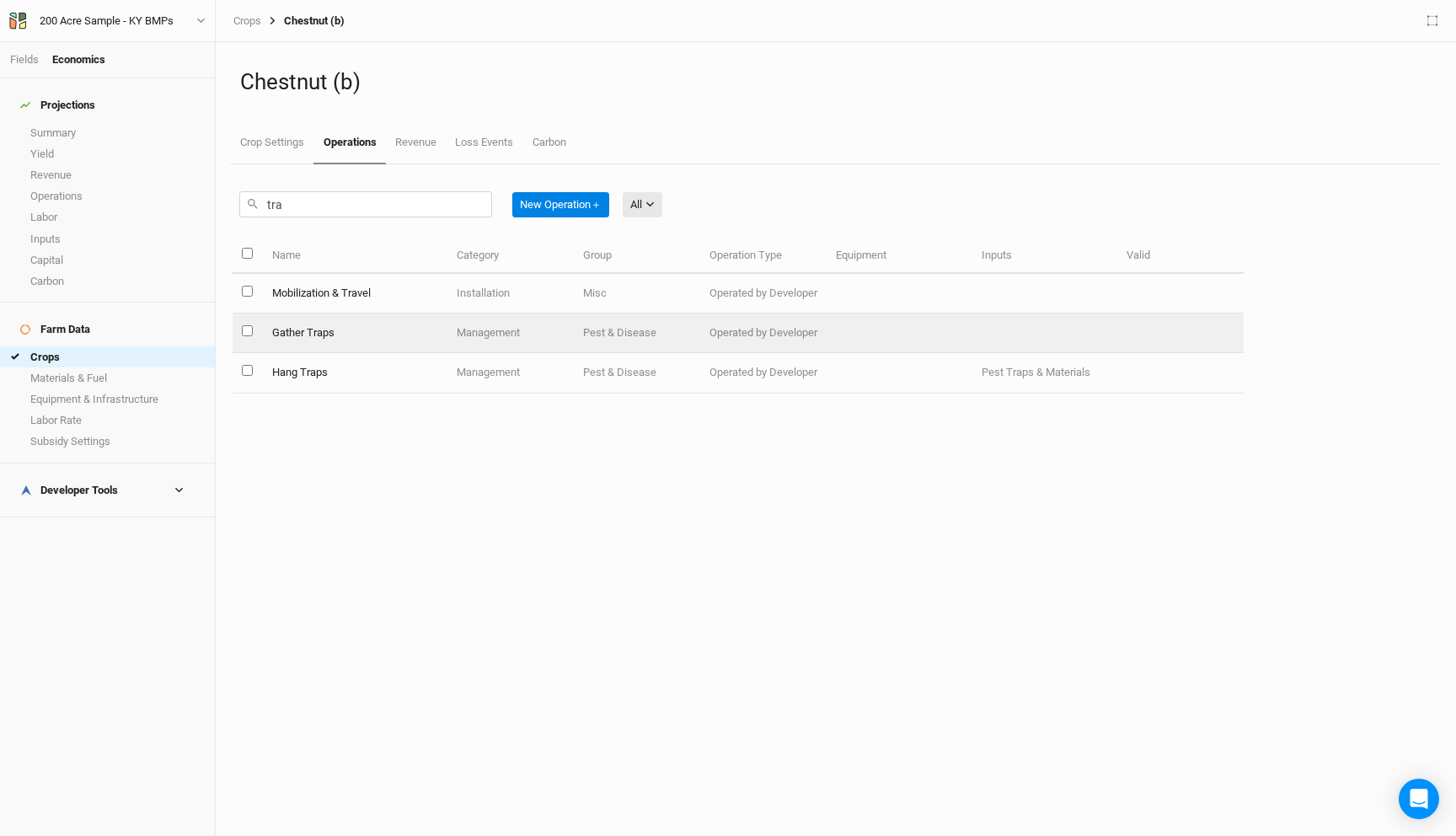
click at [386, 340] on td "Gather Traps" at bounding box center [354, 333] width 185 height 40
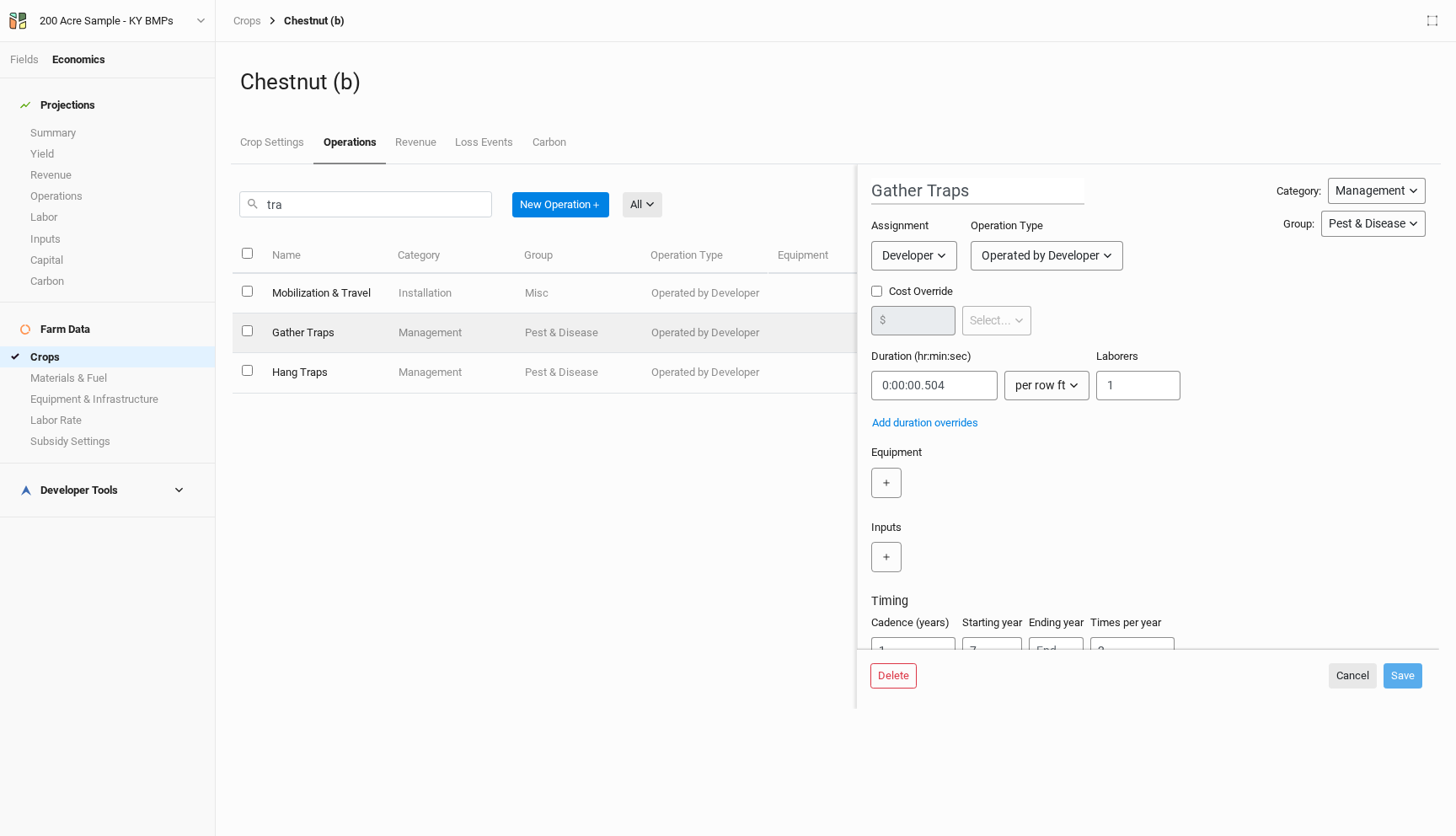
scroll to position [59, 0]
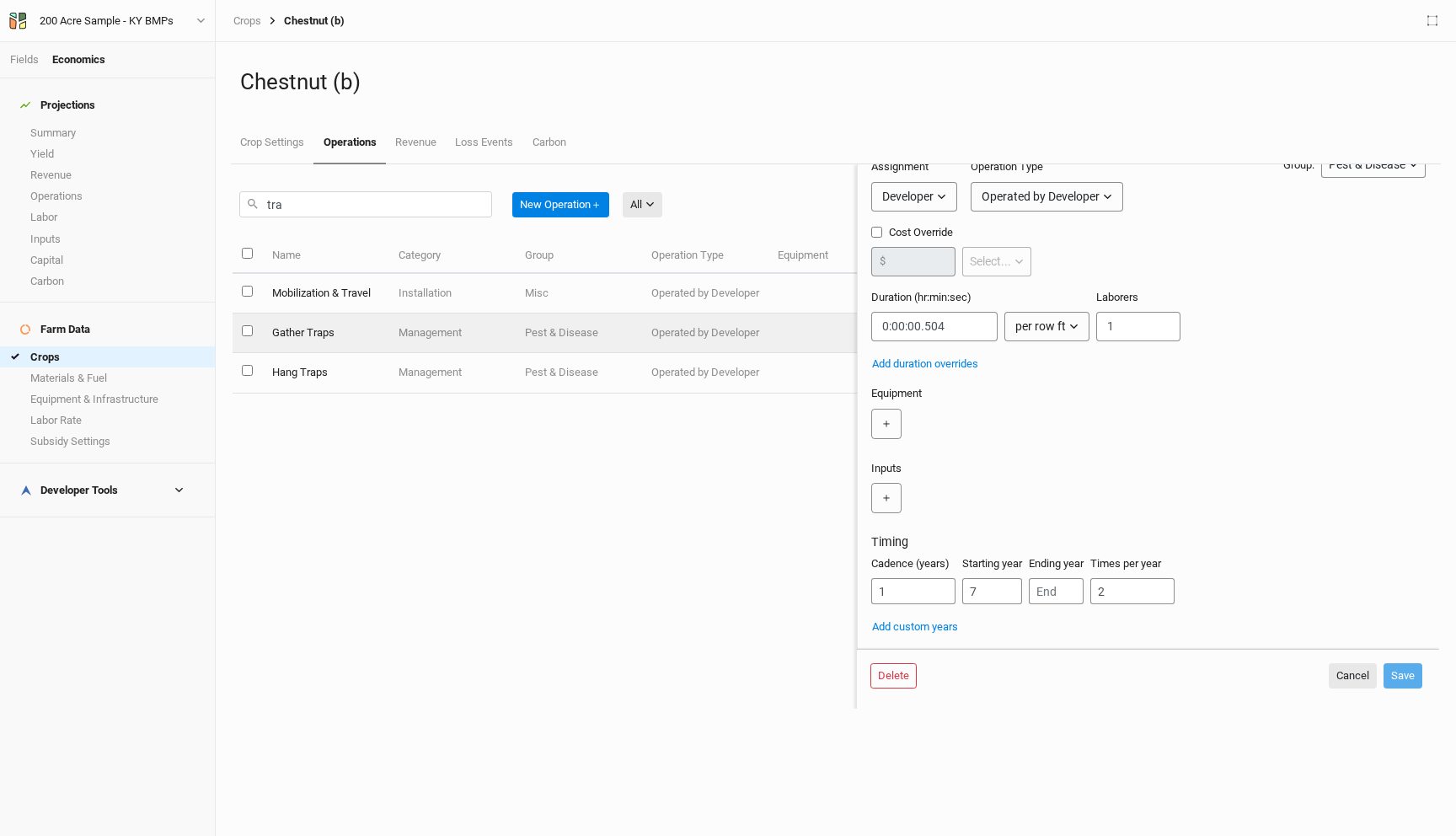
click at [380, 373] on td "Hang Traps" at bounding box center [324, 373] width 126 height 40
type input "Hang Traps"
type input "0:00:01.008"
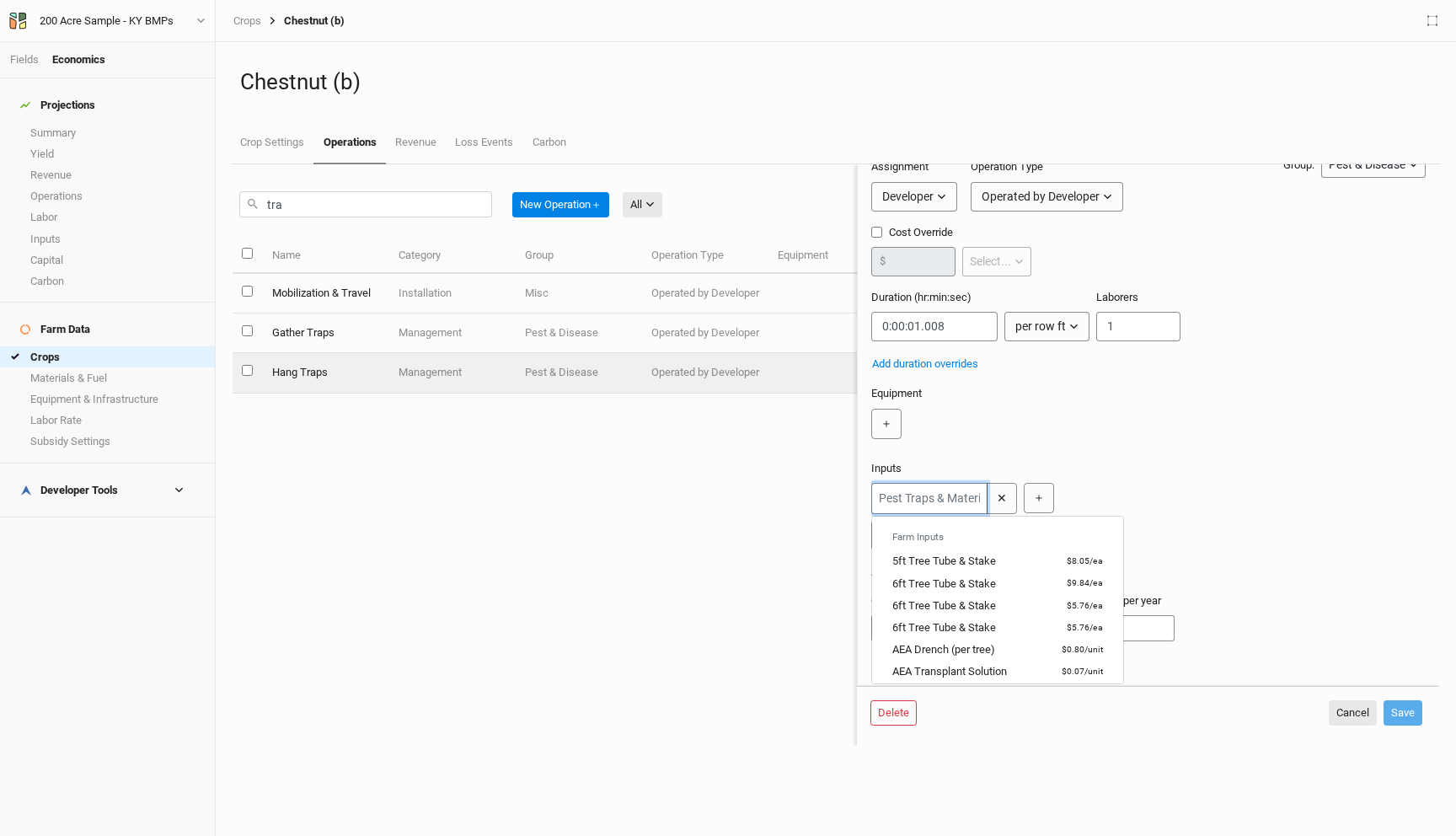
click at [917, 492] on input "text" at bounding box center [929, 498] width 116 height 31
click at [1348, 706] on button "Cancel" at bounding box center [1353, 713] width 48 height 25
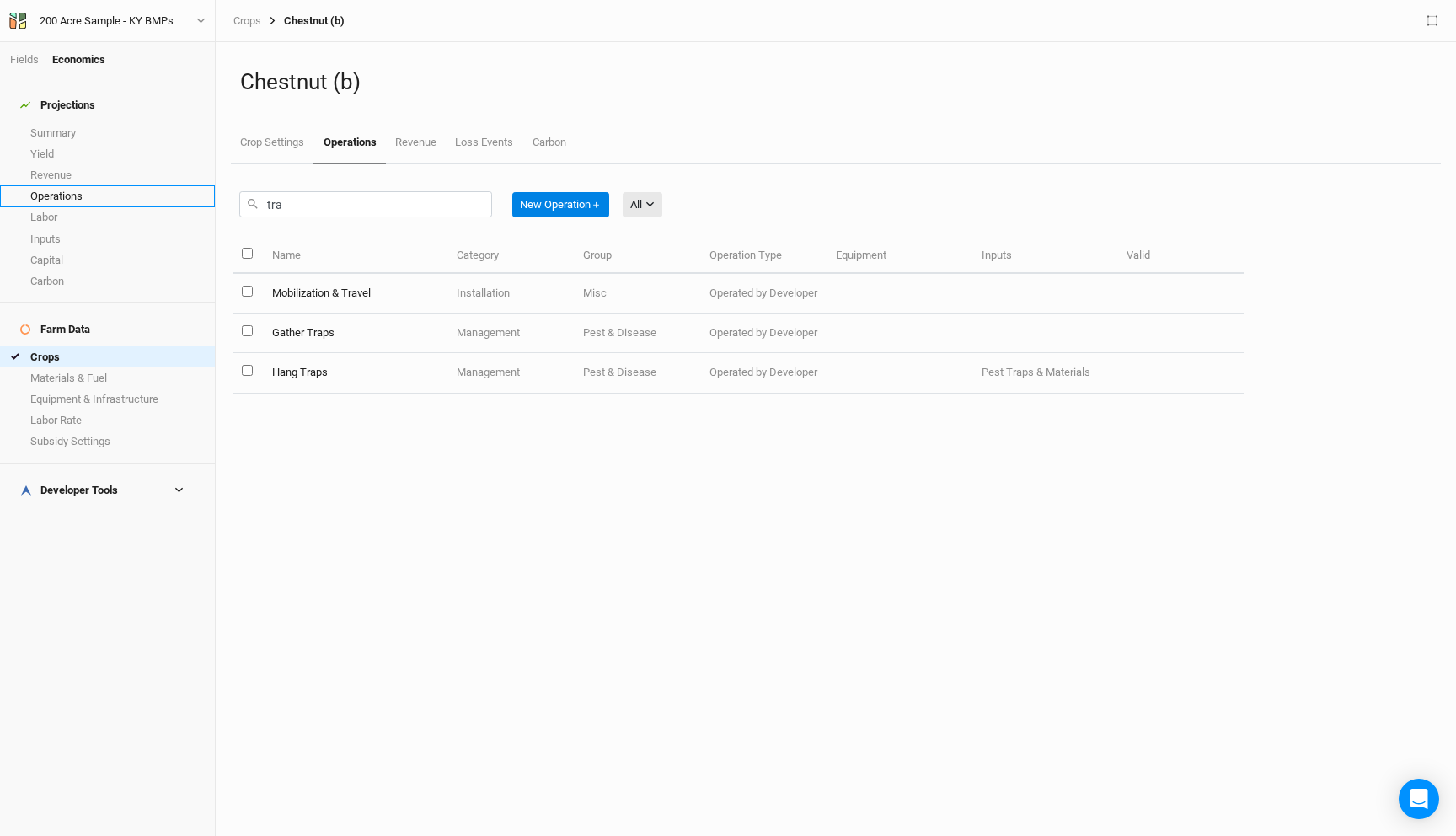
click at [86, 185] on link "Operations" at bounding box center [108, 196] width 215 height 21
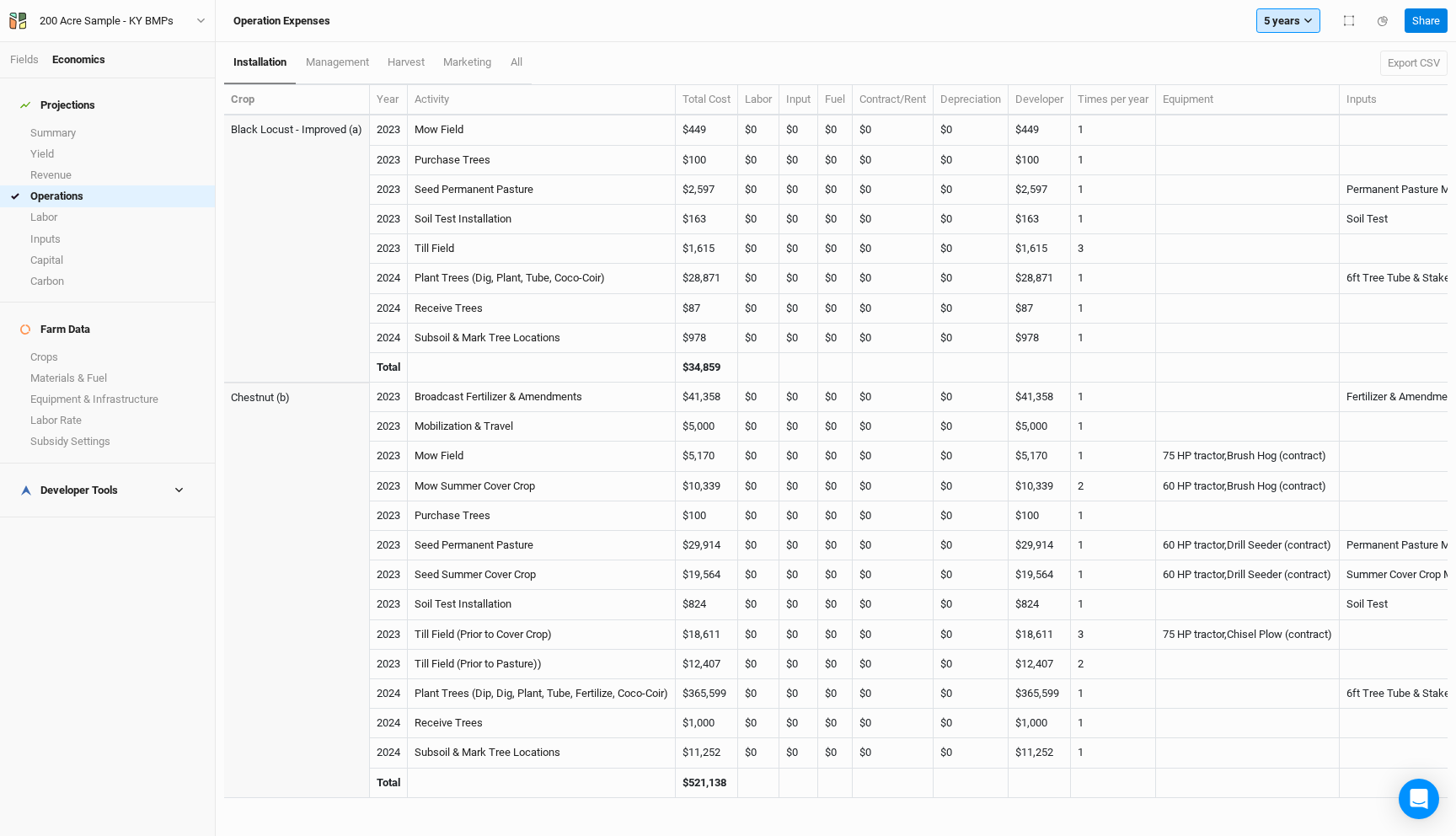
click at [1283, 28] on button "5 years" at bounding box center [1288, 21] width 64 height 25
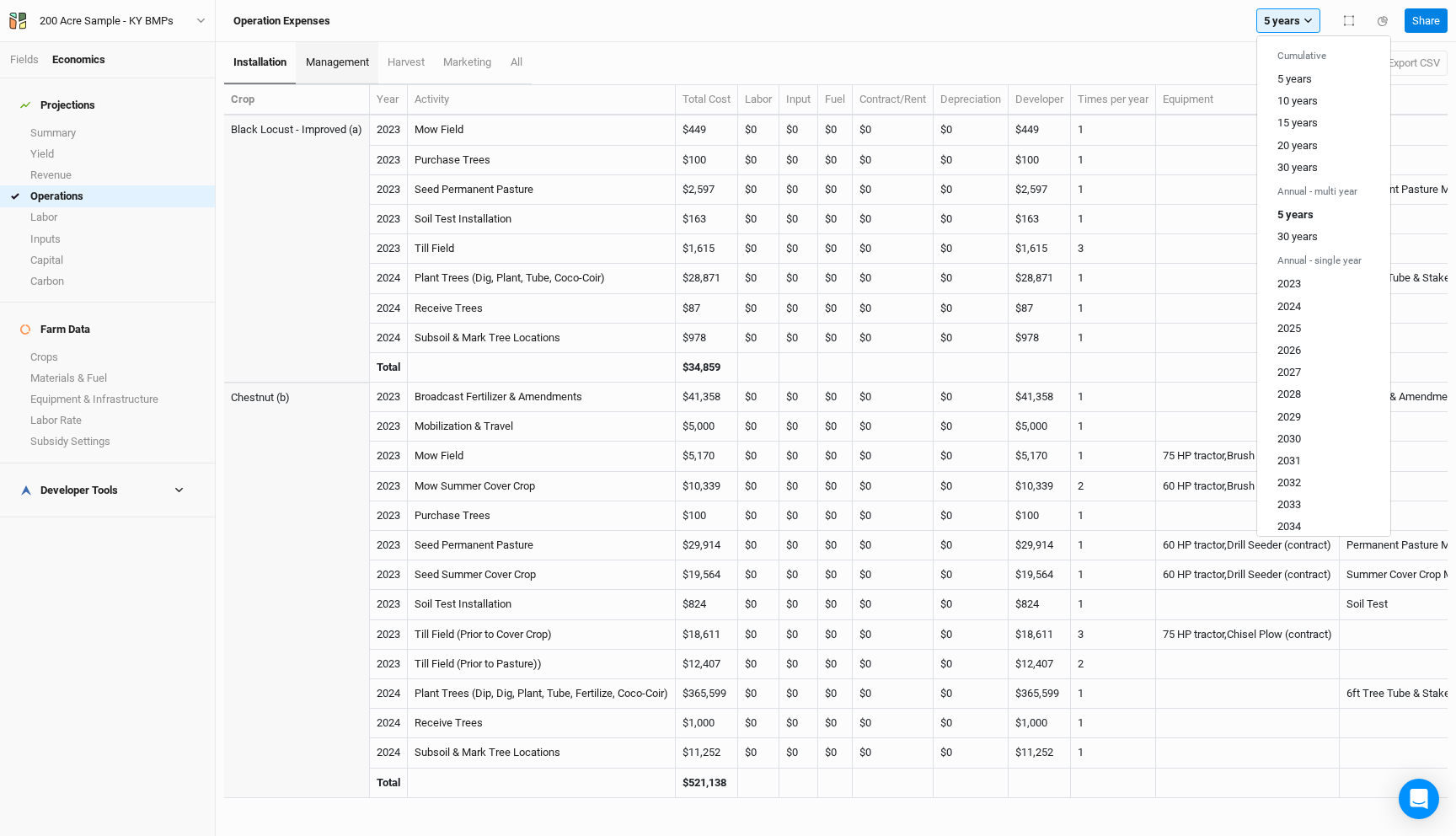
click at [355, 54] on link "management" at bounding box center [336, 64] width 81 height 42
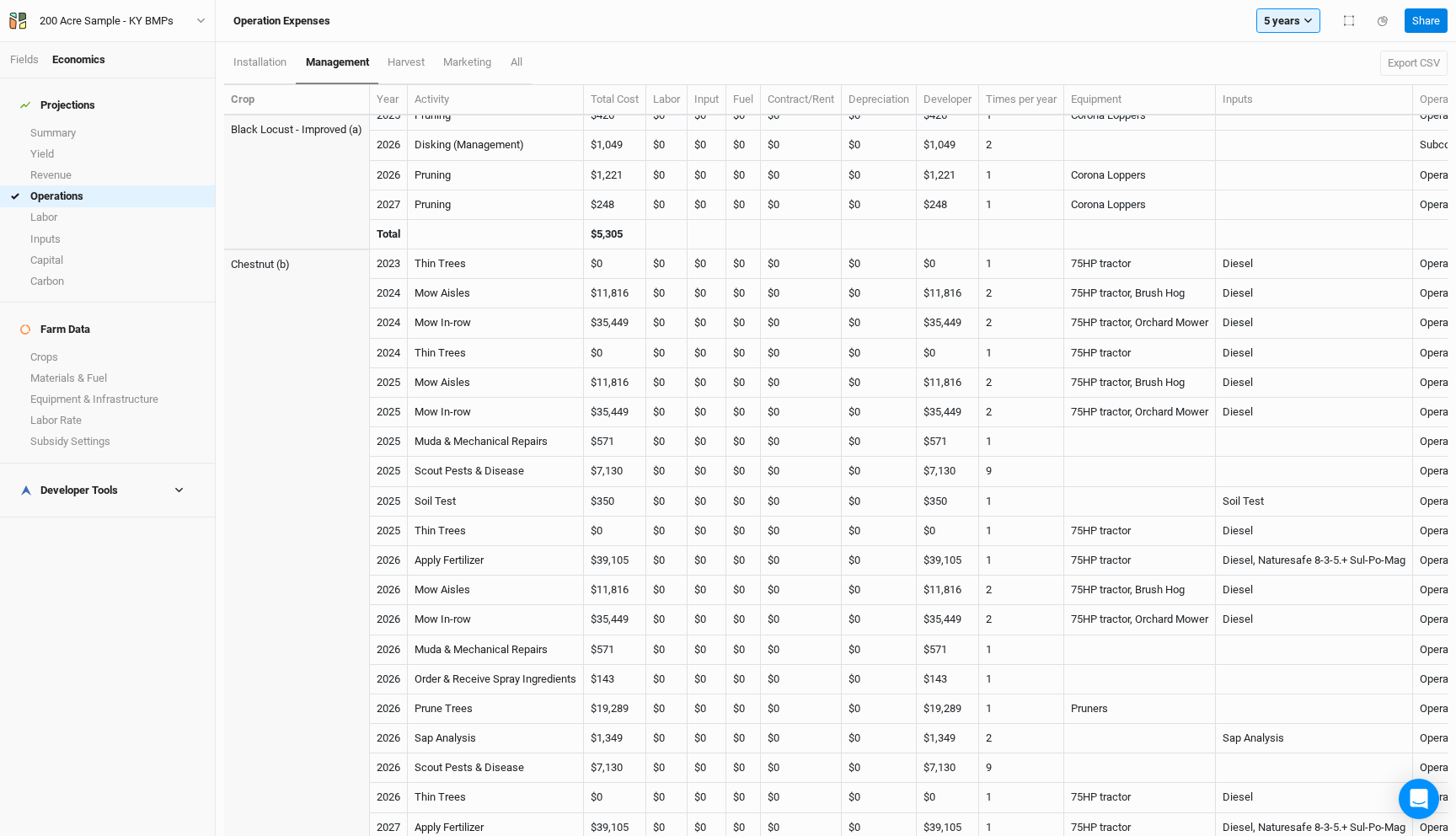
scroll to position [406, 0]
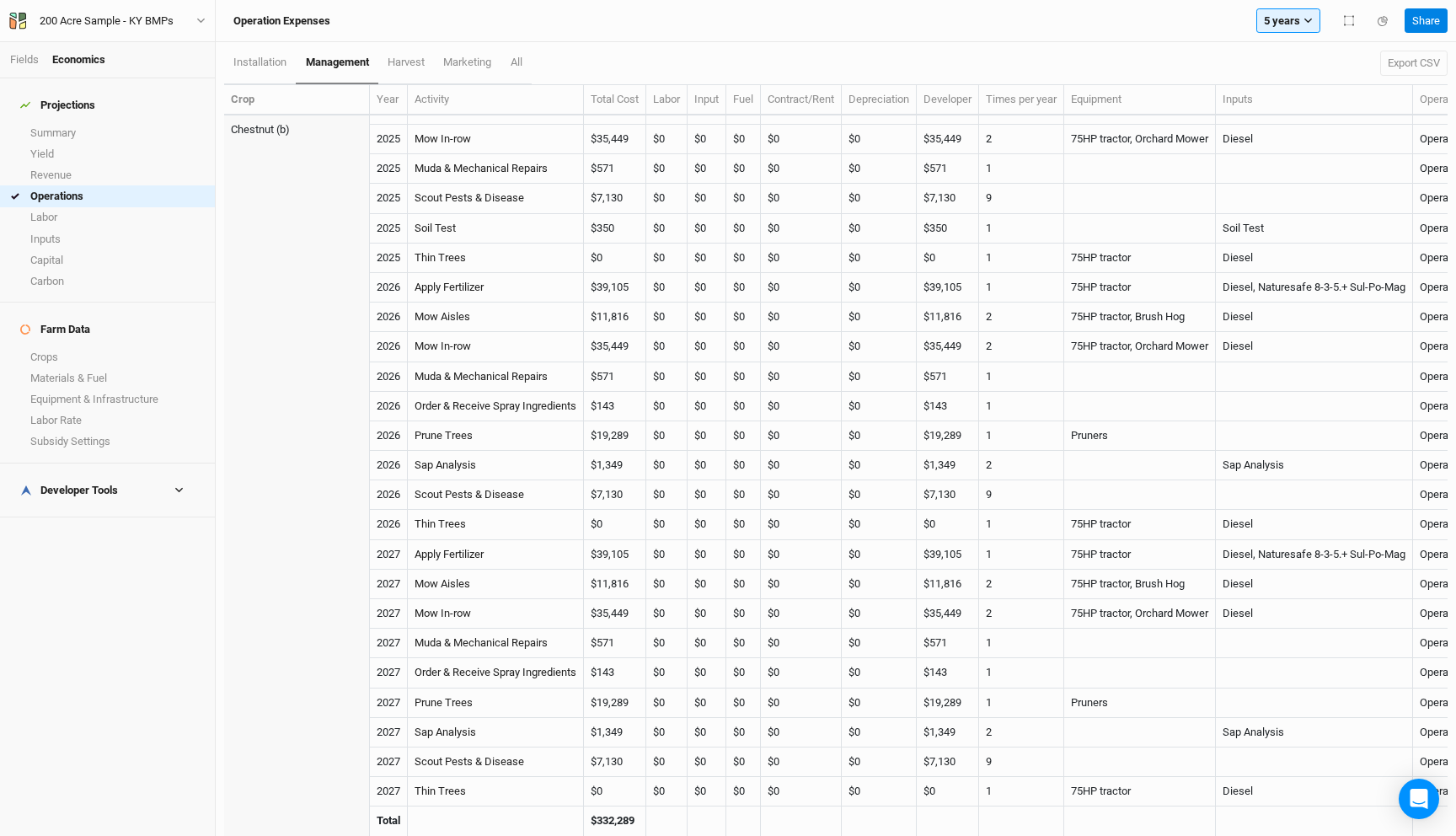
click at [1273, 36] on div "Operation Expenses 5 years Cumulative 5 years 10 years 15 years 20 years 30 yea…" at bounding box center [836, 21] width 1240 height 42
click at [1277, 22] on button "5 years" at bounding box center [1288, 21] width 64 height 25
click at [1293, 250] on h6 "Annual - single year" at bounding box center [1323, 260] width 133 height 25
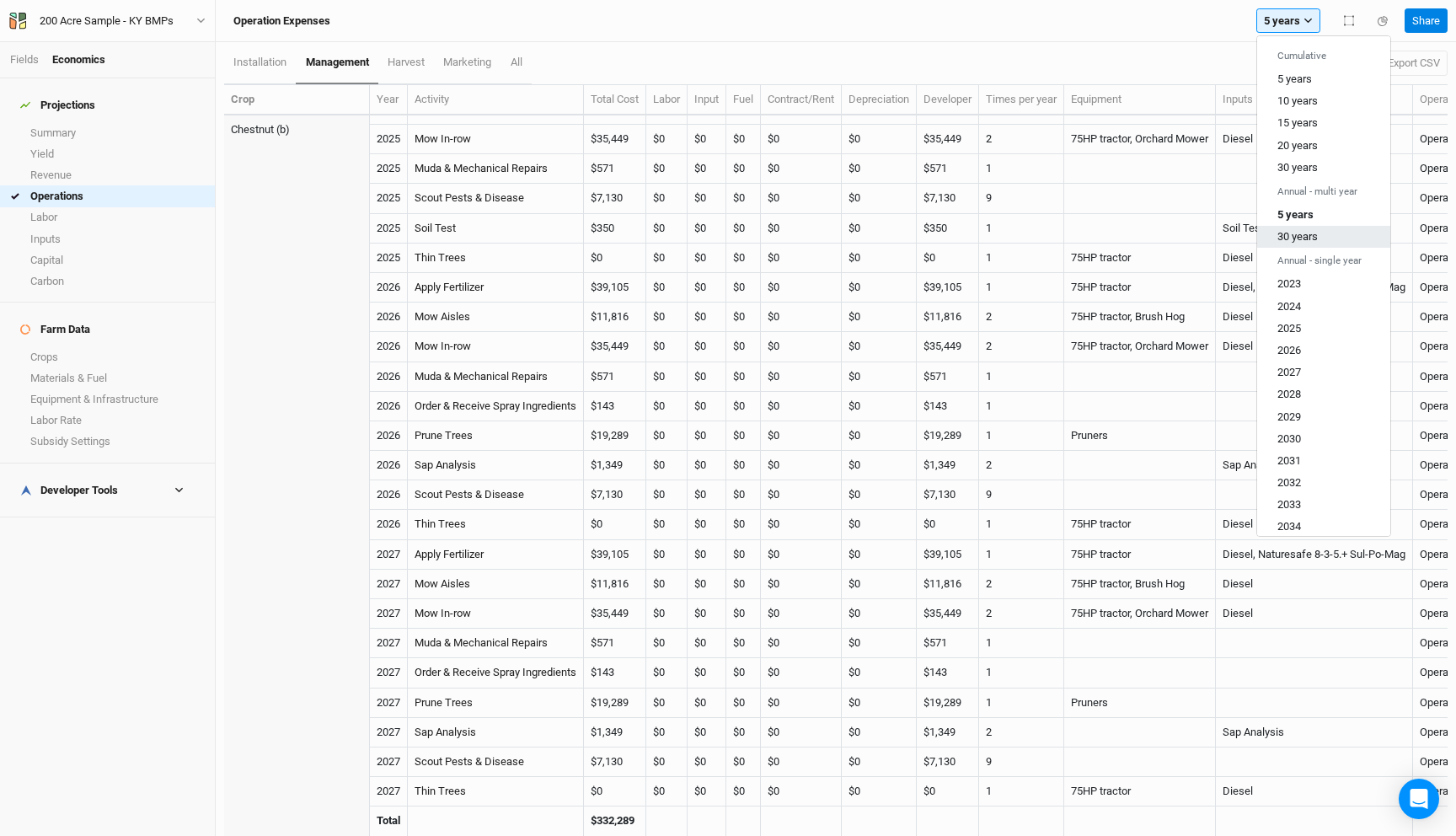
click at [1296, 243] on button "30 years" at bounding box center [1323, 237] width 133 height 22
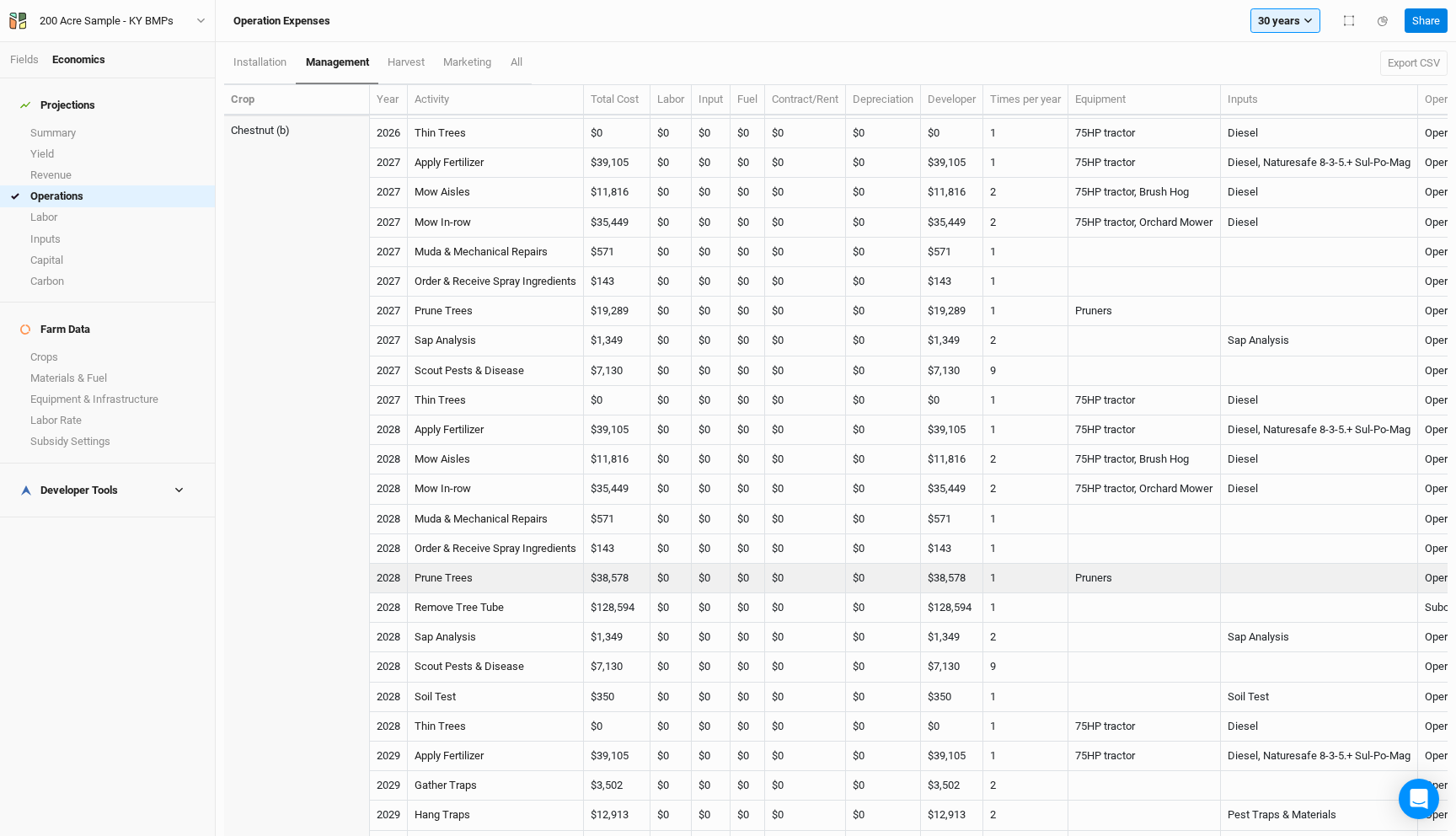
scroll to position [1800, 0]
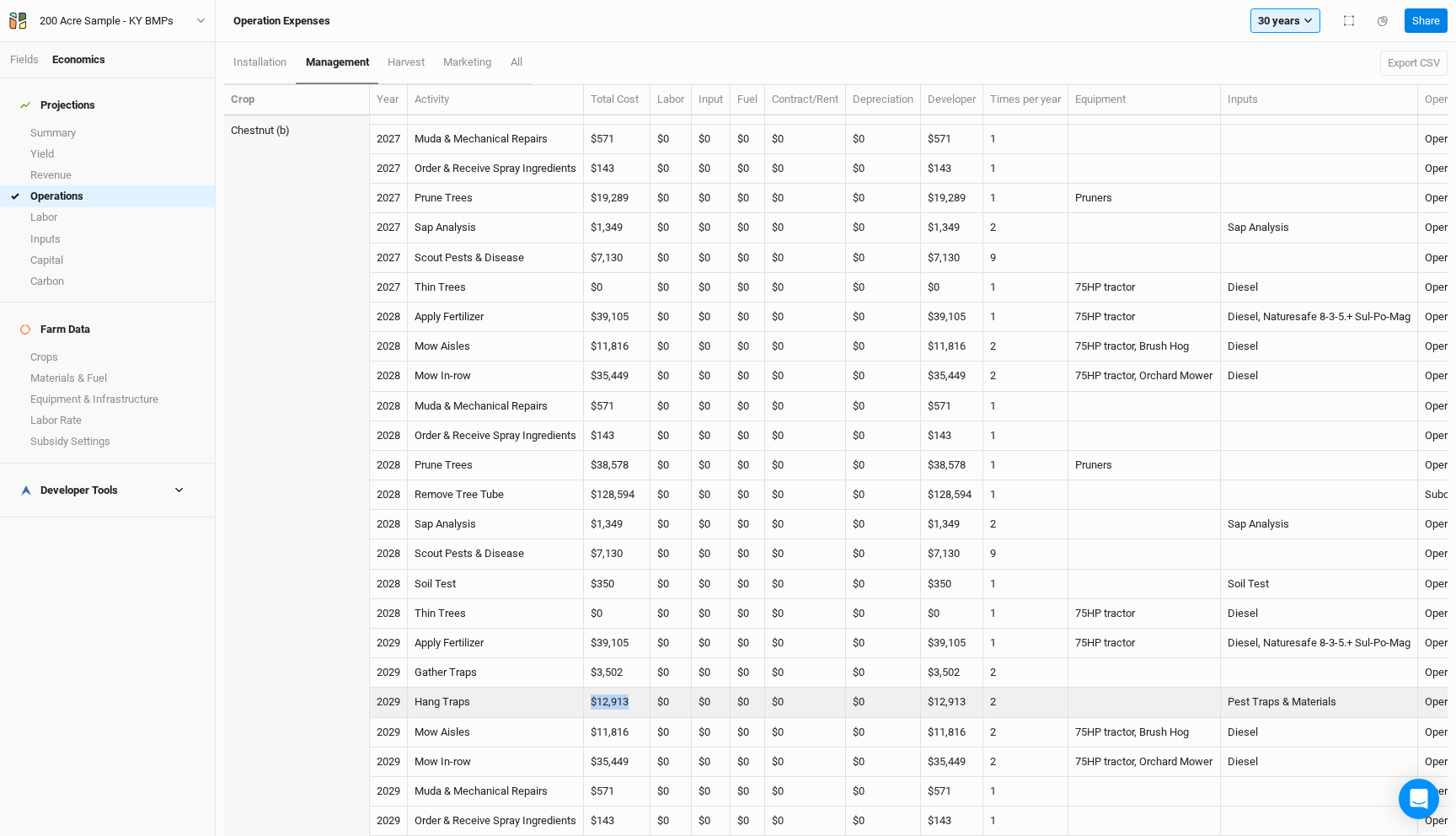
drag, startPoint x: 642, startPoint y: 695, endPoint x: 588, endPoint y: 699, distance: 54.1
click at [588, 699] on td "$12,913" at bounding box center [617, 702] width 67 height 30
copy td "$12,913"
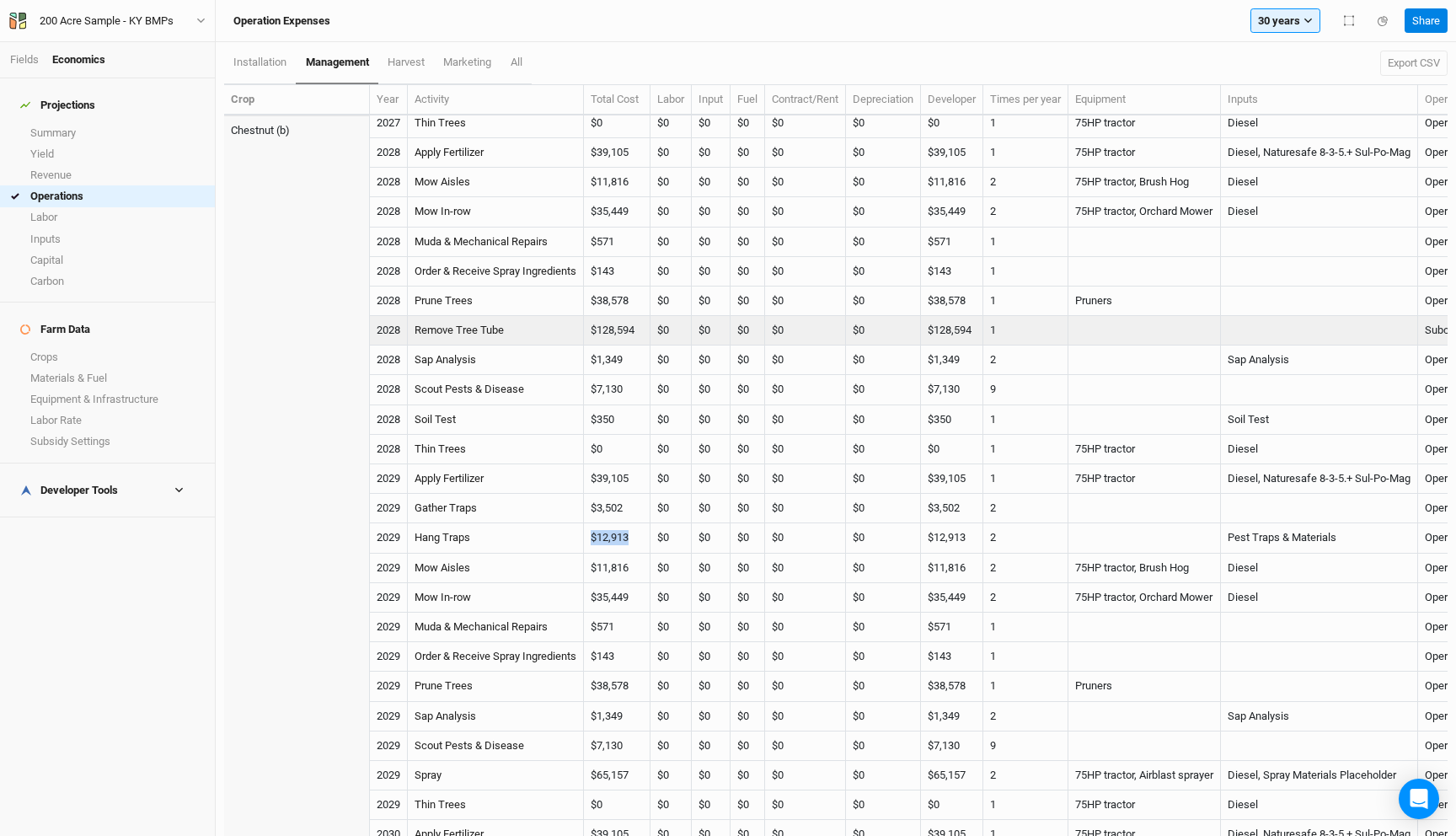
scroll to position [2036, 0]
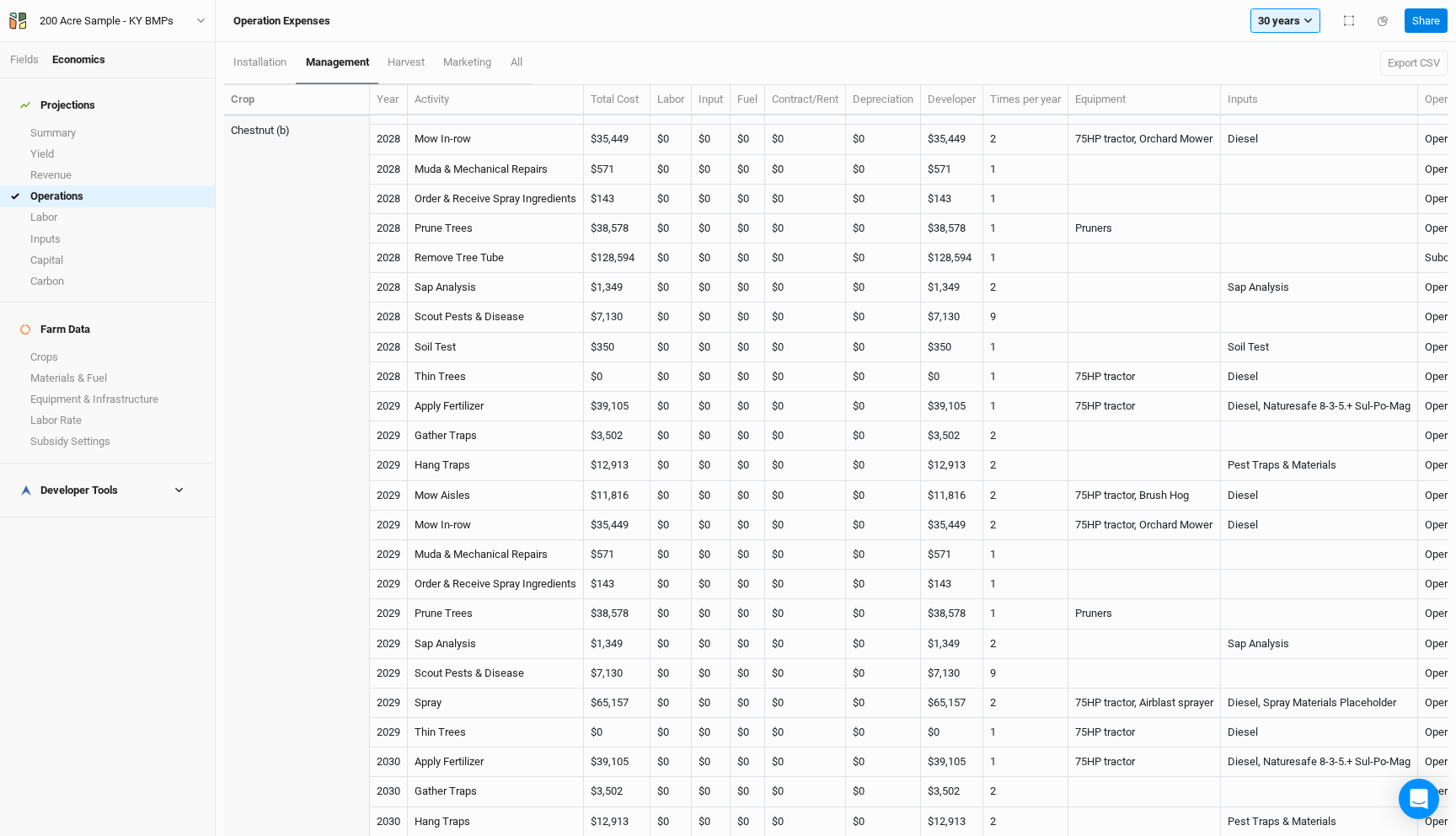
click at [96, 484] on div "Developer Tools" at bounding box center [69, 490] width 97 height 14
click at [89, 529] on link "Operations Cost Basis" at bounding box center [108, 539] width 215 height 21
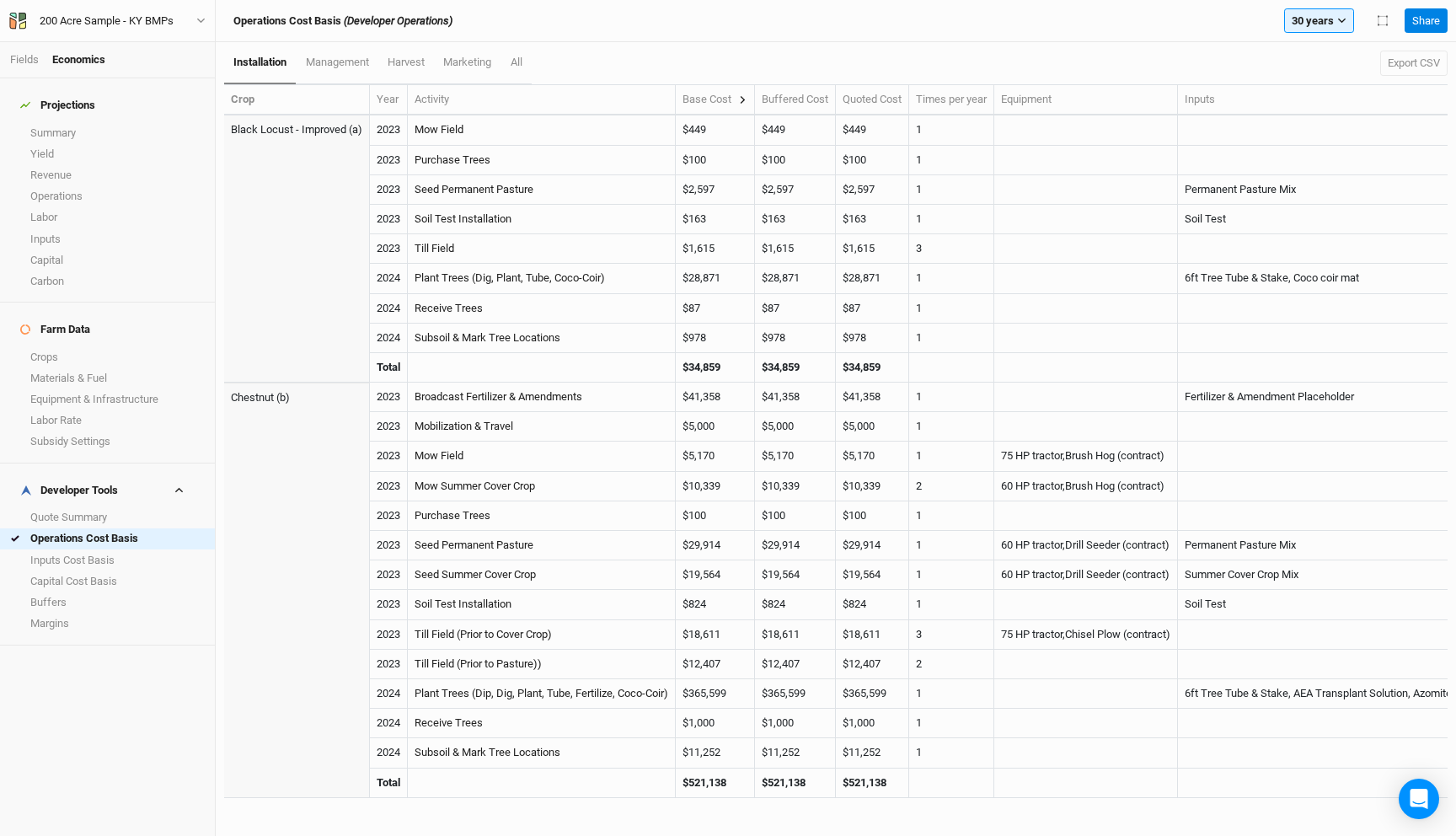
click at [747, 98] on icon at bounding box center [742, 99] width 9 height 9
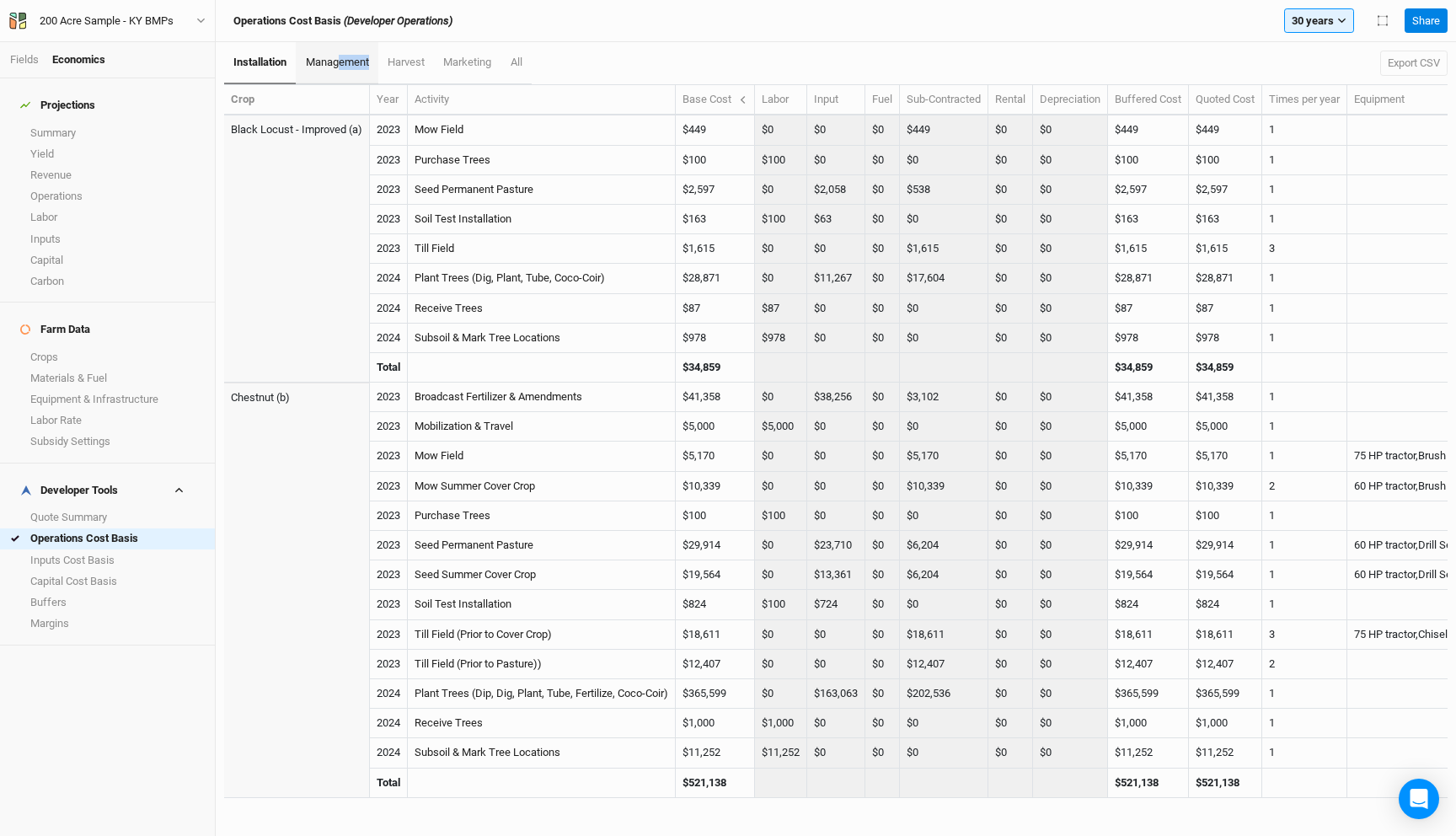
click at [338, 69] on link "management" at bounding box center [336, 64] width 81 height 42
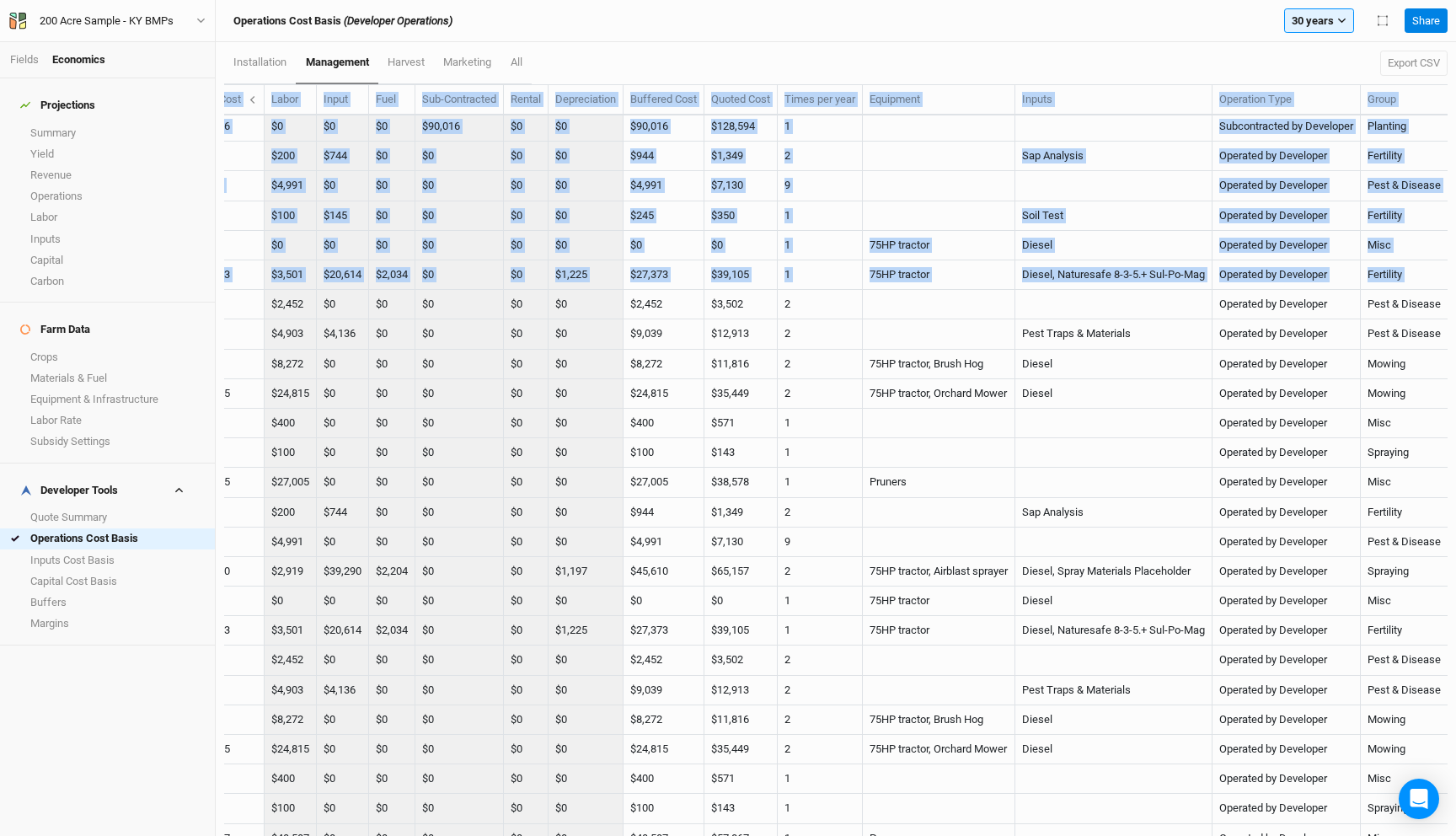
scroll to position [2168, 418]
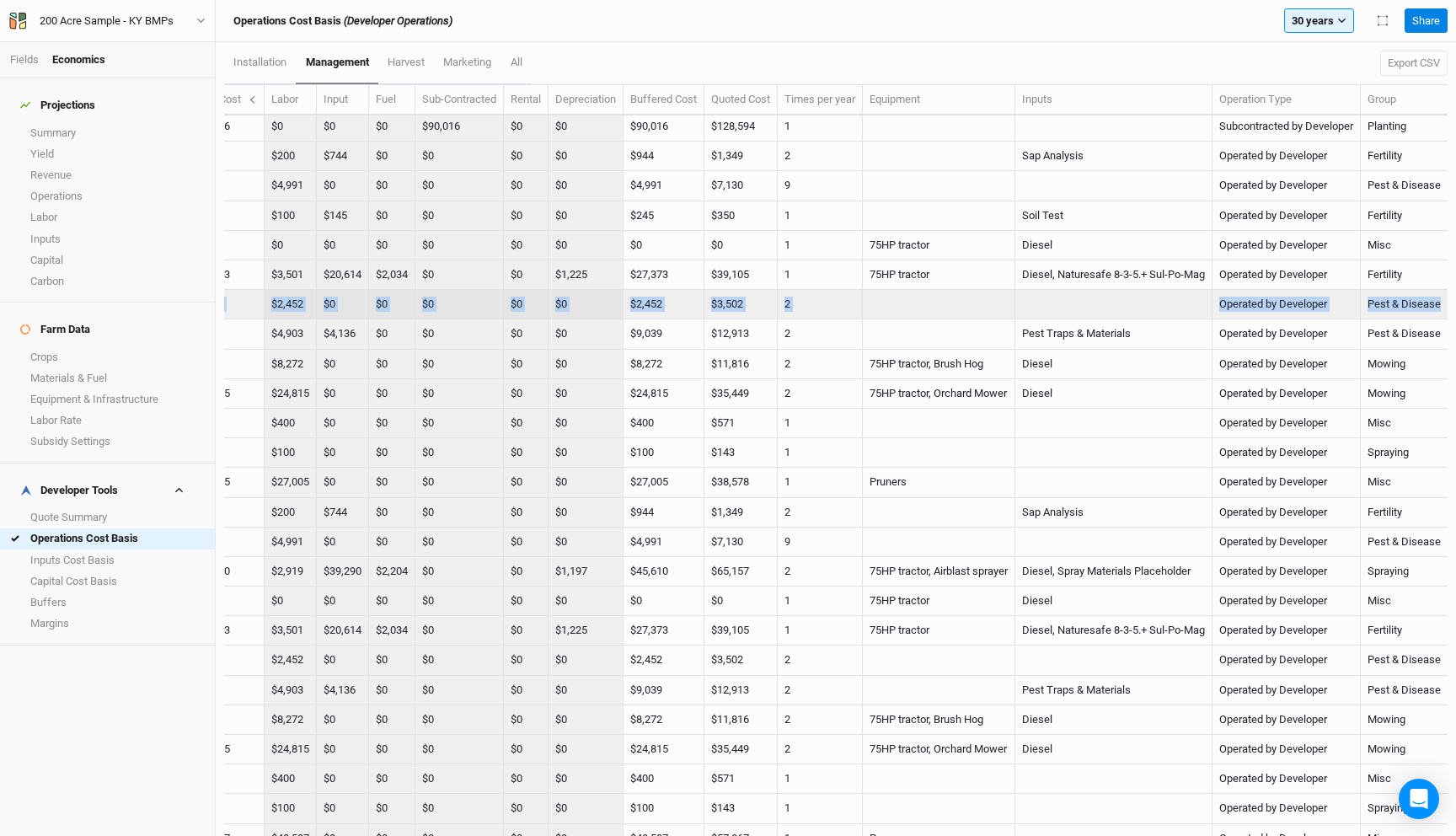
drag, startPoint x: 374, startPoint y: 305, endPoint x: 1439, endPoint y: 303, distance: 1065.0
click at [1439, 303] on tr "2029 Gather Traps $2,452 $2,452 $0 $0 $0 $0 $0 $2,452 $3,502 2 Operated by Deve…" at bounding box center [636, 304] width 1622 height 30
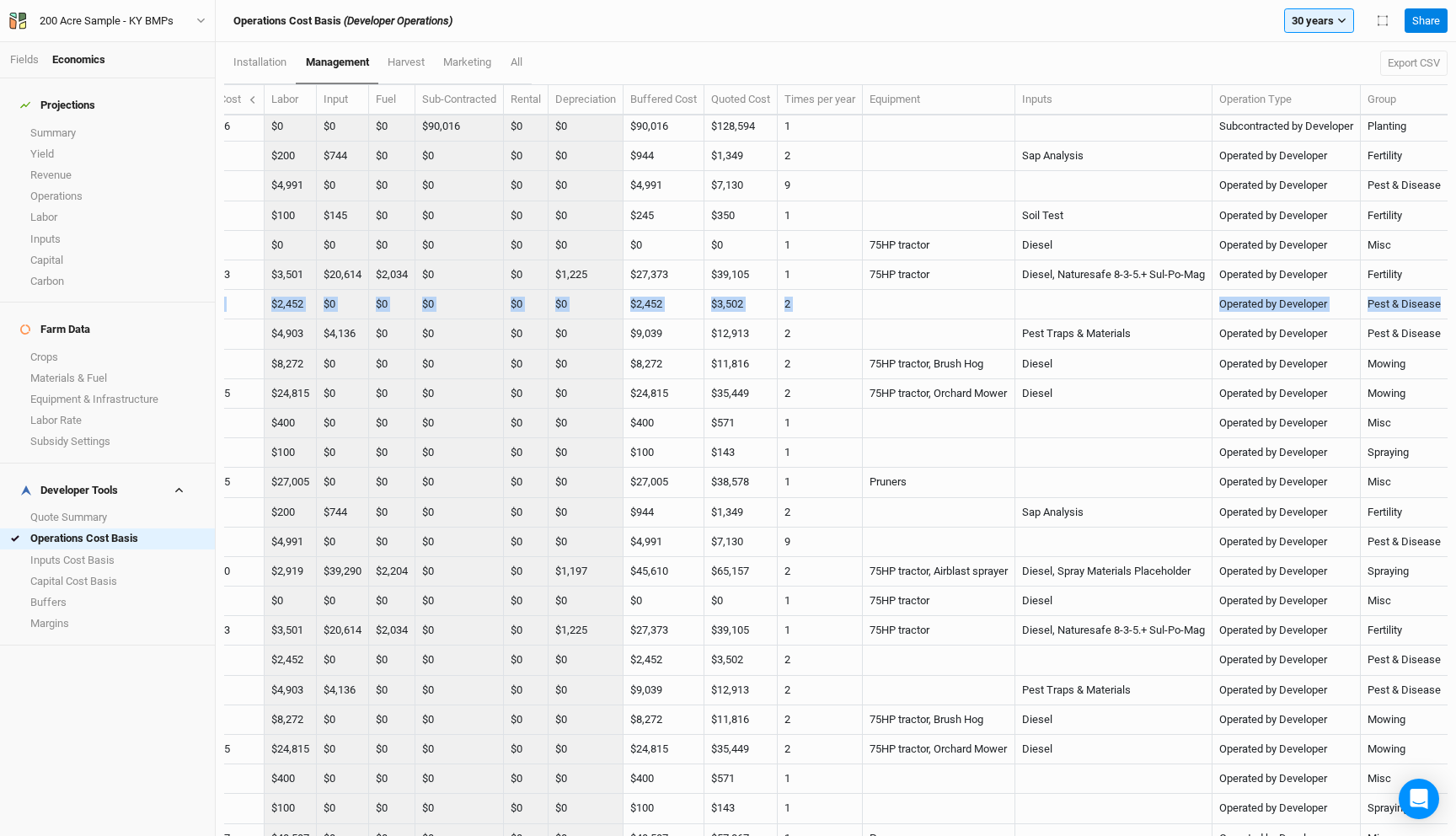
copy tr "2029 Gather Traps $2,452 $2,452 $0 $0 $0 $0 $0 $2,452 $3,502 2 Operated by Deve…"
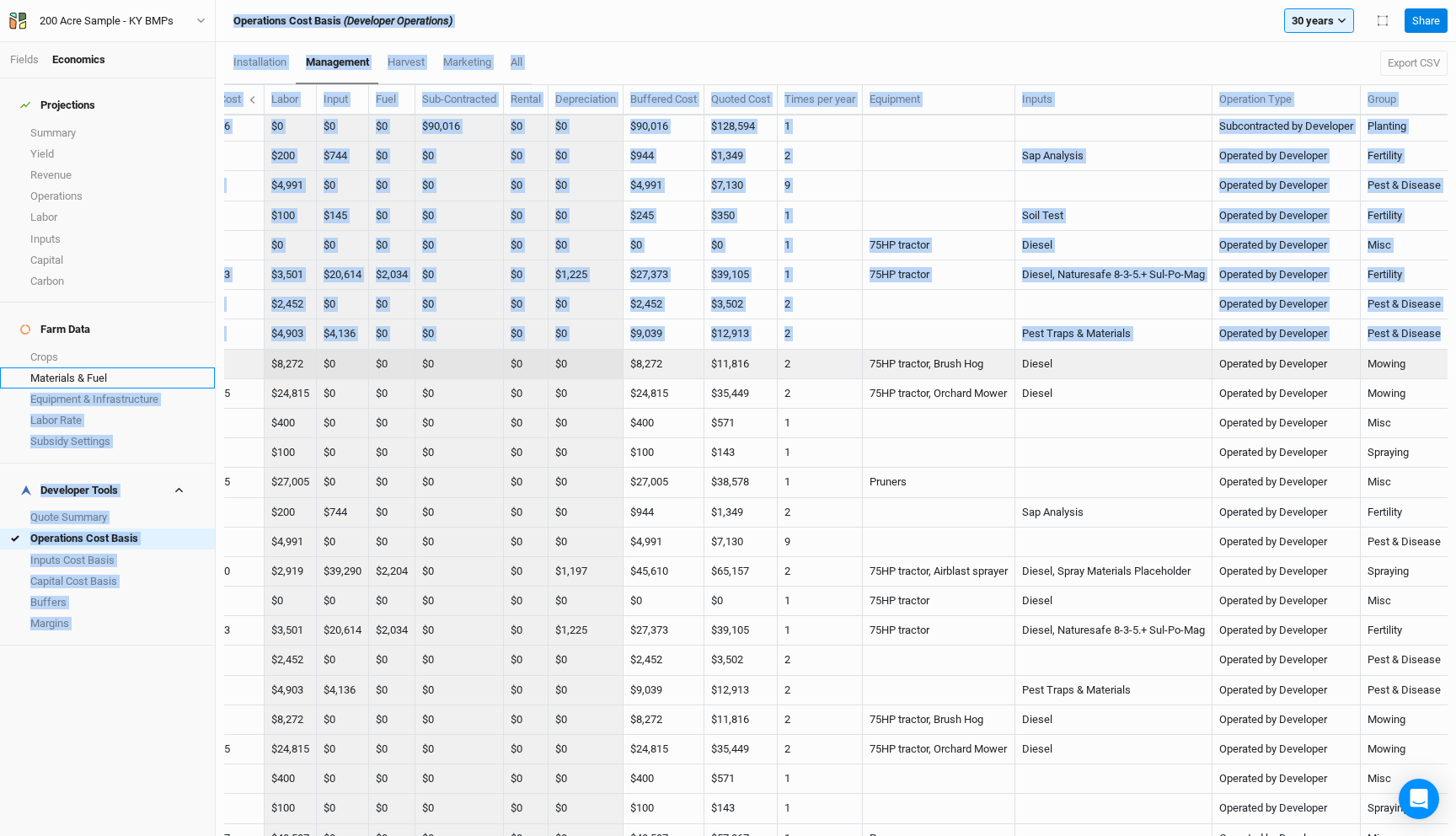
scroll to position [2168, 0]
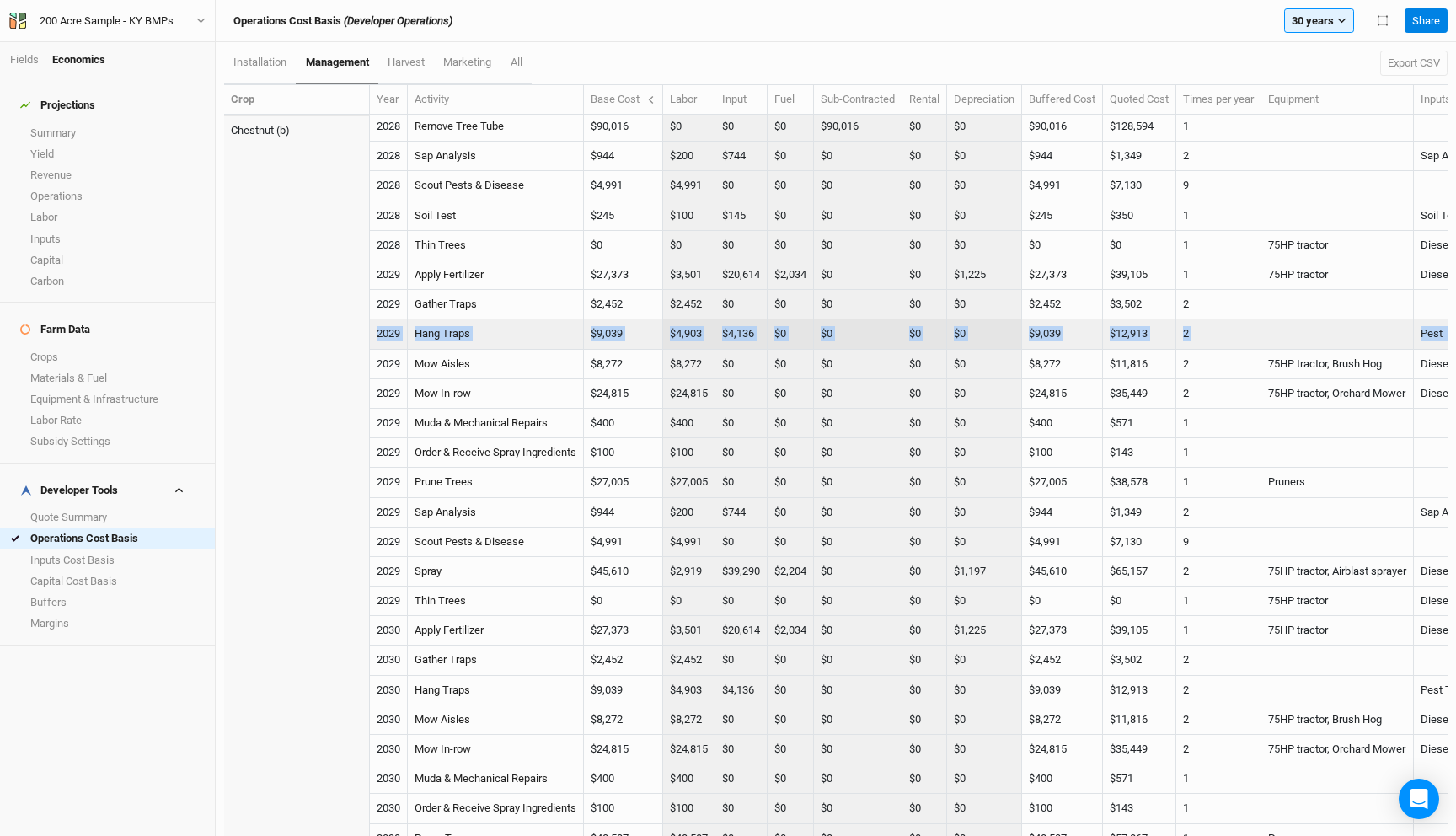
drag, startPoint x: 1440, startPoint y: 337, endPoint x: 376, endPoint y: 333, distance: 1064.0
click at [376, 333] on tr "2029 Hang Traps $9,039 $4,903 $4,136 $0 $0 $0 $0 $9,039 $12,913 2 Pest Traps & …" at bounding box center [1035, 334] width 1622 height 30
copy tr "2029 Hang Traps $9,039 $4,903 $4,136 $0 $0 $0 $0 $9,039 $12,913 2 Pest Traps & …"
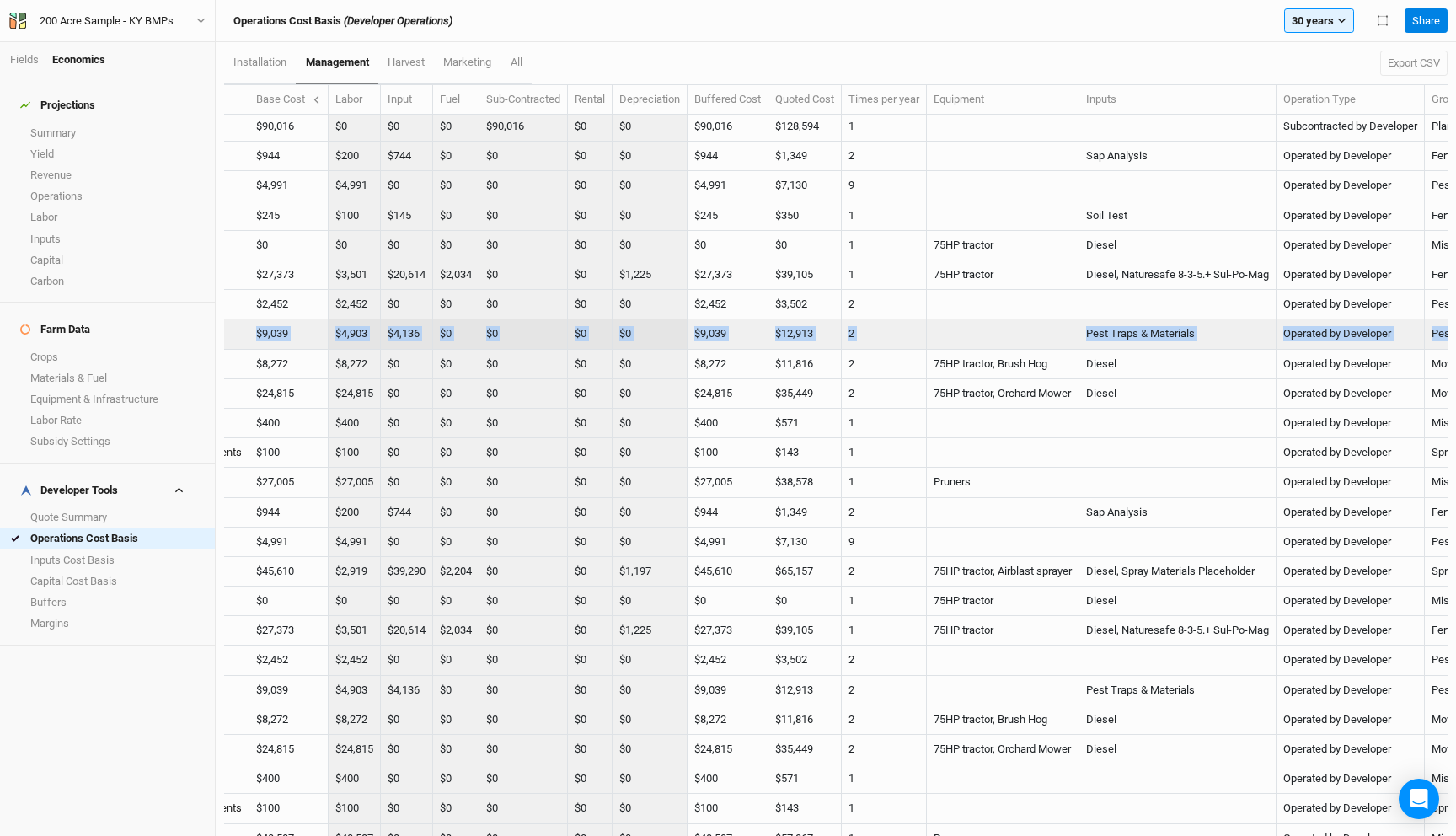
scroll to position [2168, 418]
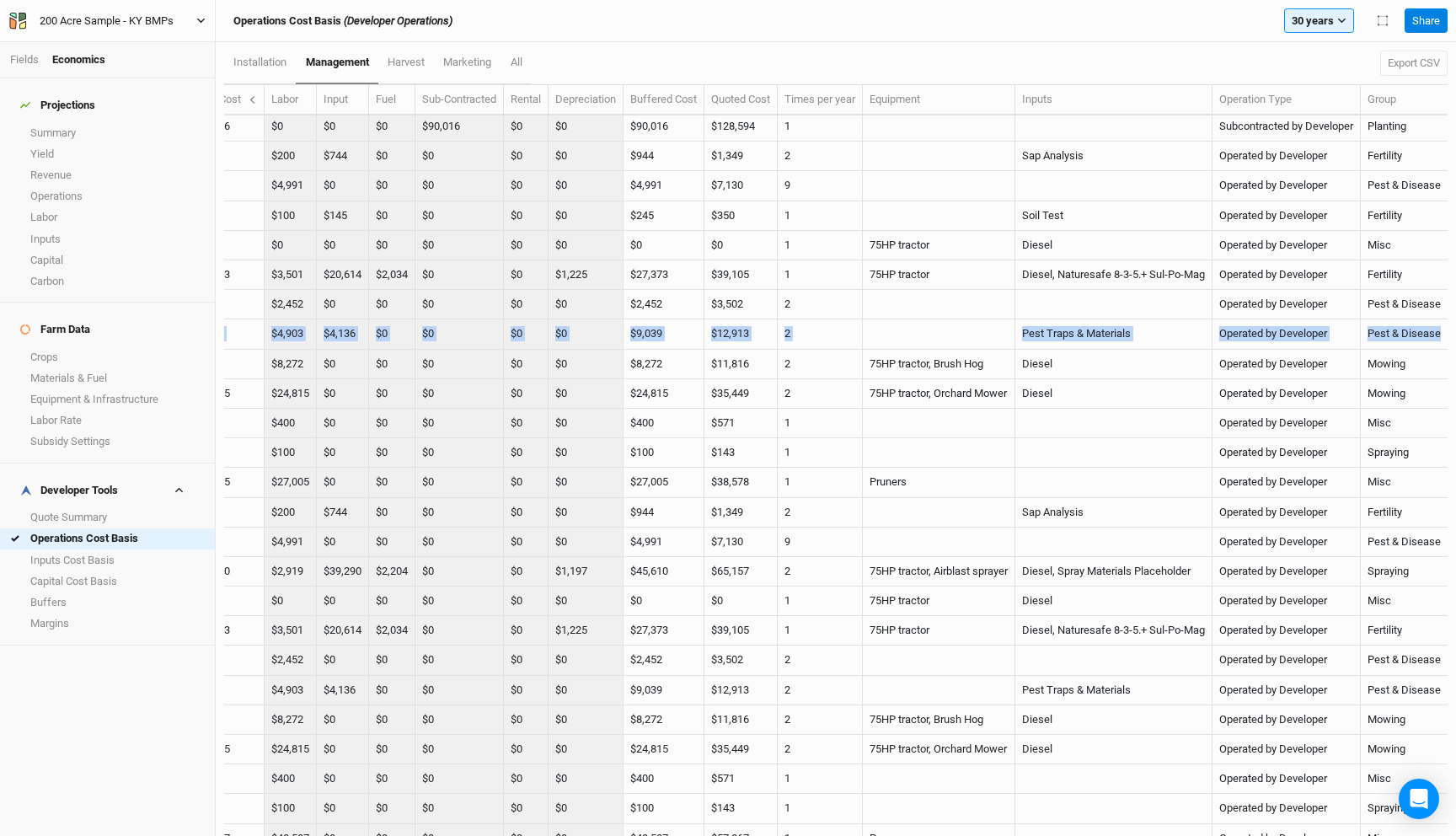
click at [152, 21] on div "200 Acre Sample - KY BMPs" at bounding box center [107, 21] width 134 height 17
click at [147, 60] on button "Project Settings" at bounding box center [140, 69] width 133 height 22
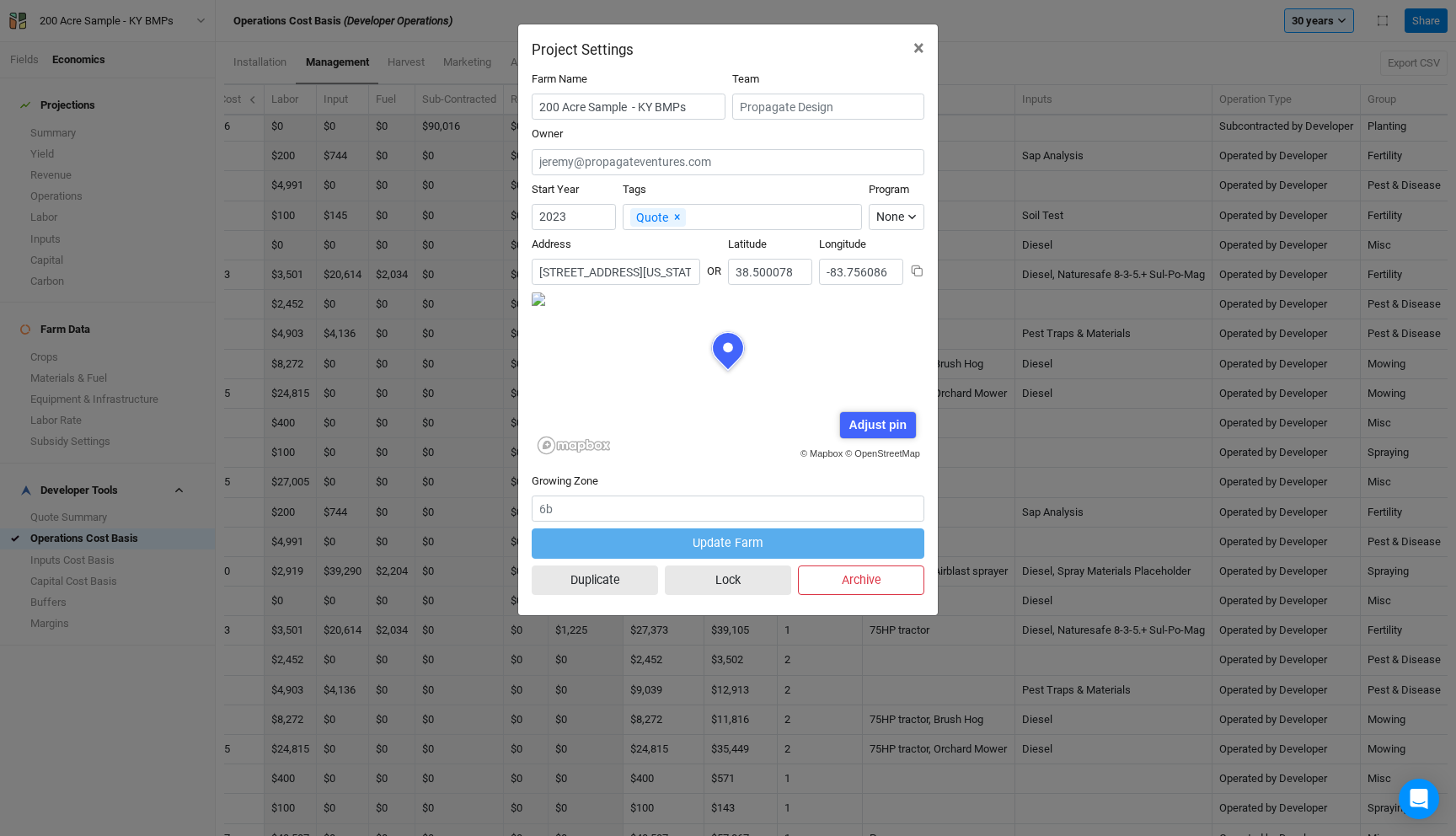
click at [147, 28] on div "Project Settings × Farm Name 200 Acre Sample - KY BMPs Team Owner Start Year 20…" at bounding box center [728, 418] width 1456 height 836
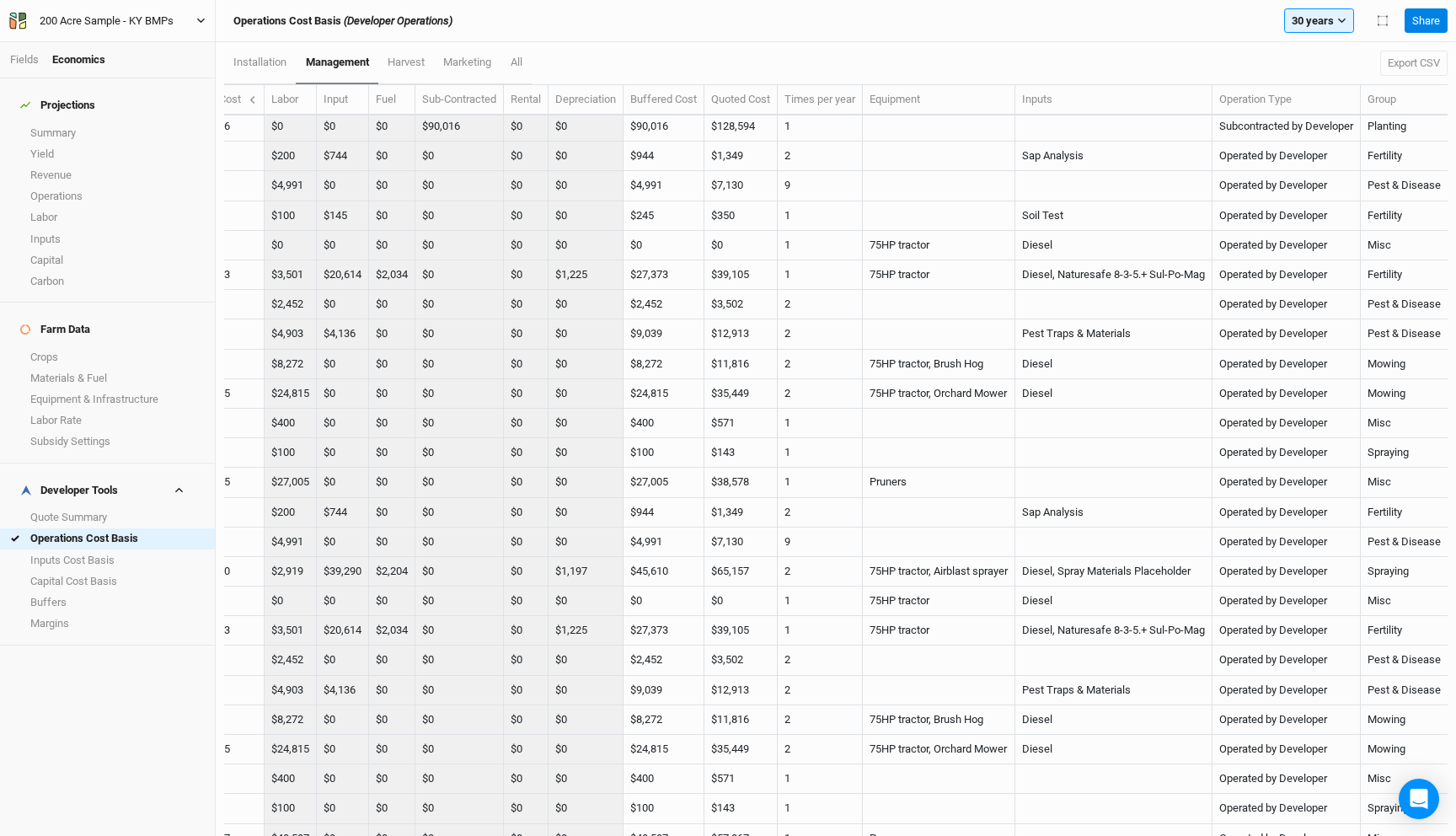
click at [166, 15] on div "200 Acre Sample - KY BMPs" at bounding box center [107, 21] width 134 height 17
click at [132, 38] on button "Back" at bounding box center [140, 47] width 133 height 22
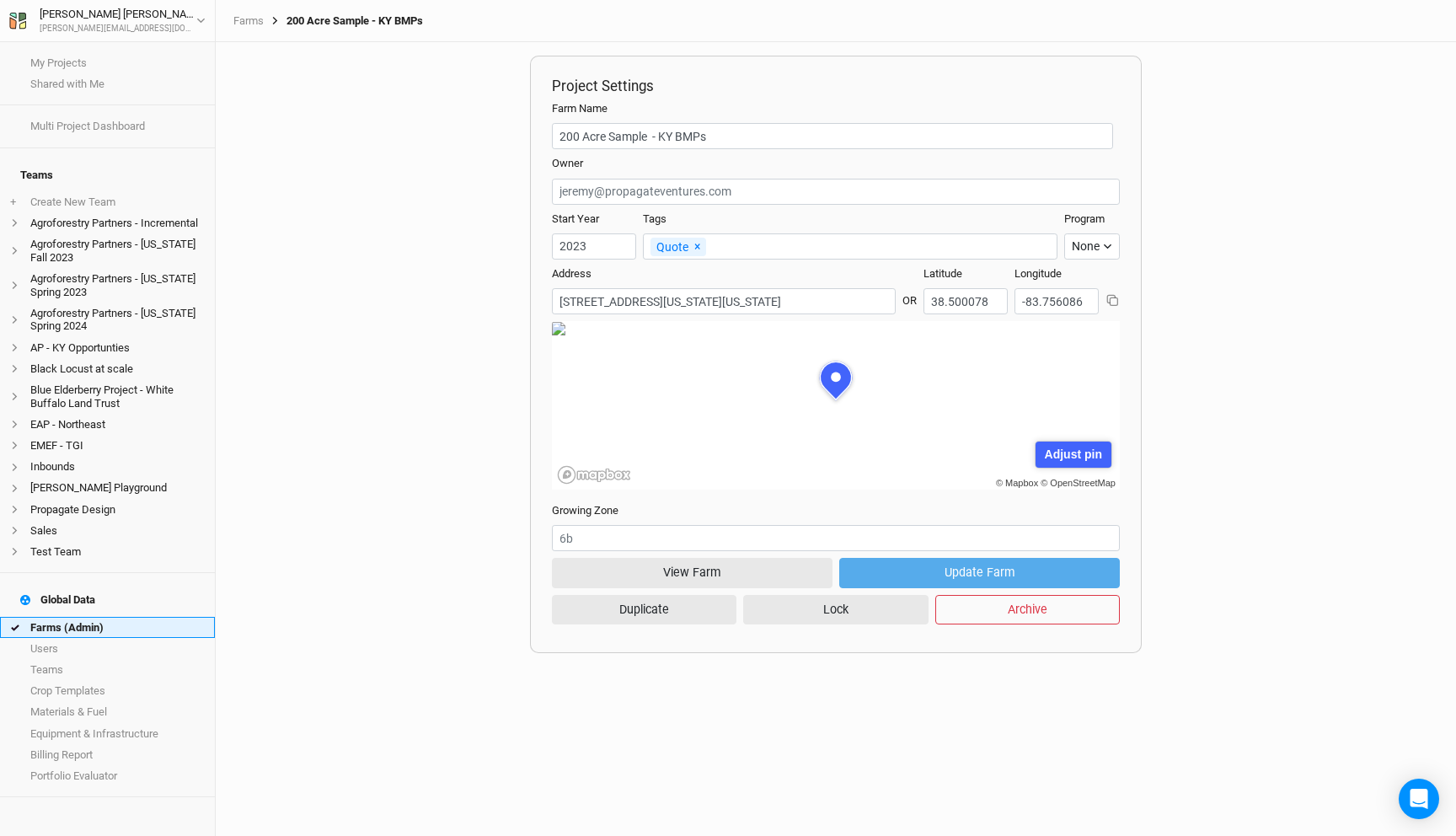
scroll to position [84, 255]
click at [92, 255] on li "Agroforestry Partners - [US_STATE] Fall 2023" at bounding box center [108, 252] width 215 height 35
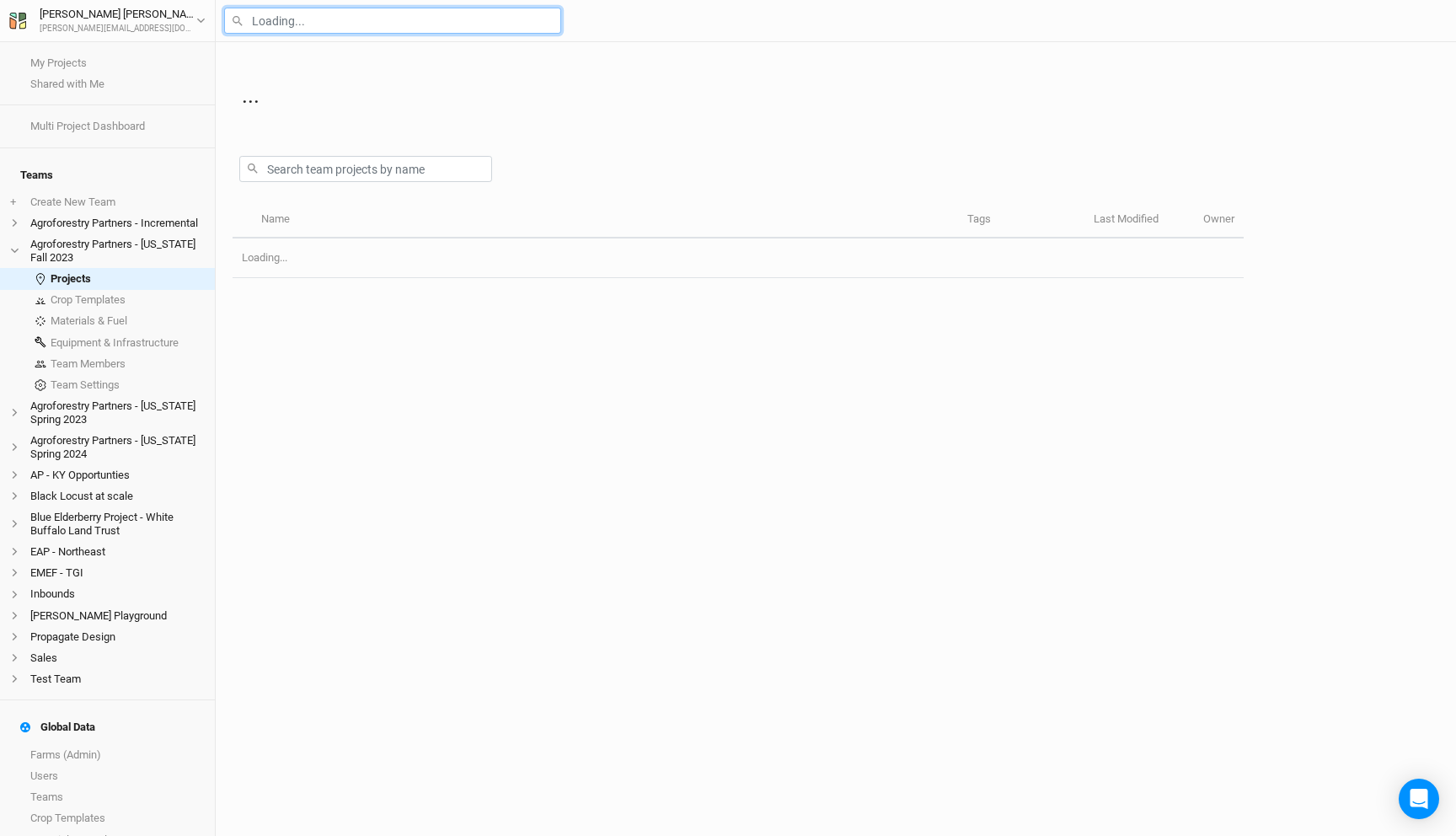
click at [349, 20] on input "text" at bounding box center [393, 20] width 337 height 26
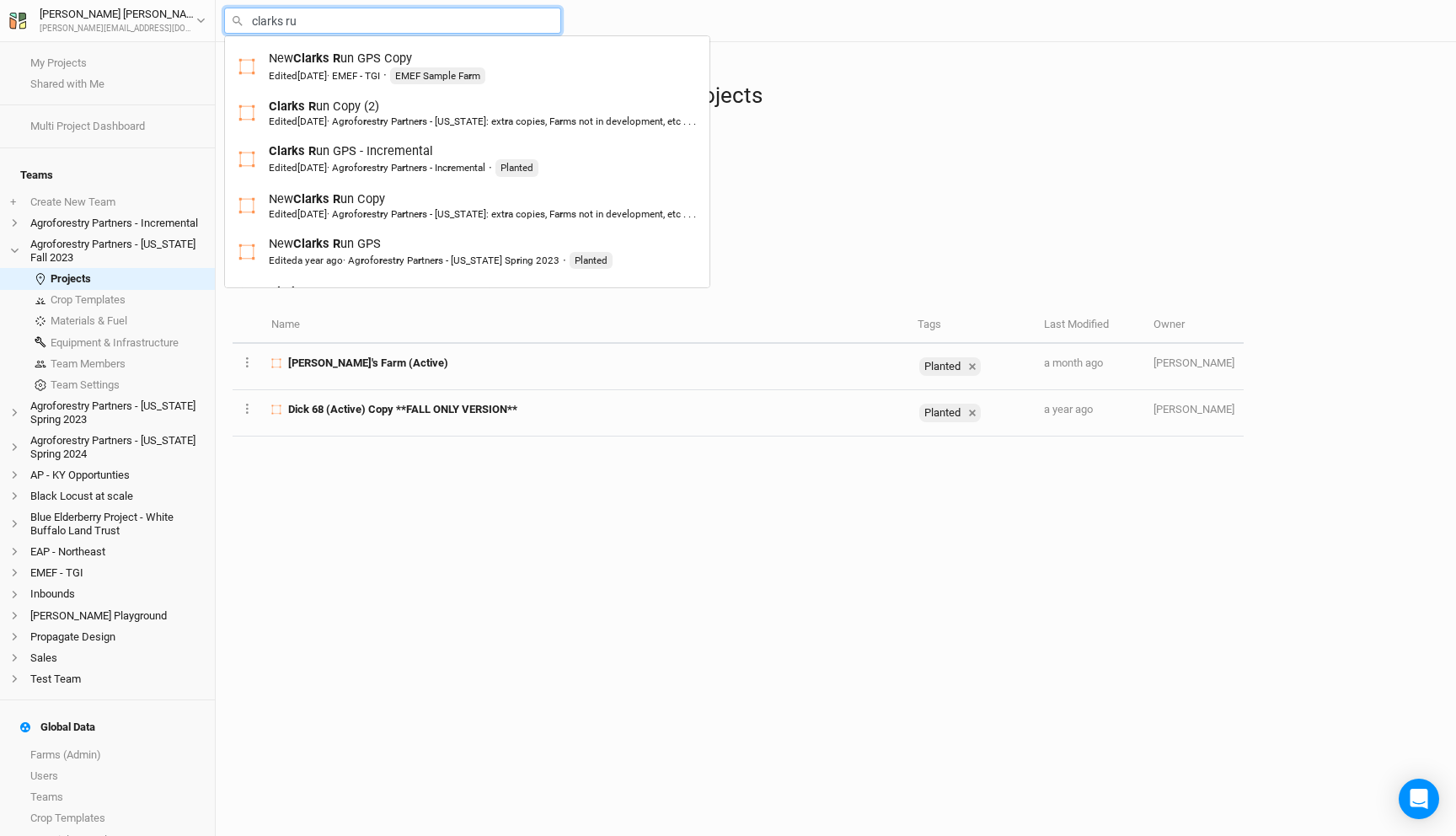
type input "clarks run"
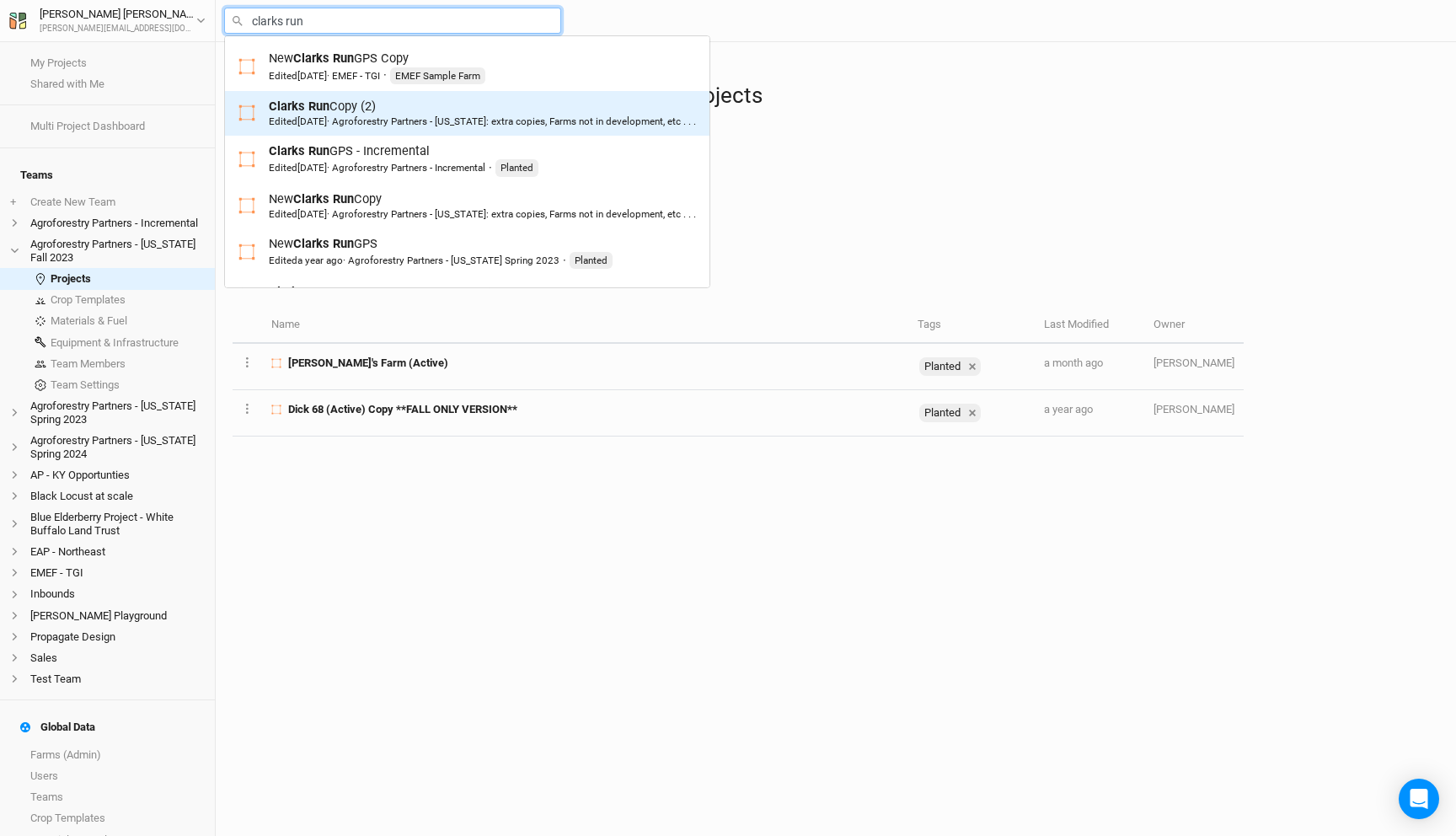
click at [373, 123] on div "Edited 2 years ago · Agroforestry Partners - Kentucky: extra copies, Farms not …" at bounding box center [482, 121] width 427 height 14
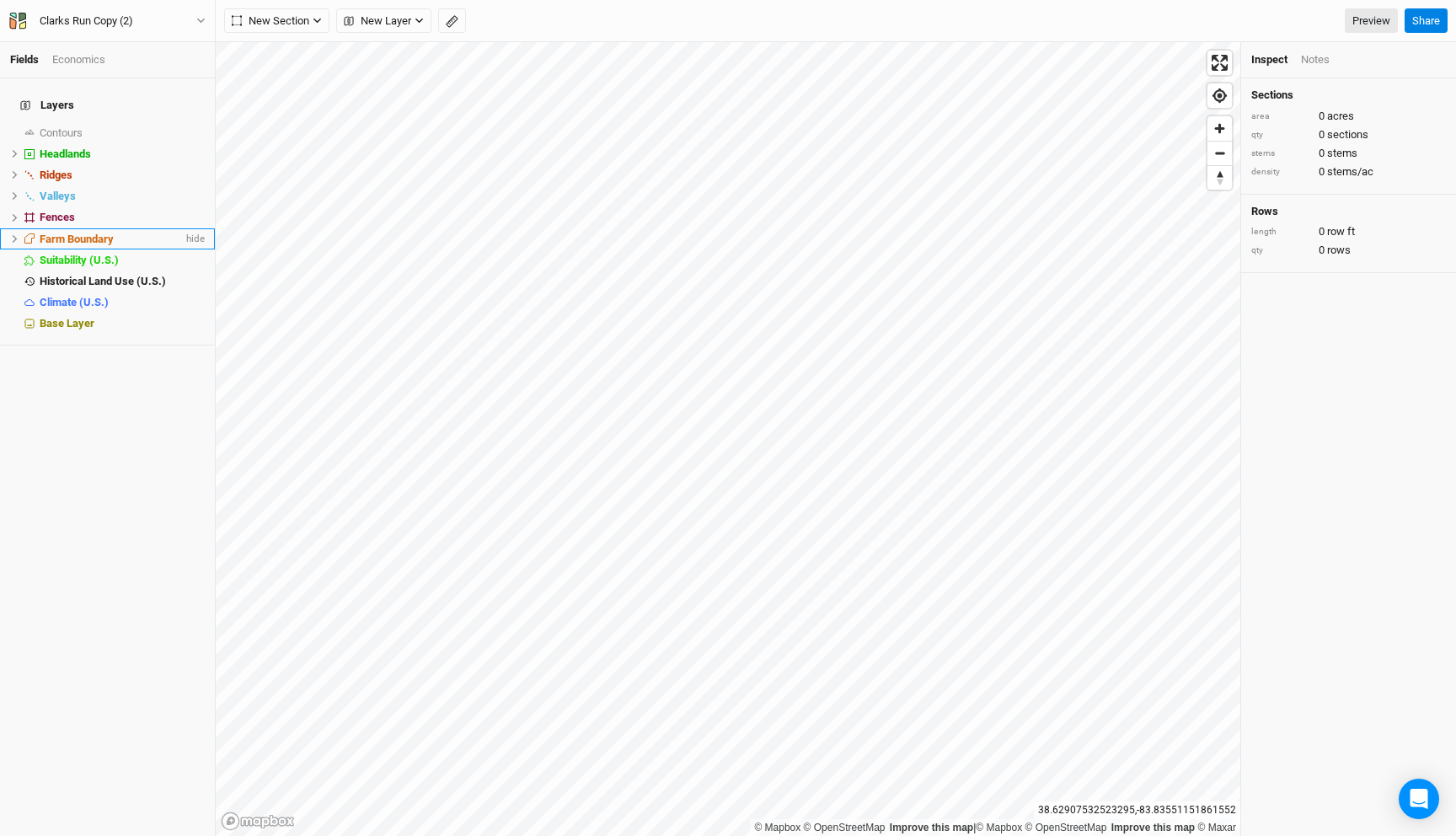
click at [103, 224] on ul "Contours show Headlands hide Ridges hide Valleys hide Fences hide Farm Boundary…" at bounding box center [108, 228] width 215 height 213
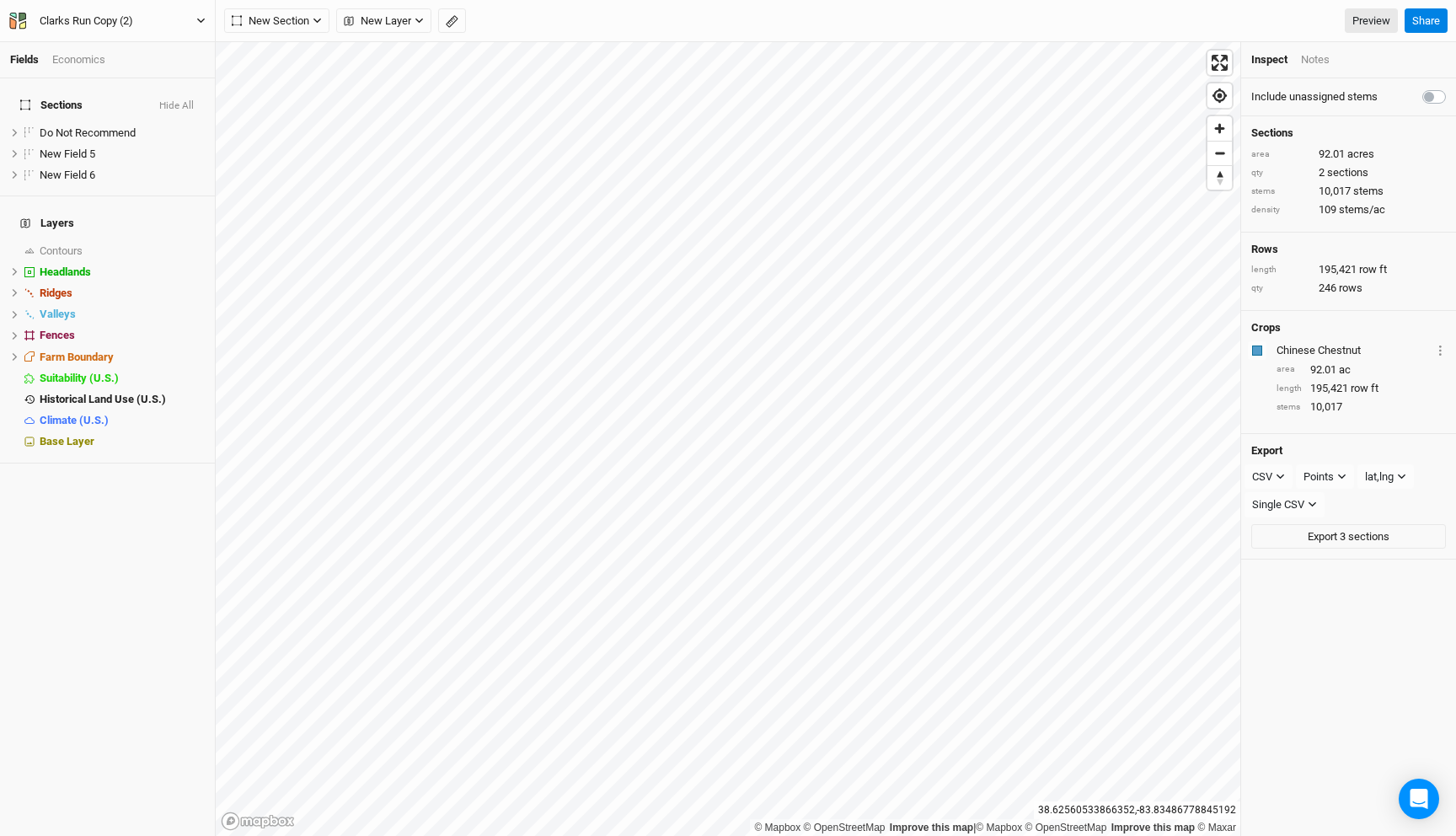
click at [132, 19] on div "Clarks Run Copy (2)" at bounding box center [86, 21] width 93 height 17
click at [125, 41] on button "Back" at bounding box center [140, 47] width 133 height 22
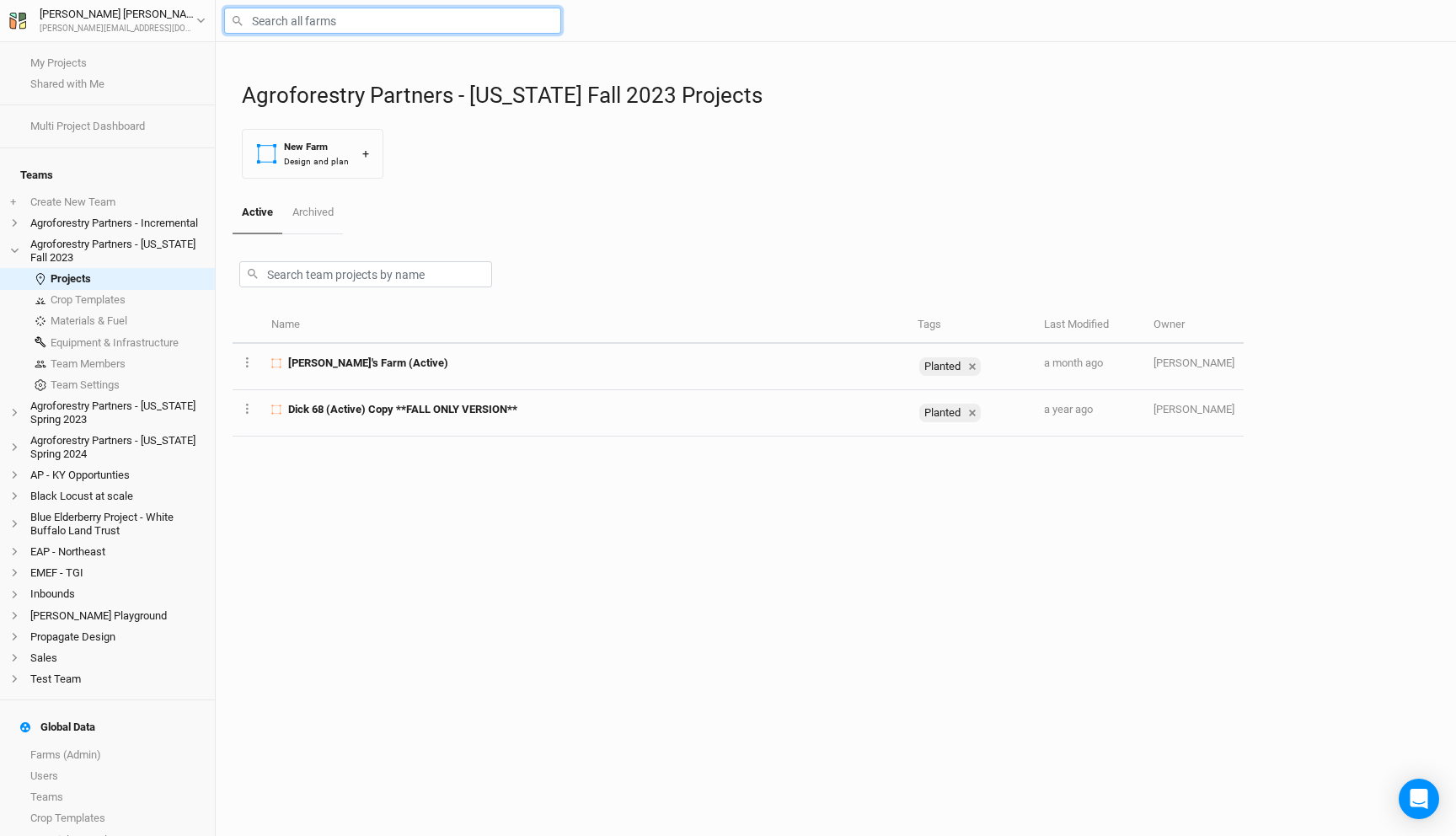
click at [318, 19] on input "text" at bounding box center [393, 20] width 337 height 26
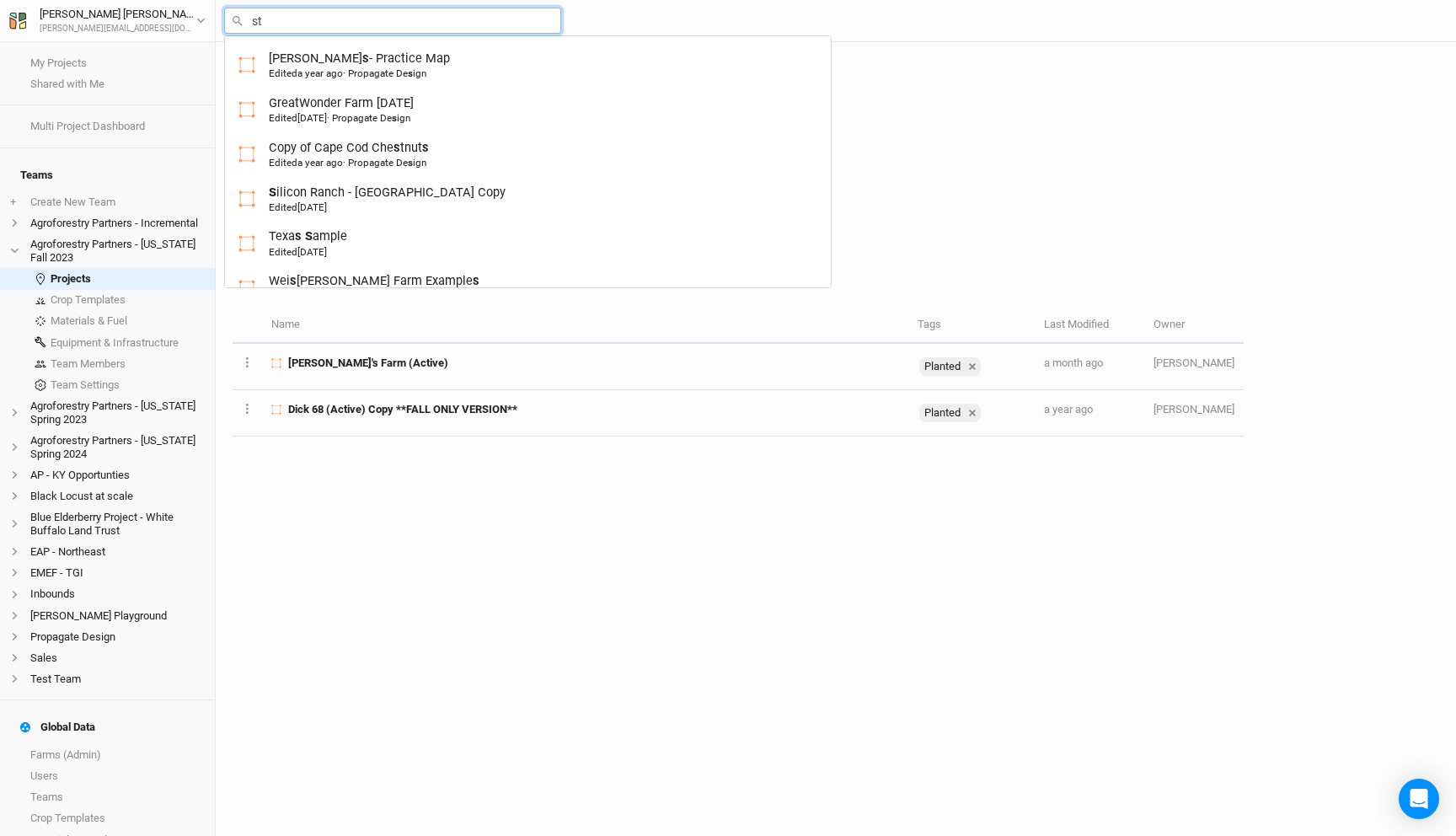
type input "sto"
type input "stone House Grain"
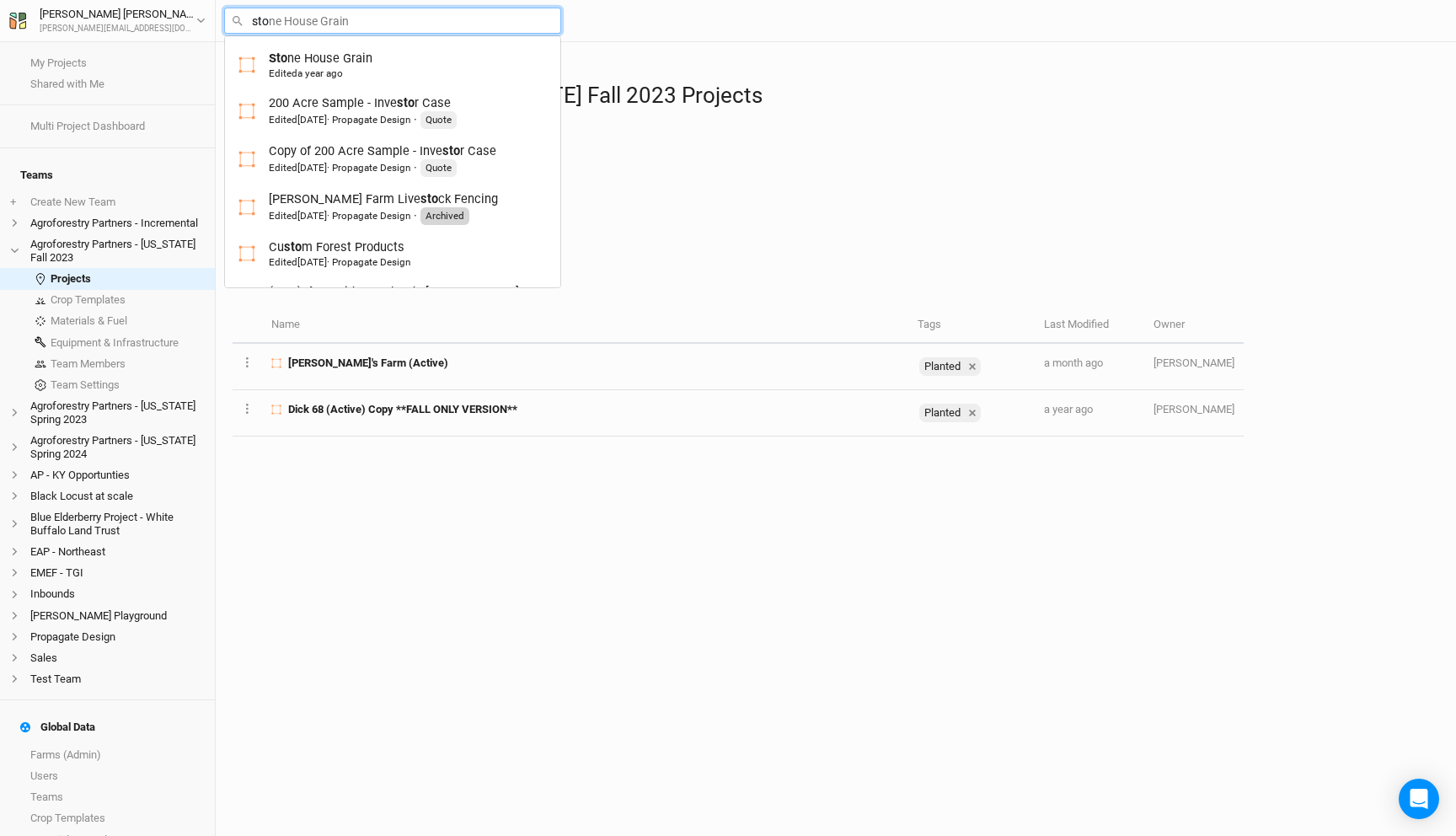
type input "st"
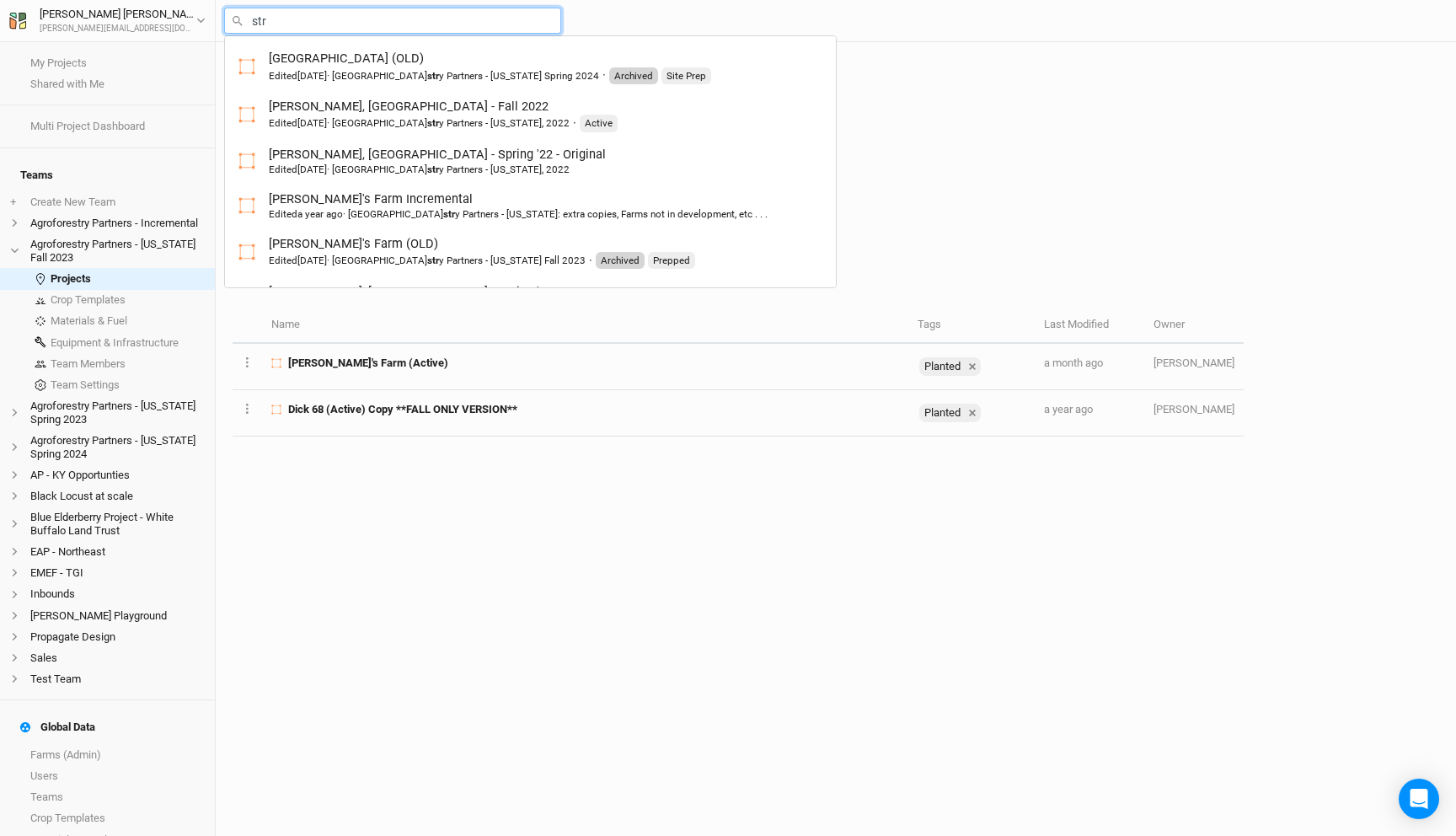
type input "stro"
type input "strodes Run - Incremental Copy"
type input "strod"
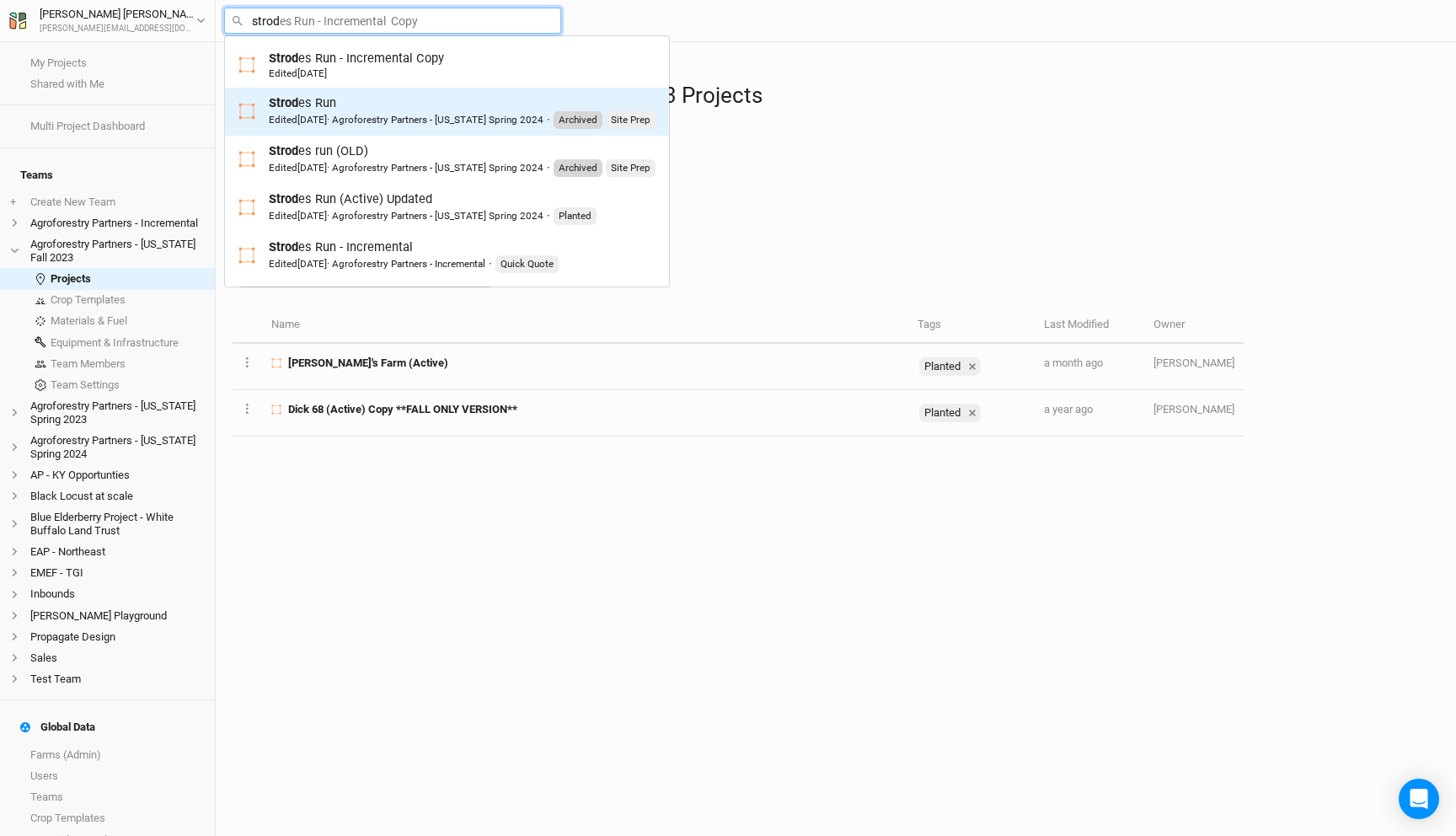
click at [363, 109] on div "Strod es Run Edited 2 years ago · Agroforestry Partners - Kentucky Spring 2024 …" at bounding box center [462, 111] width 387 height 35
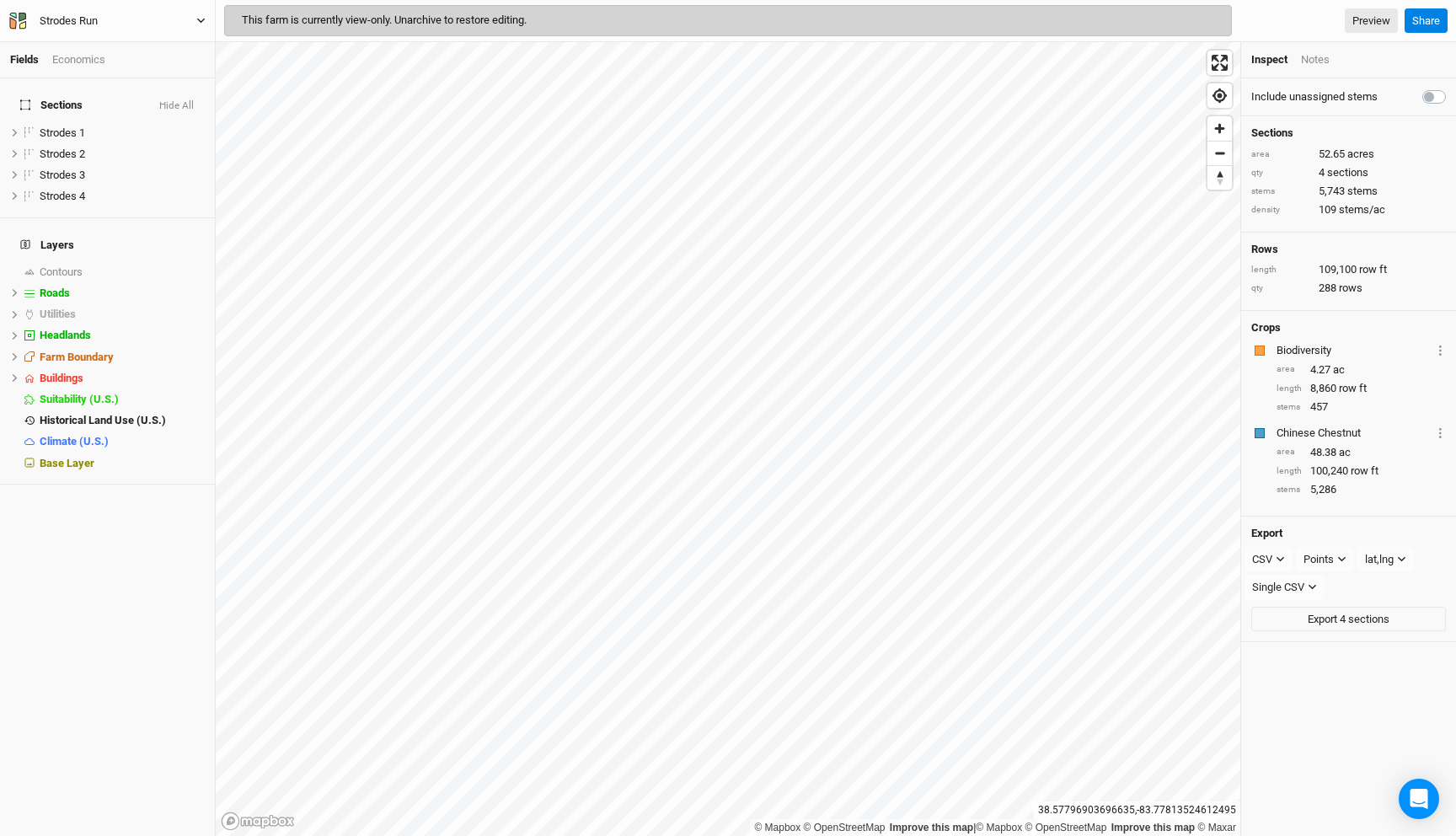
click at [143, 19] on button "Strodes Run" at bounding box center [108, 21] width 198 height 19
click at [134, 48] on button "Back" at bounding box center [140, 47] width 133 height 22
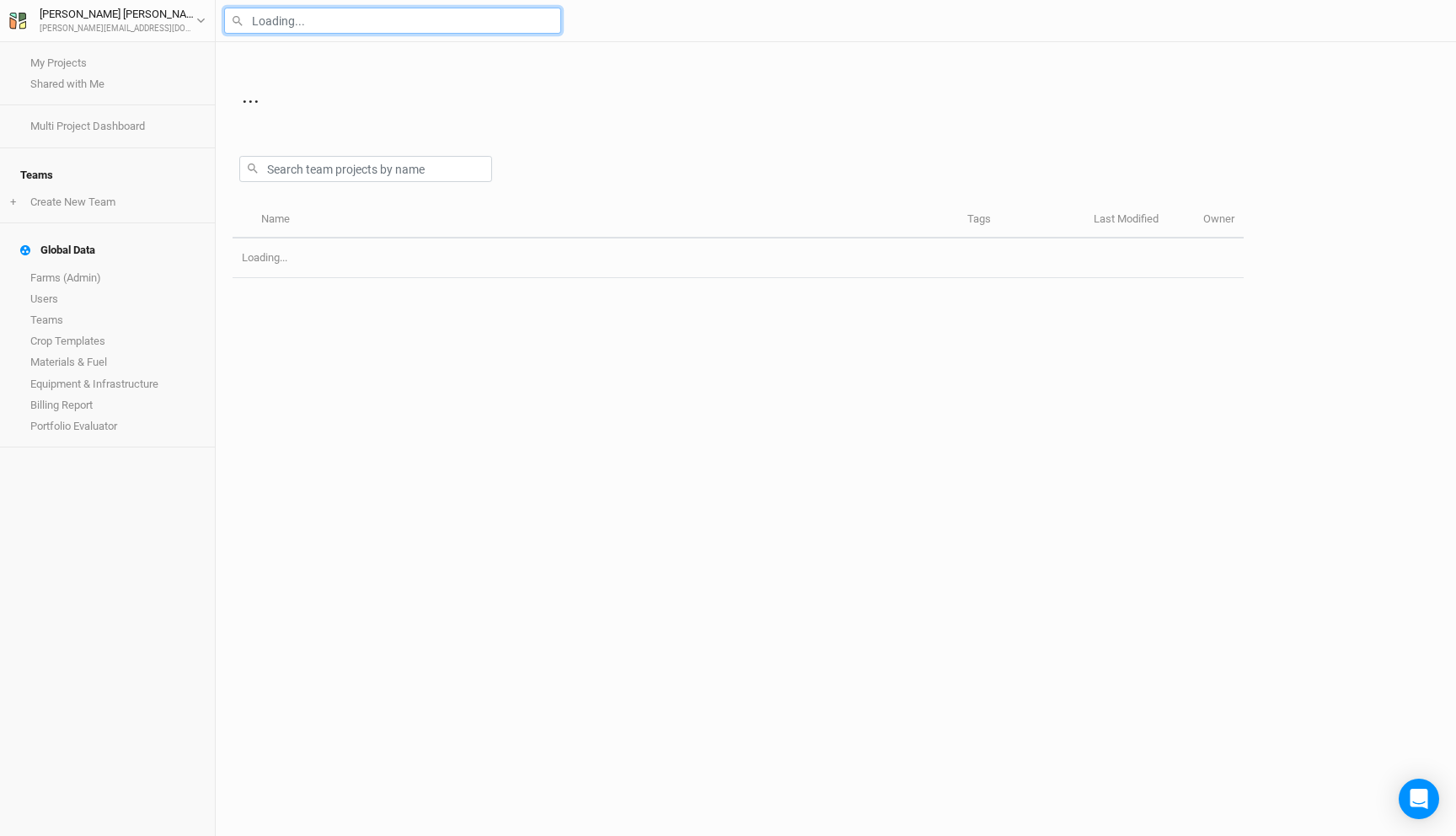
click at [269, 26] on input "text" at bounding box center [393, 20] width 337 height 26
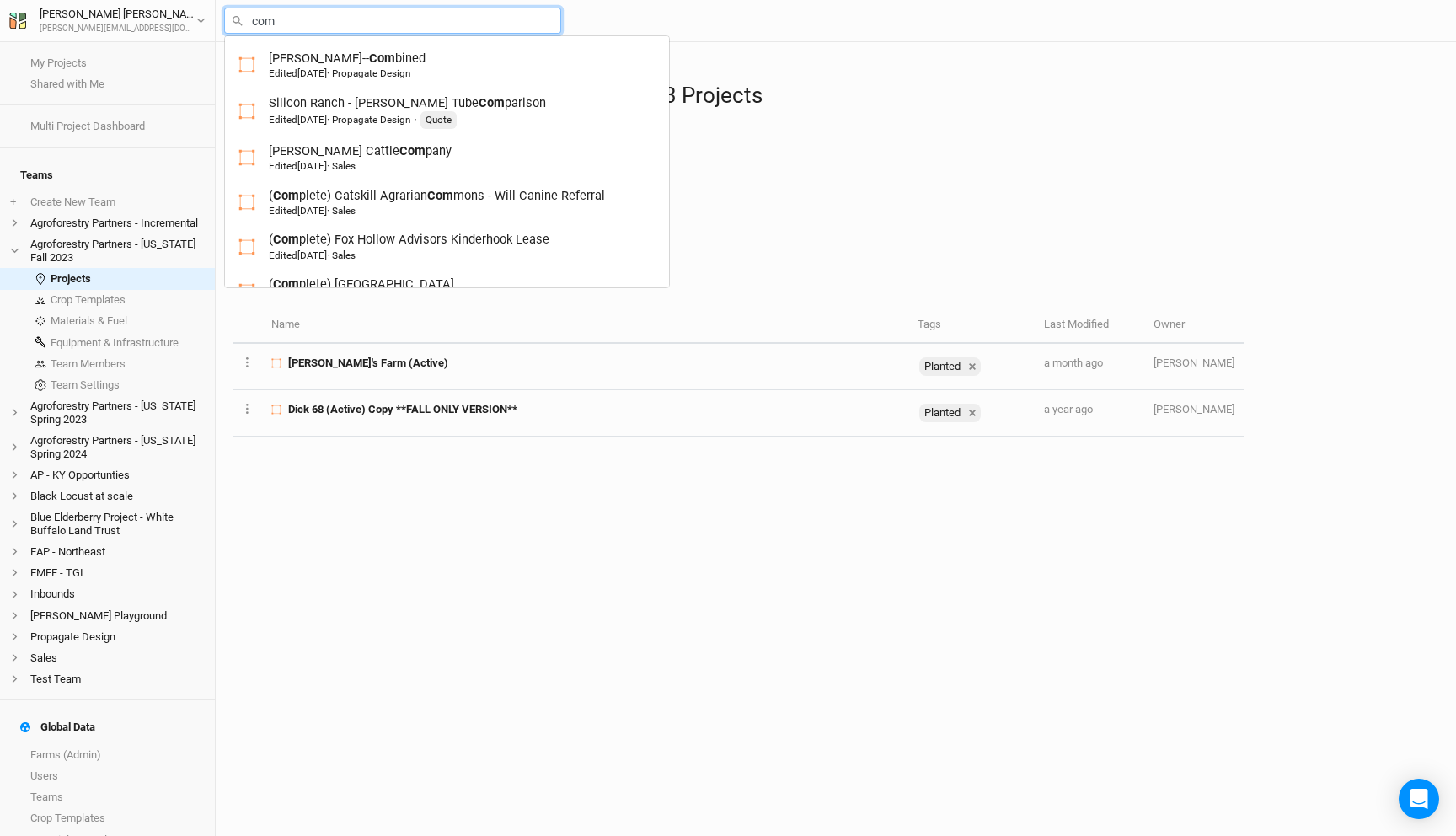
type input "come"
type input "comer-Declan (Active) Updated"
type input "comer"
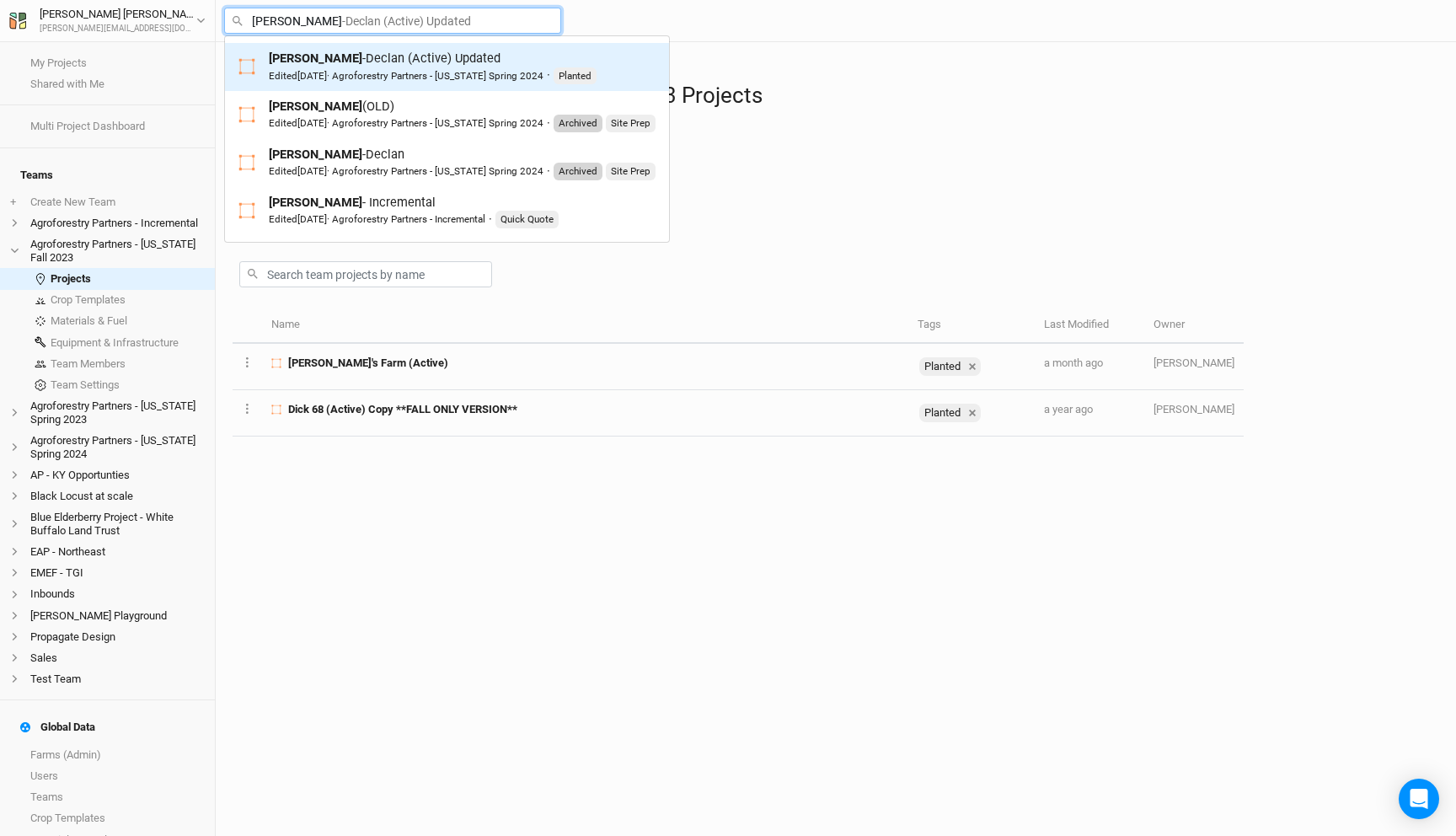
click at [327, 78] on span "[DATE]" at bounding box center [312, 76] width 30 height 12
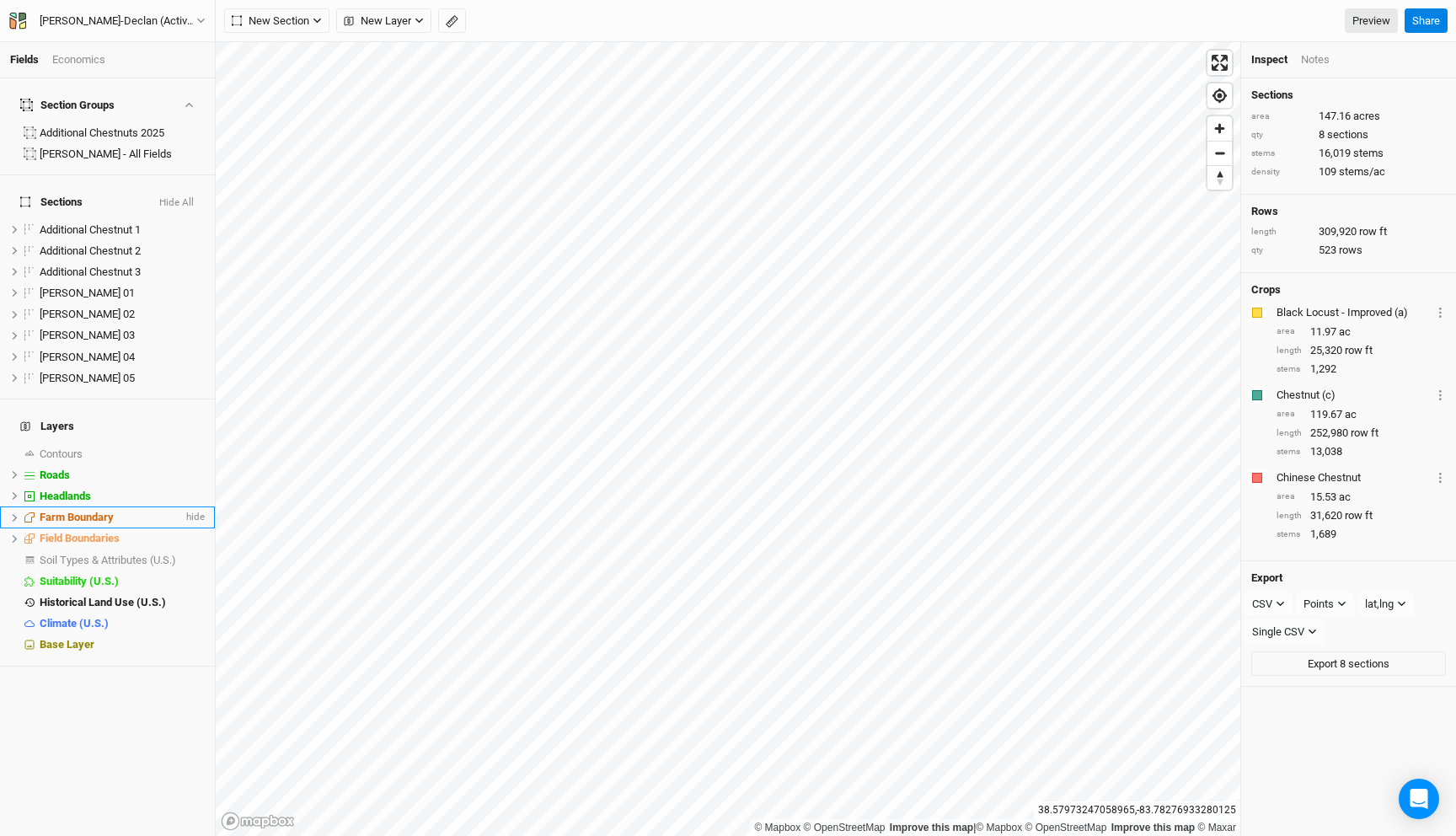
click at [16, 513] on icon at bounding box center [14, 518] width 9 height 9
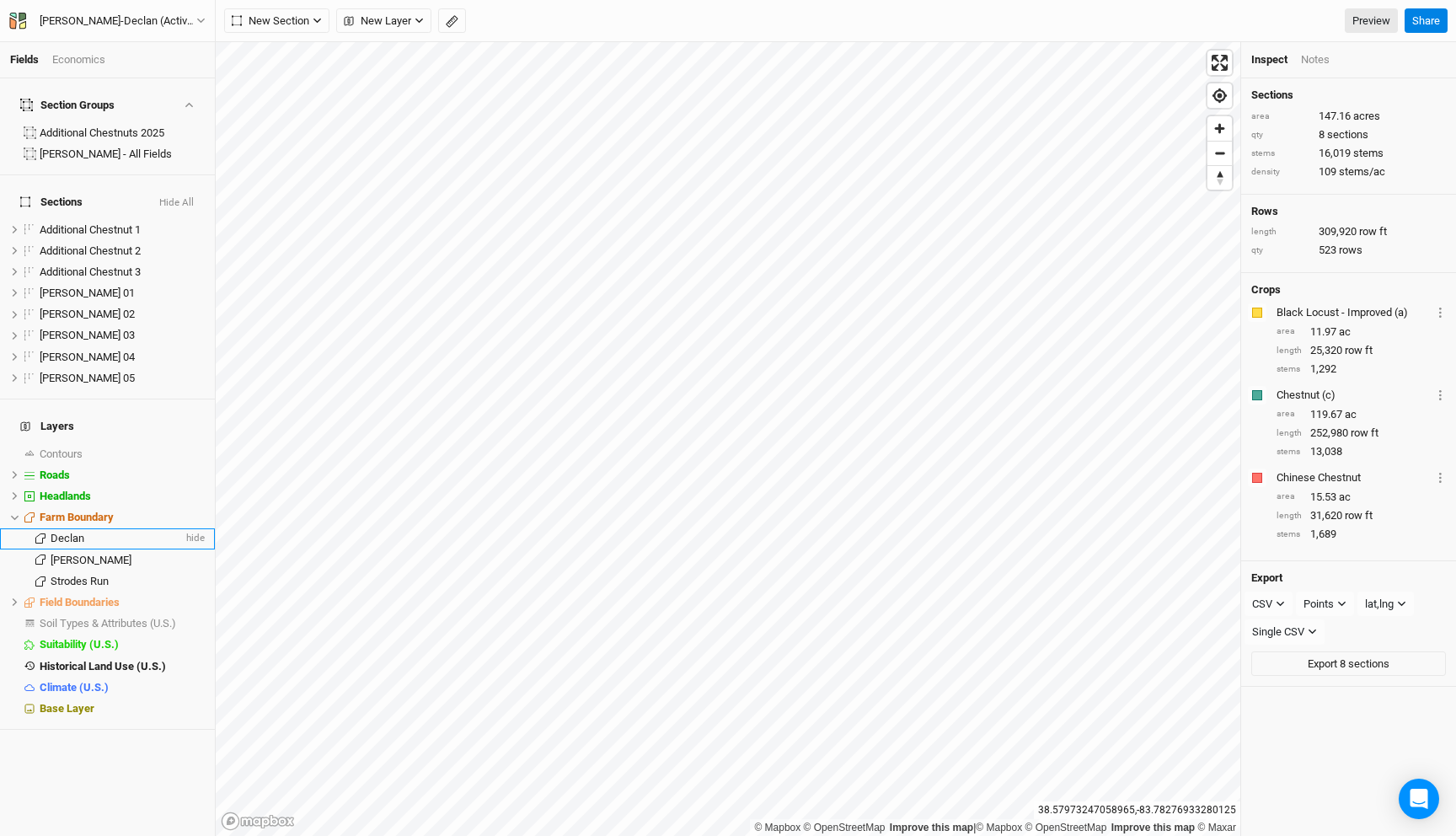
click at [85, 532] on div "Declan" at bounding box center [117, 539] width 132 height 14
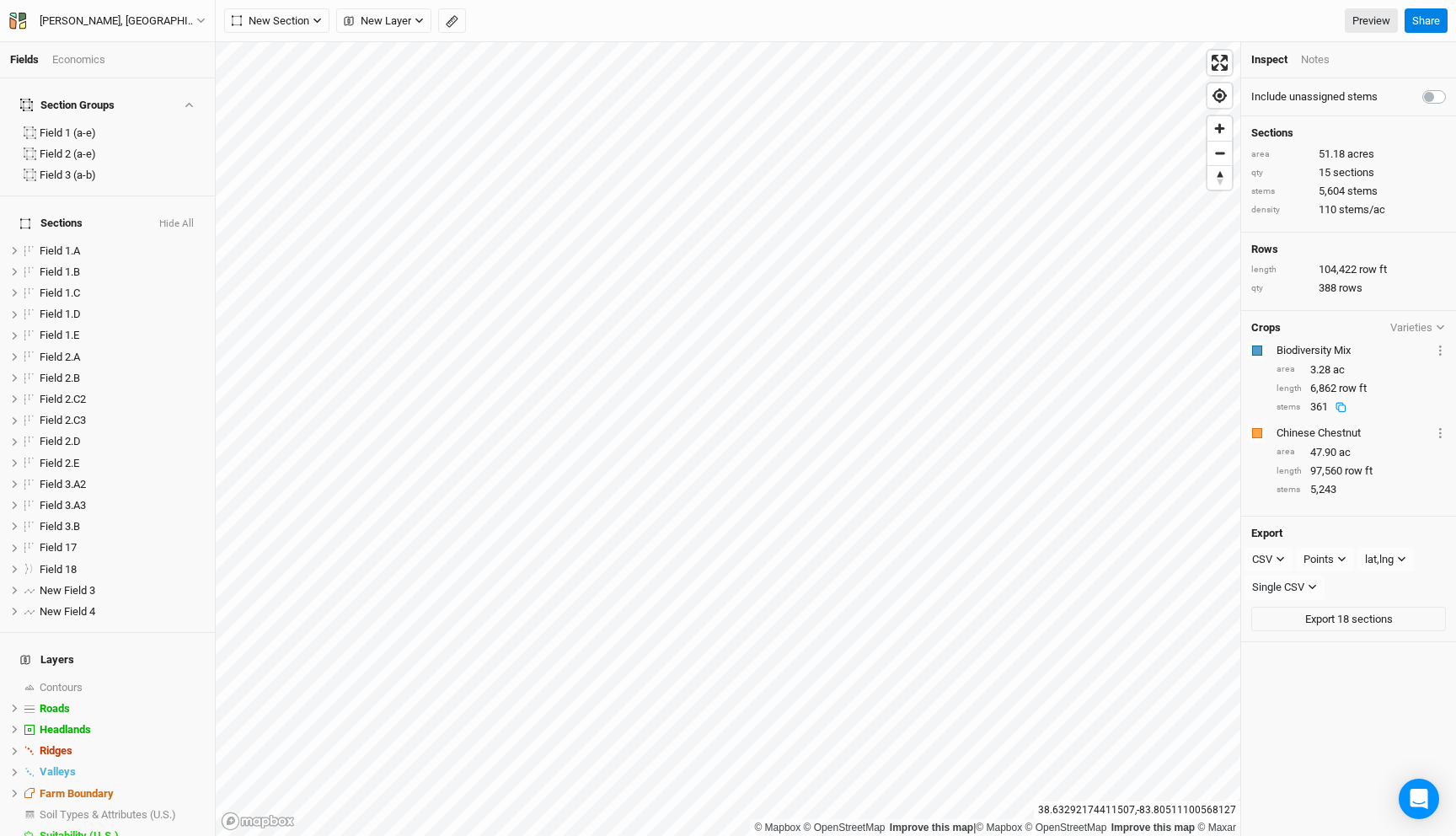
click at [1337, 405] on icon at bounding box center [1340, 406] width 7 height 7
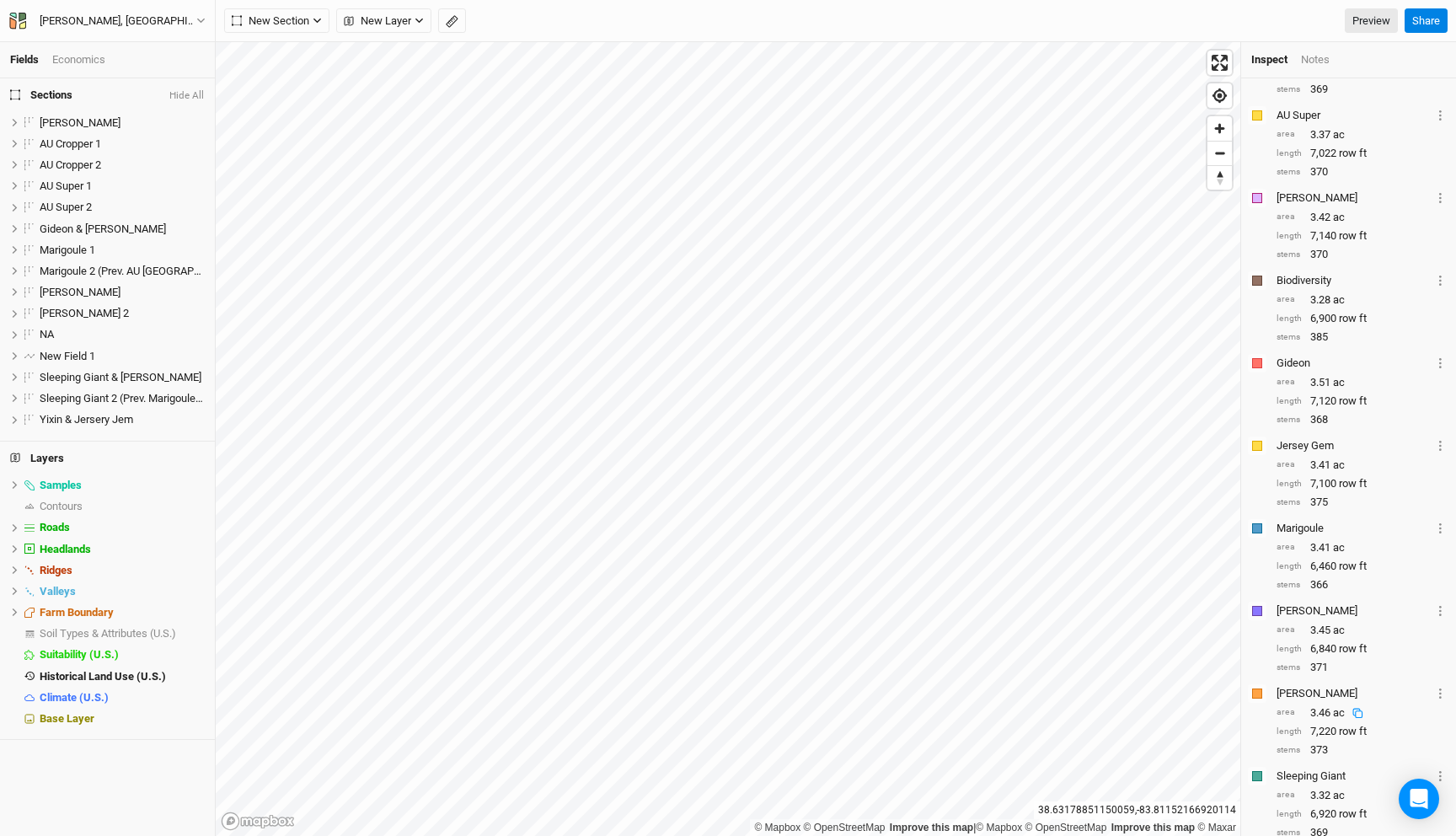
scroll to position [216, 0]
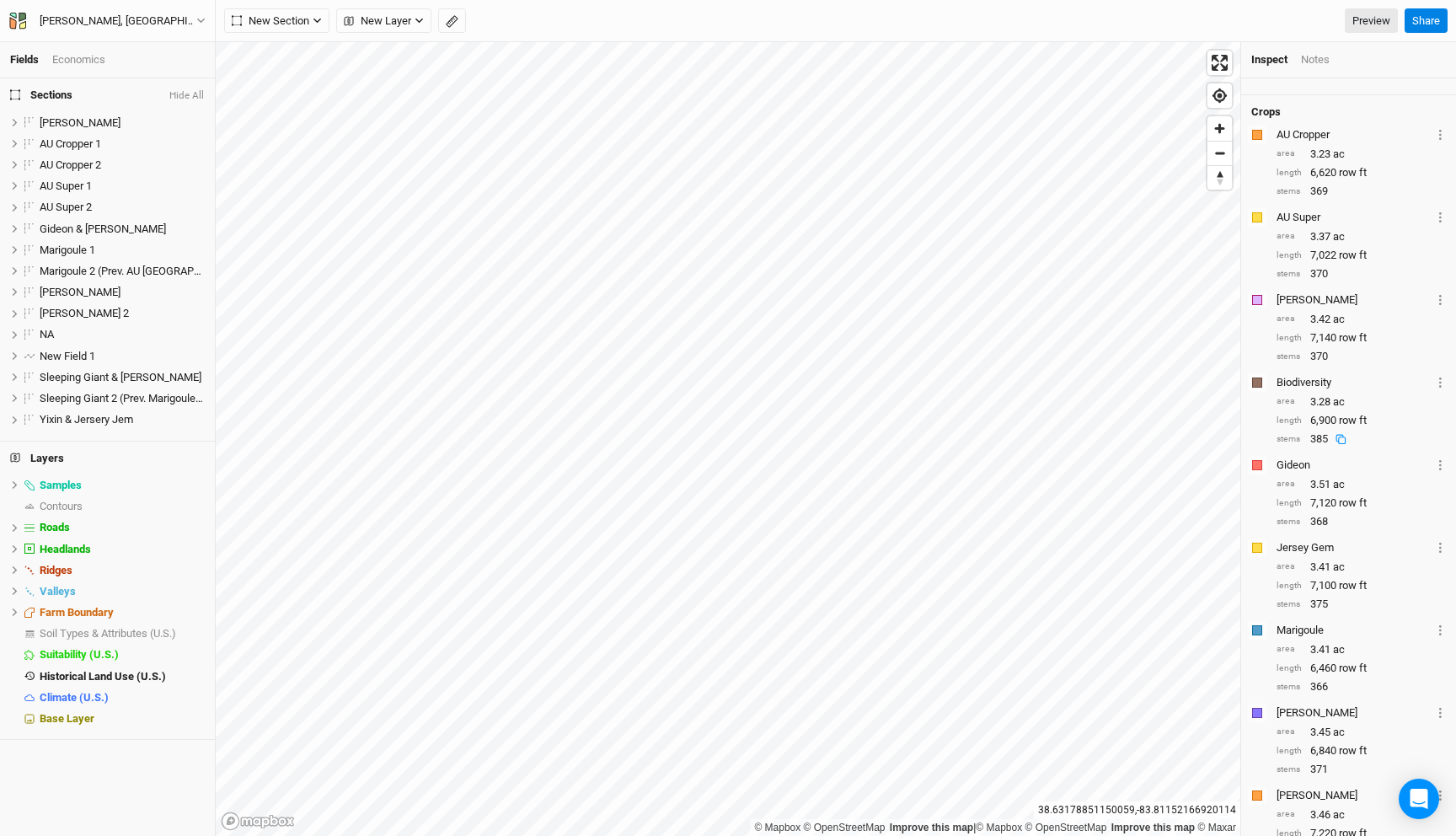
click at [1343, 436] on icon at bounding box center [1341, 439] width 11 height 11
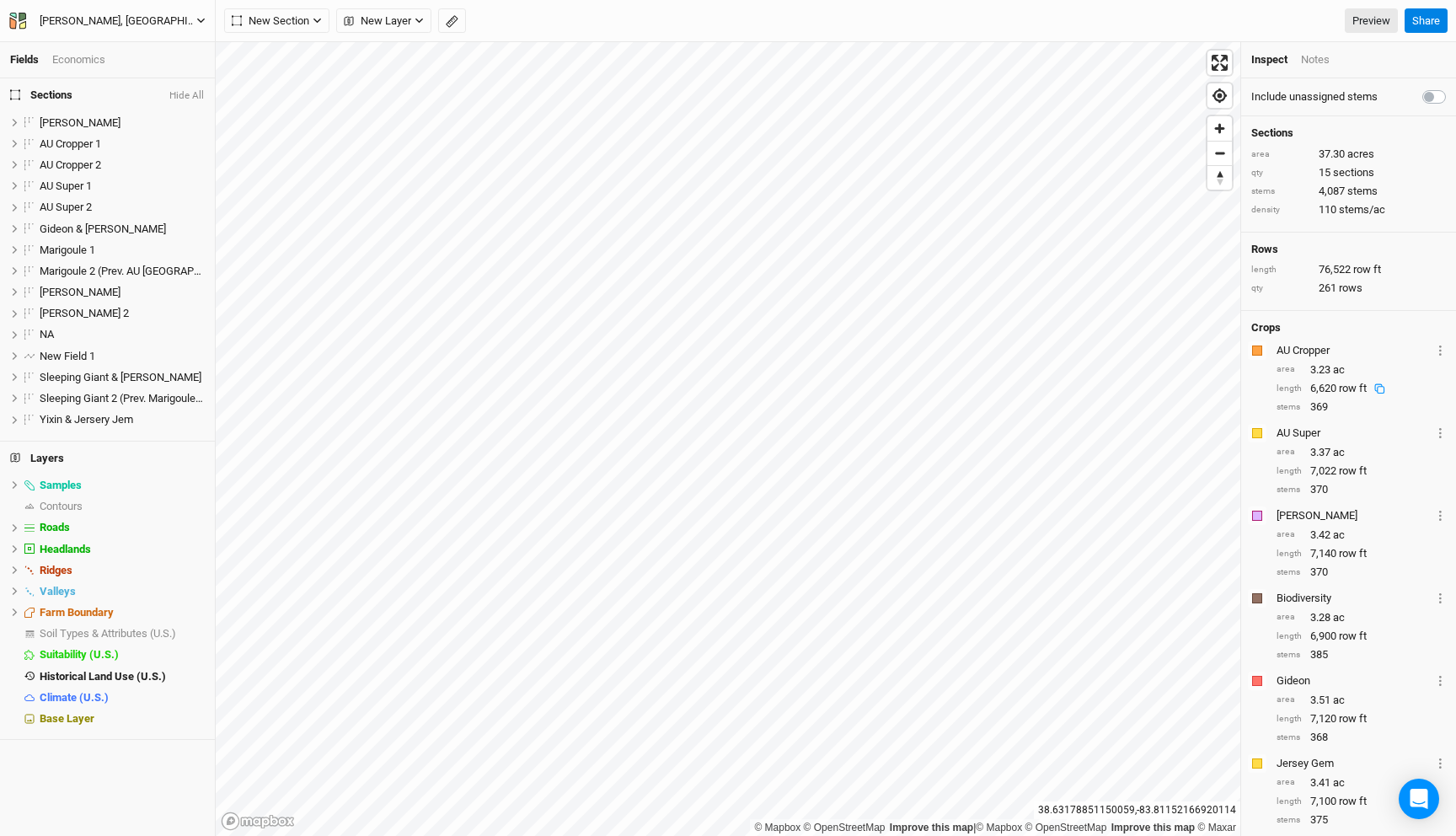
click at [152, 17] on div "[PERSON_NAME], [GEOGRAPHIC_DATA] - Fall 2022" at bounding box center [118, 21] width 184 height 17
click at [151, 43] on button "Back" at bounding box center [140, 47] width 133 height 22
